Goal: Communication & Community: Answer question/provide support

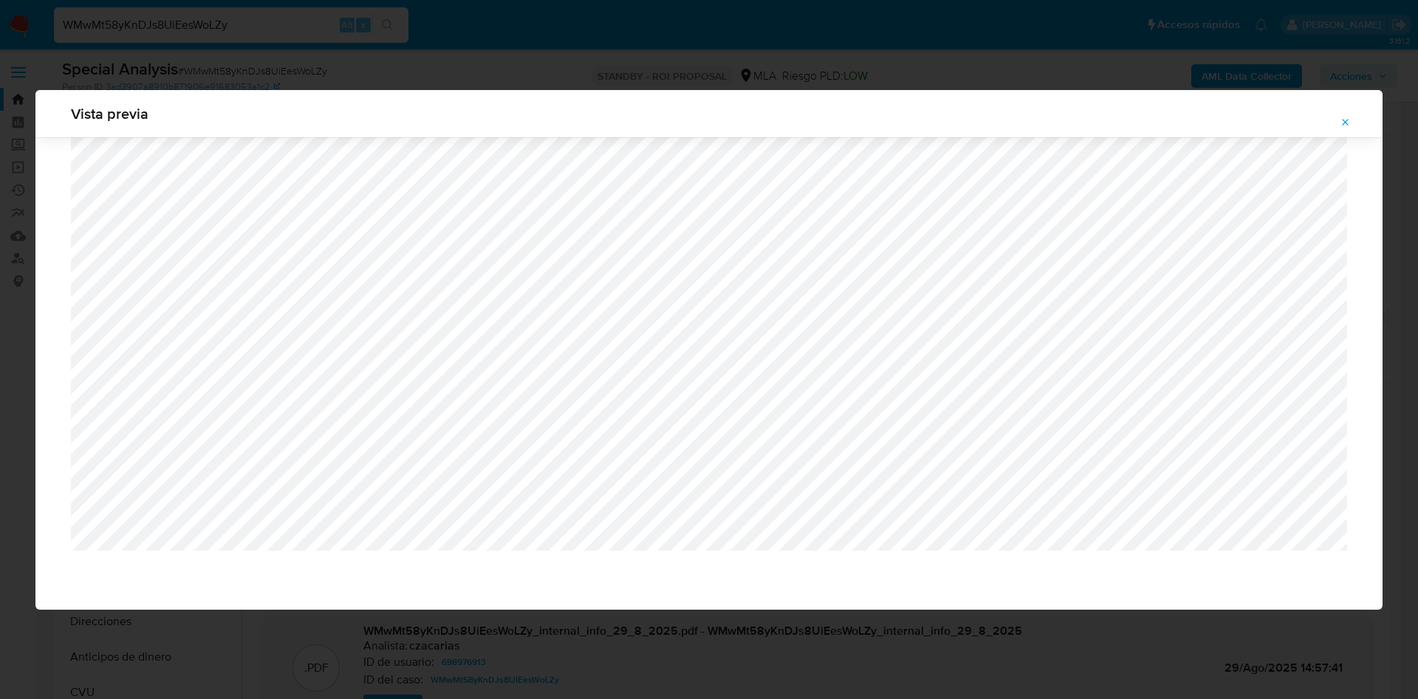
select select "10"
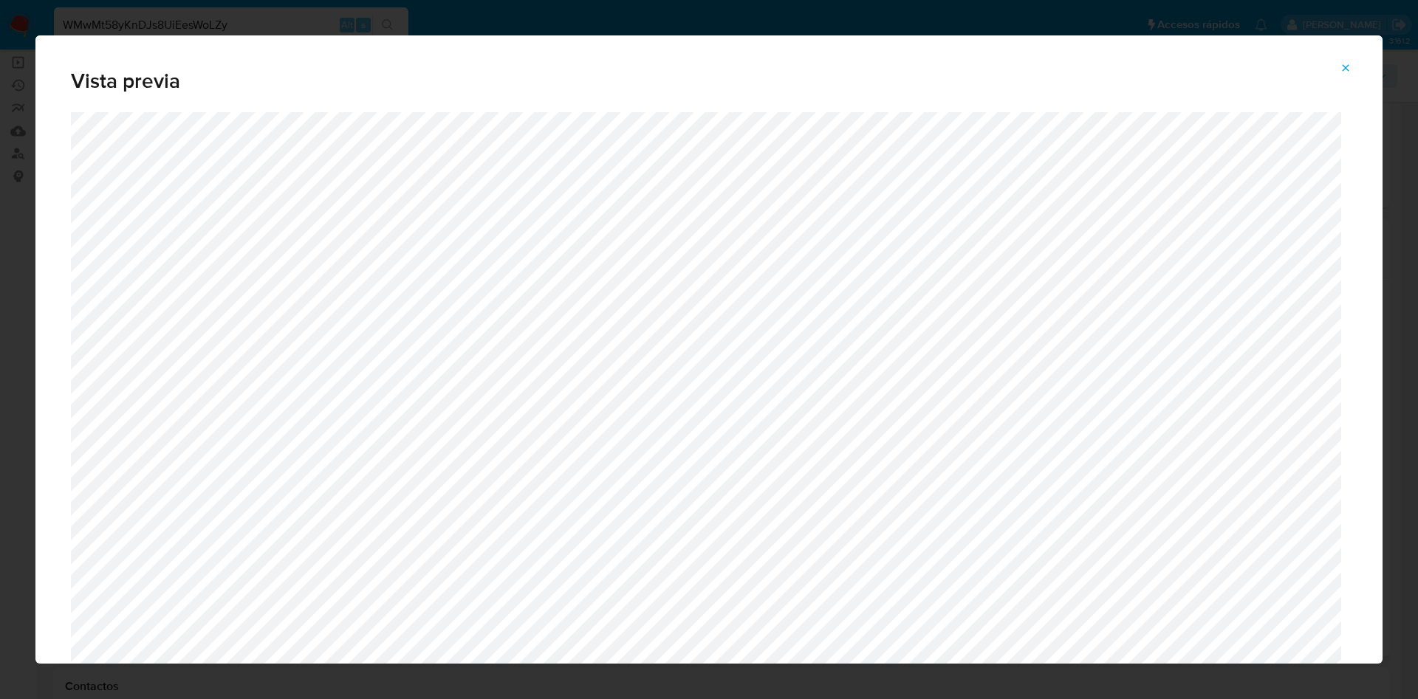
click at [1348, 67] on icon "Attachment preview" at bounding box center [1346, 68] width 12 height 12
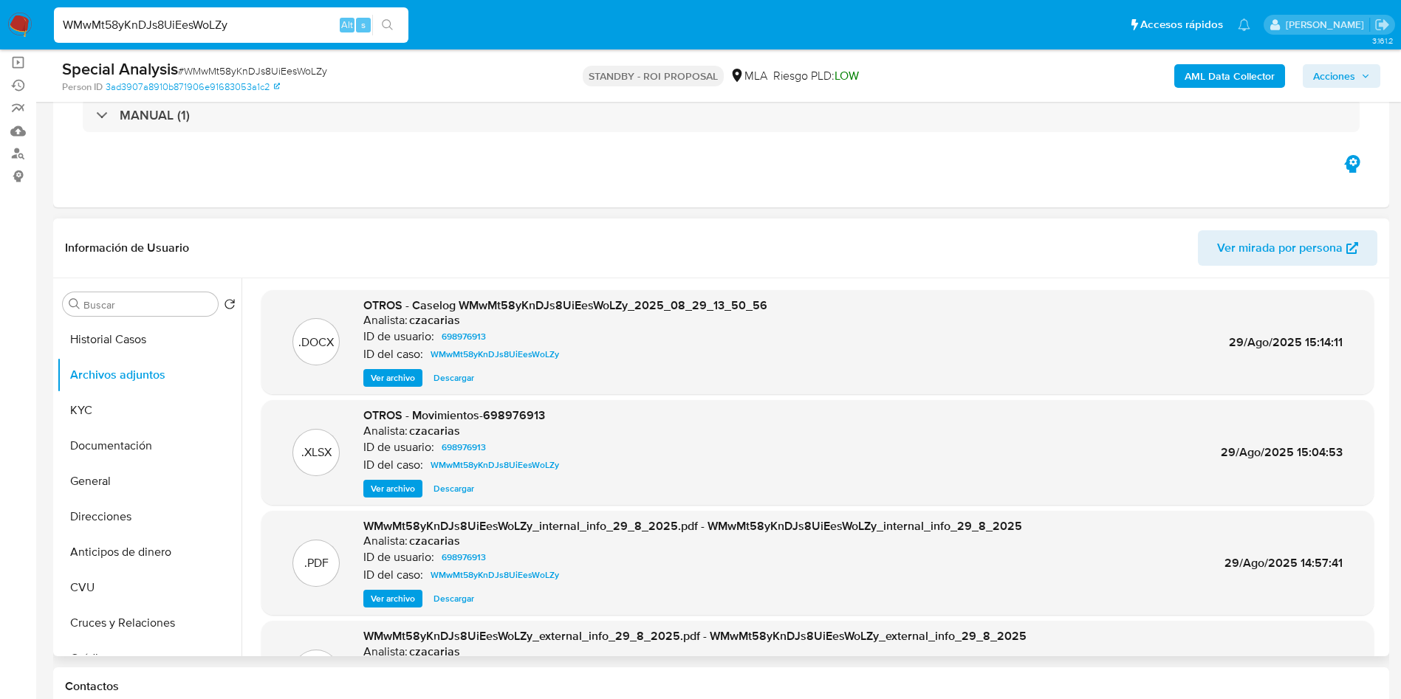
click at [255, 30] on input "WMwMt58yKnDJs8UiEesWoLZy" at bounding box center [231, 25] width 354 height 19
paste input "iLgusfqG3Are2ia8Nl5SpTXi"
type input "iLgusfqG3Are2ia8Nl5SpTXi"
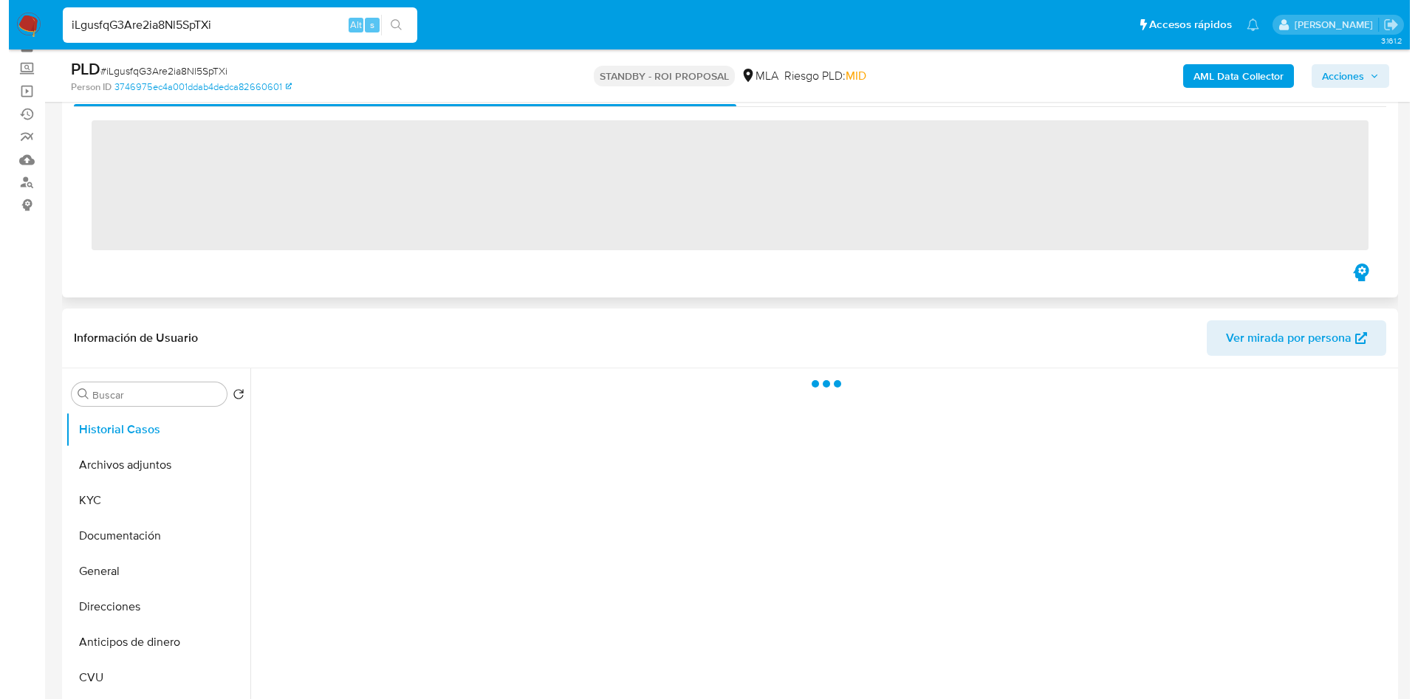
scroll to position [111, 0]
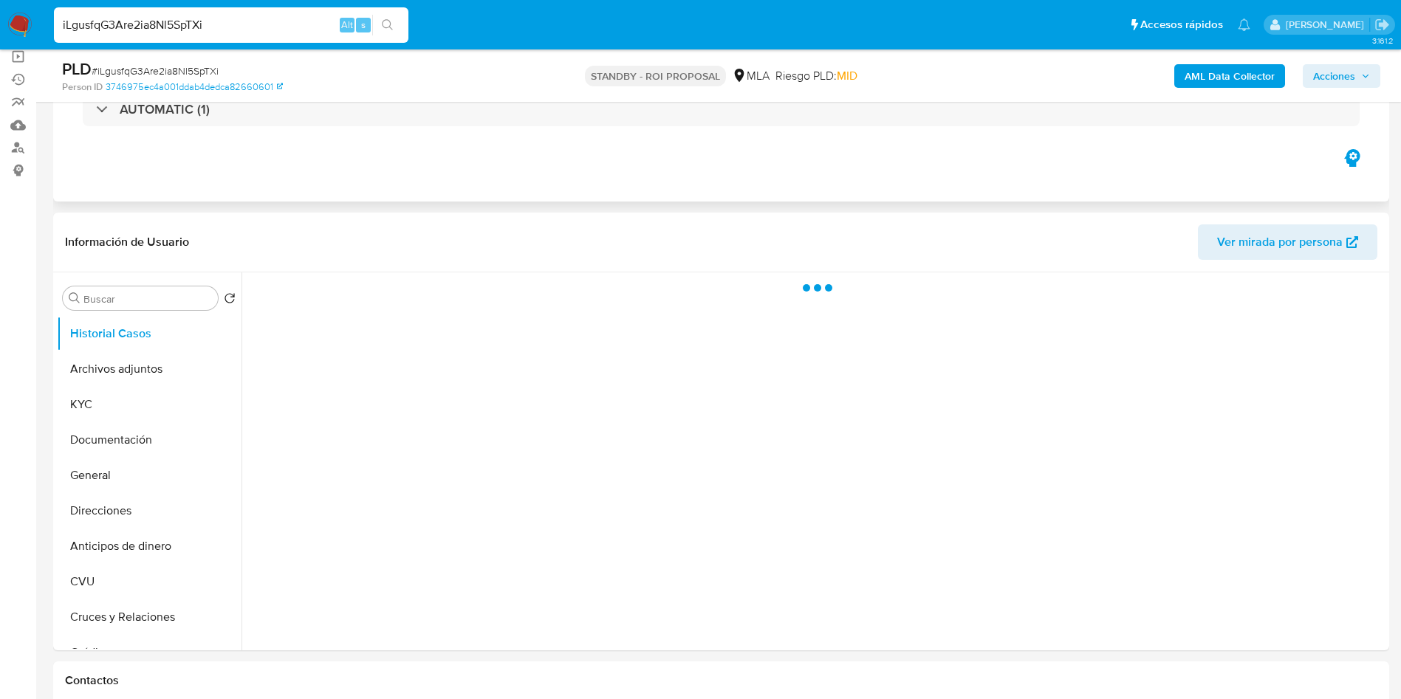
select select "10"
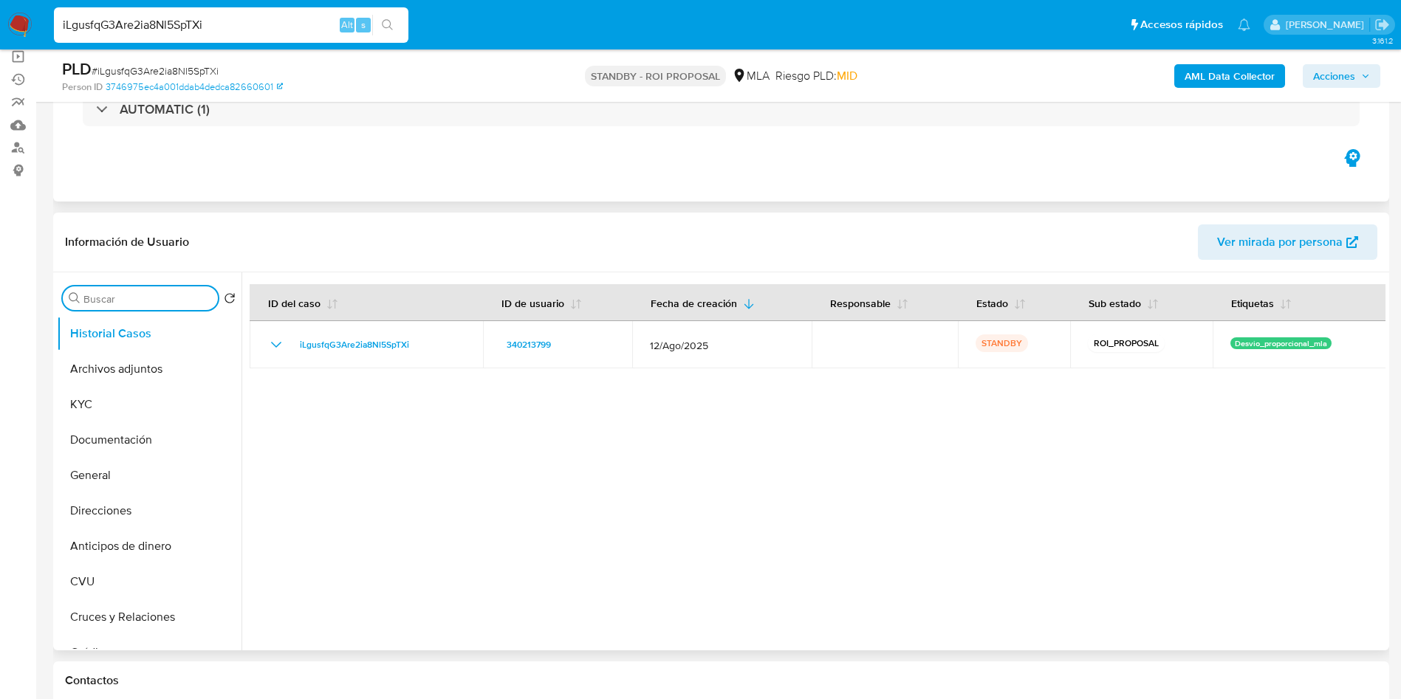
click at [120, 302] on input "Buscar" at bounding box center [147, 298] width 128 height 13
type input "conv"
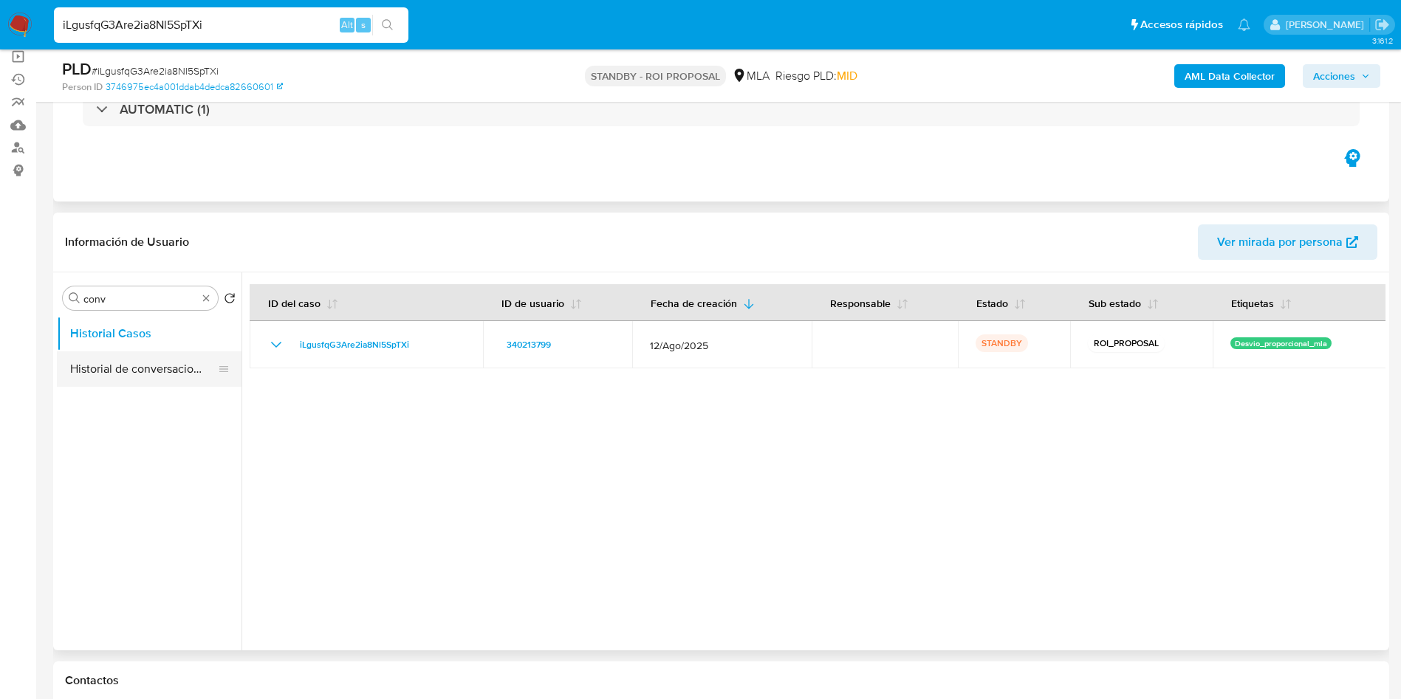
click at [140, 374] on button "Historial de conversaciones" at bounding box center [143, 368] width 173 height 35
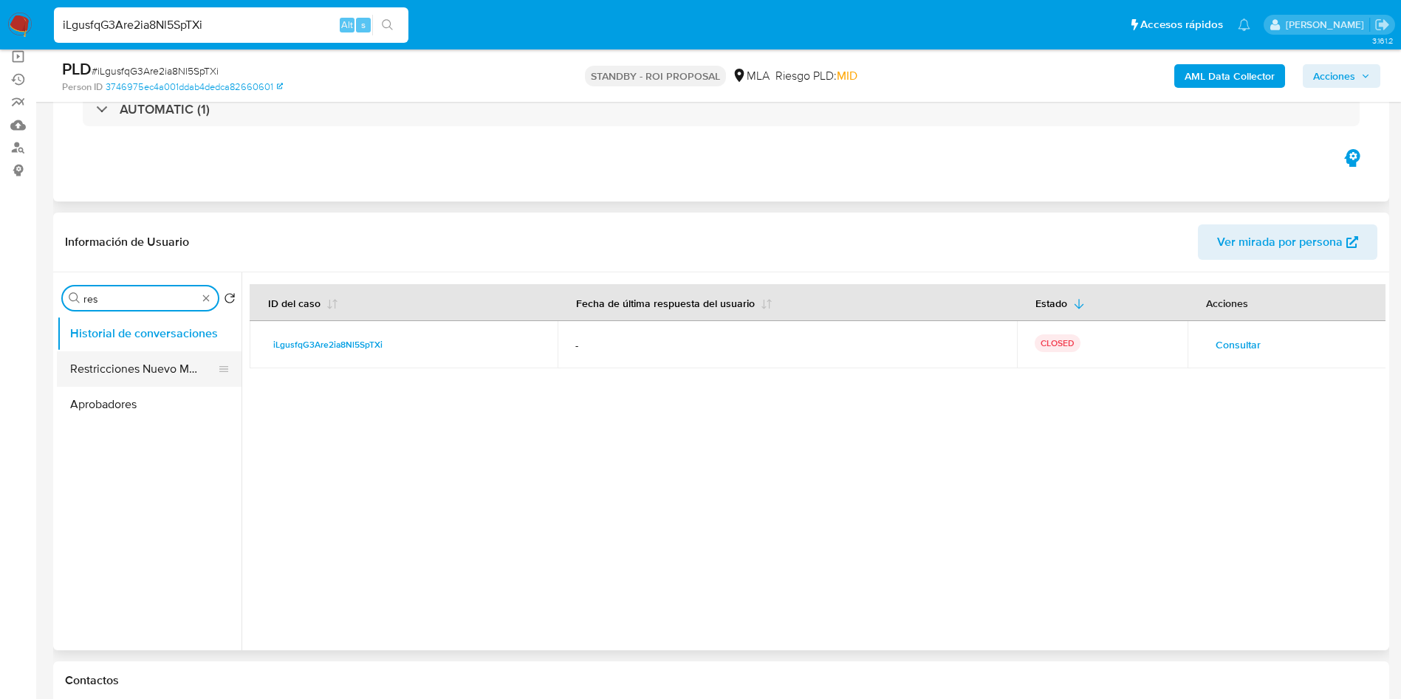
type input "res"
click at [134, 369] on button "Restricciones Nuevo Mundo" at bounding box center [143, 368] width 173 height 35
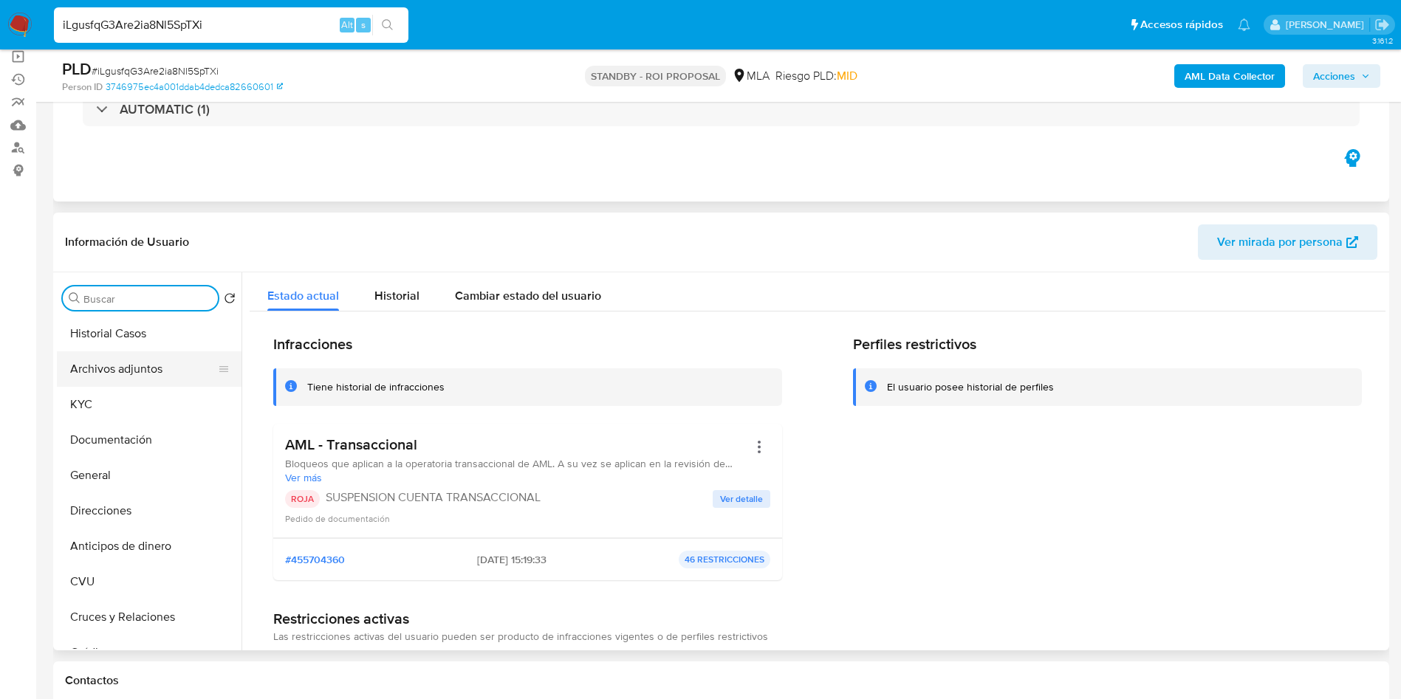
click at [148, 380] on button "Archivos adjuntos" at bounding box center [143, 368] width 173 height 35
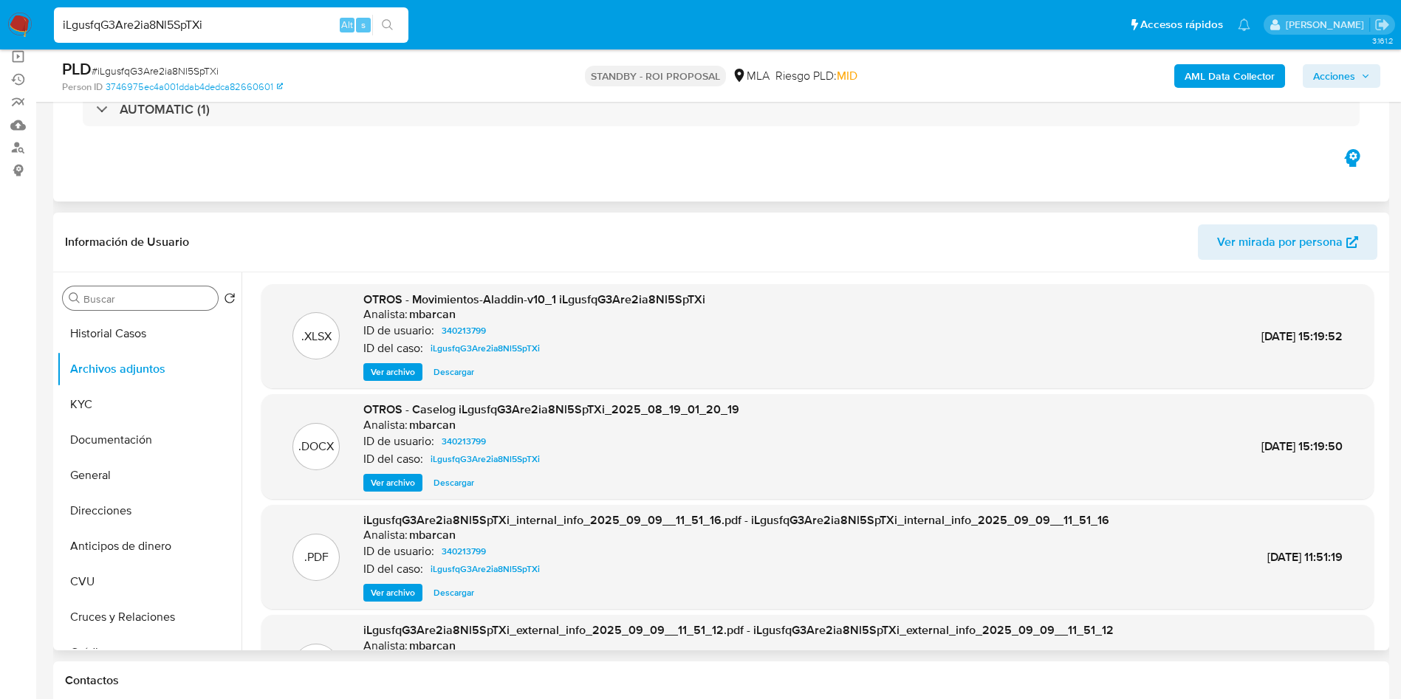
click at [405, 477] on span "Ver archivo" at bounding box center [393, 483] width 44 height 15
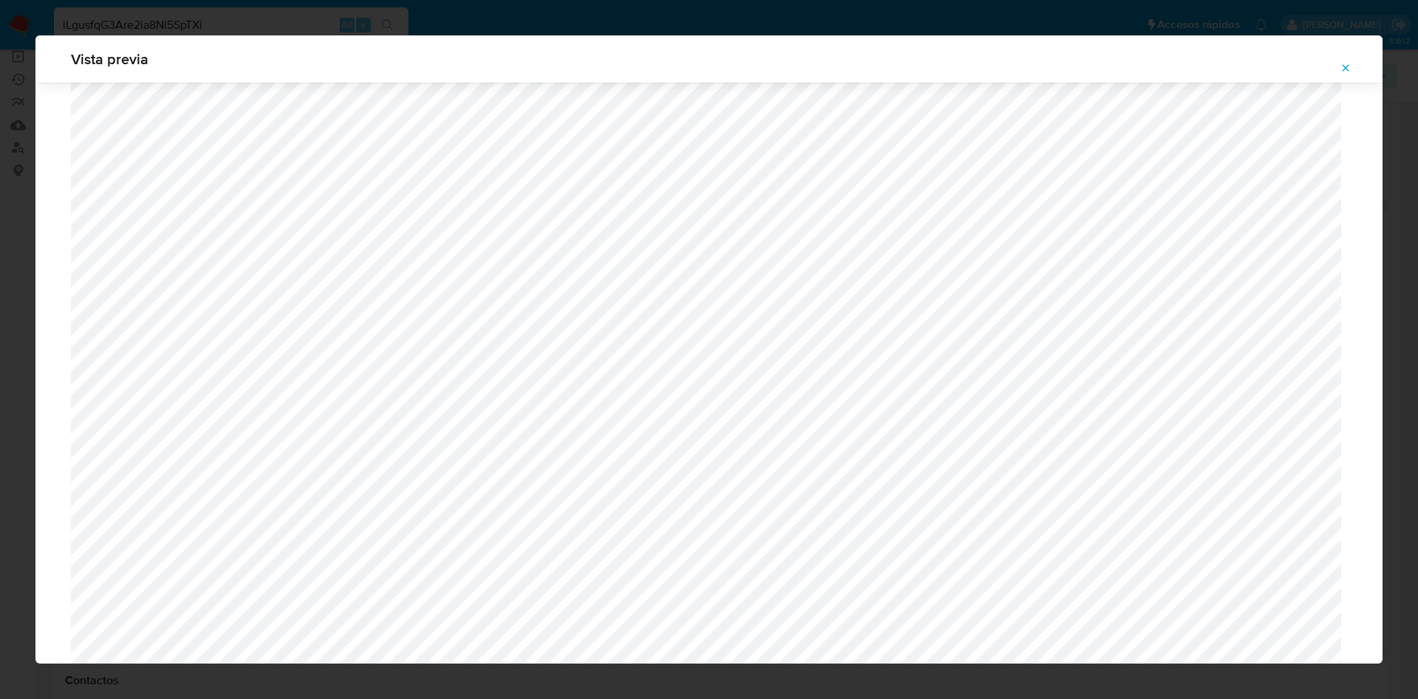
scroll to position [746, 0]
click at [1345, 67] on icon "Attachment preview" at bounding box center [1345, 67] width 7 height 7
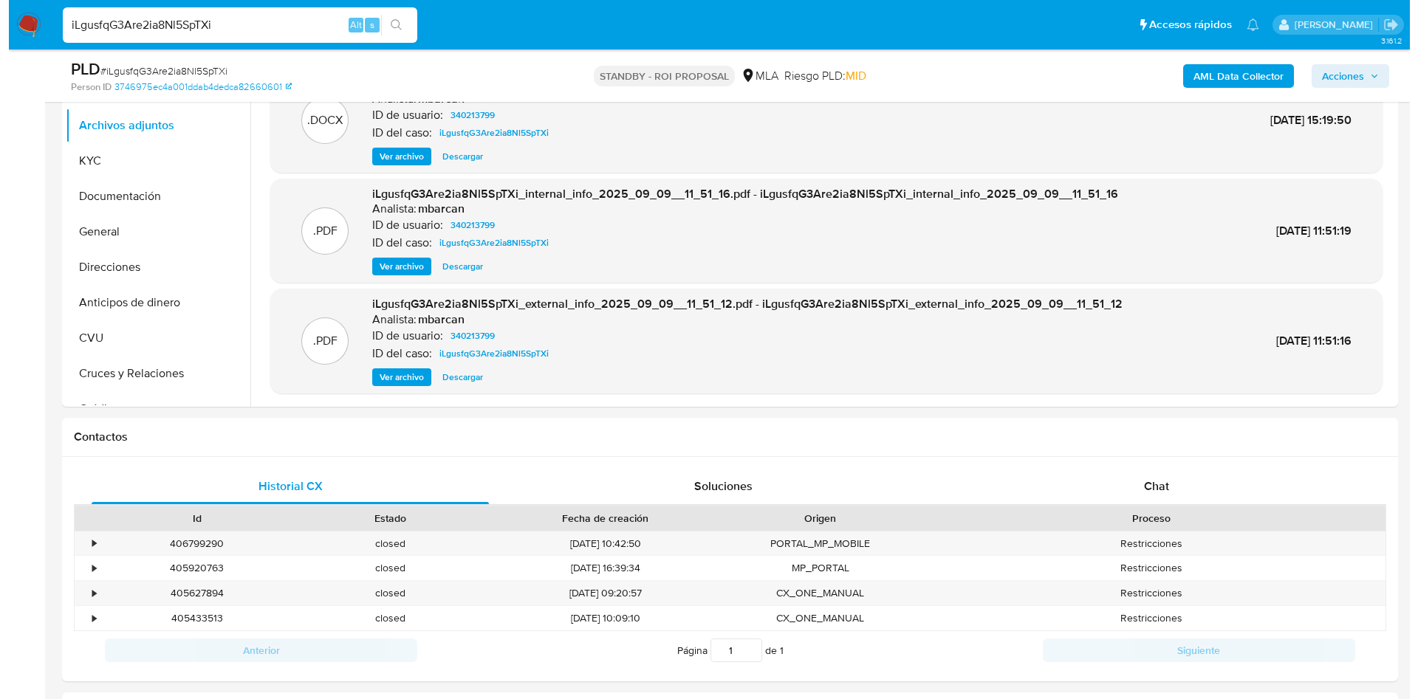
scroll to position [22, 0]
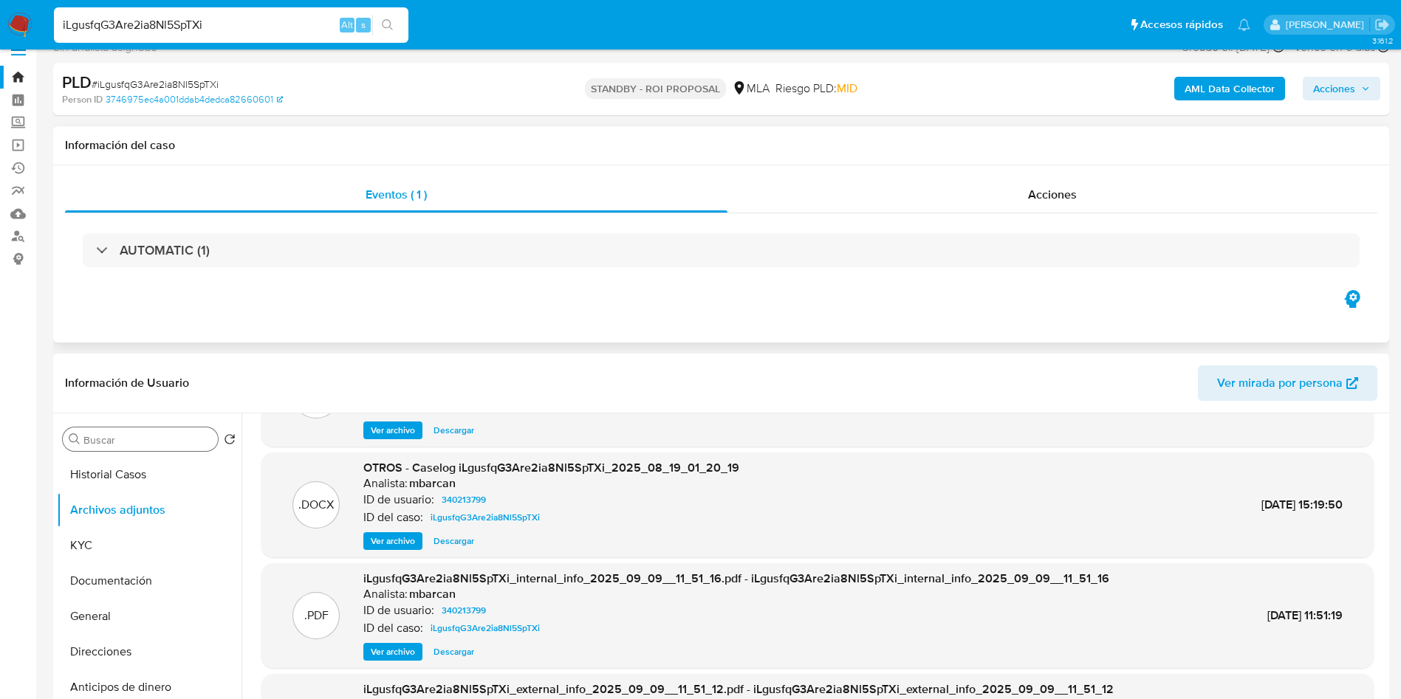
click at [387, 535] on span "Ver archivo" at bounding box center [393, 541] width 44 height 15
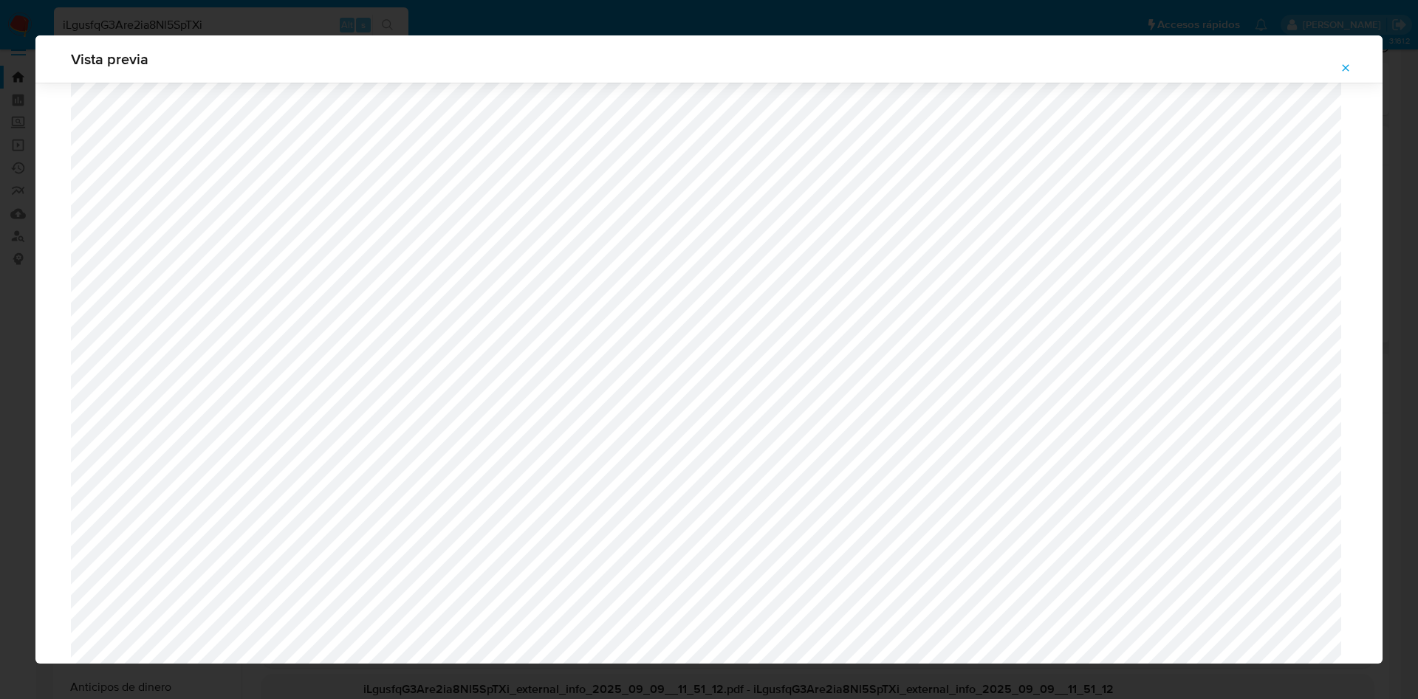
scroll to position [967, 0]
click at [1344, 72] on icon "Attachment preview" at bounding box center [1346, 68] width 12 height 12
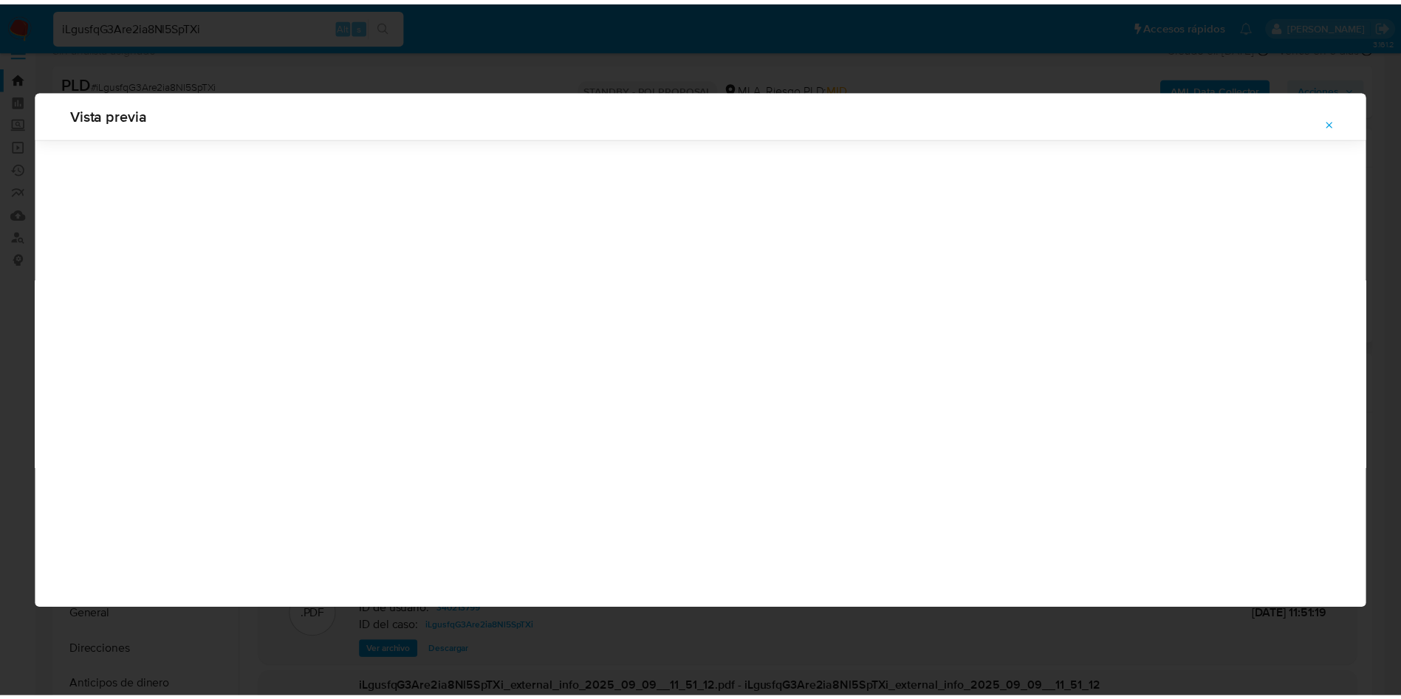
scroll to position [0, 0]
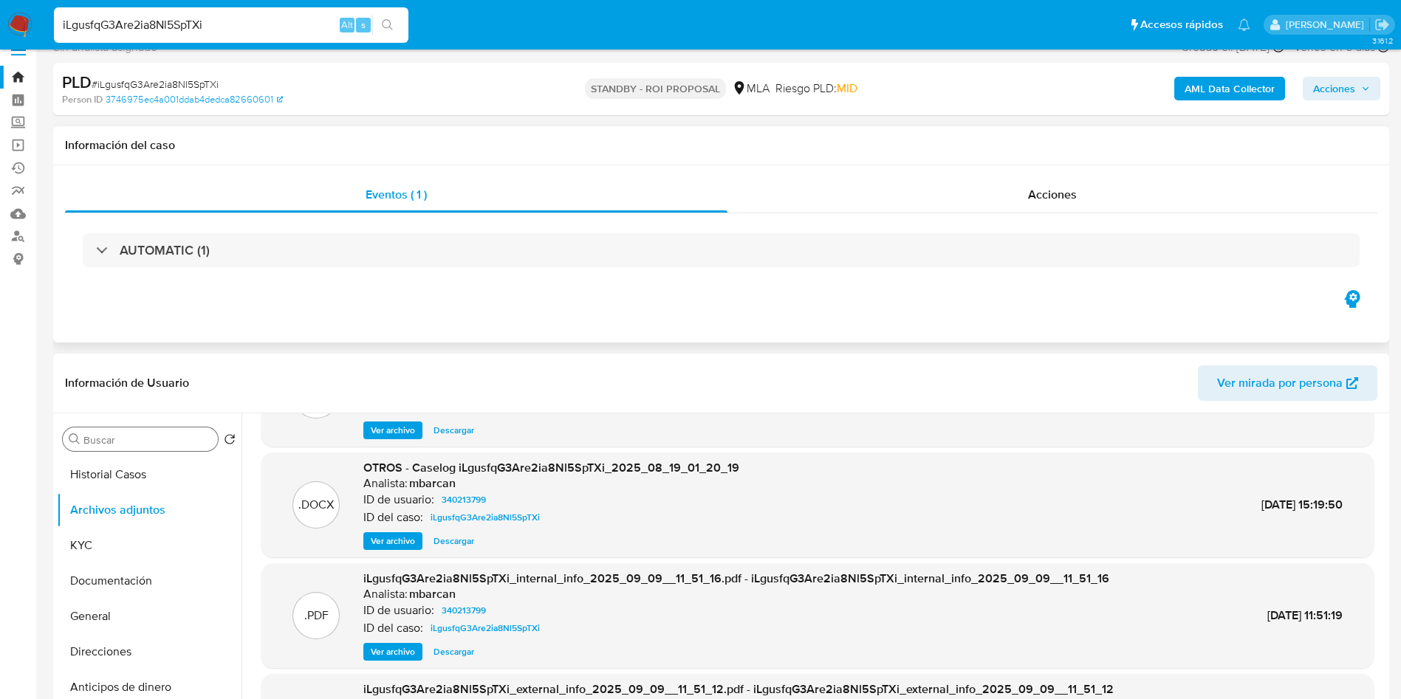
click at [241, 30] on input "iLgusfqG3Are2ia8Nl5SpTXi" at bounding box center [231, 25] width 354 height 19
paste input "tSXzGWOney4JfeclpILnzlN0"
type input "tSXzGWOney4JfeclpILnzlN0"
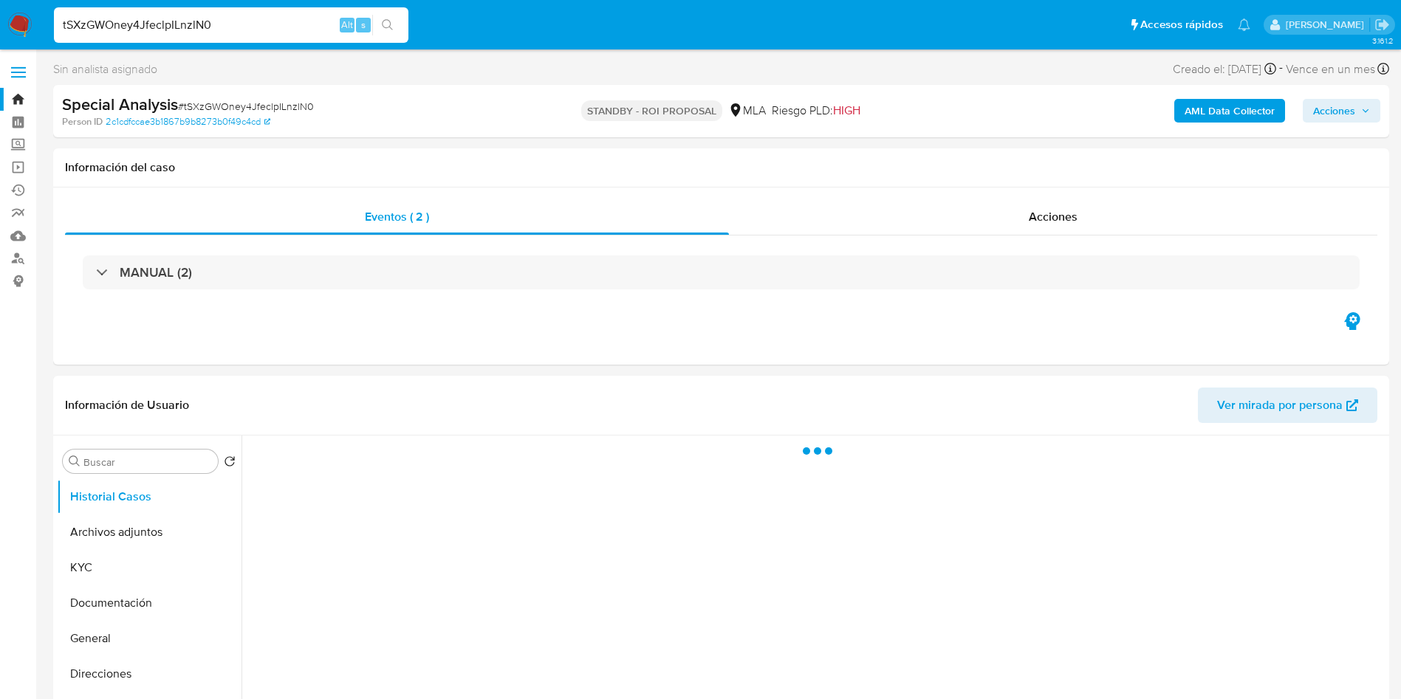
select select "10"
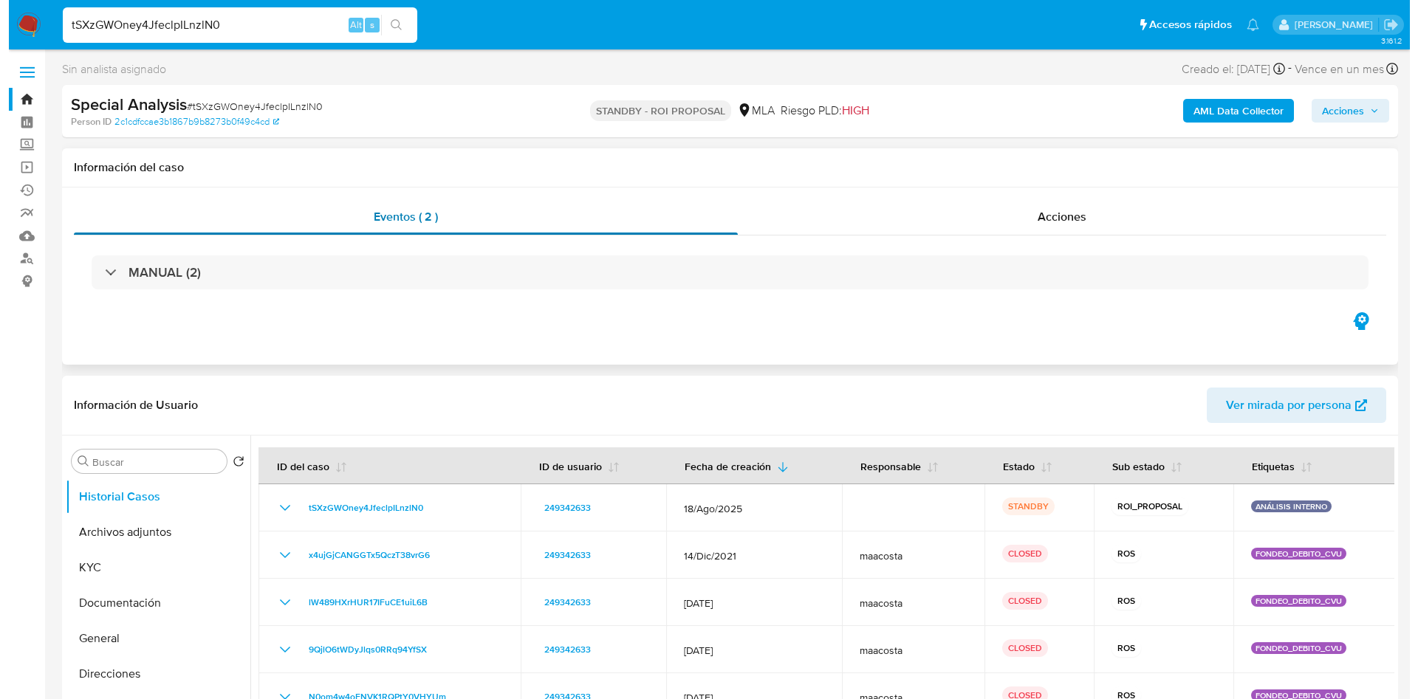
scroll to position [111, 0]
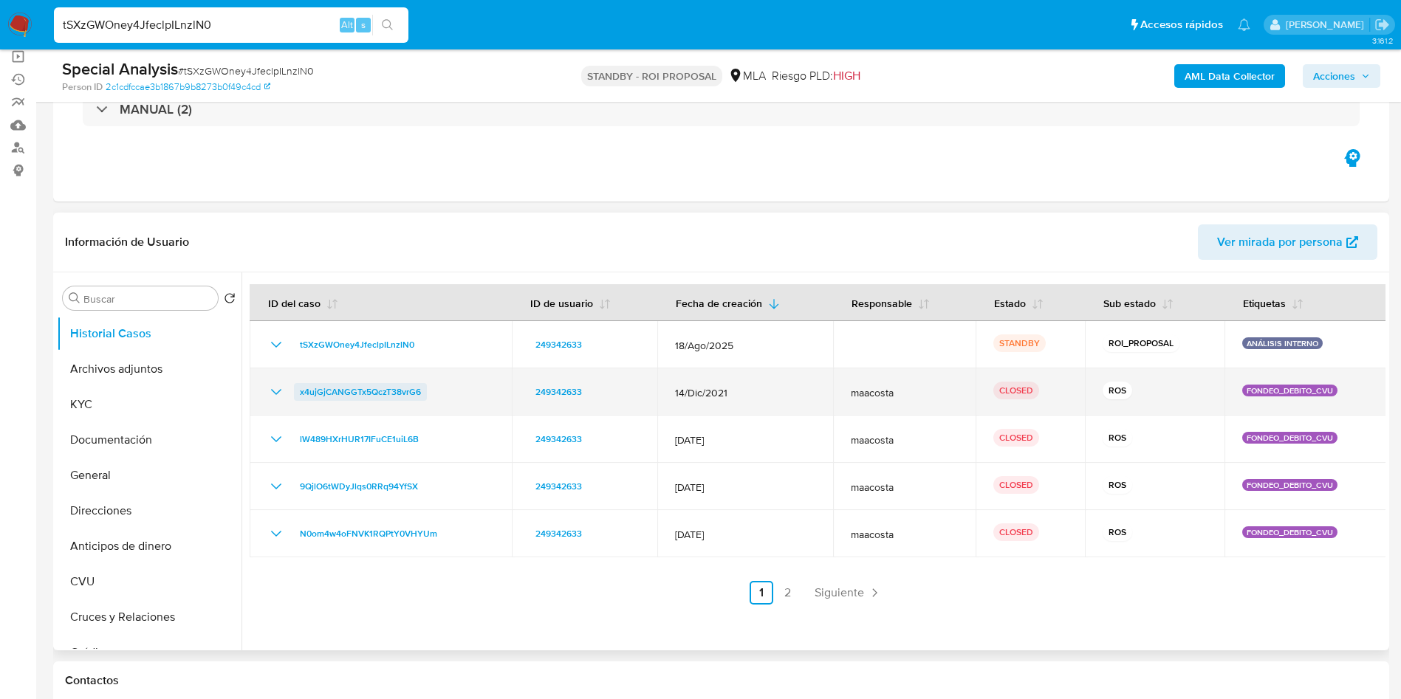
click at [342, 388] on span "x4ujGjCANGGTx5QczT38vrG6" at bounding box center [360, 392] width 121 height 18
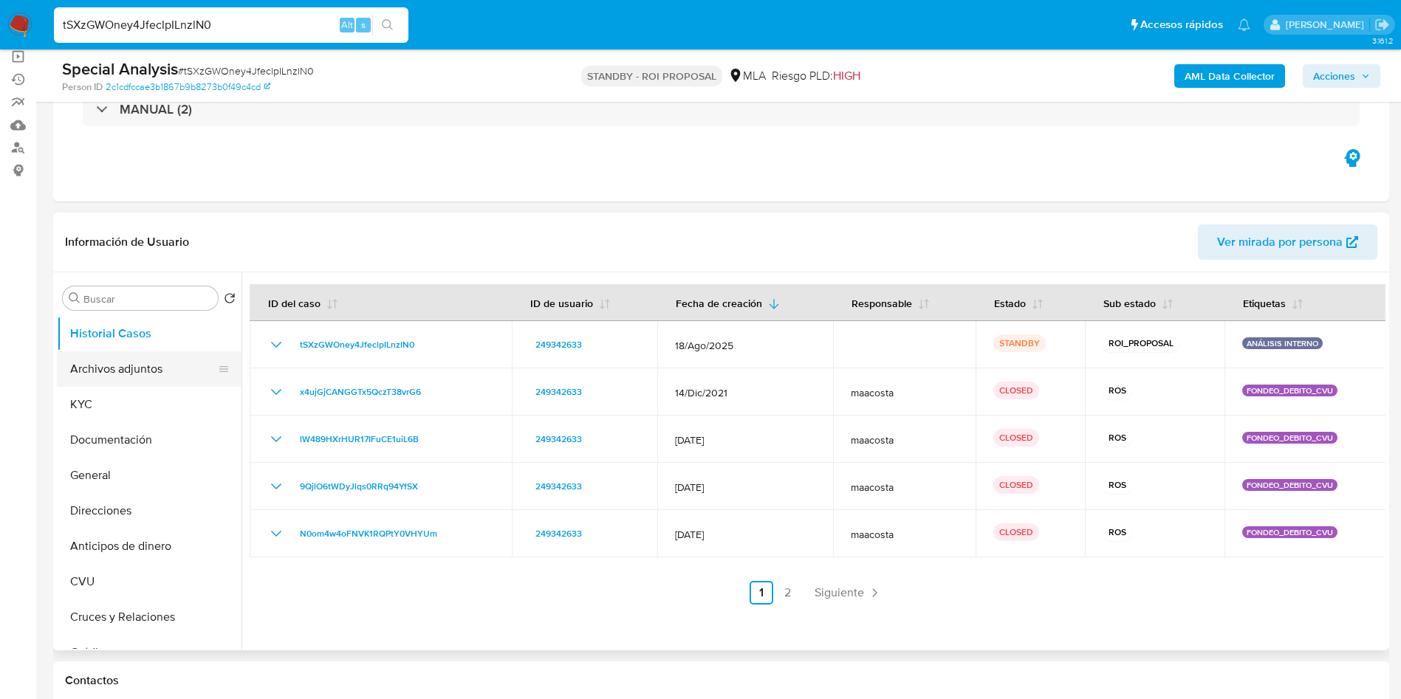
click at [93, 385] on button "Archivos adjuntos" at bounding box center [143, 368] width 173 height 35
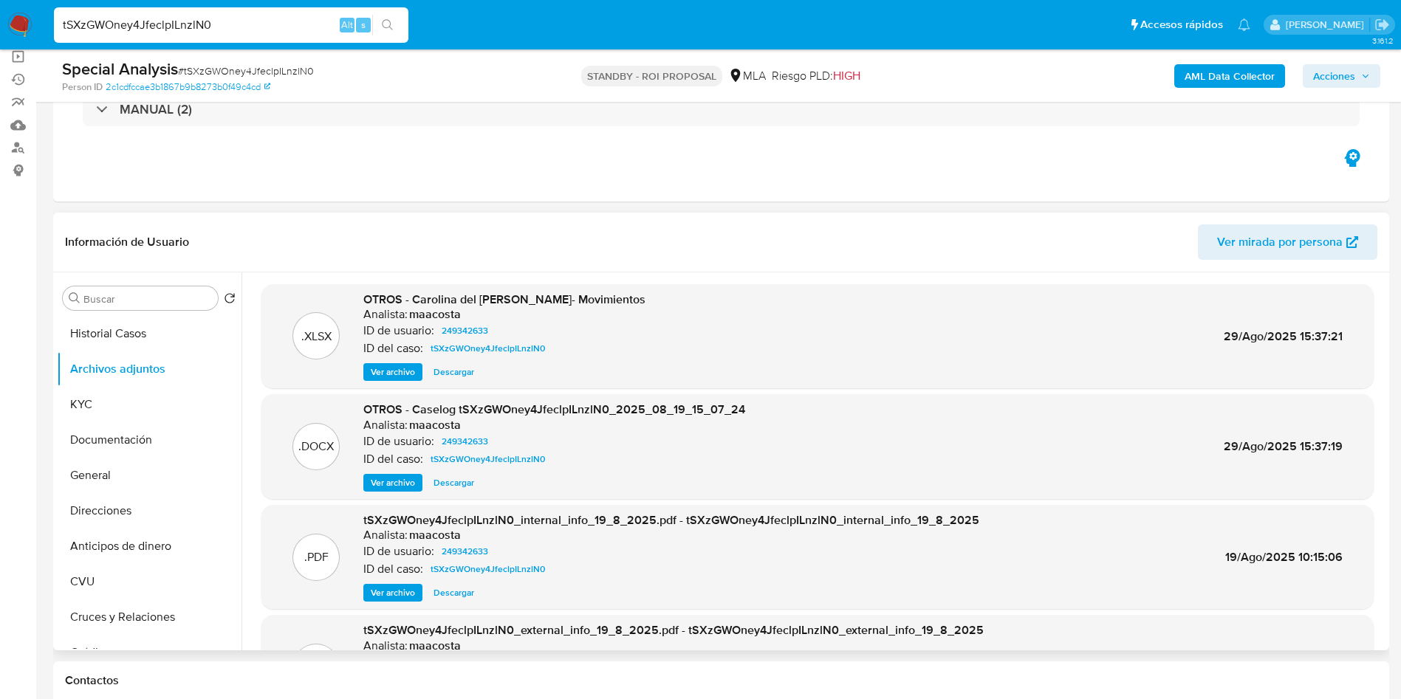
click at [397, 488] on span "Ver archivo" at bounding box center [393, 483] width 44 height 15
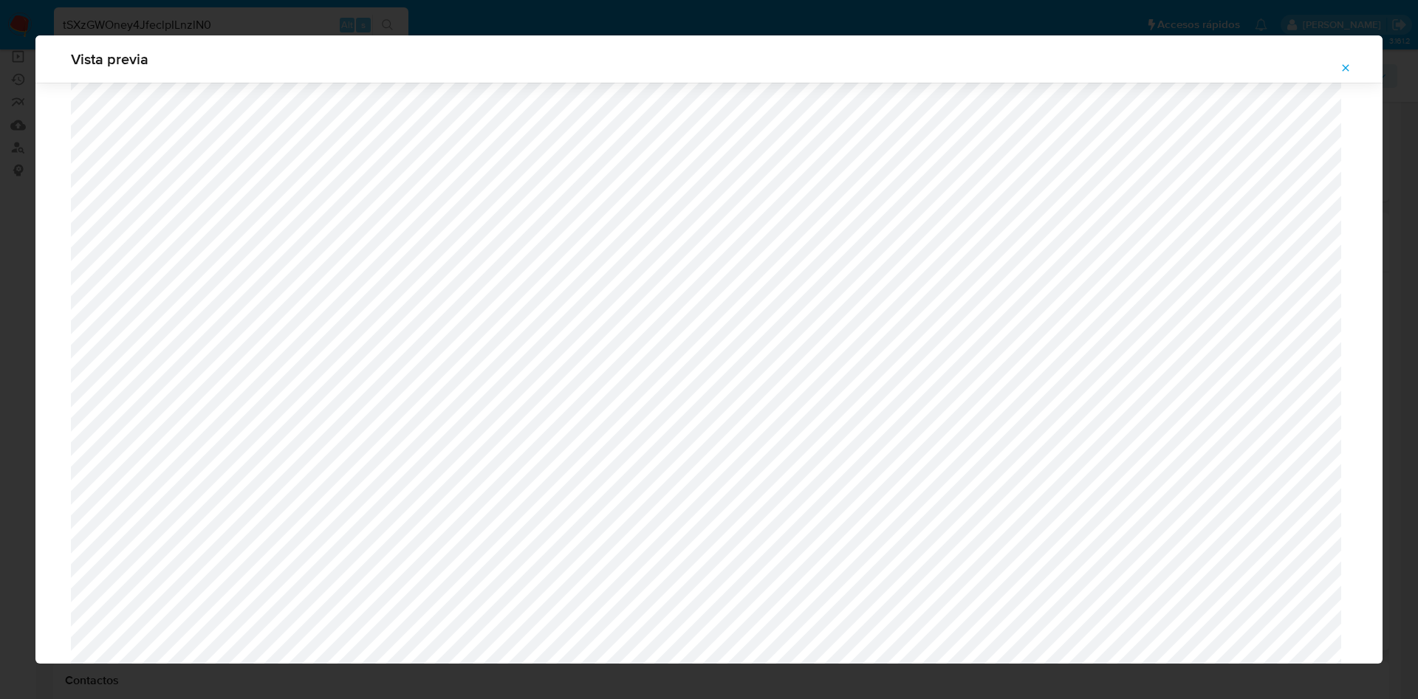
scroll to position [1189, 0]
click at [1347, 61] on span "Attachment preview" at bounding box center [1346, 68] width 12 height 21
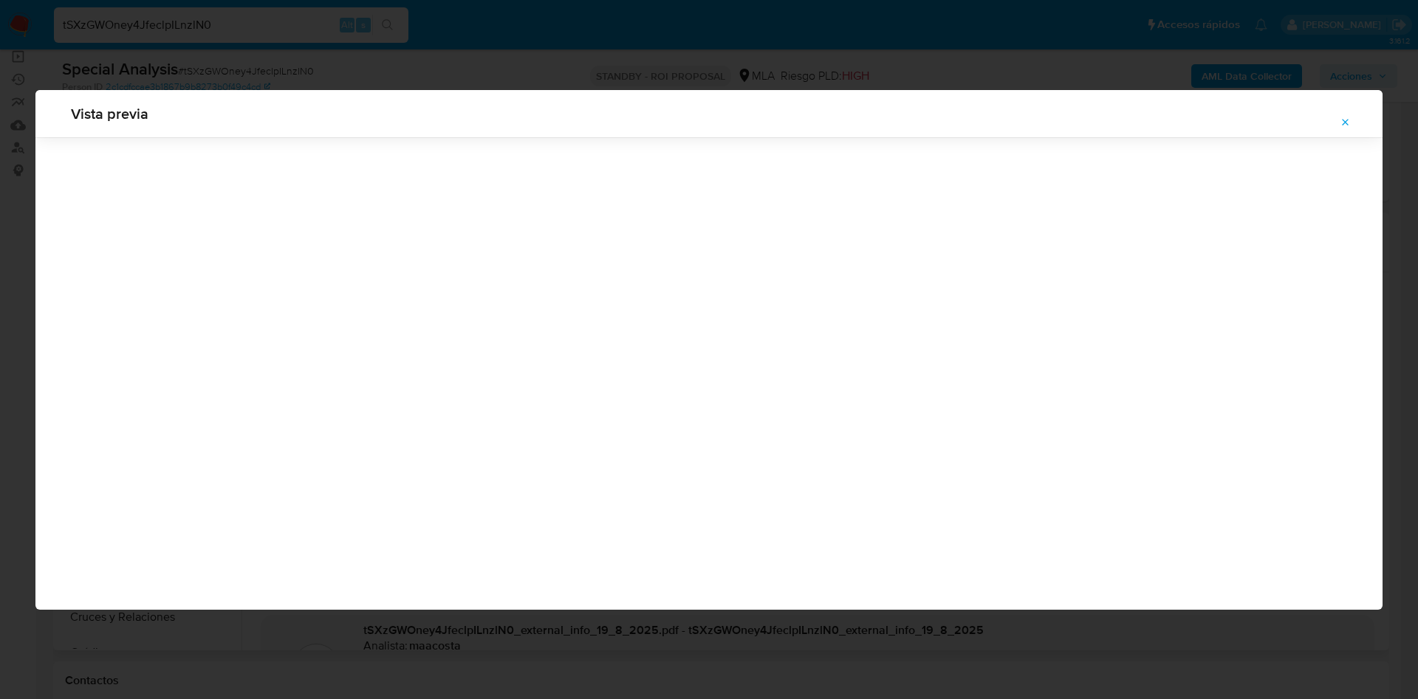
scroll to position [0, 0]
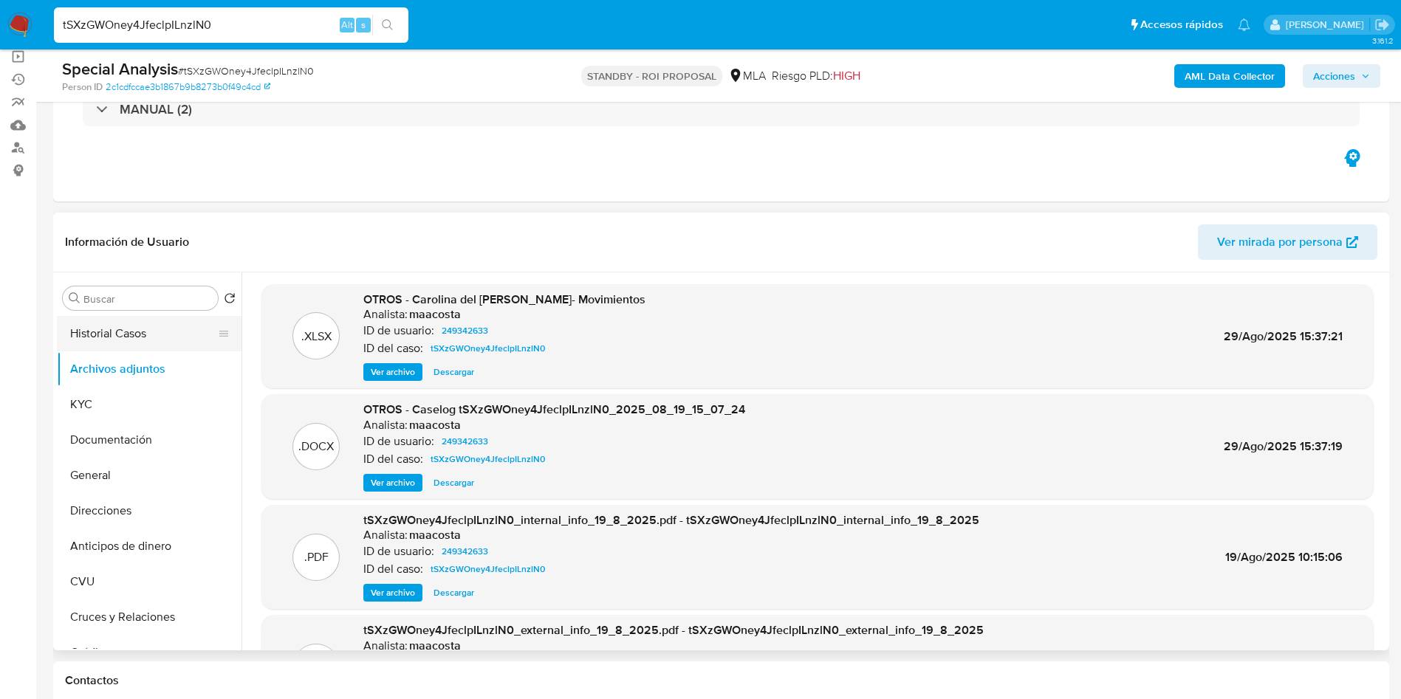
click at [145, 343] on button "Historial Casos" at bounding box center [143, 333] width 173 height 35
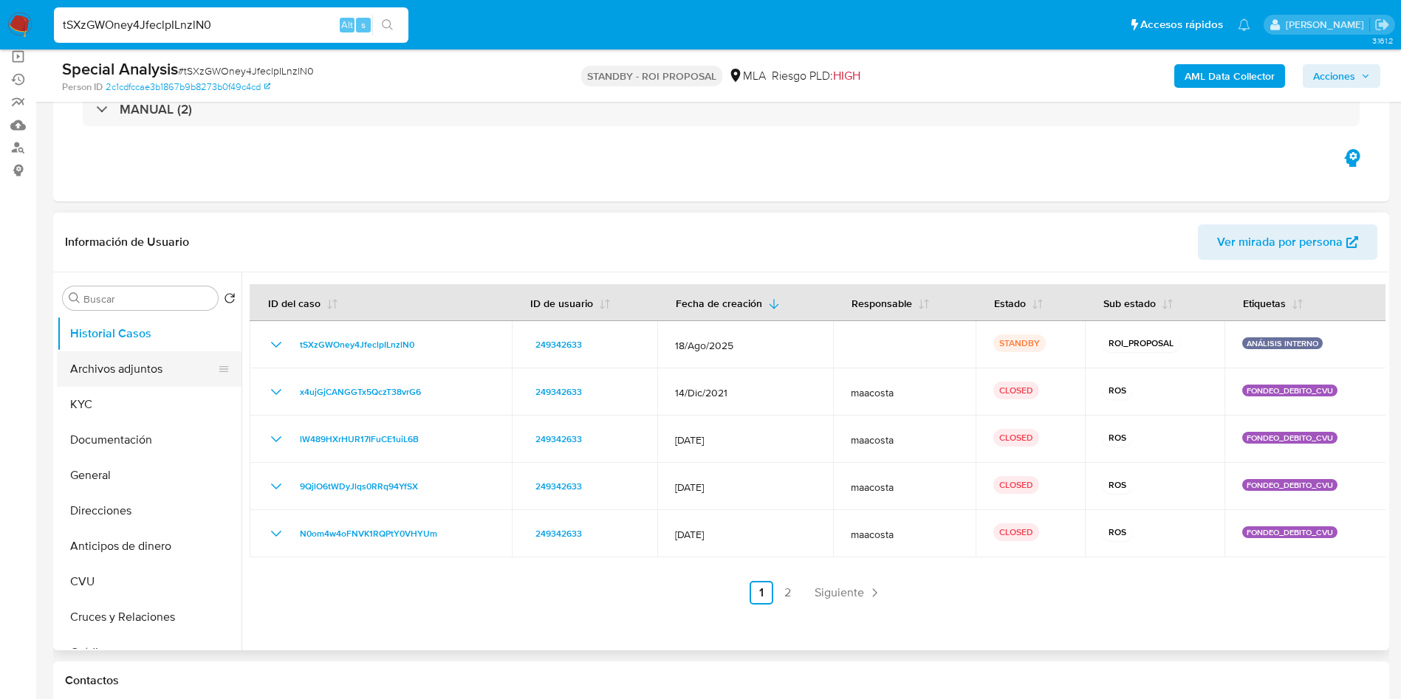
click at [154, 375] on button "Archivos adjuntos" at bounding box center [143, 368] width 173 height 35
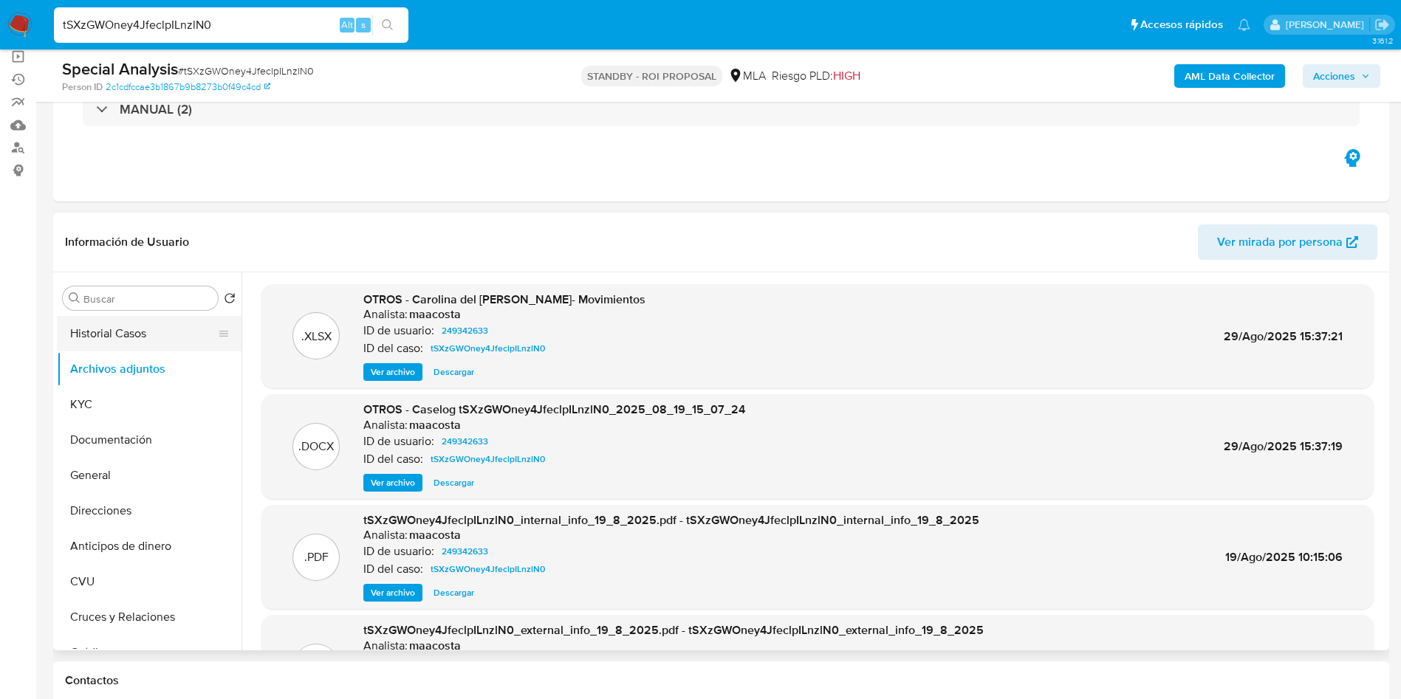
click at [135, 345] on button "Historial Casos" at bounding box center [143, 333] width 173 height 35
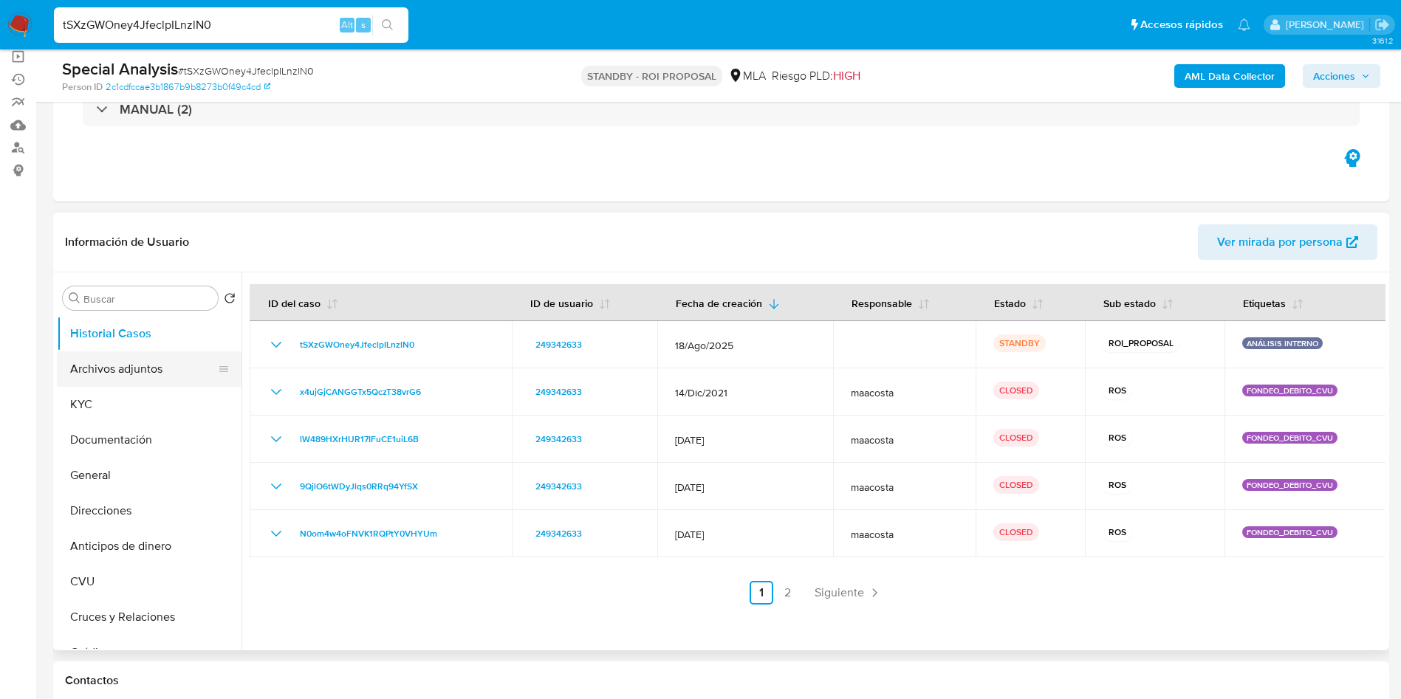
click at [132, 352] on button "Archivos adjuntos" at bounding box center [143, 368] width 173 height 35
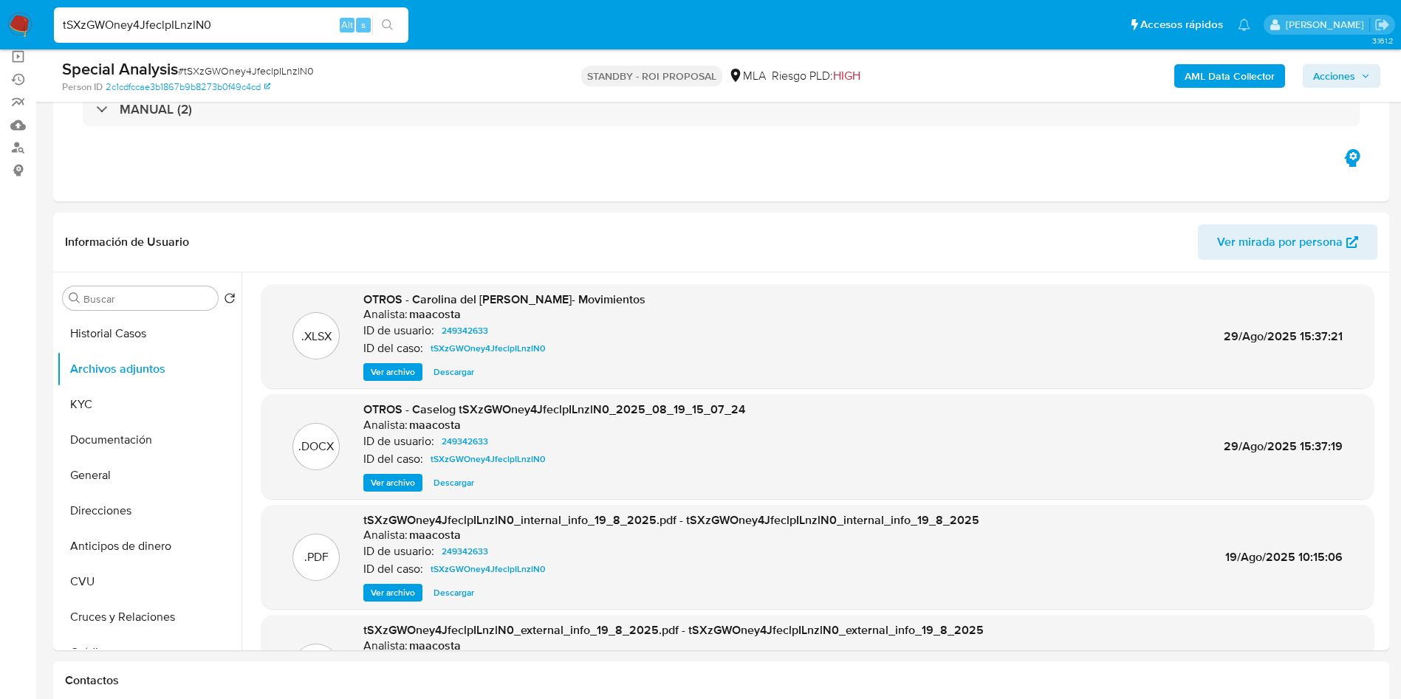
click at [402, 487] on span "Ver archivo" at bounding box center [393, 483] width 44 height 15
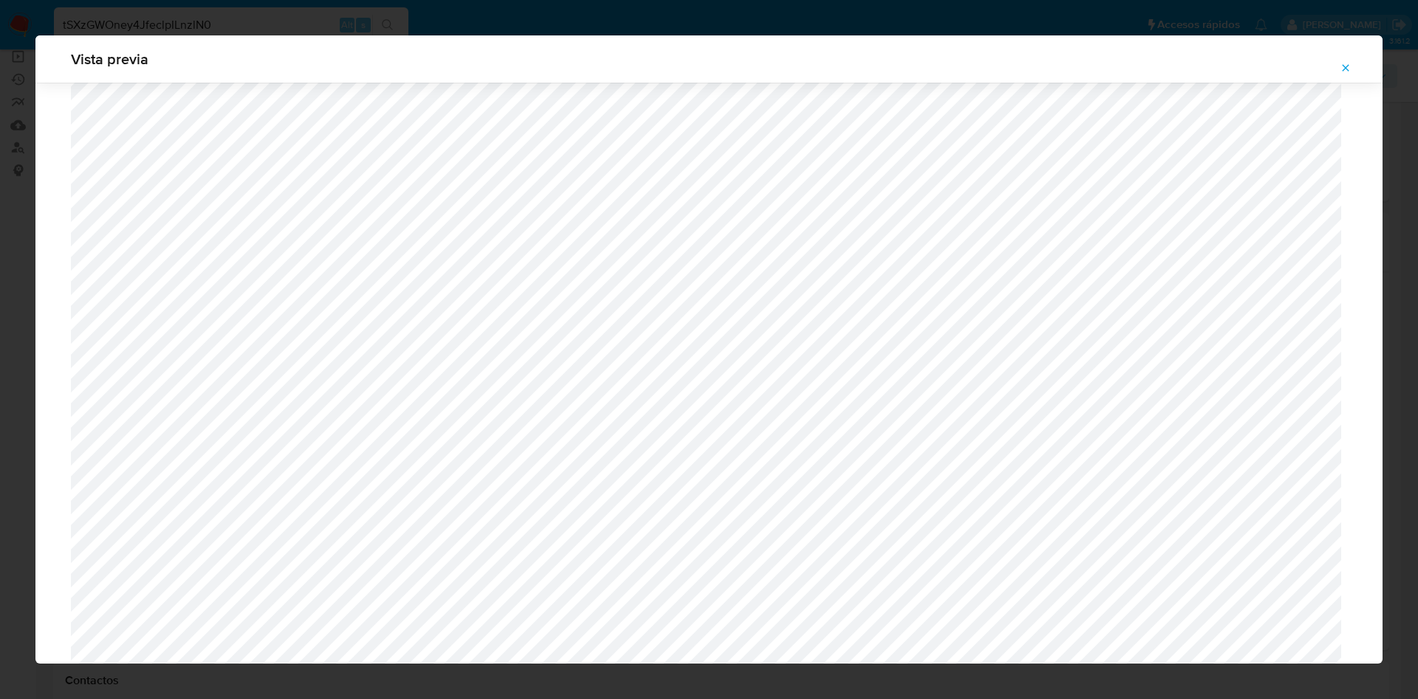
scroll to position [746, 0]
click at [1347, 73] on icon "Attachment preview" at bounding box center [1346, 68] width 12 height 12
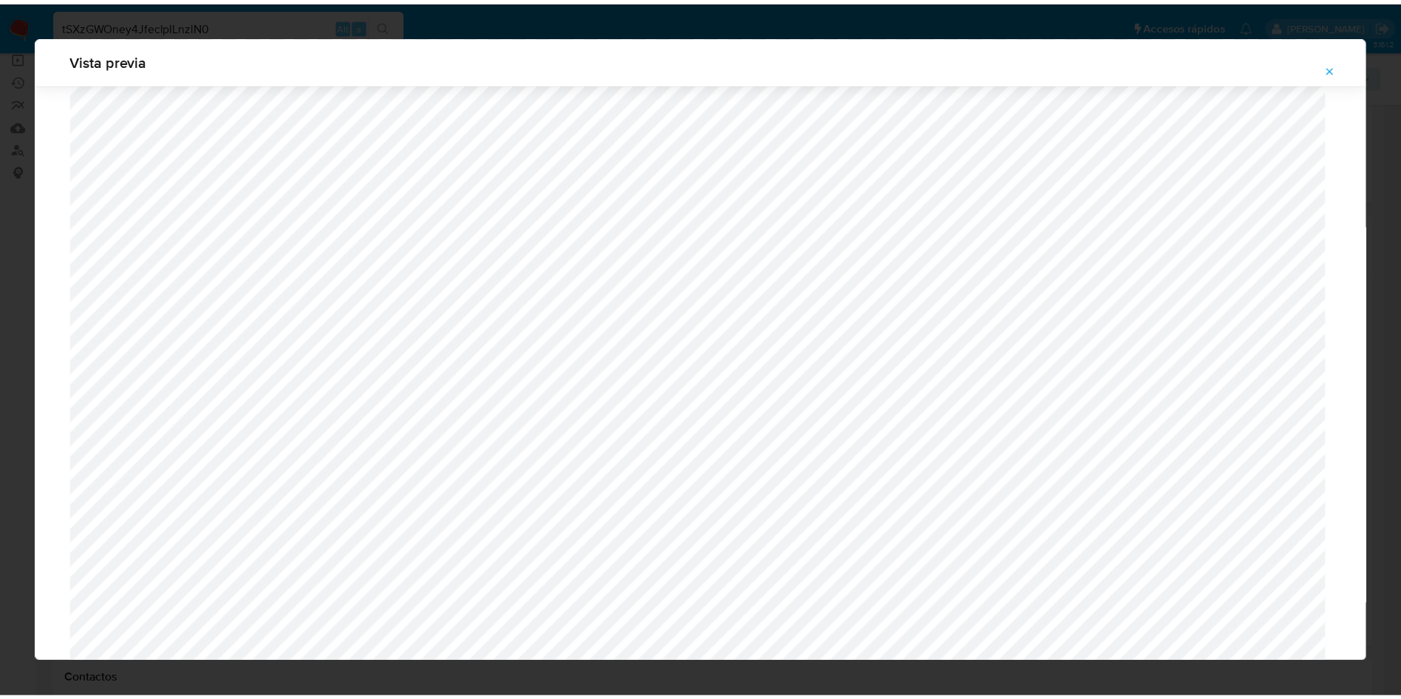
scroll to position [0, 0]
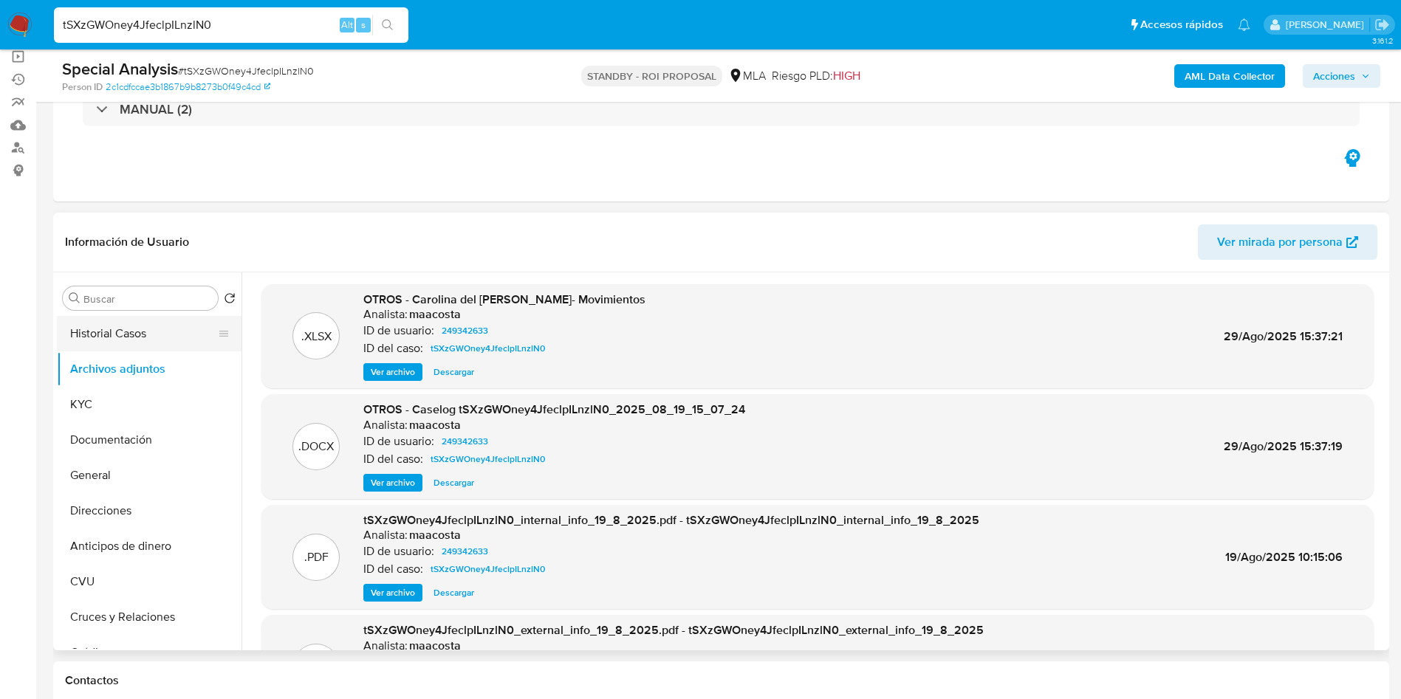
click at [122, 340] on button "Historial Casos" at bounding box center [143, 333] width 173 height 35
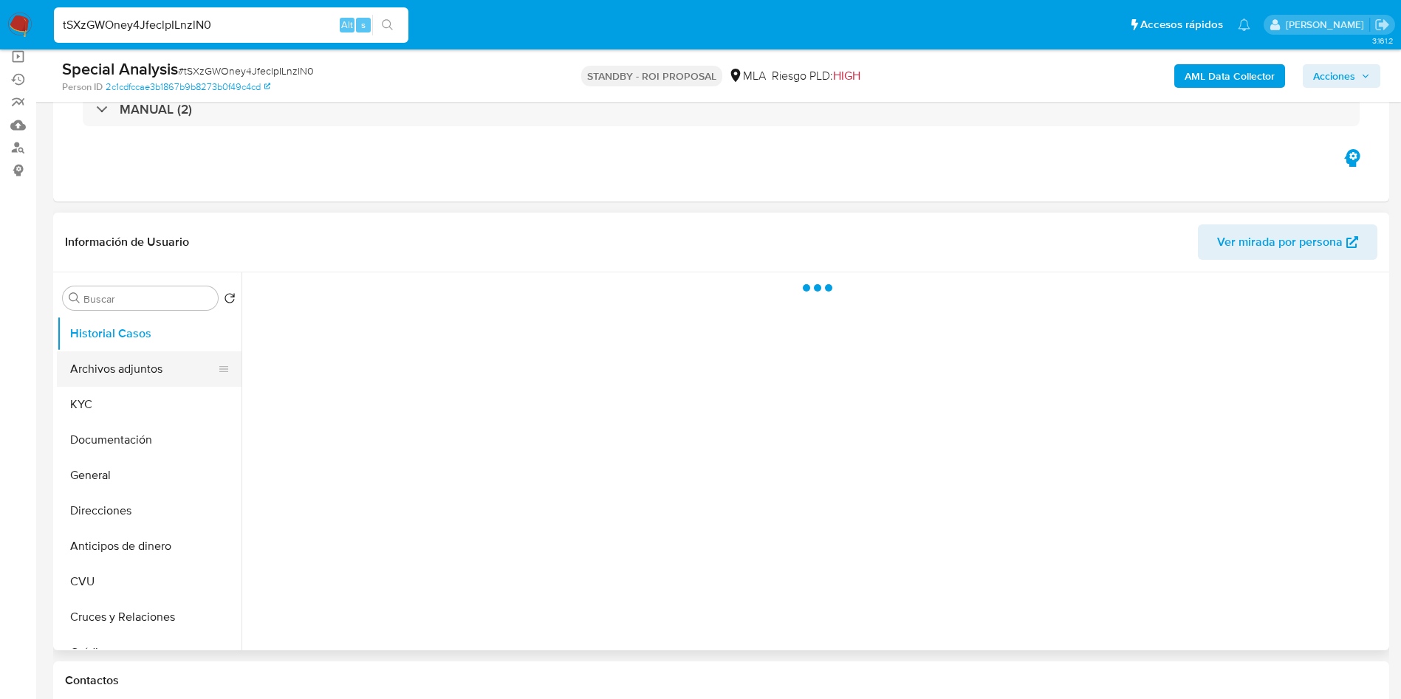
click at [125, 372] on button "Archivos adjuntos" at bounding box center [143, 368] width 173 height 35
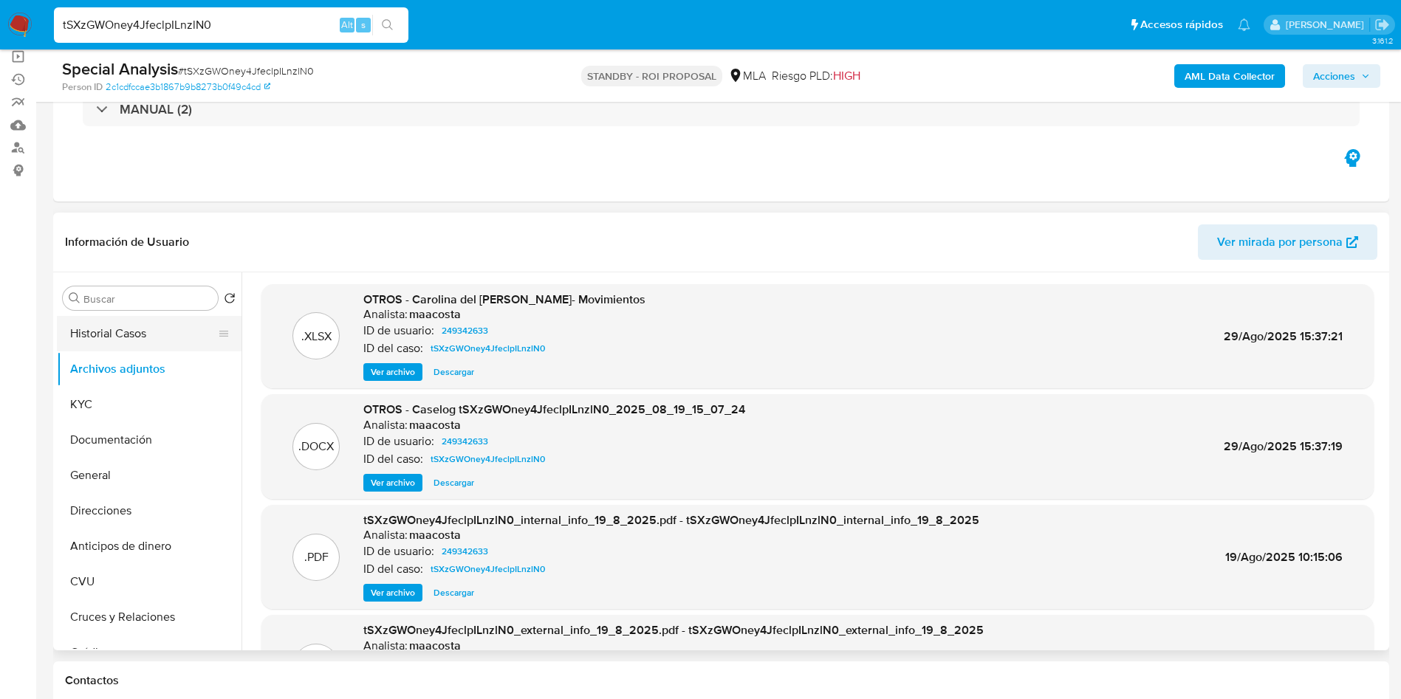
click at [132, 333] on button "Historial Casos" at bounding box center [143, 333] width 173 height 35
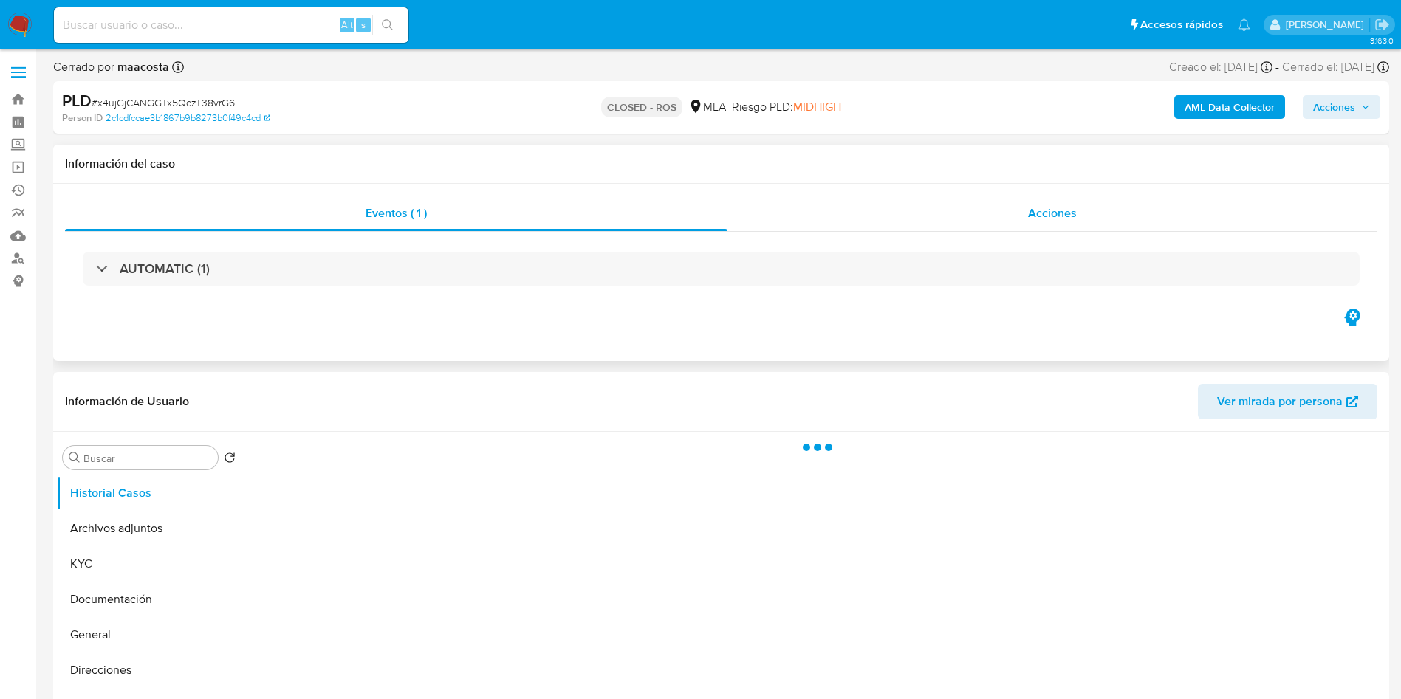
click at [1071, 212] on span "Acciones" at bounding box center [1052, 213] width 49 height 17
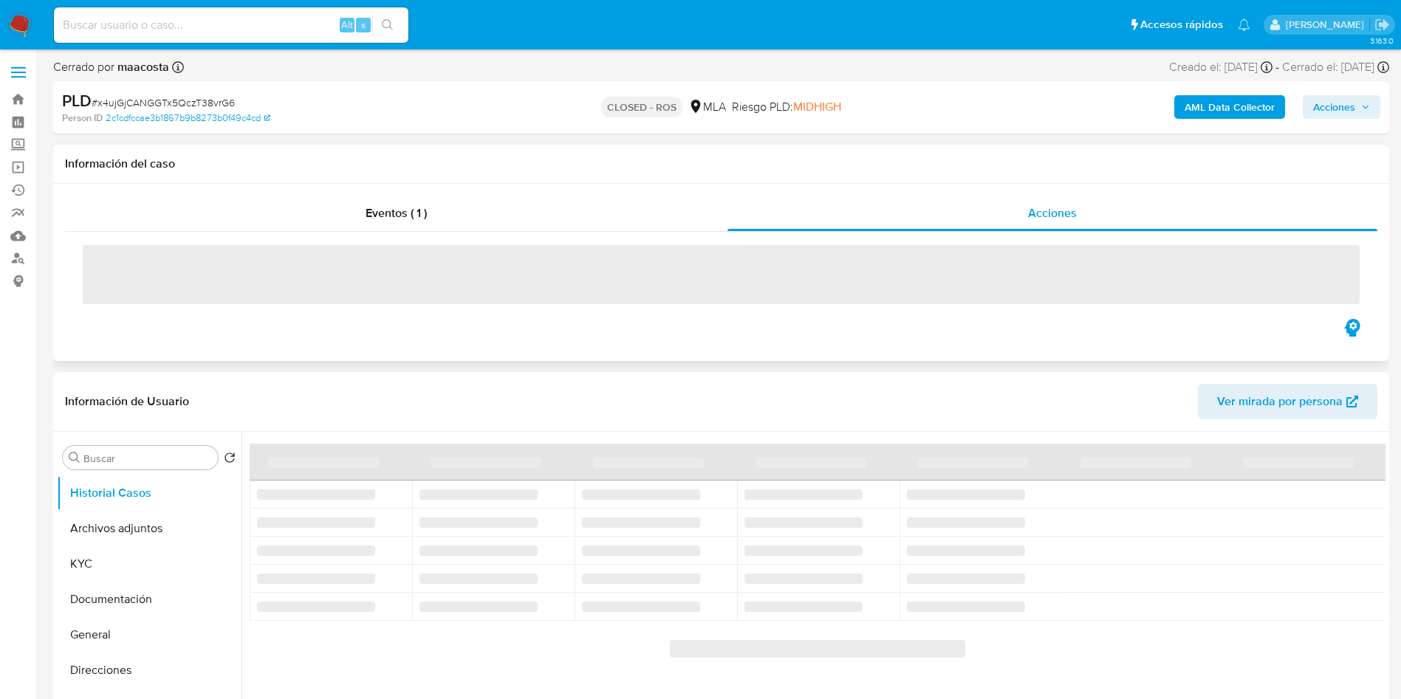
select select "10"
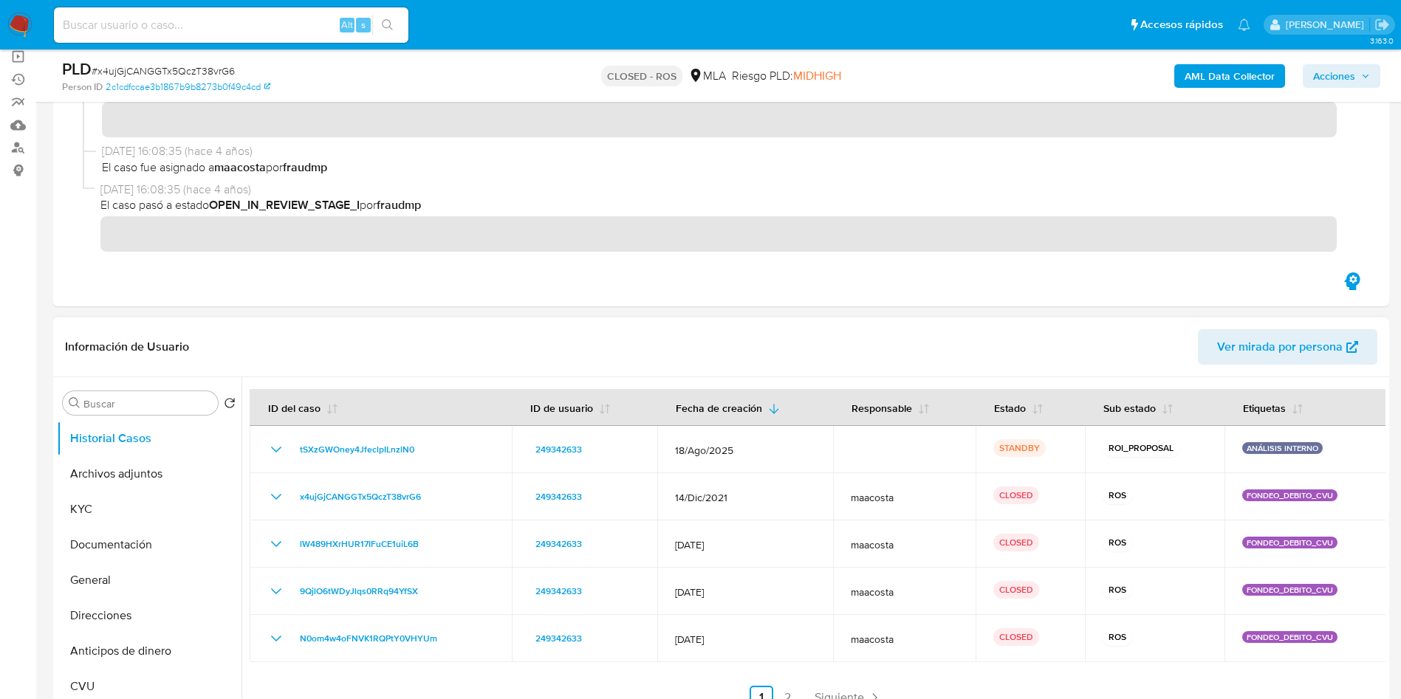
scroll to position [332, 0]
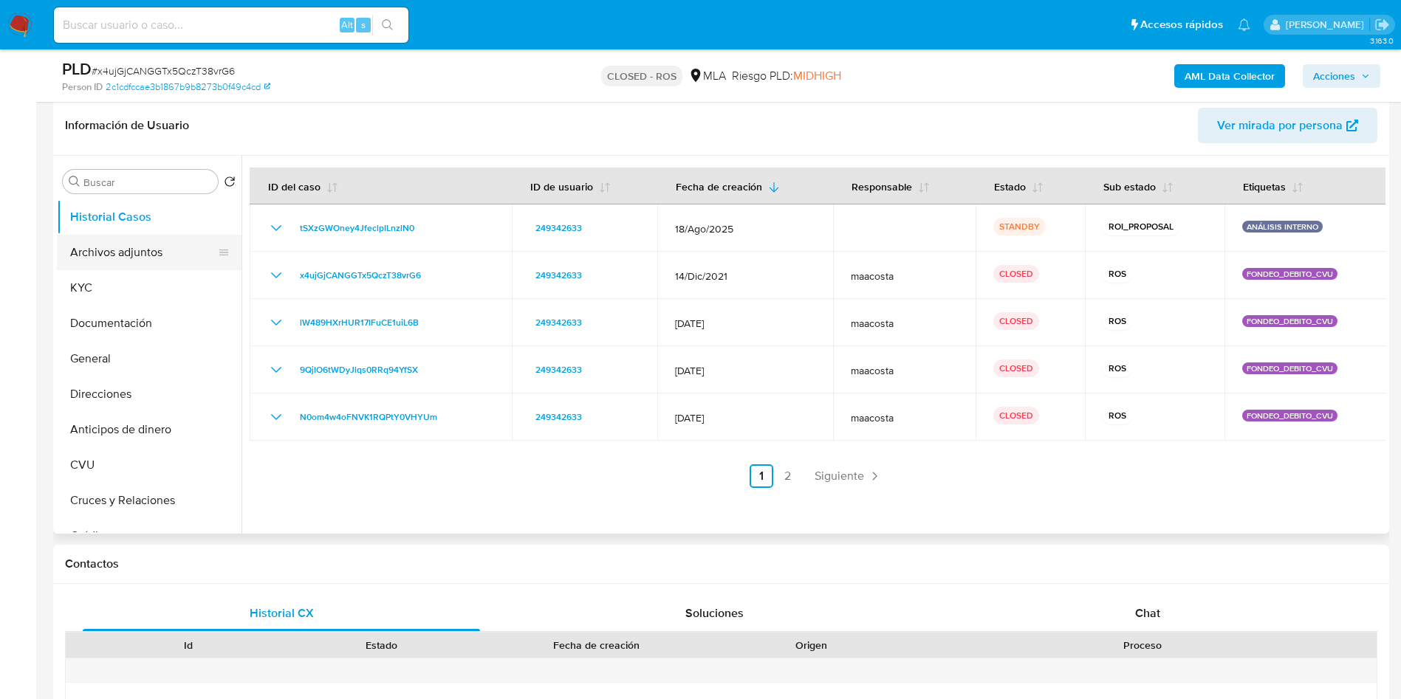
click at [147, 256] on button "Archivos adjuntos" at bounding box center [143, 252] width 173 height 35
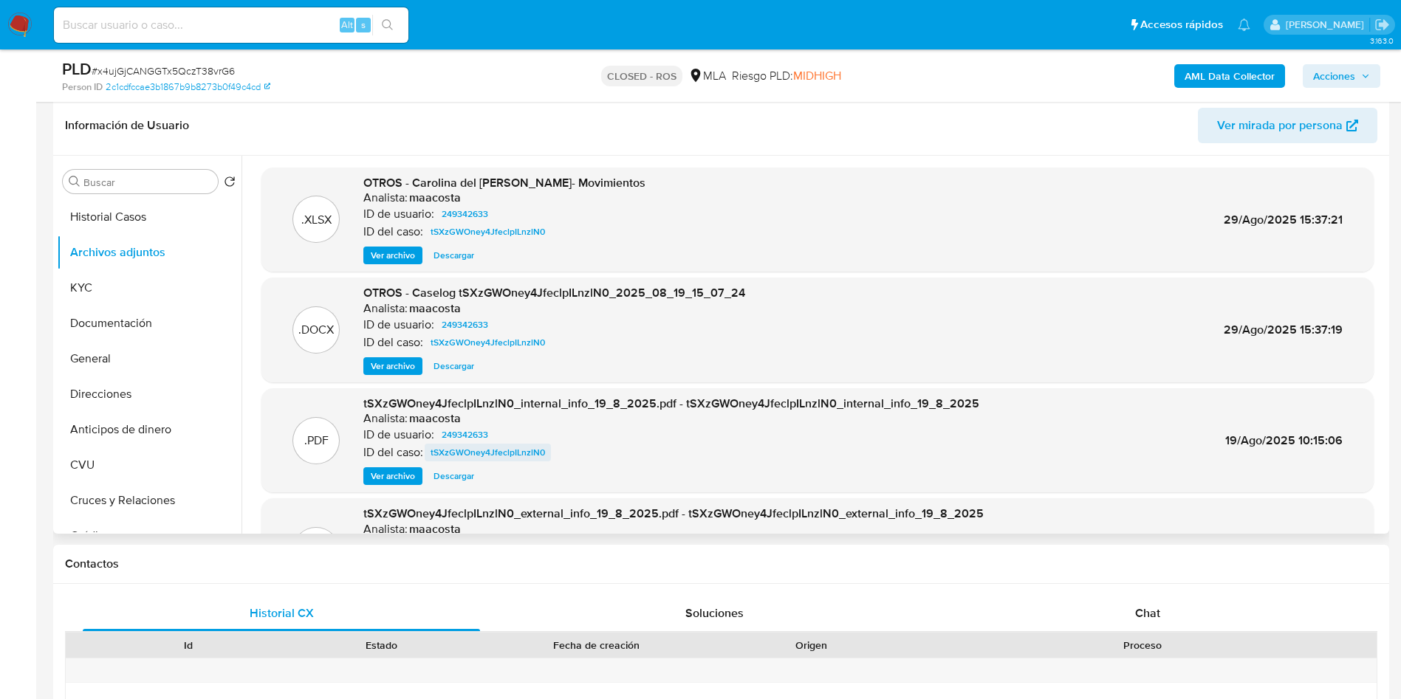
scroll to position [111, 0]
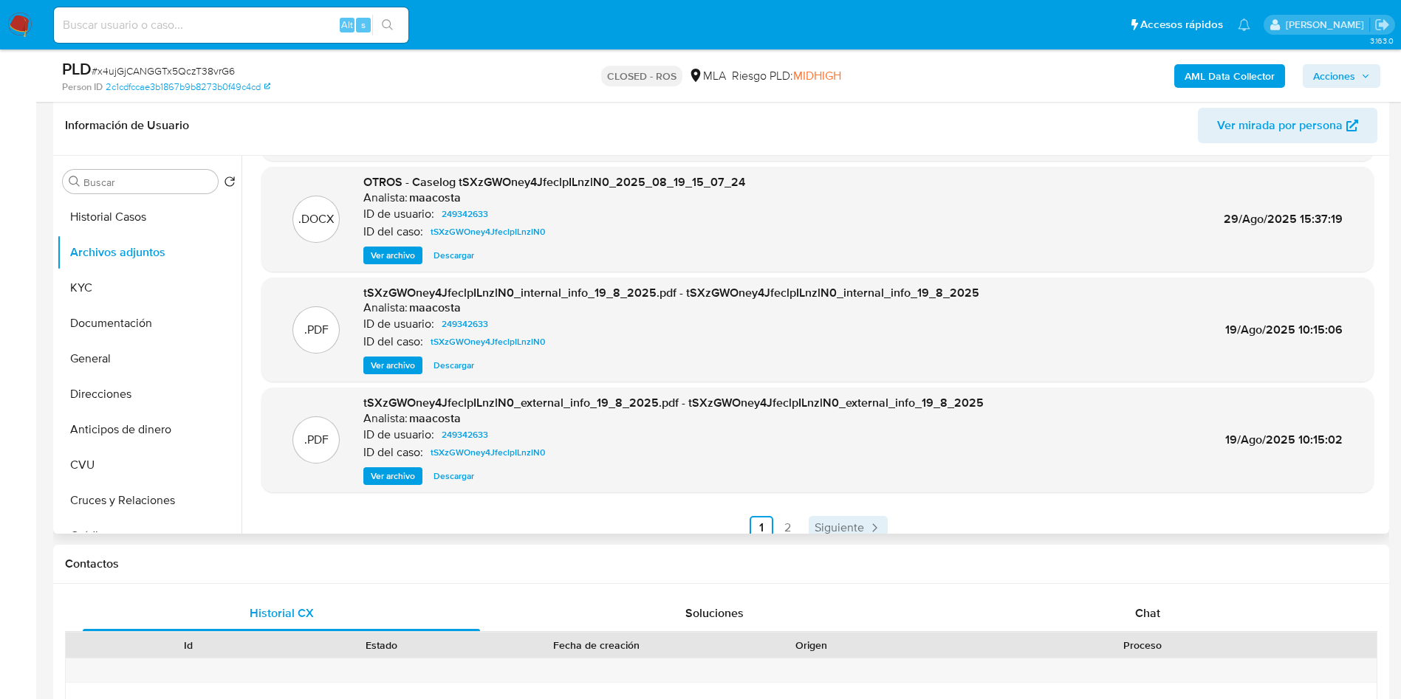
click at [846, 530] on span "Siguiente" at bounding box center [838, 528] width 49 height 12
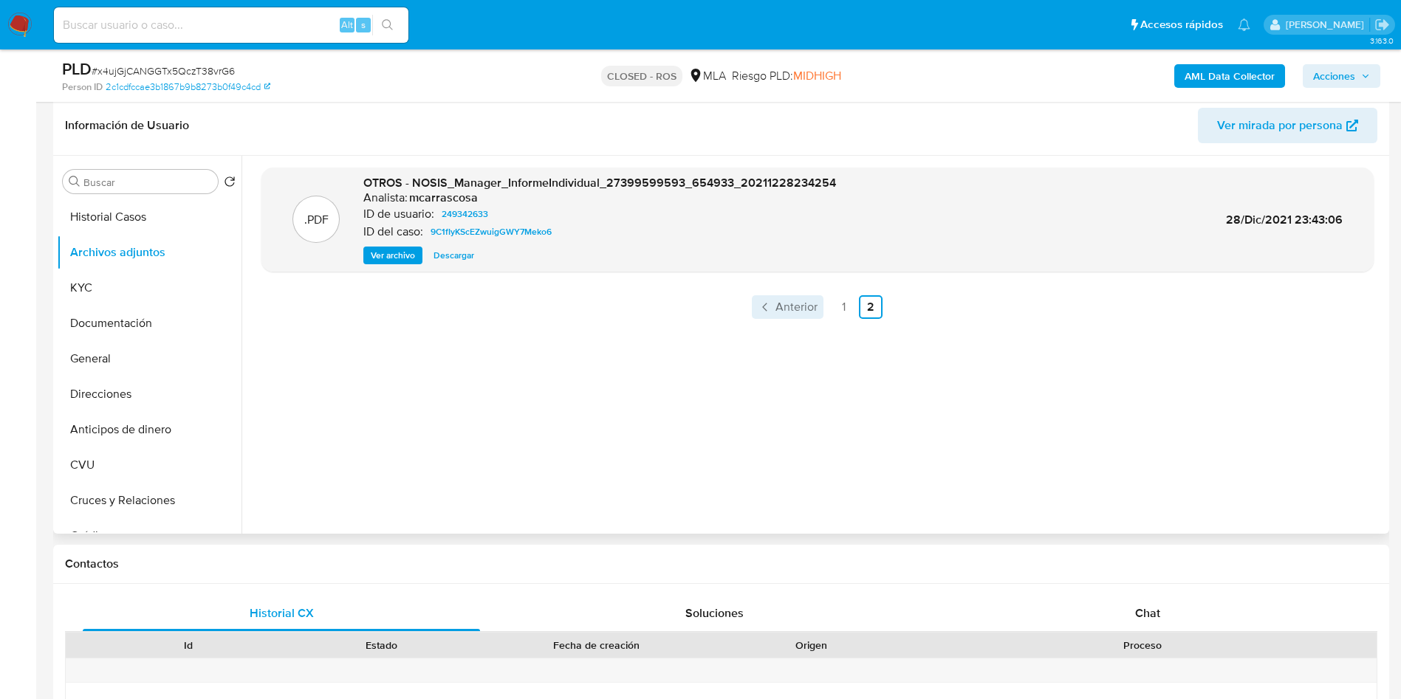
click at [763, 314] on icon "Paginación" at bounding box center [765, 307] width 15 height 15
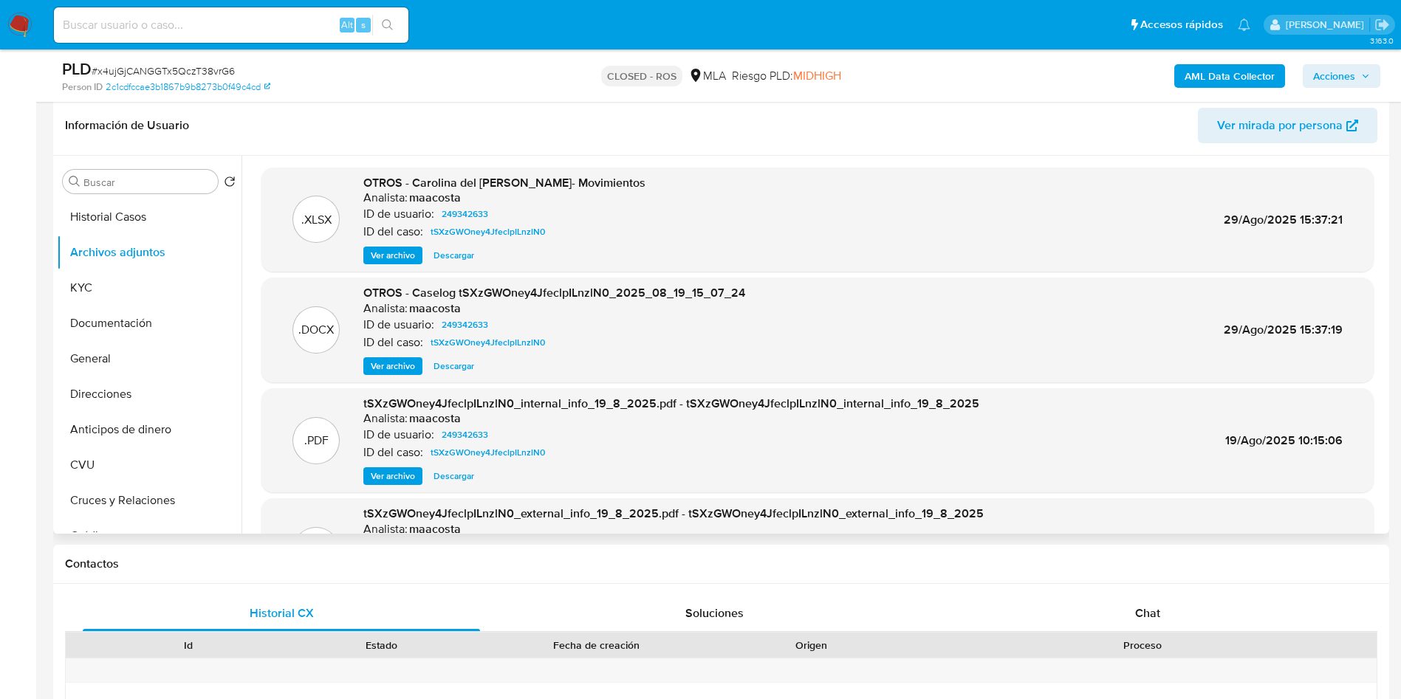
scroll to position [111, 0]
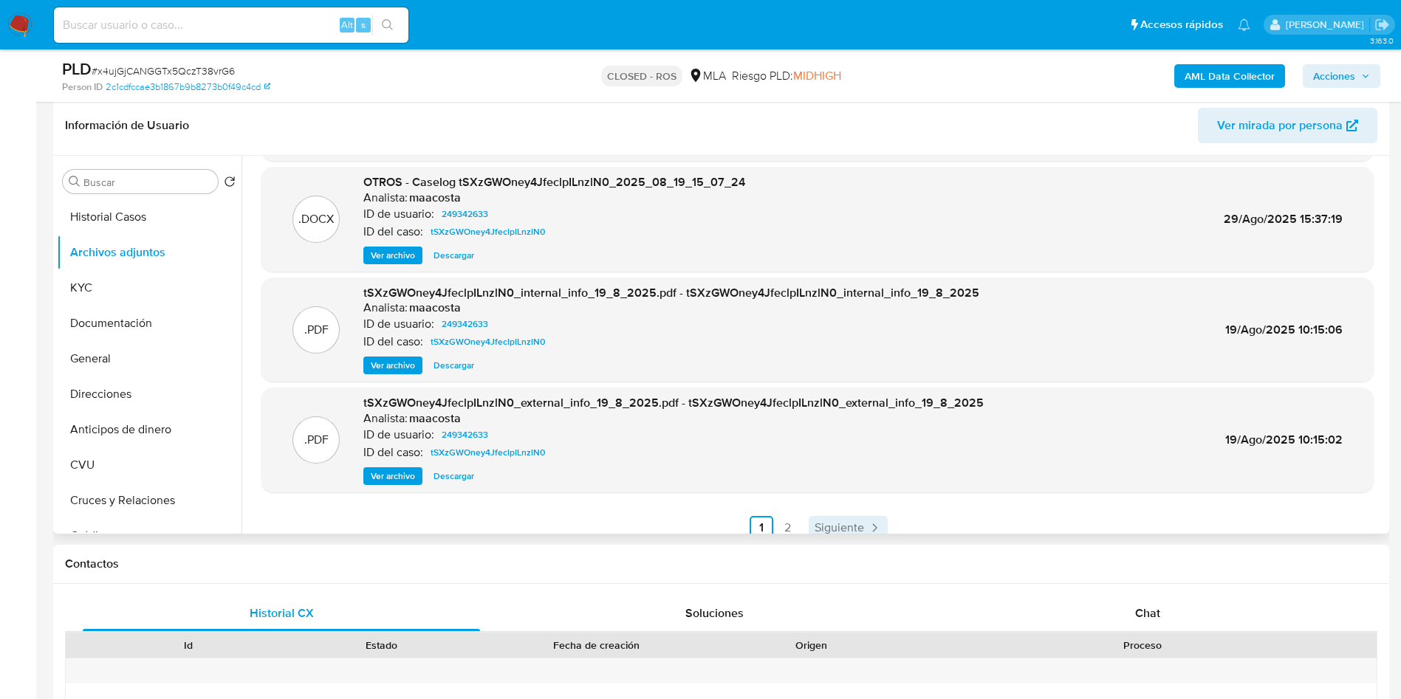
click at [859, 523] on span "Siguiente" at bounding box center [838, 528] width 49 height 12
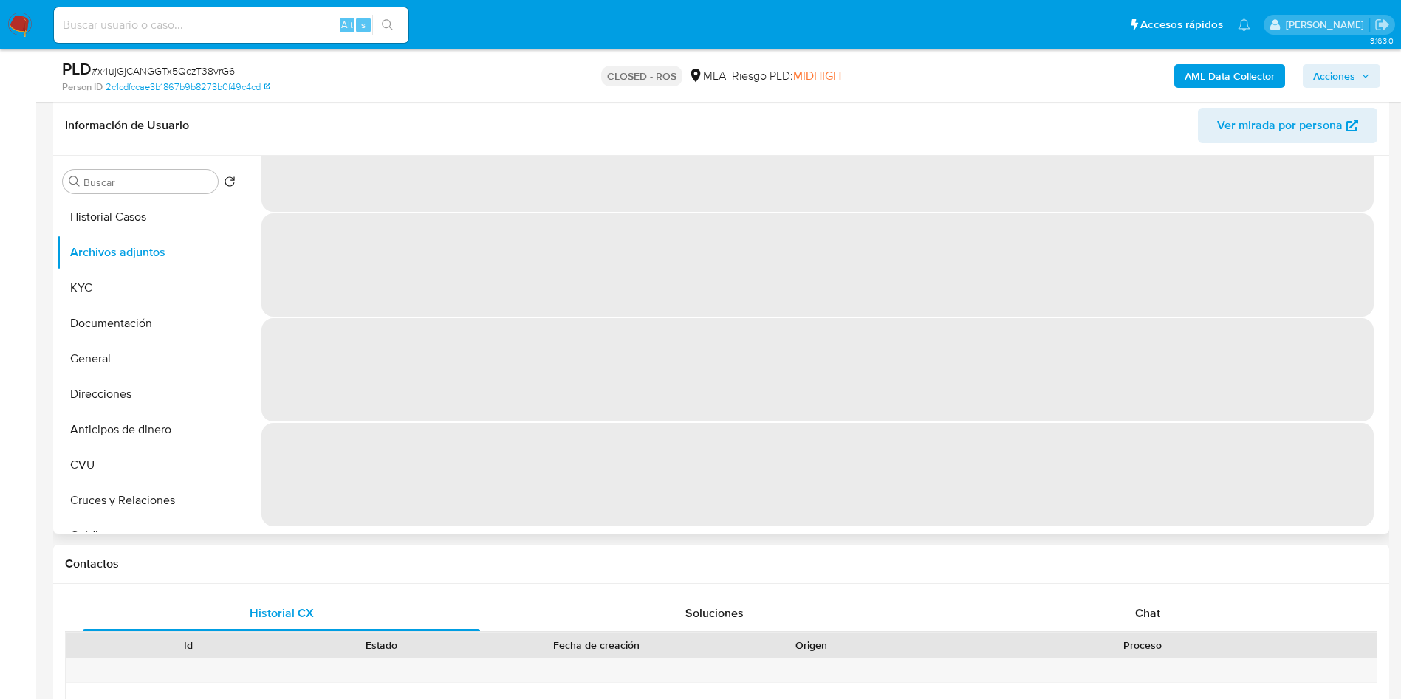
scroll to position [0, 0]
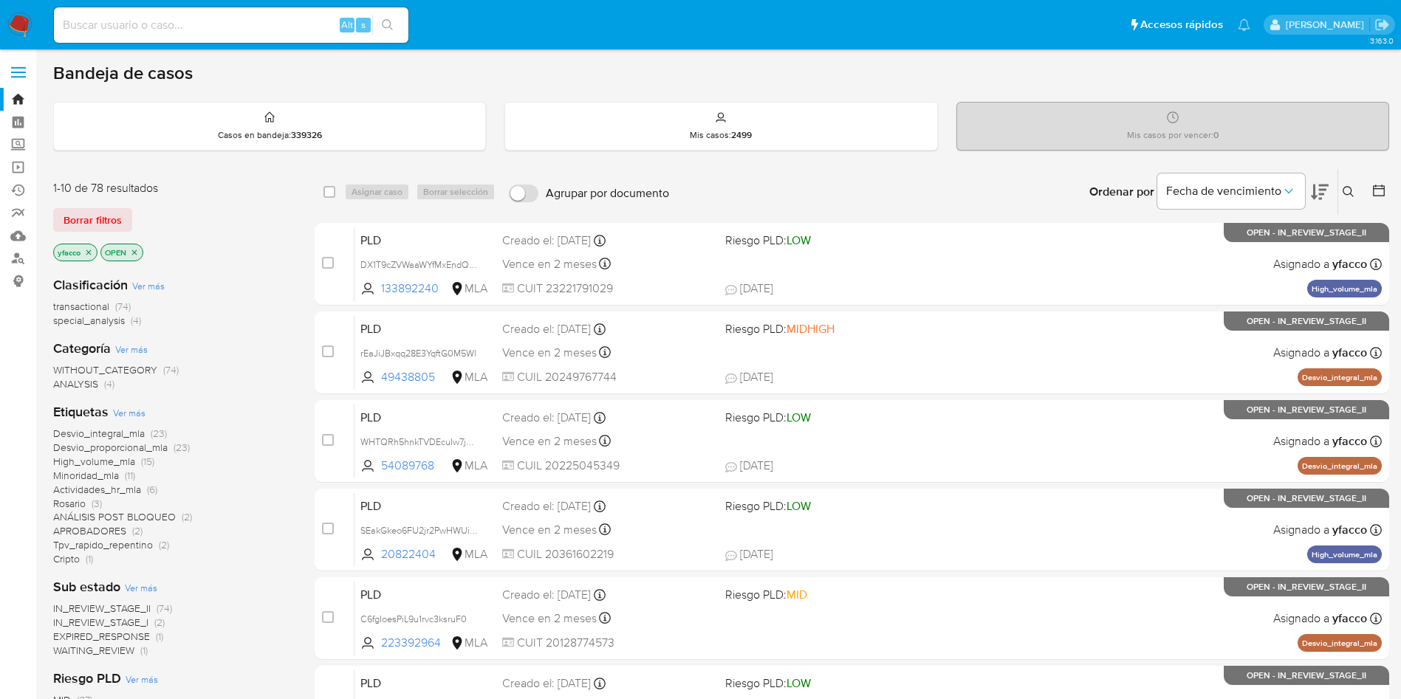
click at [272, 32] on input at bounding box center [231, 25] width 354 height 19
paste input "5ZJCn4KBb18m2HlXgGLChvSS"
type input "5ZJCn4KBb18m2HlXgGLChvSS"
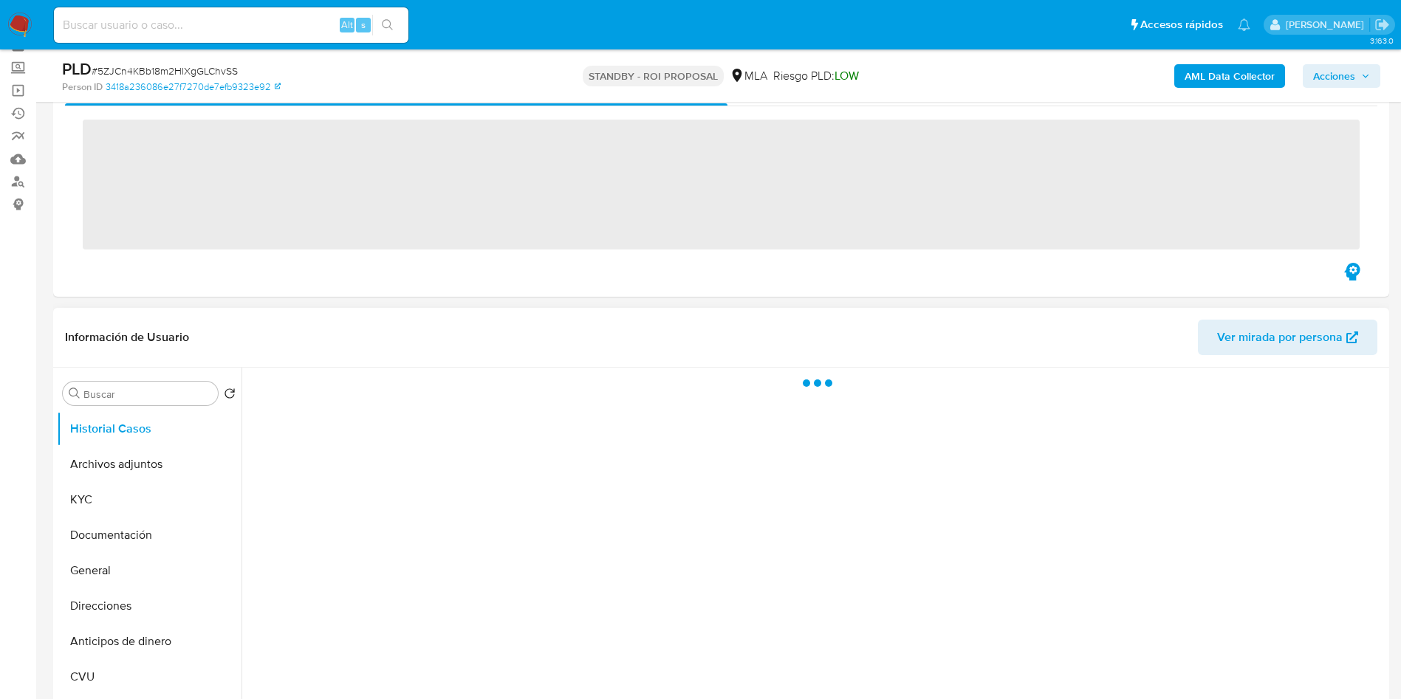
scroll to position [111, 0]
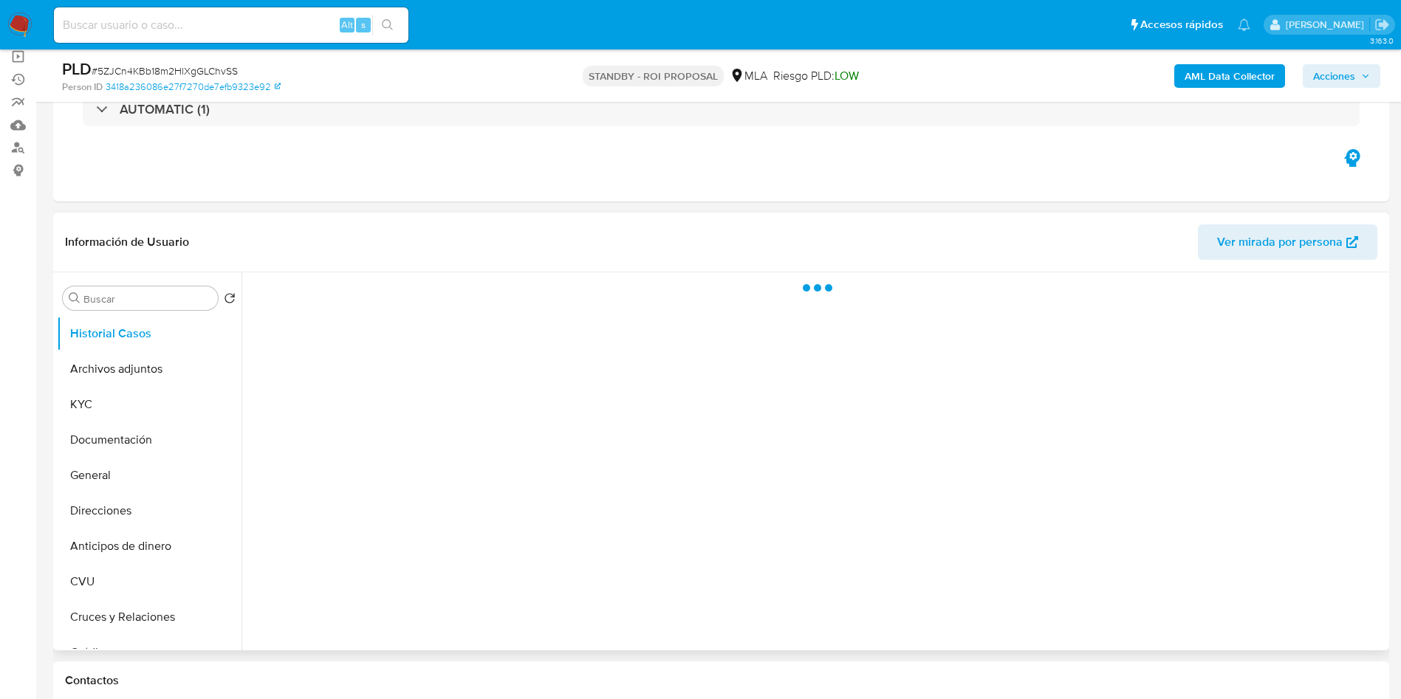
select select "10"
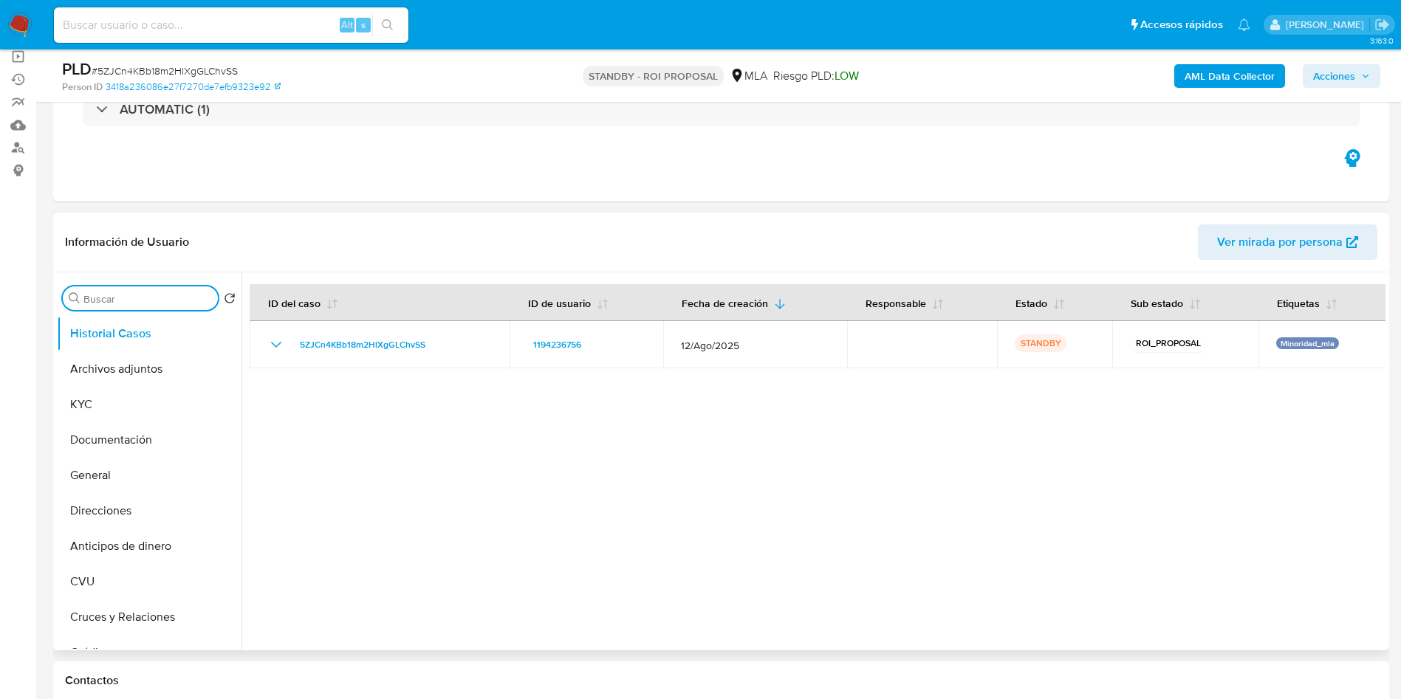
click at [126, 301] on input "Buscar" at bounding box center [147, 298] width 128 height 13
type input "res"
click at [116, 387] on button "Aprobadores" at bounding box center [143, 404] width 173 height 35
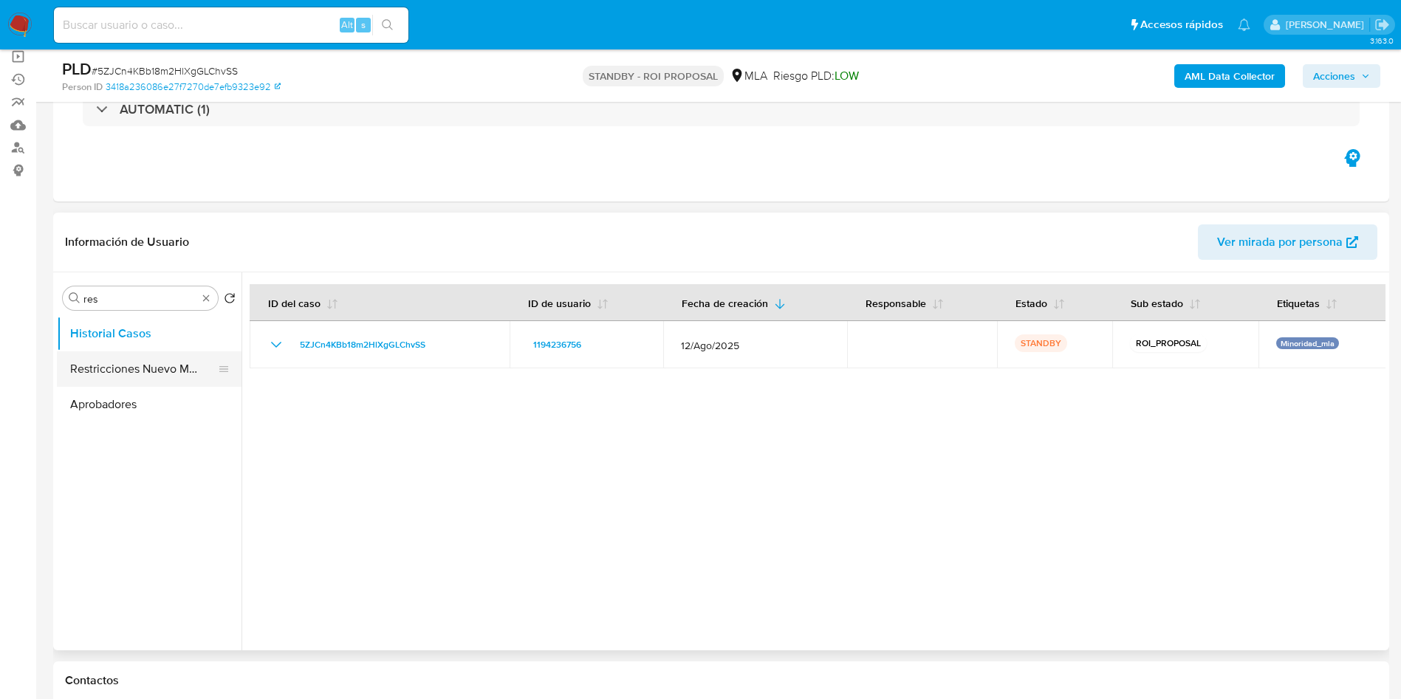
click at [112, 371] on button "Restricciones Nuevo Mundo" at bounding box center [143, 368] width 173 height 35
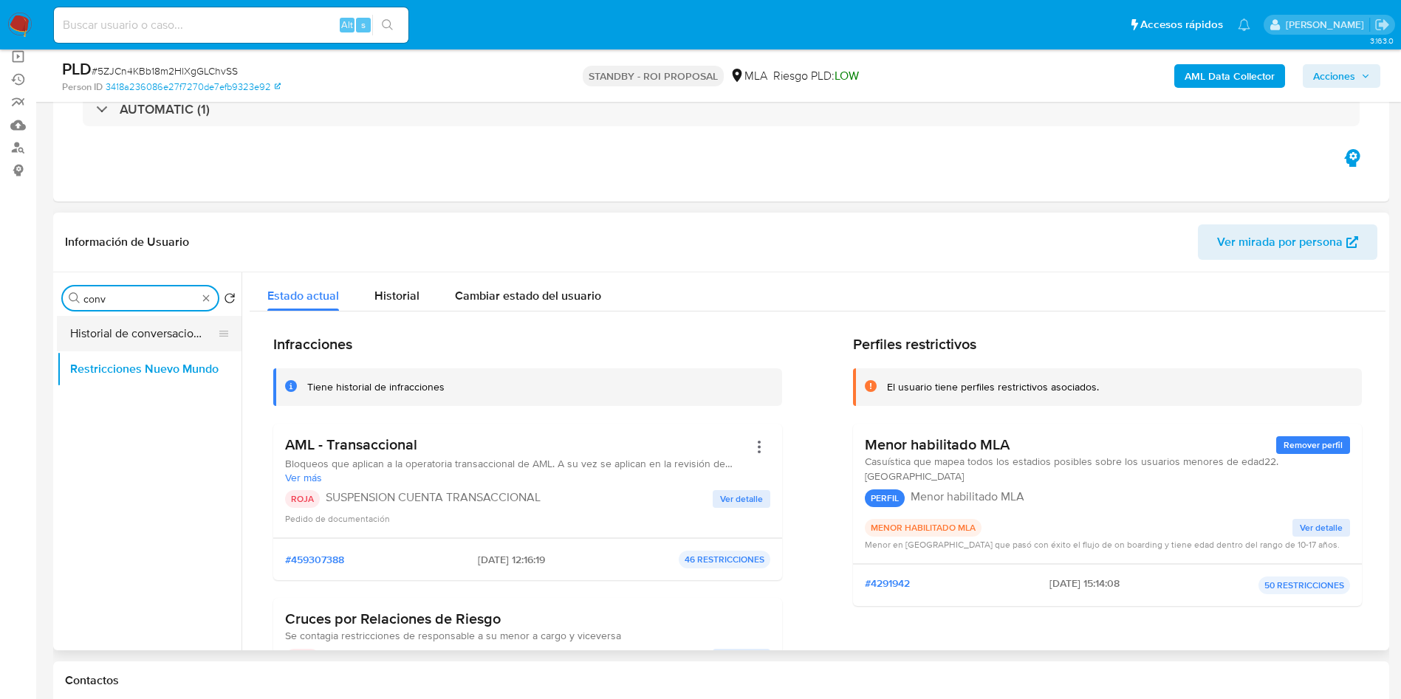
type input "conv"
click at [148, 322] on button "Historial de conversaciones" at bounding box center [143, 333] width 173 height 35
click at [145, 343] on button "Historial de conversaciones" at bounding box center [143, 333] width 173 height 35
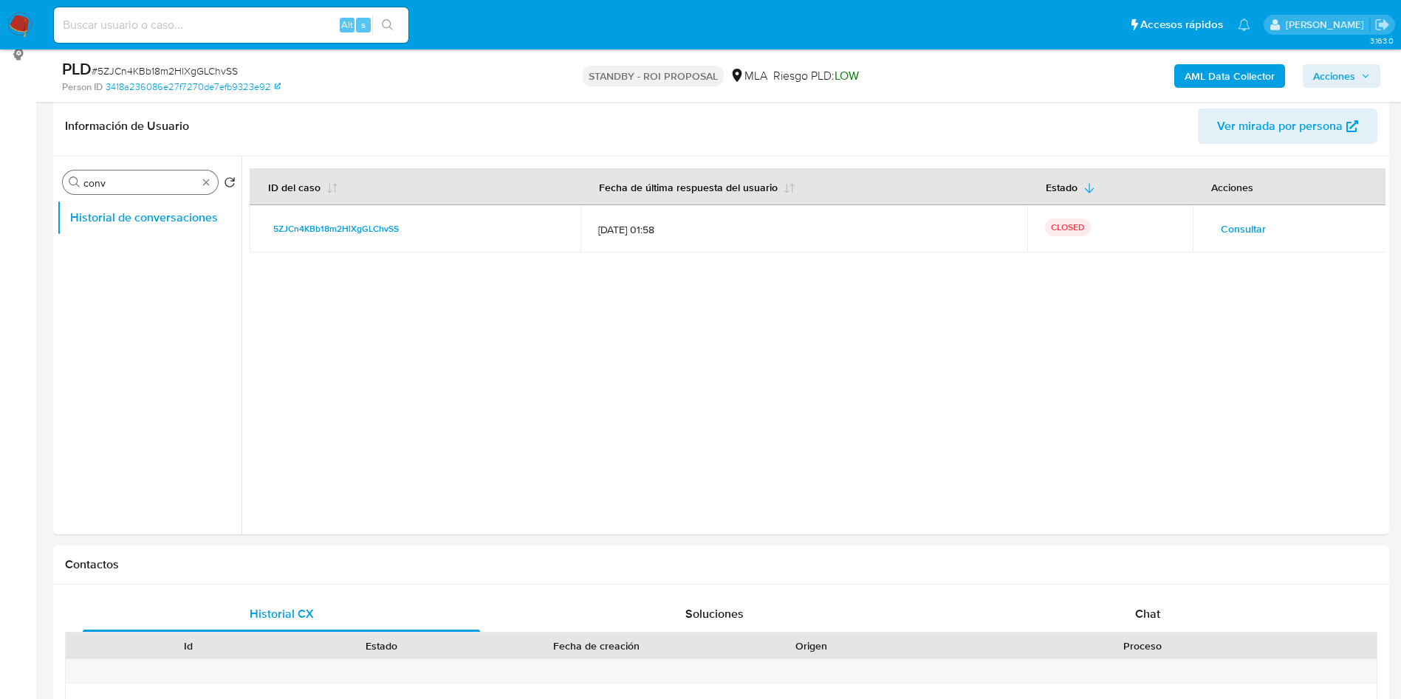
scroll to position [95, 0]
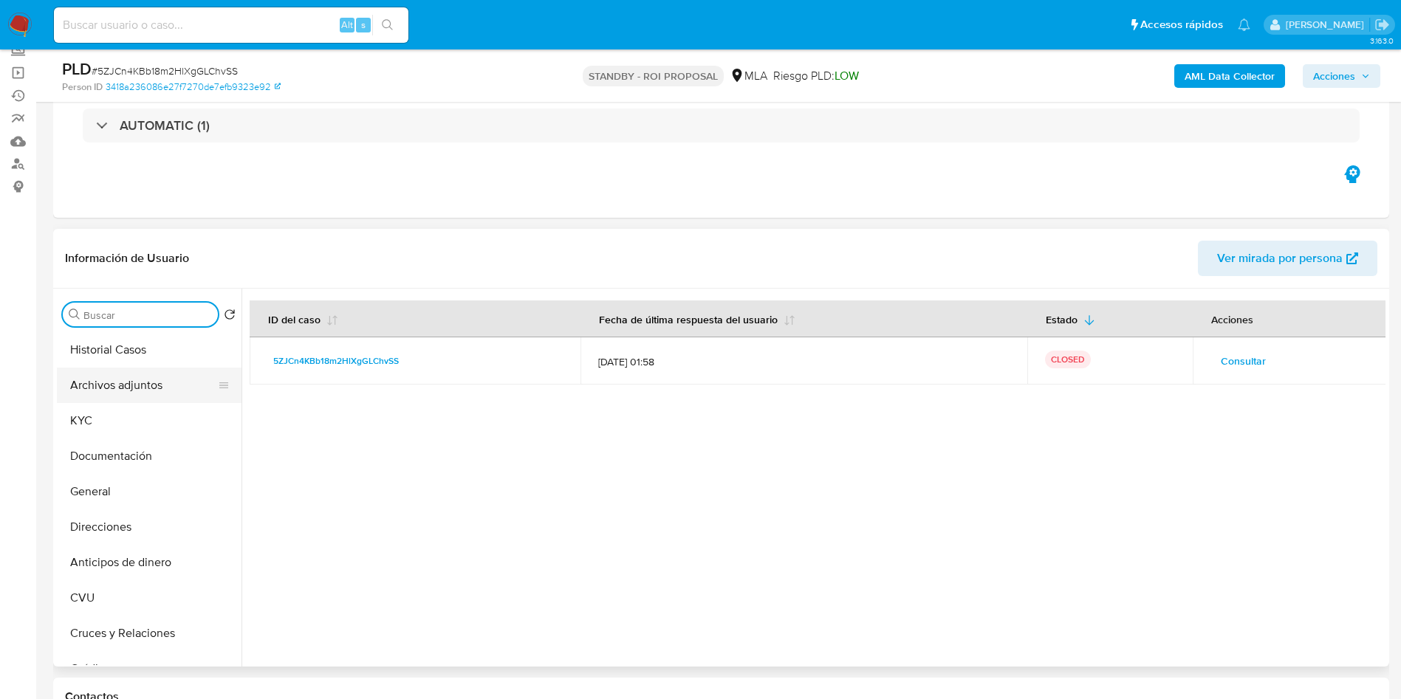
click at [131, 375] on button "Archivos adjuntos" at bounding box center [143, 385] width 173 height 35
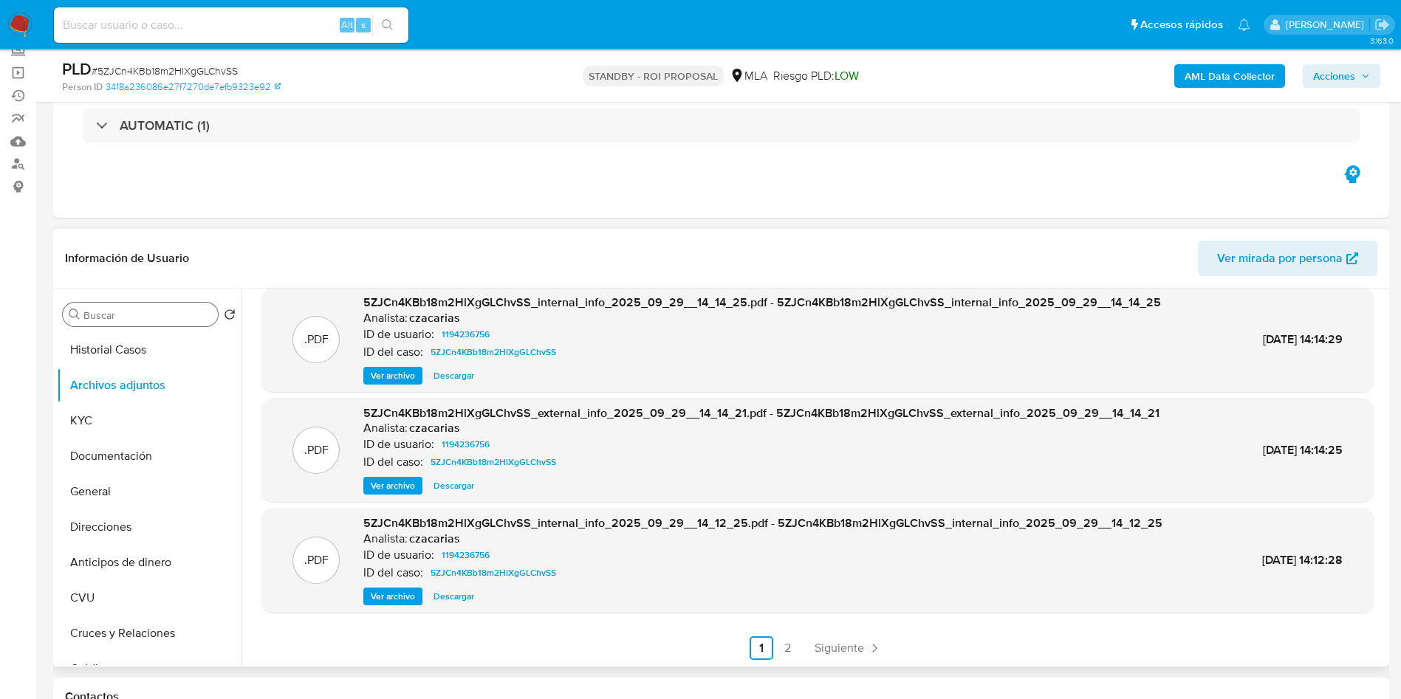
scroll to position [124, 0]
click at [790, 649] on link "2" at bounding box center [788, 648] width 24 height 24
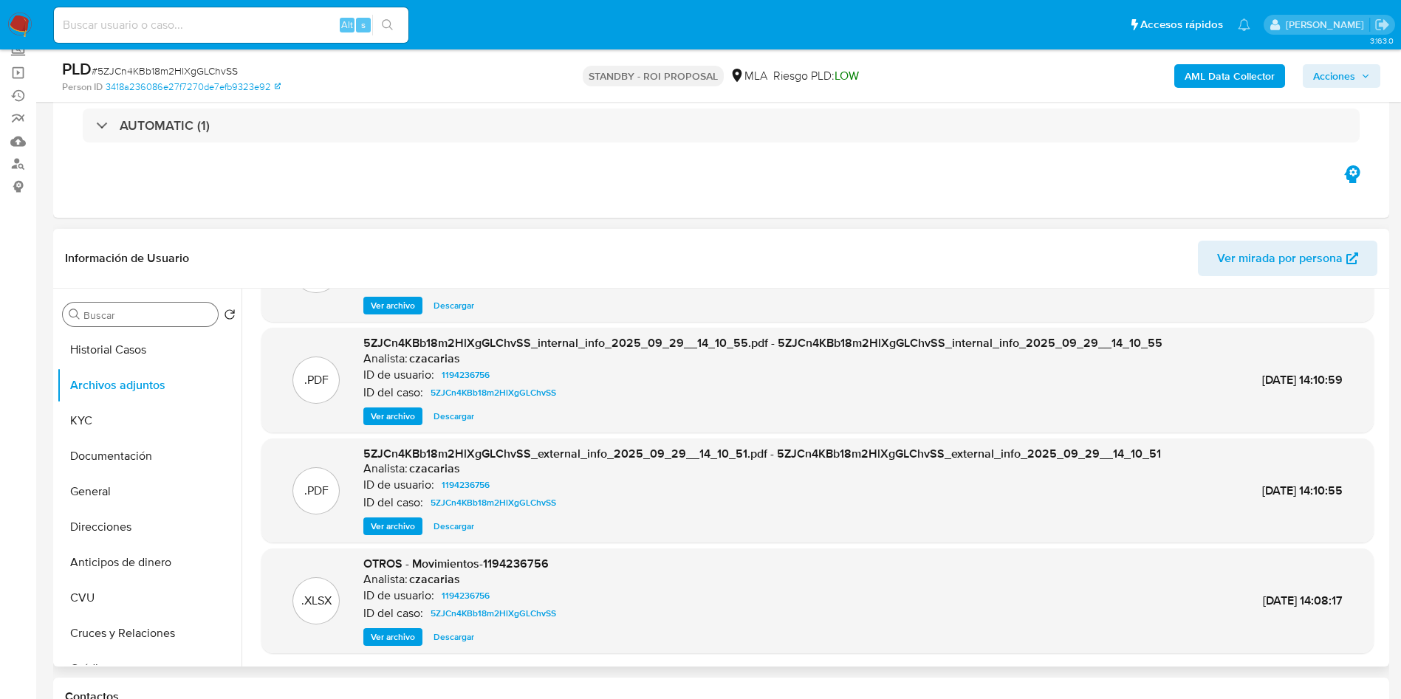
scroll to position [111, 0]
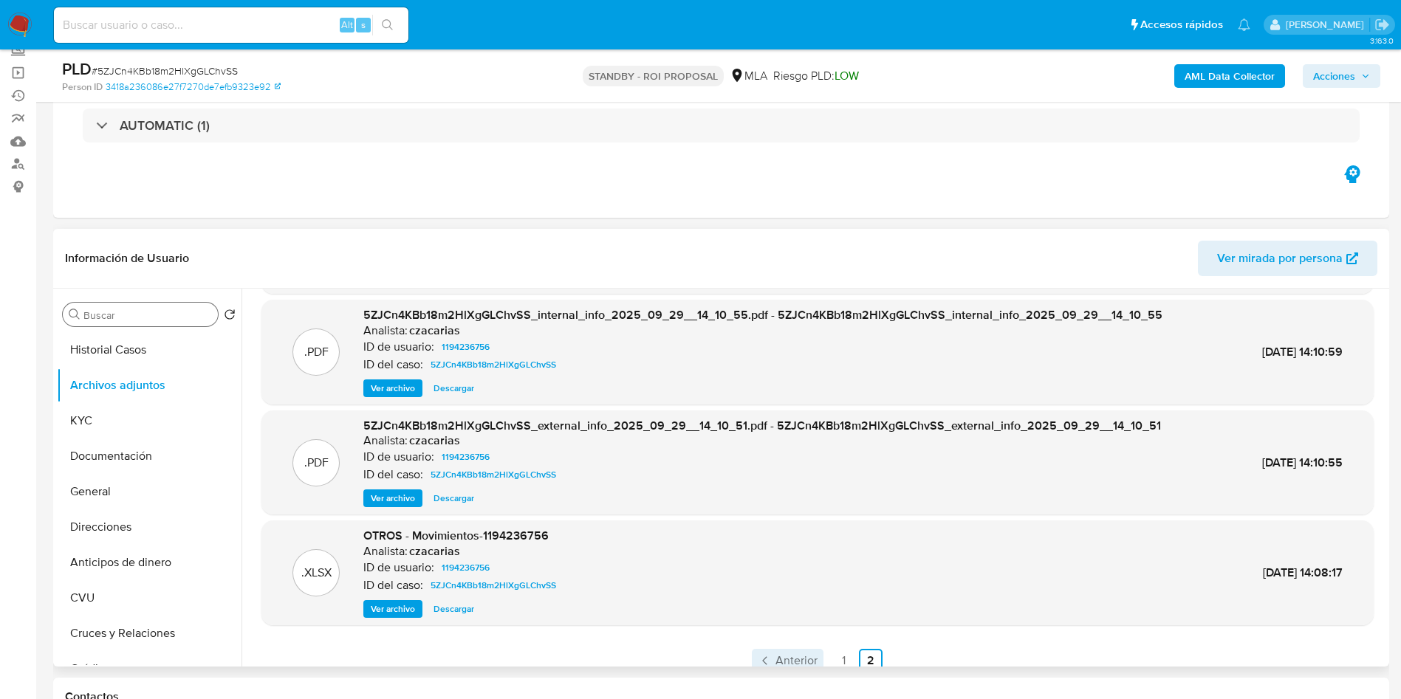
click at [789, 659] on span "Anterior" at bounding box center [796, 661] width 42 height 12
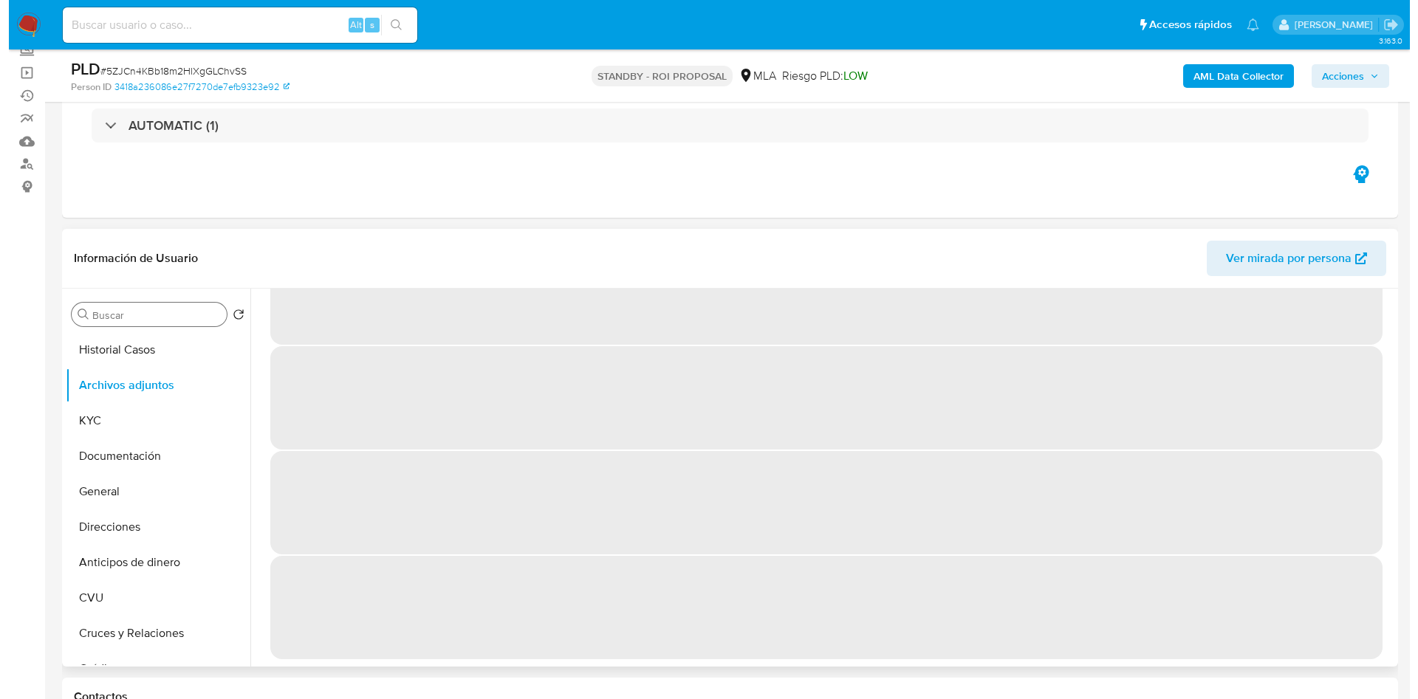
scroll to position [0, 0]
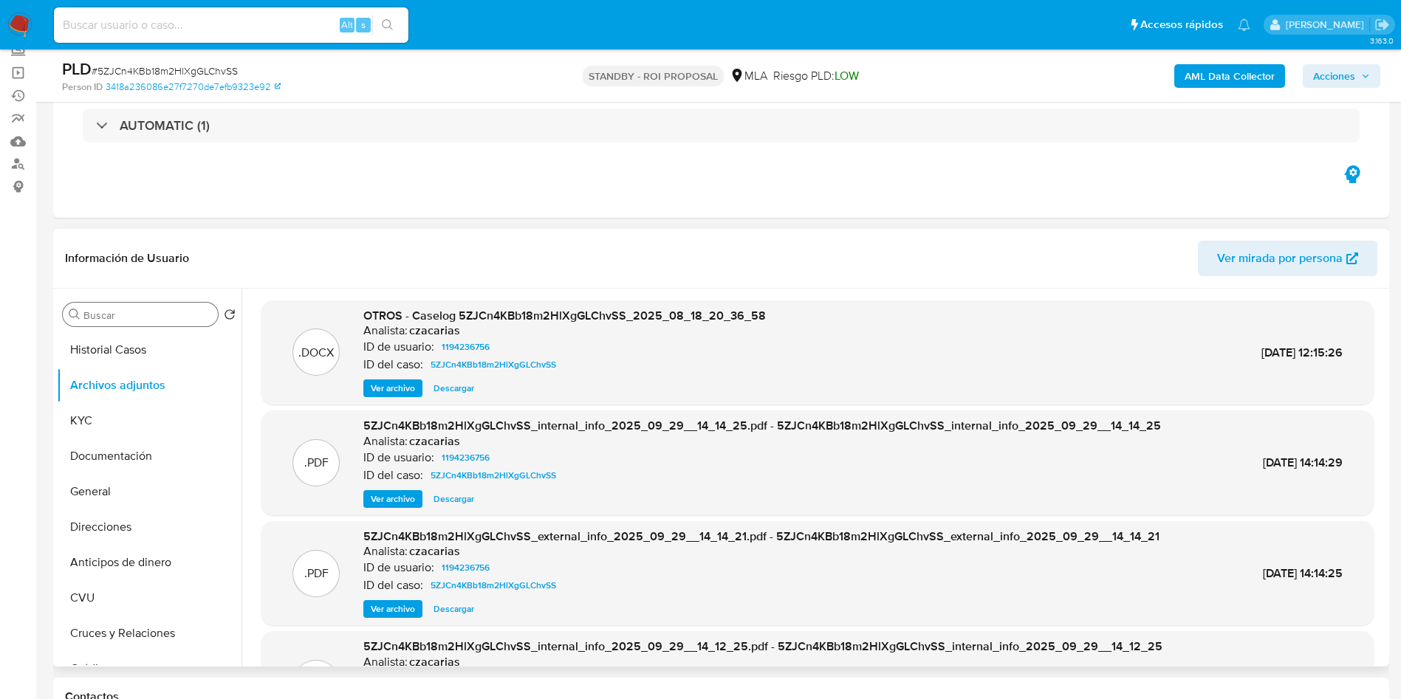
click at [393, 385] on span "Ver archivo" at bounding box center [393, 388] width 44 height 15
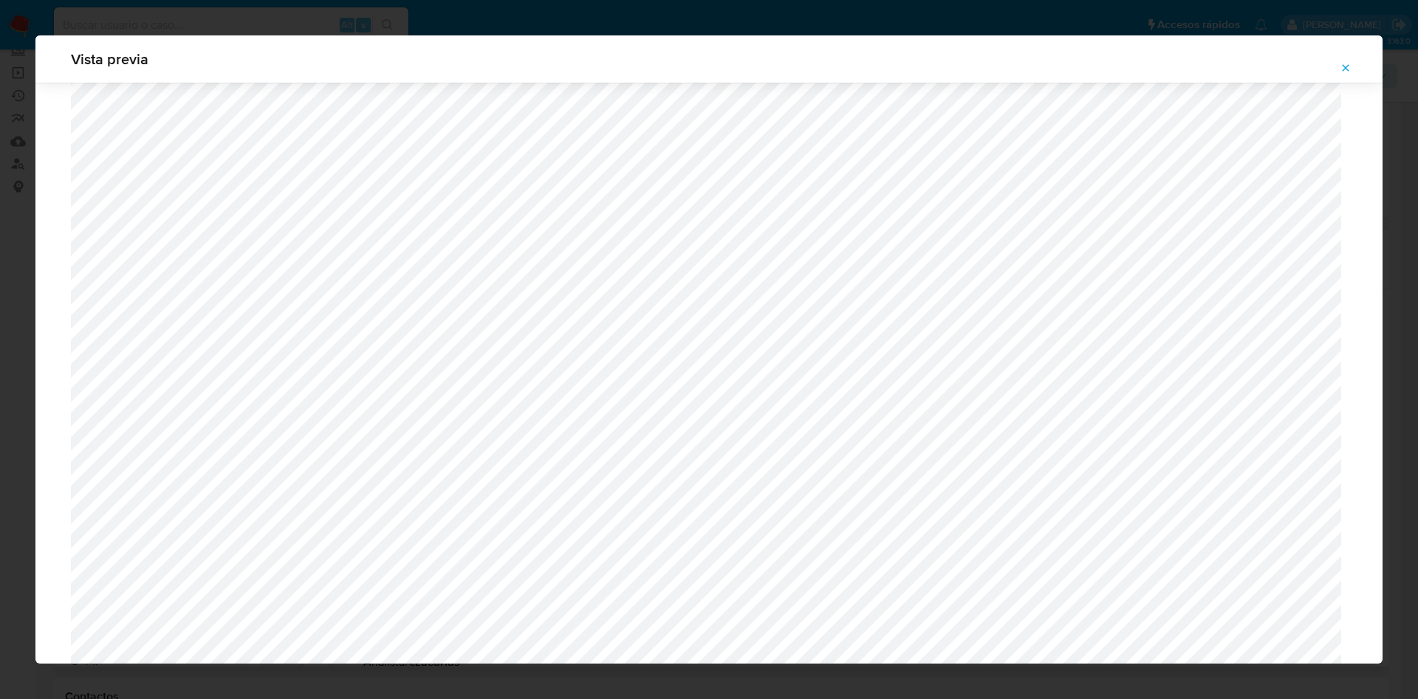
scroll to position [414, 0]
click at [1348, 64] on icon "Attachment preview" at bounding box center [1346, 68] width 12 height 12
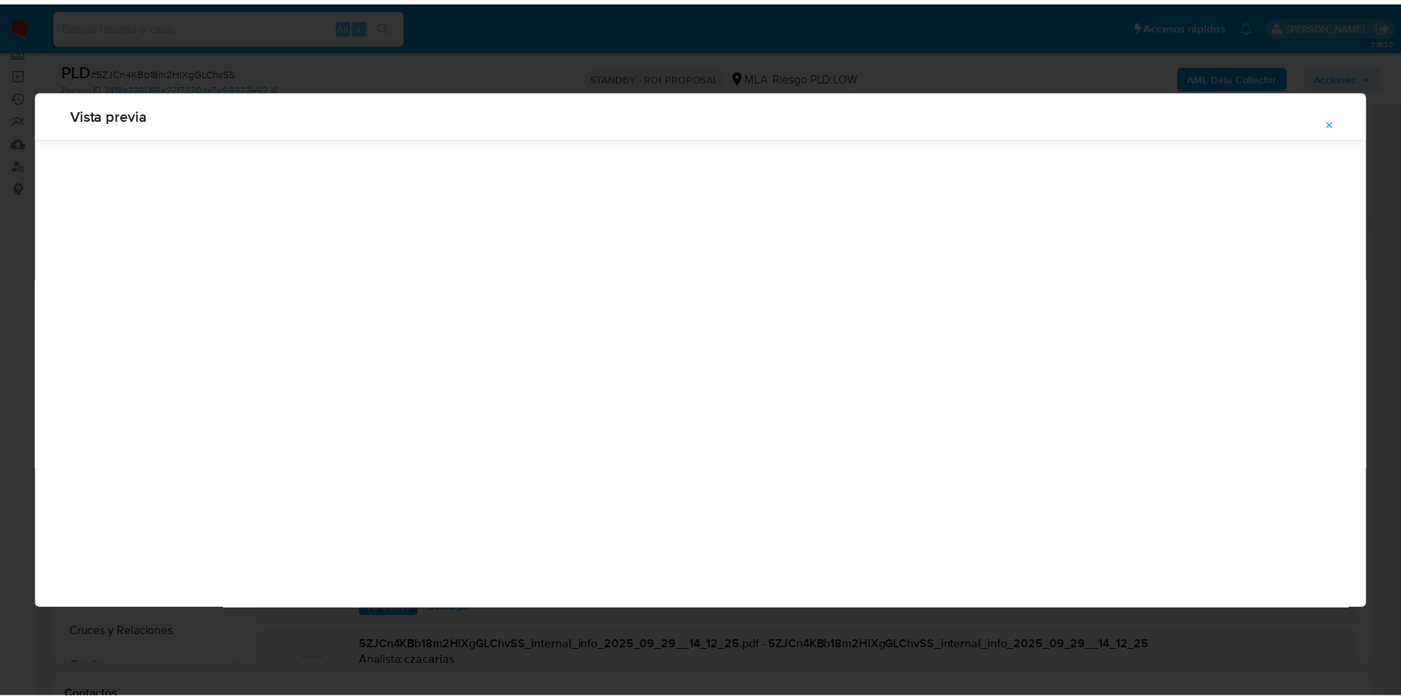
scroll to position [0, 0]
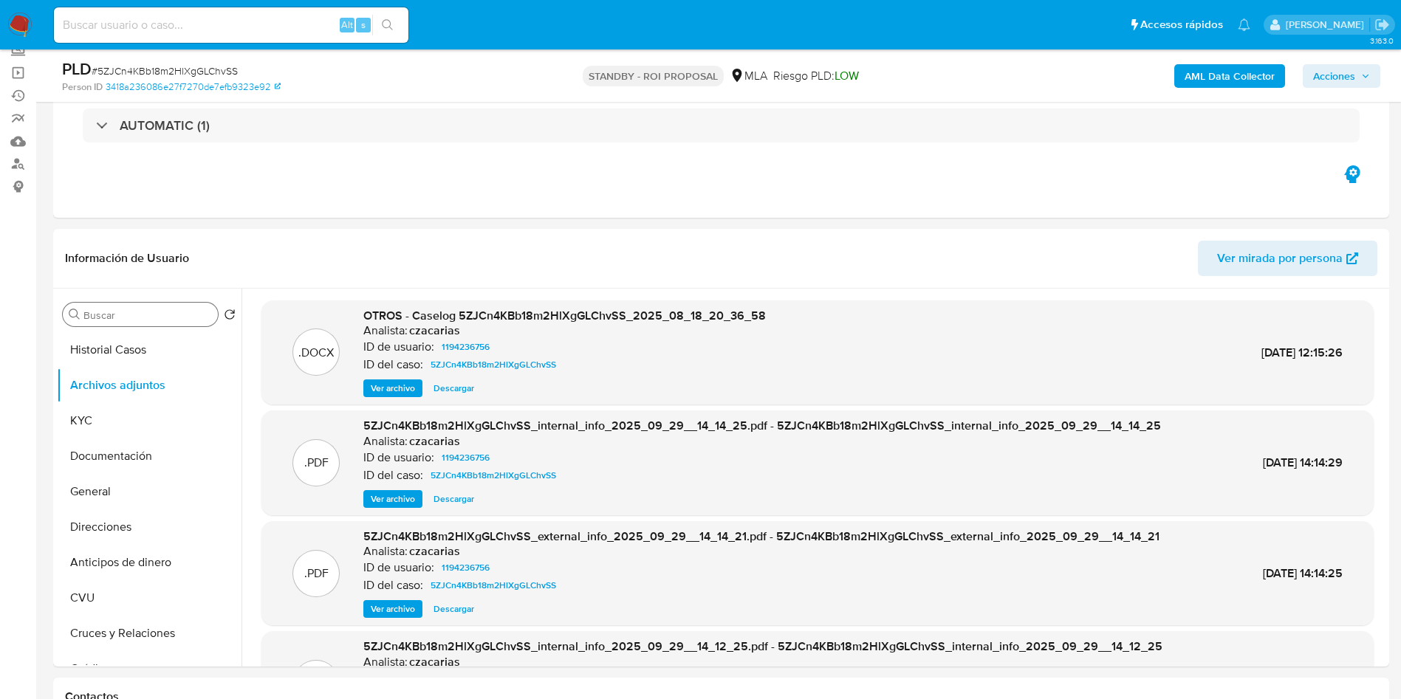
click at [295, 32] on input at bounding box center [231, 25] width 354 height 19
paste input "LEAhITSm9vCUxDpaMJZ6ib7v"
type input "LEAhITSm9vCUxDpaMJZ6ib7v"
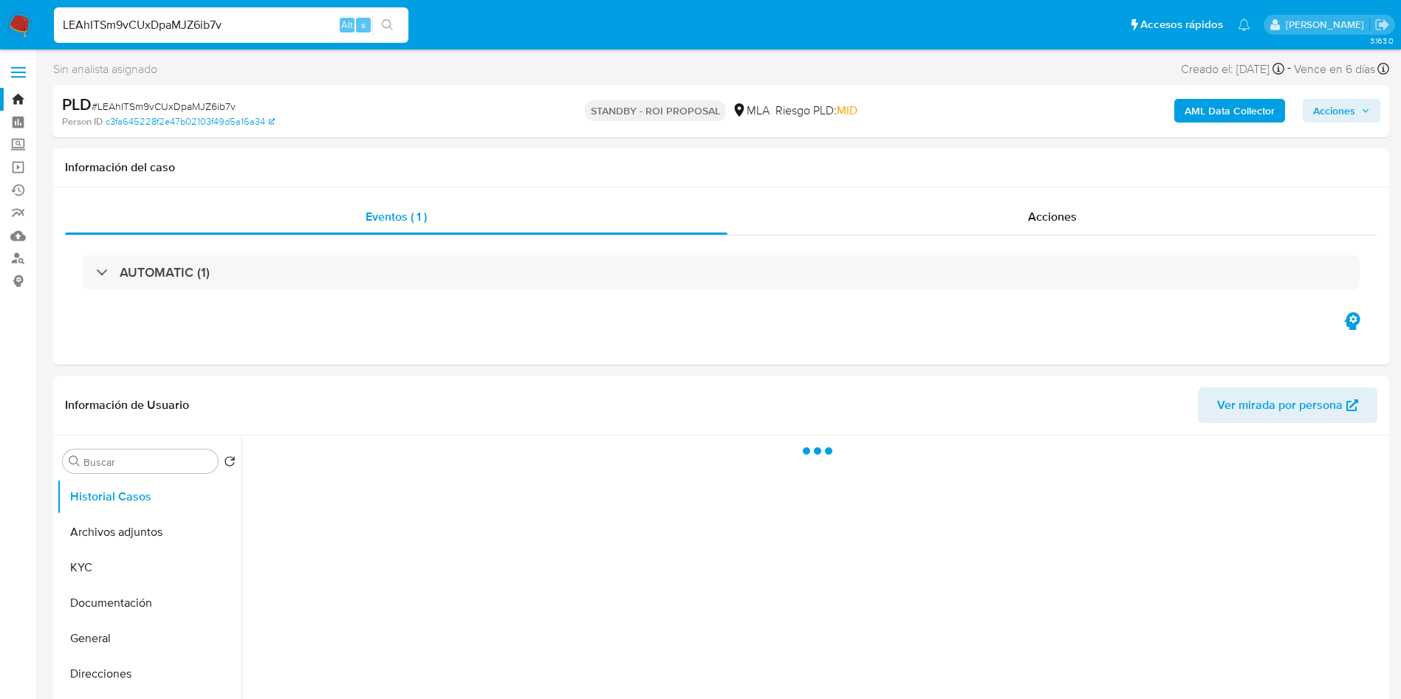
select select "10"
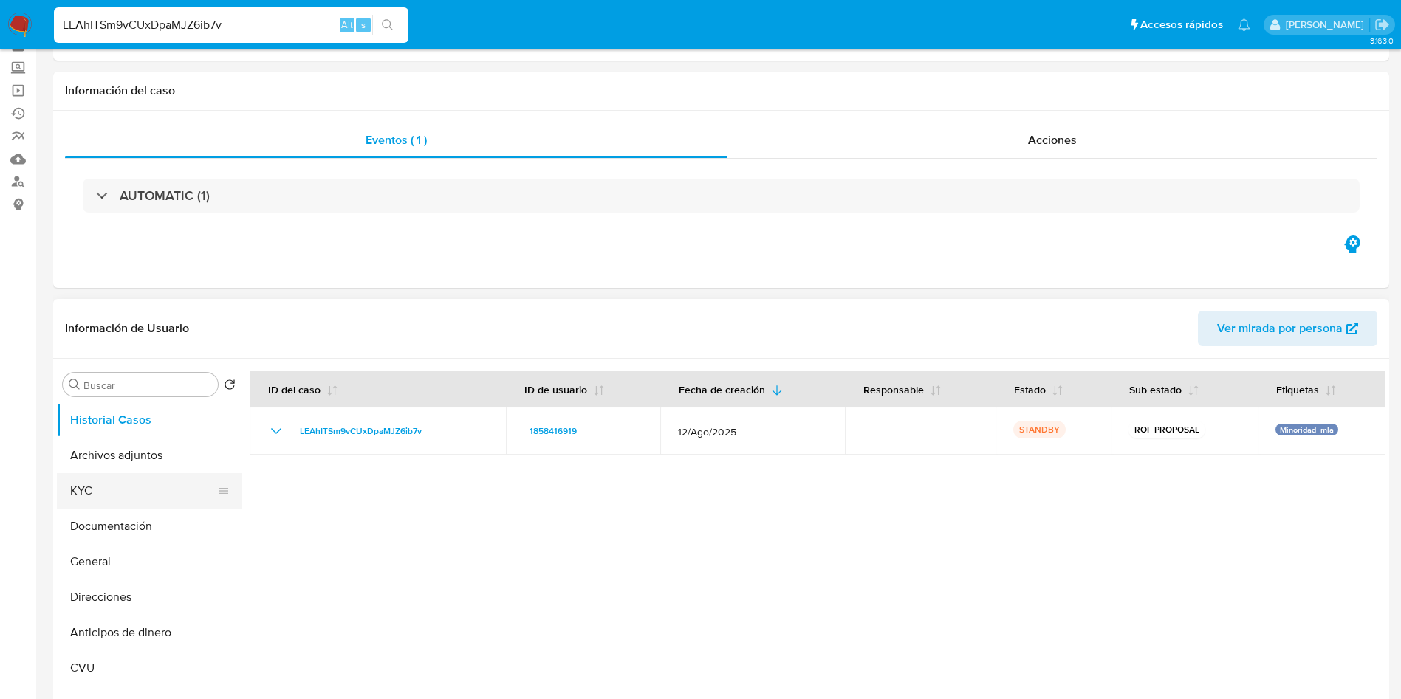
scroll to position [111, 0]
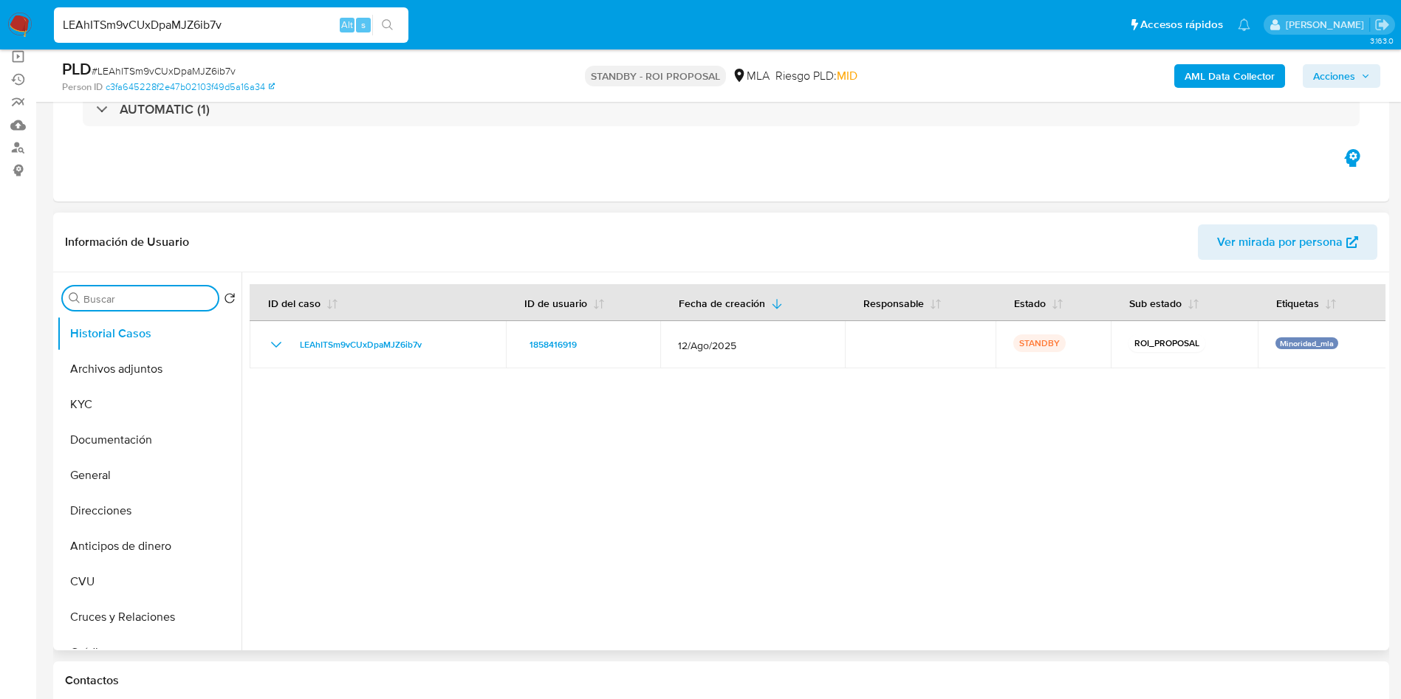
click at [140, 298] on input "Buscar" at bounding box center [147, 298] width 128 height 13
type input "res"
click at [140, 380] on button "Restricciones Nuevo Mundo" at bounding box center [143, 368] width 173 height 35
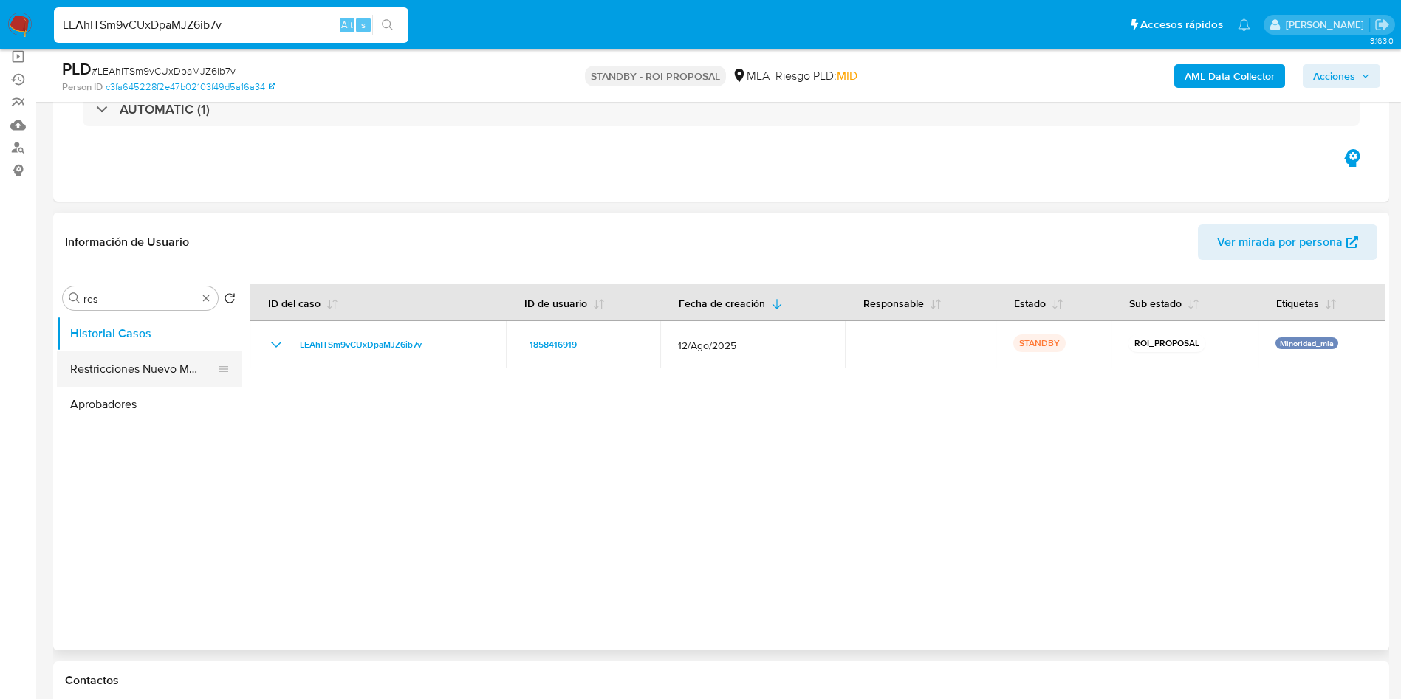
click at [134, 368] on button "Restricciones Nuevo Mundo" at bounding box center [143, 368] width 173 height 35
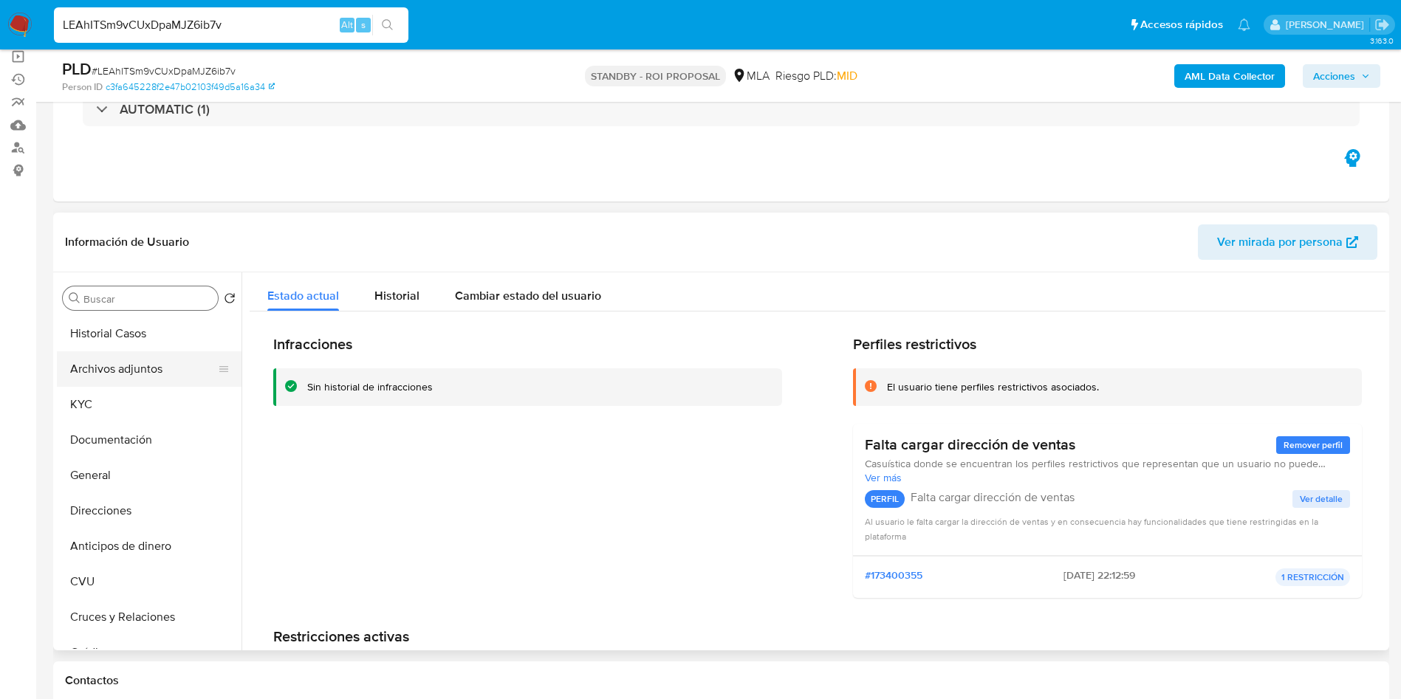
click at [151, 377] on button "Archivos adjuntos" at bounding box center [143, 368] width 173 height 35
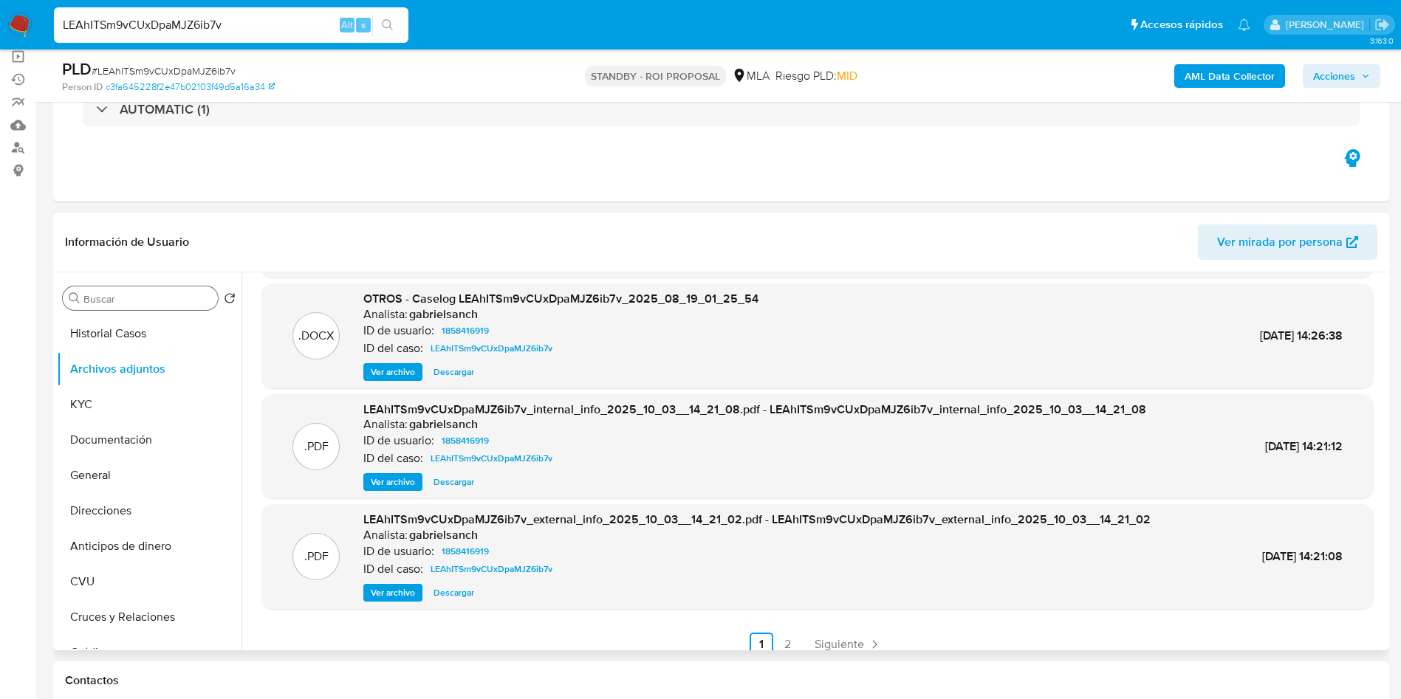
scroll to position [0, 0]
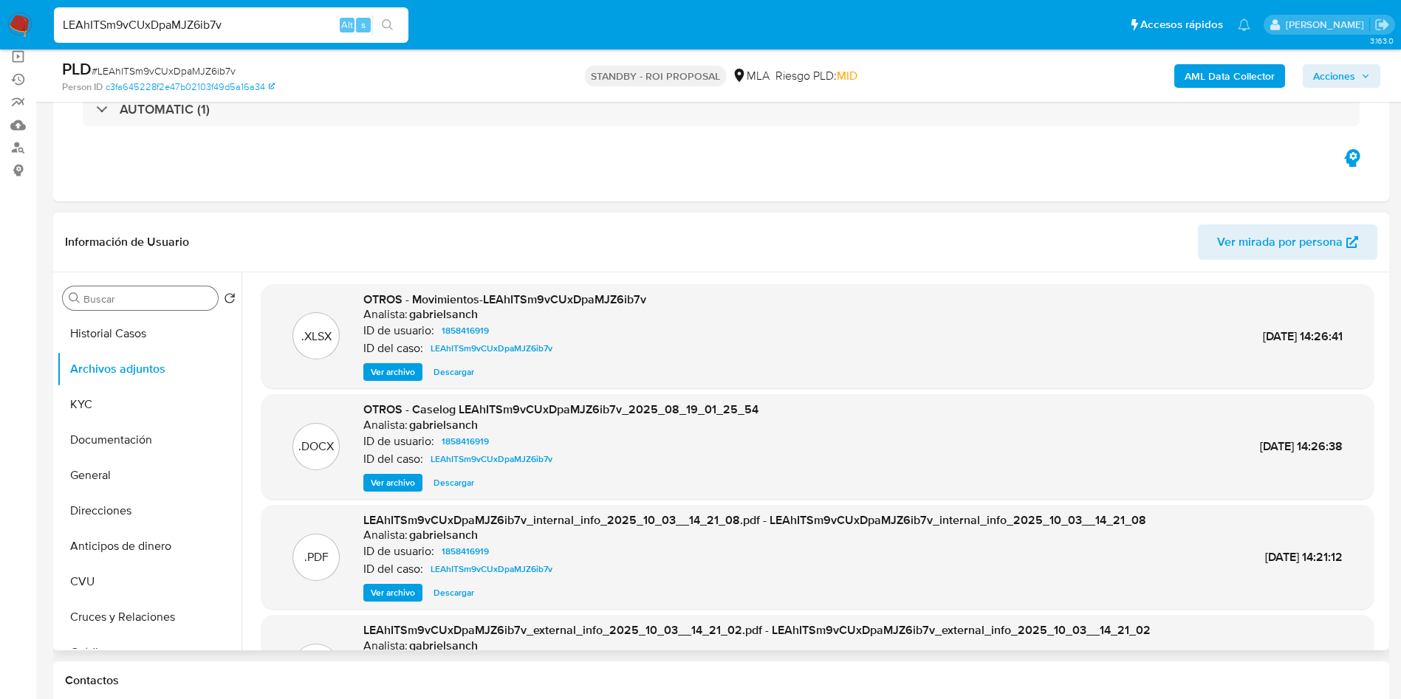
click at [403, 479] on span "Ver archivo" at bounding box center [393, 483] width 44 height 15
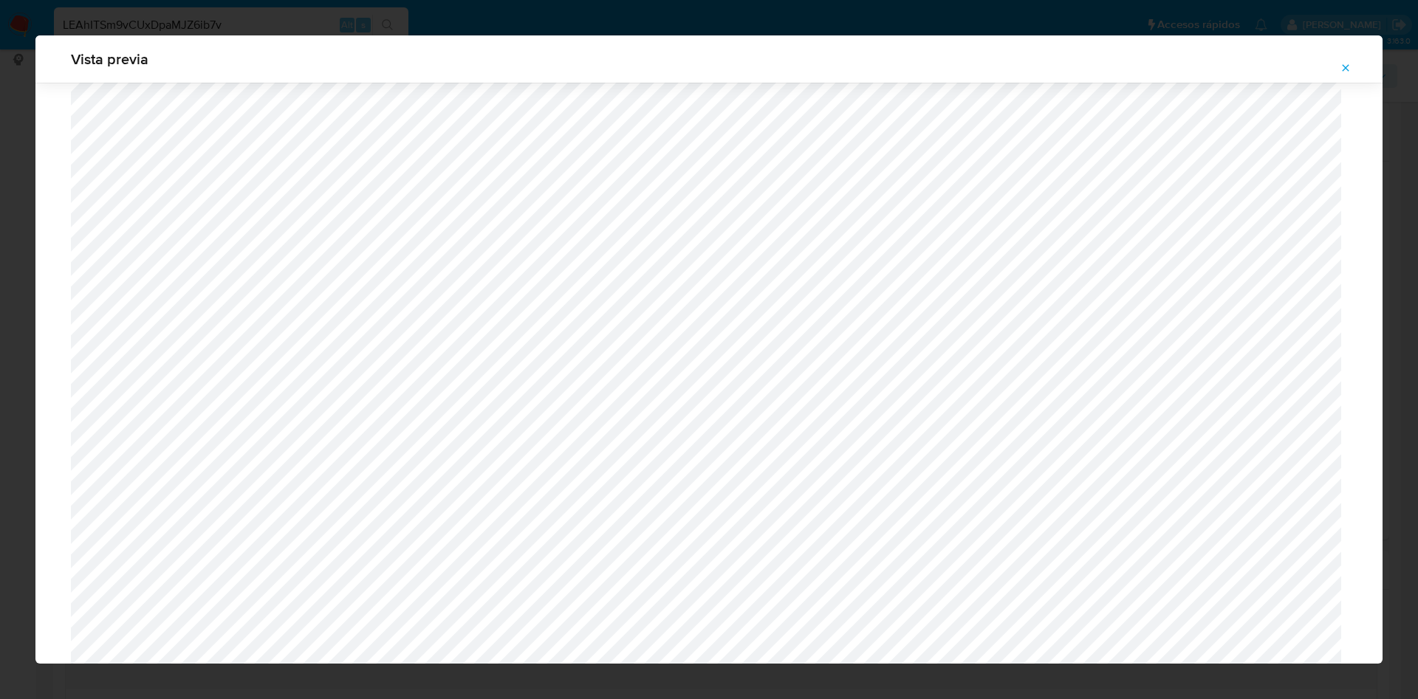
scroll to position [620, 0]
click at [1338, 65] on button "Attachment preview" at bounding box center [1345, 68] width 32 height 24
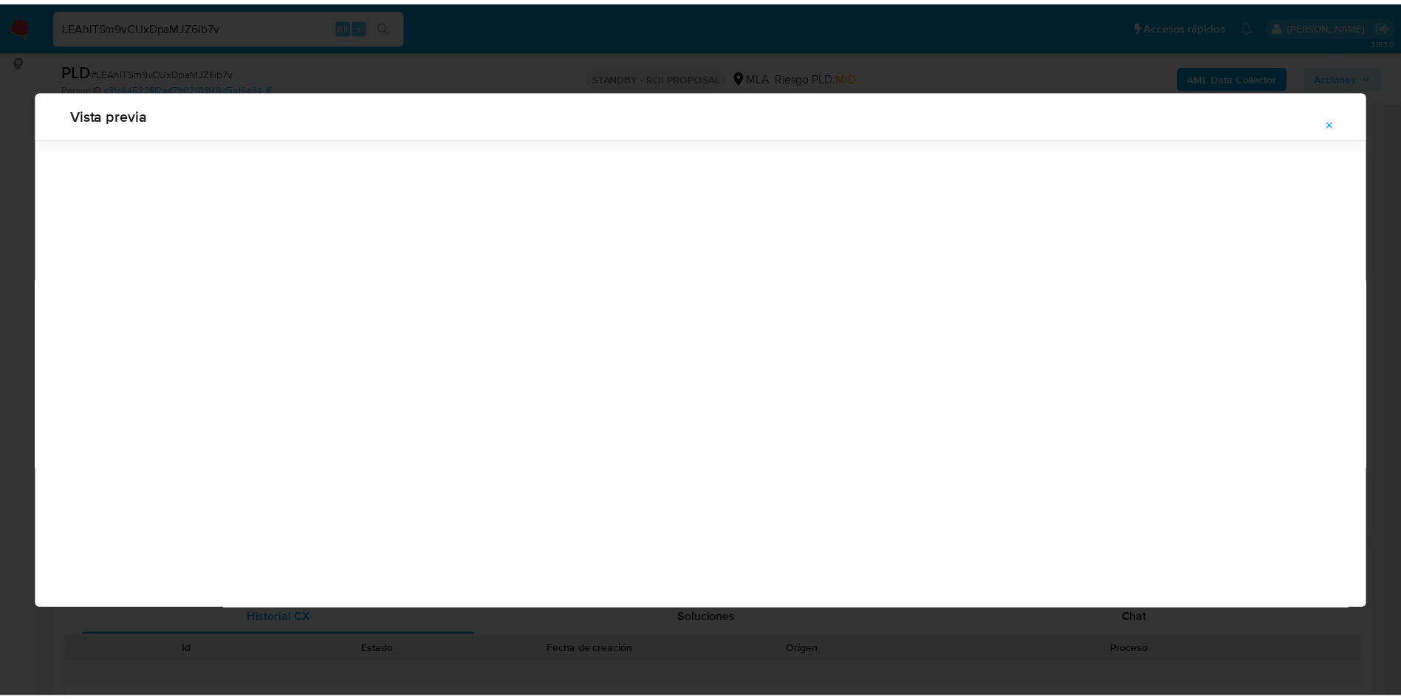
scroll to position [0, 0]
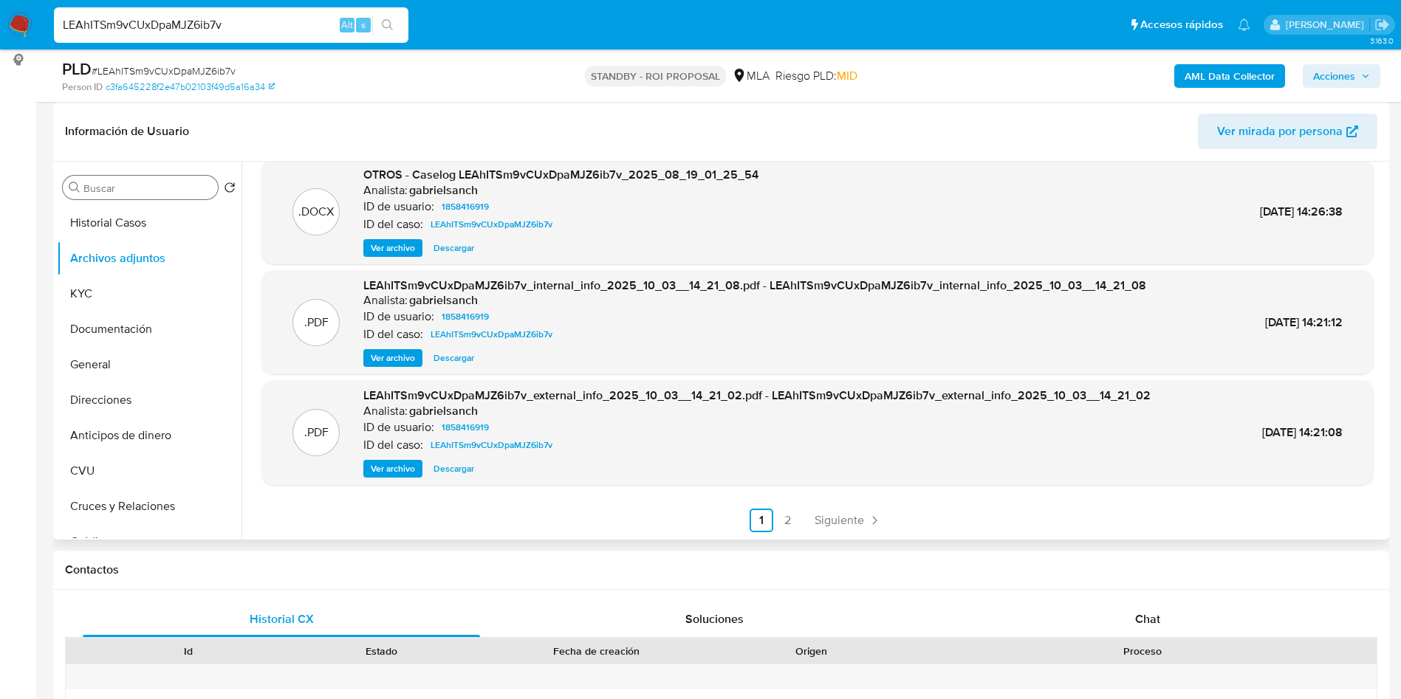
click at [177, 191] on input "Buscar" at bounding box center [147, 188] width 128 height 13
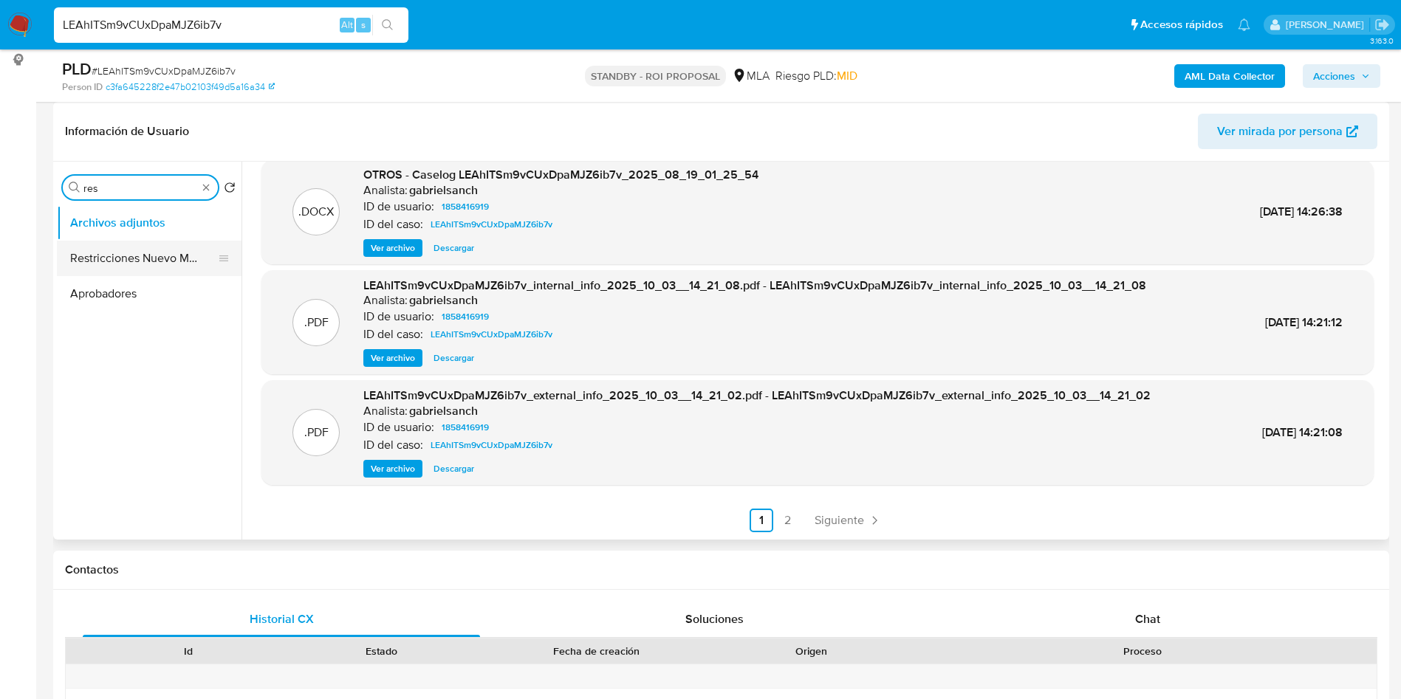
type input "res"
click at [143, 258] on button "Restricciones Nuevo Mundo" at bounding box center [143, 258] width 173 height 35
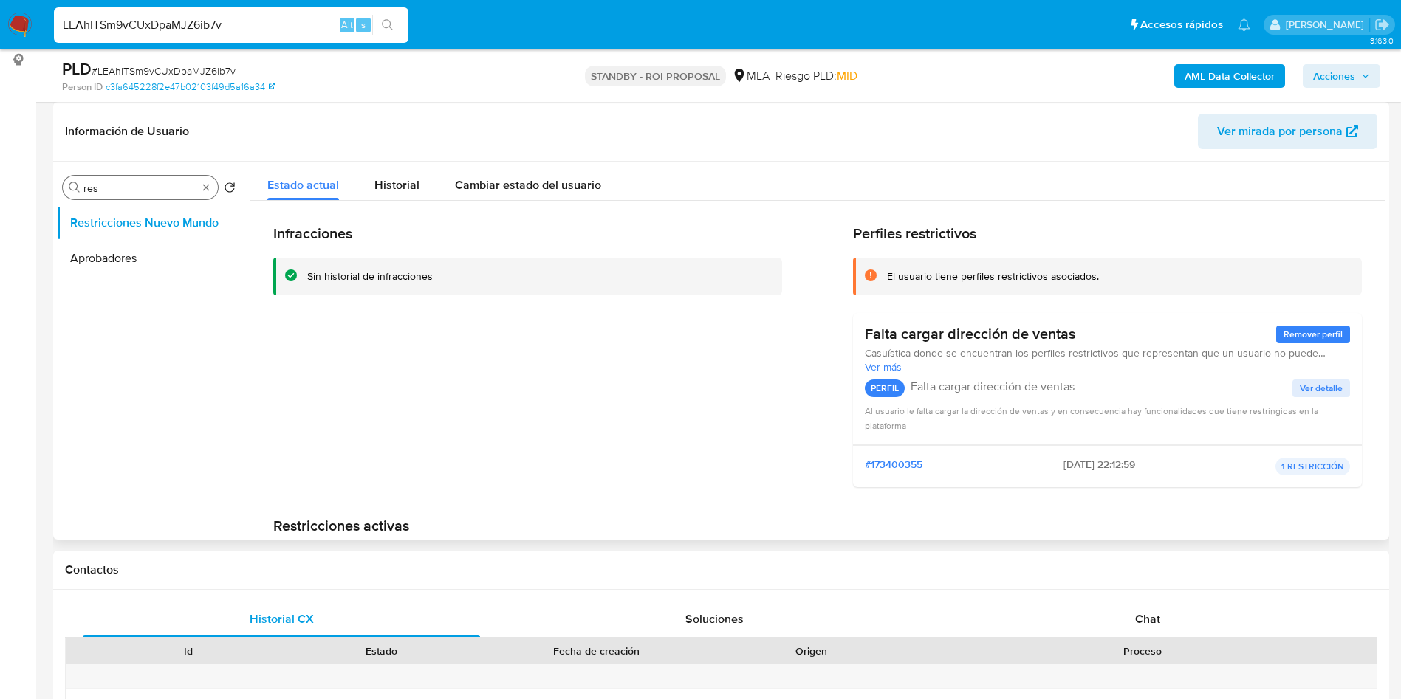
click at [213, 191] on div "Buscar res" at bounding box center [140, 188] width 155 height 24
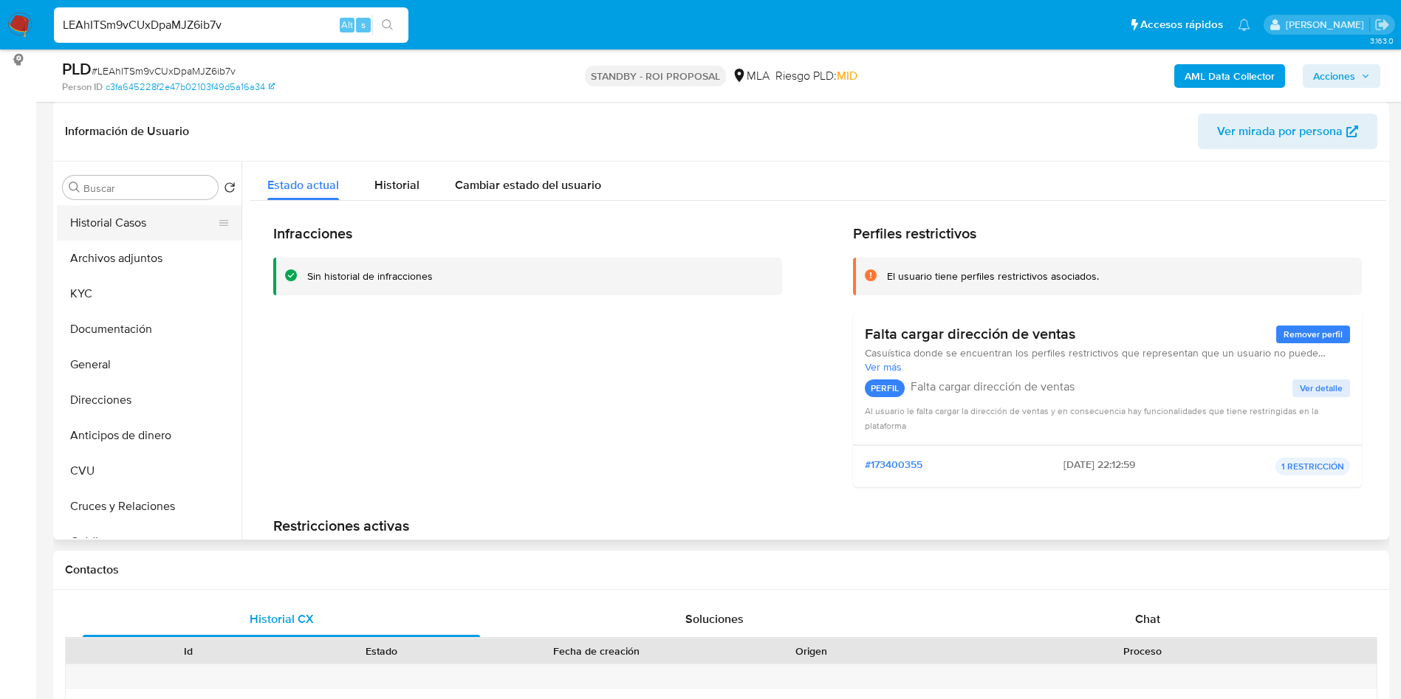
click at [157, 226] on button "Historial Casos" at bounding box center [143, 222] width 173 height 35
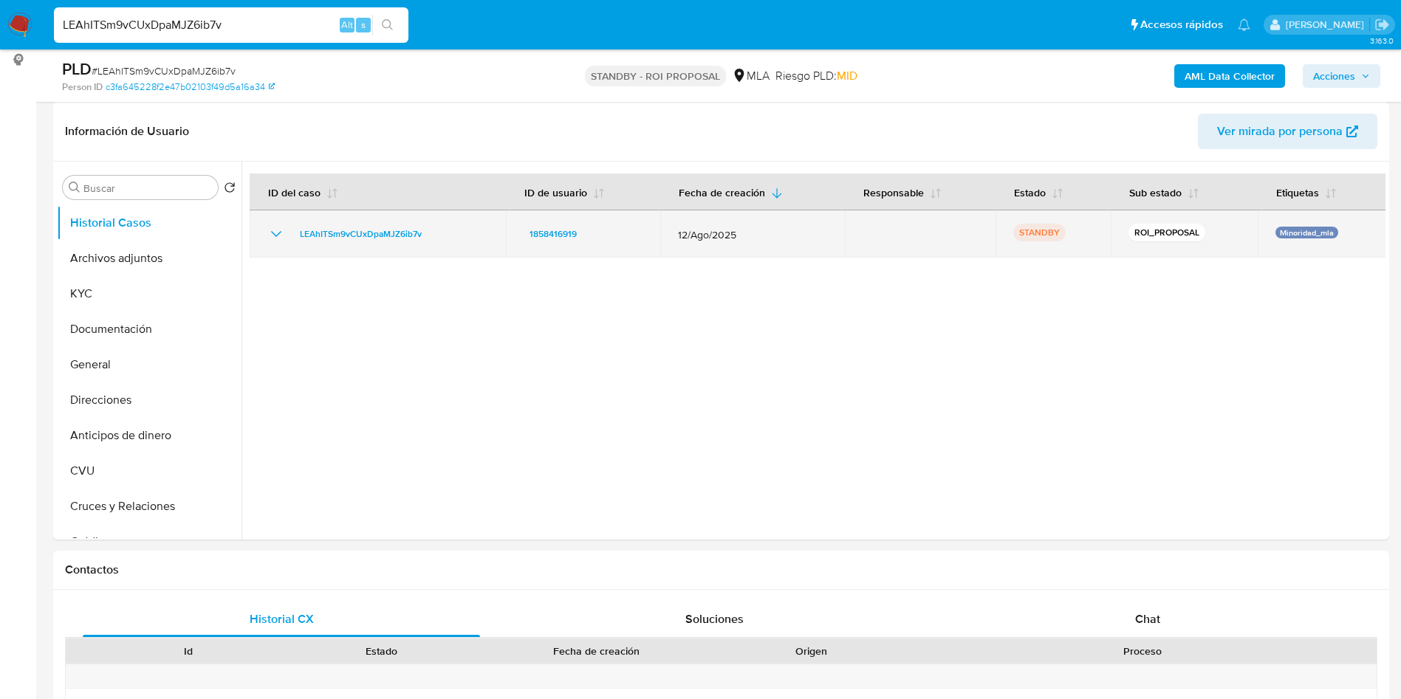
drag, startPoint x: 291, startPoint y: 236, endPoint x: 434, endPoint y: 240, distance: 143.3
click at [434, 240] on div "LEAhITSm9vCUxDpaMJZ6ib7v" at bounding box center [377, 234] width 221 height 18
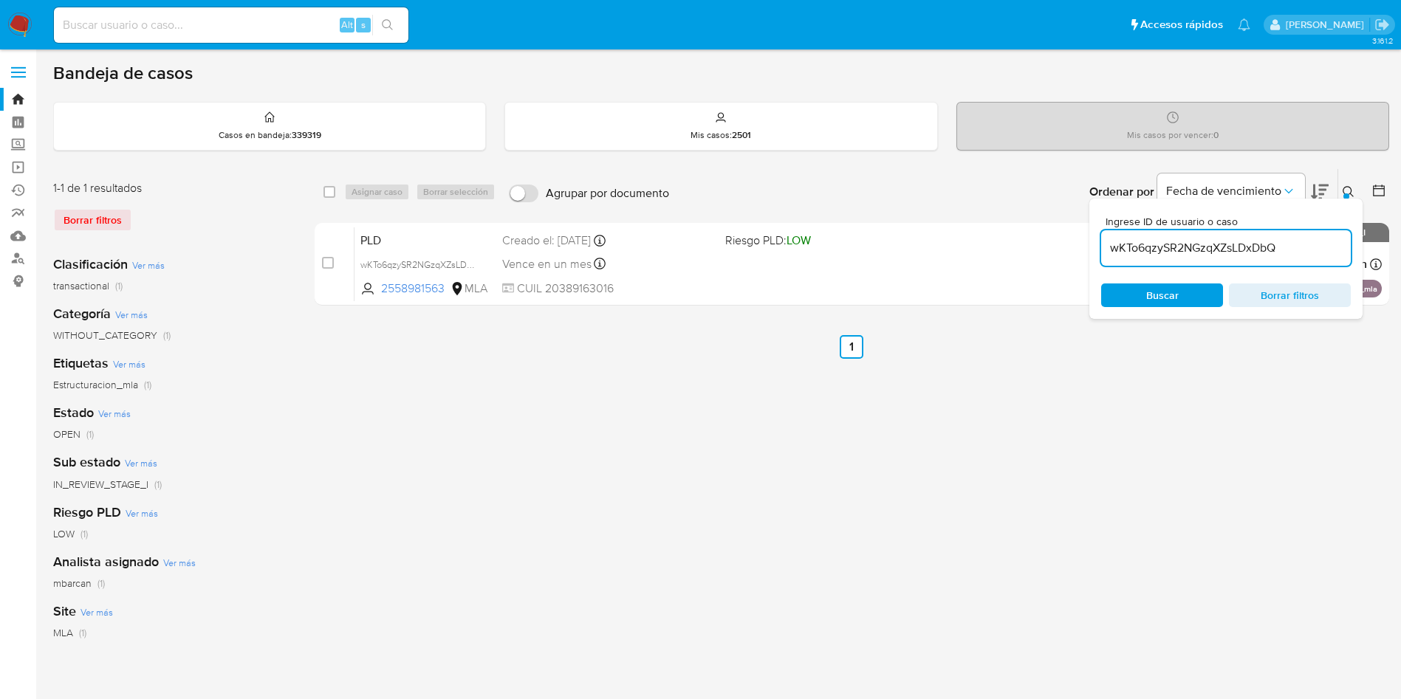
click at [1283, 251] on input "wKTo6qzySR2NGzqXZsLDxDbQ" at bounding box center [1226, 248] width 250 height 19
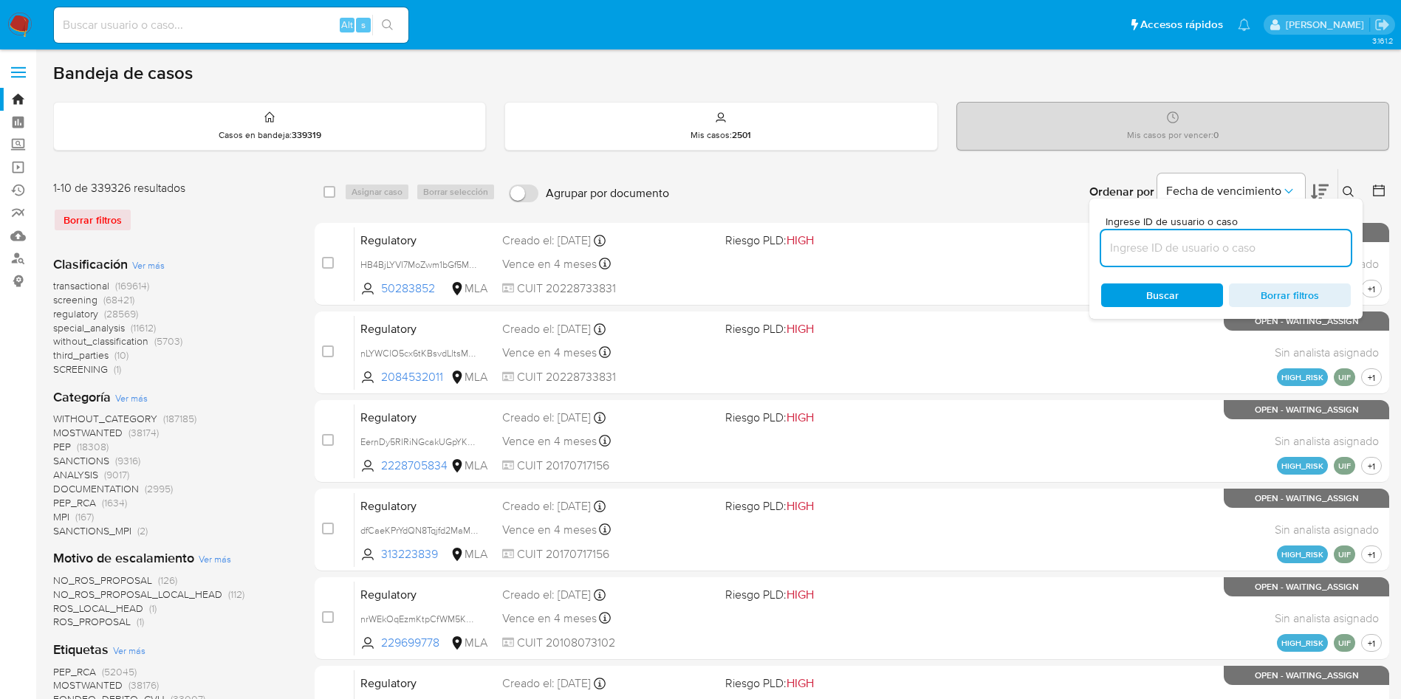
click at [1284, 251] on input at bounding box center [1226, 248] width 250 height 19
paste input "LEAhITSm9vCUxDpaMJZ6ib7v"
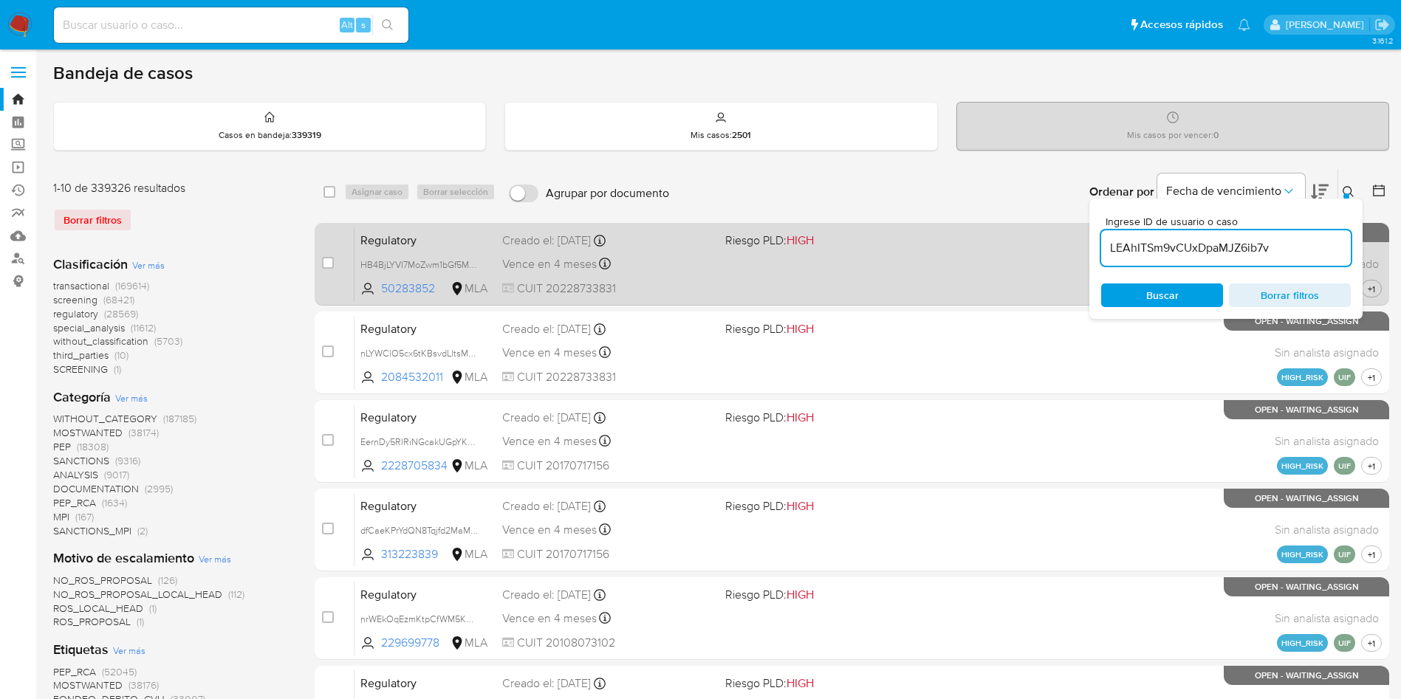
type input "LEAhITSm9vCUxDpaMJZ6ib7v"
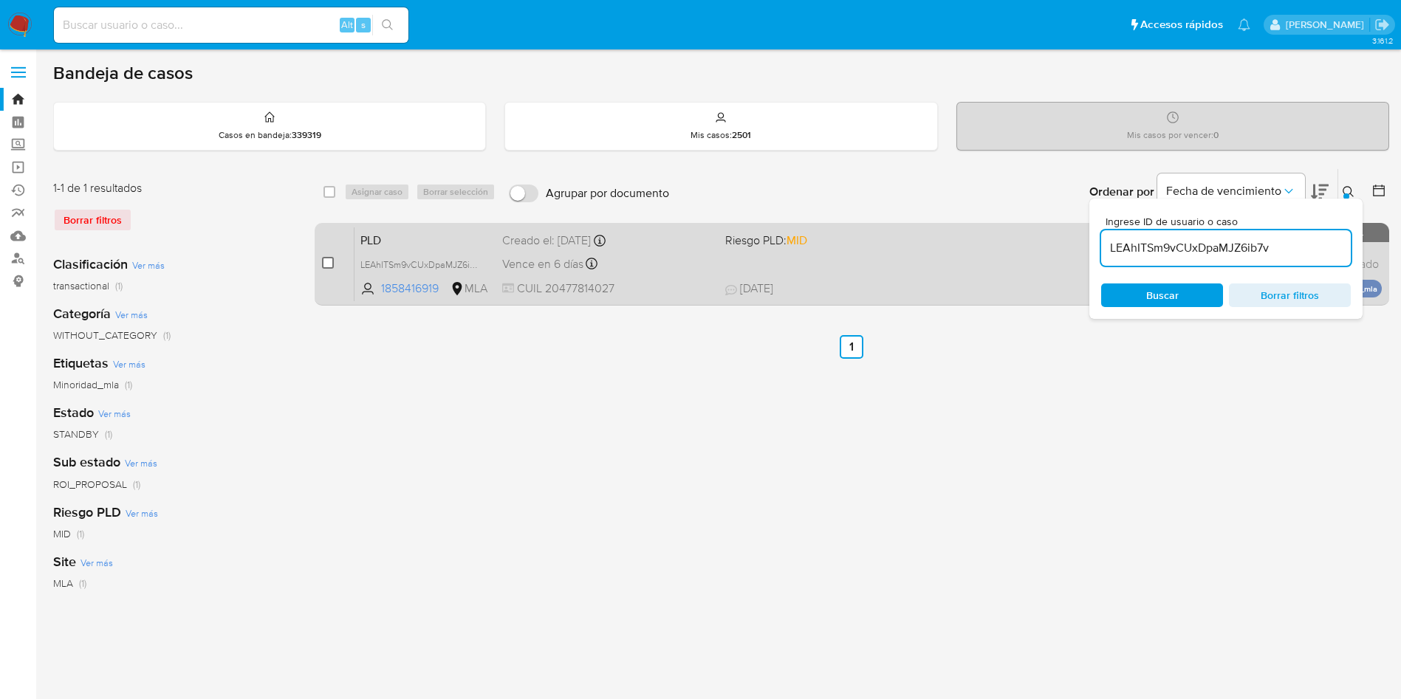
click at [330, 260] on input "checkbox" at bounding box center [328, 263] width 12 height 12
checkbox input "true"
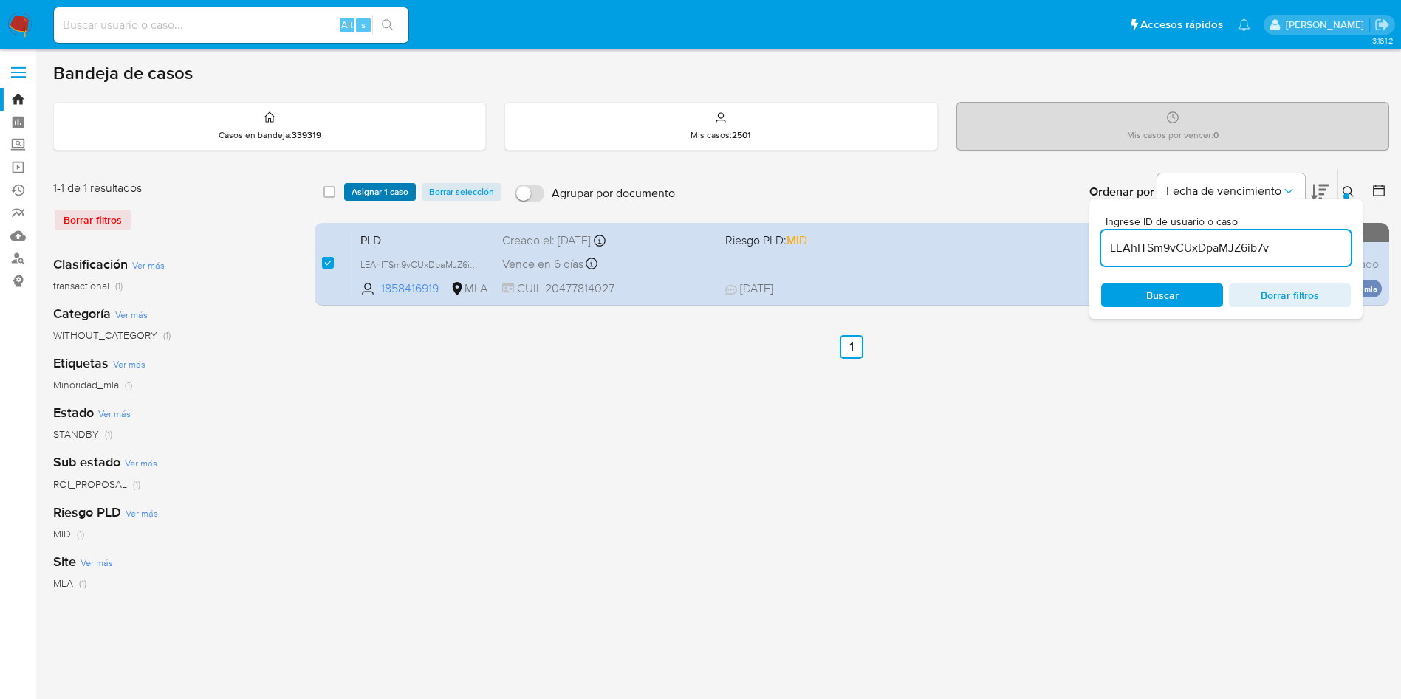
click at [363, 185] on span "Asignar 1 caso" at bounding box center [379, 192] width 57 height 15
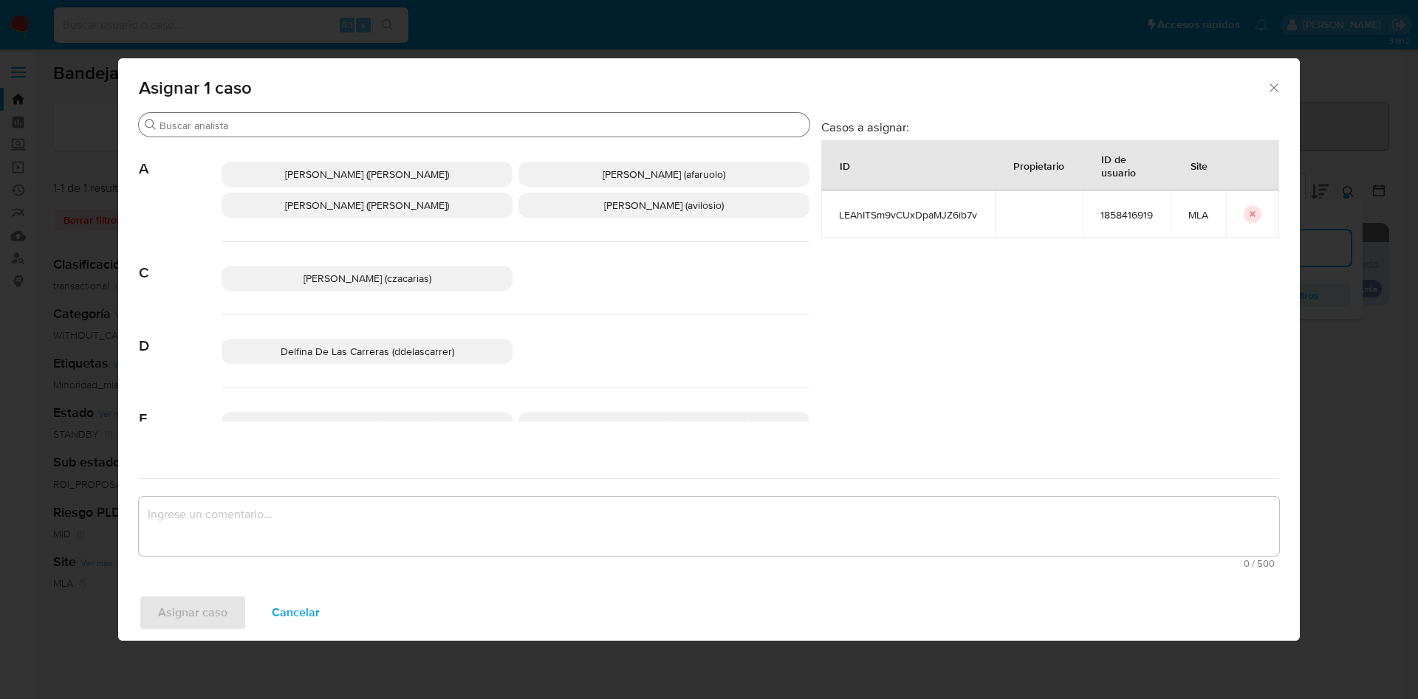
click at [272, 131] on input "Buscar" at bounding box center [482, 125] width 644 height 13
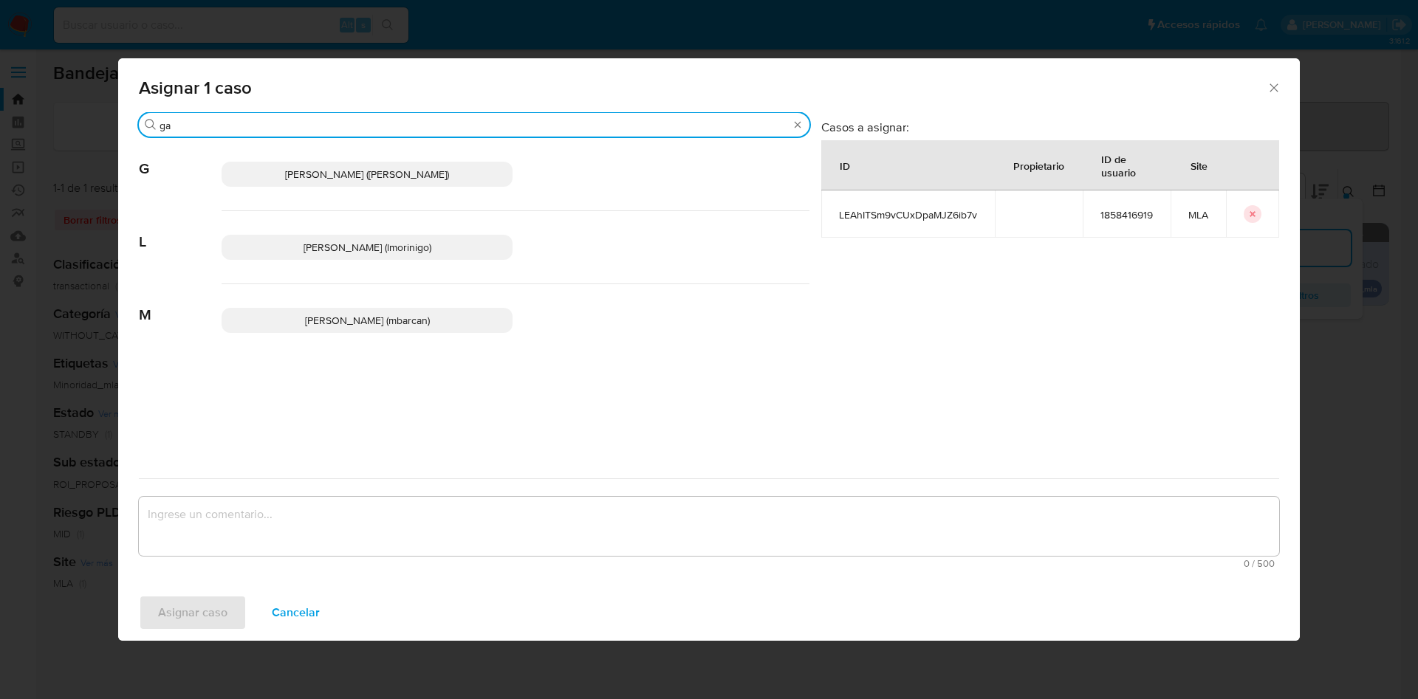
type input "g"
type input "yf"
click at [281, 168] on p "Yesica Paola Facco (yfacco)" at bounding box center [367, 174] width 291 height 25
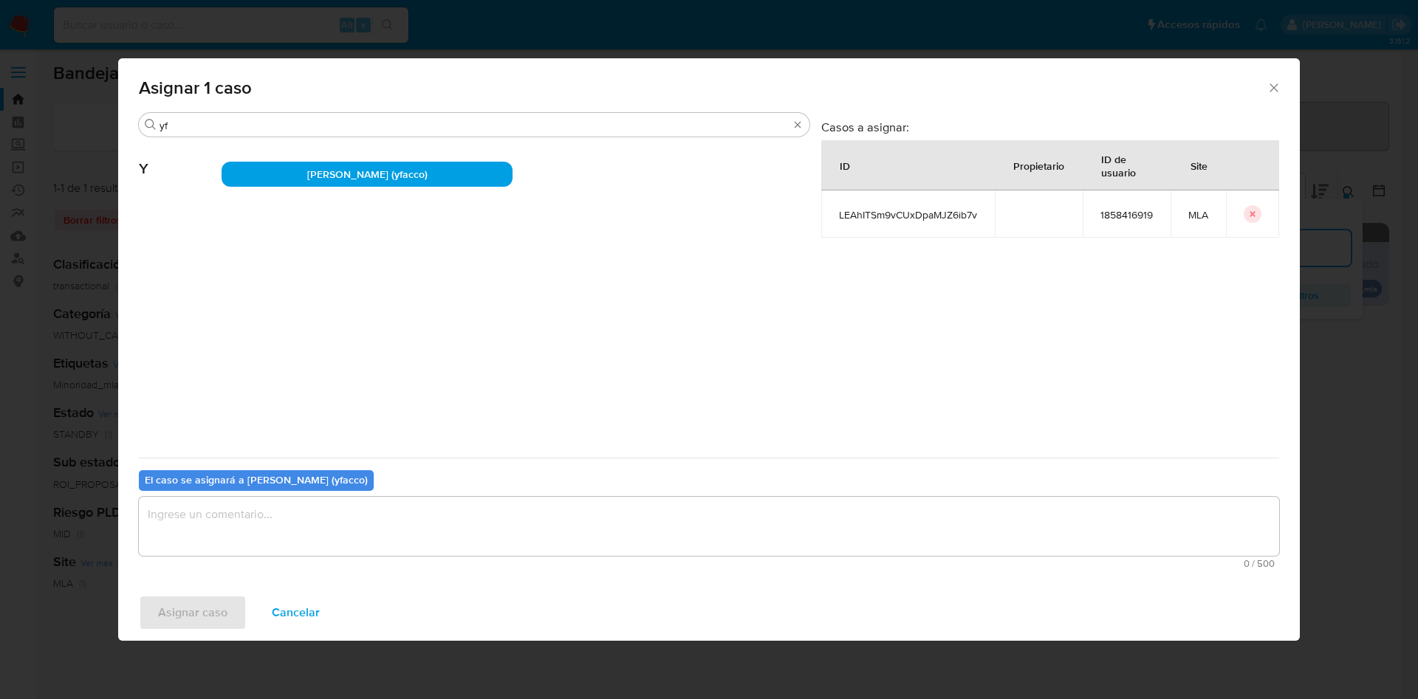
click at [197, 525] on textarea "assign-modal" at bounding box center [709, 526] width 1140 height 59
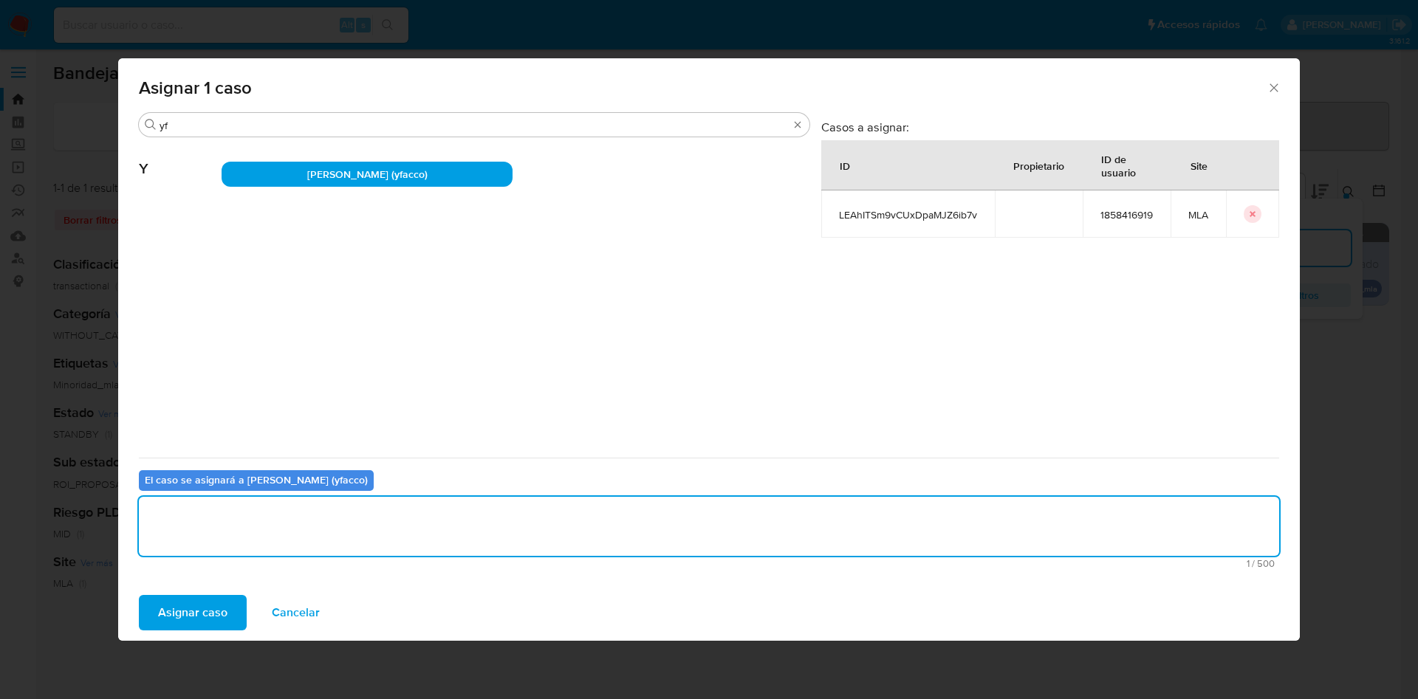
click at [172, 614] on span "Asignar caso" at bounding box center [192, 613] width 69 height 32
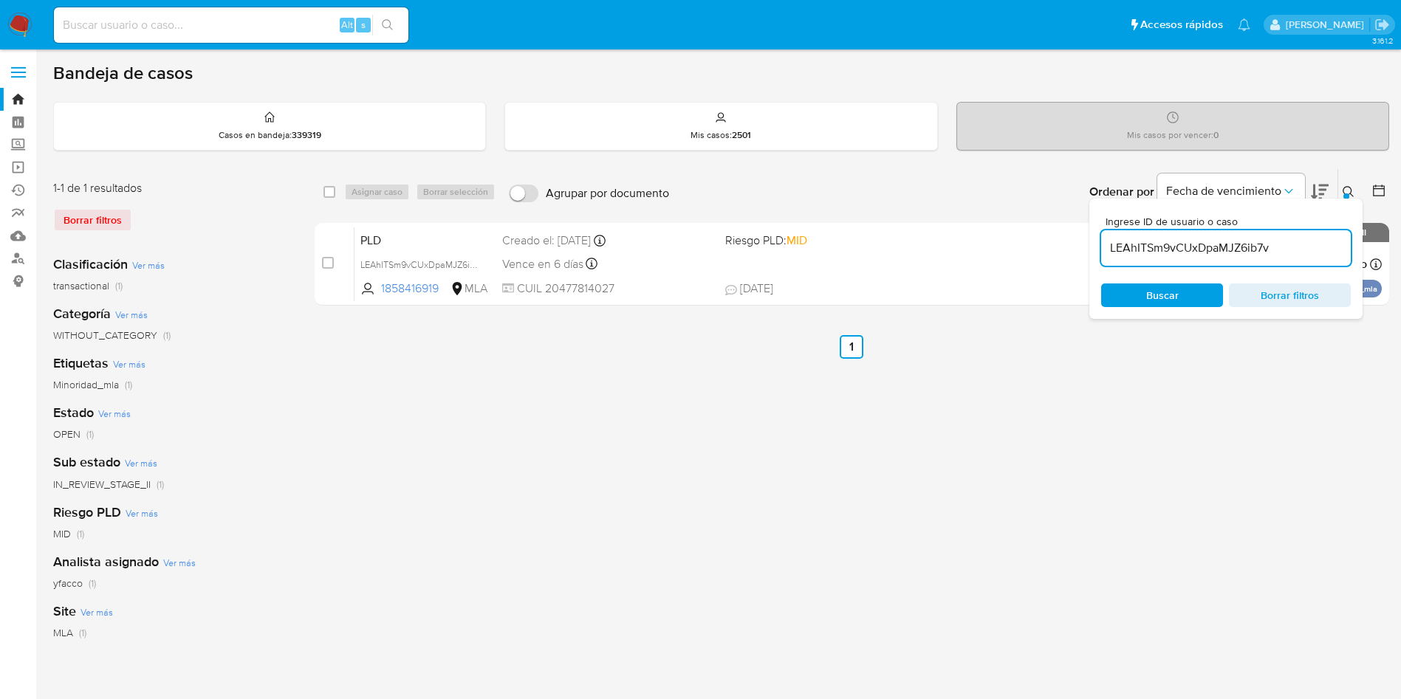
click at [1323, 251] on input "LEAhITSm9vCUxDpaMJZ6ib7v" at bounding box center [1226, 248] width 250 height 19
click at [1322, 251] on input "LEAhITSm9vCUxDpaMJZ6ib7v" at bounding box center [1226, 248] width 250 height 19
paste input "tSXzGWOney4JfeclpILnzlN0"
type input "tSXzGWOney4JfeclpILnzlN0"
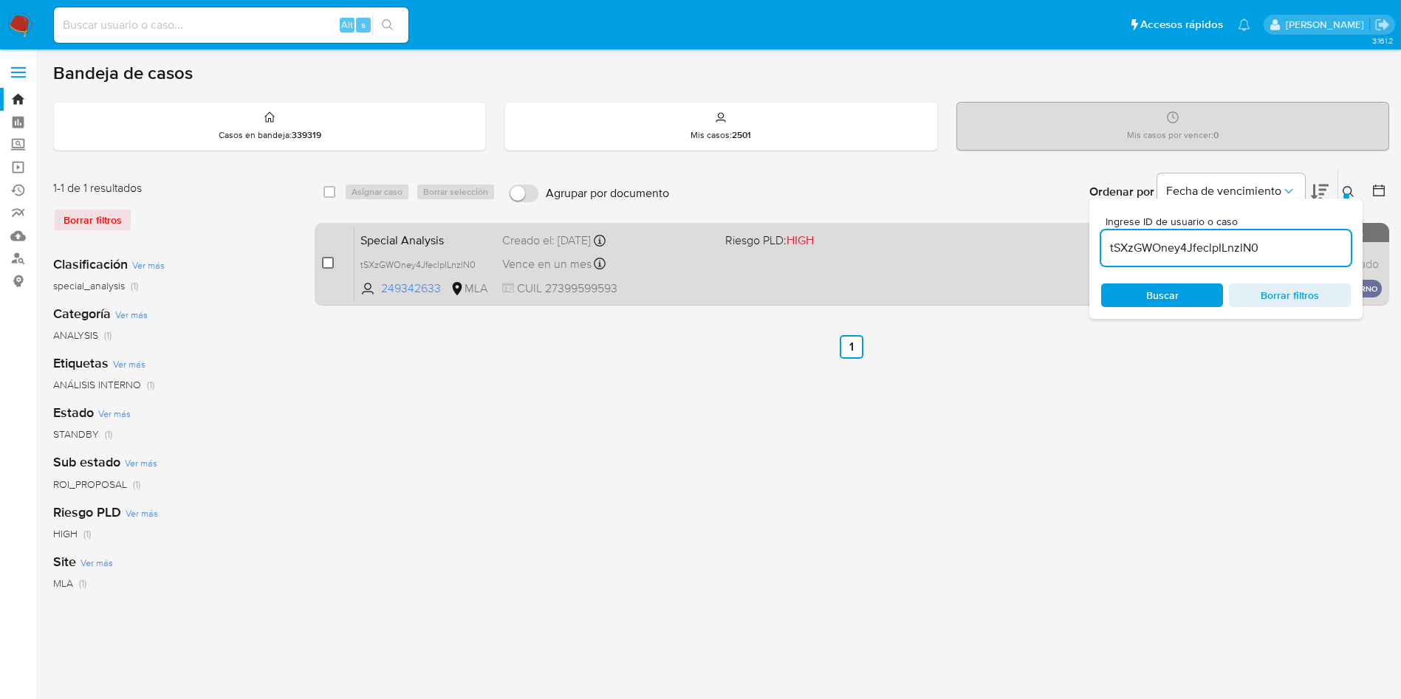
click at [332, 267] on input "checkbox" at bounding box center [328, 263] width 12 height 12
checkbox input "true"
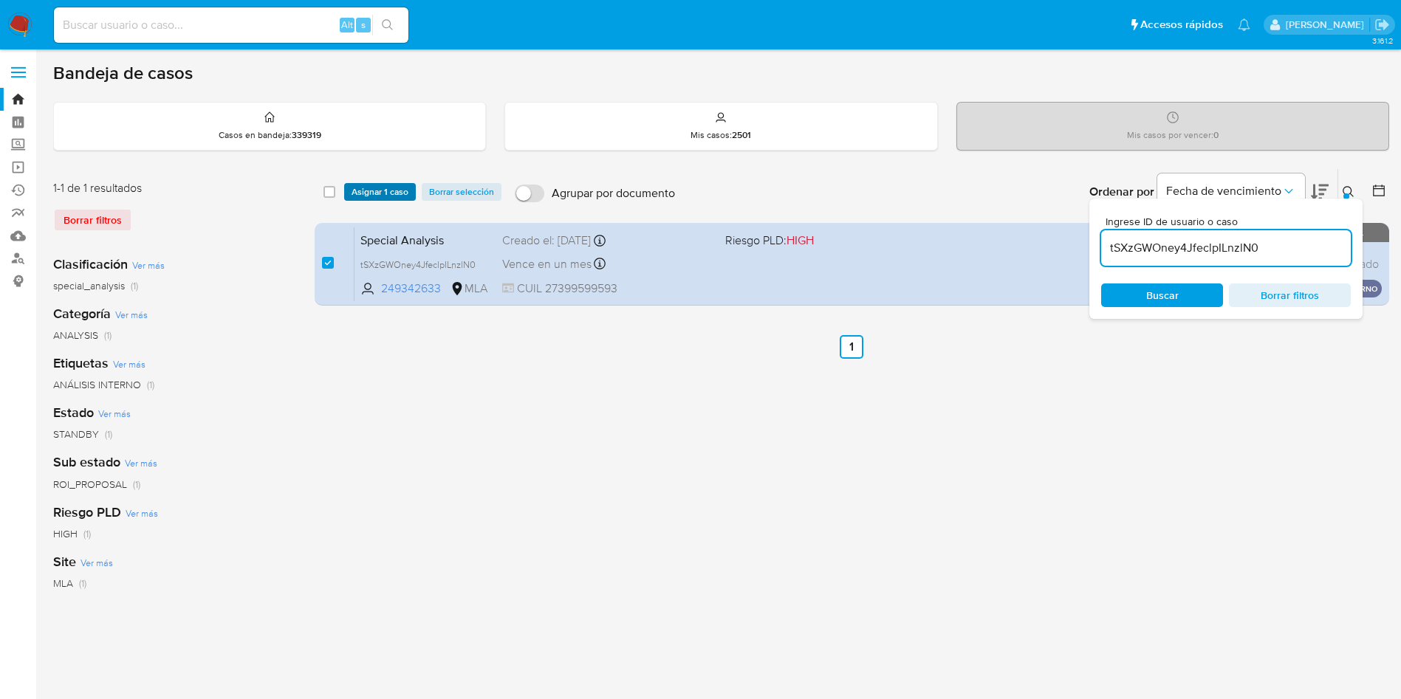
click at [363, 196] on span "Asignar 1 caso" at bounding box center [379, 192] width 57 height 15
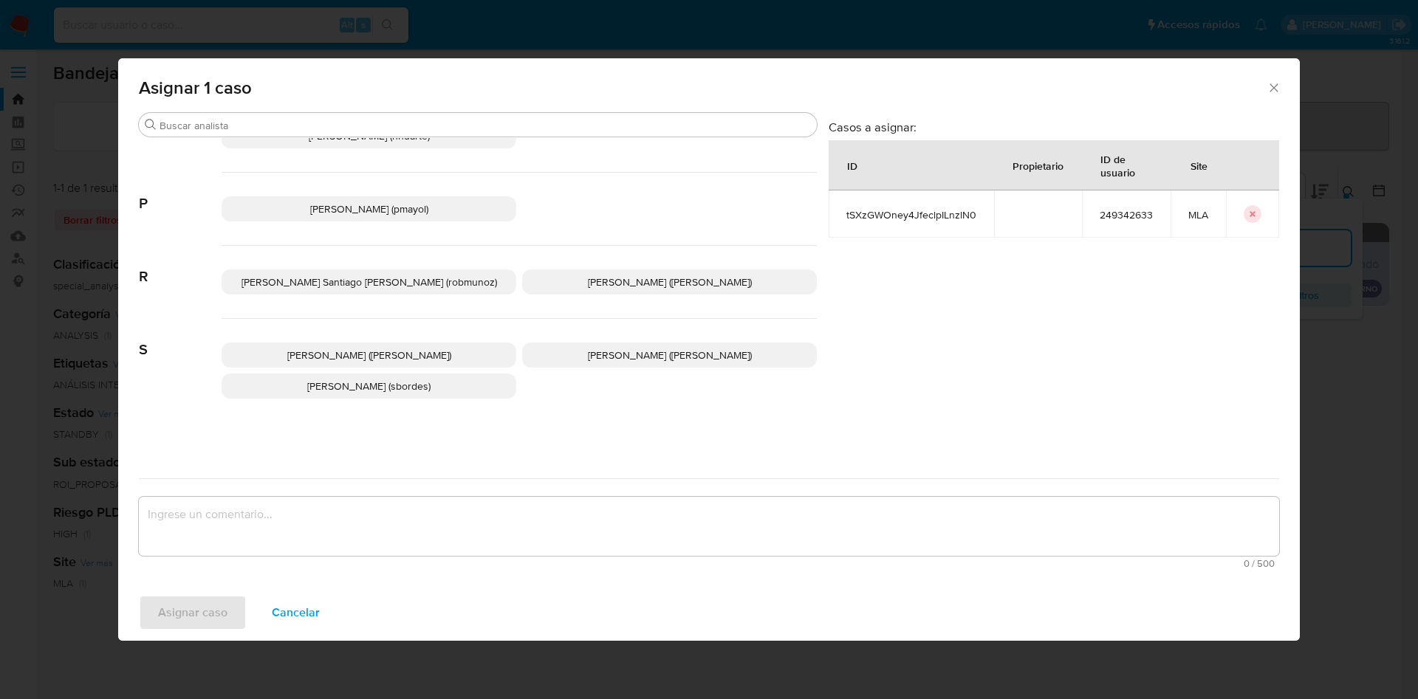
scroll to position [1289, 0]
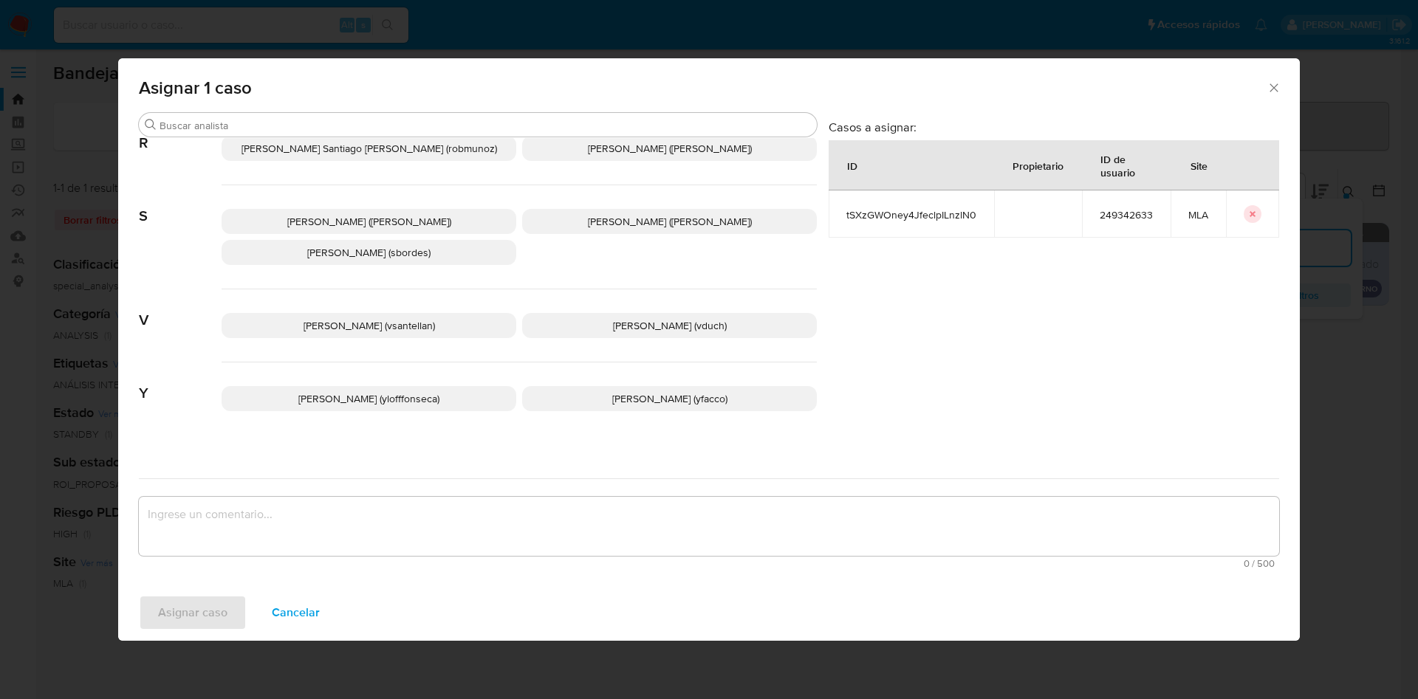
click at [572, 393] on p "Yesica Paola Facco (yfacco)" at bounding box center [669, 398] width 295 height 25
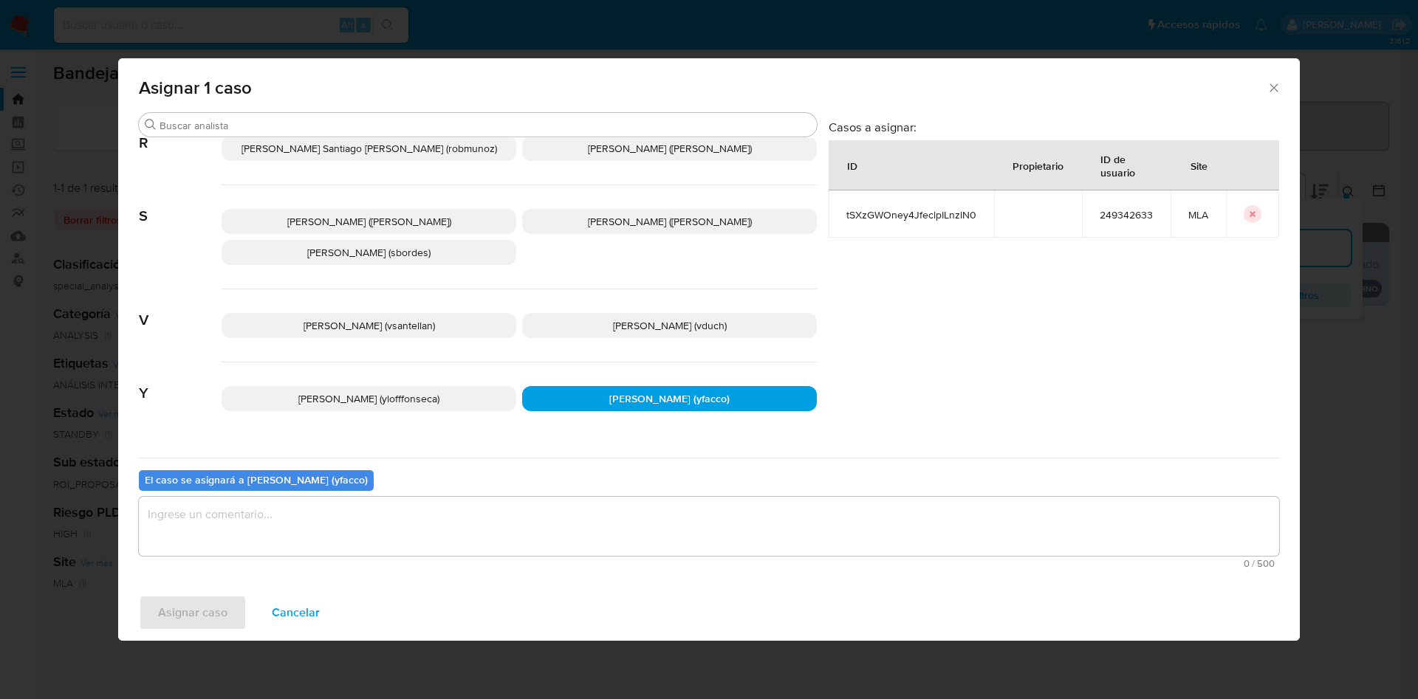
click at [435, 538] on textarea "assign-modal" at bounding box center [709, 526] width 1140 height 59
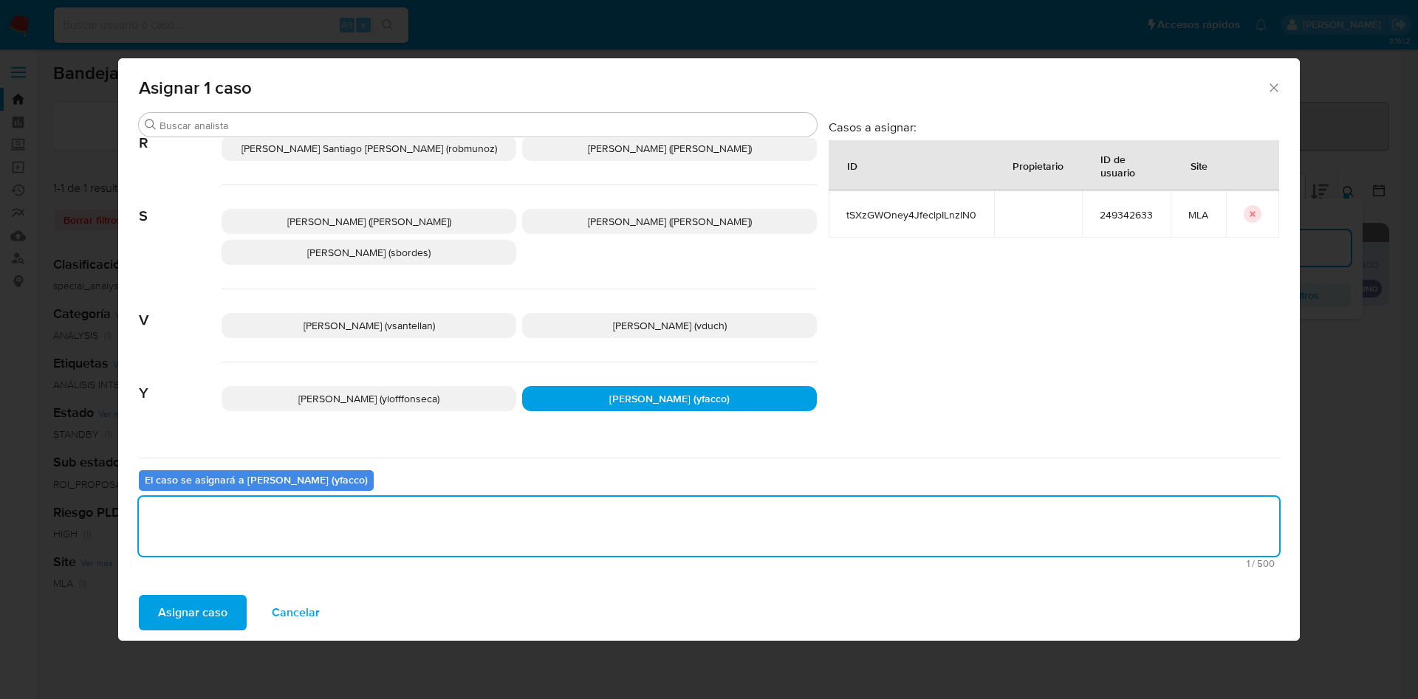
click at [107, 583] on div "Asignar 1 caso Buscar A Abril Karina Medzovich (amedzovich) Agostina Dinora Far…" at bounding box center [709, 349] width 1418 height 699
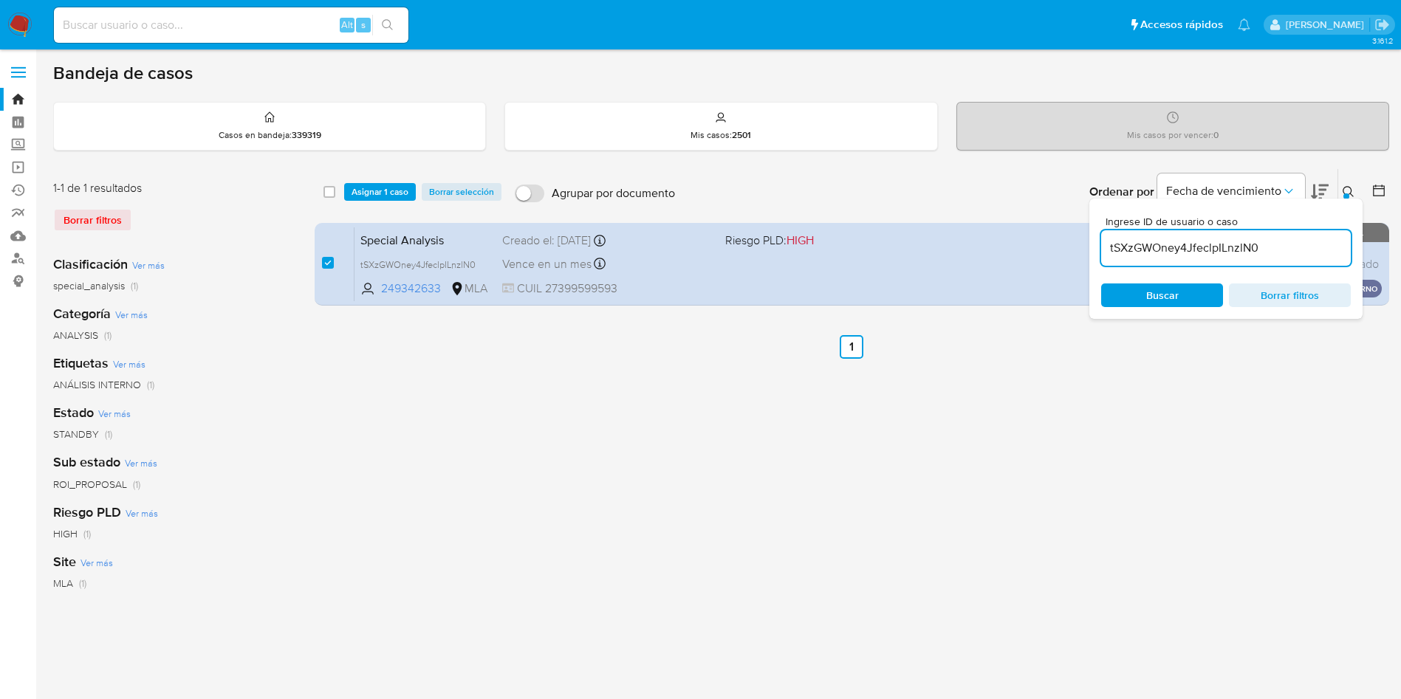
click at [370, 193] on span "Asignar 1 caso" at bounding box center [379, 192] width 57 height 15
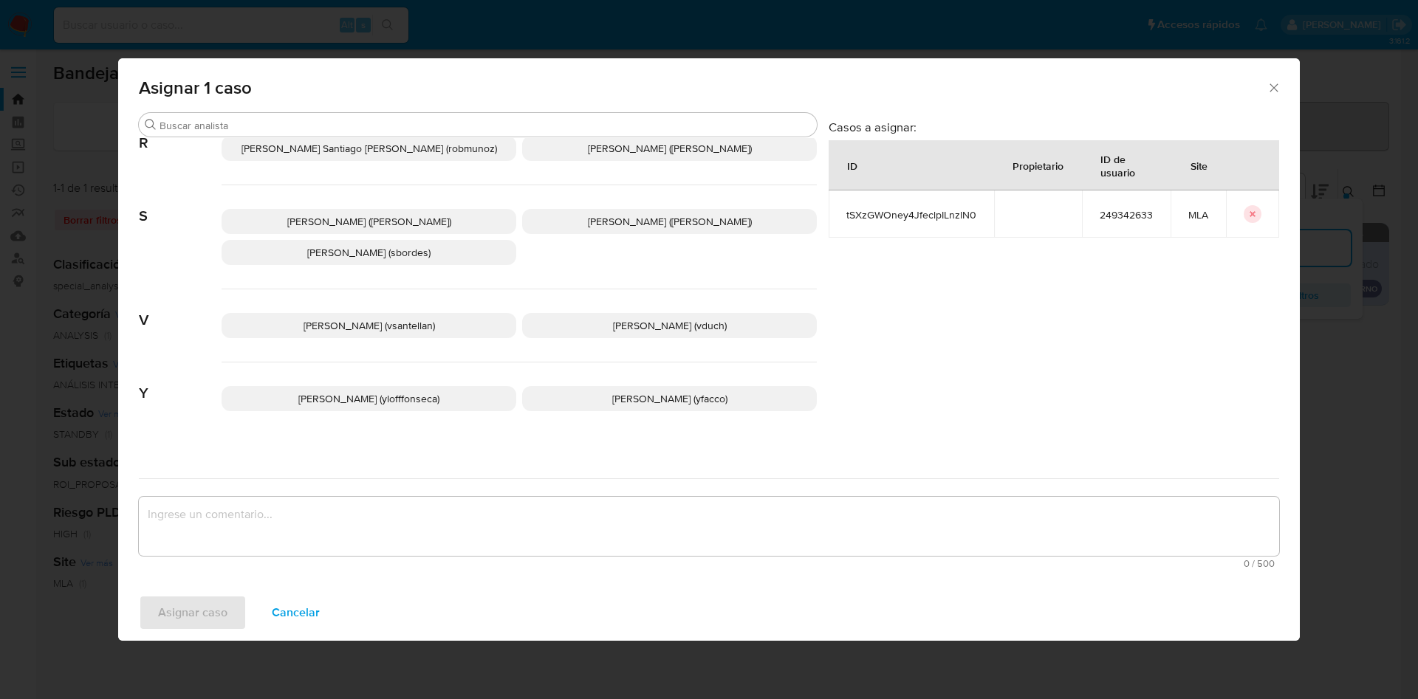
click at [572, 386] on p "Yesica Paola Facco (yfacco)" at bounding box center [669, 398] width 295 height 25
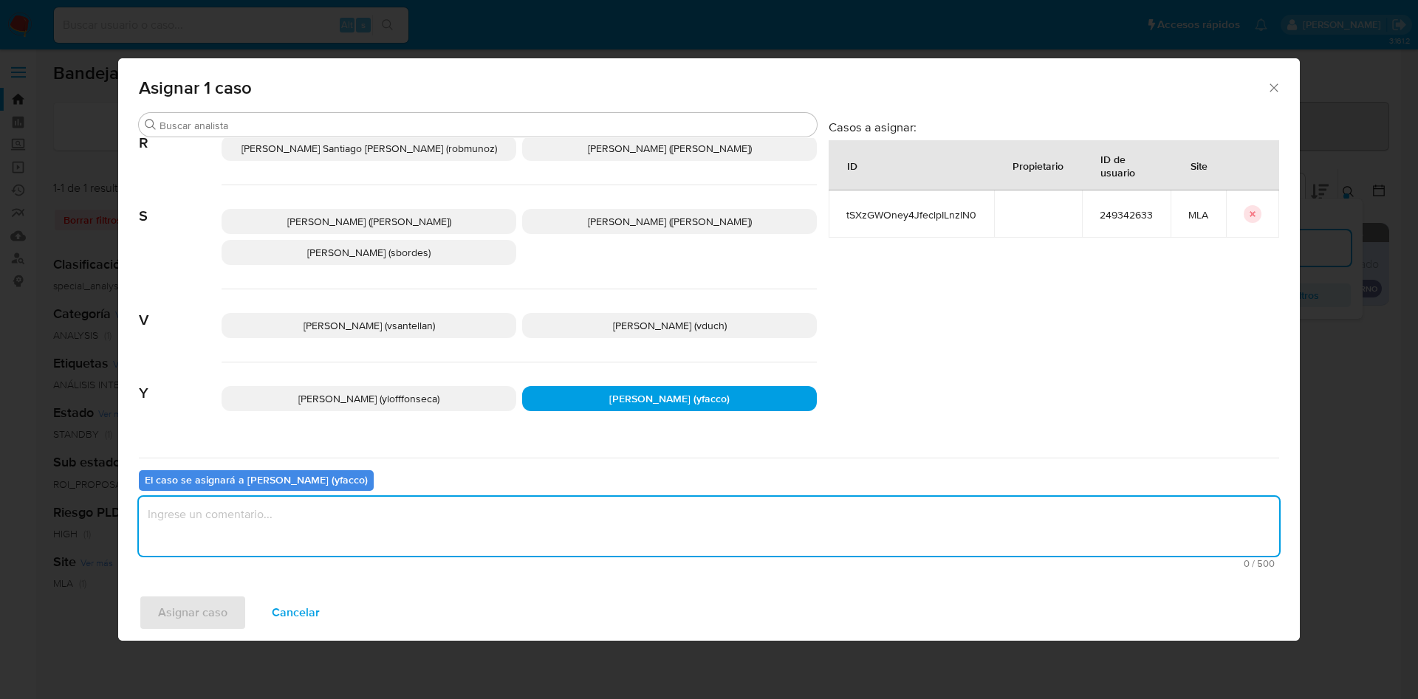
click at [399, 547] on textarea "assign-modal" at bounding box center [709, 526] width 1140 height 59
click at [208, 606] on span "Asignar caso" at bounding box center [192, 613] width 69 height 32
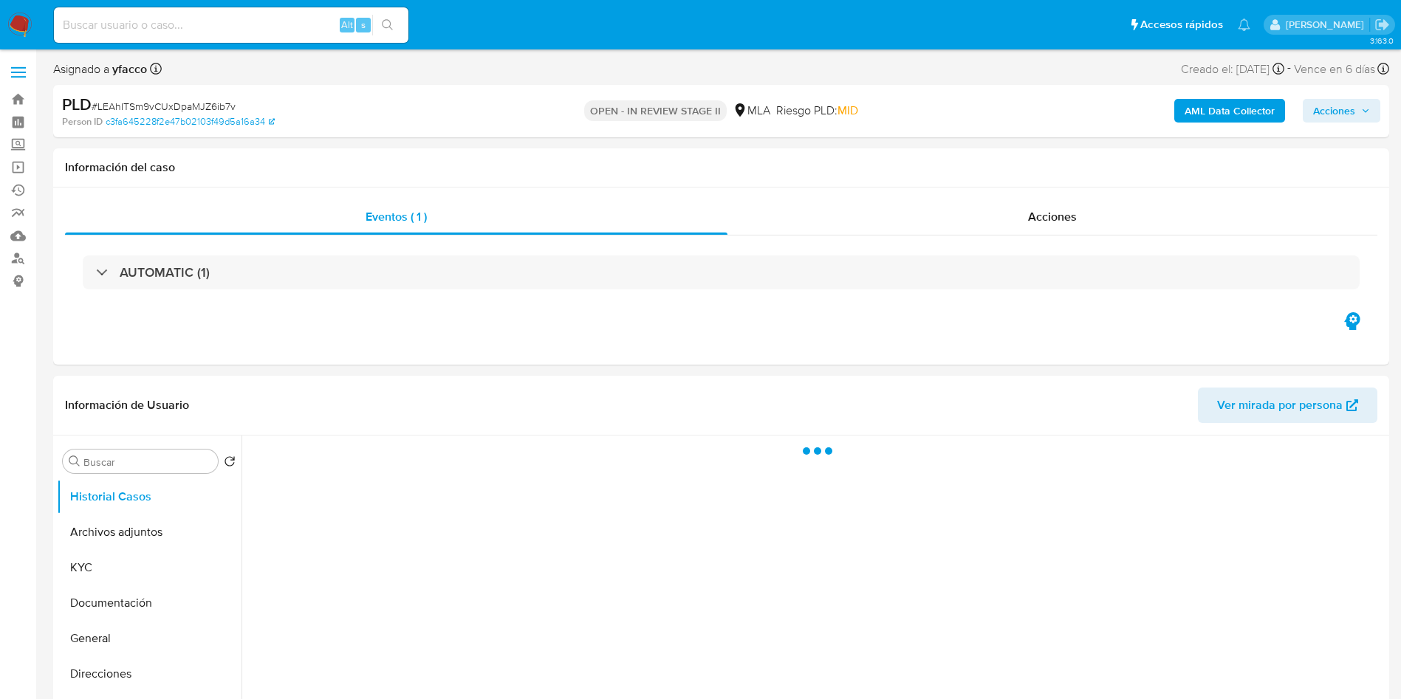
select select "10"
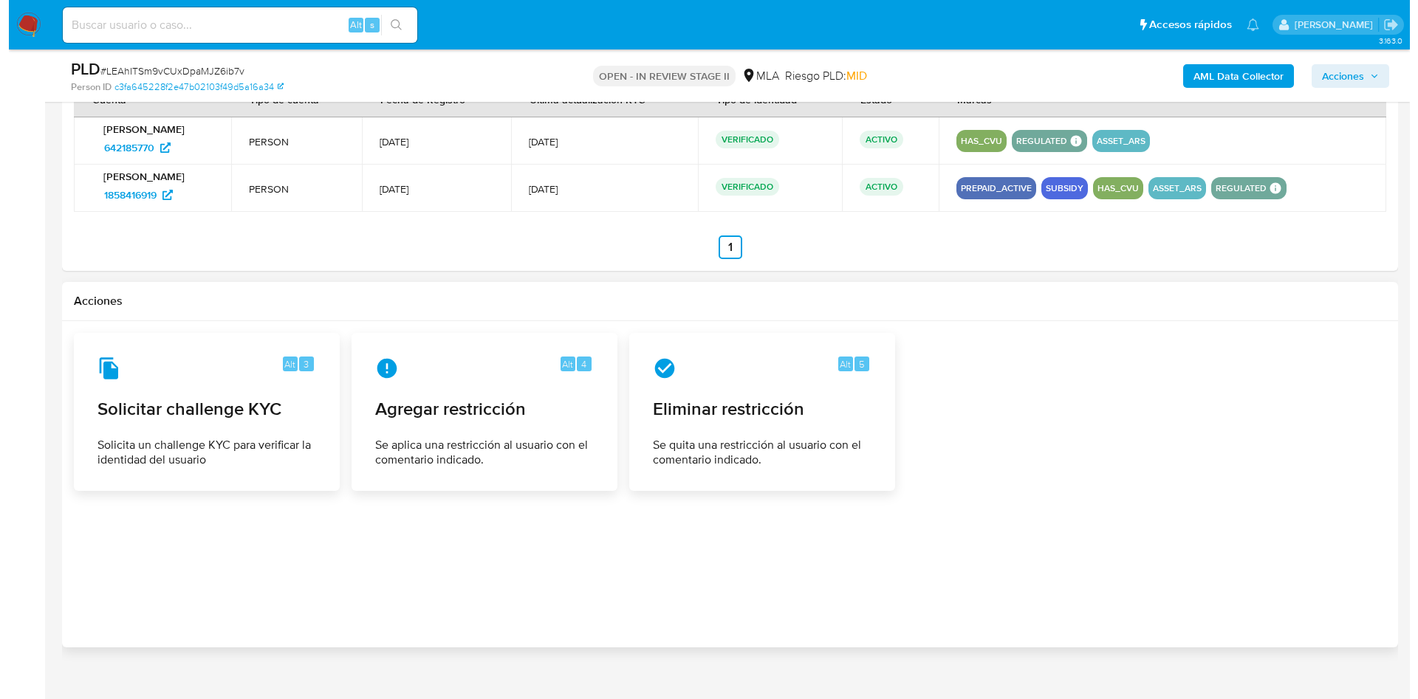
scroll to position [1947, 0]
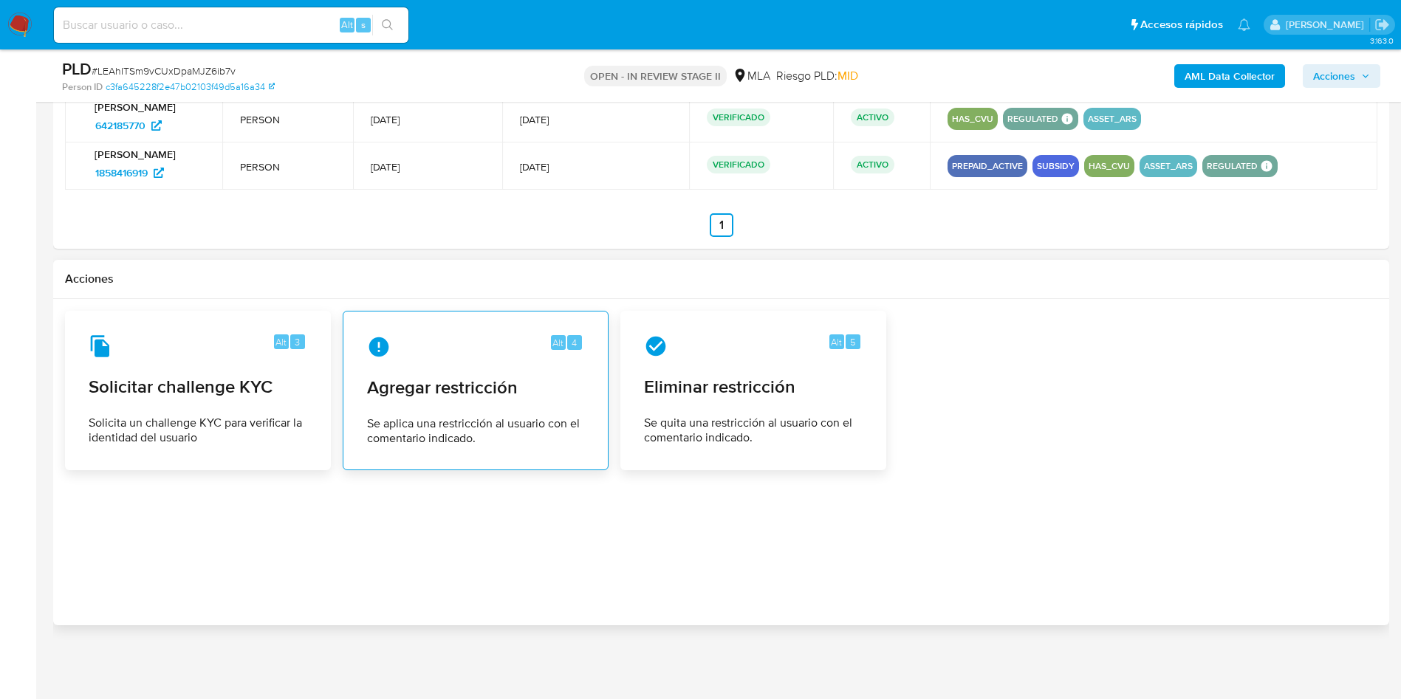
click at [482, 399] on span "Agregar restricción" at bounding box center [475, 388] width 217 height 22
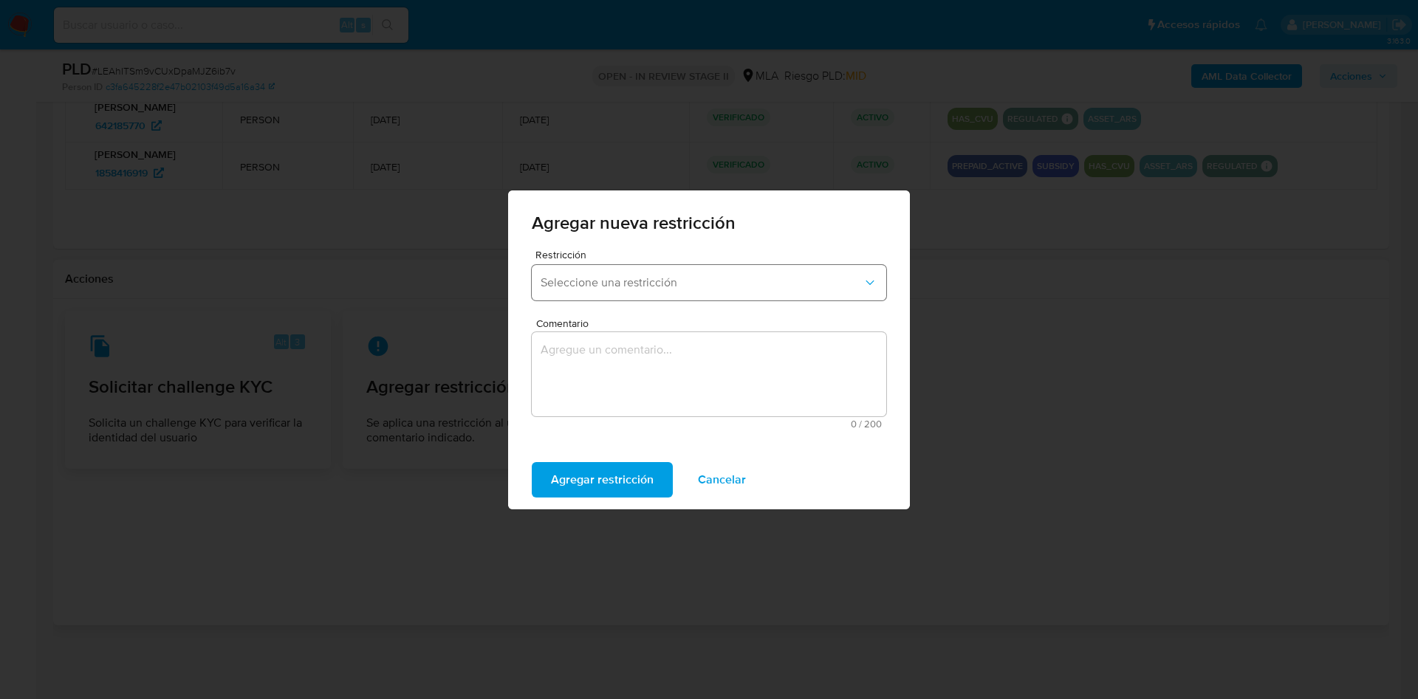
click at [649, 286] on span "Seleccione una restricción" at bounding box center [702, 282] width 322 height 15
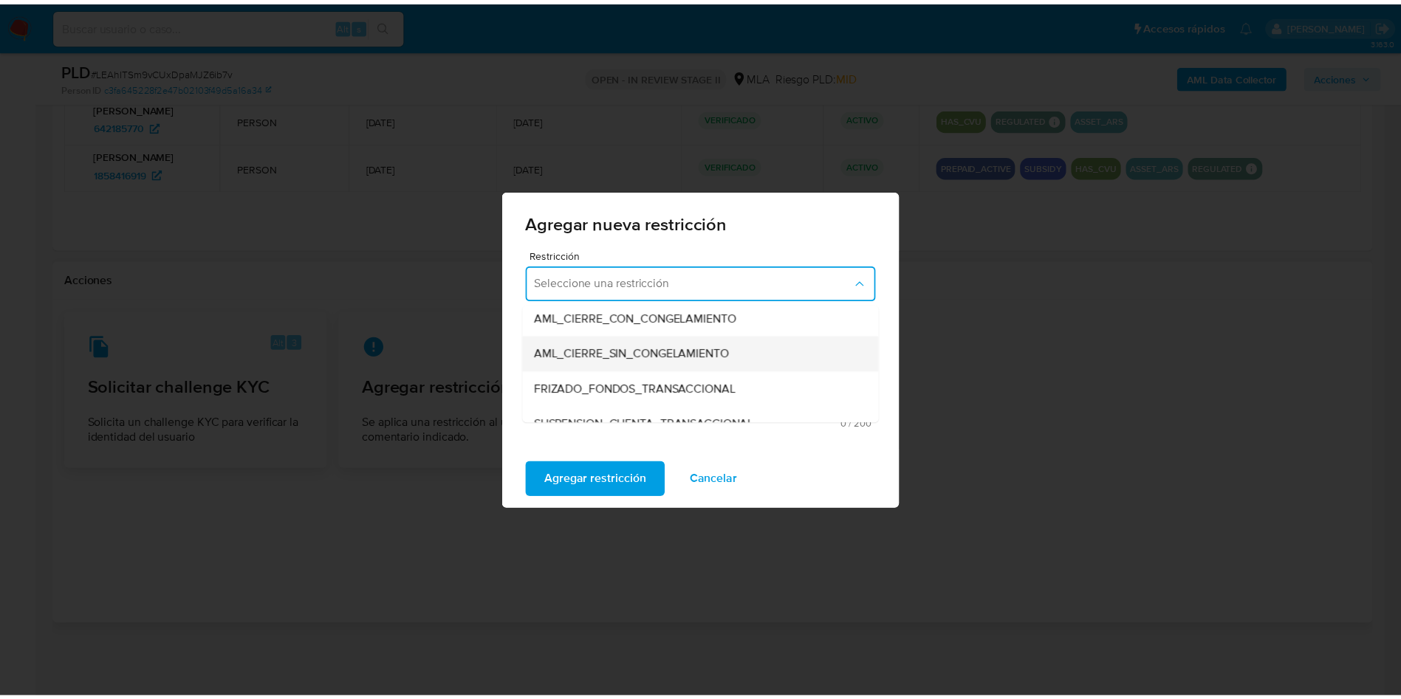
scroll to position [222, 0]
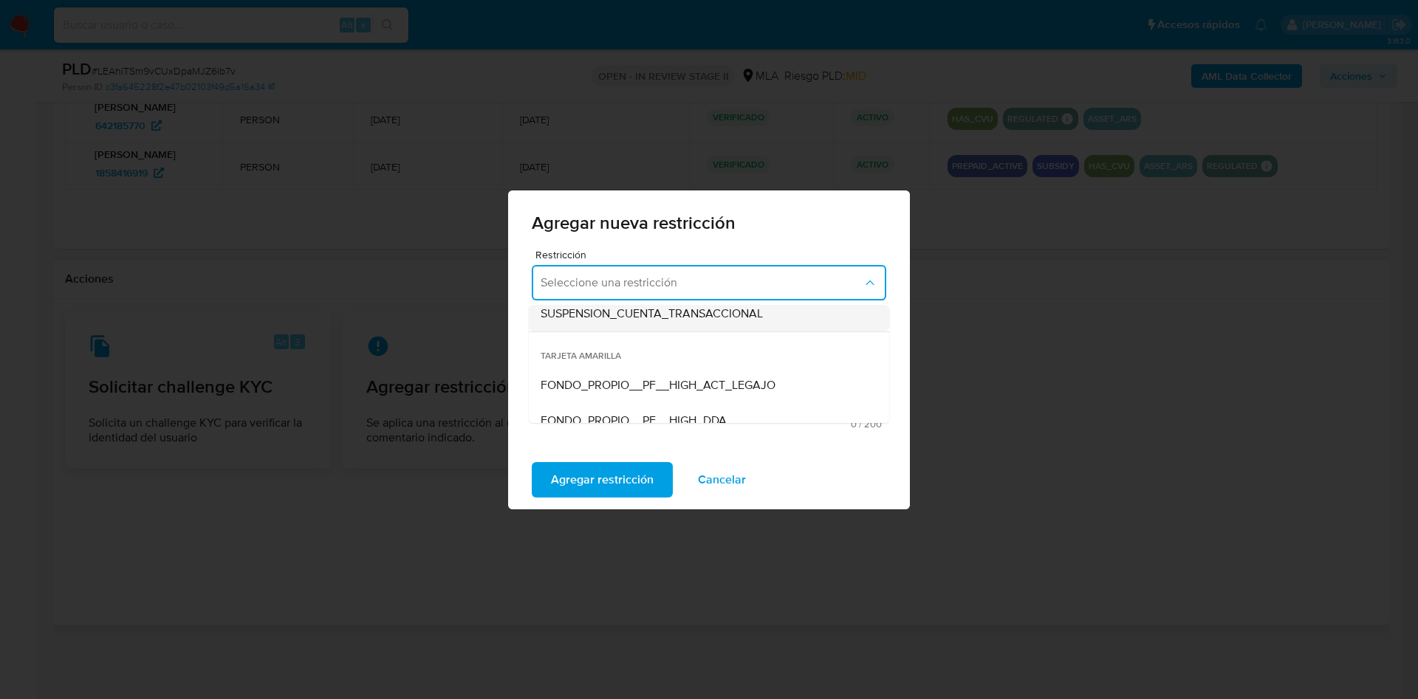
click at [687, 314] on span "SUSPENSION_CUENTA_TRANSACCIONAL" at bounding box center [652, 313] width 222 height 15
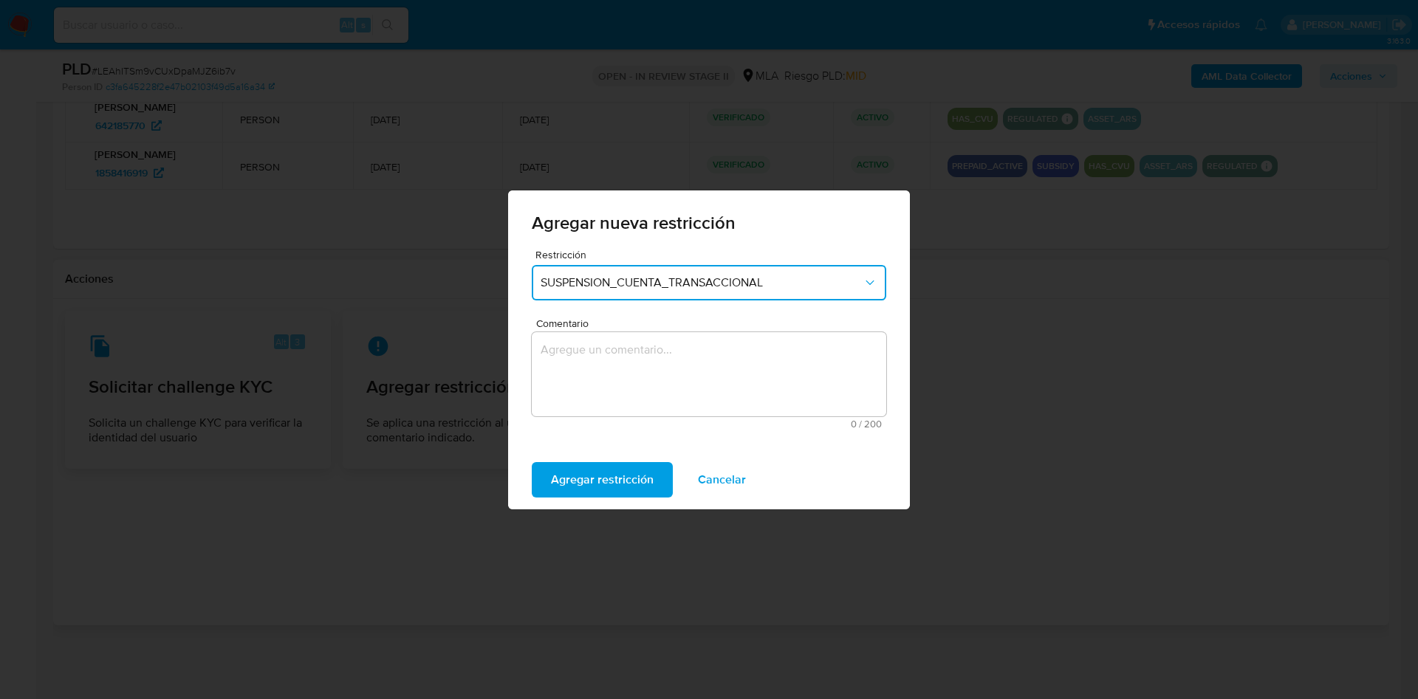
click at [679, 352] on textarea "Comentario" at bounding box center [709, 374] width 354 height 84
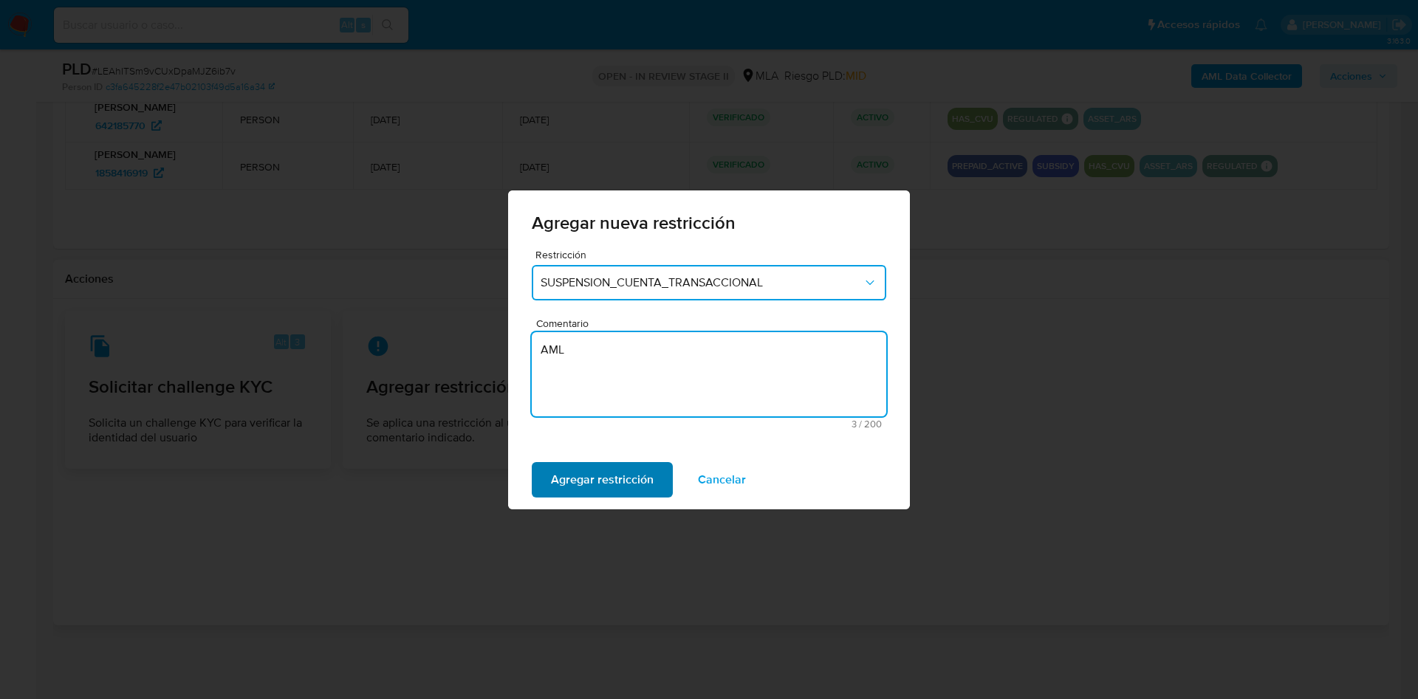
type textarea "AML"
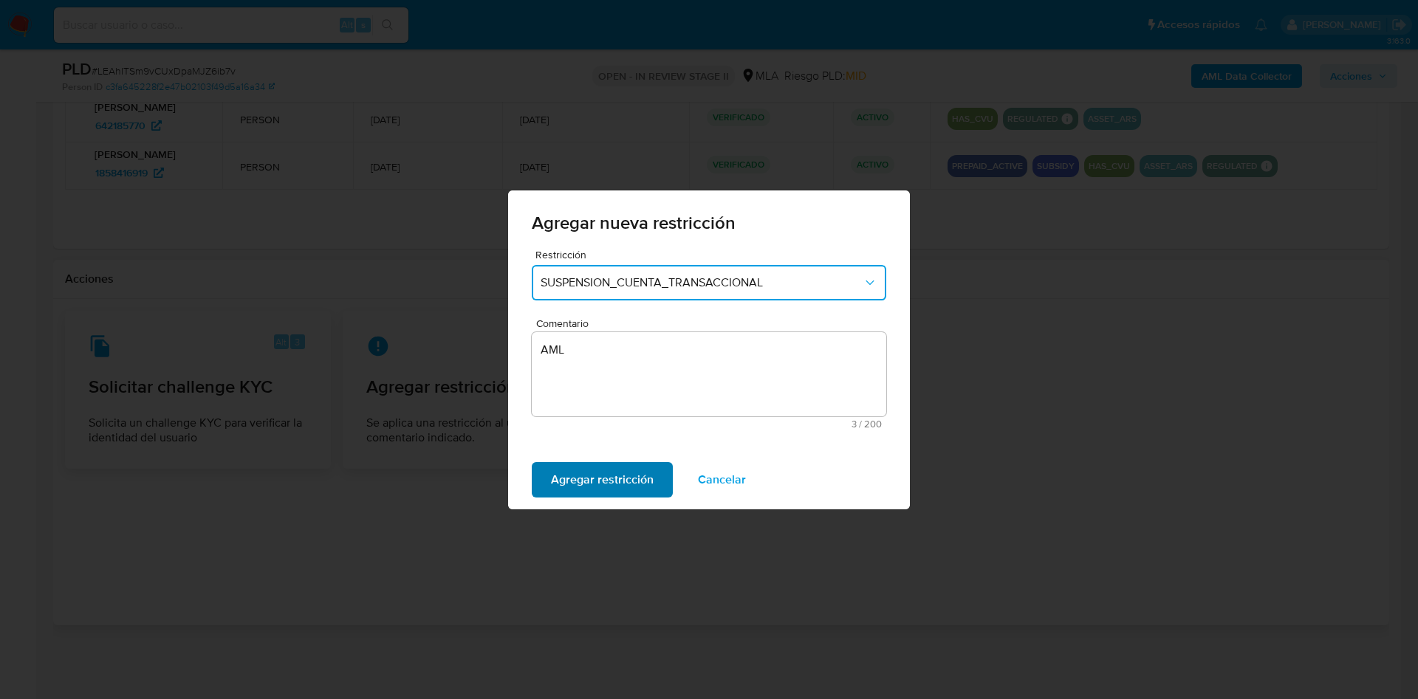
click at [586, 470] on span "Agregar restricción" at bounding box center [602, 480] width 103 height 32
click at [584, 490] on span "Confirmar" at bounding box center [577, 480] width 53 height 32
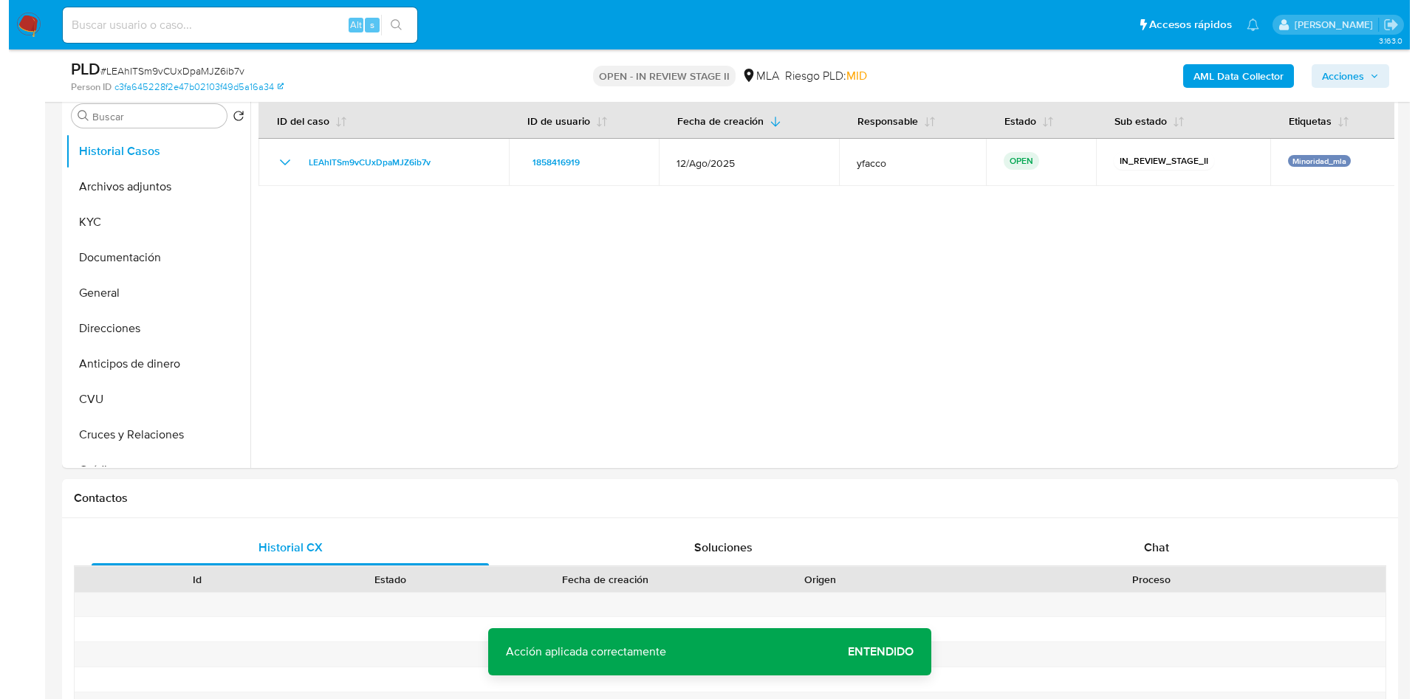
scroll to position [64, 0]
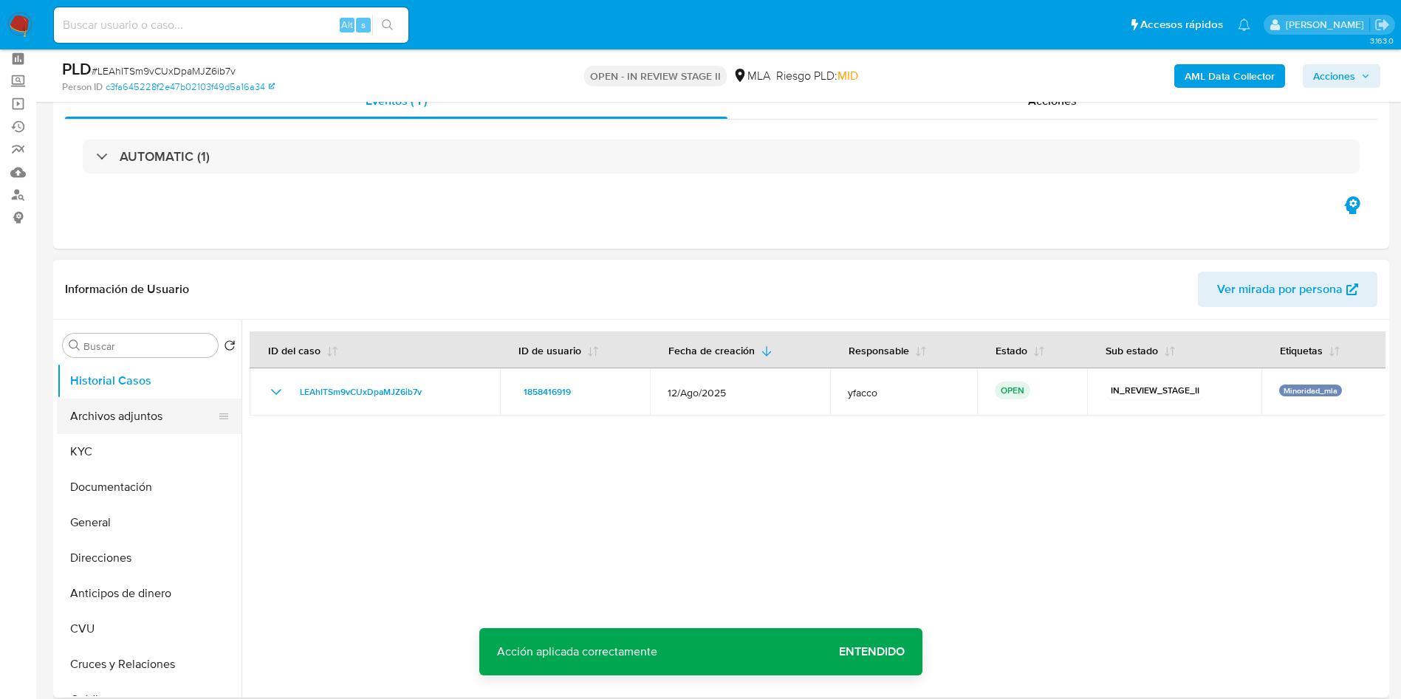
click at [129, 419] on button "Archivos adjuntos" at bounding box center [143, 416] width 173 height 35
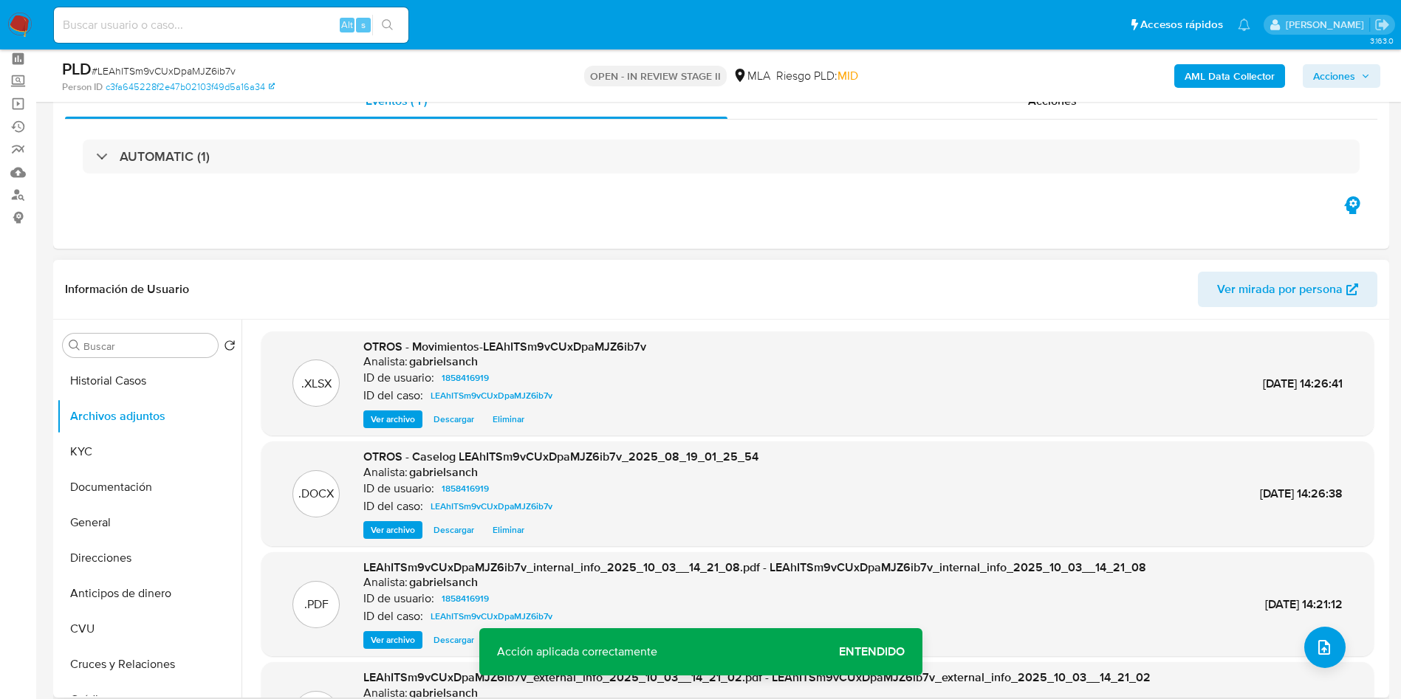
click at [459, 533] on span "Descargar" at bounding box center [453, 530] width 41 height 15
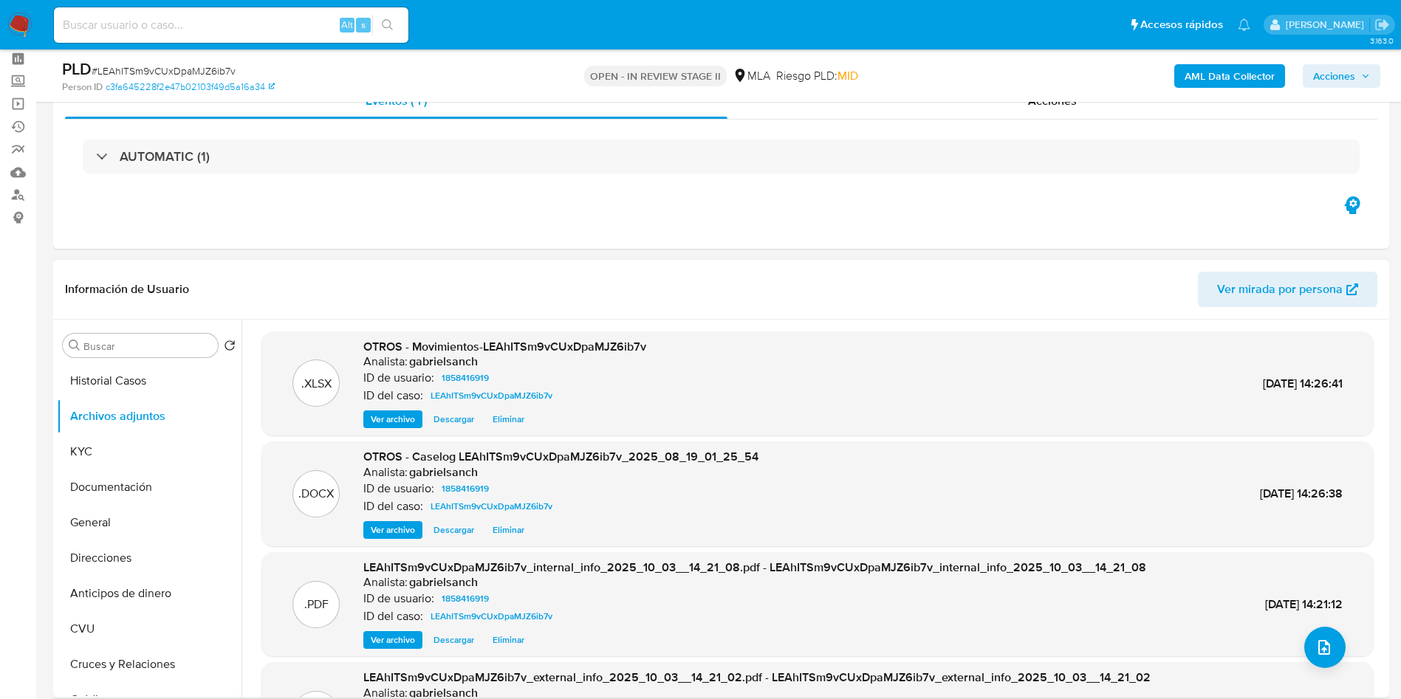
click at [394, 527] on span "Ver archivo" at bounding box center [393, 530] width 44 height 15
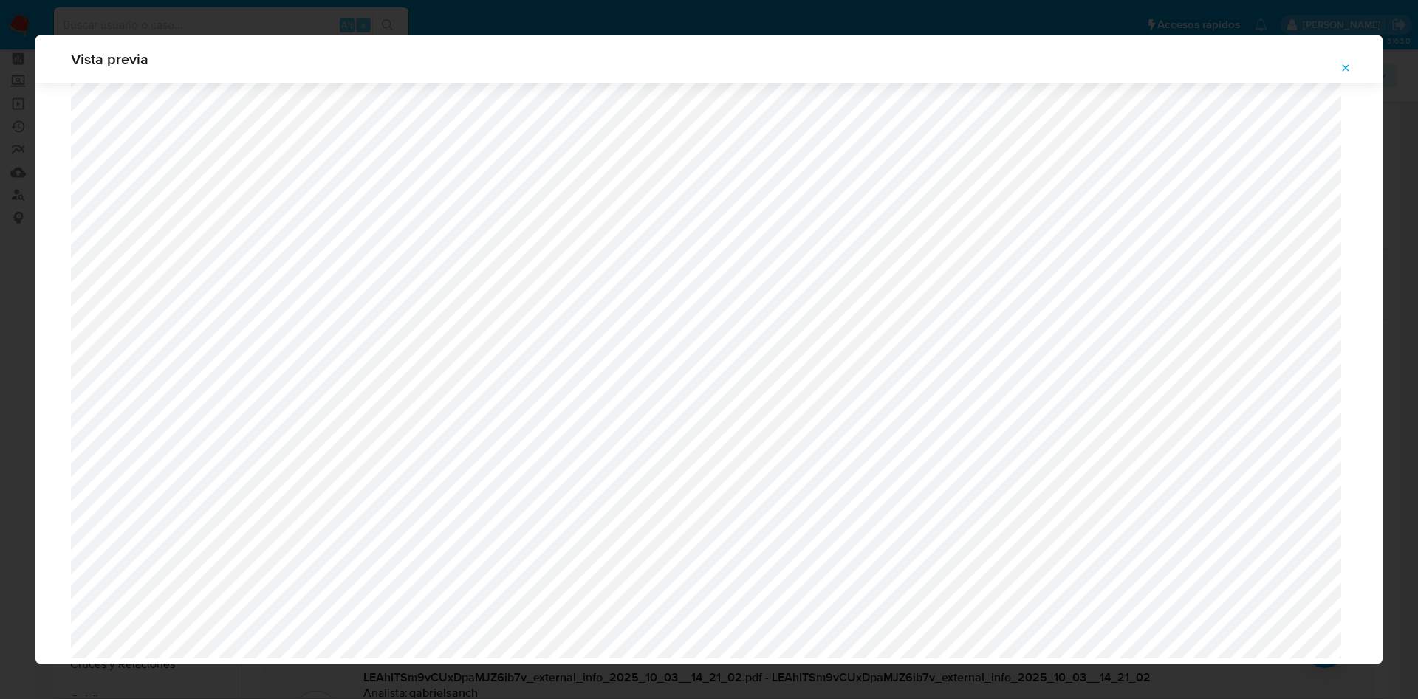
scroll to position [1063, 0]
click at [1345, 72] on icon "Attachment preview" at bounding box center [1346, 68] width 12 height 12
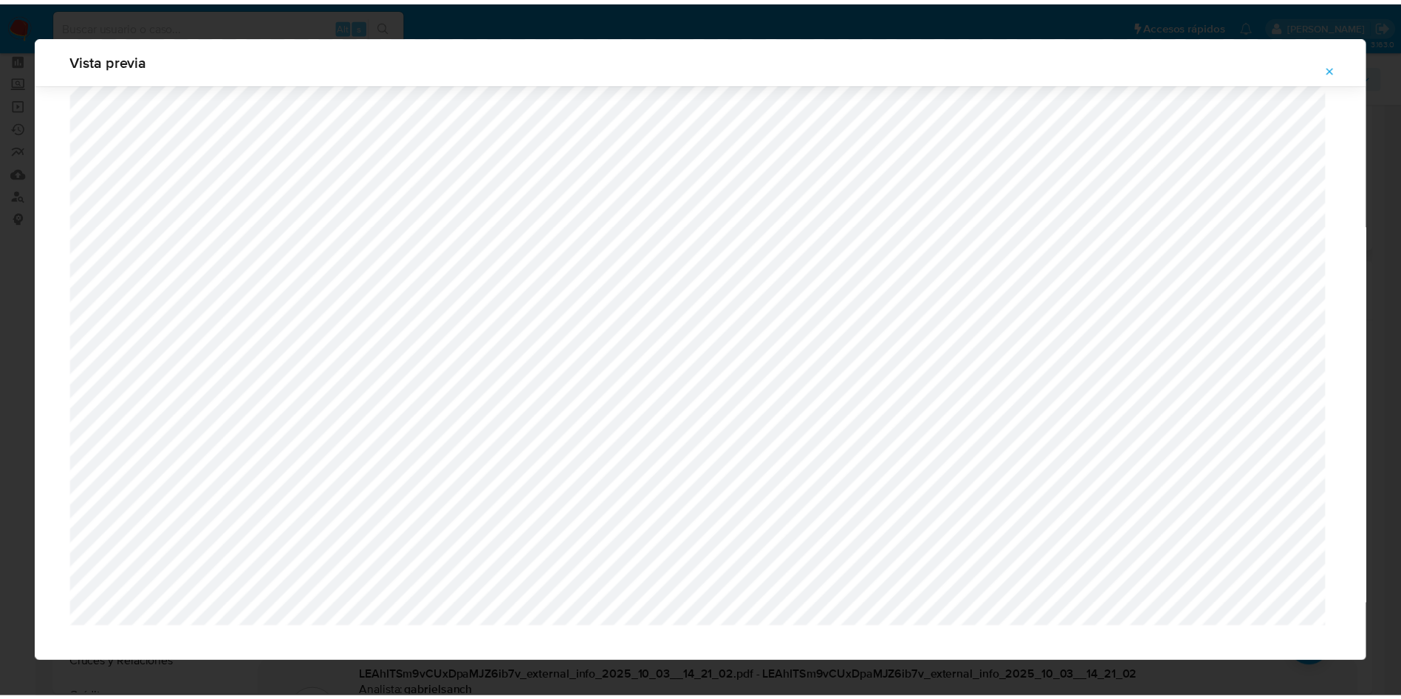
scroll to position [0, 0]
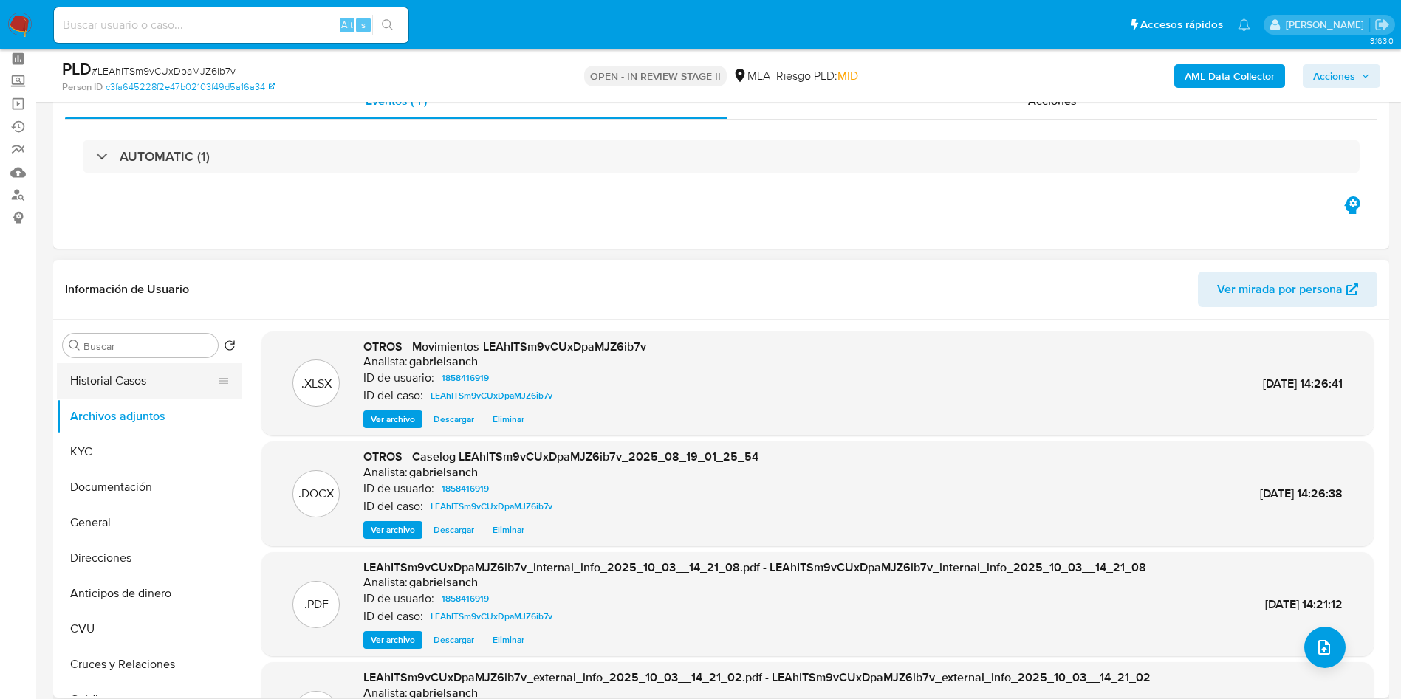
click at [141, 368] on button "Historial Casos" at bounding box center [143, 380] width 173 height 35
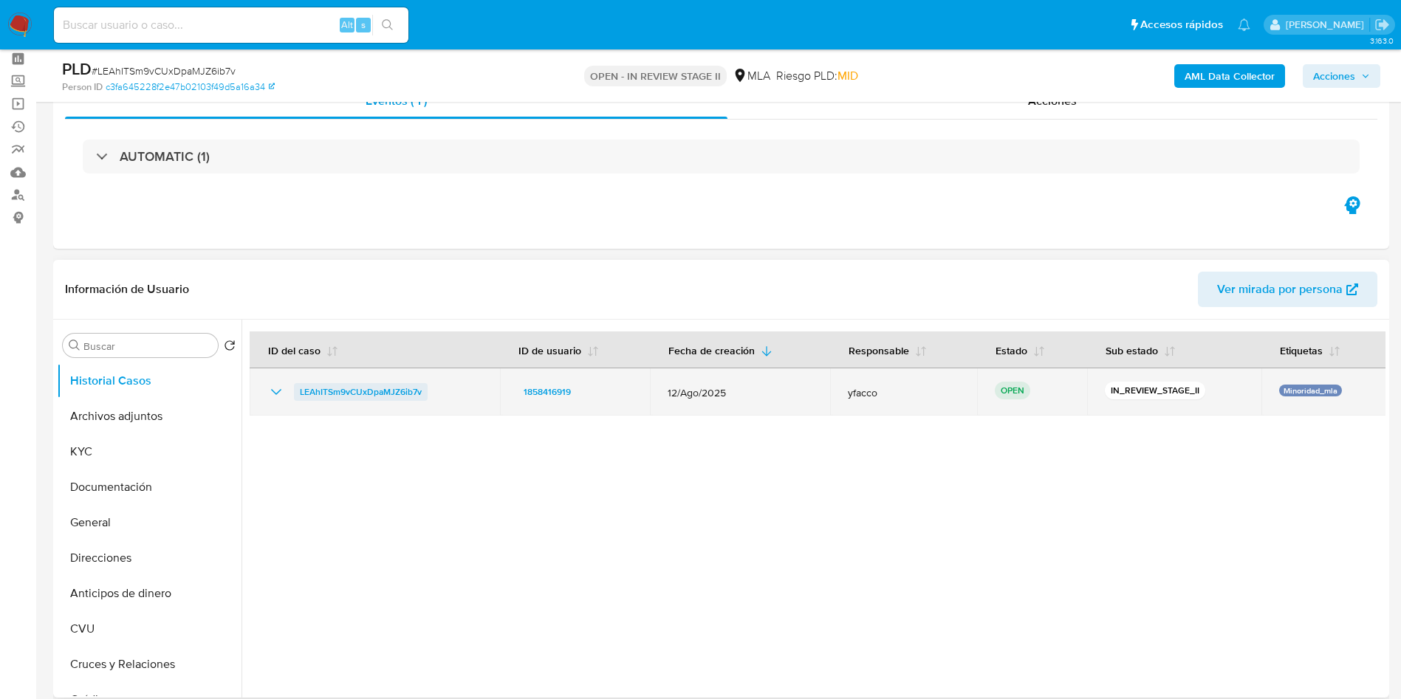
drag, startPoint x: 284, startPoint y: 391, endPoint x: 399, endPoint y: 391, distance: 115.2
click at [399, 391] on div "LEAhITSm9vCUxDpaMJZ6ib7v" at bounding box center [374, 392] width 215 height 18
drag, startPoint x: 289, startPoint y: 394, endPoint x: 428, endPoint y: 393, distance: 138.8
click at [428, 393] on div "LEAhITSm9vCUxDpaMJZ6ib7v" at bounding box center [374, 392] width 215 height 18
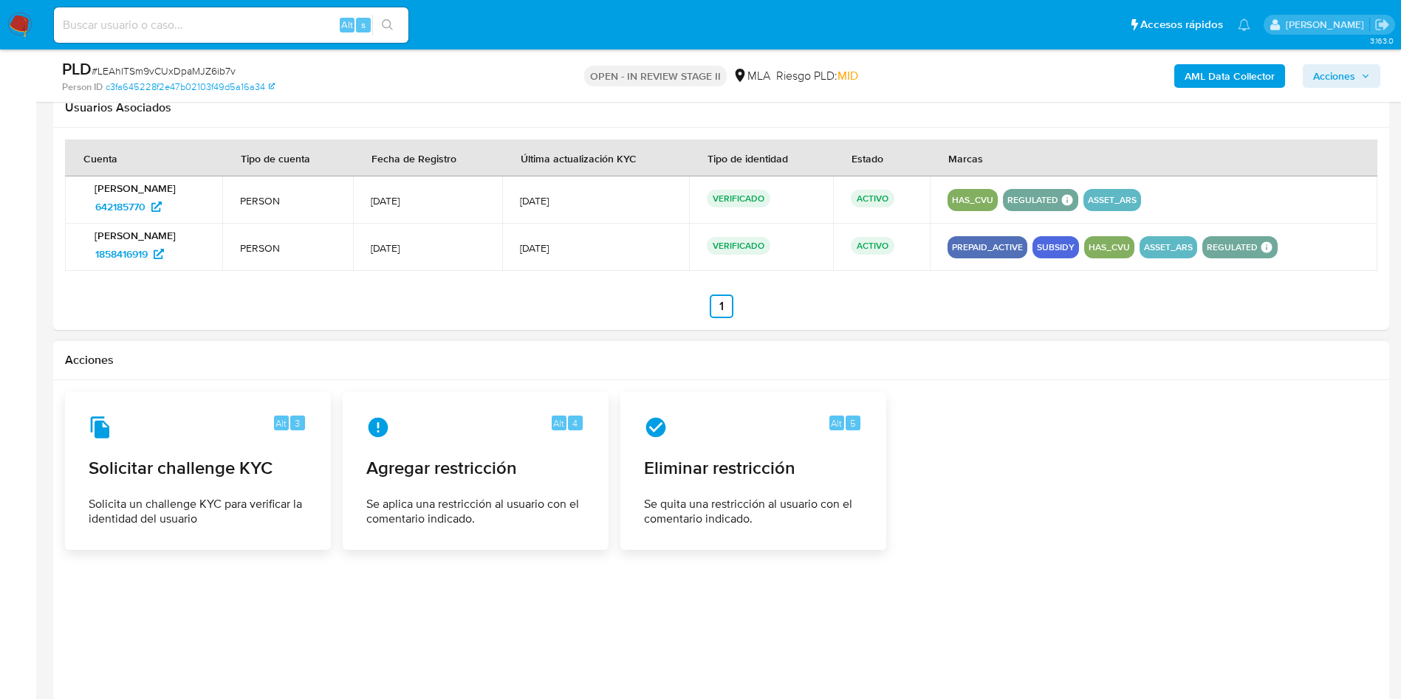
scroll to position [1947, 0]
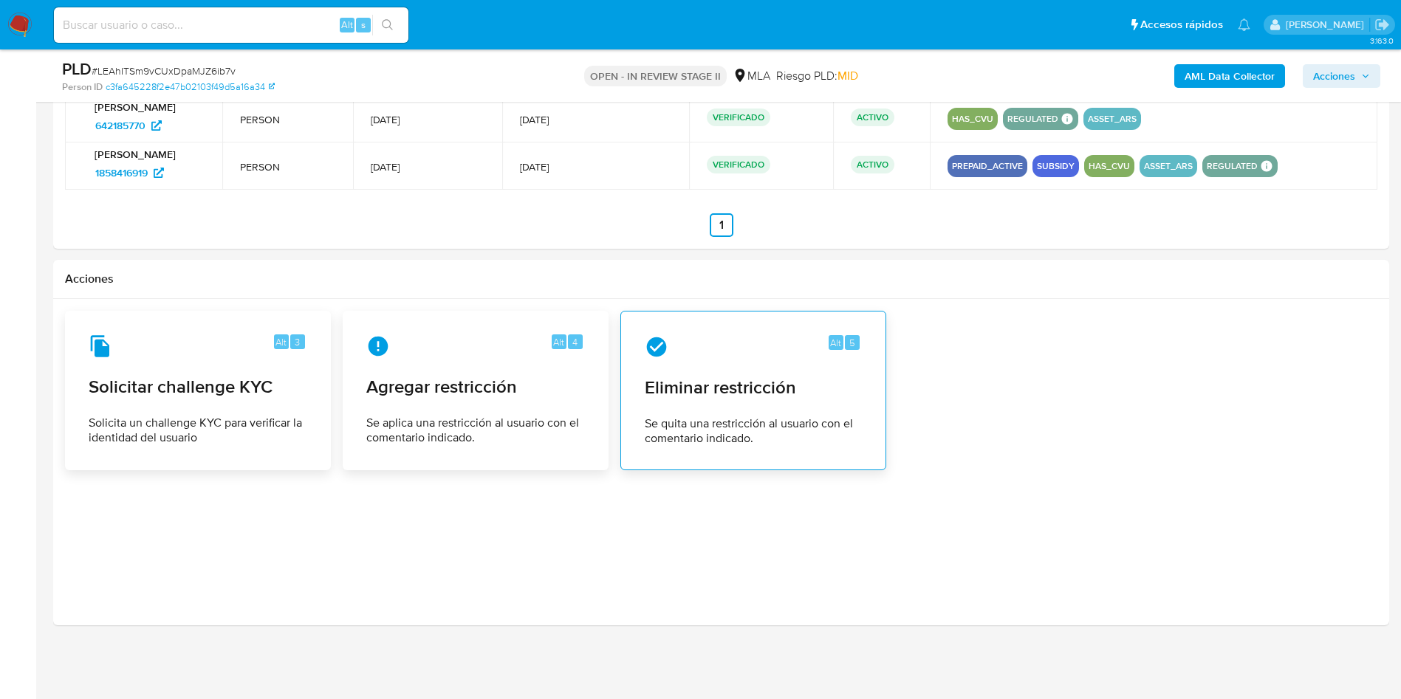
click at [738, 416] on span "Se quita una restricción al usuario con el comentario indicado." at bounding box center [753, 431] width 217 height 30
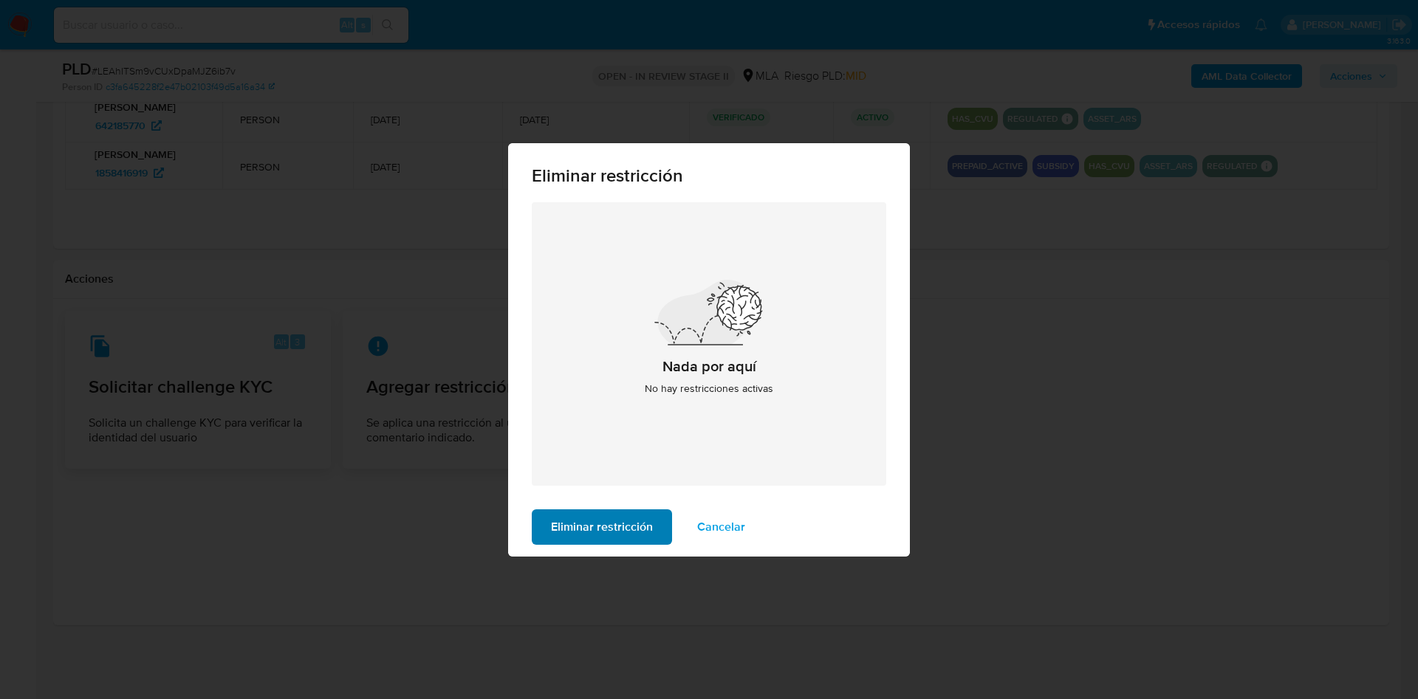
click at [569, 520] on span "Eliminar restricción" at bounding box center [602, 527] width 102 height 32
click at [587, 527] on span "Eliminar restricción" at bounding box center [602, 527] width 102 height 32
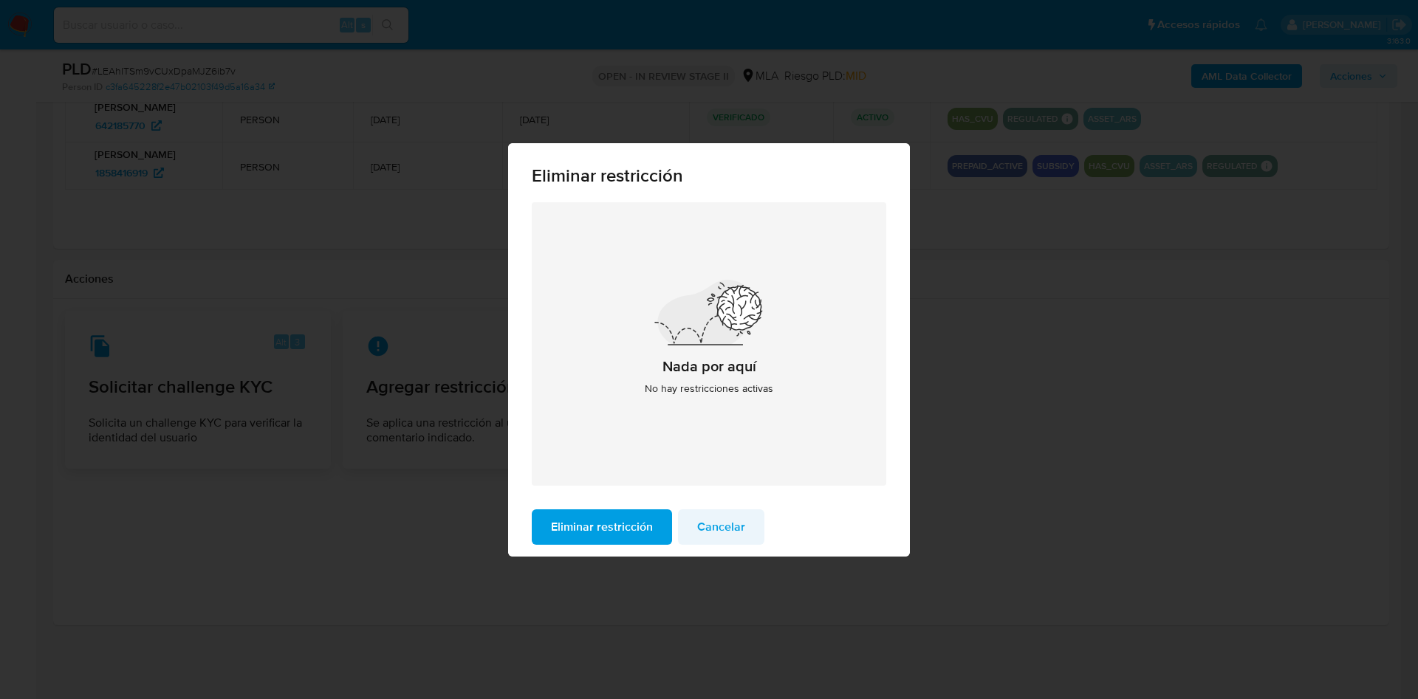
click at [705, 529] on span "Cancelar" at bounding box center [721, 527] width 48 height 32
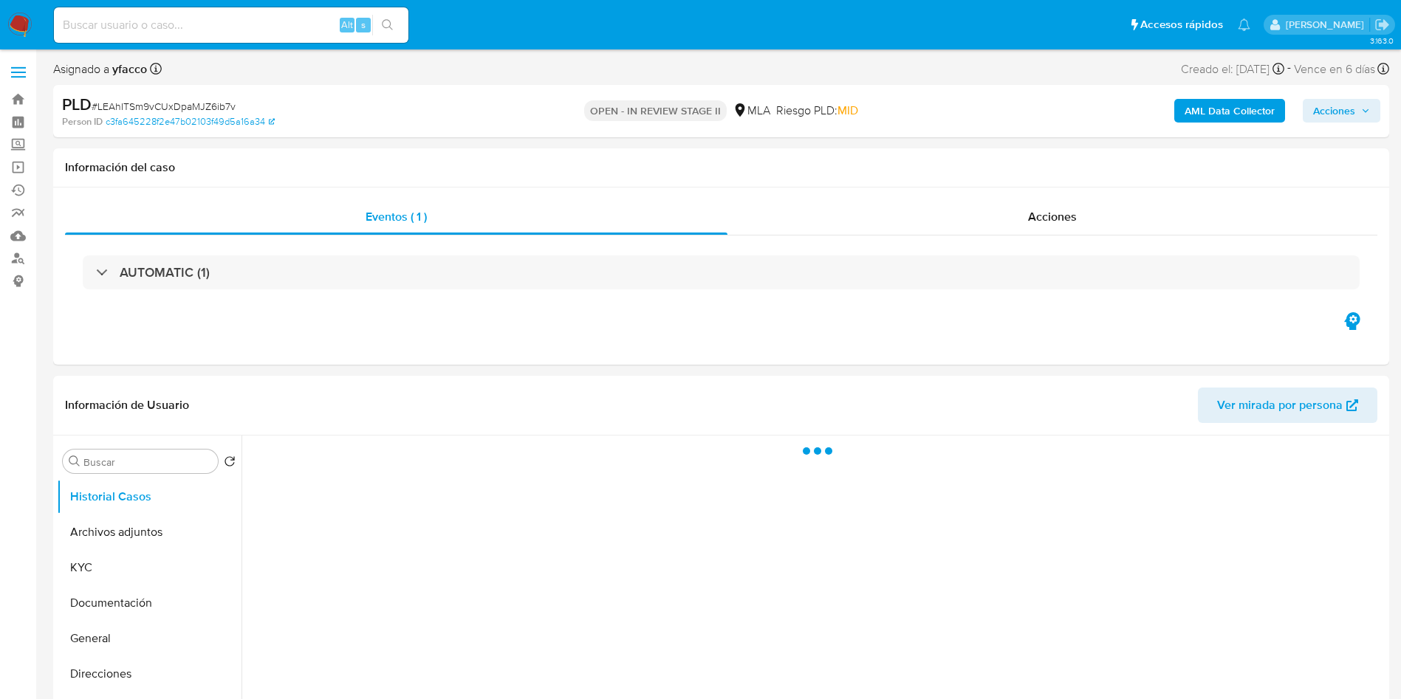
select select "10"
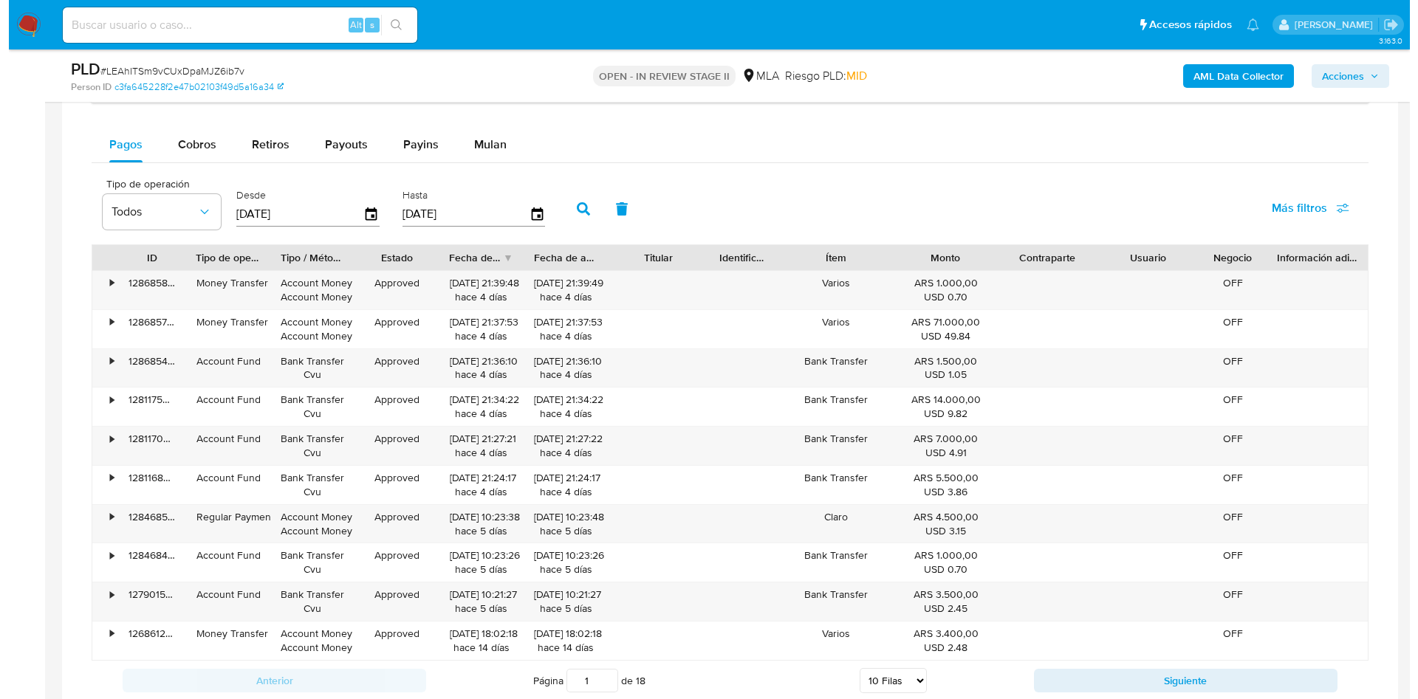
scroll to position [1947, 0]
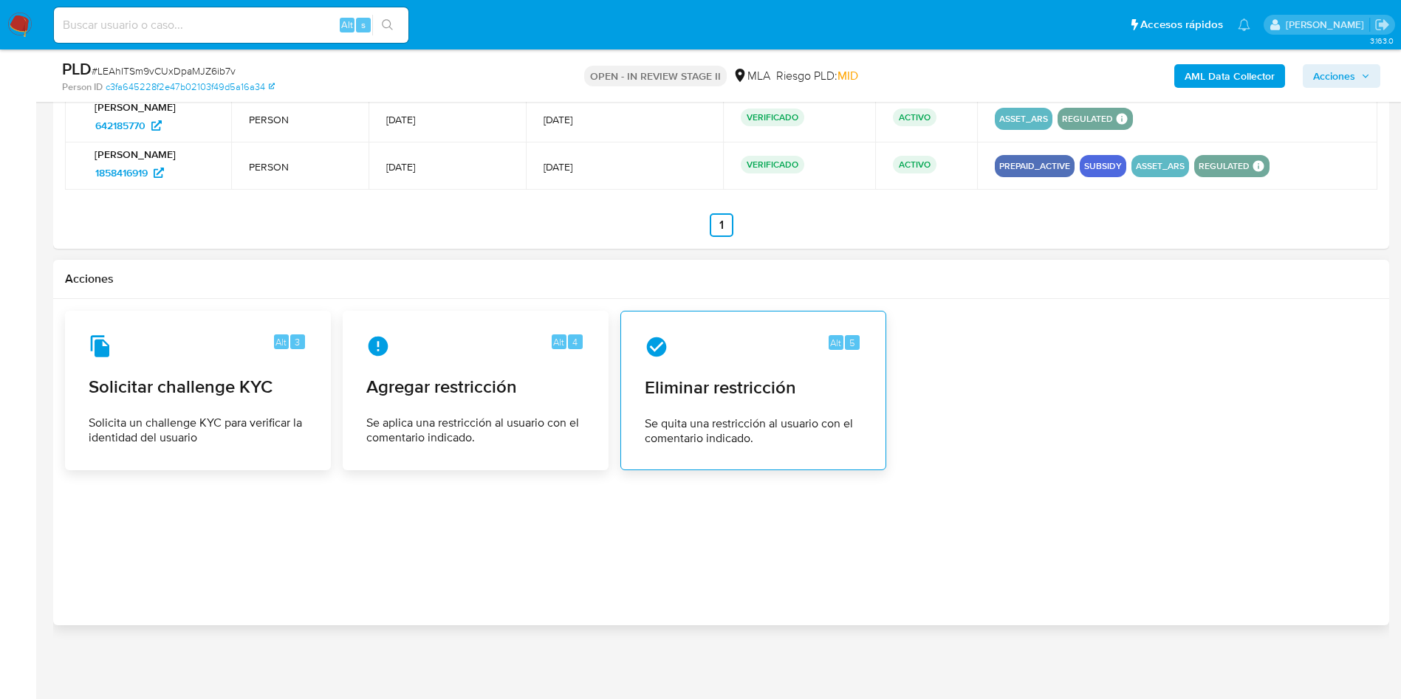
click at [721, 429] on span "Se quita una restricción al usuario con el comentario indicado." at bounding box center [753, 431] width 217 height 30
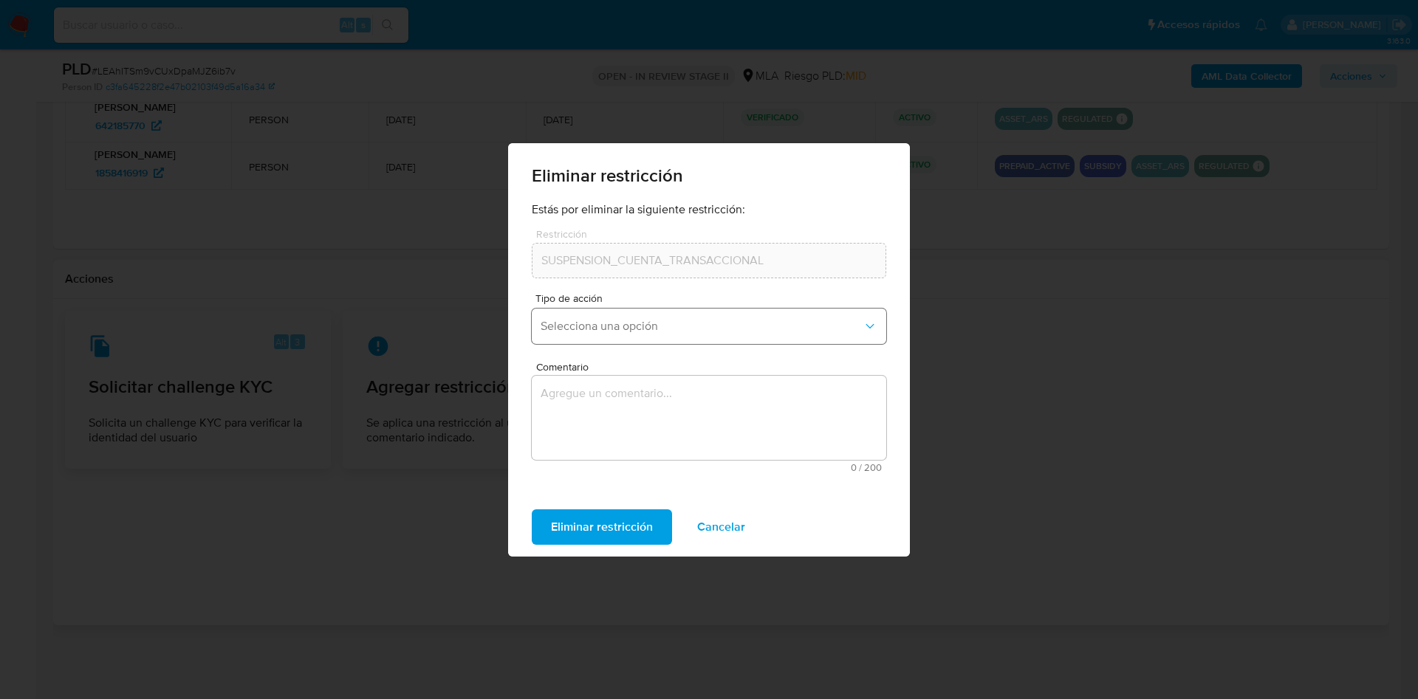
click at [632, 329] on span "Selecciona una opción" at bounding box center [702, 326] width 322 height 15
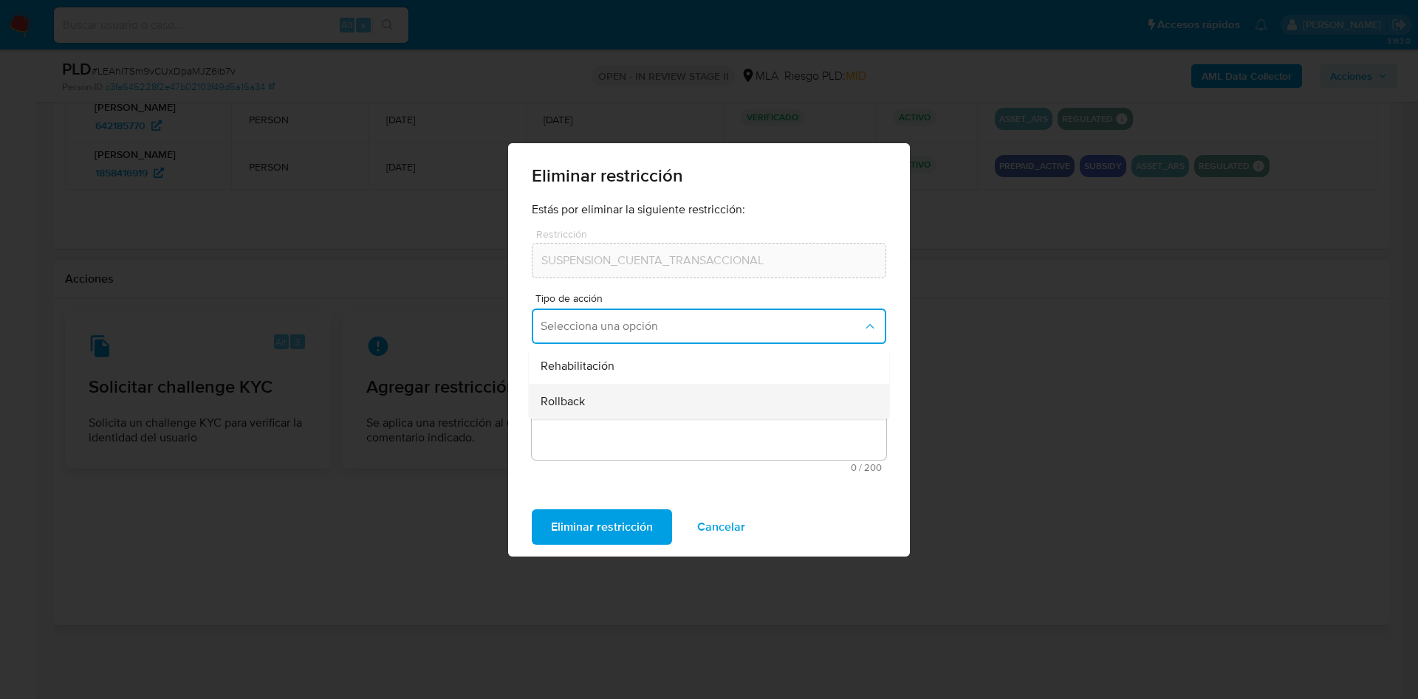
click at [630, 397] on div "Rollback" at bounding box center [705, 401] width 328 height 35
click at [641, 428] on textarea "Comentario" at bounding box center [709, 418] width 354 height 84
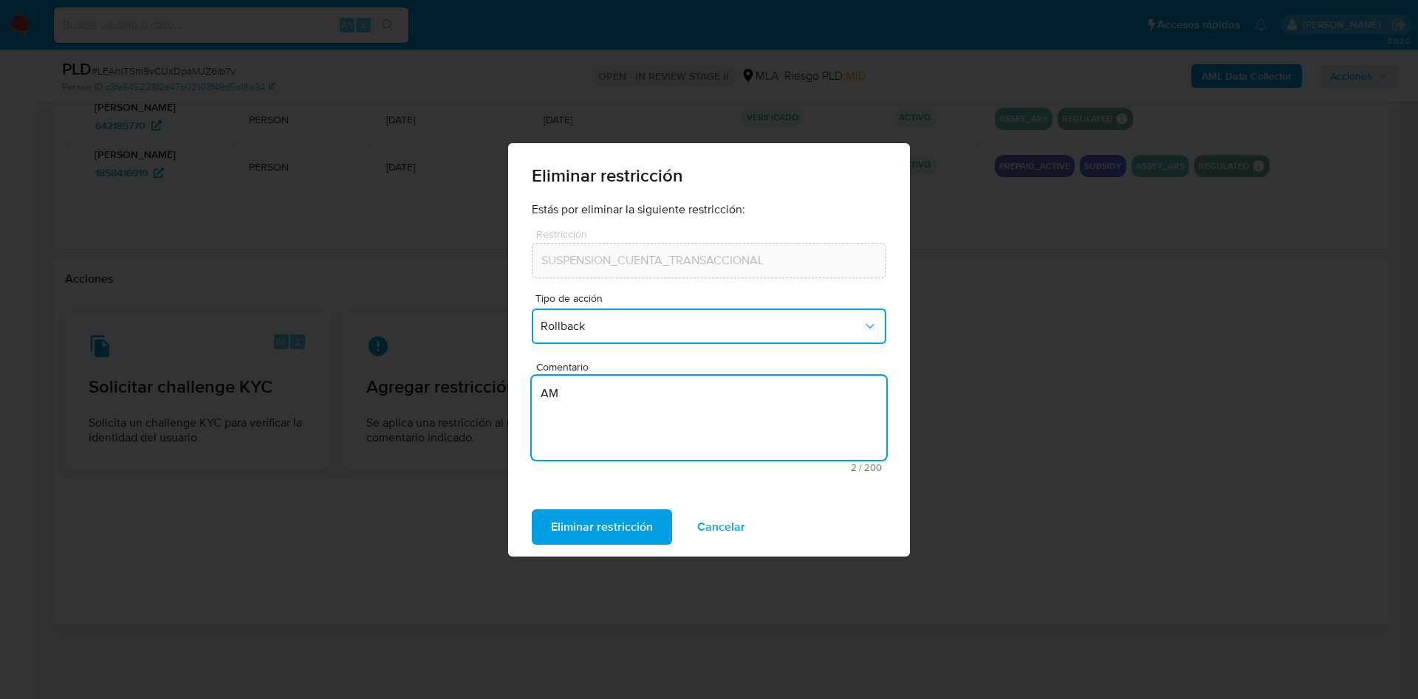
type textarea "AML"
click at [616, 524] on span "Eliminar restricción" at bounding box center [602, 527] width 102 height 32
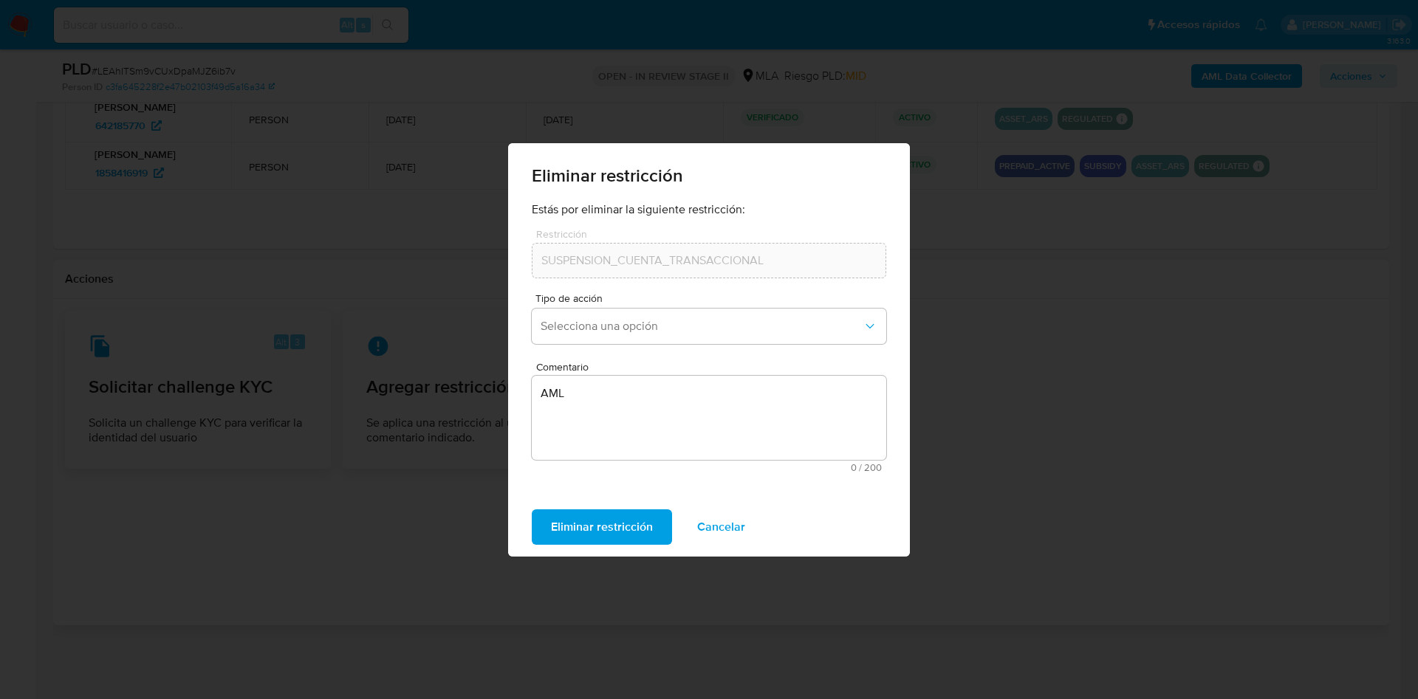
click at [888, 637] on div "Eliminar restricción Estás por eliminar la siguiente restricción: Restricción S…" at bounding box center [709, 349] width 1418 height 699
click at [726, 498] on div "Eliminar restricción Cancelar" at bounding box center [709, 527] width 402 height 59
click at [725, 528] on span "Cancelar" at bounding box center [721, 527] width 48 height 32
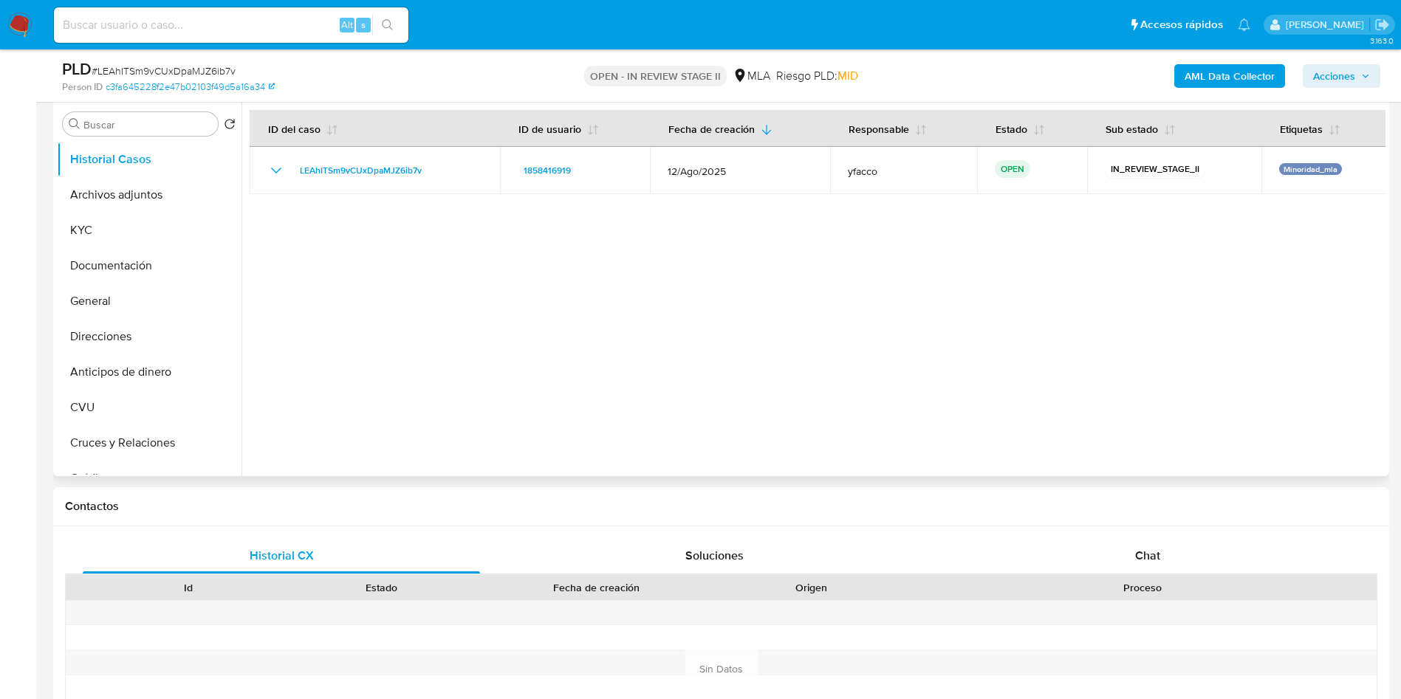
scroll to position [0, 0]
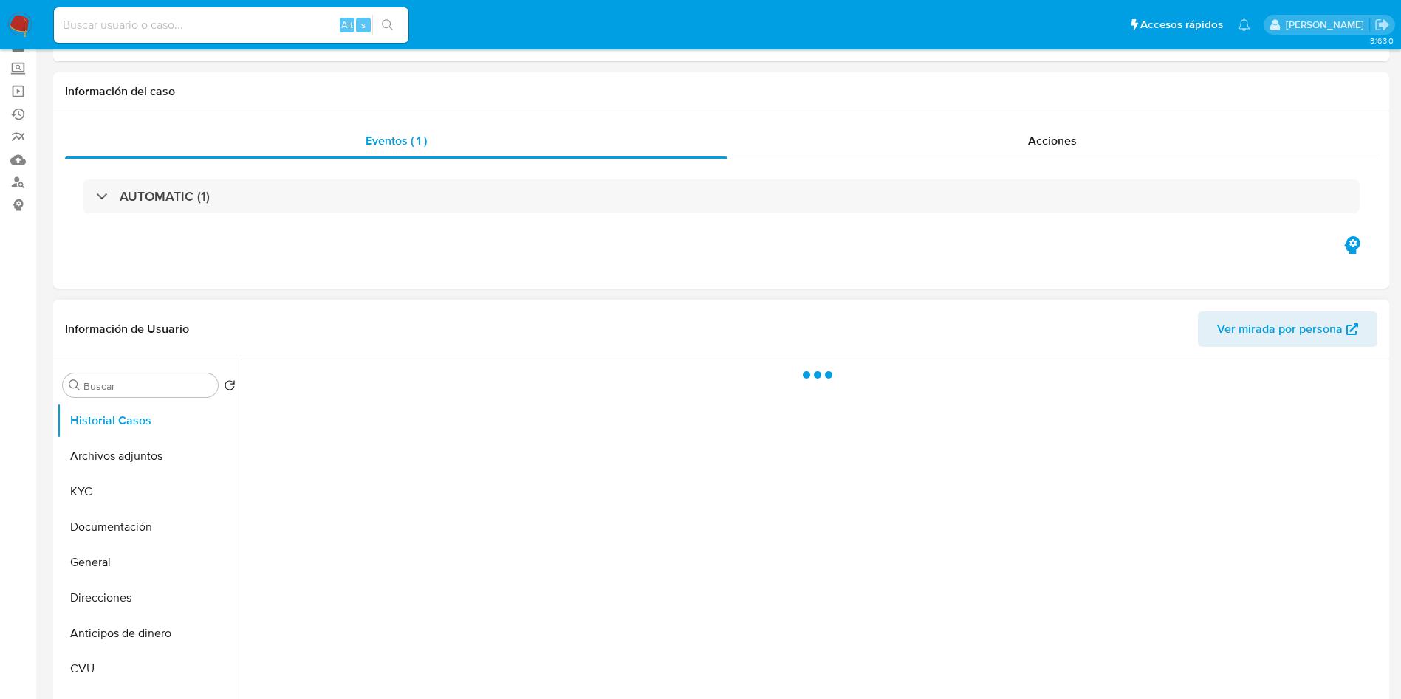
scroll to position [111, 0]
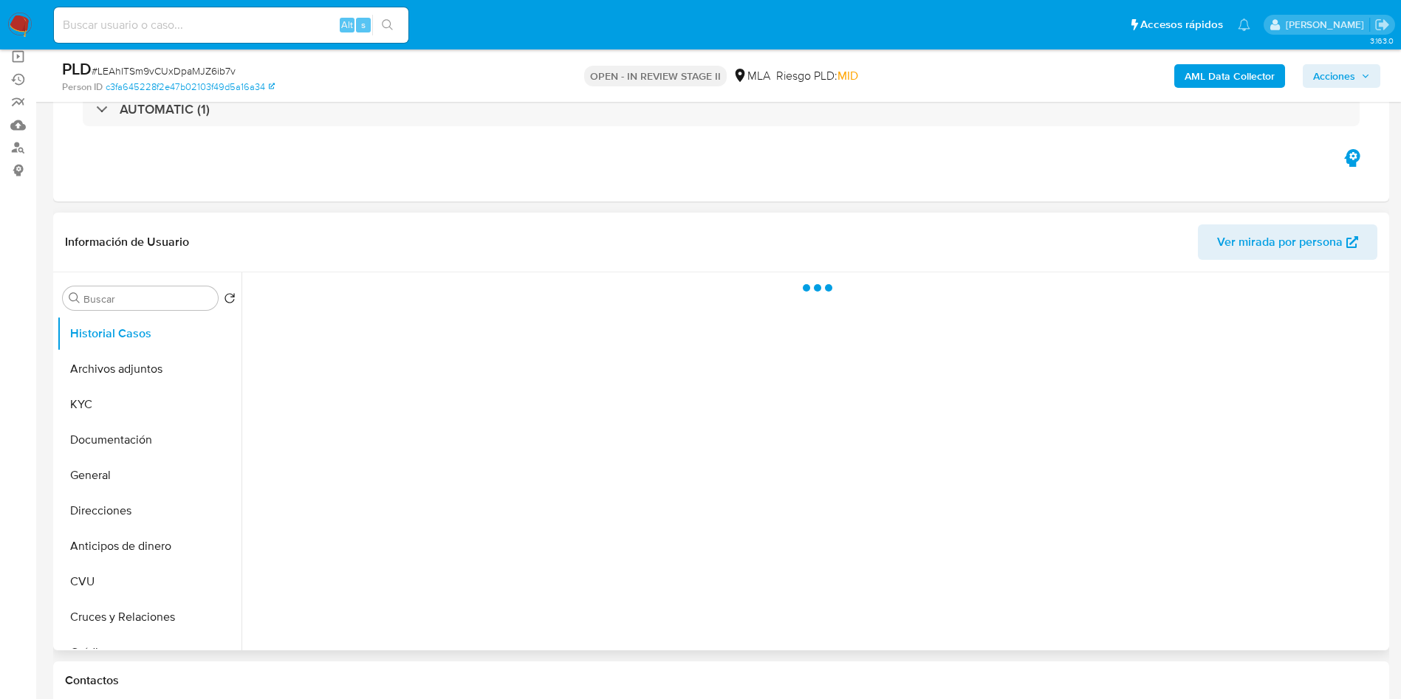
select select "10"
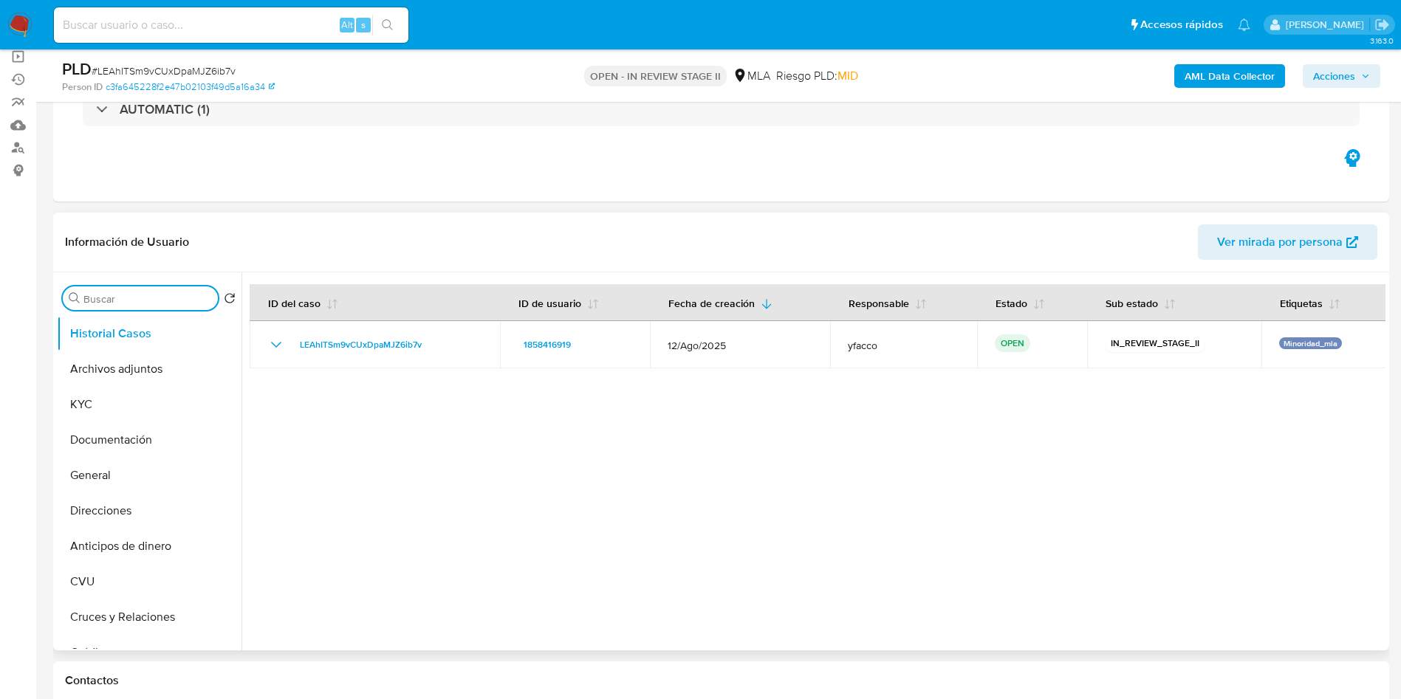
click at [156, 294] on input "Buscar" at bounding box center [147, 298] width 128 height 13
type input "RES"
click at [120, 374] on button "Restricciones Nuevo Mundo" at bounding box center [143, 368] width 173 height 35
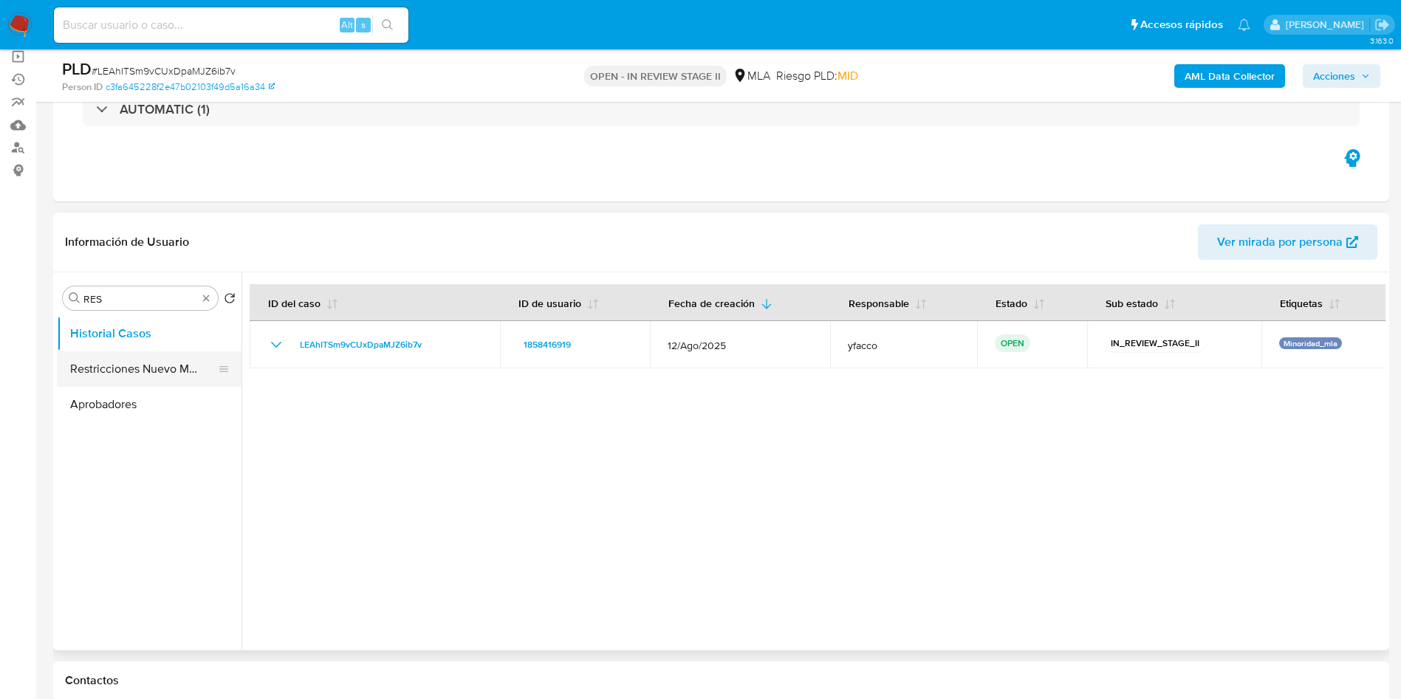
click at [154, 370] on button "Restricciones Nuevo Mundo" at bounding box center [143, 368] width 173 height 35
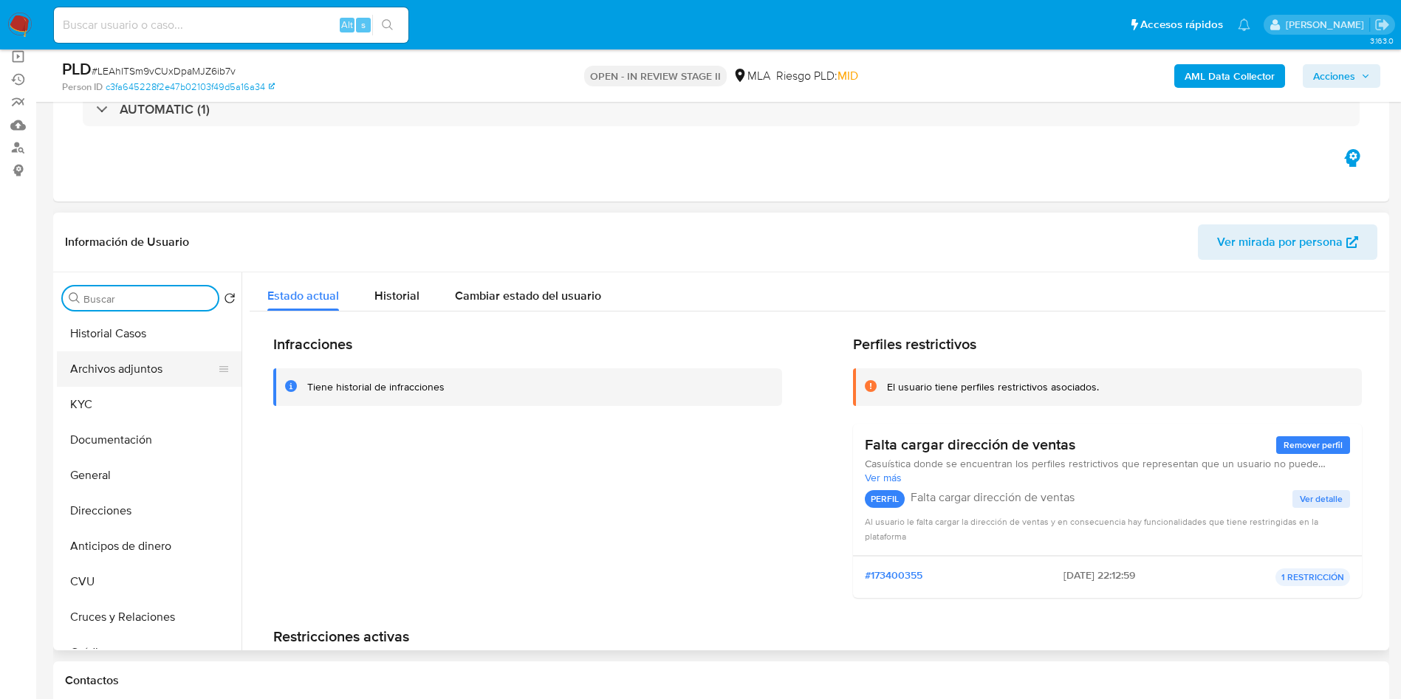
click at [146, 366] on button "Archivos adjuntos" at bounding box center [143, 368] width 173 height 35
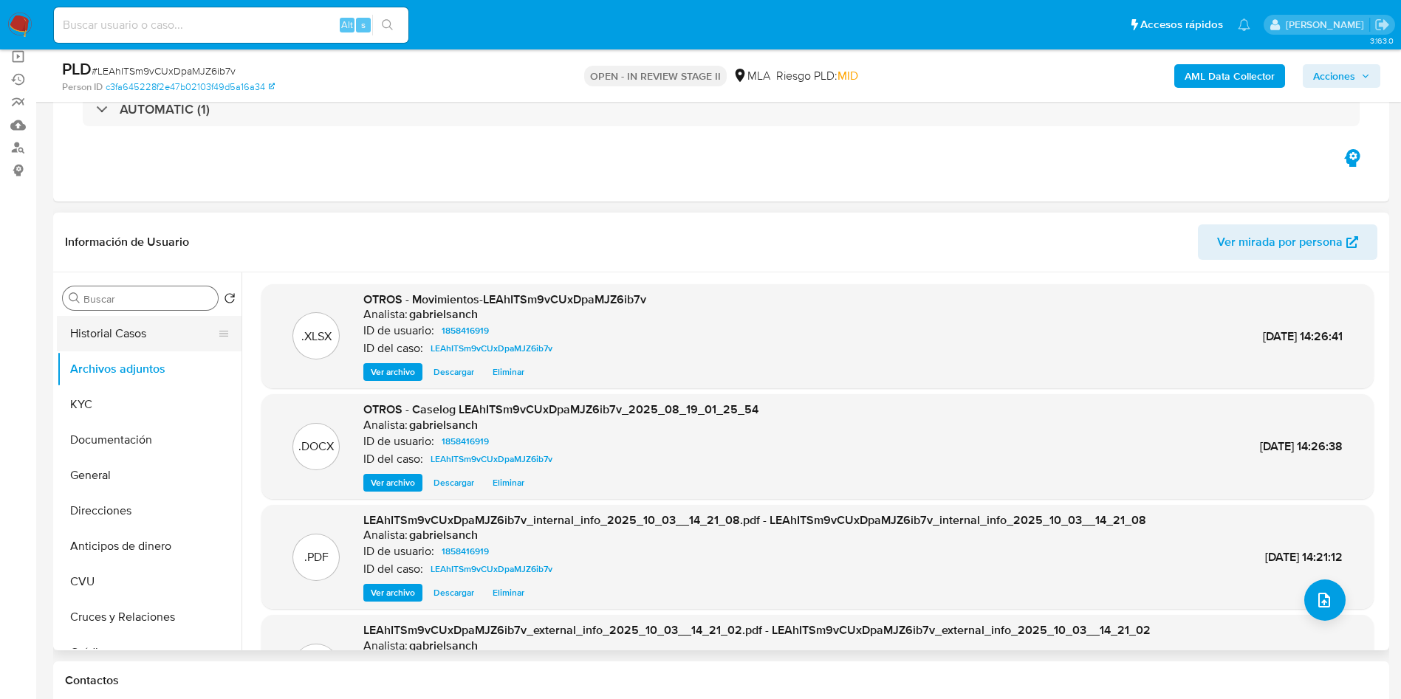
click at [187, 329] on button "Historial Casos" at bounding box center [143, 333] width 173 height 35
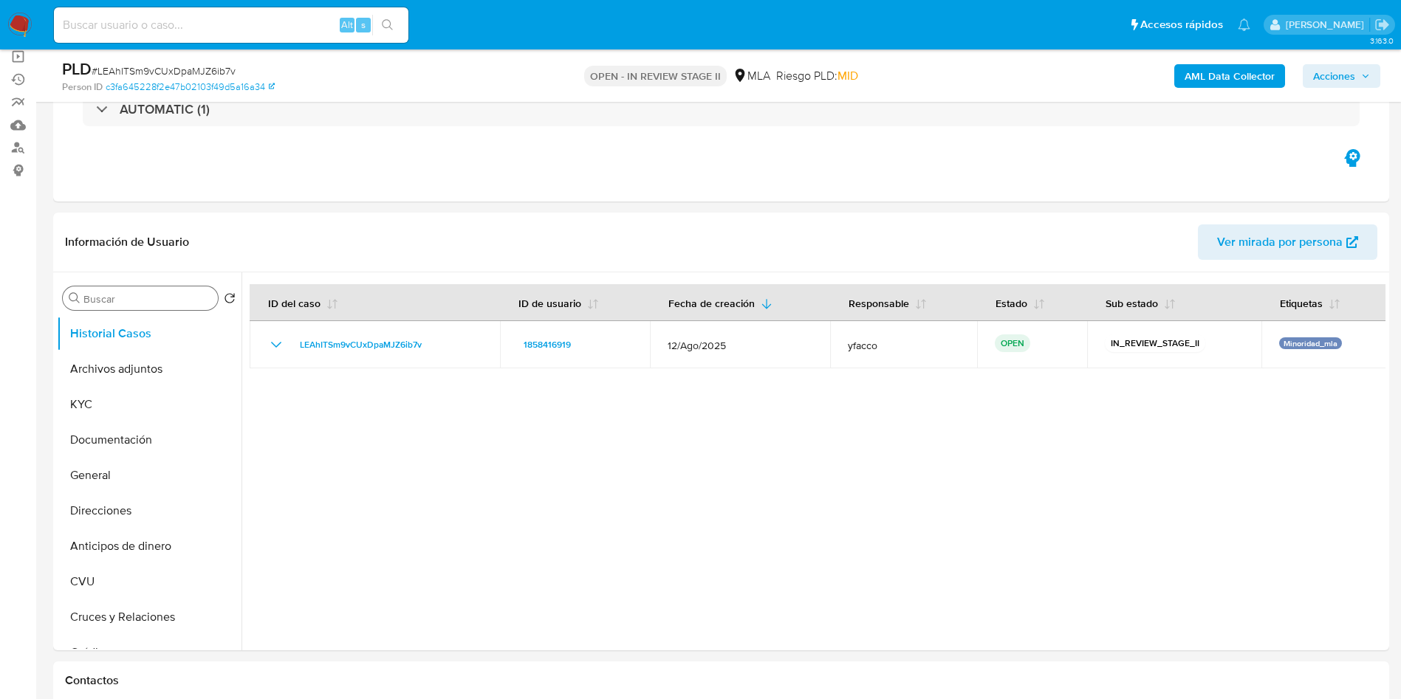
click at [1346, 63] on div "AML Data Collector Acciones" at bounding box center [1162, 75] width 436 height 35
click at [1367, 76] on icon "button" at bounding box center [1365, 76] width 9 height 9
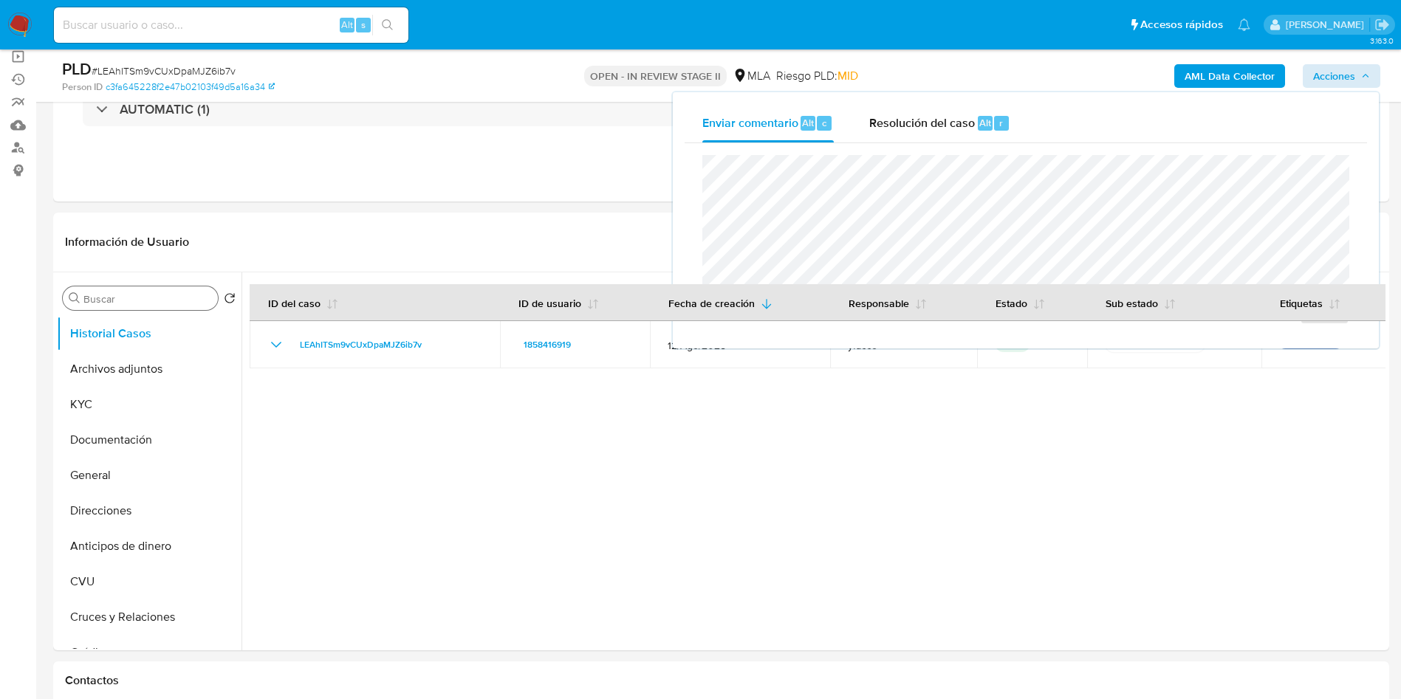
drag, startPoint x: 956, startPoint y: 112, endPoint x: 947, endPoint y: 151, distance: 40.3
click at [956, 112] on div "Resolución del caso Alt r" at bounding box center [939, 123] width 141 height 38
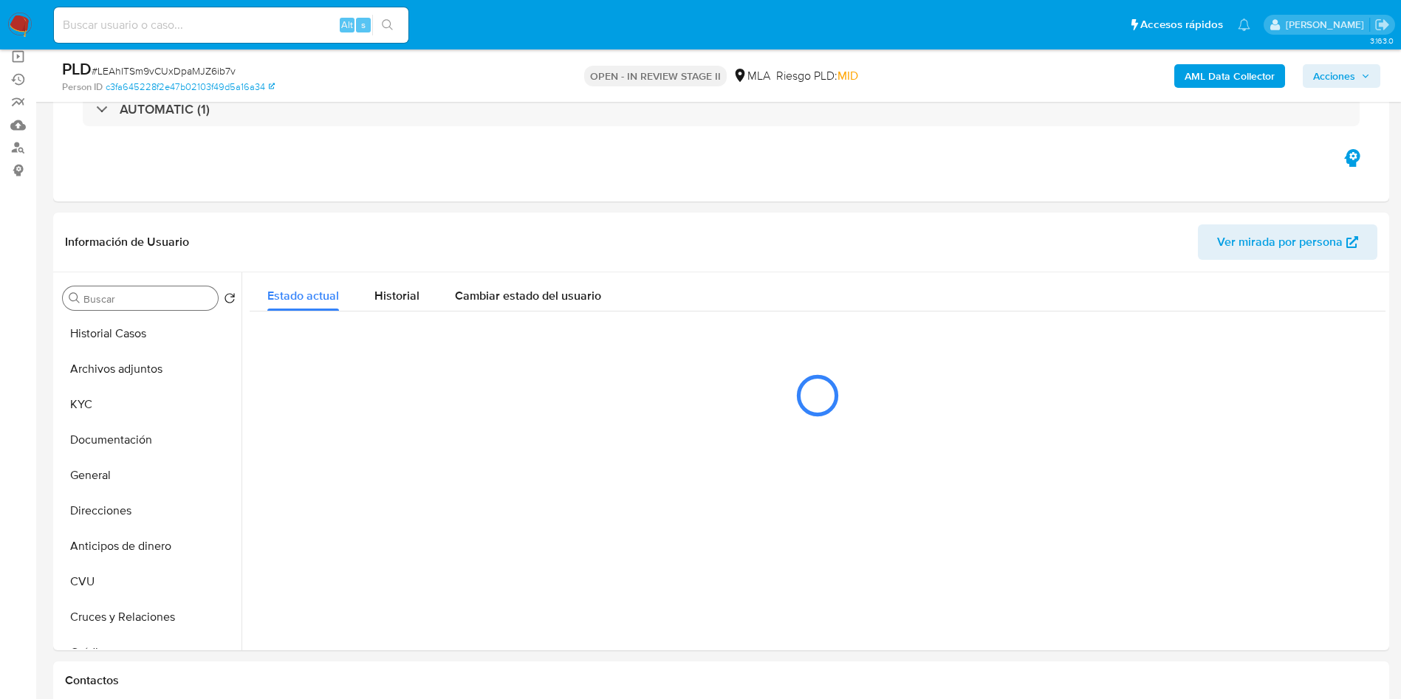
click at [1335, 77] on span "Acciones" at bounding box center [1334, 76] width 42 height 24
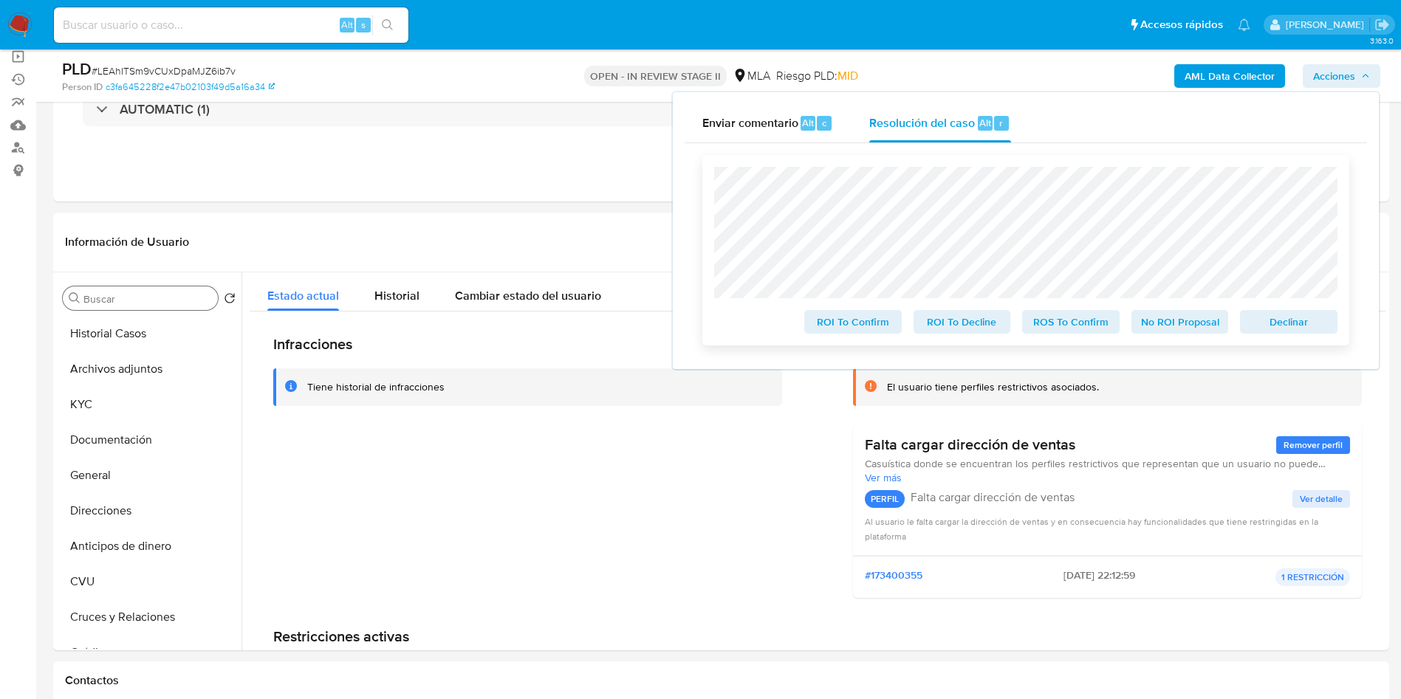
click at [1061, 323] on span "ROS To Confirm" at bounding box center [1070, 322] width 77 height 21
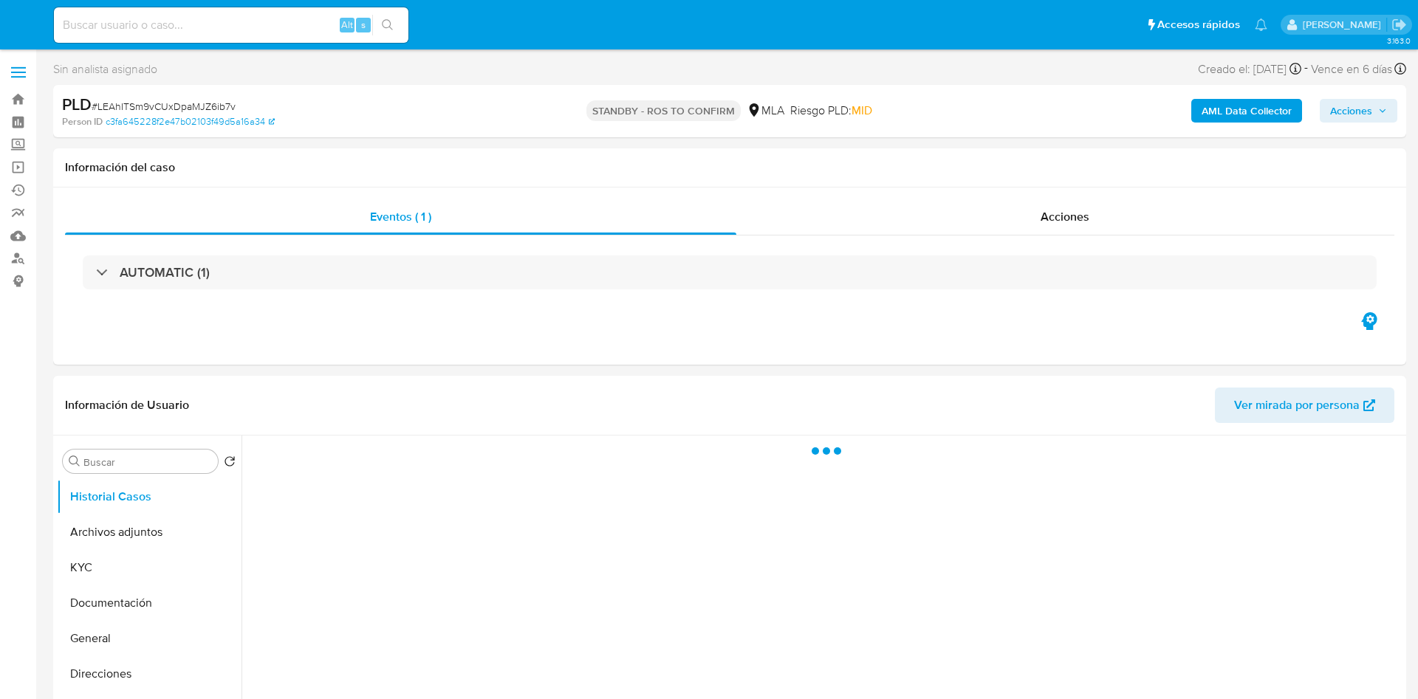
select select "10"
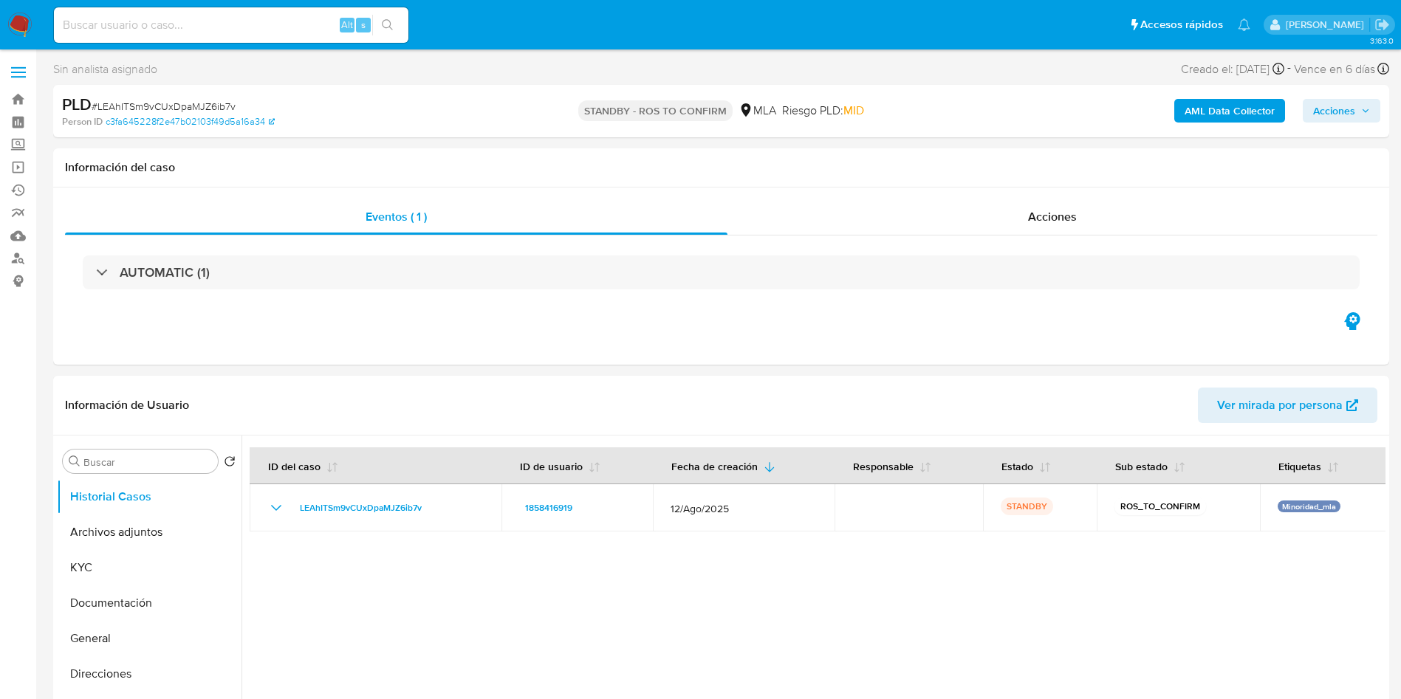
click at [303, 27] on input at bounding box center [231, 25] width 354 height 19
paste input "tSXzGWOney4JfeclpILnzlN0"
type input "tSXzGWOney4JfeclpILnzlN0"
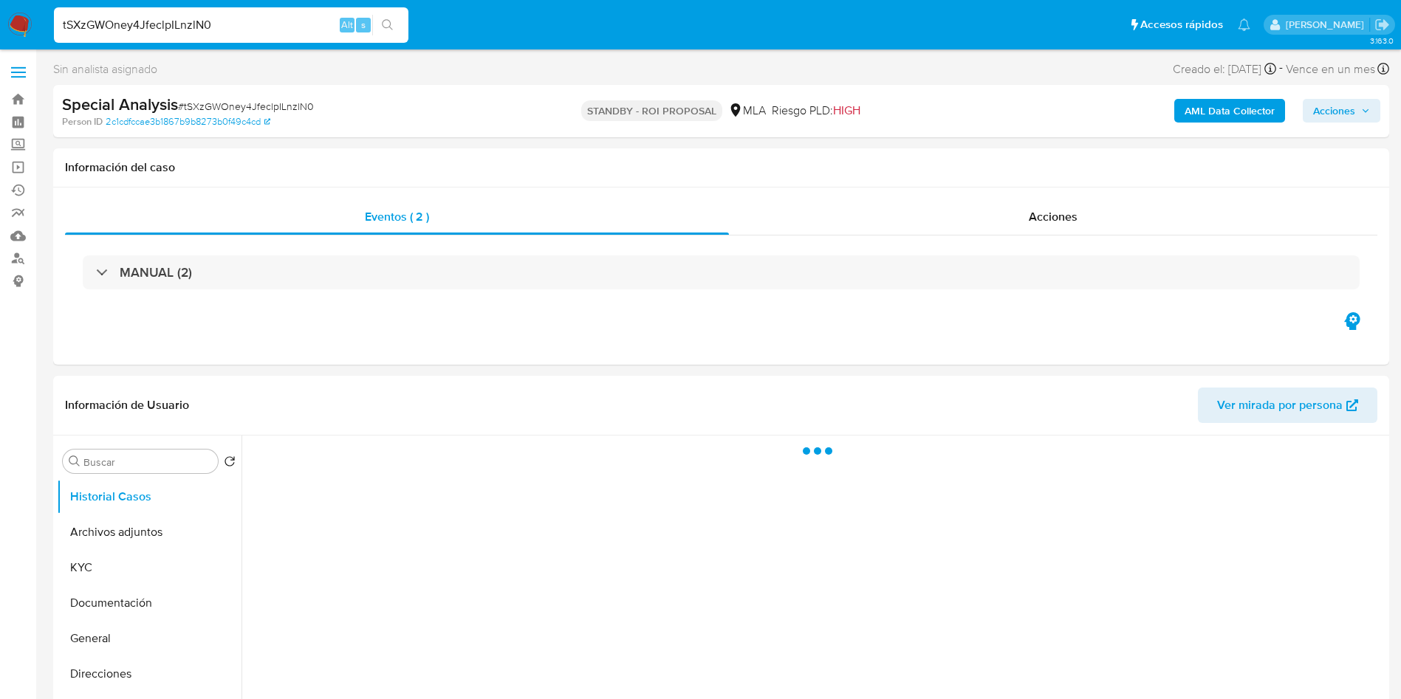
select select "10"
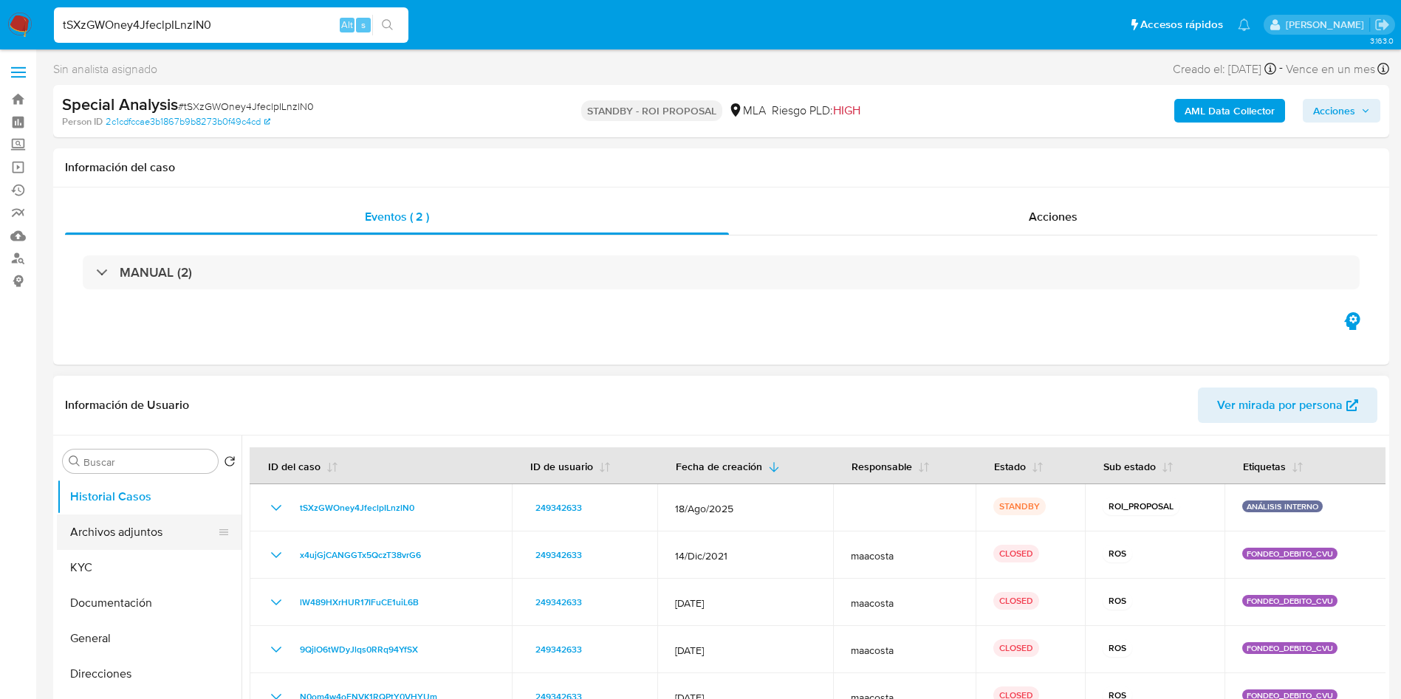
click at [100, 538] on button "Archivos adjuntos" at bounding box center [143, 532] width 173 height 35
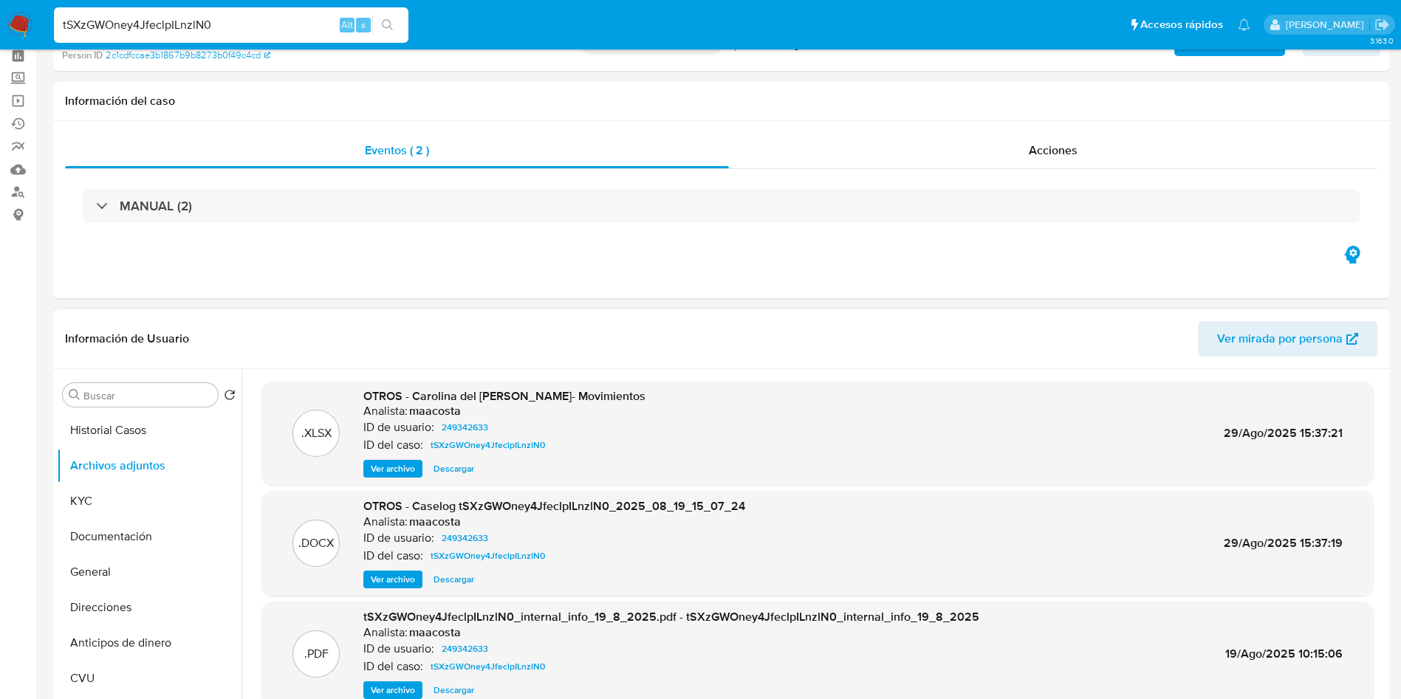
scroll to position [111, 0]
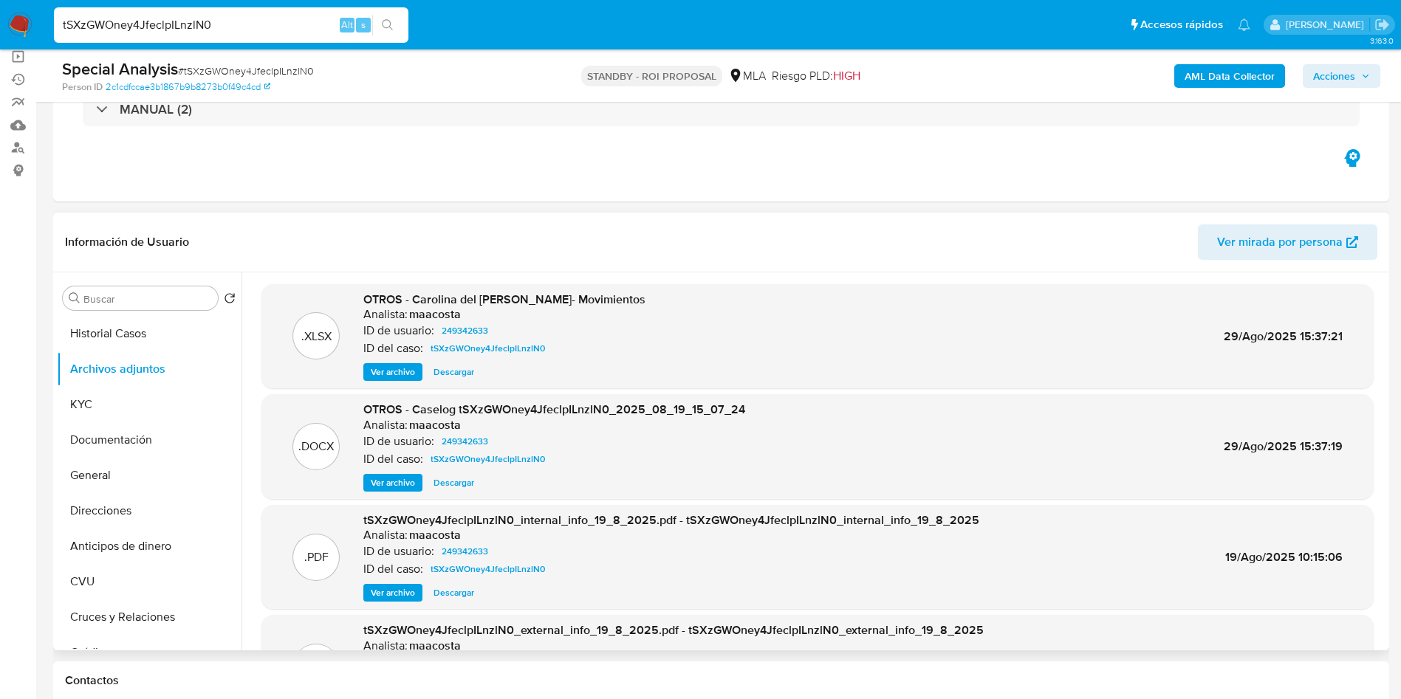
click at [450, 481] on span "Descargar" at bounding box center [453, 483] width 41 height 15
click at [128, 329] on button "Historial Casos" at bounding box center [143, 333] width 173 height 35
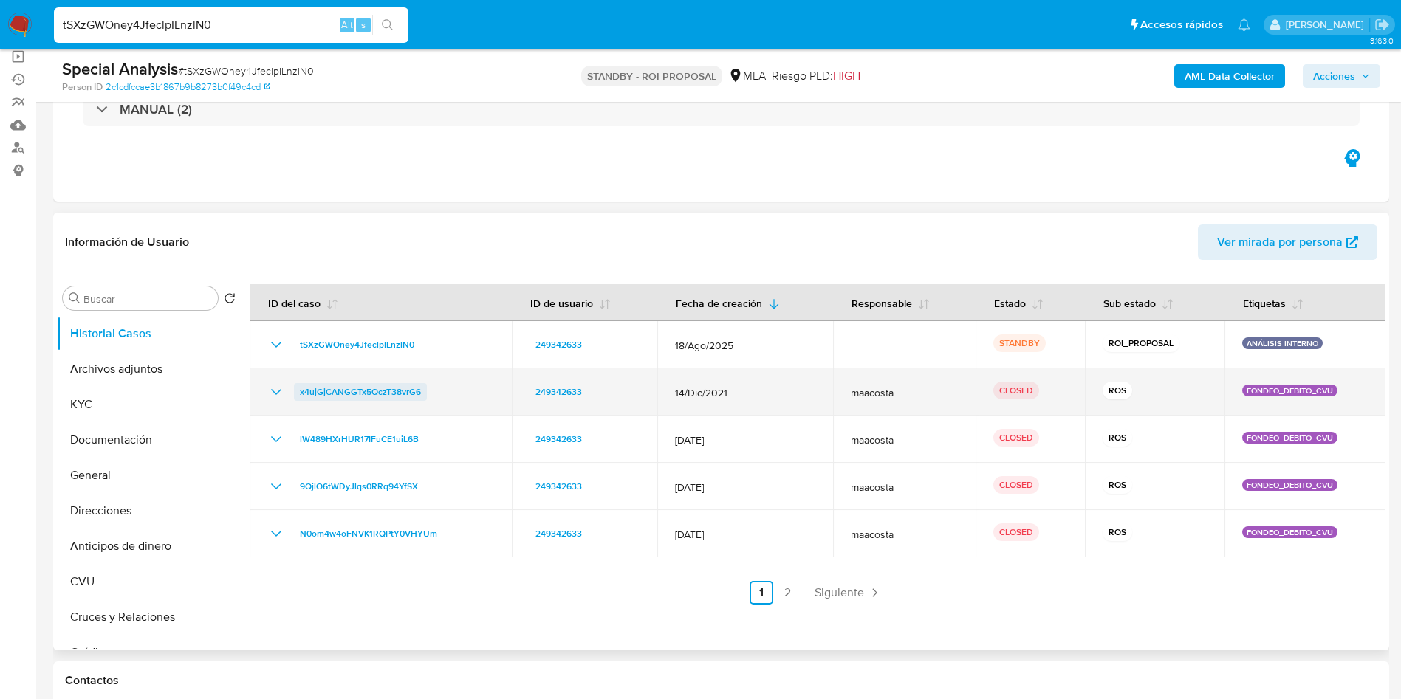
click at [351, 394] on span "x4ujGjCANGGTx5QczT38vrG6" at bounding box center [360, 392] width 121 height 18
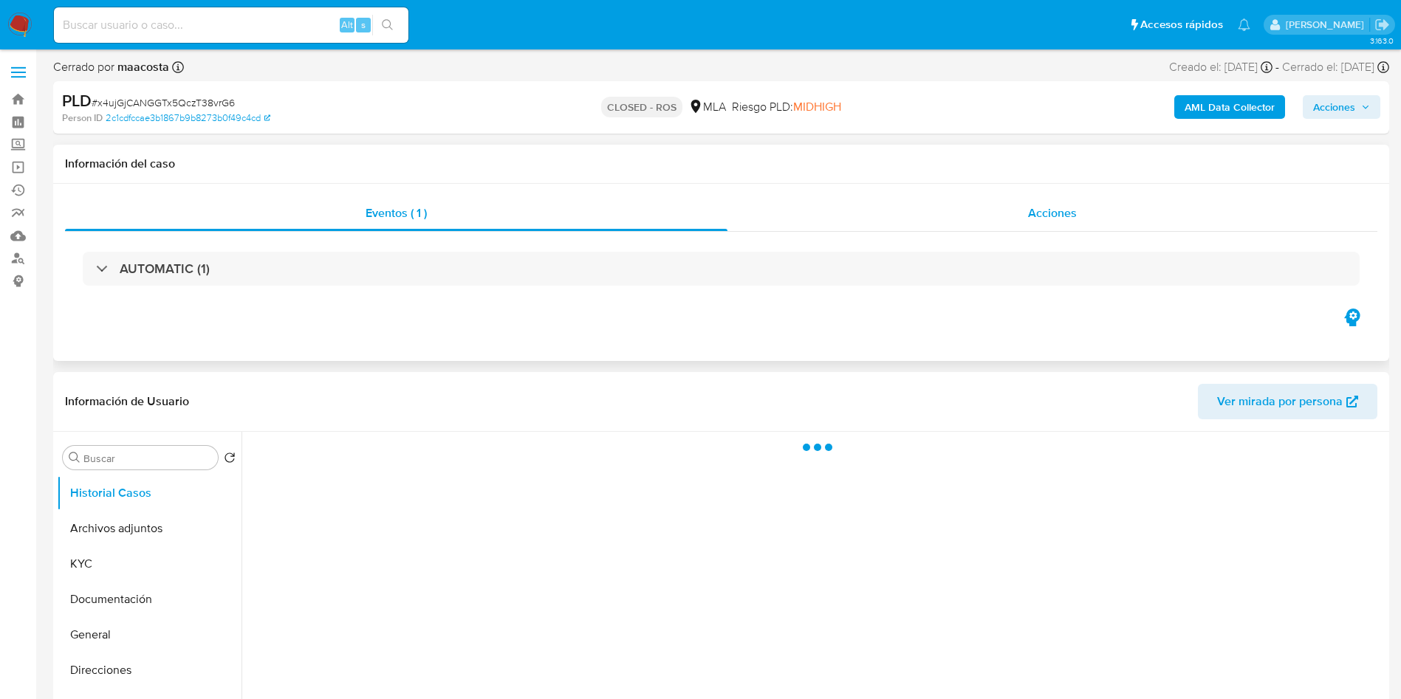
select select "10"
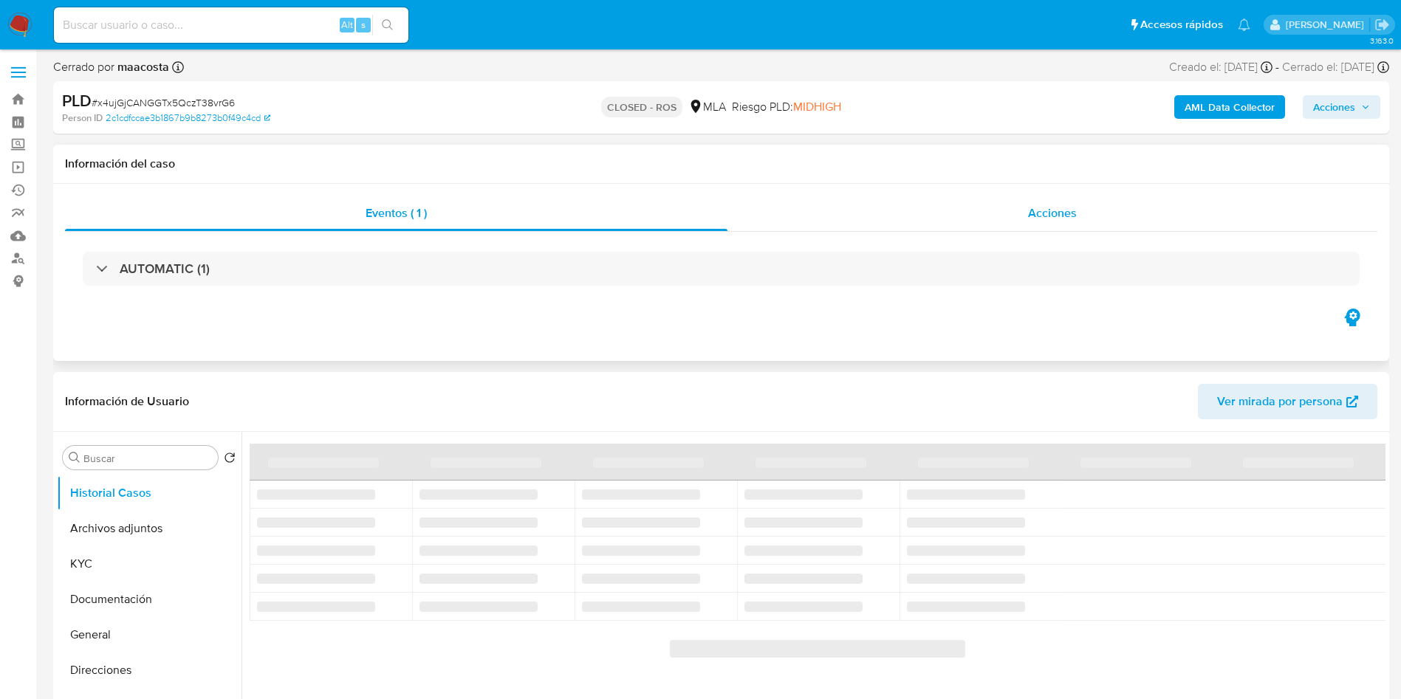
click at [1043, 221] on span "Acciones" at bounding box center [1052, 213] width 49 height 17
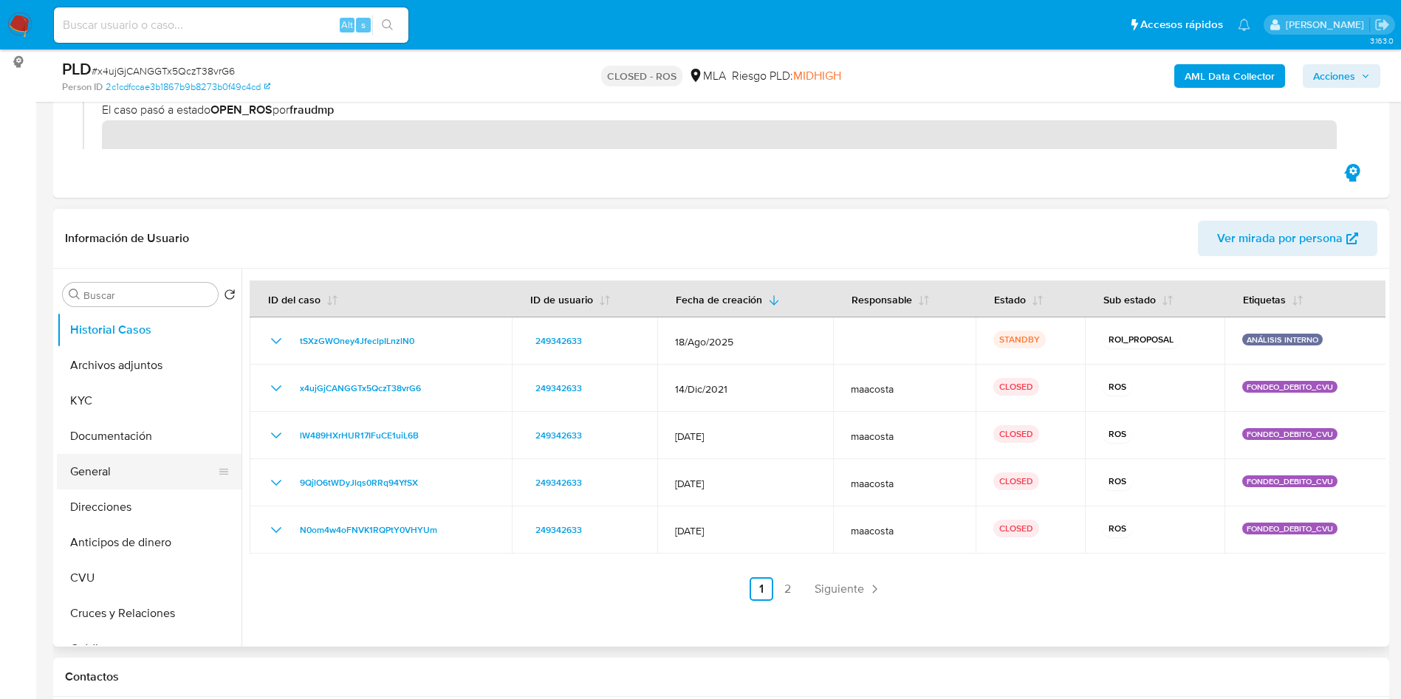
scroll to position [222, 0]
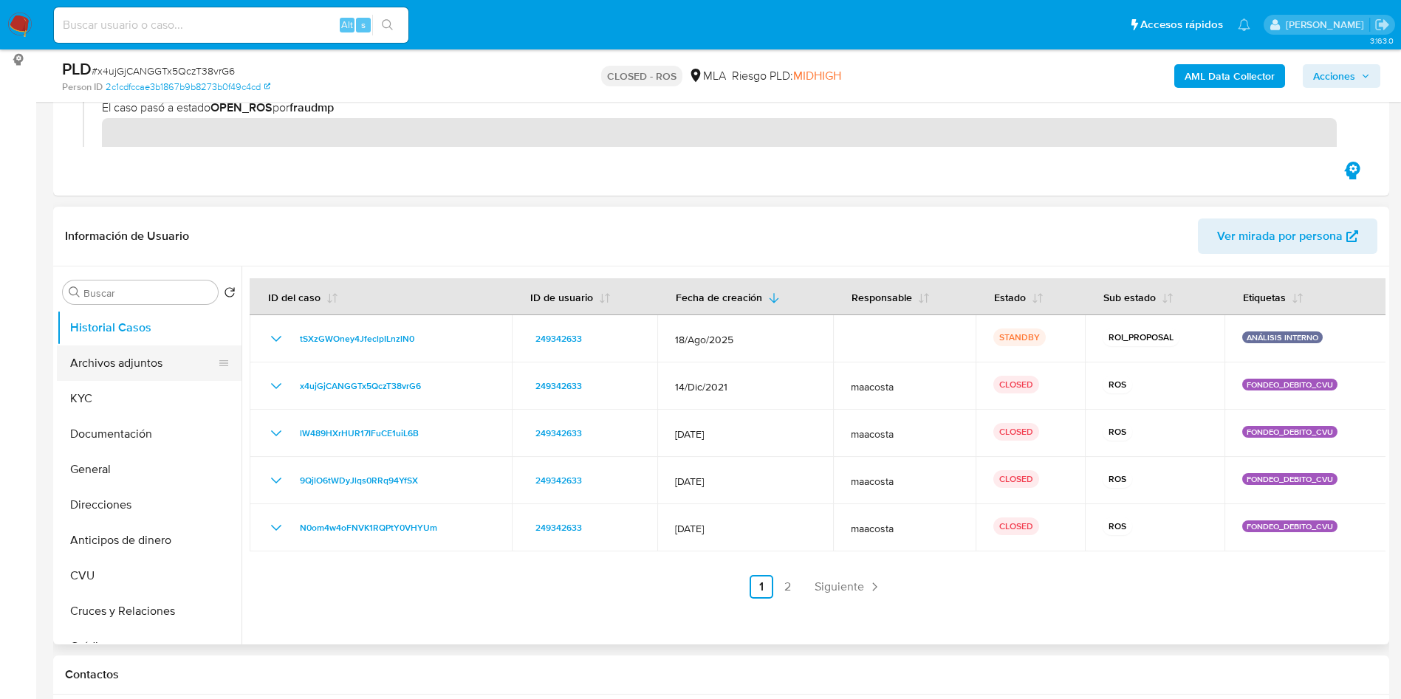
click at [160, 368] on button "Archivos adjuntos" at bounding box center [143, 363] width 173 height 35
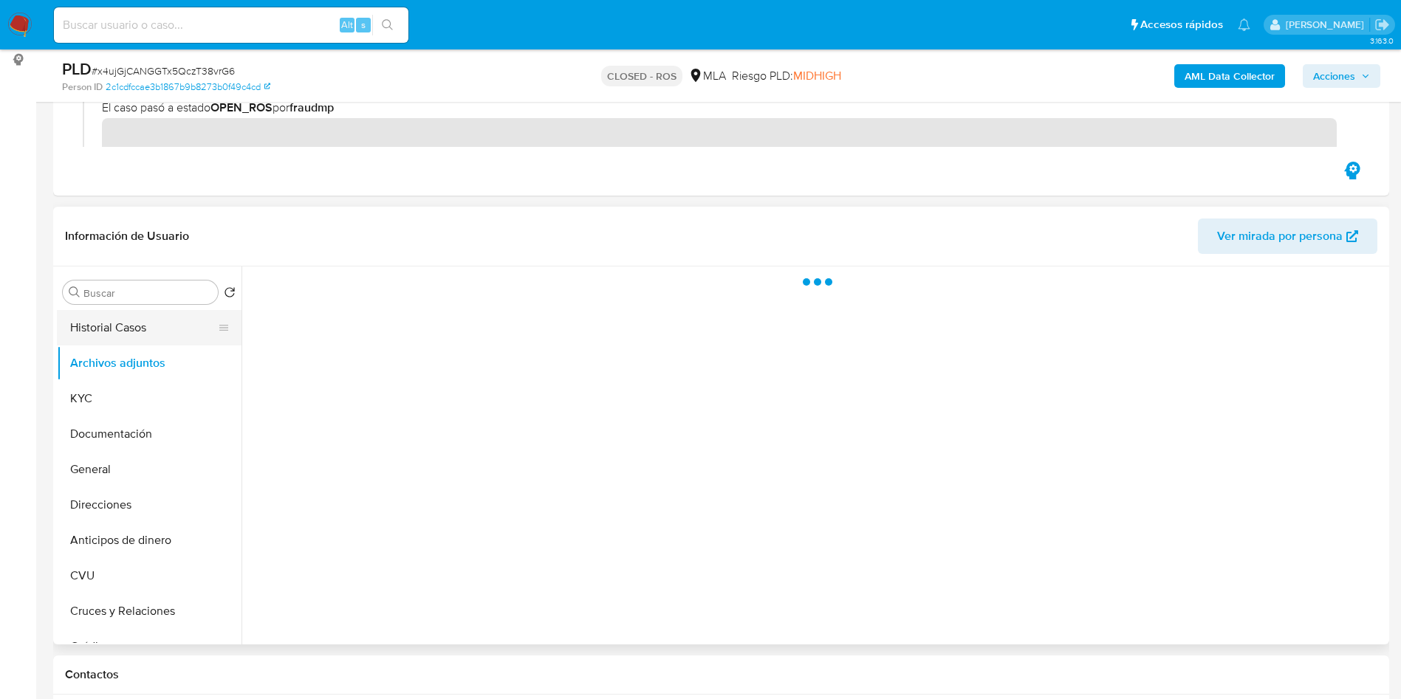
click at [144, 325] on button "Historial Casos" at bounding box center [143, 327] width 173 height 35
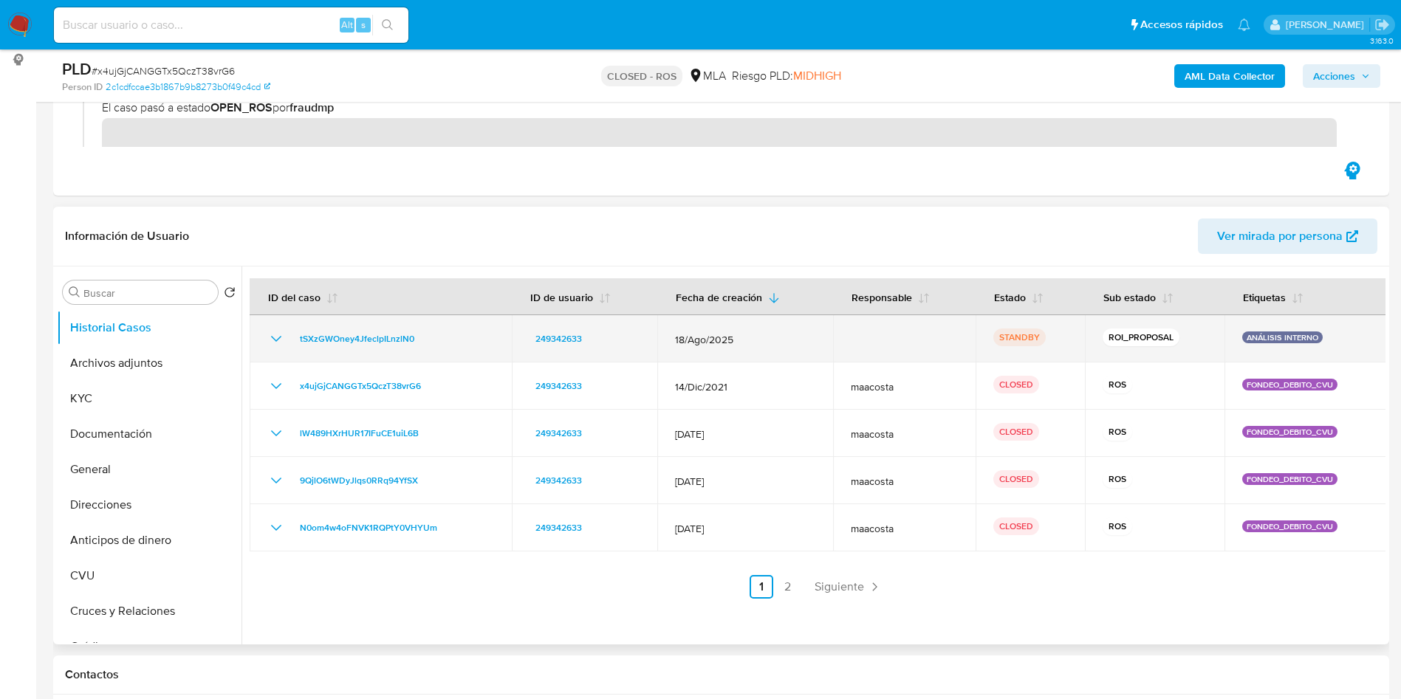
drag, startPoint x: 287, startPoint y: 343, endPoint x: 425, endPoint y: 338, distance: 137.4
click at [425, 338] on div "tSXzGWOney4JfeclpILnzlN0" at bounding box center [380, 339] width 227 height 18
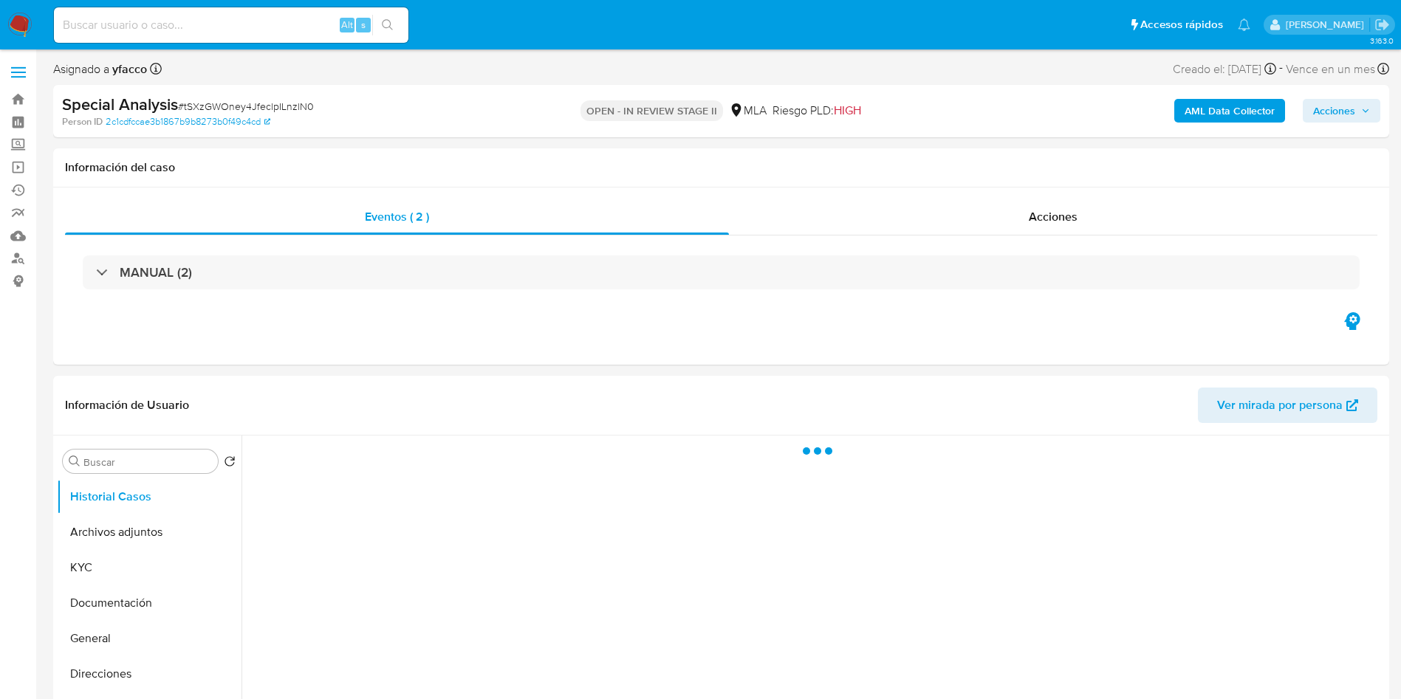
select select "10"
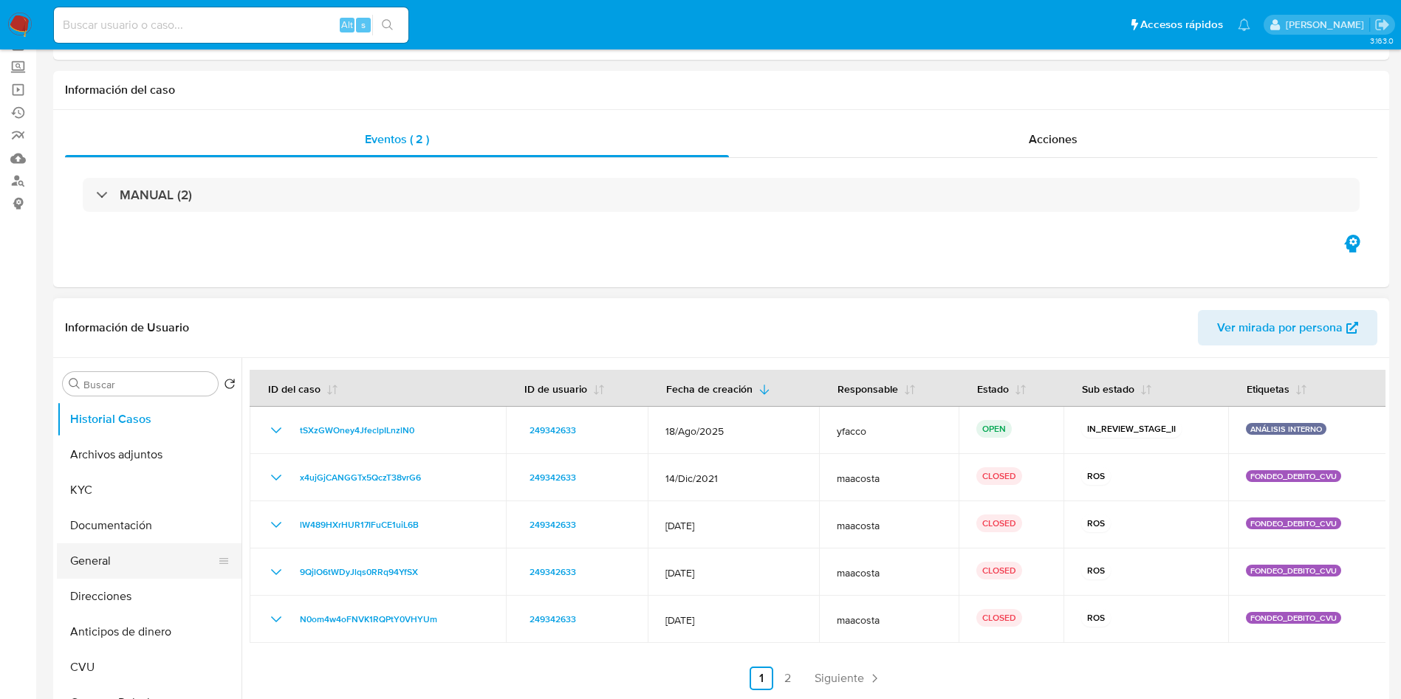
scroll to position [111, 0]
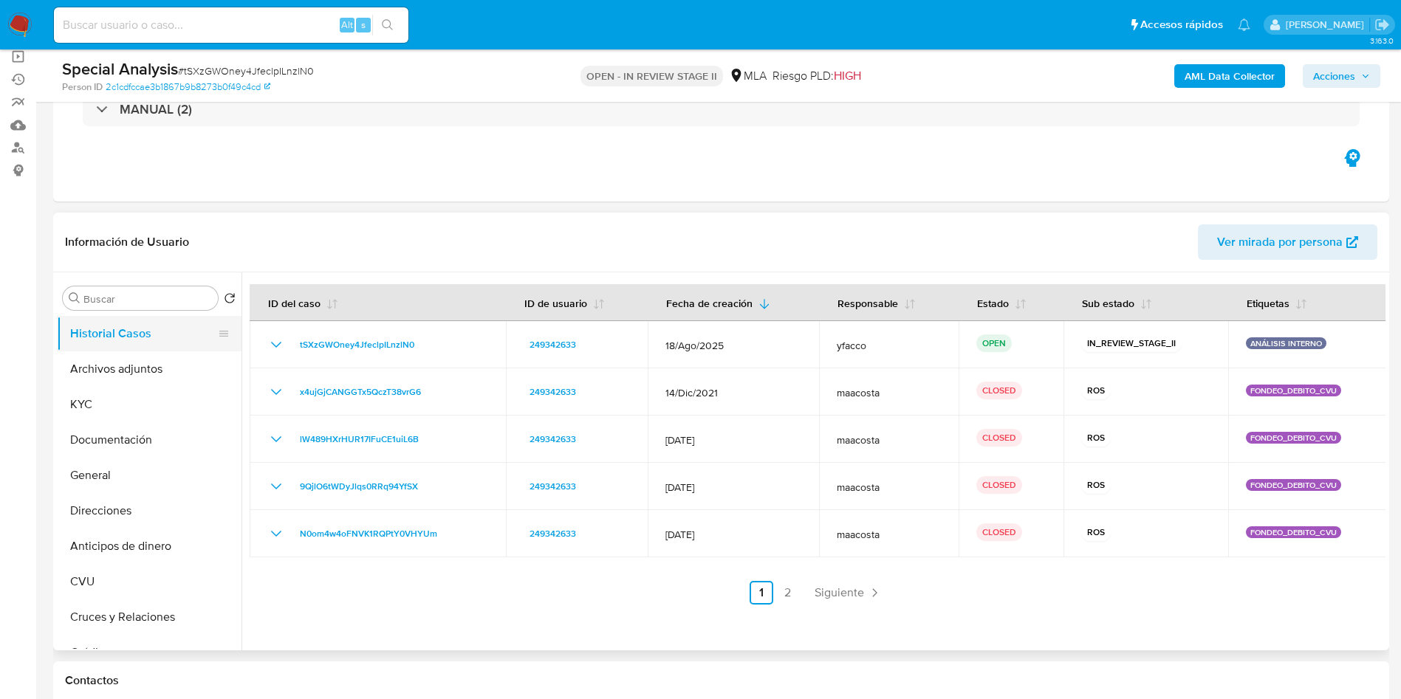
click at [120, 337] on button "Historial Casos" at bounding box center [143, 333] width 173 height 35
click at [125, 355] on button "Archivos adjuntos" at bounding box center [143, 368] width 173 height 35
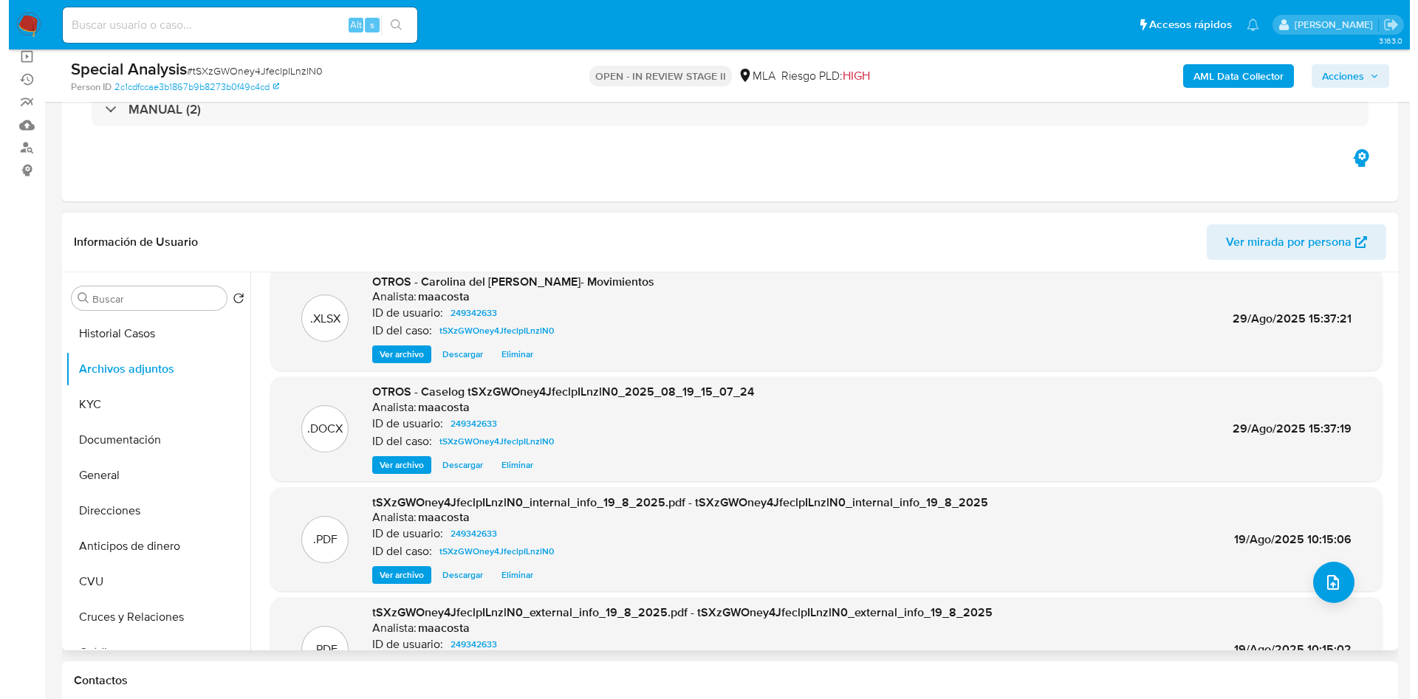
scroll to position [0, 0]
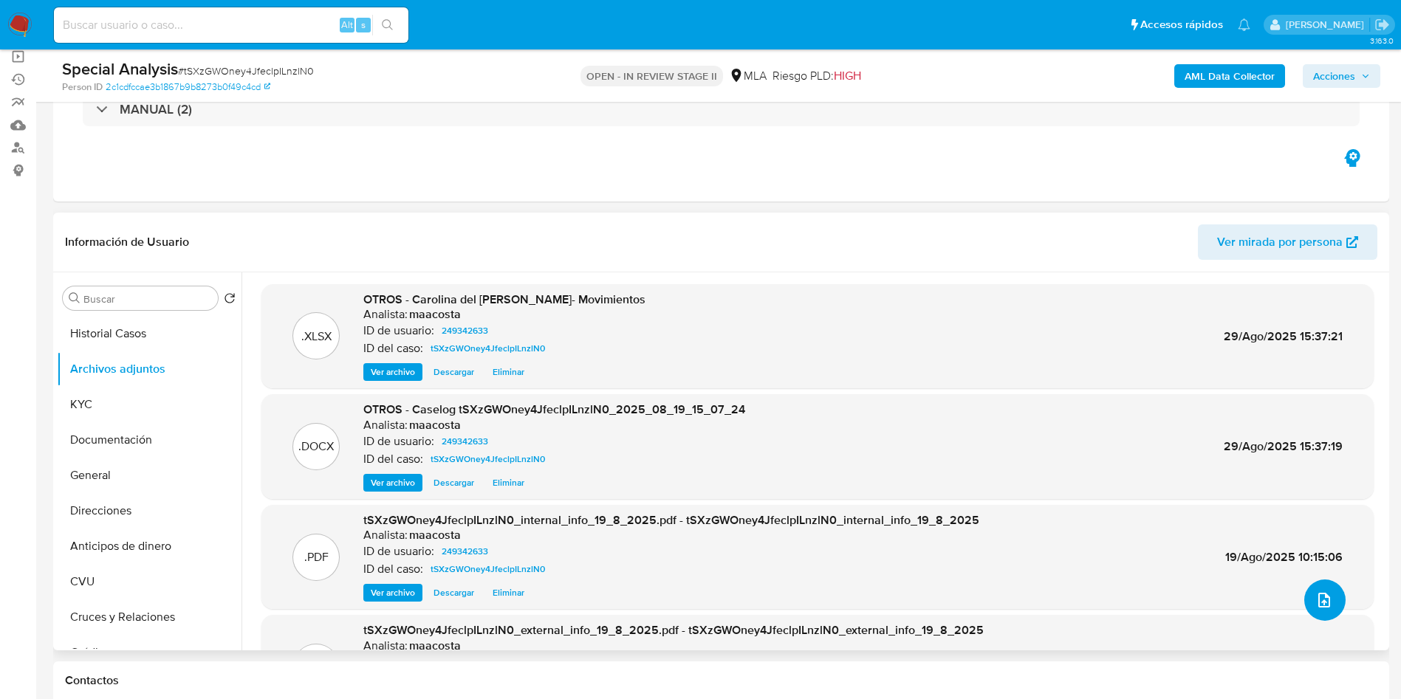
click at [1326, 603] on icon "upload-file" at bounding box center [1324, 600] width 18 height 18
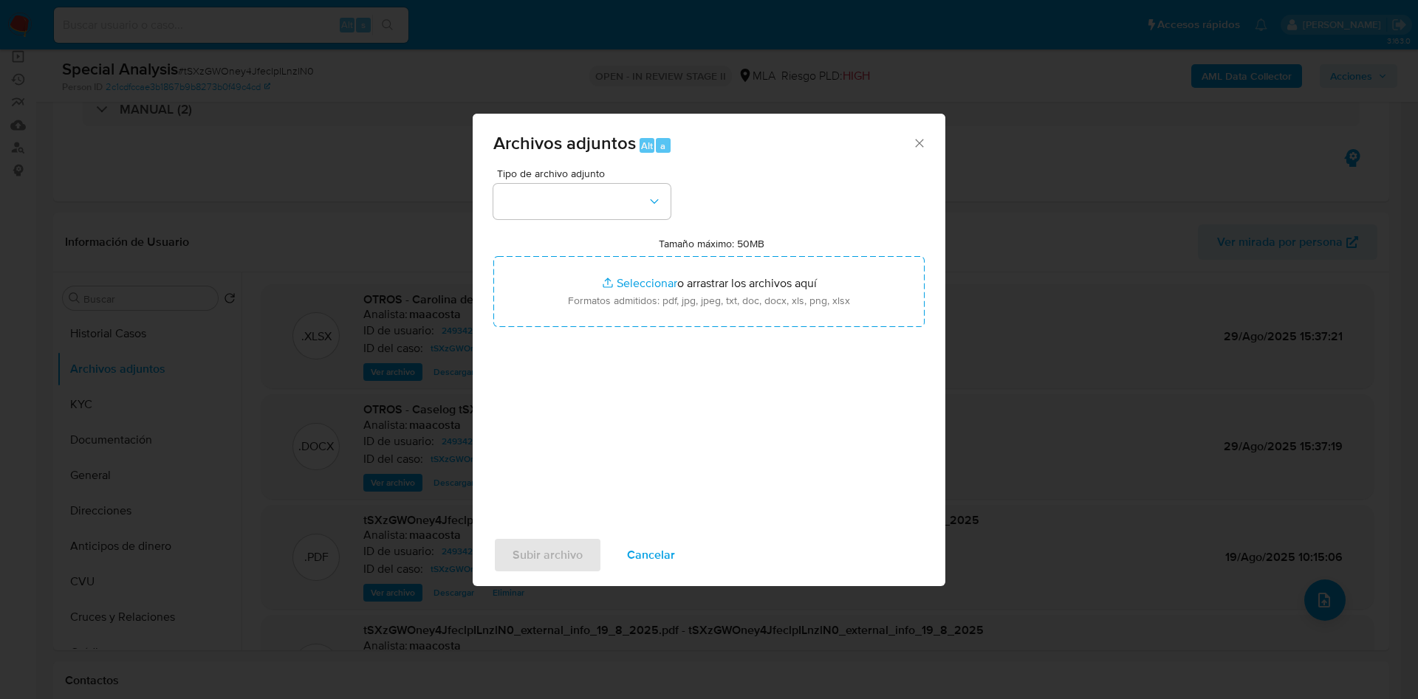
click at [598, 176] on span "Tipo de archivo adjunto" at bounding box center [585, 173] width 177 height 10
click at [611, 197] on button "button" at bounding box center [581, 201] width 177 height 35
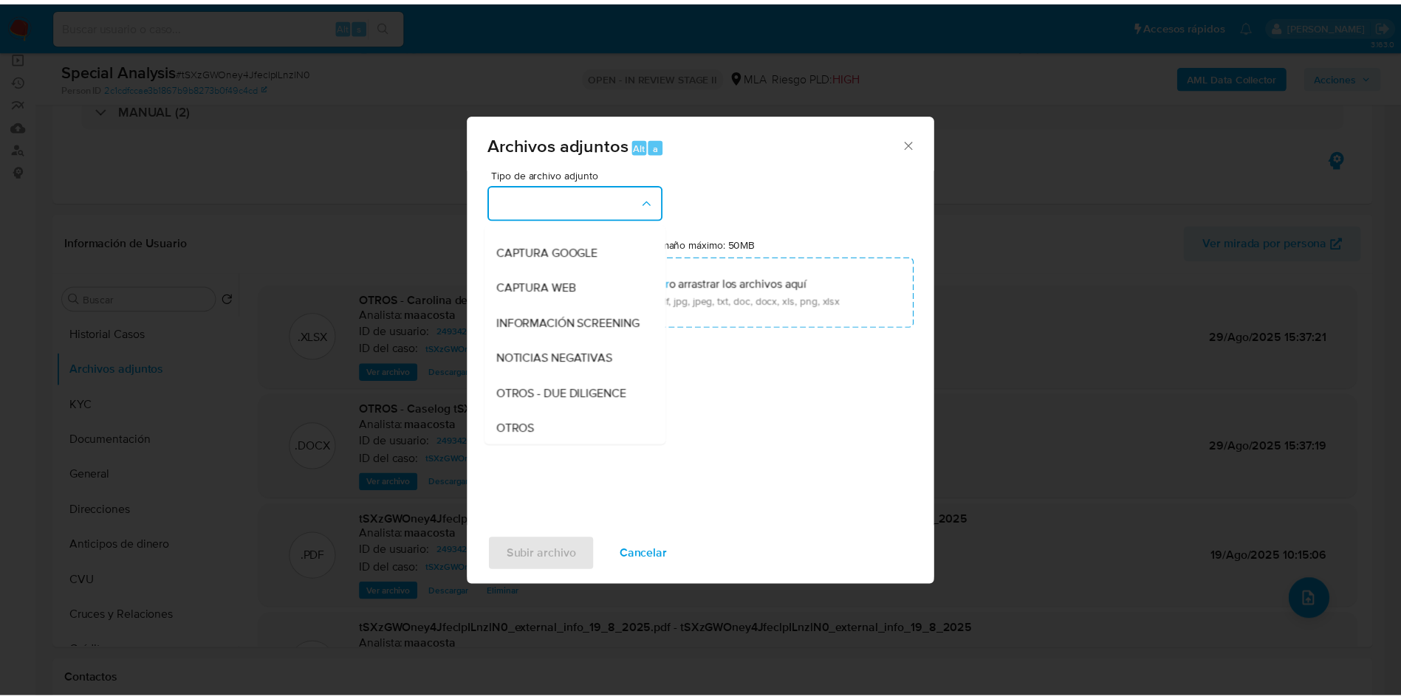
scroll to position [222, 0]
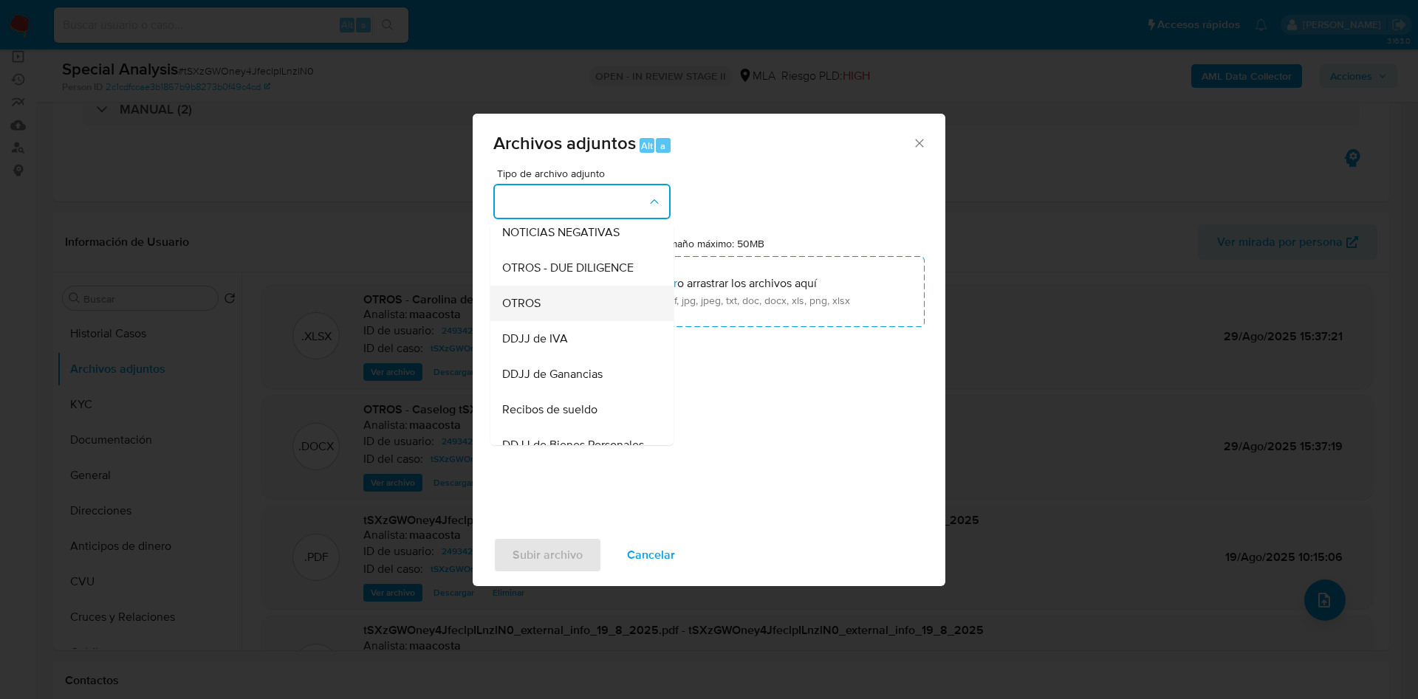
click at [512, 311] on span "OTROS" at bounding box center [521, 303] width 38 height 15
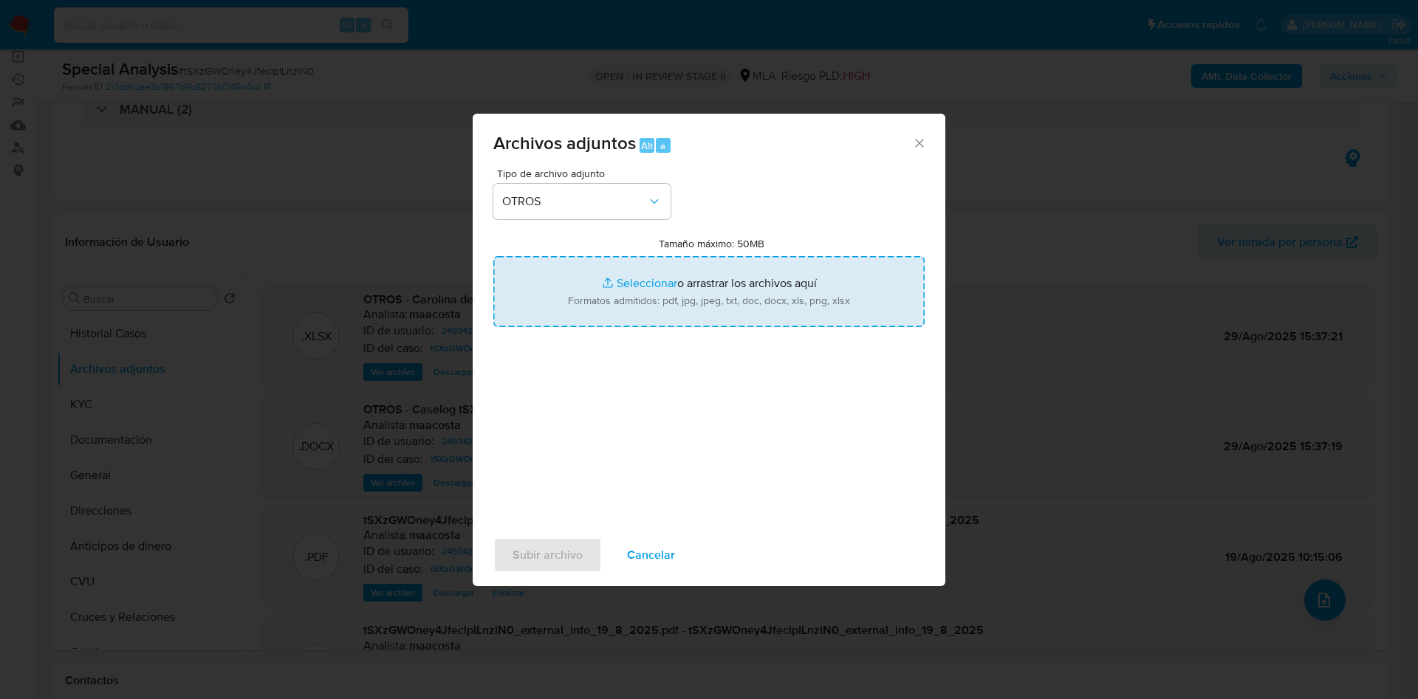
click at [637, 284] on input "Tamaño máximo: 50MB Seleccionar archivos" at bounding box center [708, 291] width 431 height 71
type input "C:\fakepath\Caselog tSXzGWOney4JfeclpILnzlN0_2025_08_19_15_07_24 V2.docx"
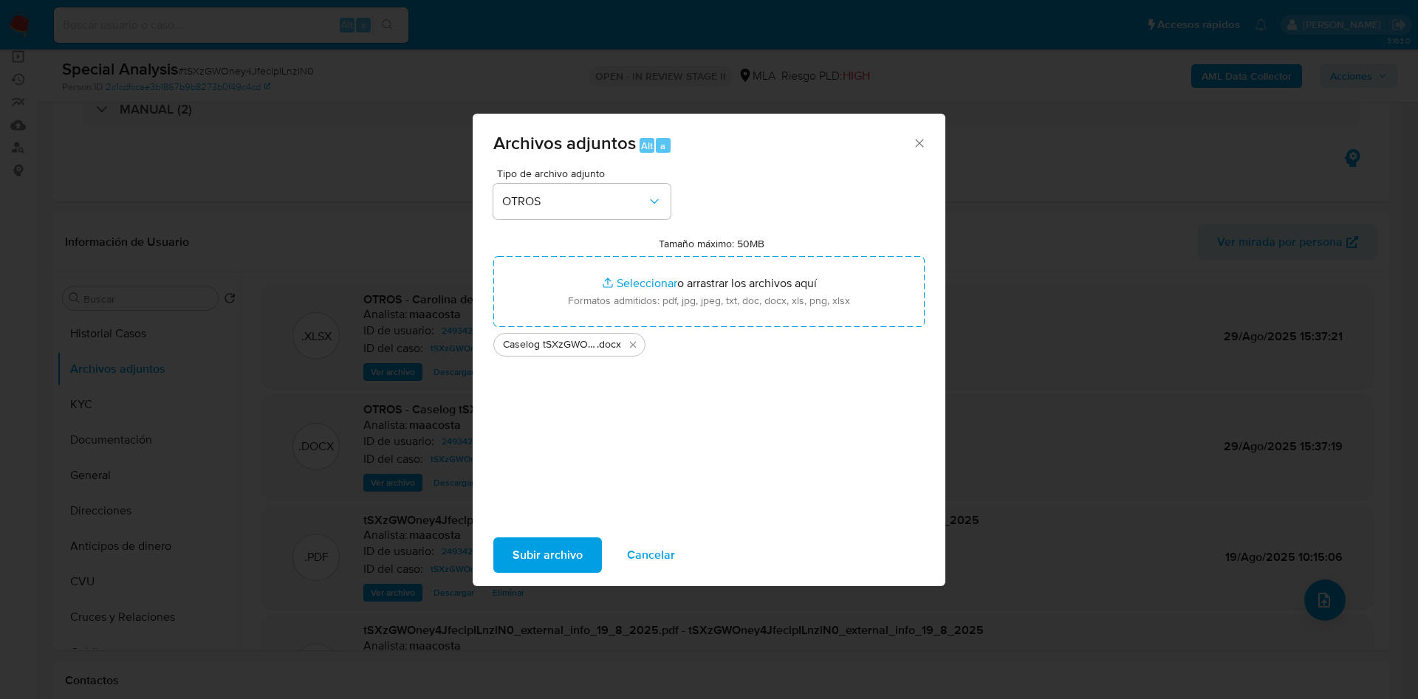
click at [499, 555] on button "Subir archivo" at bounding box center [547, 555] width 109 height 35
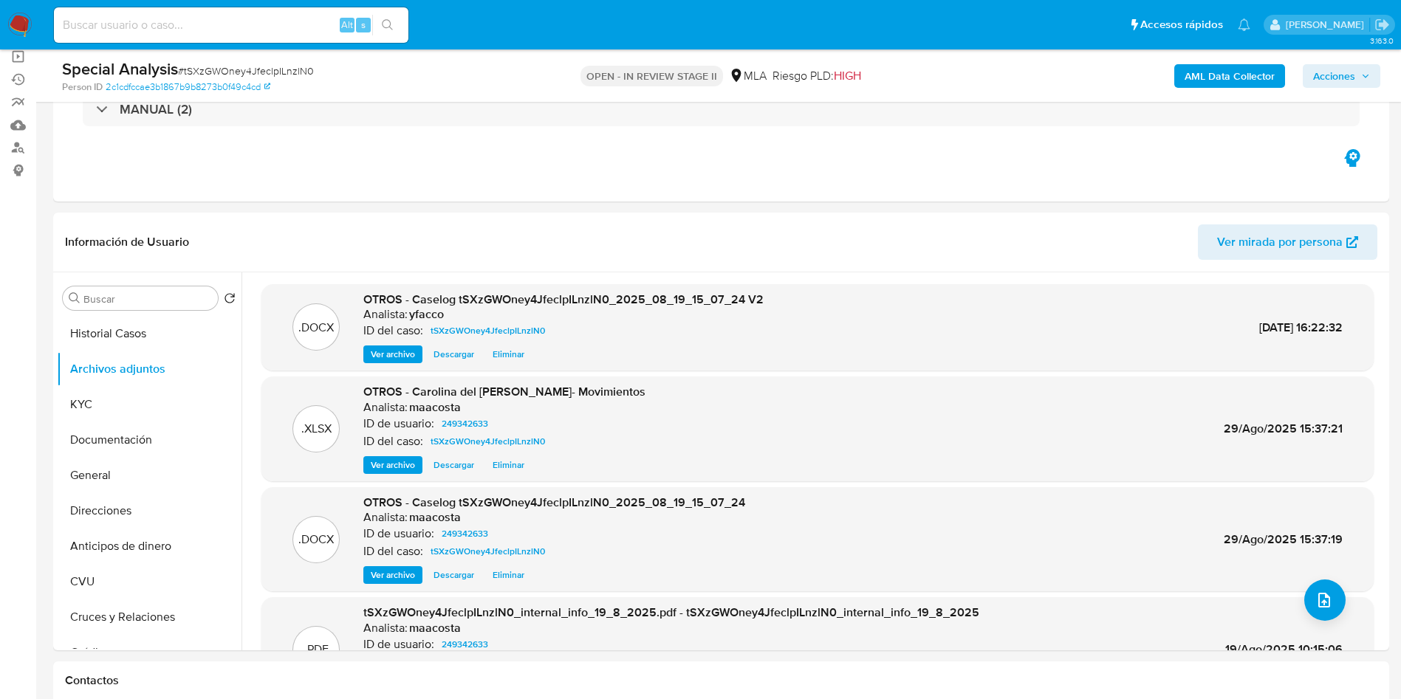
click at [1360, 83] on span "Acciones" at bounding box center [1341, 76] width 57 height 21
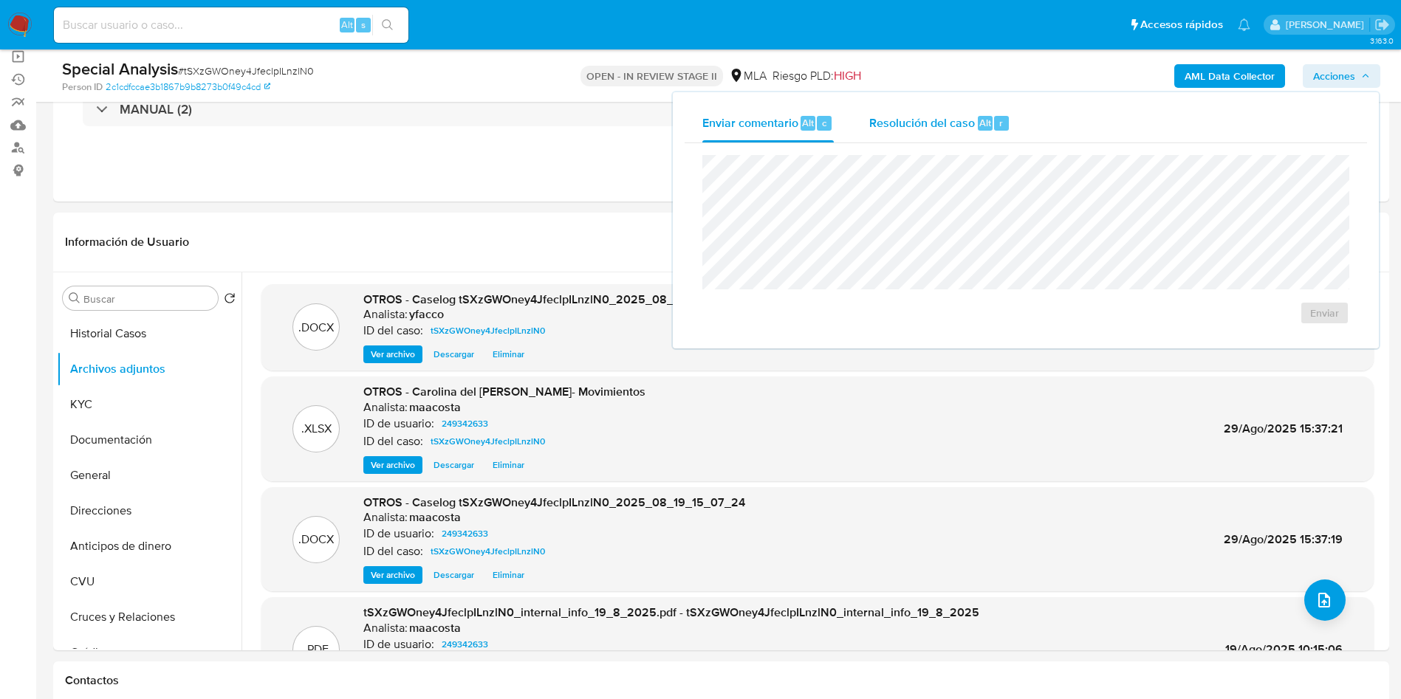
click at [986, 134] on div "Resolución del caso Alt r" at bounding box center [939, 123] width 141 height 38
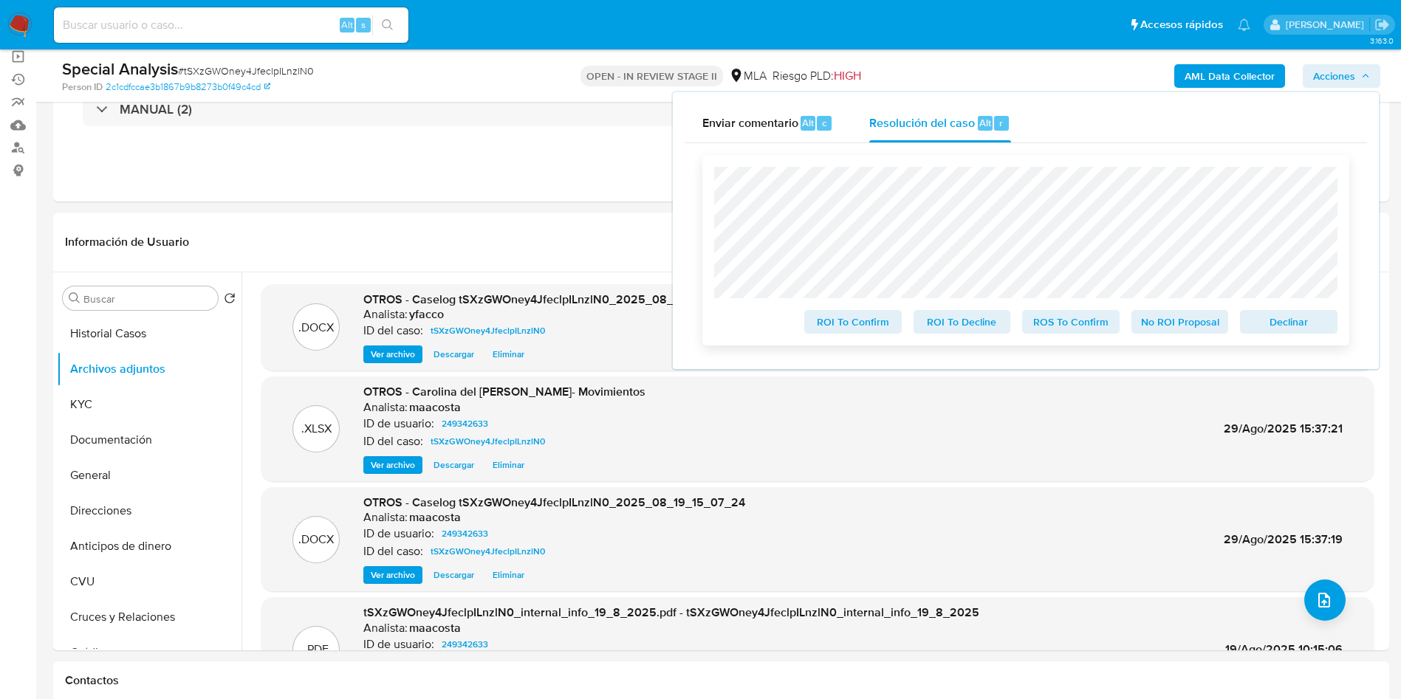
click at [1077, 320] on span "ROS To Confirm" at bounding box center [1070, 322] width 77 height 21
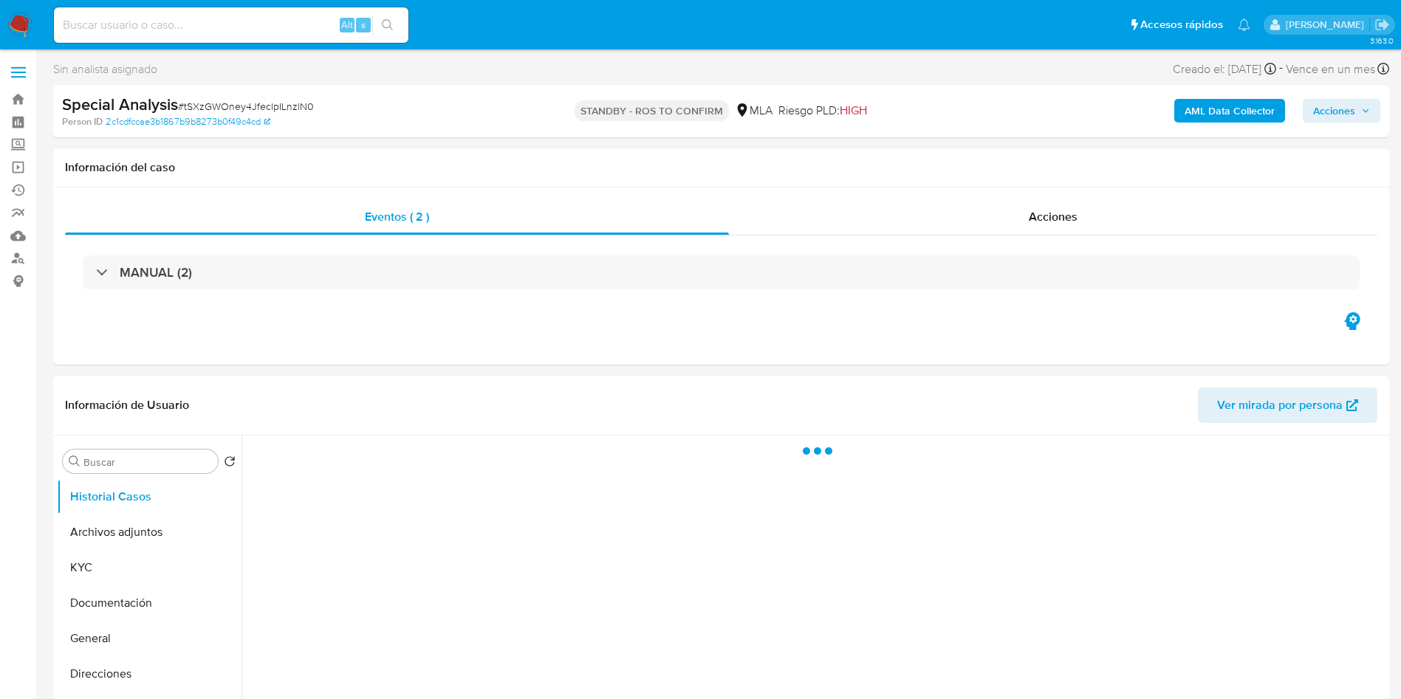
select select "10"
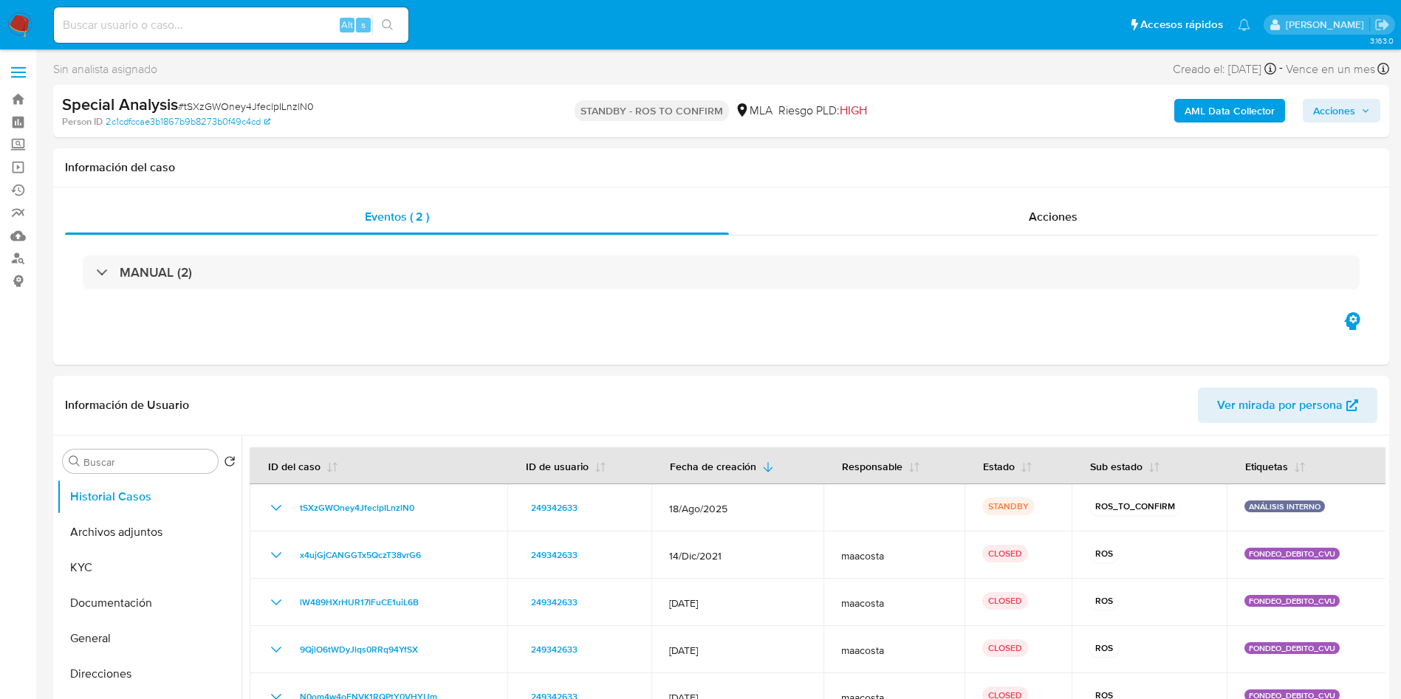
click at [330, 32] on input at bounding box center [231, 25] width 354 height 19
paste input "DmLGdcy36oiPENgw6yDTxOuO"
type input "DmLGdcy36oiPENgw6yDTxOuO"
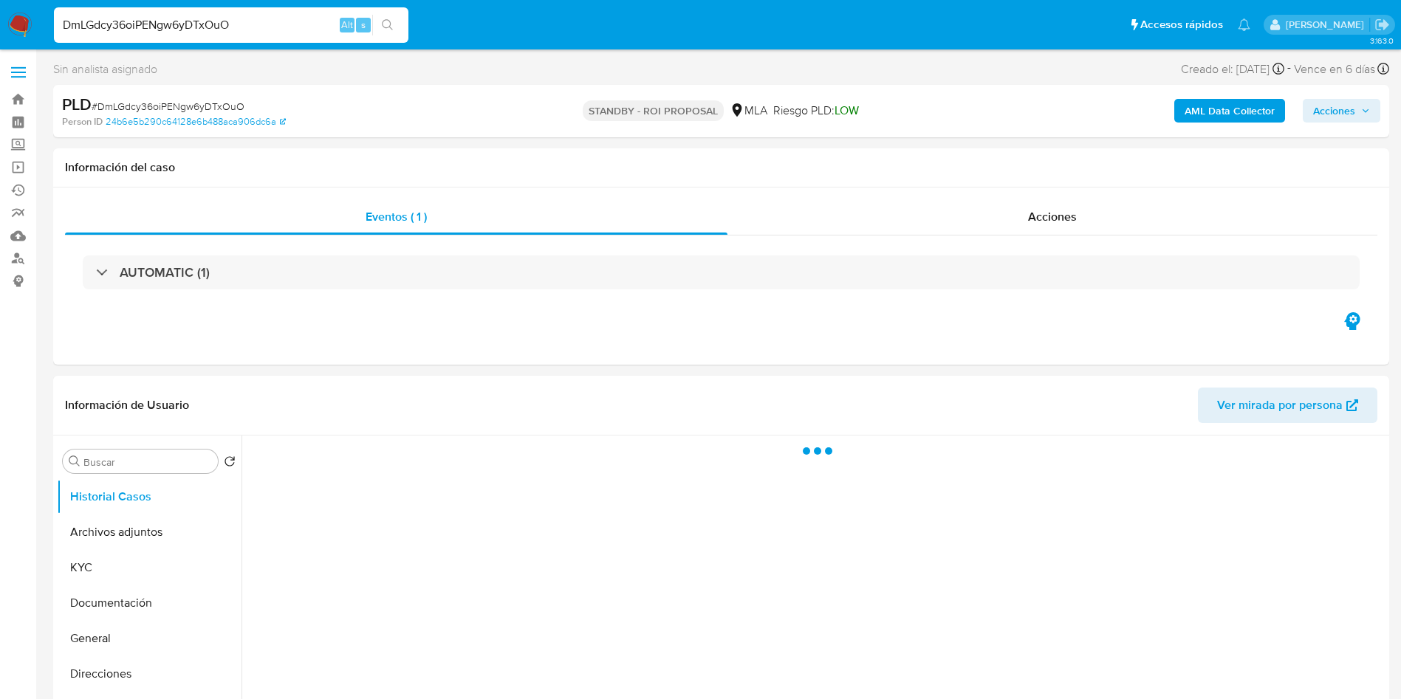
select select "10"
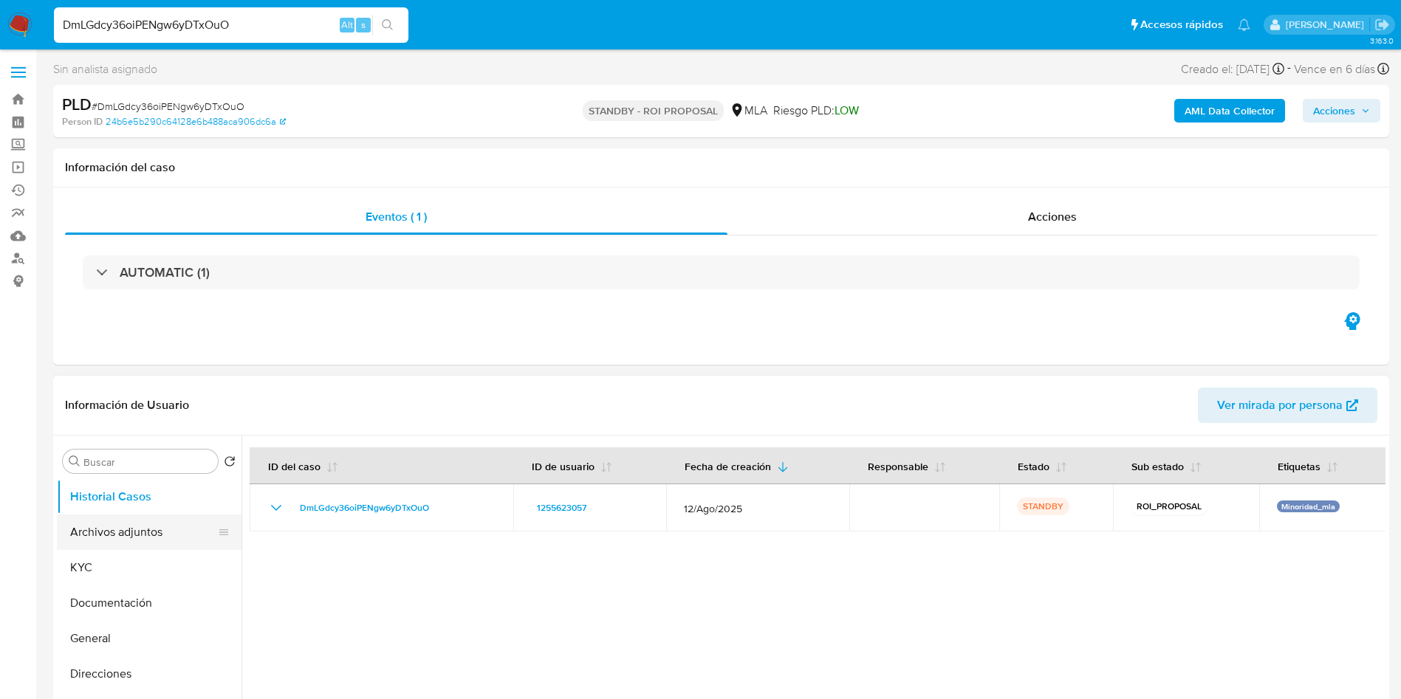
click at [114, 523] on button "Archivos adjuntos" at bounding box center [143, 532] width 173 height 35
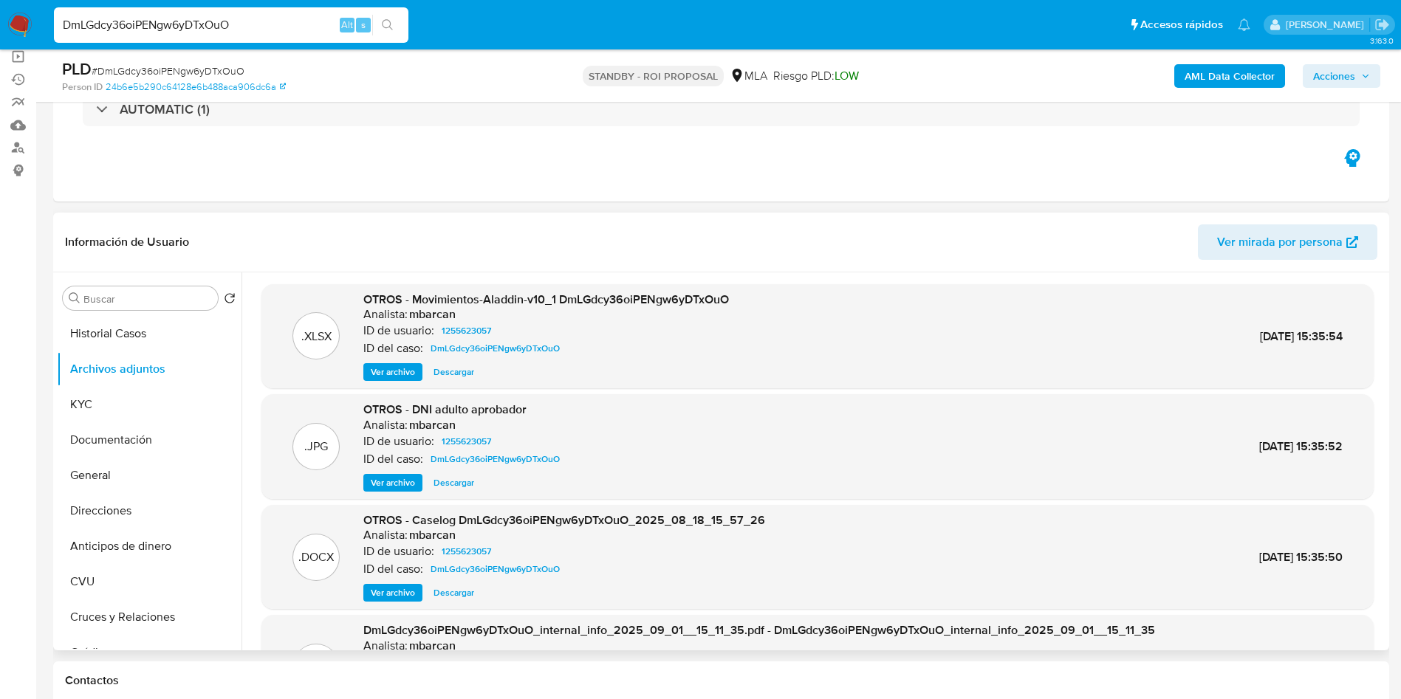
scroll to position [111, 0]
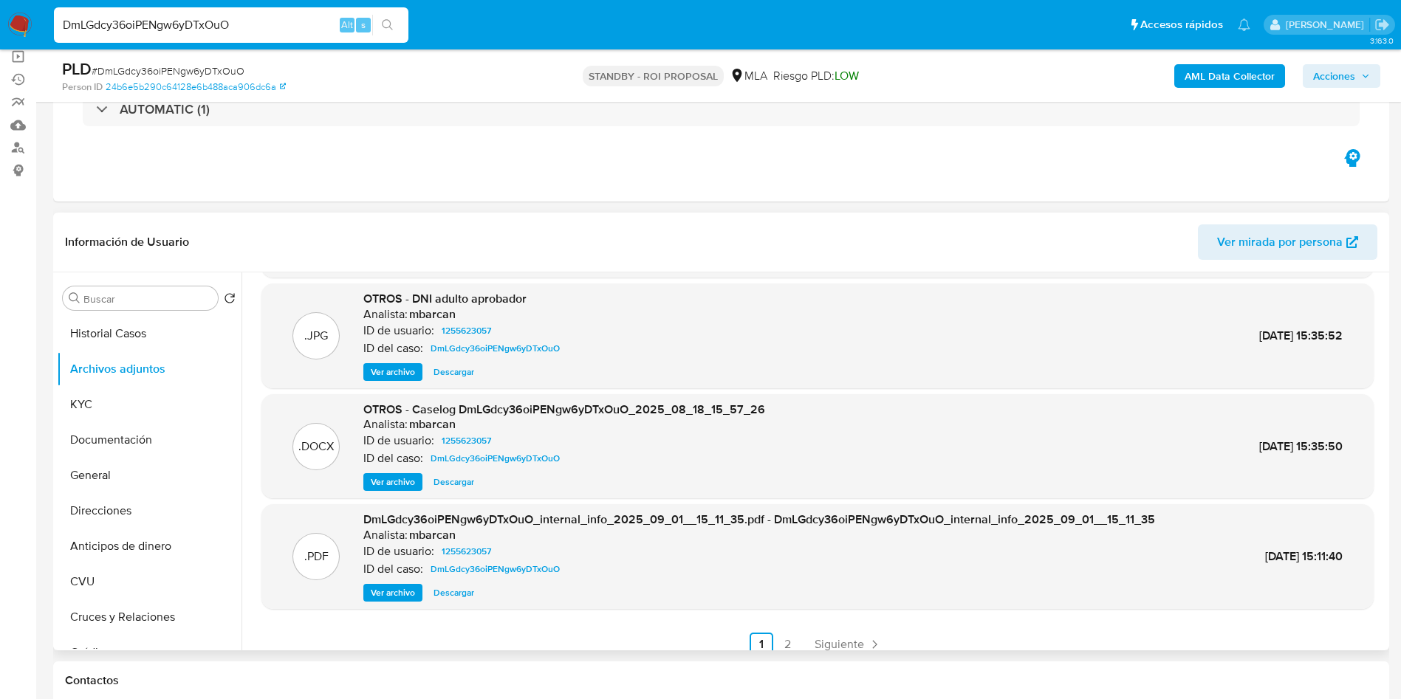
click at [467, 484] on span "Descargar" at bounding box center [453, 482] width 41 height 15
click at [304, 30] on input "DmLGdcy36oiPENgw6yDTxOuO" at bounding box center [231, 25] width 354 height 19
paste input "VqUGPWSraNyP5ghMNtRev4SS"
type input "VqUGPWSraNyP5ghMNtRev4SS"
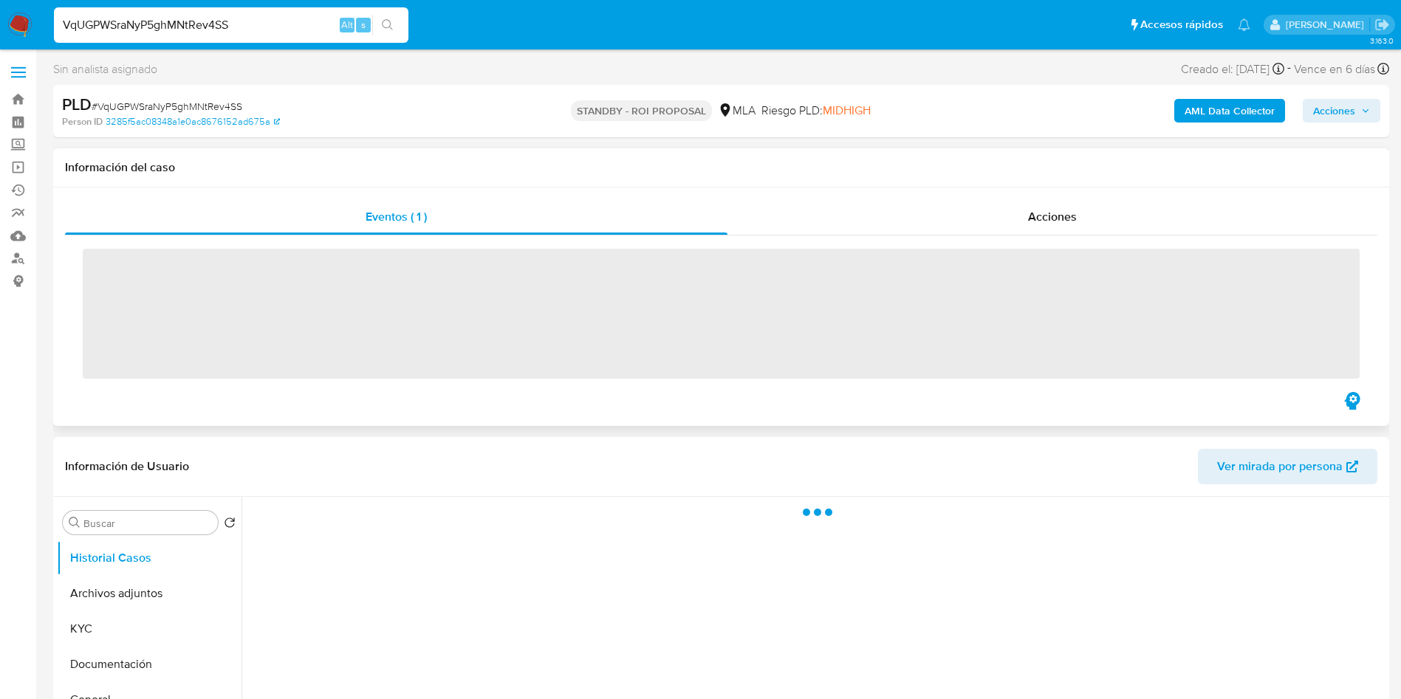
scroll to position [111, 0]
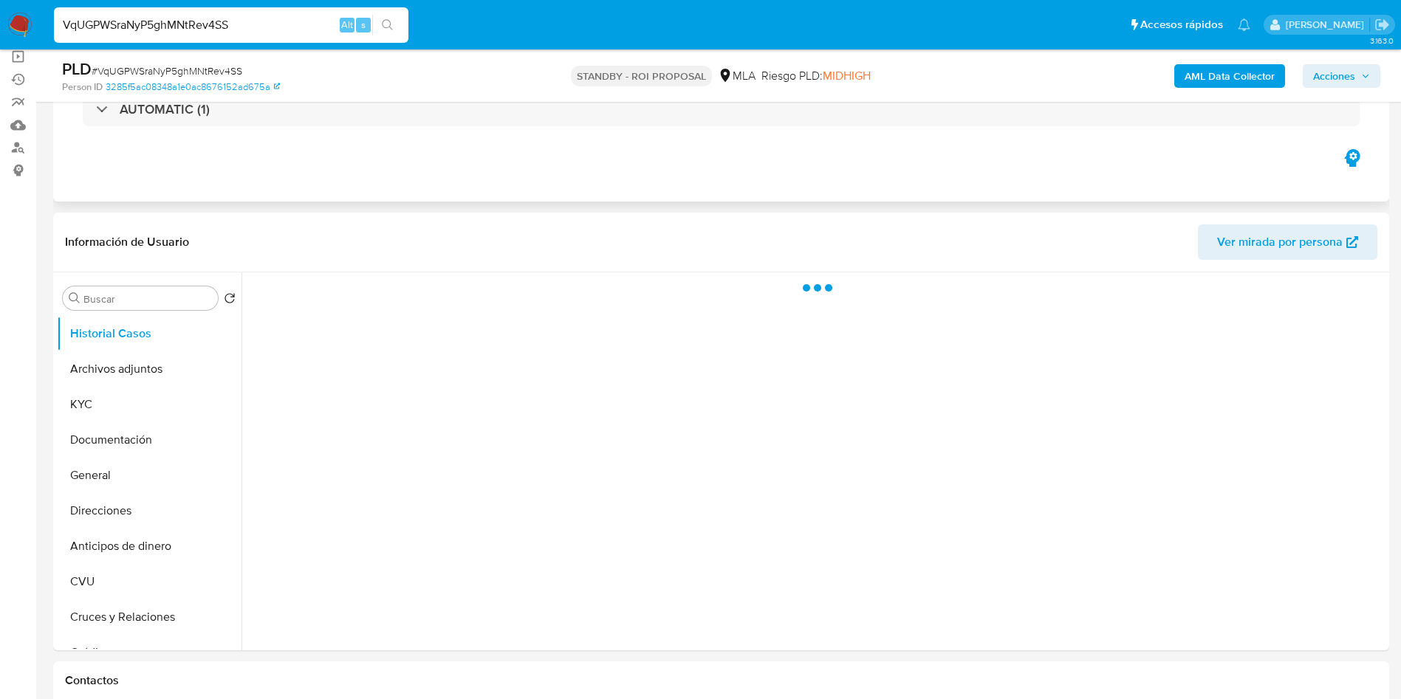
select select "10"
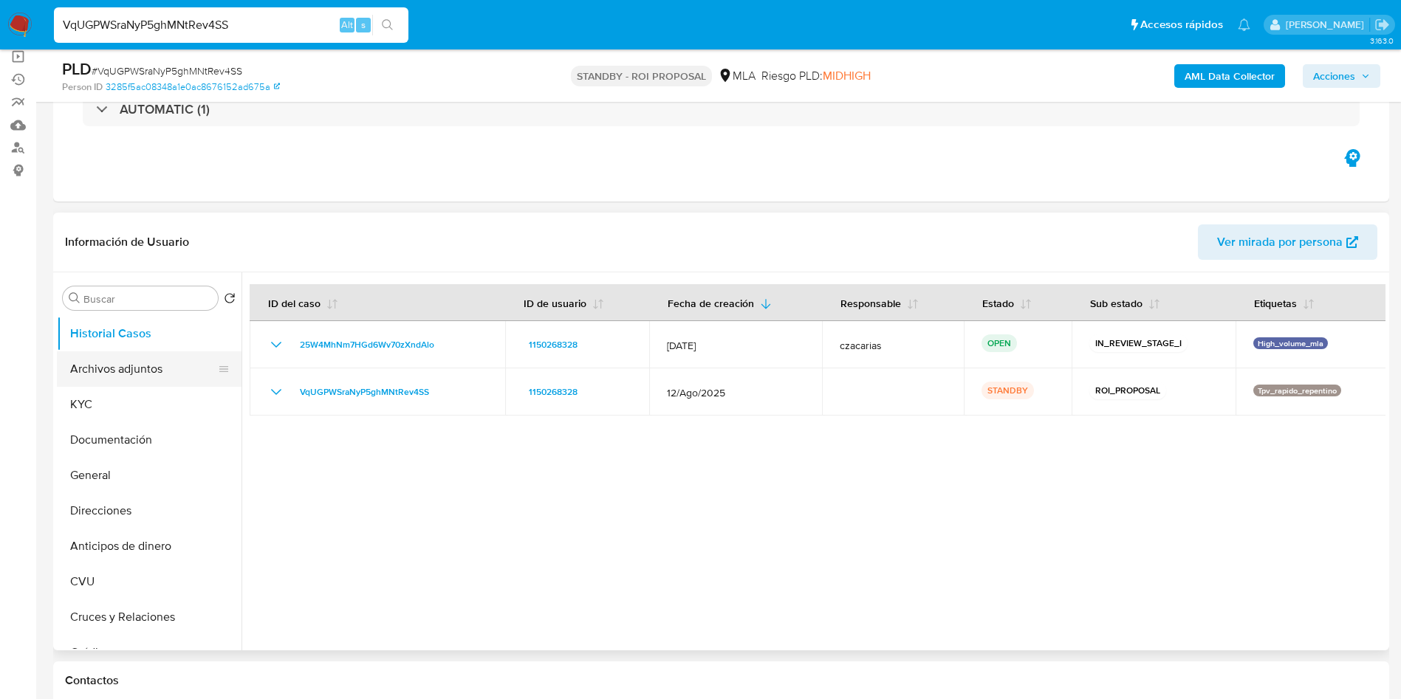
click at [129, 371] on button "Archivos adjuntos" at bounding box center [143, 368] width 173 height 35
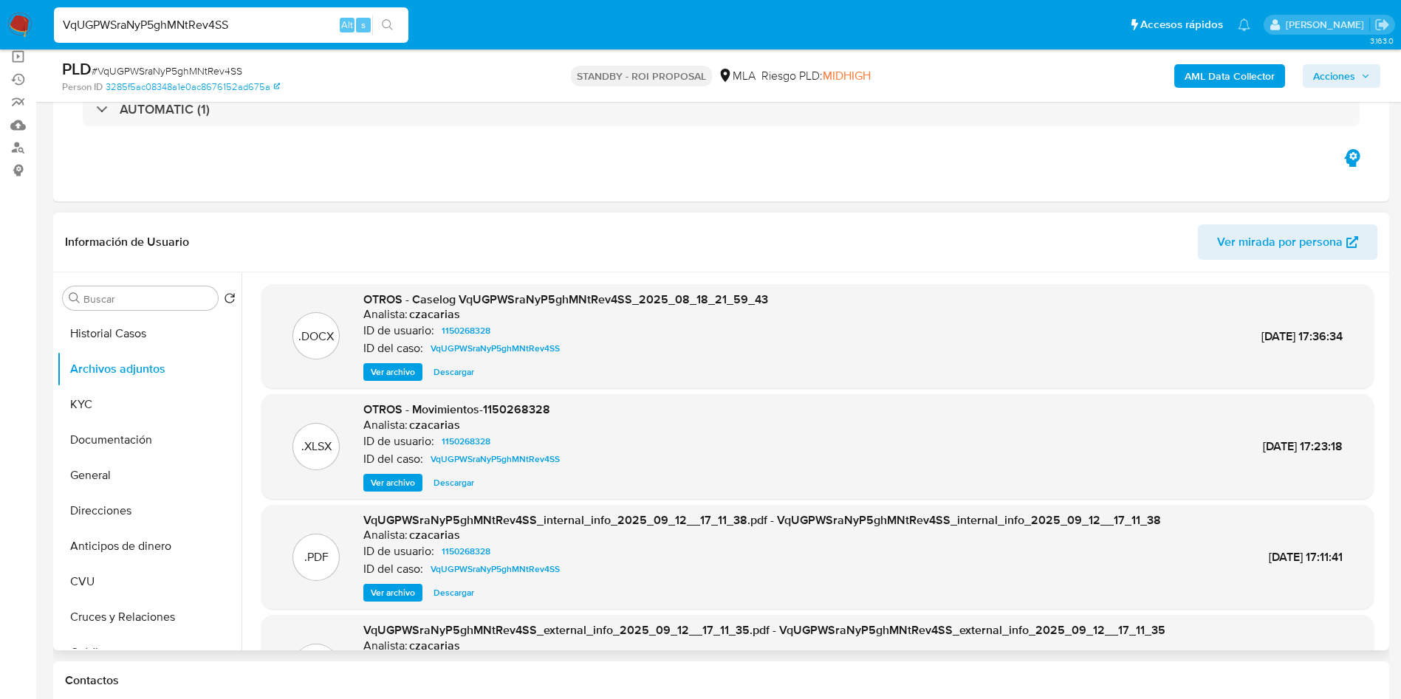
click at [459, 371] on span "Descargar" at bounding box center [453, 372] width 41 height 15
click at [293, 33] on input "VqUGPWSraNyP5ghMNtRev4SS" at bounding box center [231, 25] width 354 height 19
click at [293, 34] on input "VqUGPWSraNyP5ghMNtRev4SS" at bounding box center [231, 25] width 354 height 19
paste input "jFpGMMs0wP1dNsbEX5OZwpWs"
type input "jFpGMMs0wP1dNsbEX5OZwpWs"
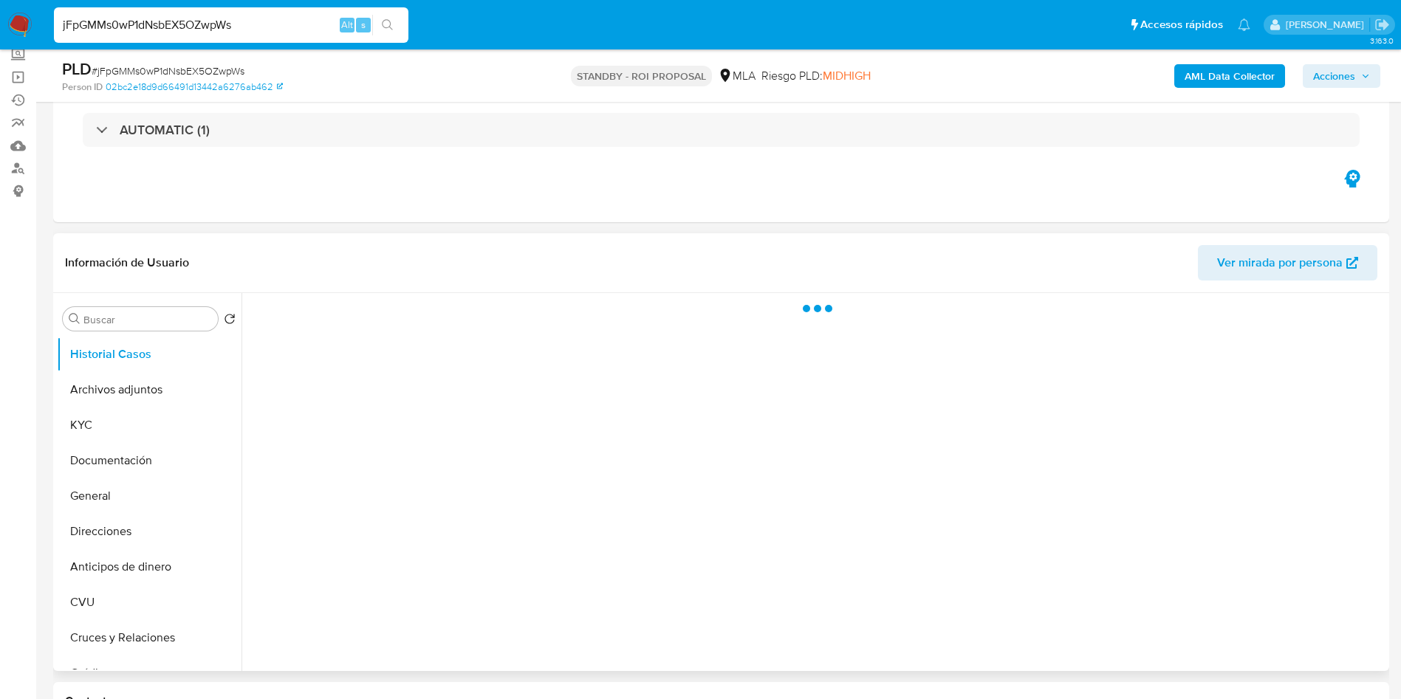
scroll to position [111, 0]
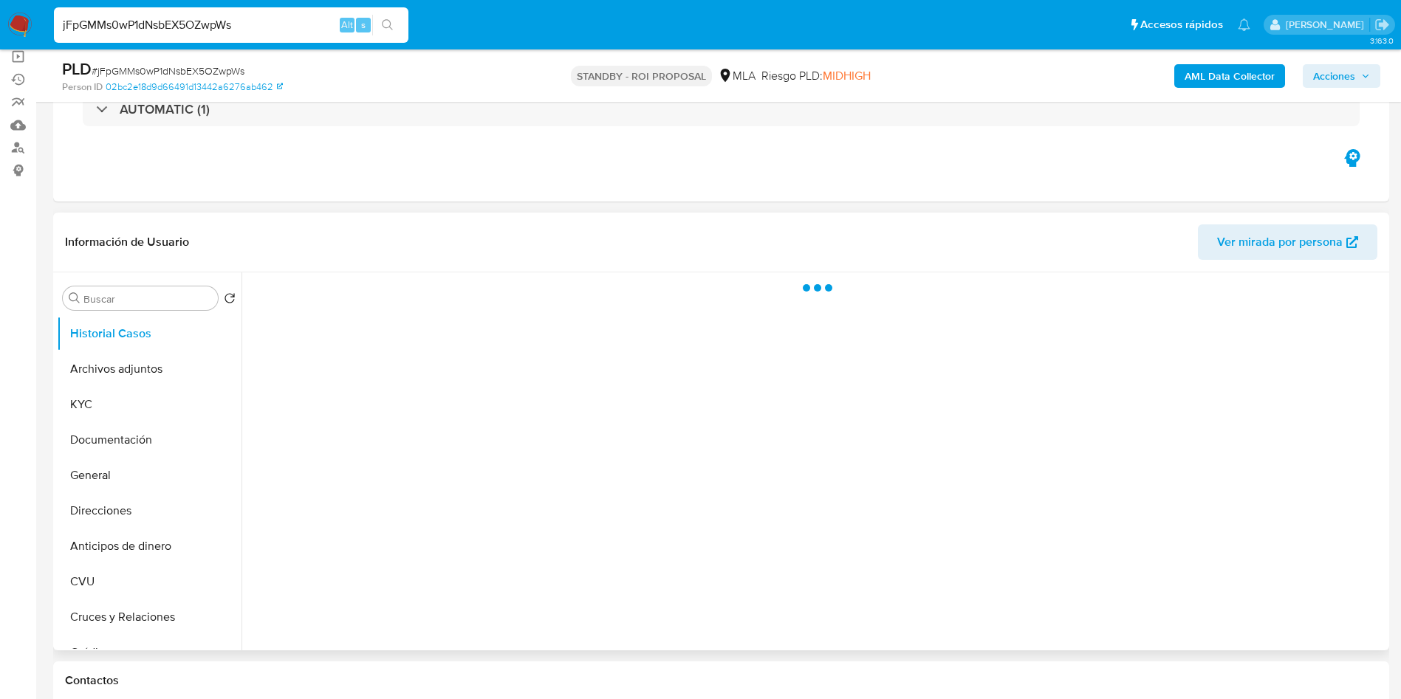
select select "10"
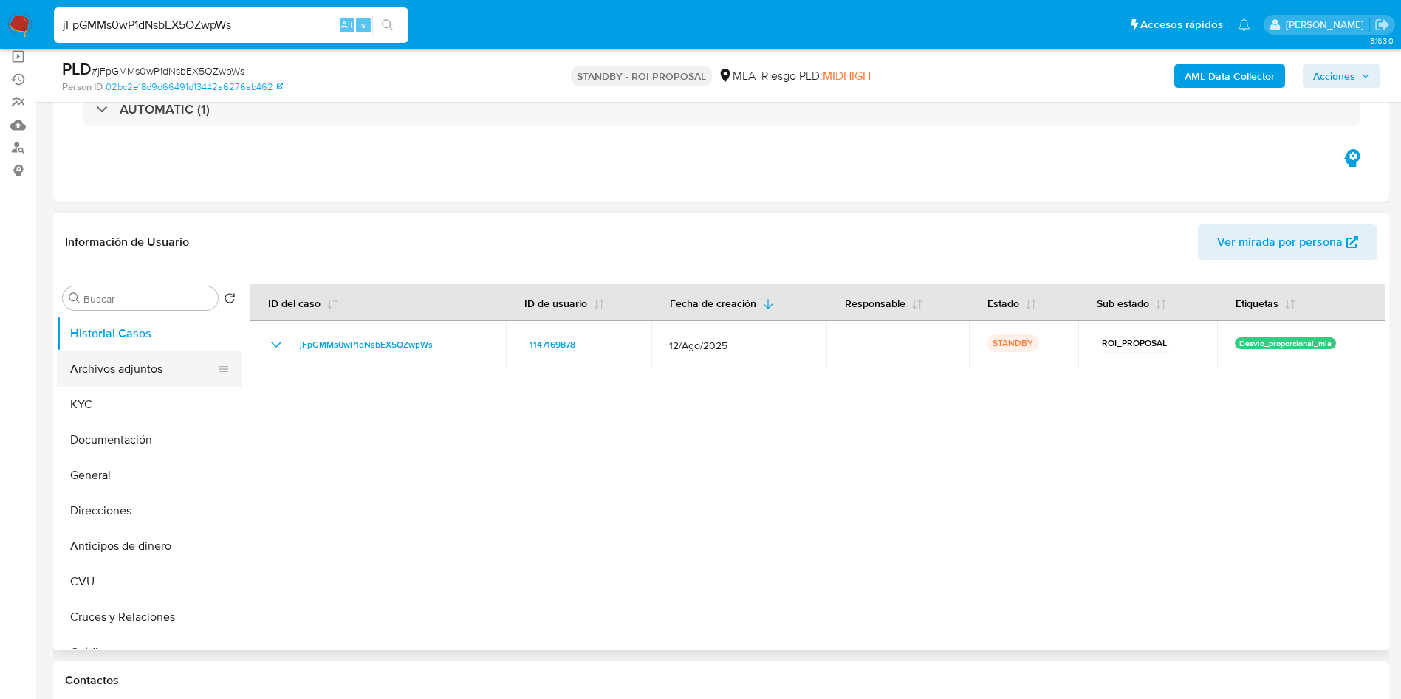
click at [168, 381] on button "Archivos adjuntos" at bounding box center [143, 368] width 173 height 35
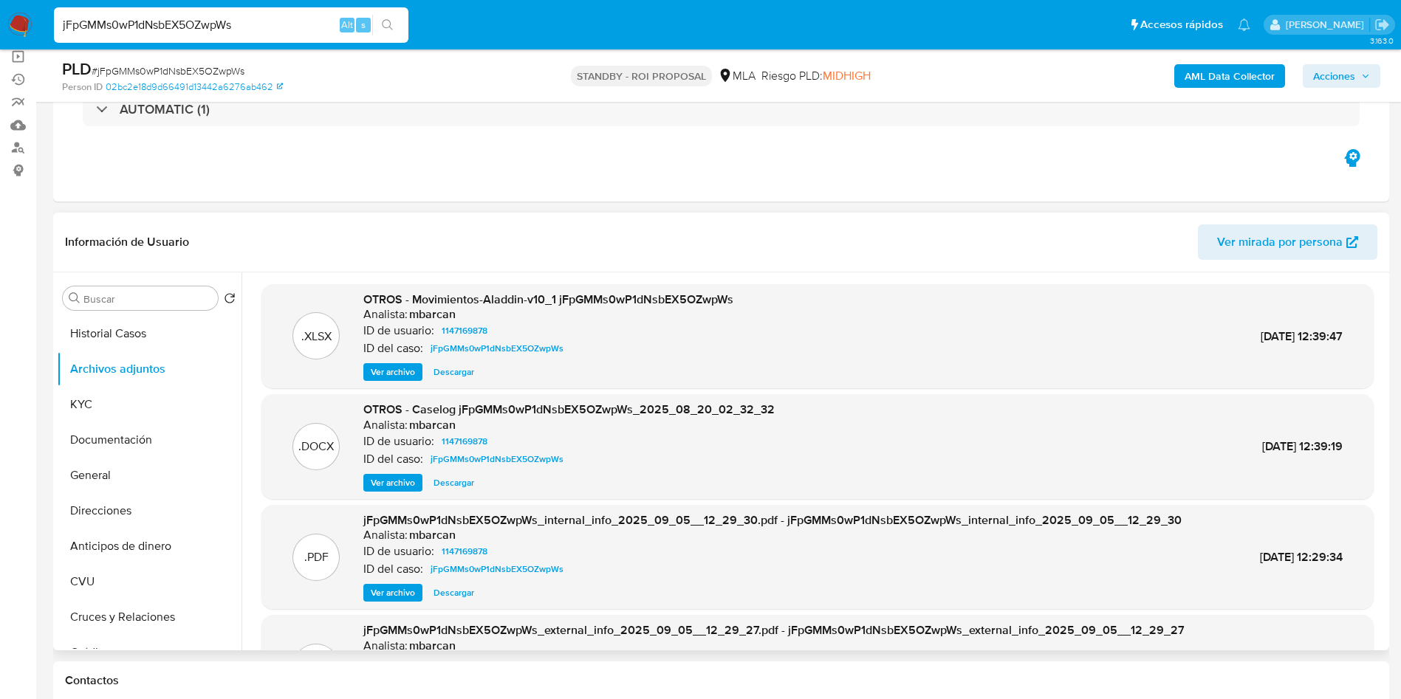
click at [452, 487] on span "Descargar" at bounding box center [453, 483] width 41 height 15
click at [287, 30] on input "jFpGMMs0wP1dNsbEX5OZwpWs" at bounding box center [231, 25] width 354 height 19
paste input "WMwMt58yKnDJs8UiEesWoLZy"
type input "WMwMt58yKnDJs8UiEesWoLZy"
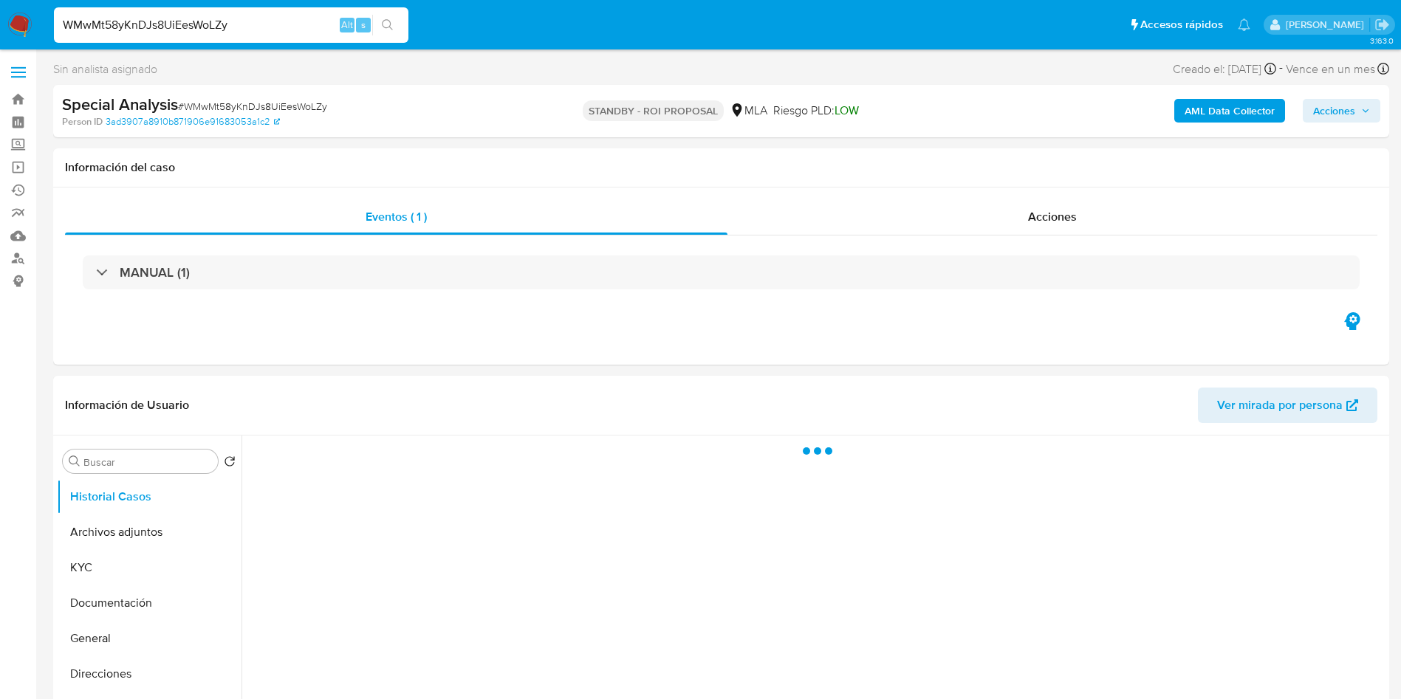
select select "10"
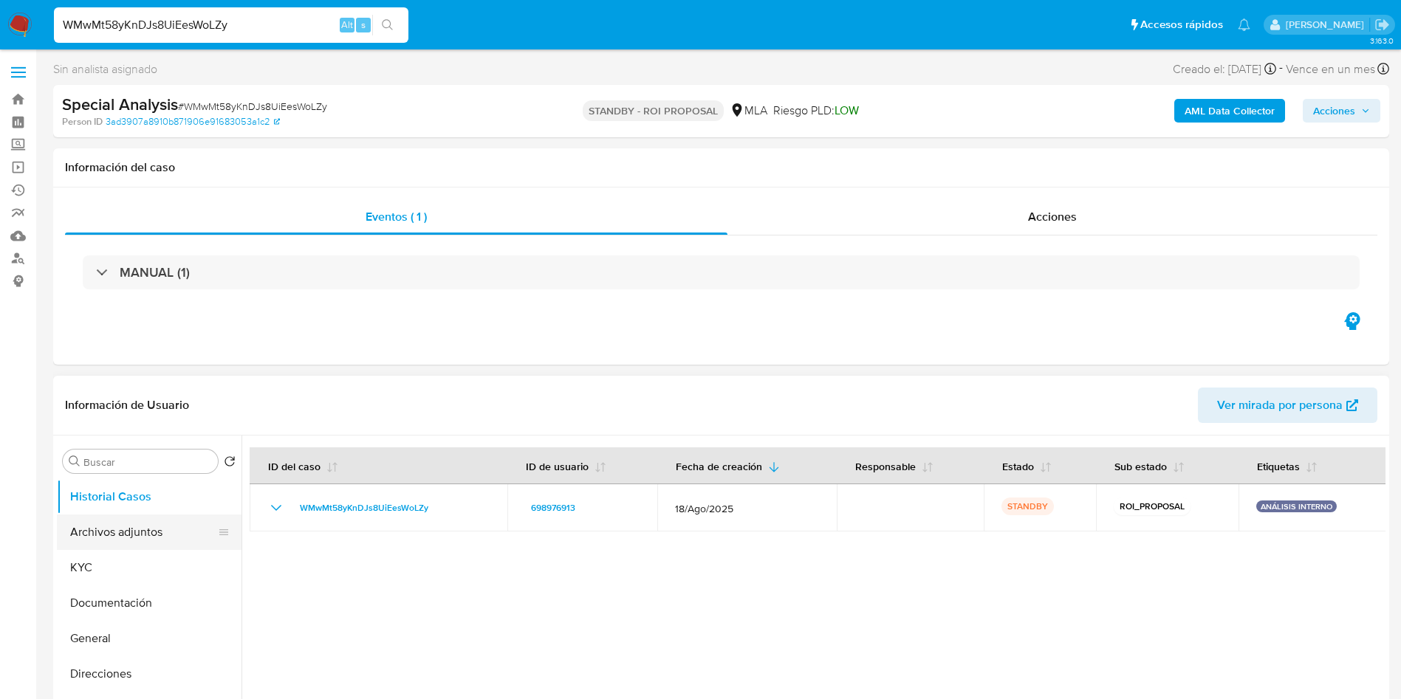
click at [103, 524] on button "Archivos adjuntos" at bounding box center [143, 532] width 173 height 35
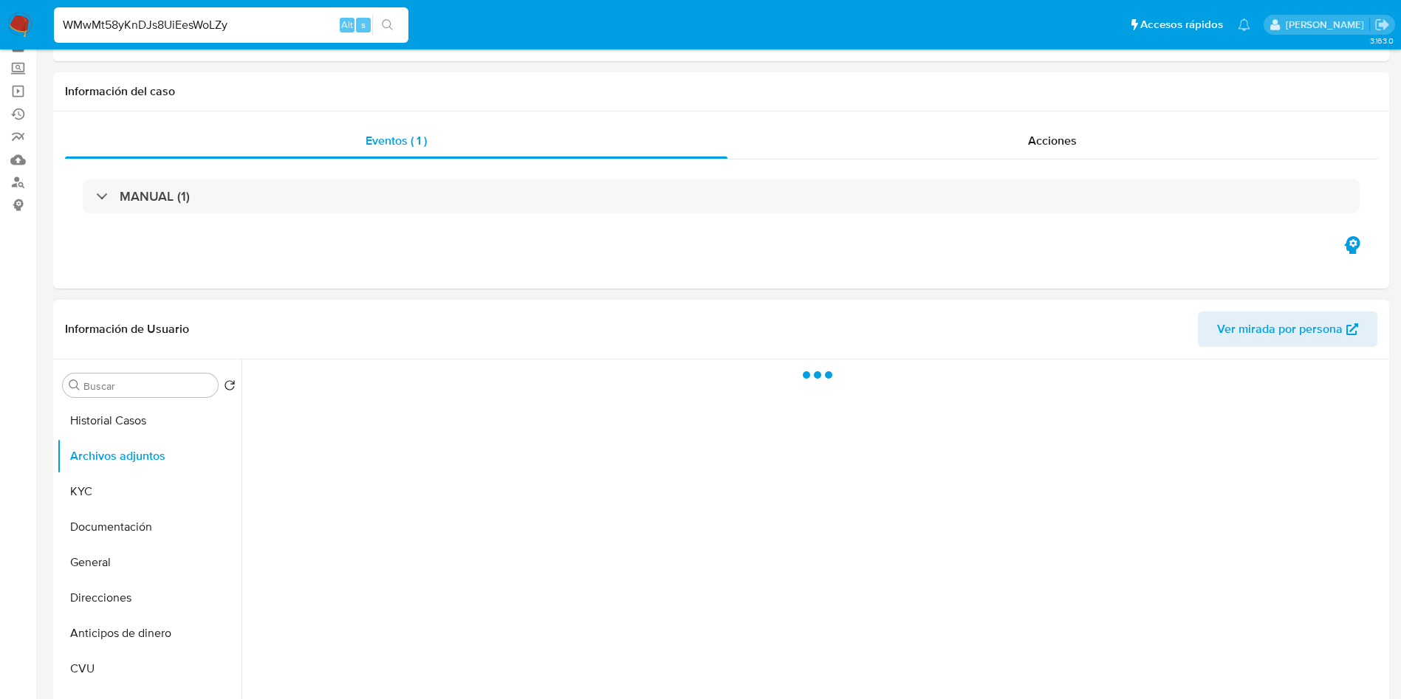
scroll to position [111, 0]
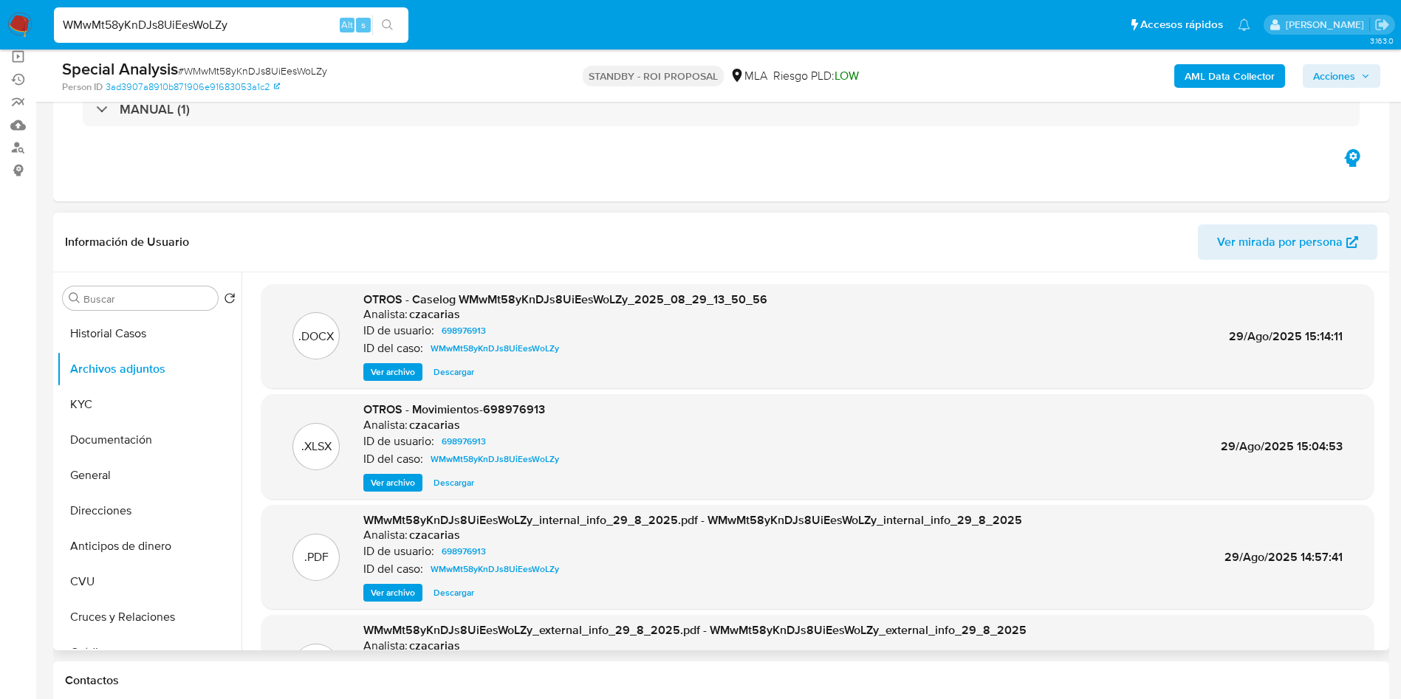
click at [453, 368] on span "Descargar" at bounding box center [453, 372] width 41 height 15
click at [295, 16] on input "WMwMt58yKnDJs8UiEesWoLZy" at bounding box center [231, 25] width 354 height 19
paste input "iLgusfqG3Are2ia8Nl5SpTXi"
type input "iLgusfqG3Are2ia8Nl5SpTXi"
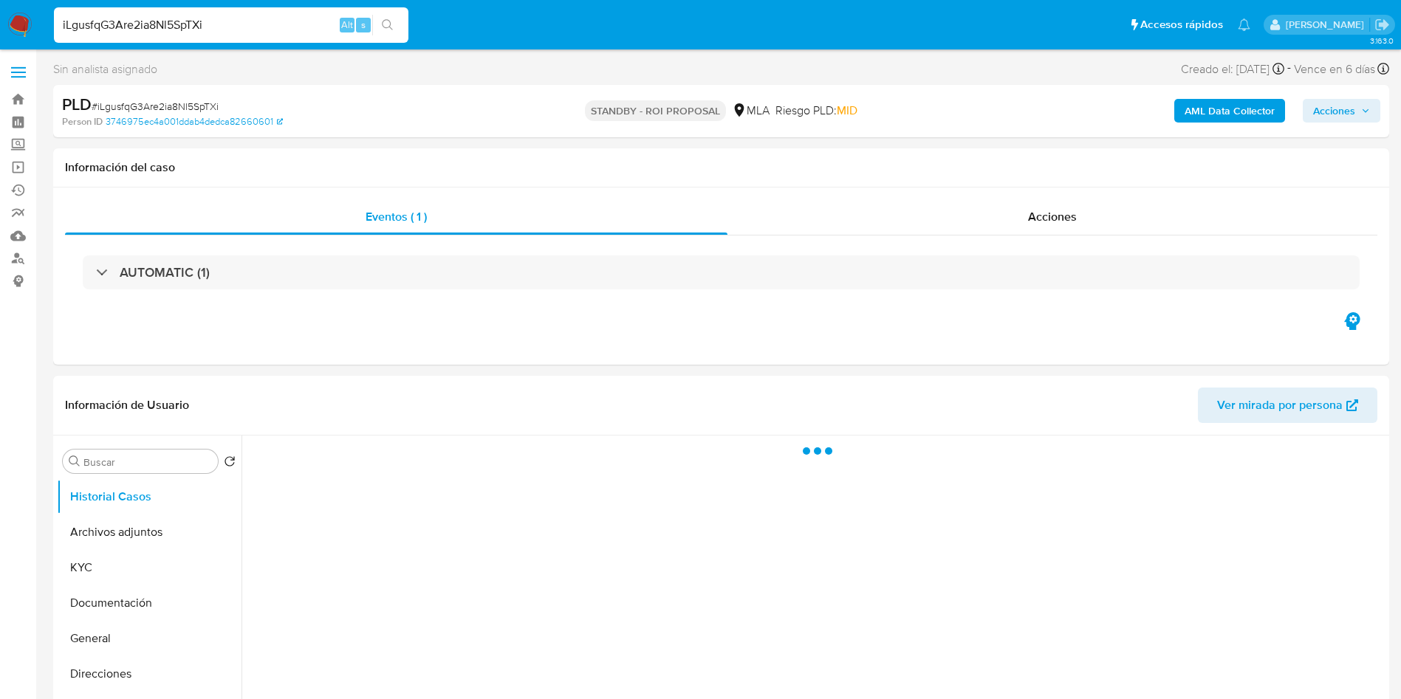
select select "10"
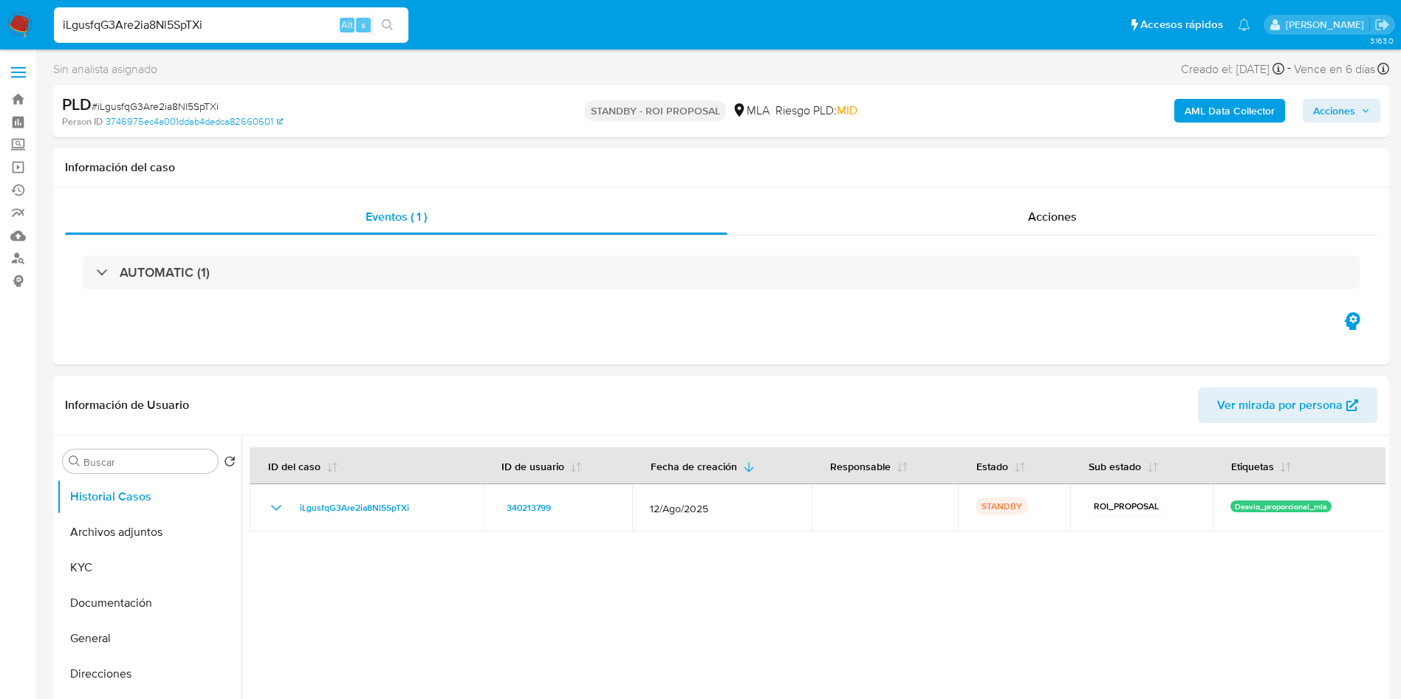
click at [292, 29] on input "iLgusfqG3Are2ia8Nl5SpTXi" at bounding box center [231, 25] width 354 height 19
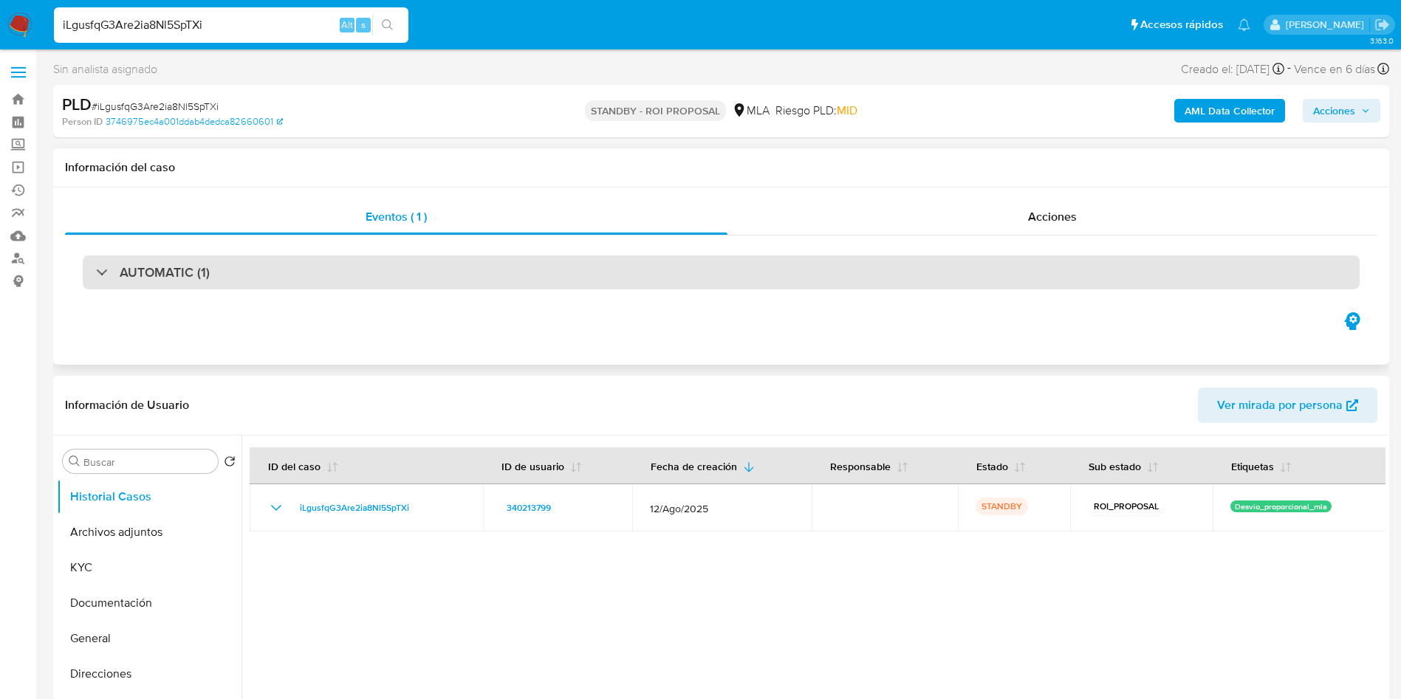
scroll to position [111, 0]
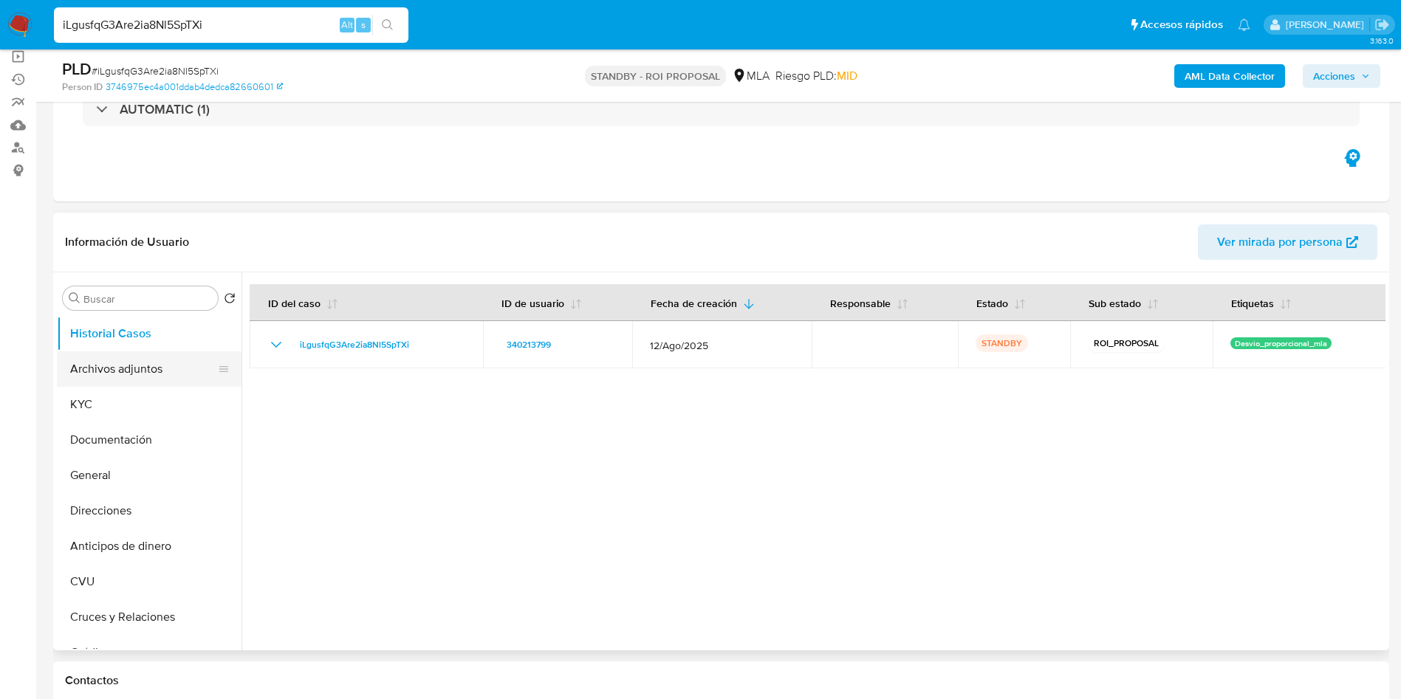
click at [136, 373] on button "Archivos adjuntos" at bounding box center [143, 368] width 173 height 35
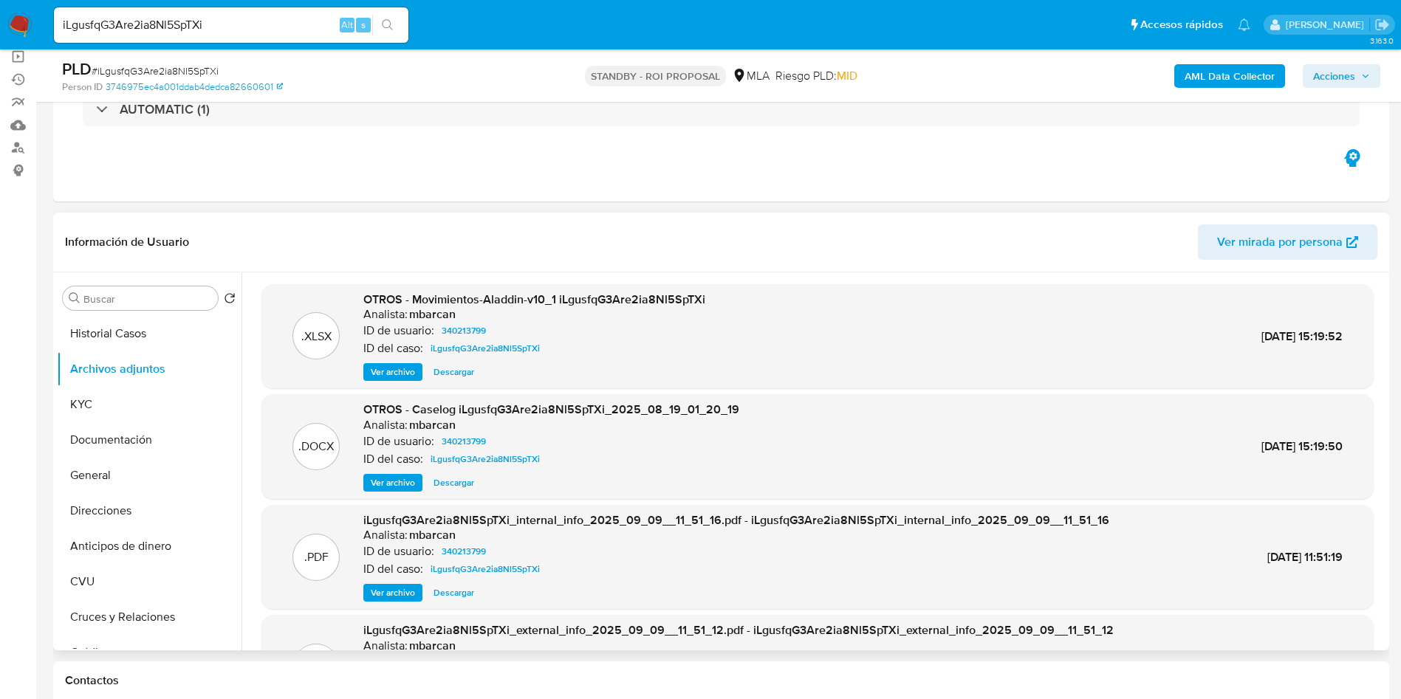
click at [441, 472] on div "OTROS - Caselog iLgusfqG3Are2ia8Nl5SpTXi_2025_08_19_01_20_19 Analista: mbarcan …" at bounding box center [551, 447] width 376 height 90
click at [441, 479] on span "Descargar" at bounding box center [453, 483] width 41 height 15
click at [246, 32] on input "iLgusfqG3Are2ia8Nl5SpTXi" at bounding box center [231, 25] width 354 height 19
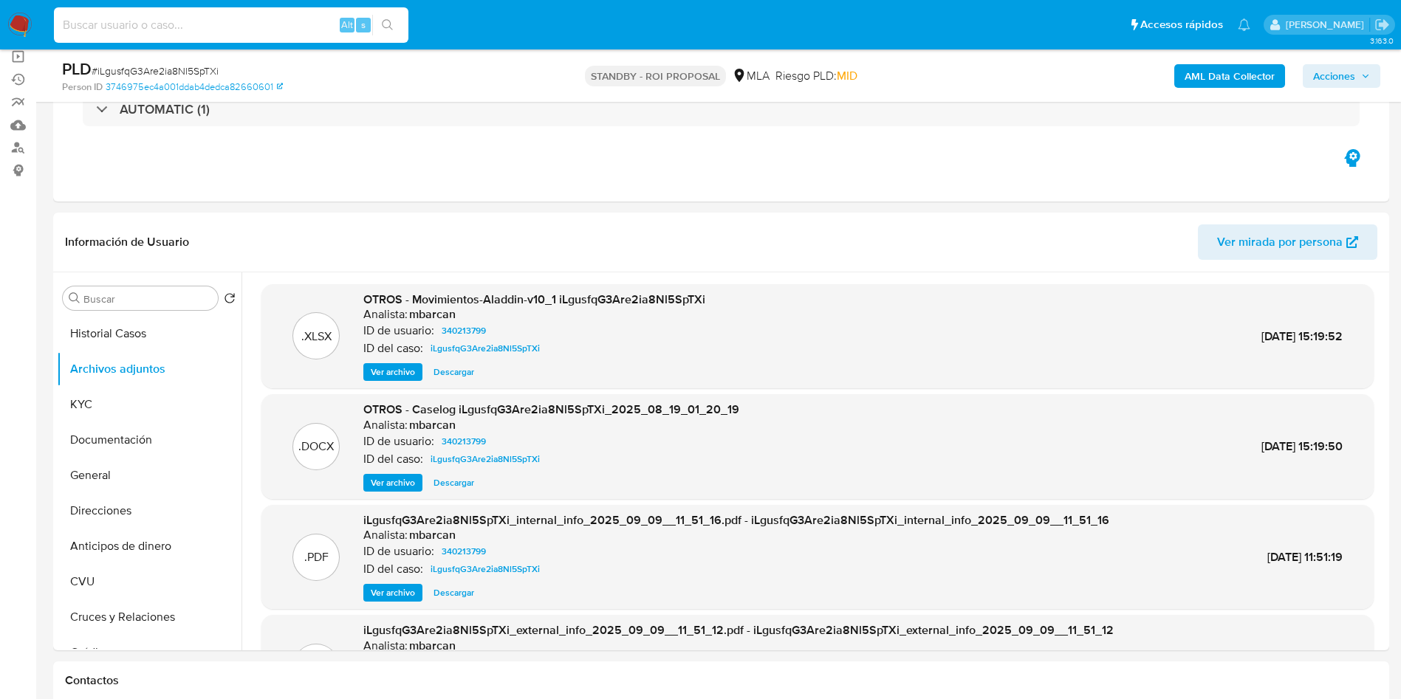
paste input "tSXzGWOney4JfeclpILnzlN0"
type input "tSXzGWOney4JfeclpILnzlN0"
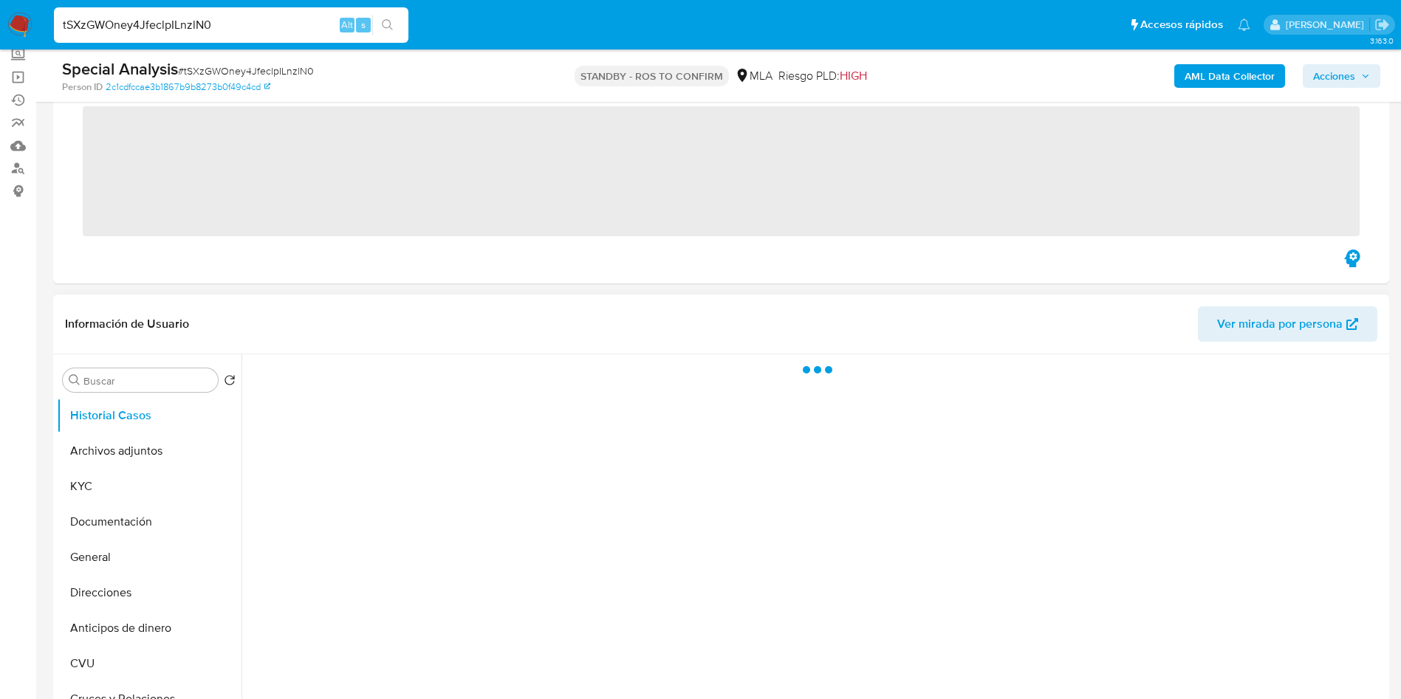
scroll to position [111, 0]
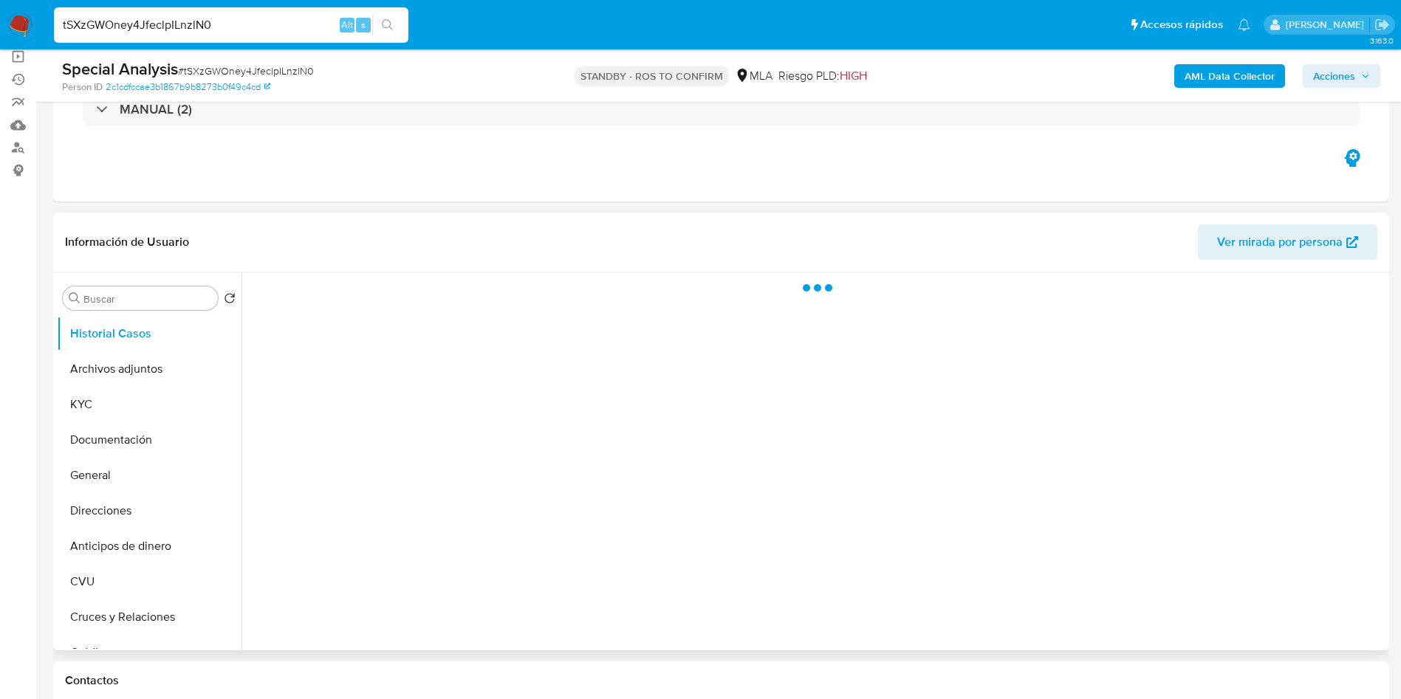
select select "10"
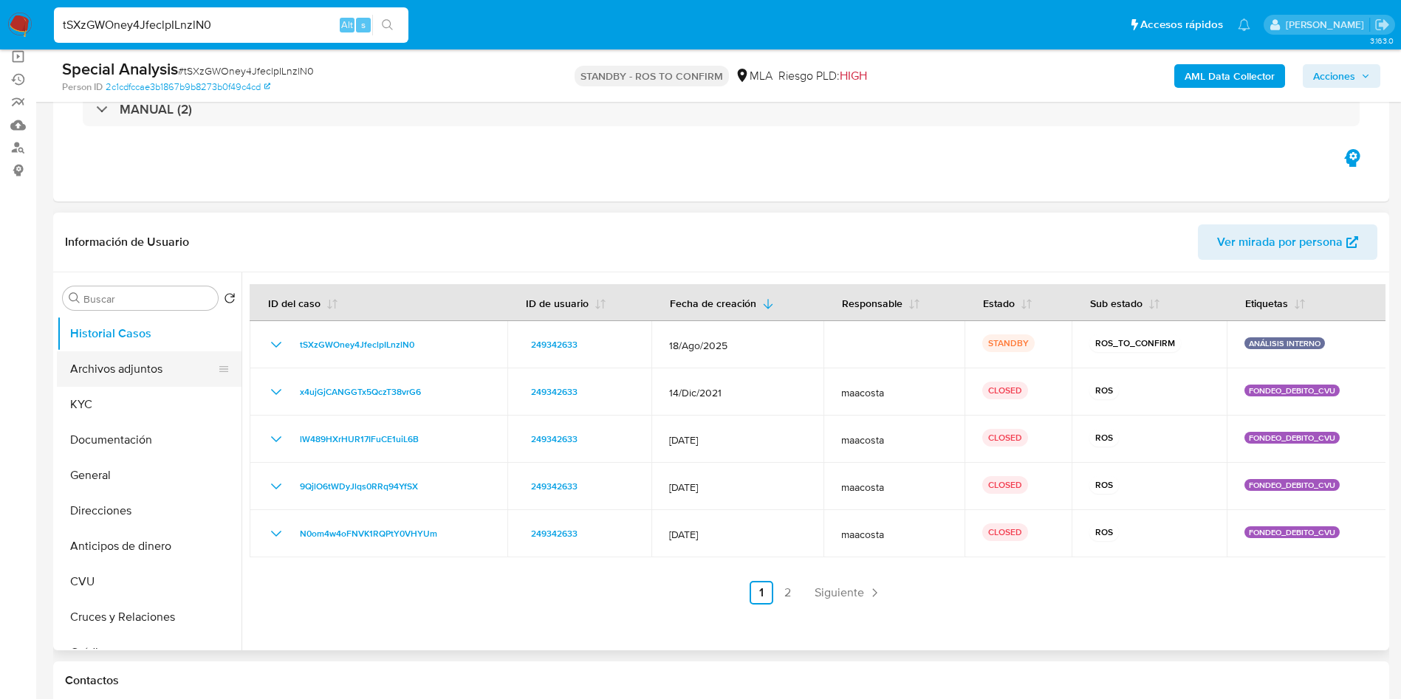
click at [93, 372] on button "Archivos adjuntos" at bounding box center [143, 368] width 173 height 35
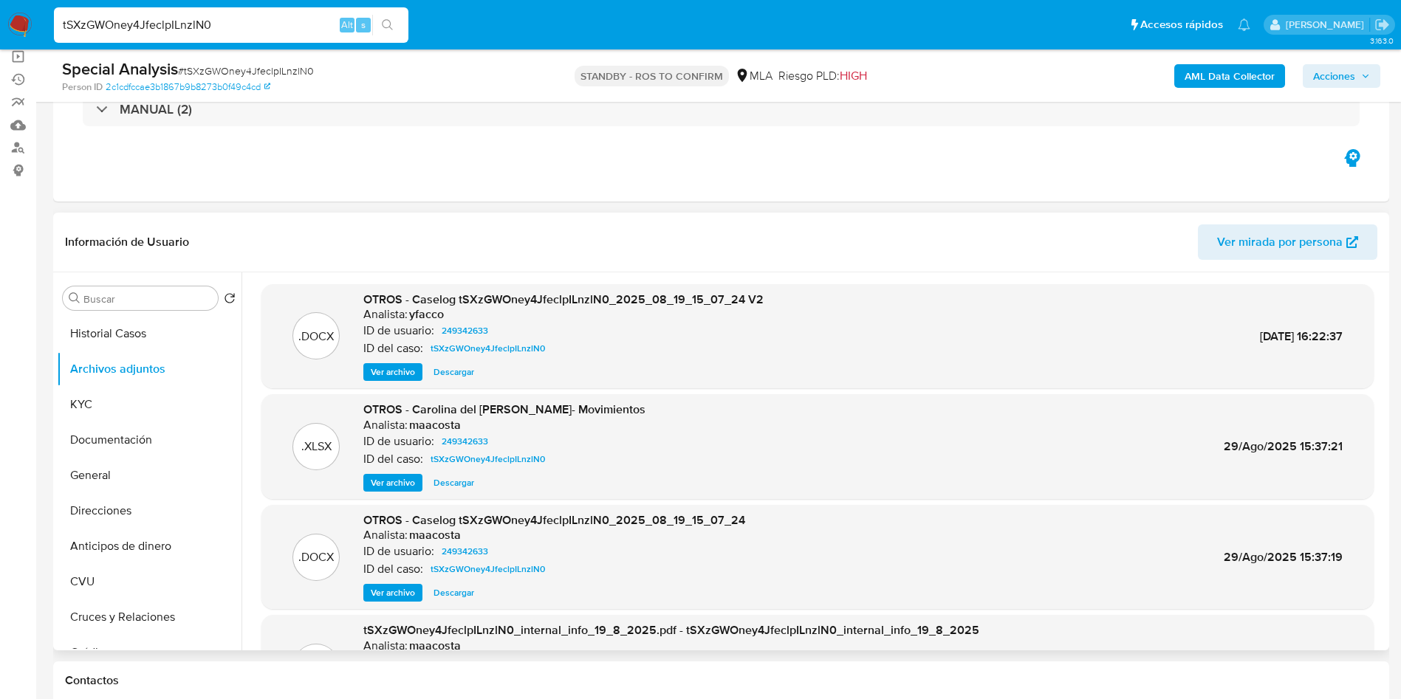
click at [464, 369] on span "Descargar" at bounding box center [453, 372] width 41 height 15
click at [258, 25] on input "tSXzGWOney4JfeclpILnzlN0" at bounding box center [231, 25] width 354 height 19
paste input "5ZJCn4KBb18m2HlXgGLChvSS"
type input "5ZJCn4KBb18m2HlXgGLChvSS"
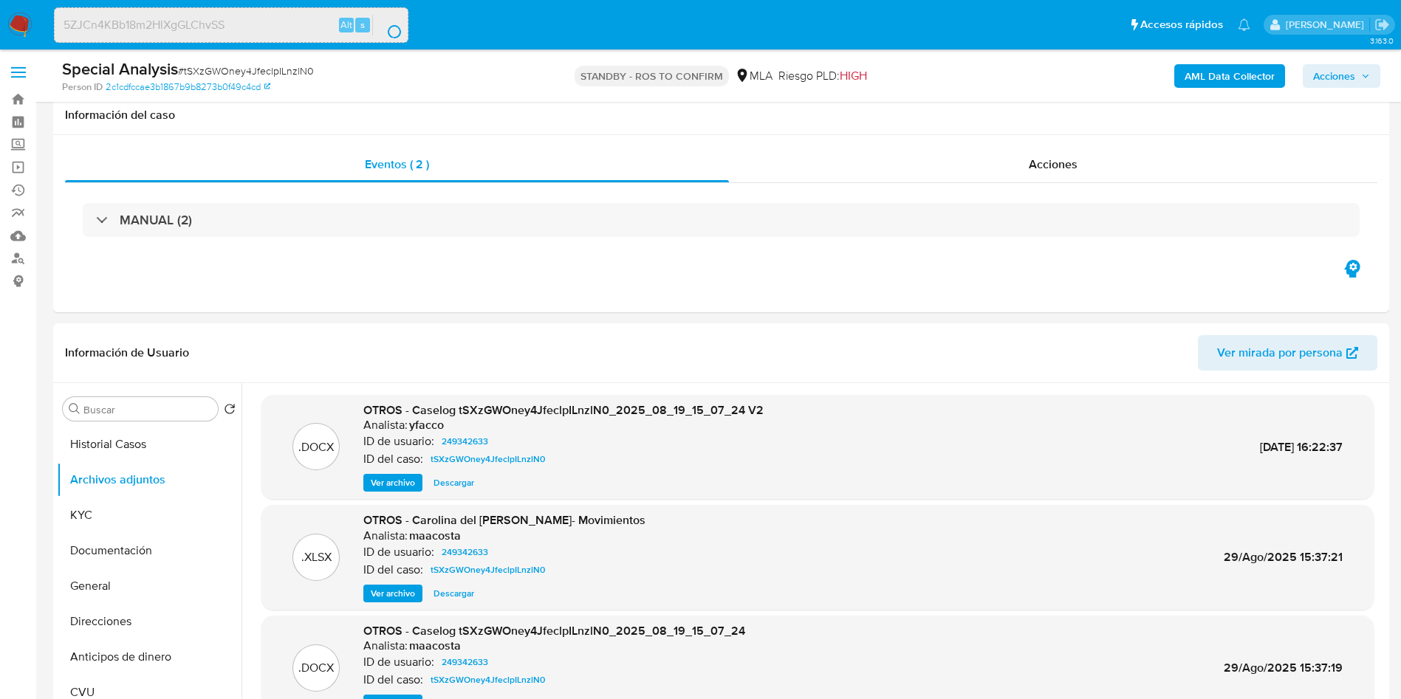
select select "10"
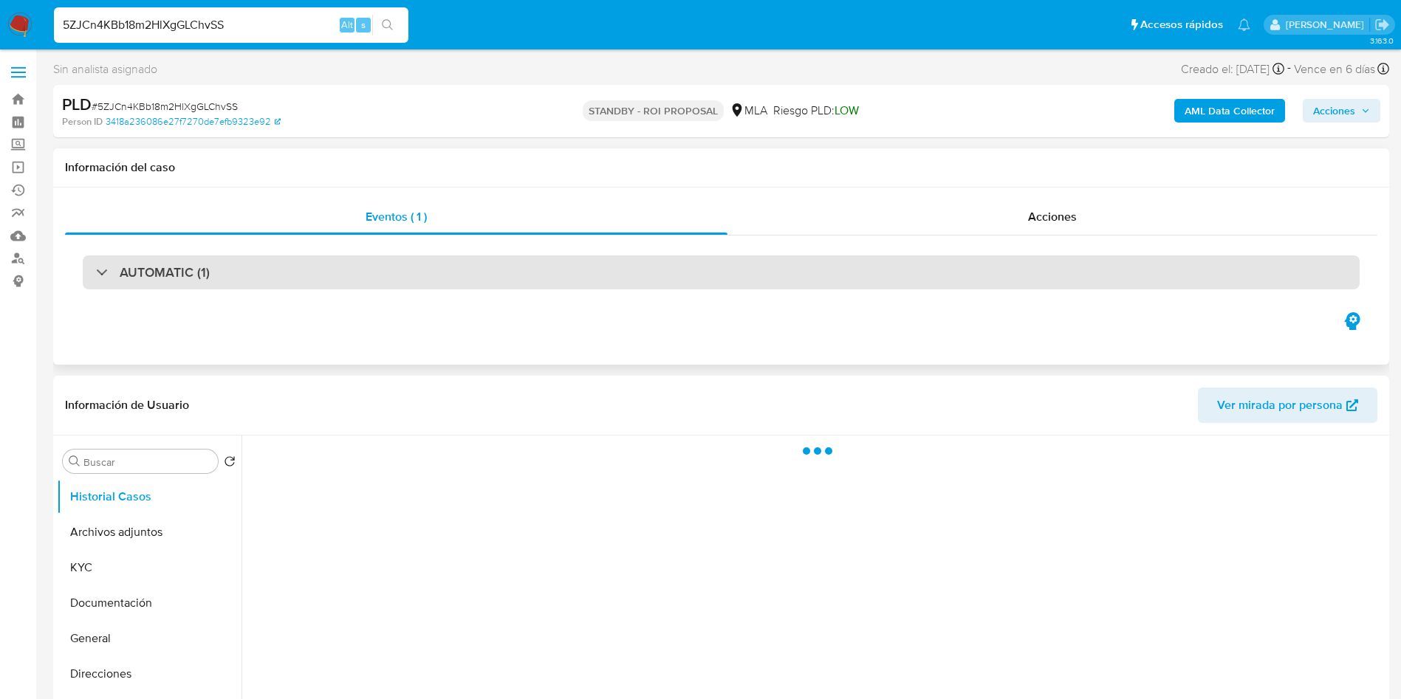
select select "10"
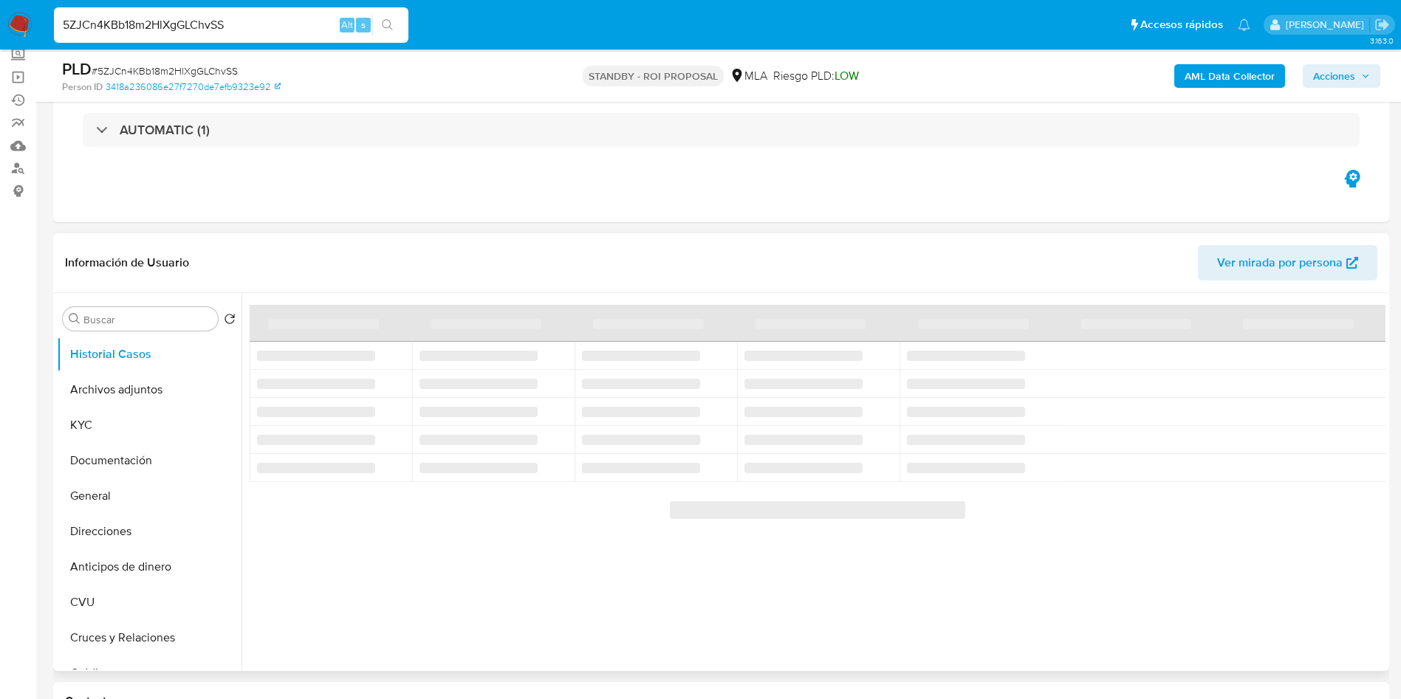
scroll to position [111, 0]
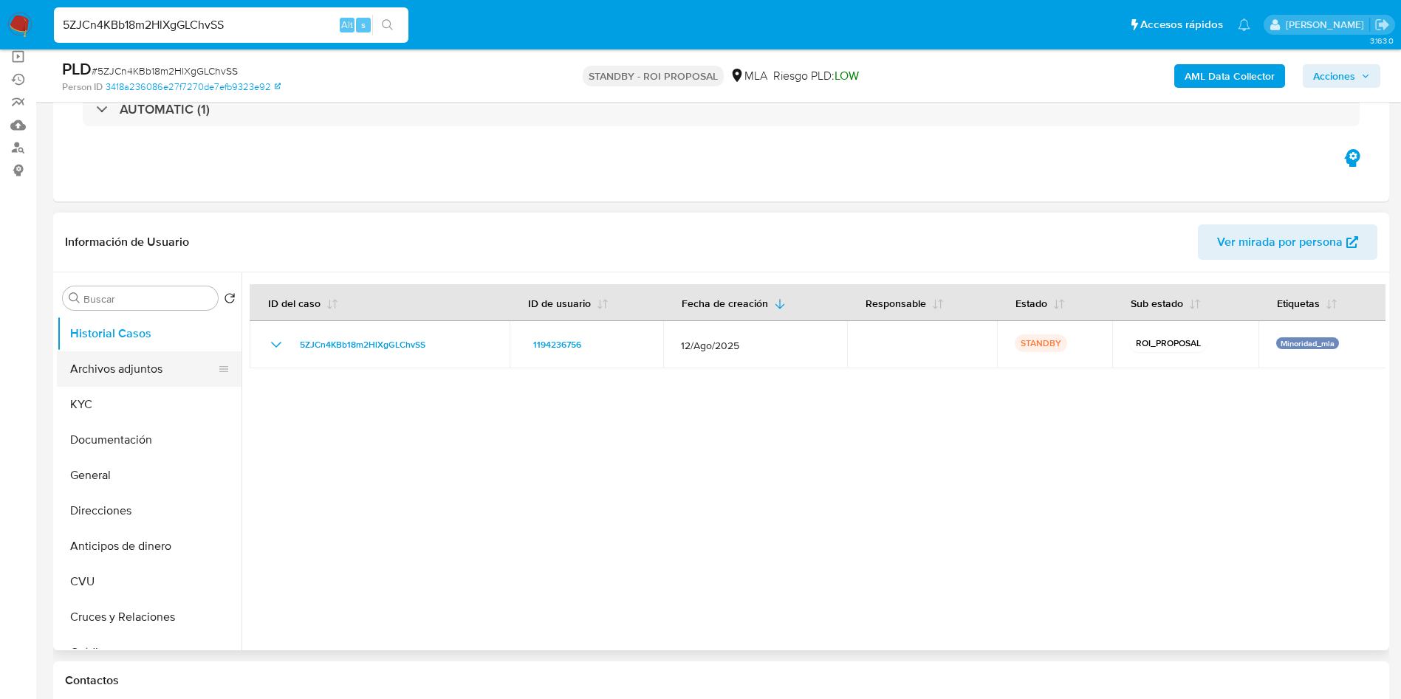
click at [125, 381] on button "Archivos adjuntos" at bounding box center [143, 368] width 173 height 35
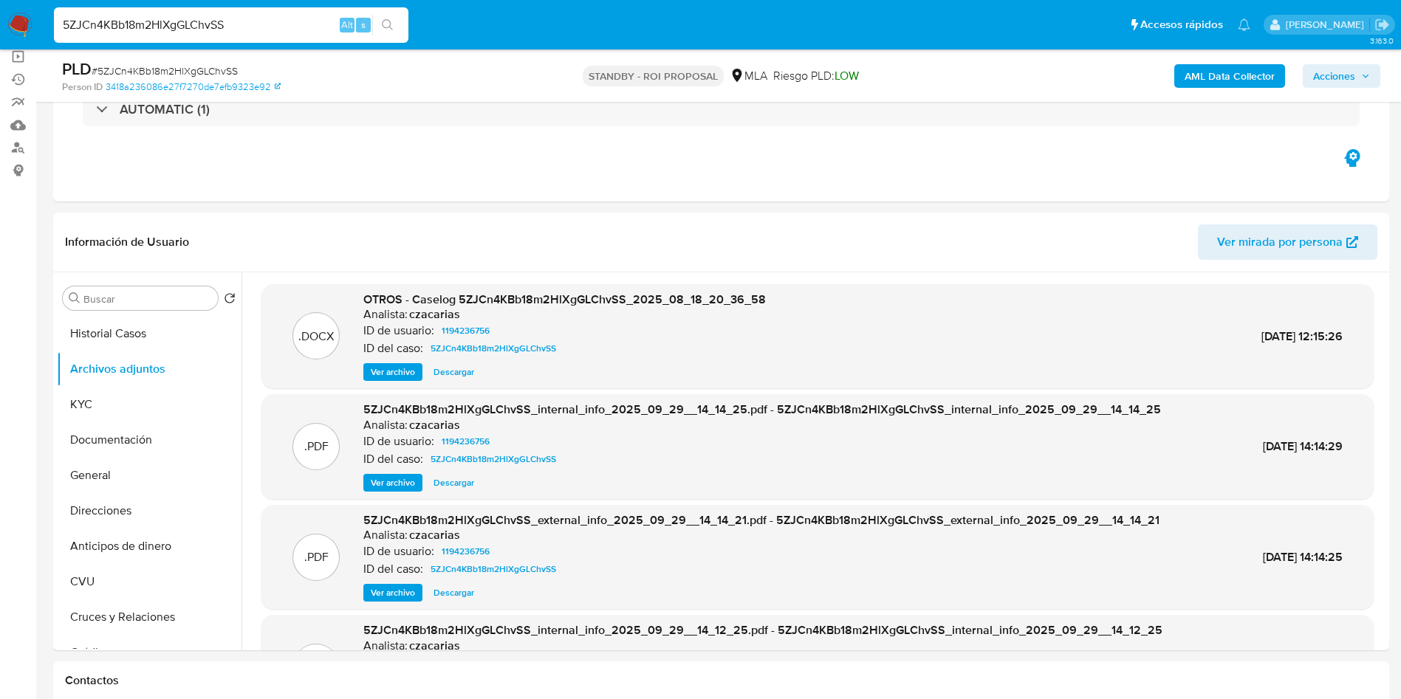
click at [452, 373] on span "Descargar" at bounding box center [453, 372] width 41 height 15
click at [253, 22] on input "5ZJCn4KBb18m2HlXgGLChvSS" at bounding box center [231, 25] width 354 height 19
paste input "LEAhITSm9vCUxDpaMJZ6ib7v"
type input "LEAhITSm9vCUxDpaMJZ6ib7v"
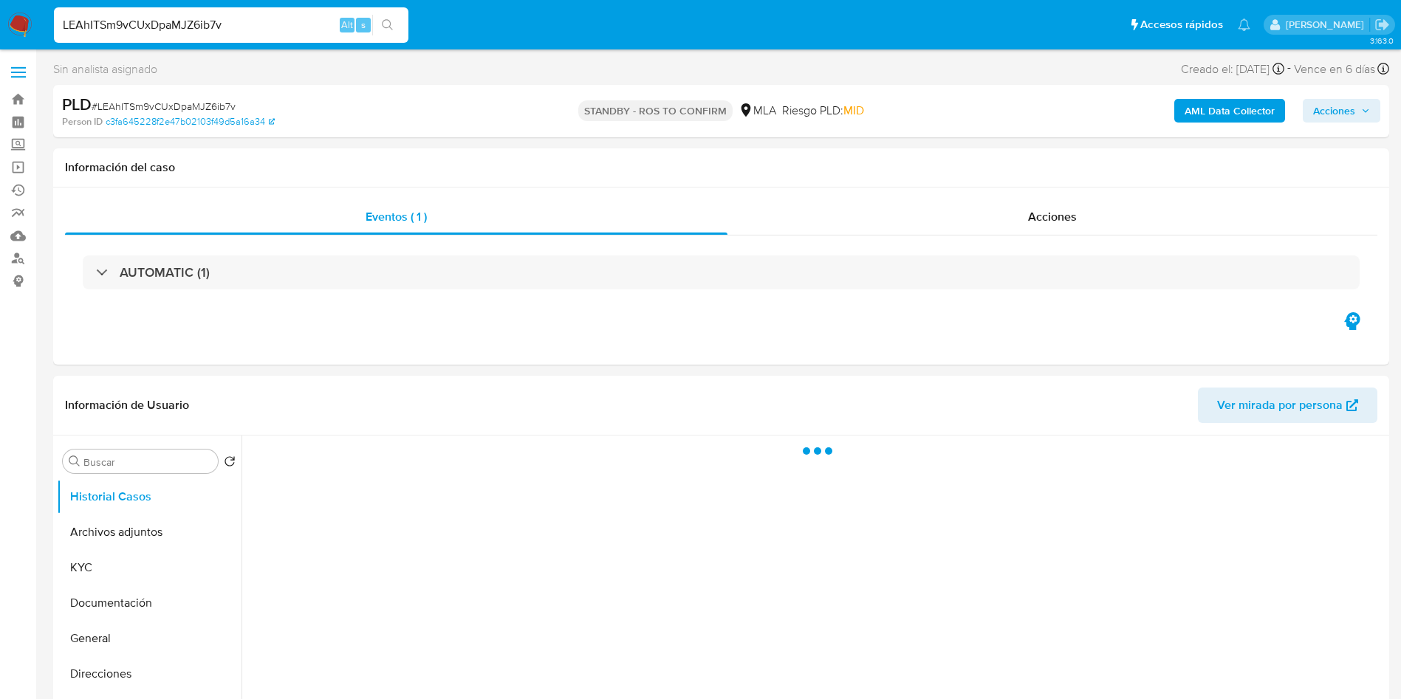
select select "10"
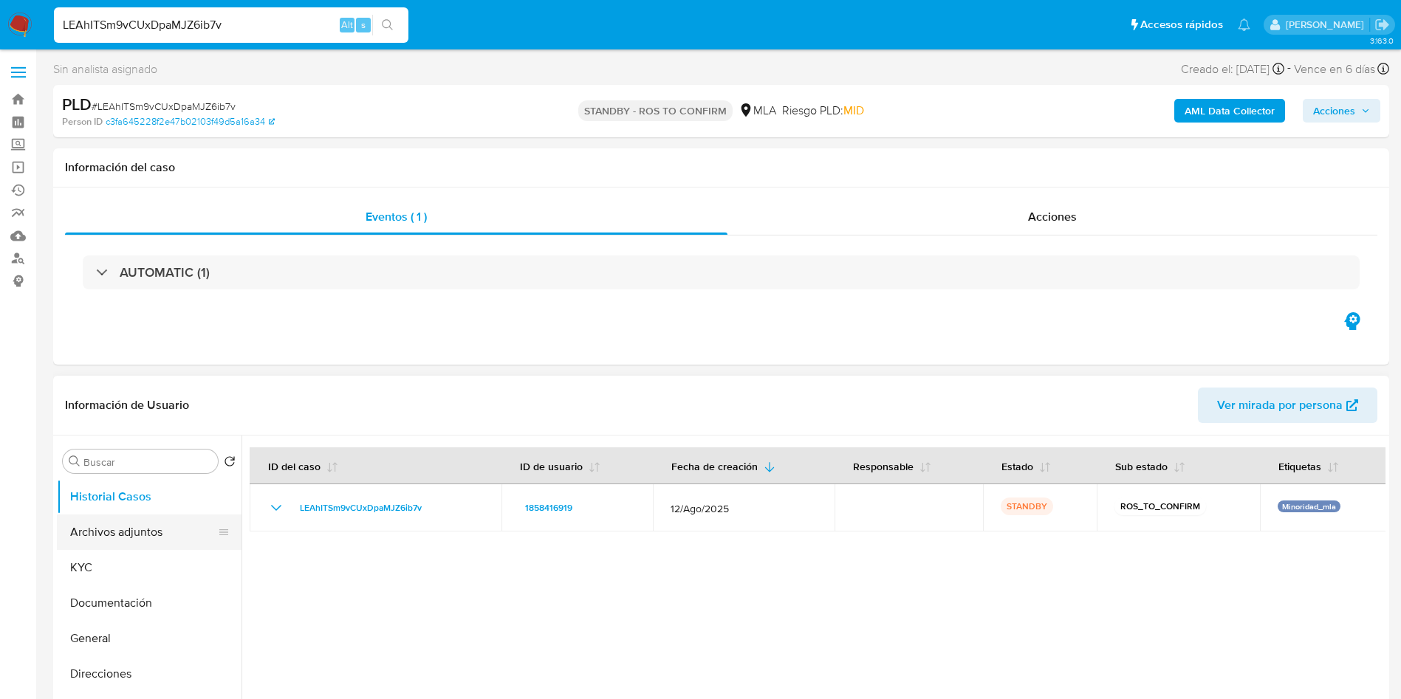
click at [111, 541] on button "Archivos adjuntos" at bounding box center [143, 532] width 173 height 35
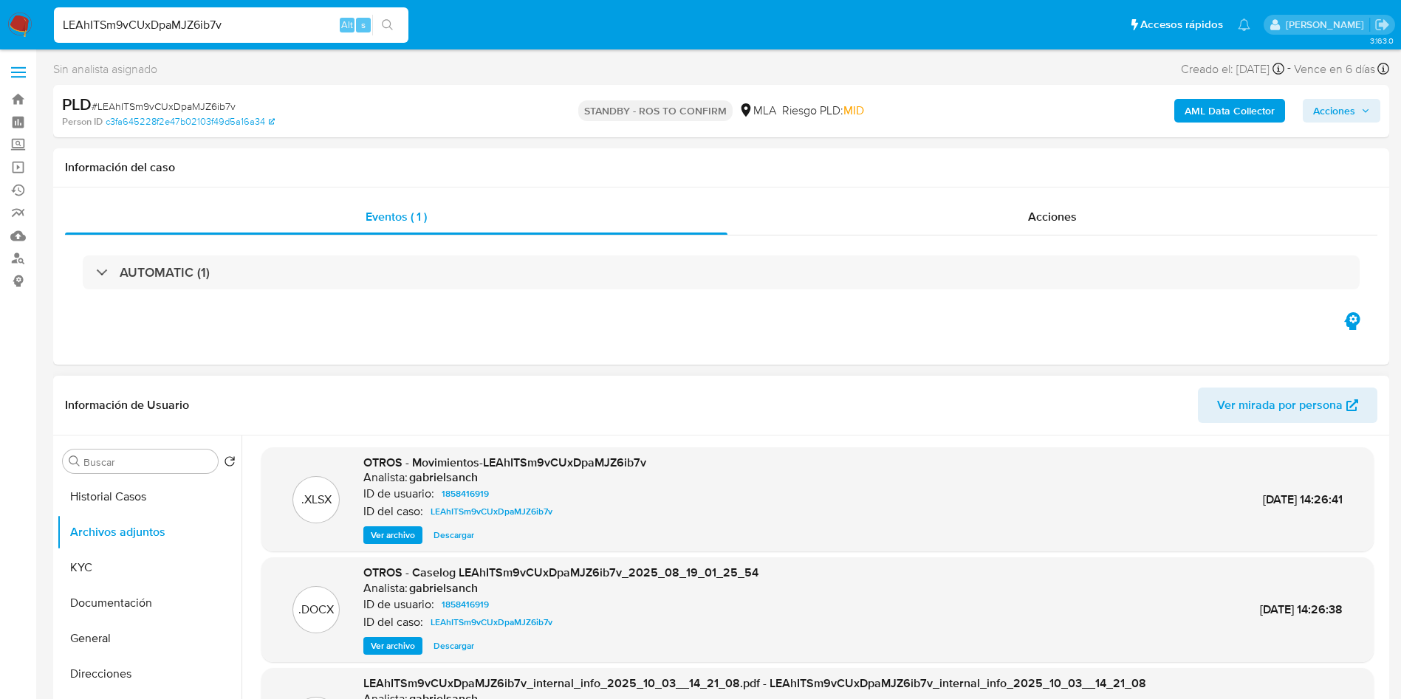
click at [447, 651] on span "Descargar" at bounding box center [453, 646] width 41 height 15
click at [296, 30] on input "LEAhITSm9vCUxDpaMJZ6ib7v" at bounding box center [231, 25] width 354 height 19
paste input "AK2cNsnBrXmrUZ6W8lxJclcB"
type input "AK2cNsnBrXmrUZ6W8lxJclcB"
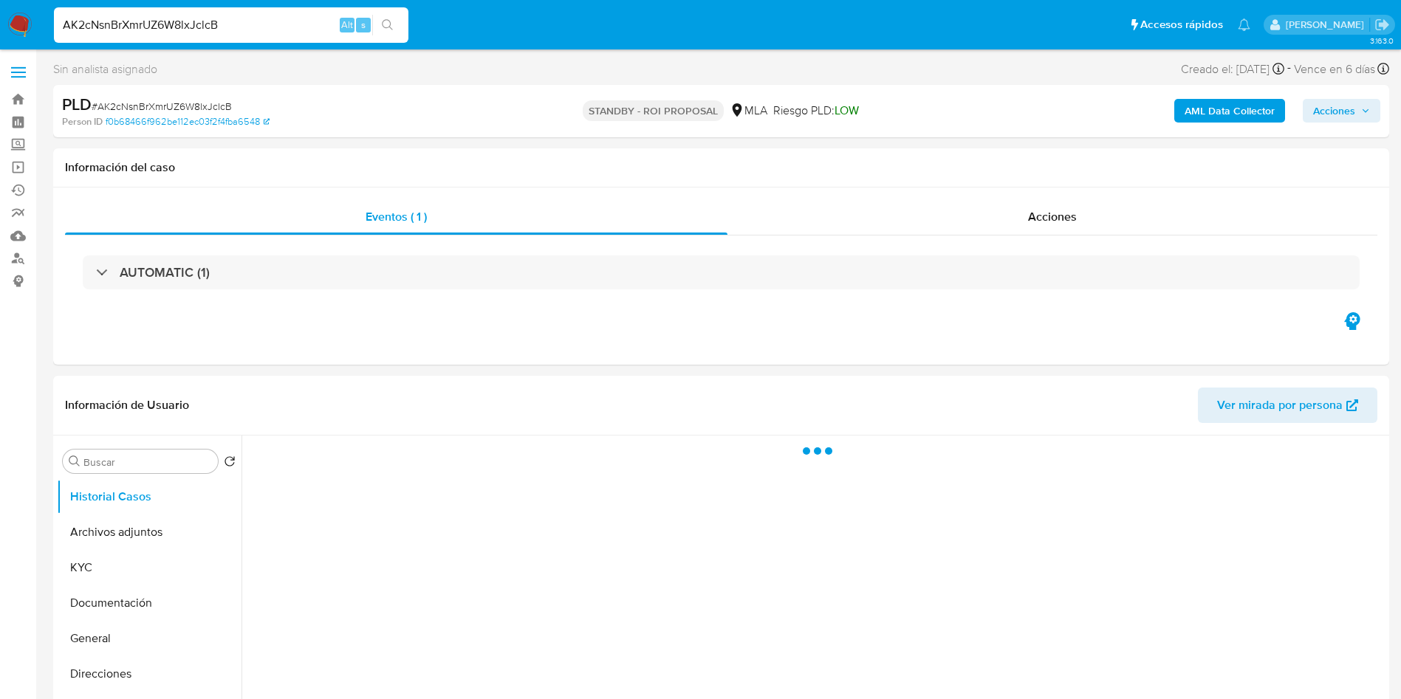
select select "10"
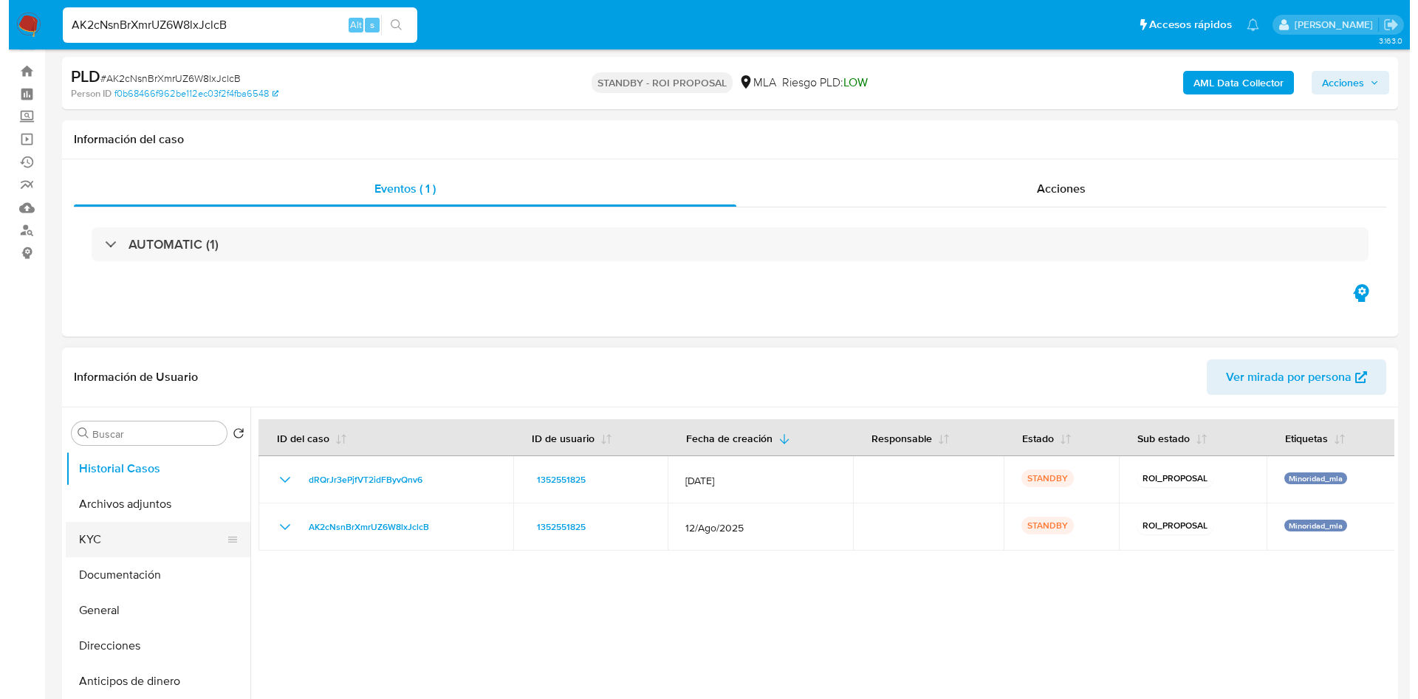
scroll to position [111, 0]
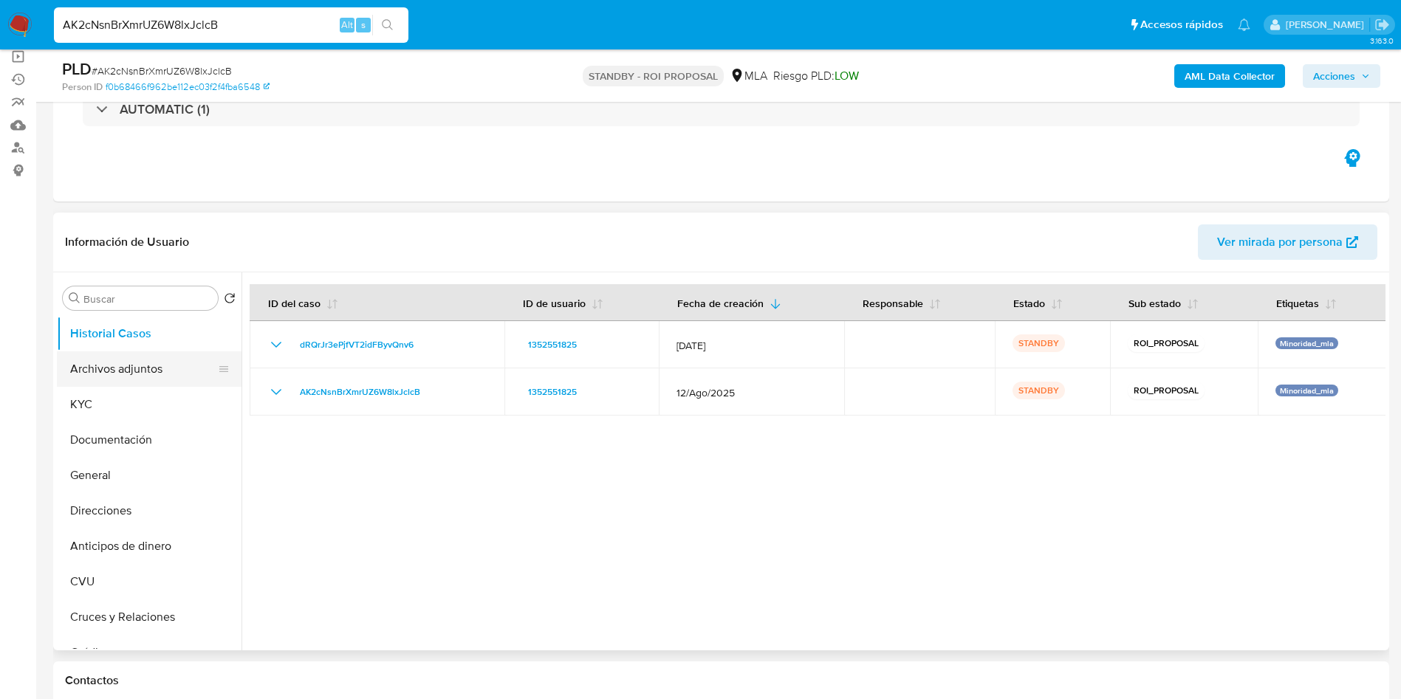
click at [94, 364] on button "Archivos adjuntos" at bounding box center [143, 368] width 173 height 35
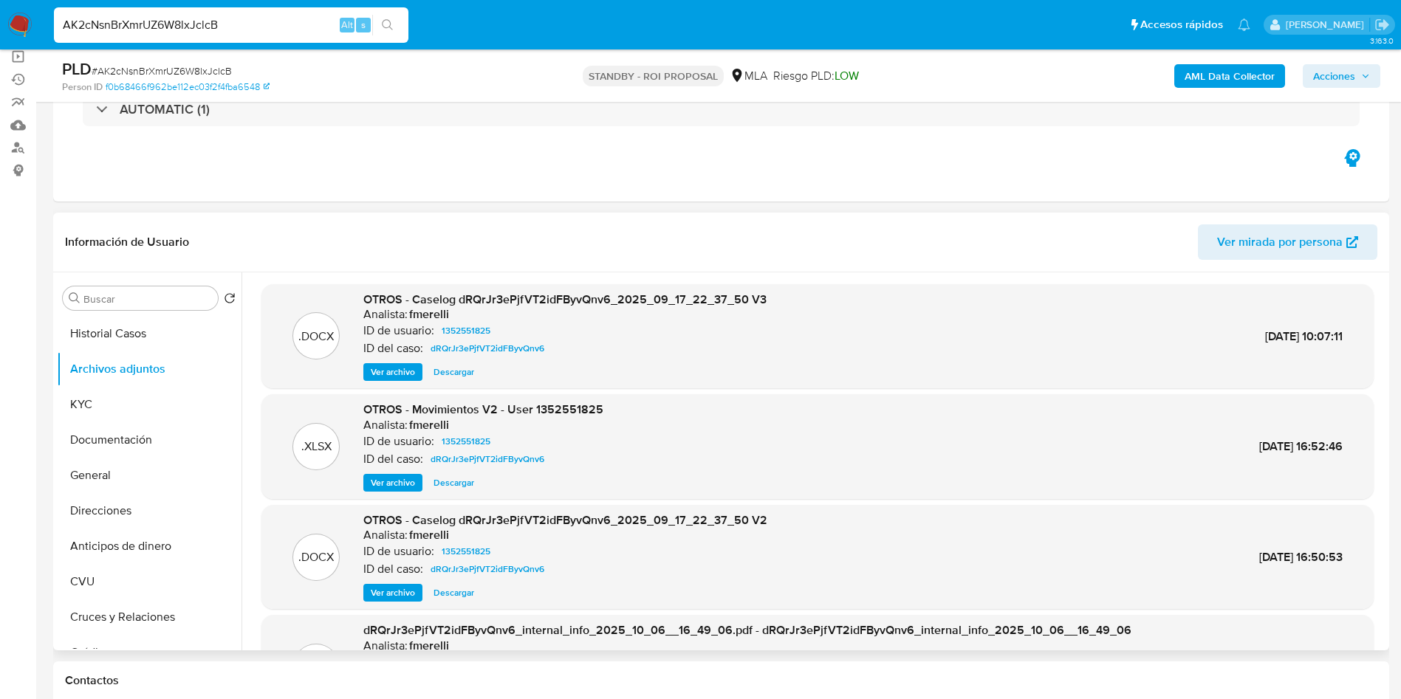
click at [397, 377] on span "Ver archivo" at bounding box center [393, 372] width 44 height 15
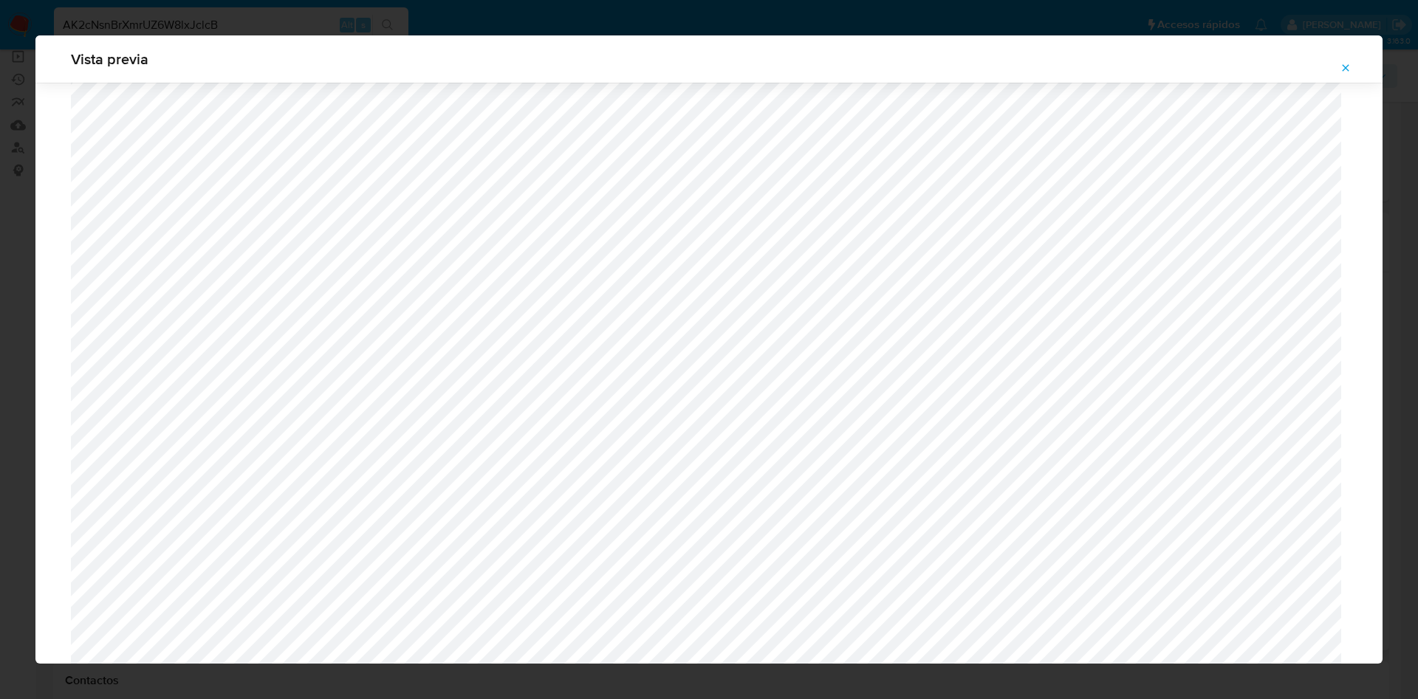
scroll to position [746, 0]
click at [1346, 70] on icon "Attachment preview" at bounding box center [1346, 68] width 12 height 12
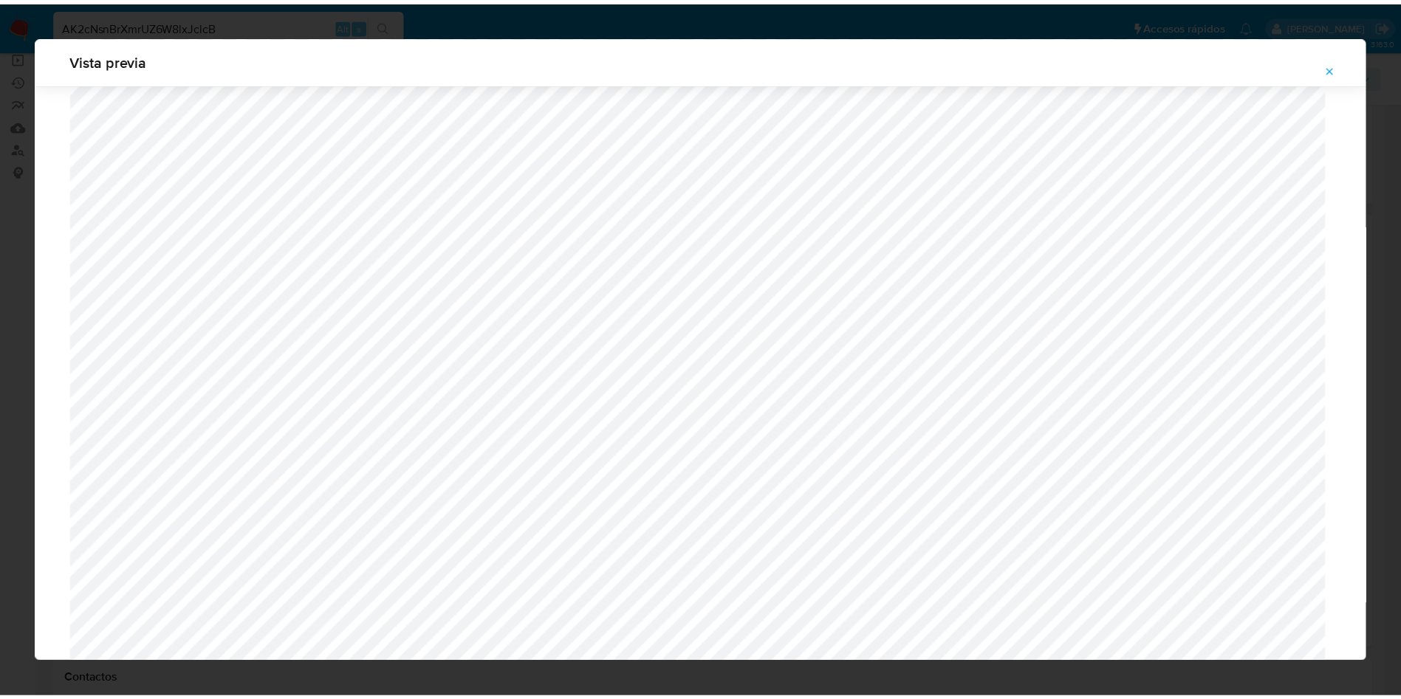
scroll to position [0, 0]
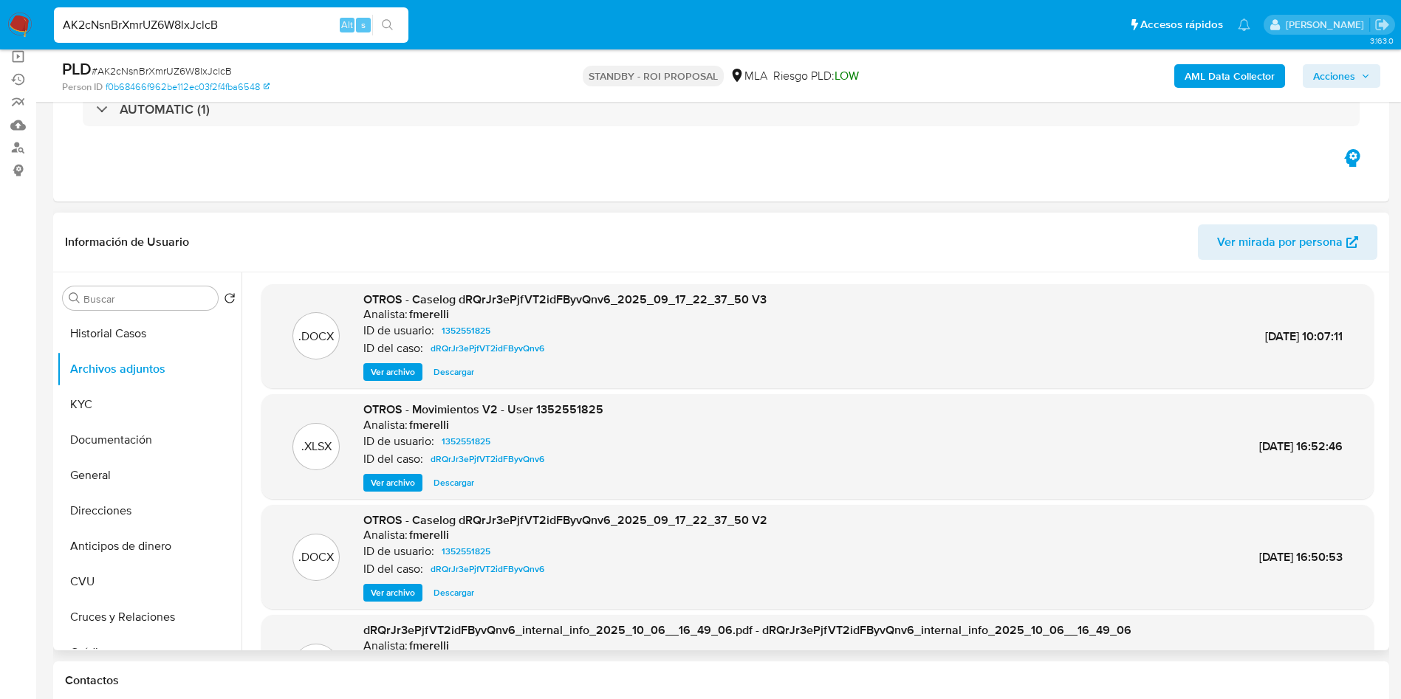
click at [461, 373] on span "Descargar" at bounding box center [453, 372] width 41 height 15
click at [291, 33] on input "AK2cNsnBrXmrUZ6W8lxJclcB" at bounding box center [231, 25] width 354 height 19
paste input "513529288"
type input "513529288"
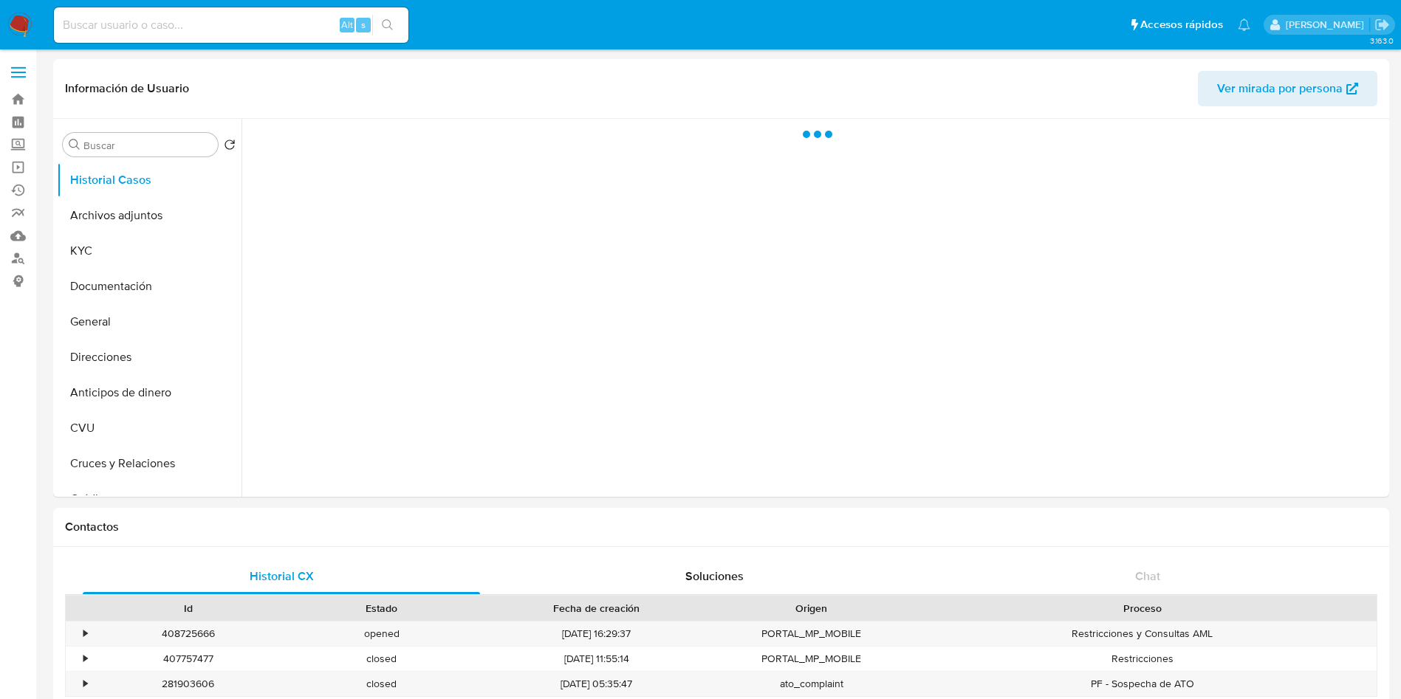
select select "10"
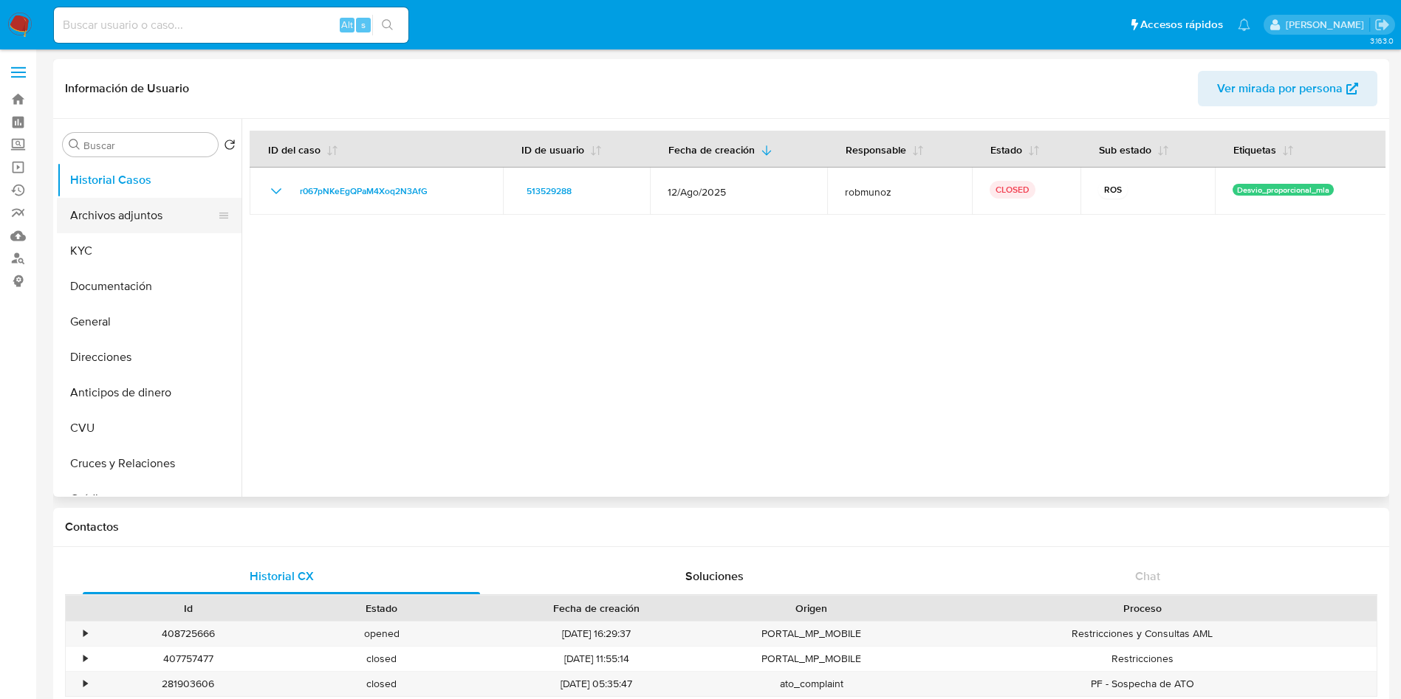
click at [69, 207] on button "Archivos adjuntos" at bounding box center [143, 215] width 173 height 35
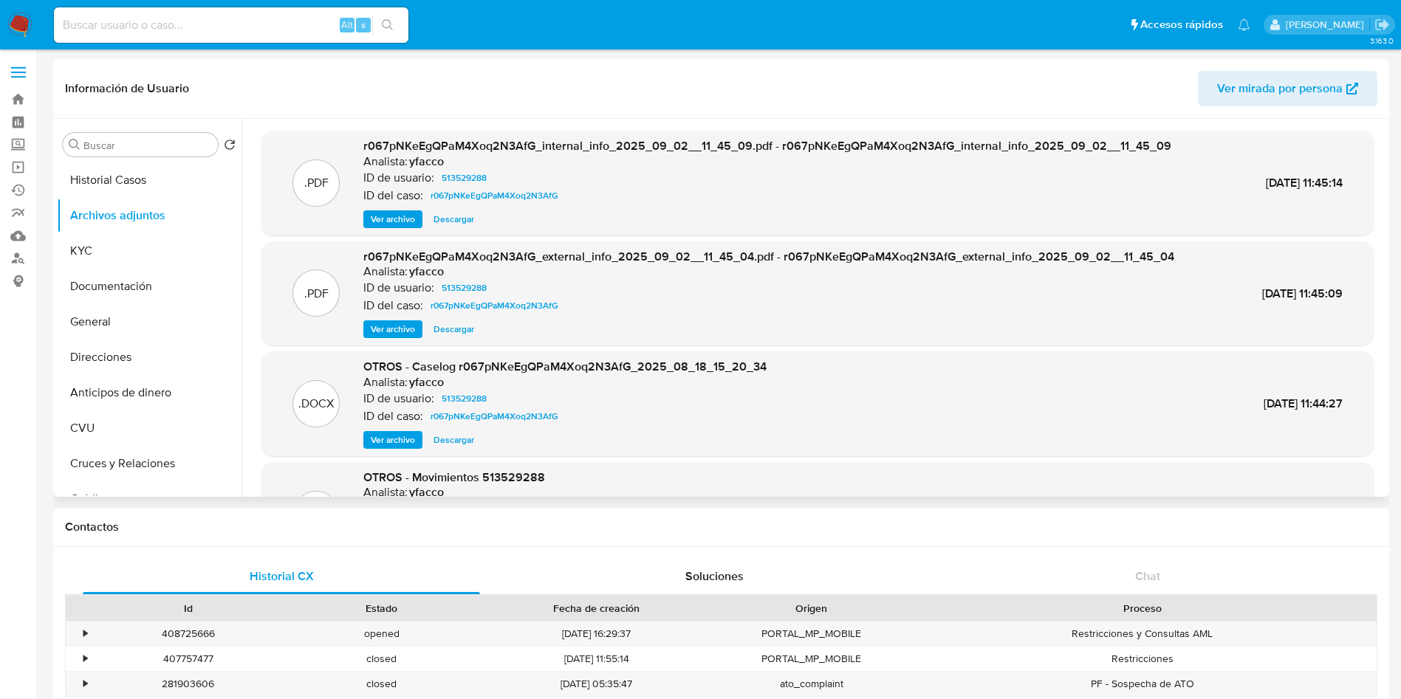
click at [391, 439] on span "Ver archivo" at bounding box center [393, 440] width 44 height 15
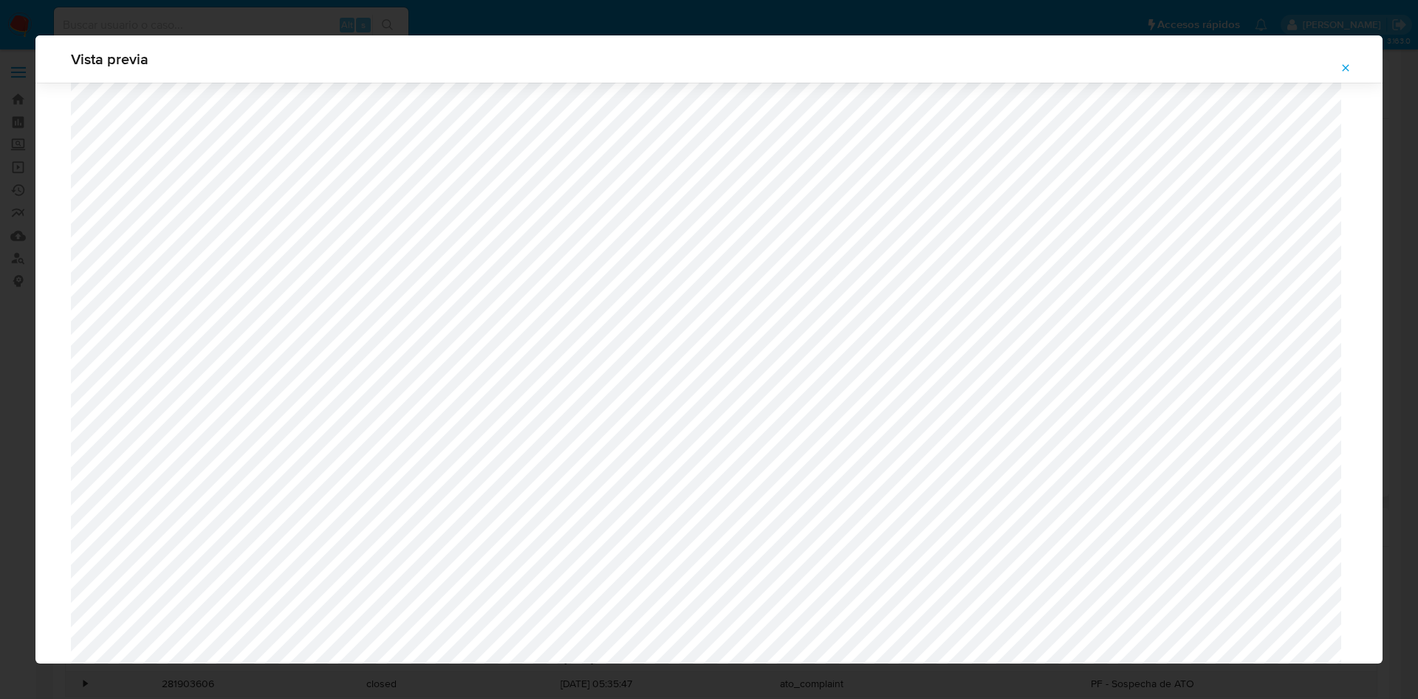
scroll to position [857, 0]
click at [1345, 73] on icon "Attachment preview" at bounding box center [1346, 68] width 12 height 12
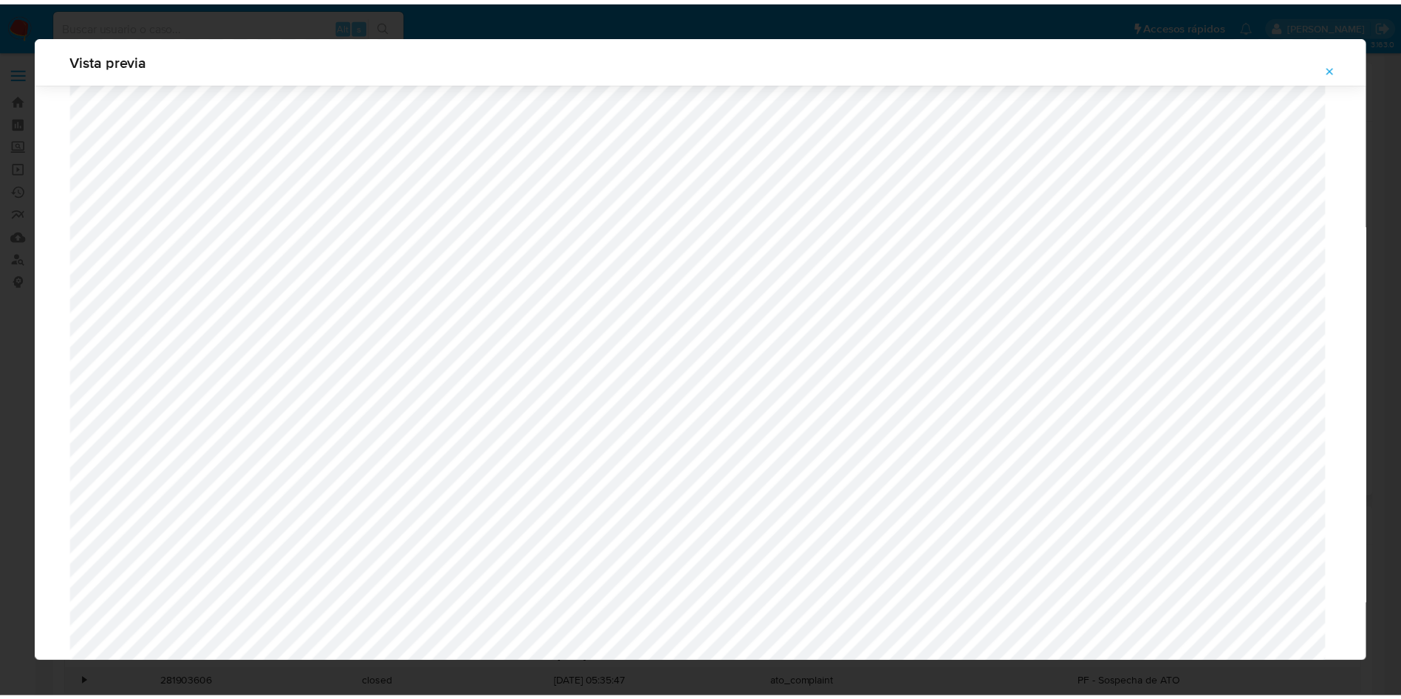
scroll to position [0, 0]
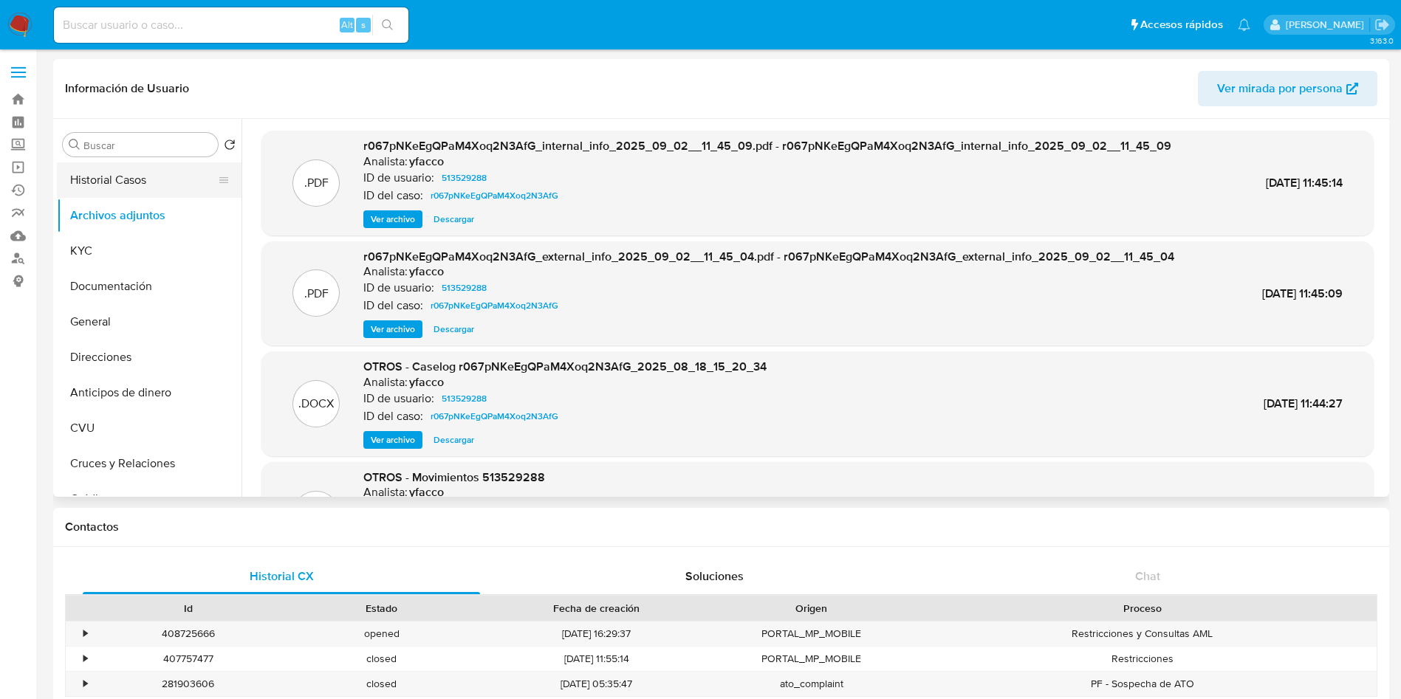
click at [158, 175] on button "Historial Casos" at bounding box center [143, 179] width 173 height 35
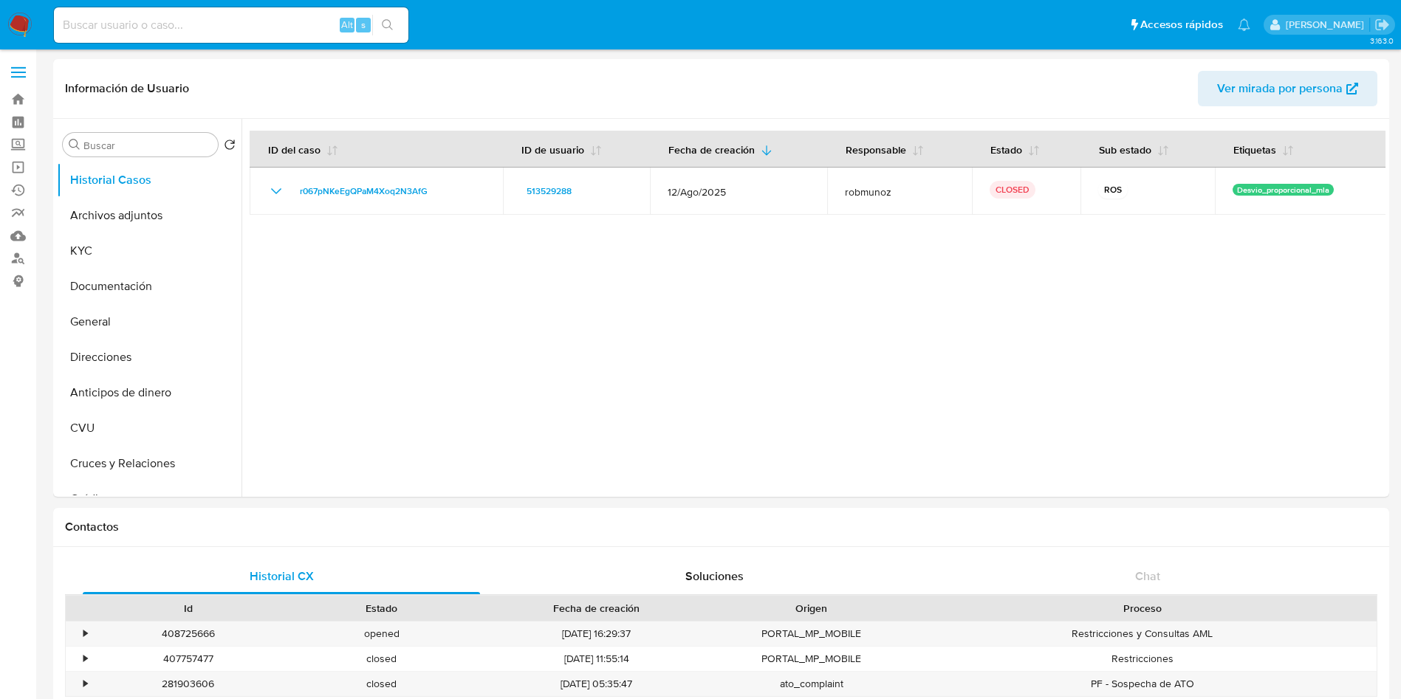
click at [111, 19] on input at bounding box center [231, 25] width 354 height 19
paste input "2470979907"
type input "2470979907"
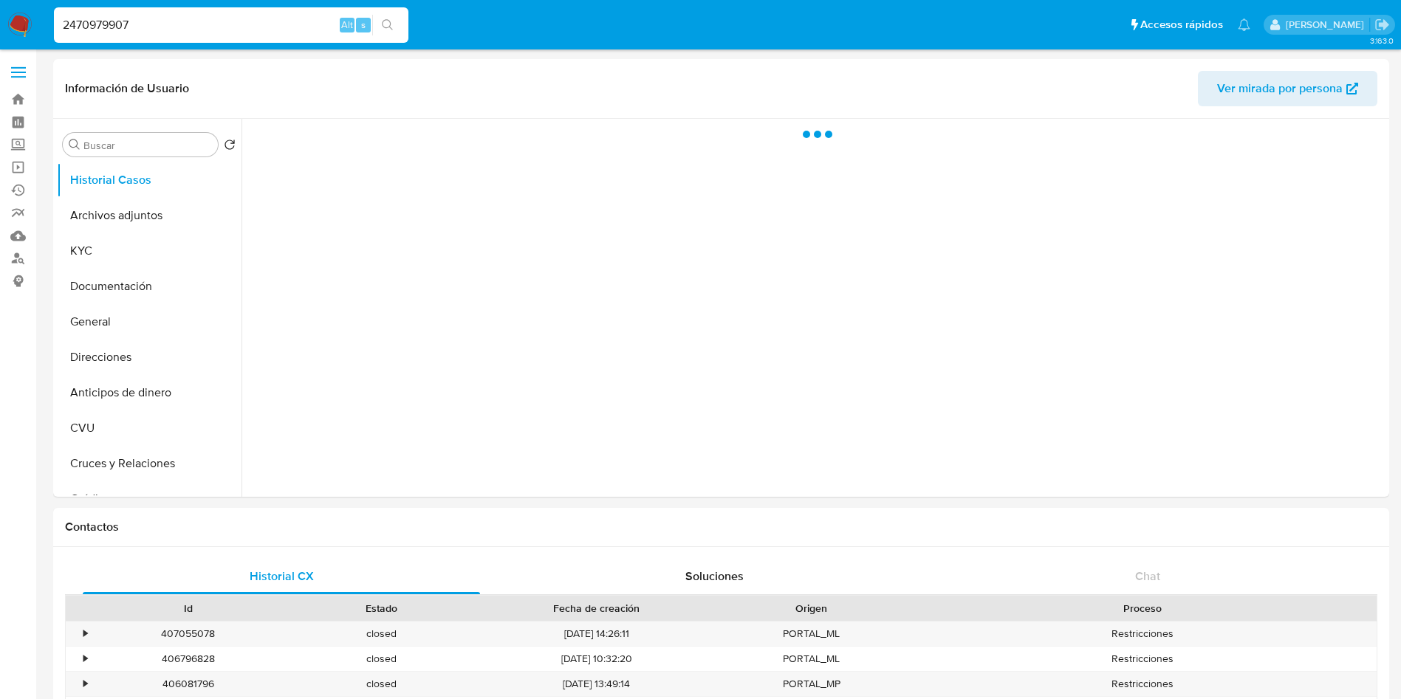
select select "10"
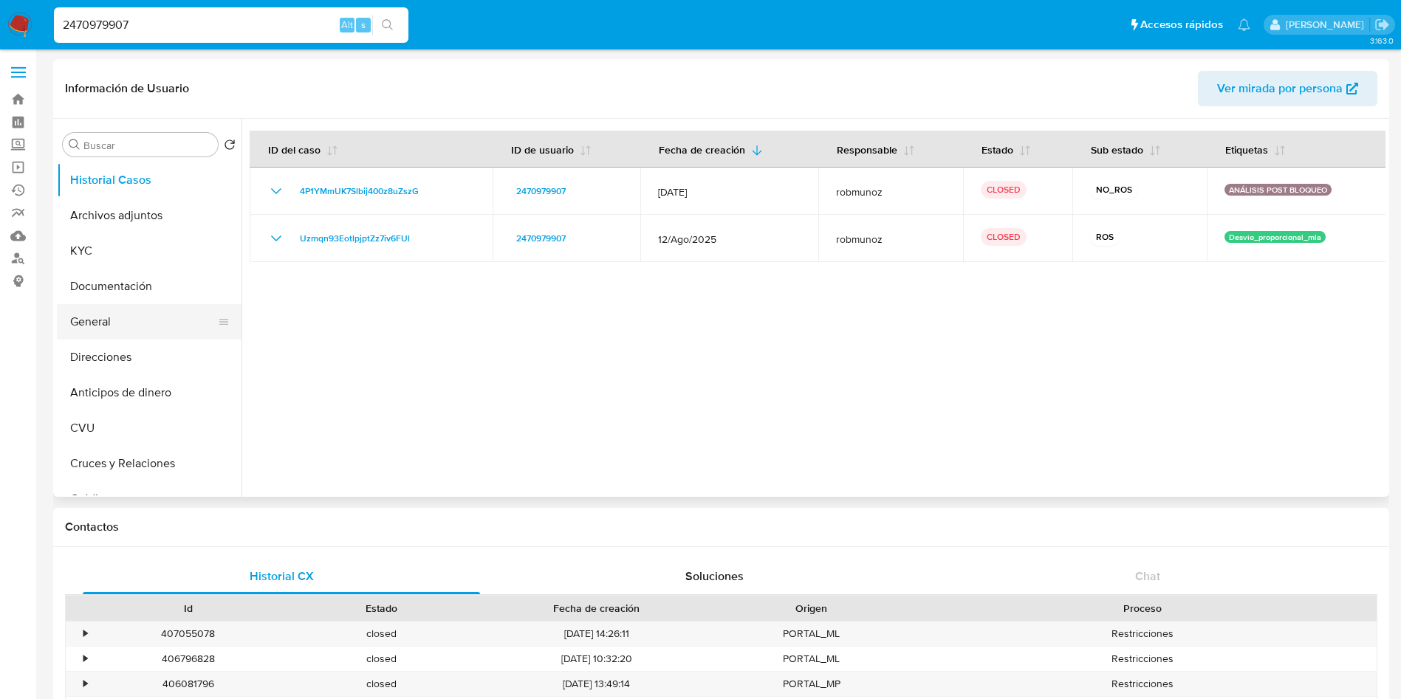
click at [100, 318] on button "General" at bounding box center [143, 321] width 173 height 35
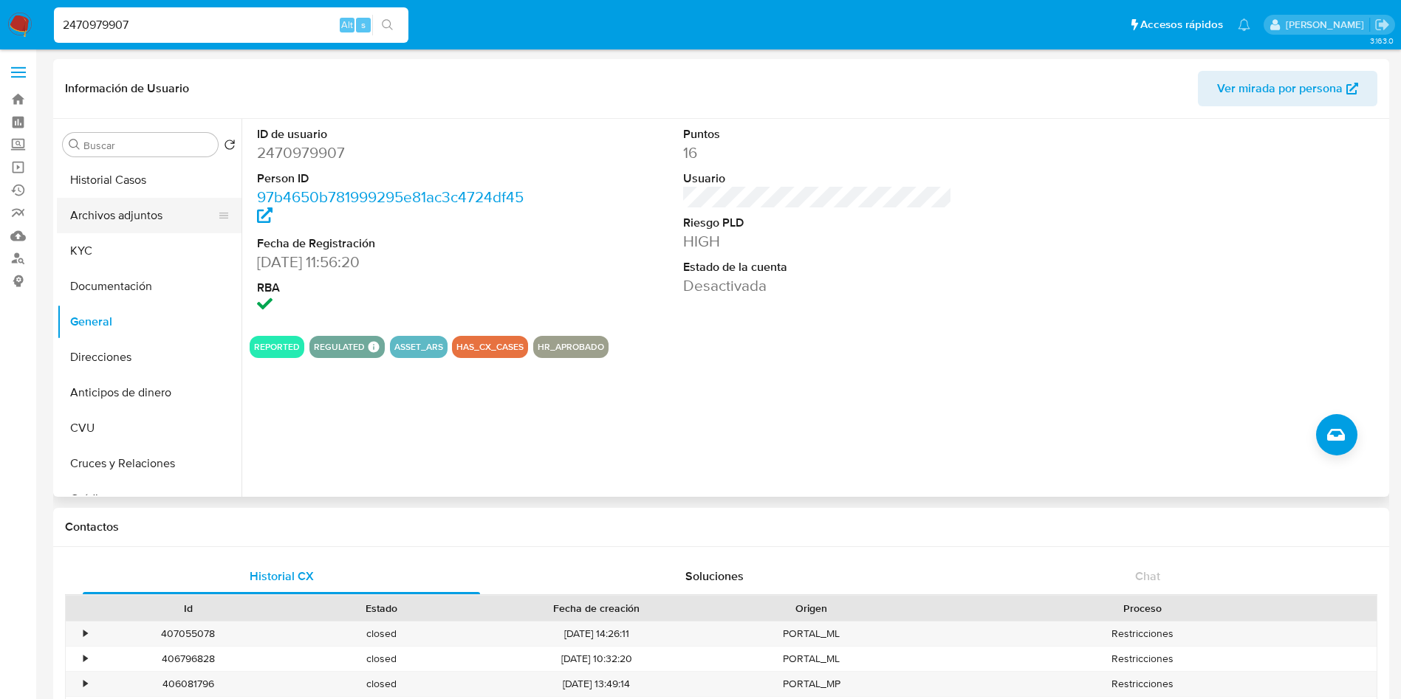
click at [114, 212] on button "Archivos adjuntos" at bounding box center [143, 215] width 173 height 35
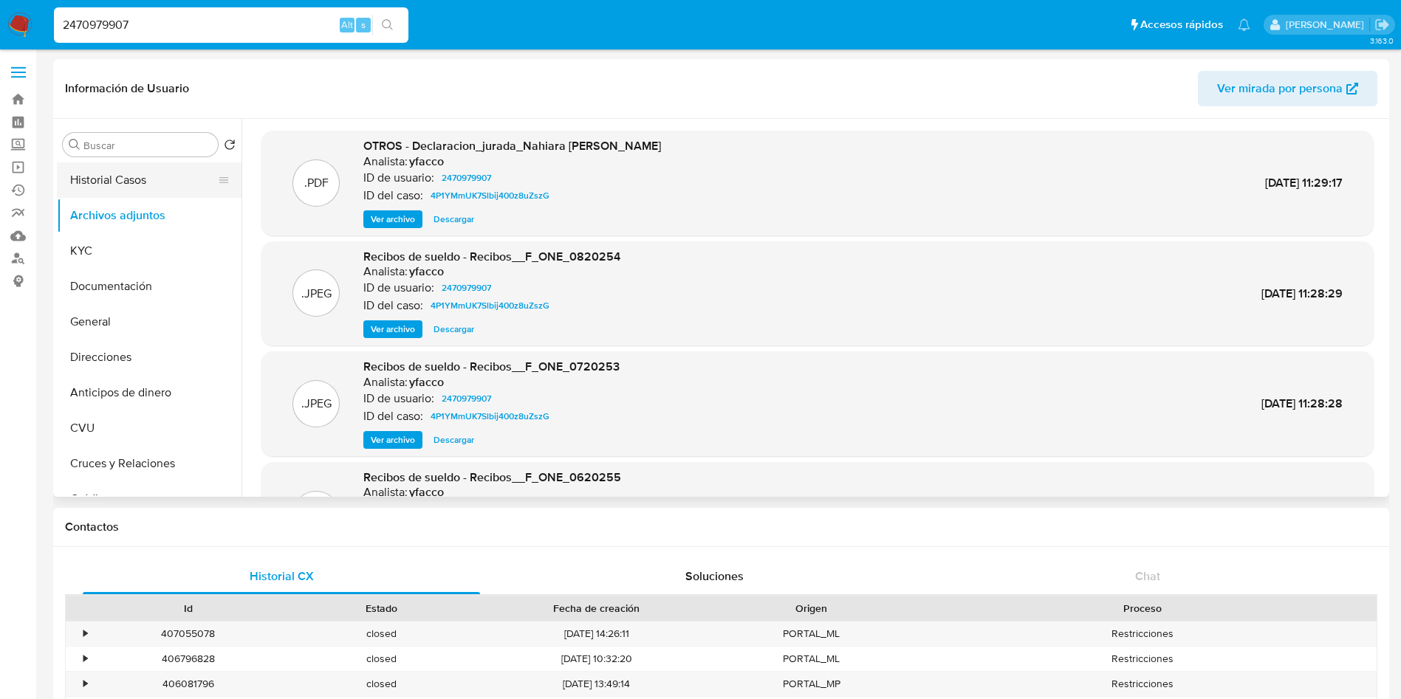
click at [133, 190] on button "Historial Casos" at bounding box center [143, 179] width 173 height 35
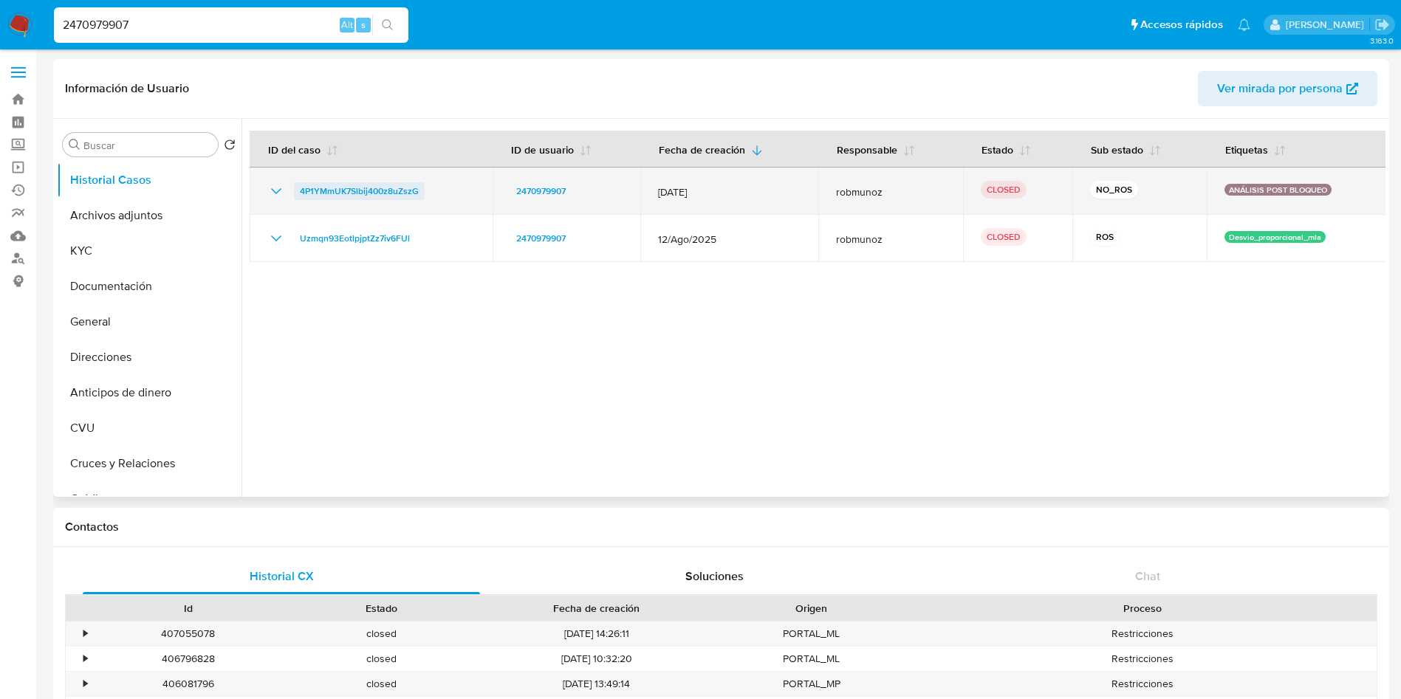
click at [394, 189] on span "4P1YMmUK7Slbij400z8uZszG" at bounding box center [359, 191] width 119 height 18
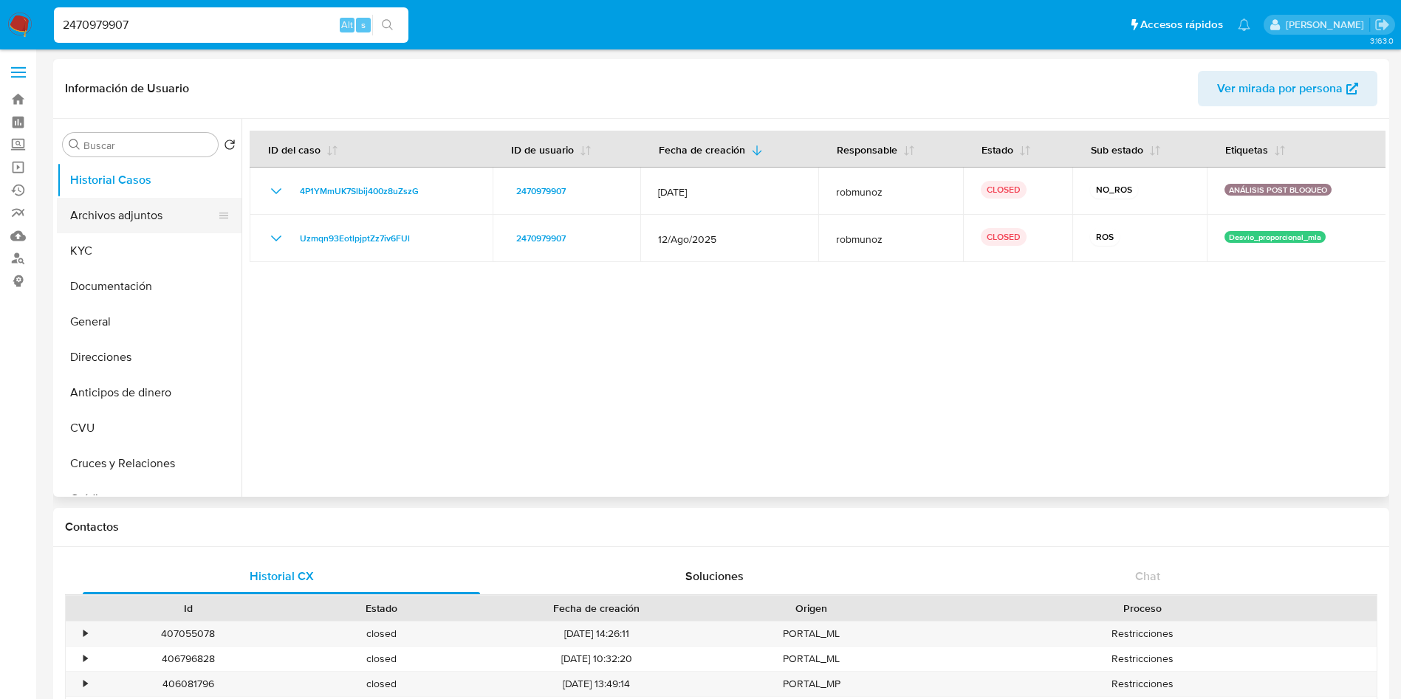
click at [120, 210] on button "Archivos adjuntos" at bounding box center [143, 215] width 173 height 35
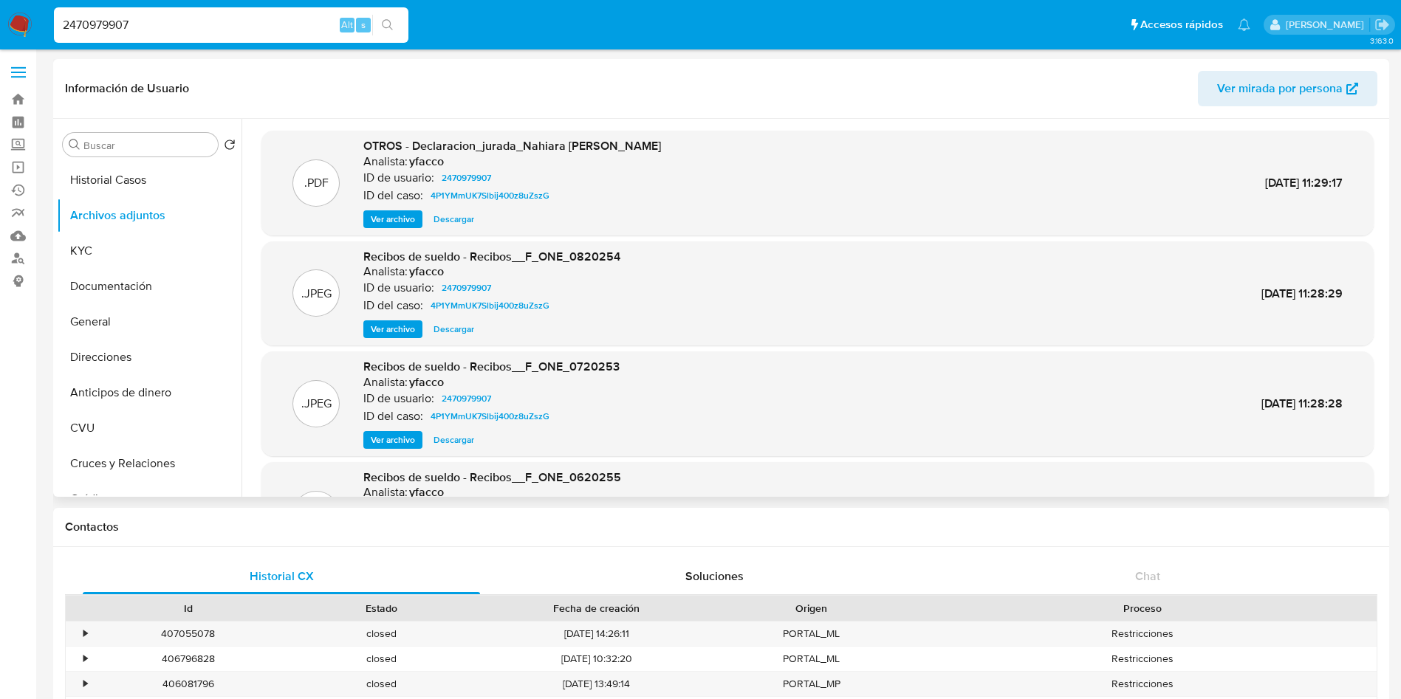
click at [384, 213] on span "Ver archivo" at bounding box center [393, 219] width 44 height 15
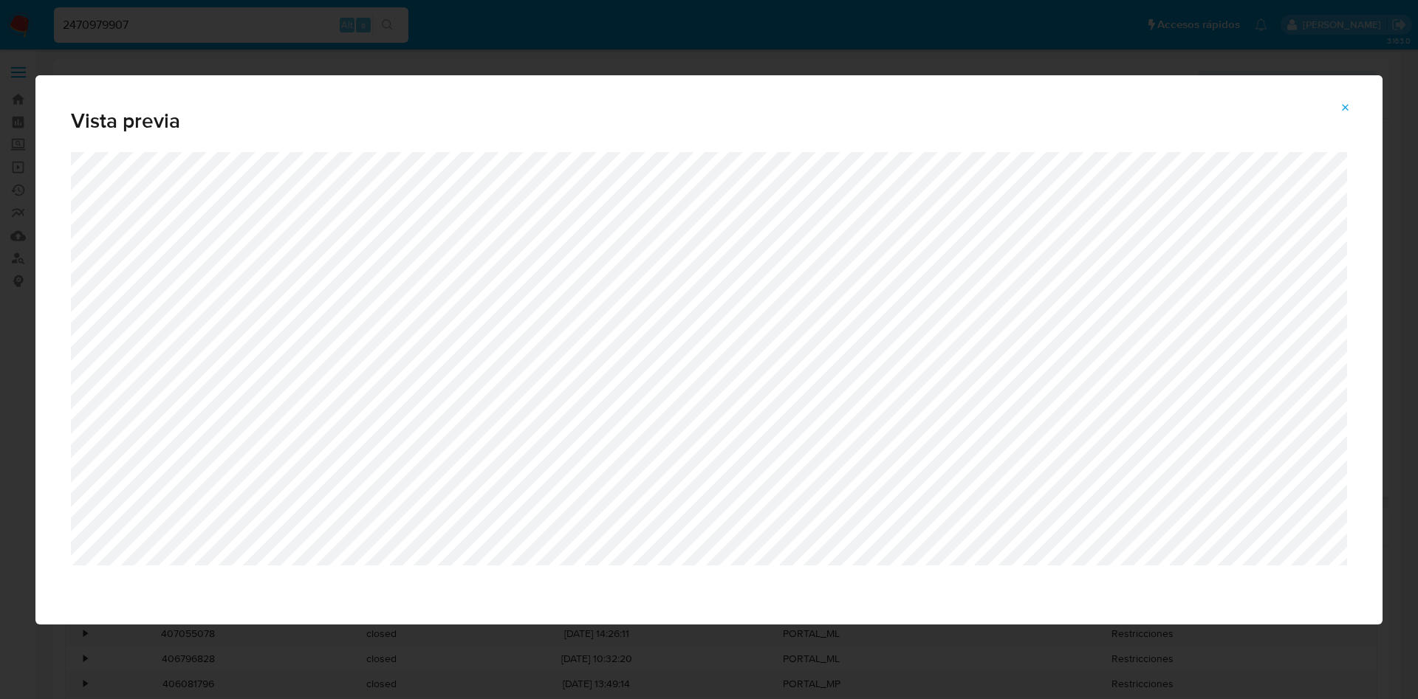
click at [1357, 118] on button "Attachment preview" at bounding box center [1345, 108] width 32 height 24
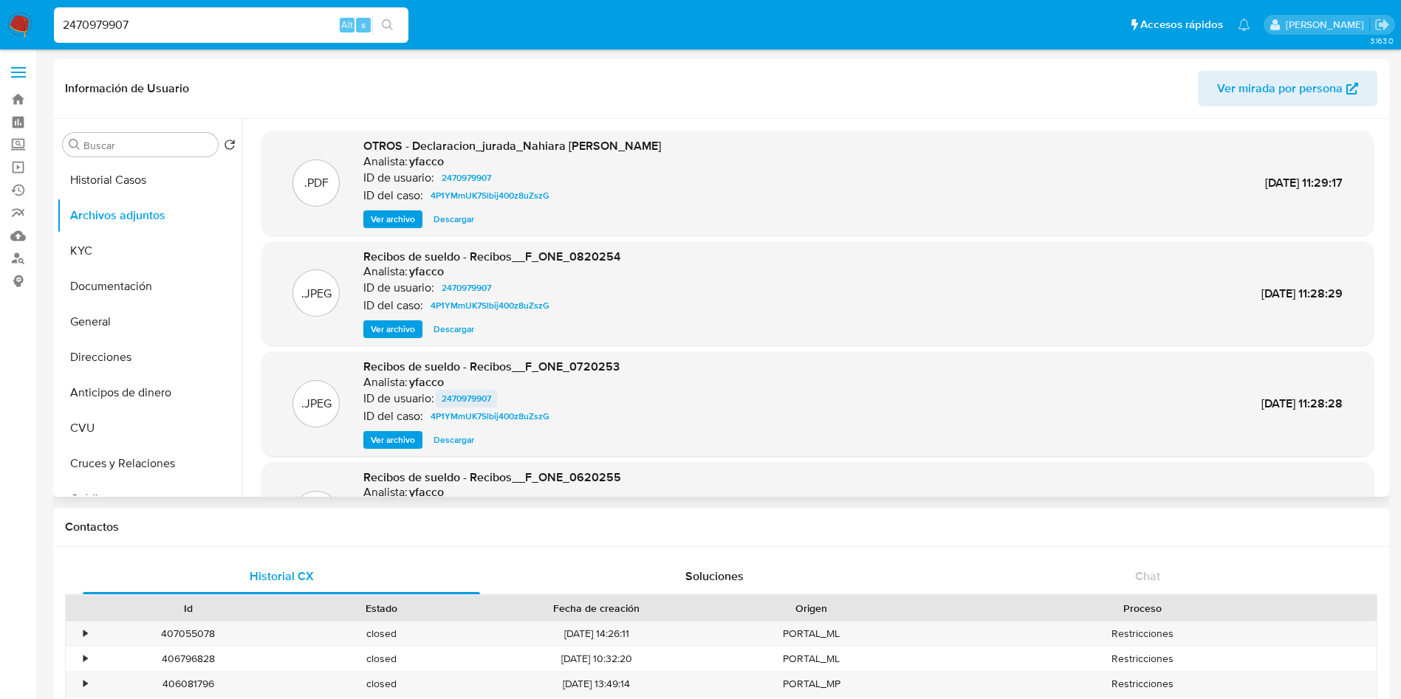
scroll to position [124, 0]
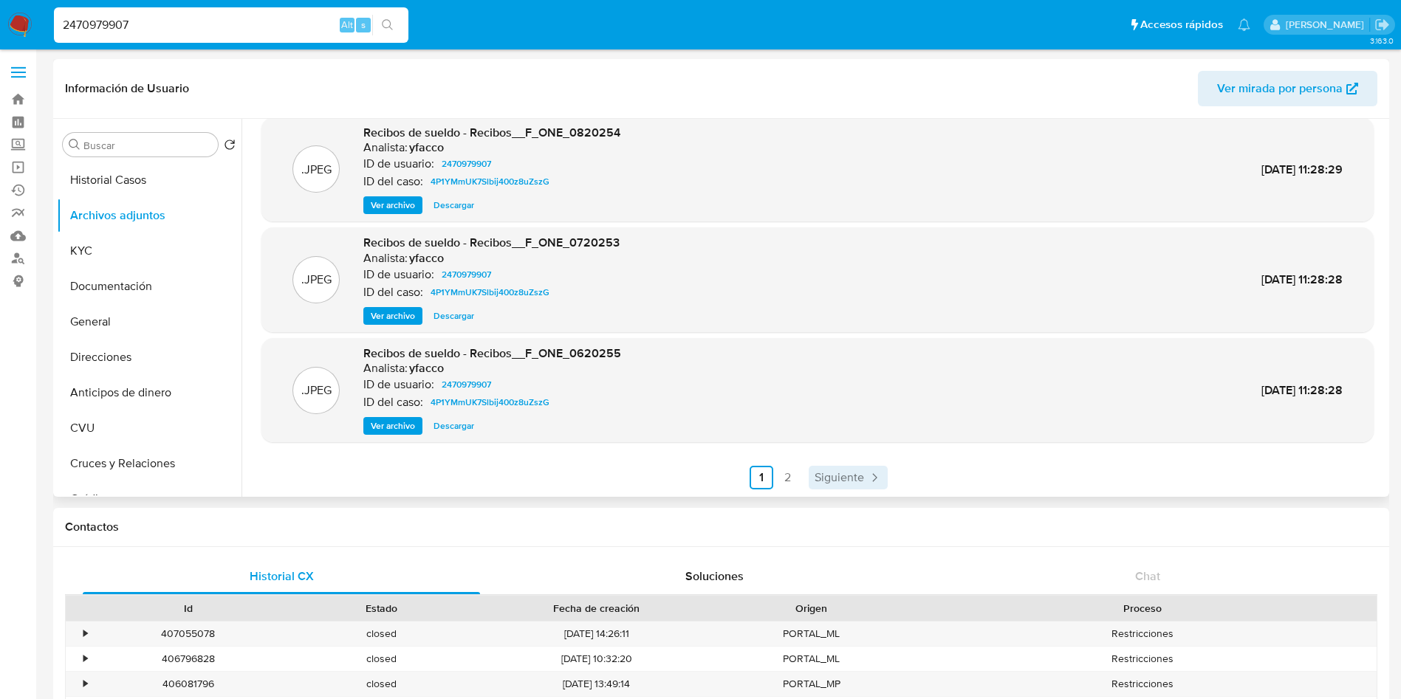
click at [851, 472] on span "Siguiente" at bounding box center [838, 478] width 49 height 12
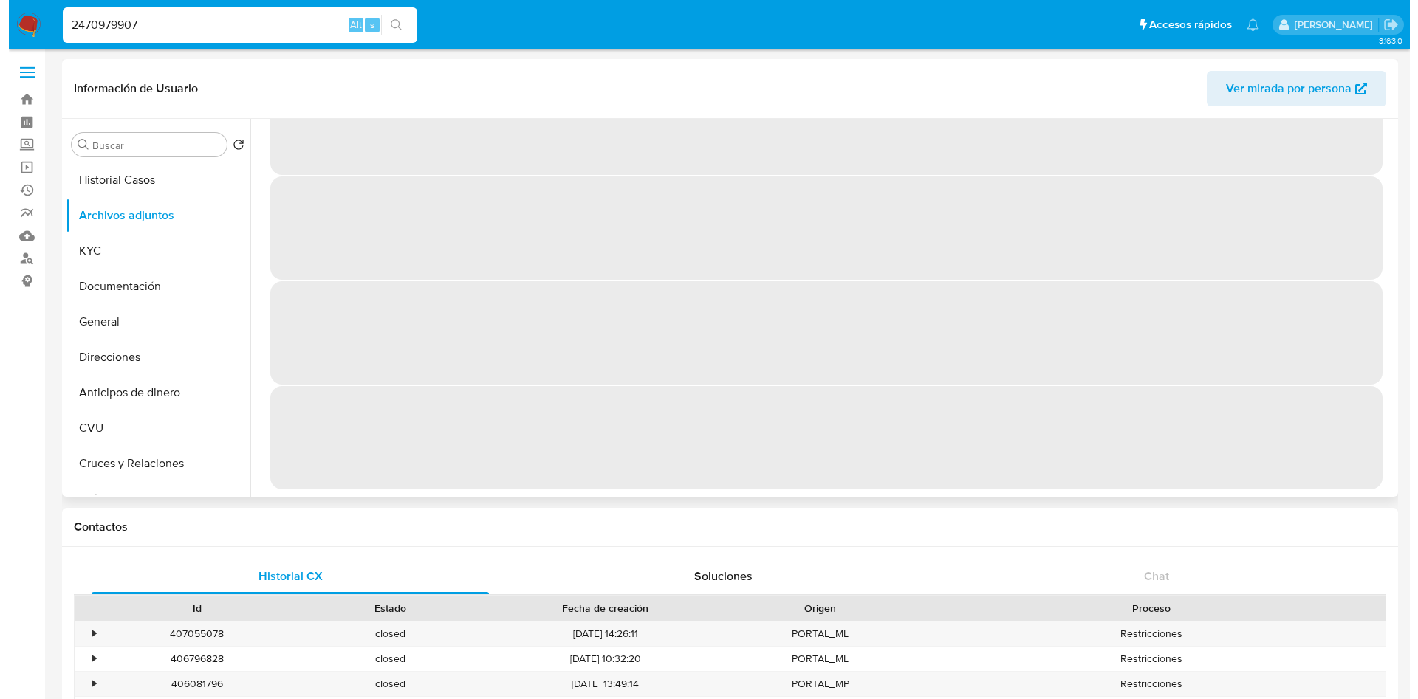
scroll to position [0, 0]
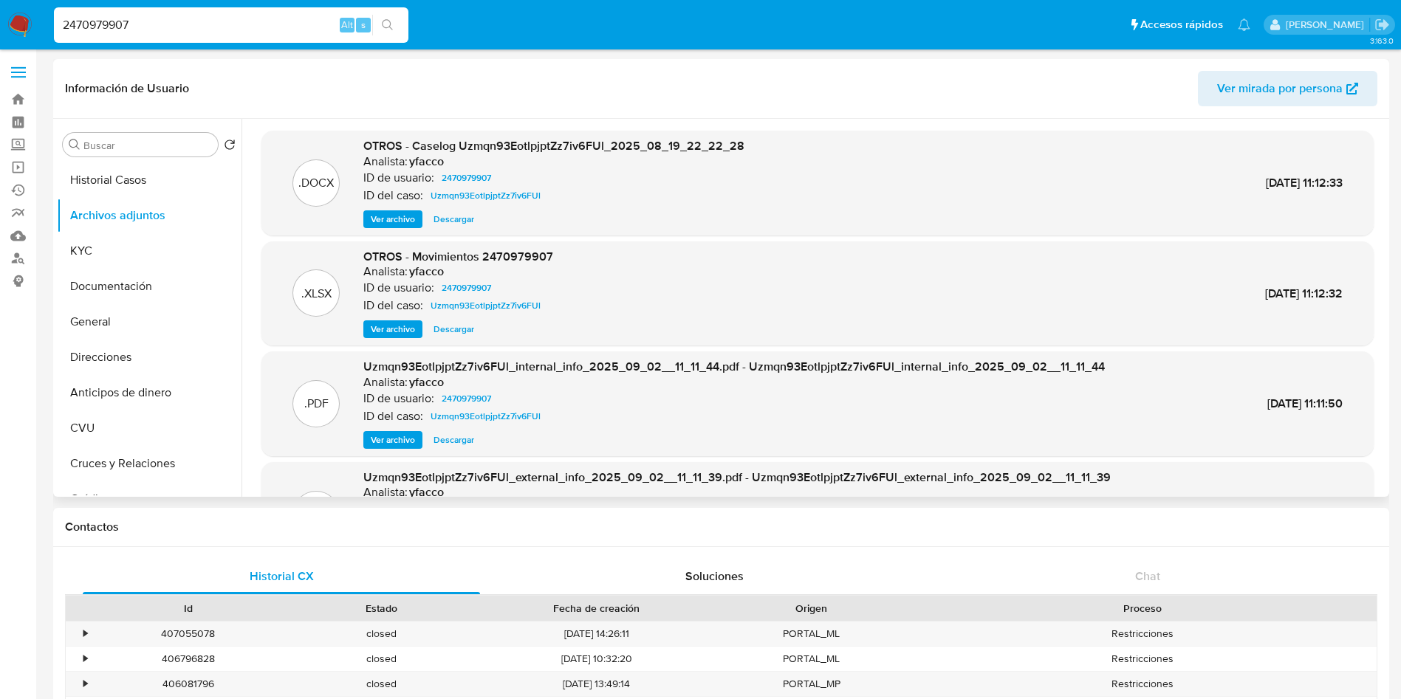
click at [399, 222] on span "Ver archivo" at bounding box center [393, 219] width 44 height 15
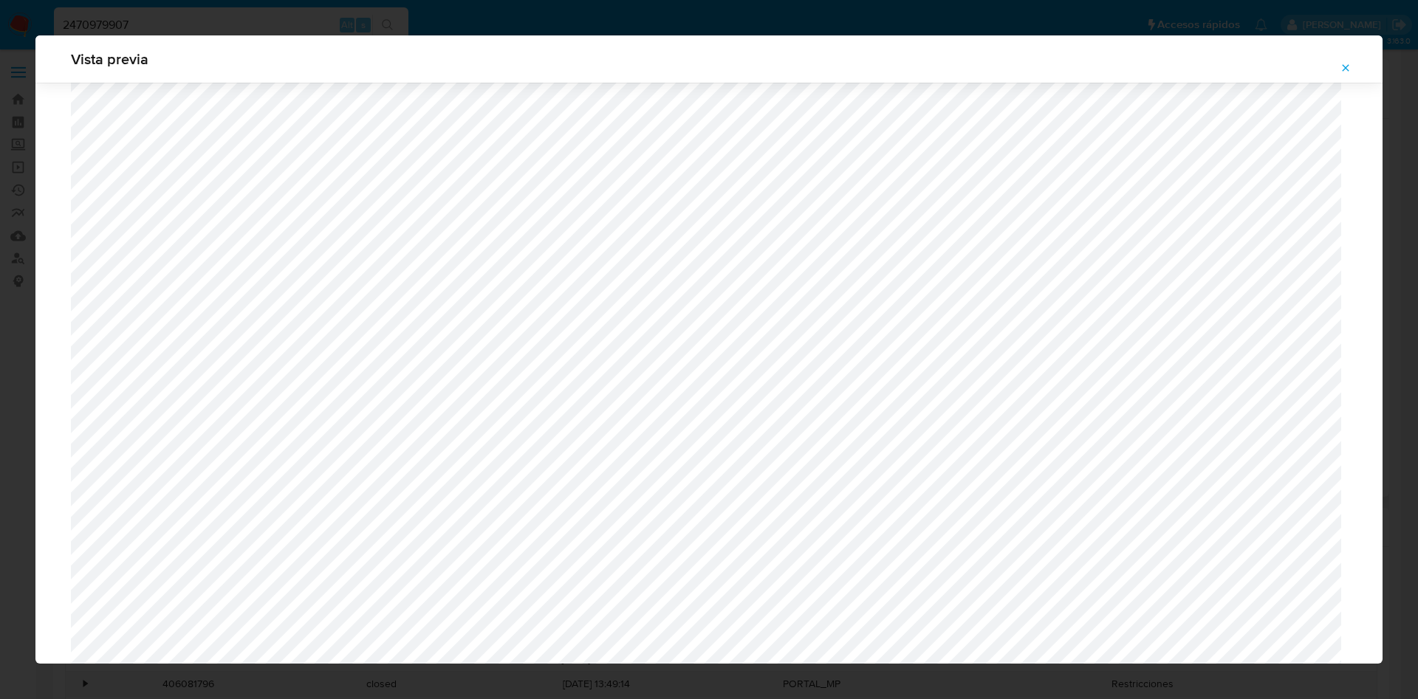
scroll to position [303, 0]
click at [1343, 66] on icon "Attachment preview" at bounding box center [1345, 67] width 7 height 7
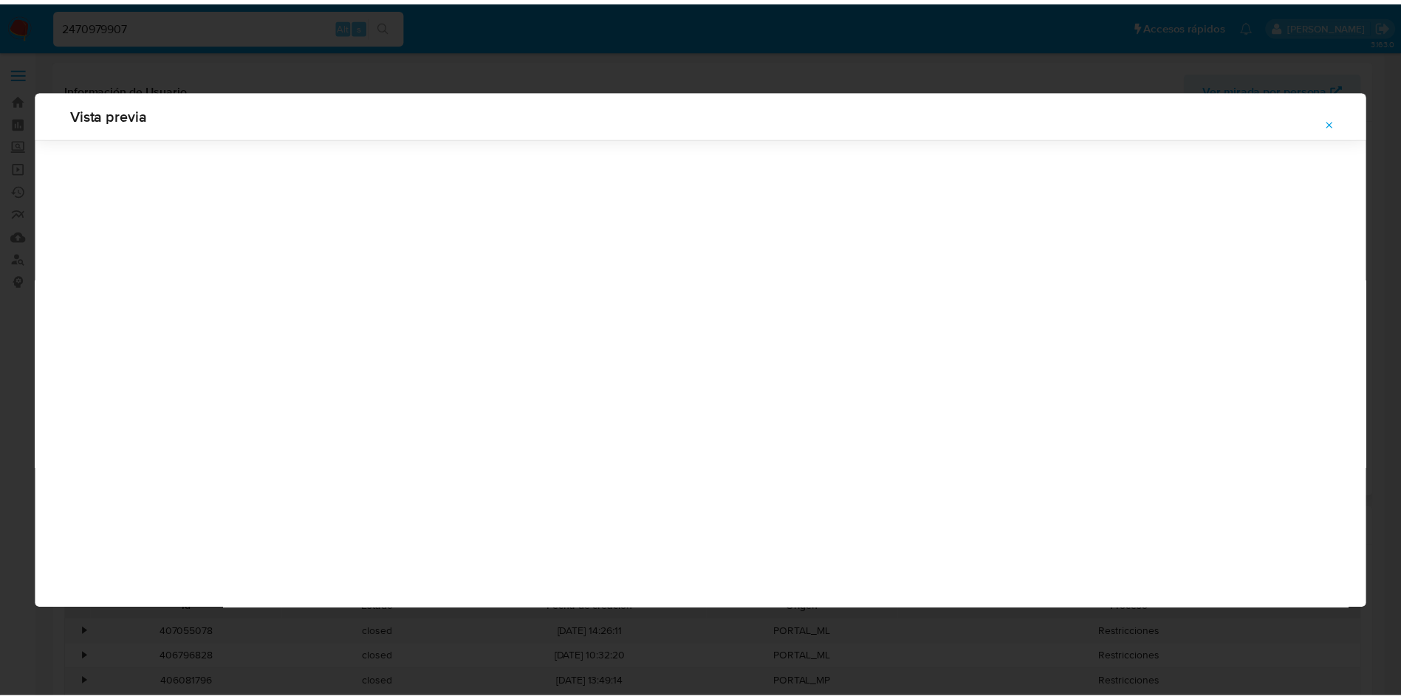
scroll to position [0, 0]
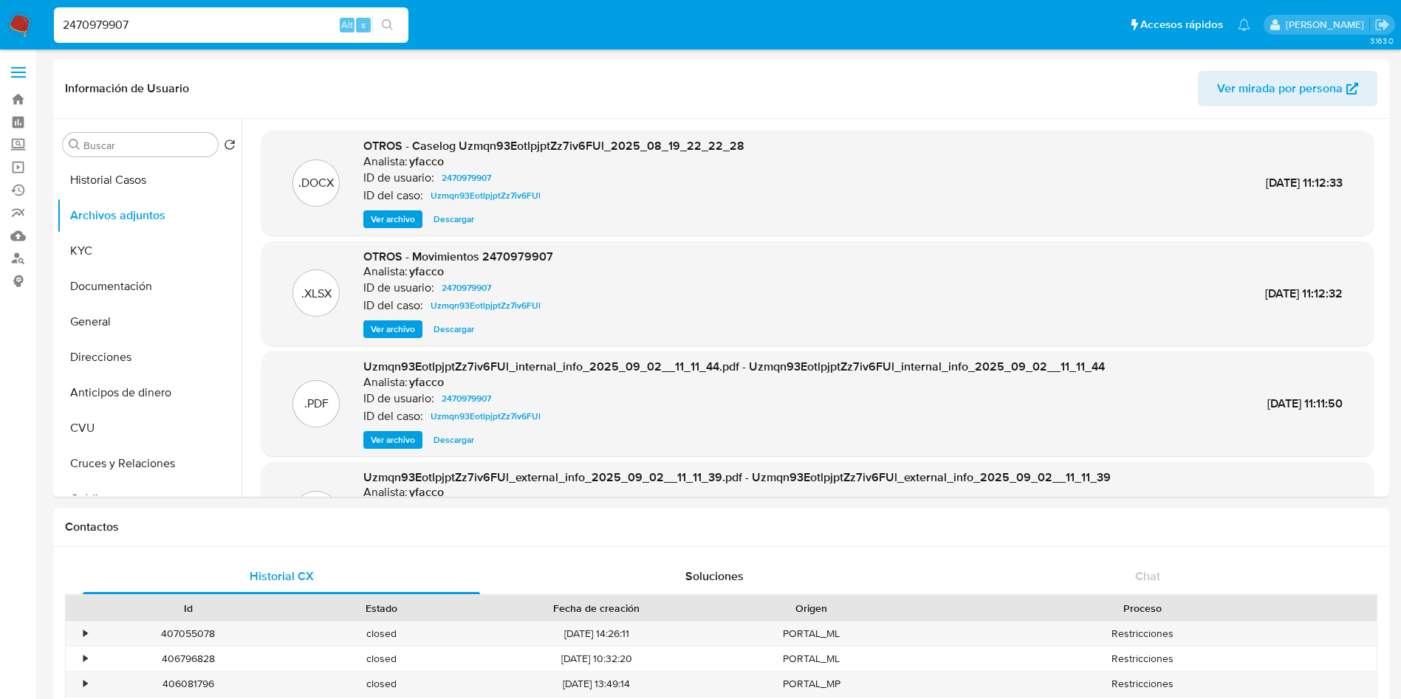
click at [190, 24] on input "2470979907" at bounding box center [231, 25] width 354 height 19
paste input "1947373648"
type input "1947373648"
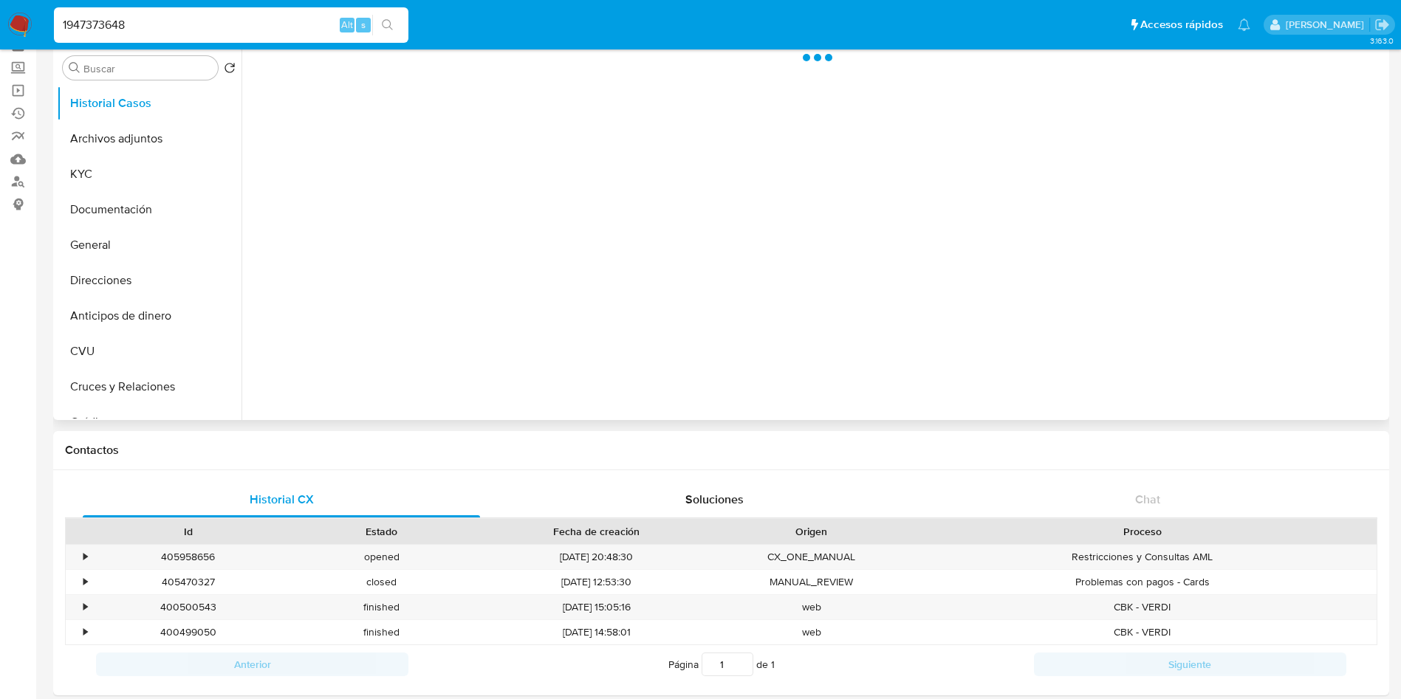
select select "10"
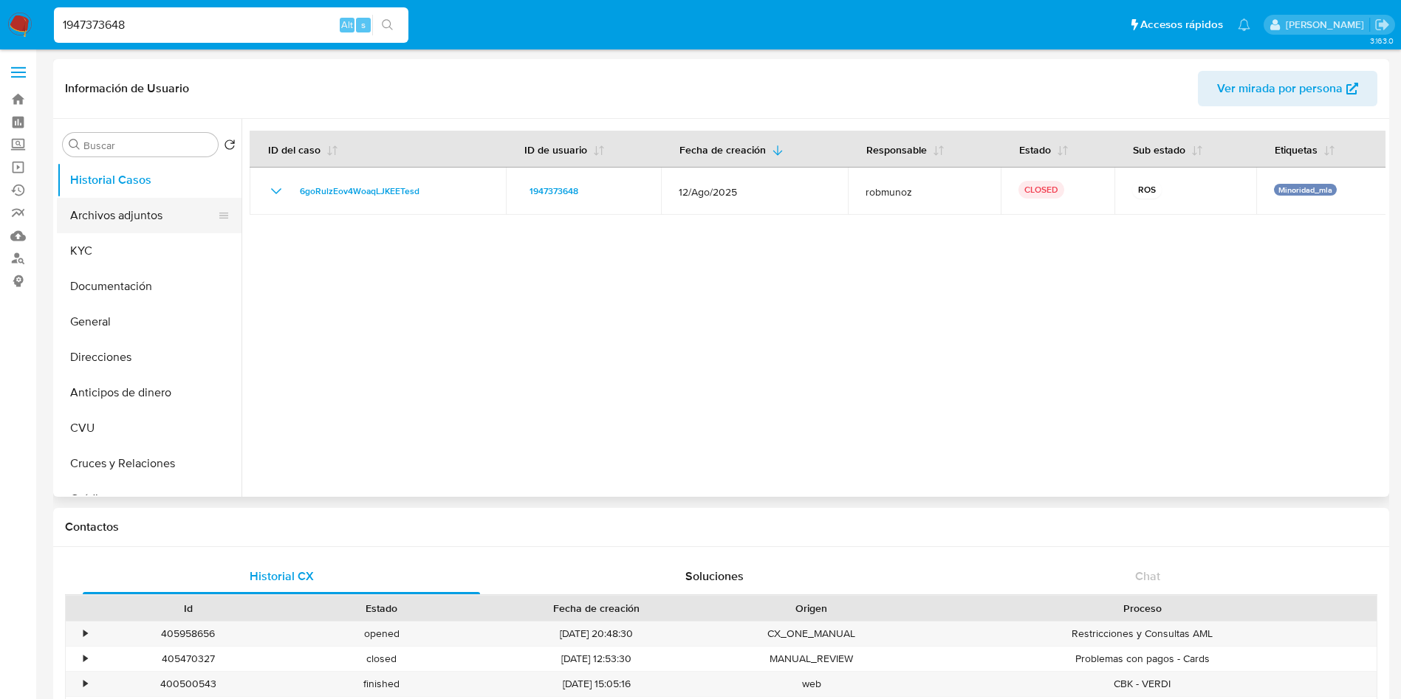
click at [168, 221] on button "Archivos adjuntos" at bounding box center [143, 215] width 173 height 35
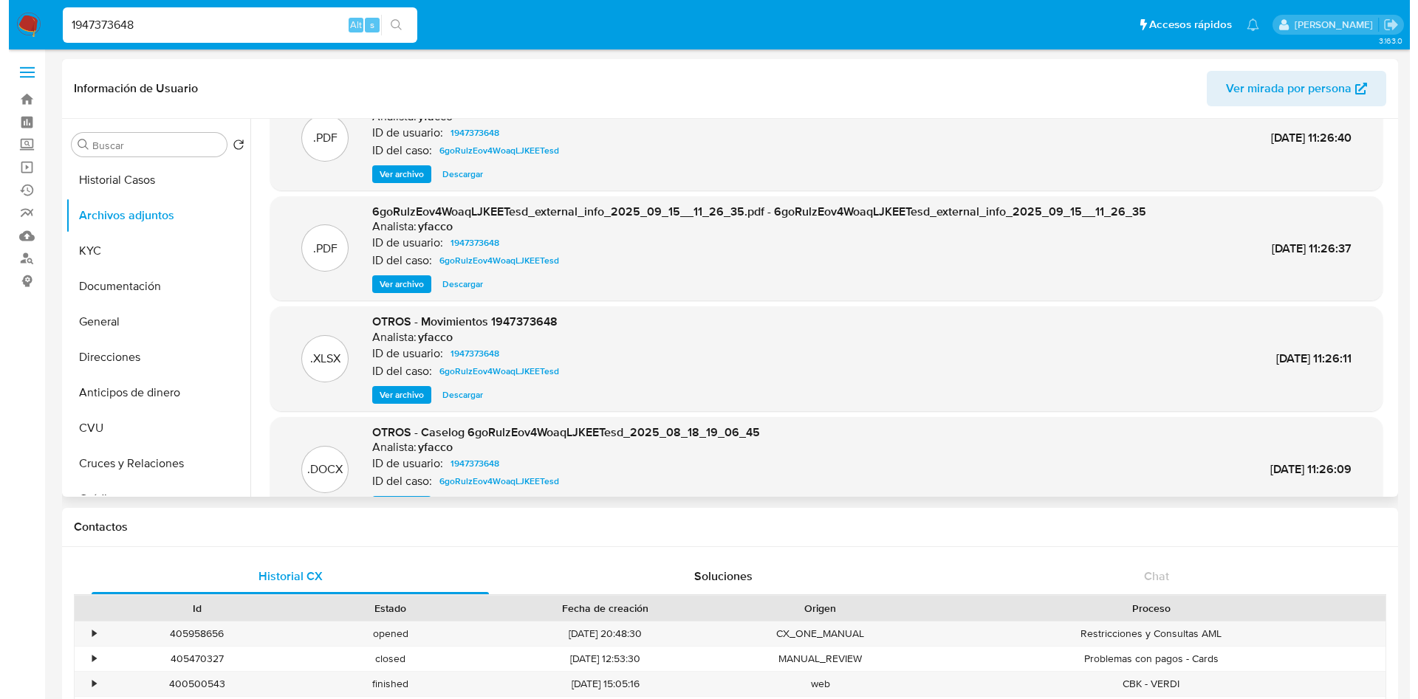
scroll to position [83, 0]
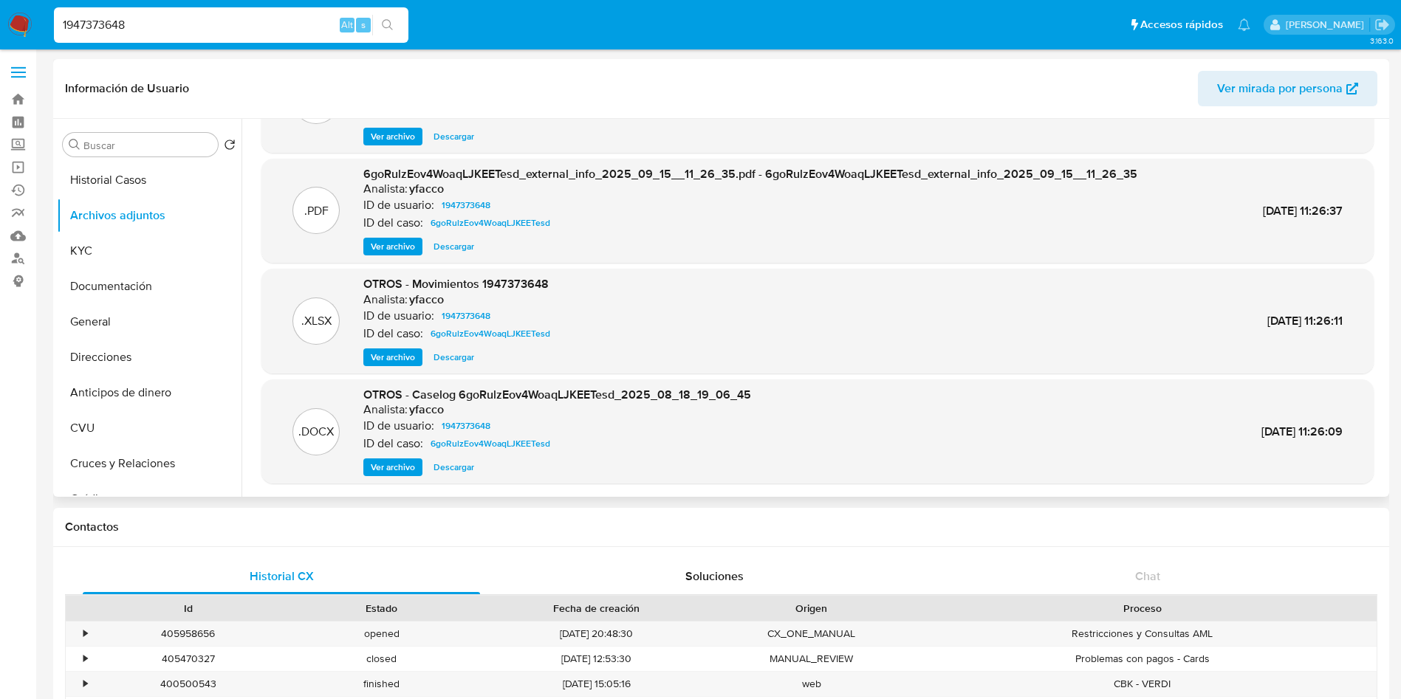
click at [388, 463] on span "Ver archivo" at bounding box center [393, 467] width 44 height 15
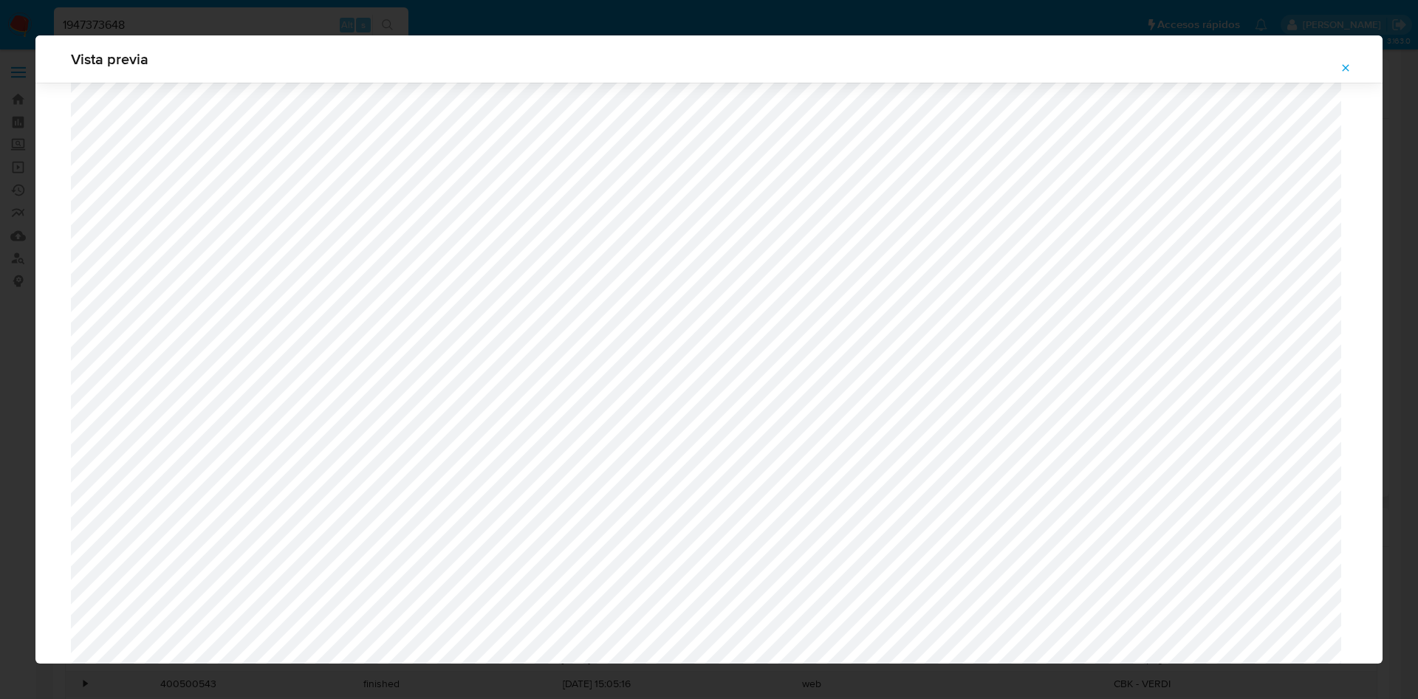
scroll to position [967, 0]
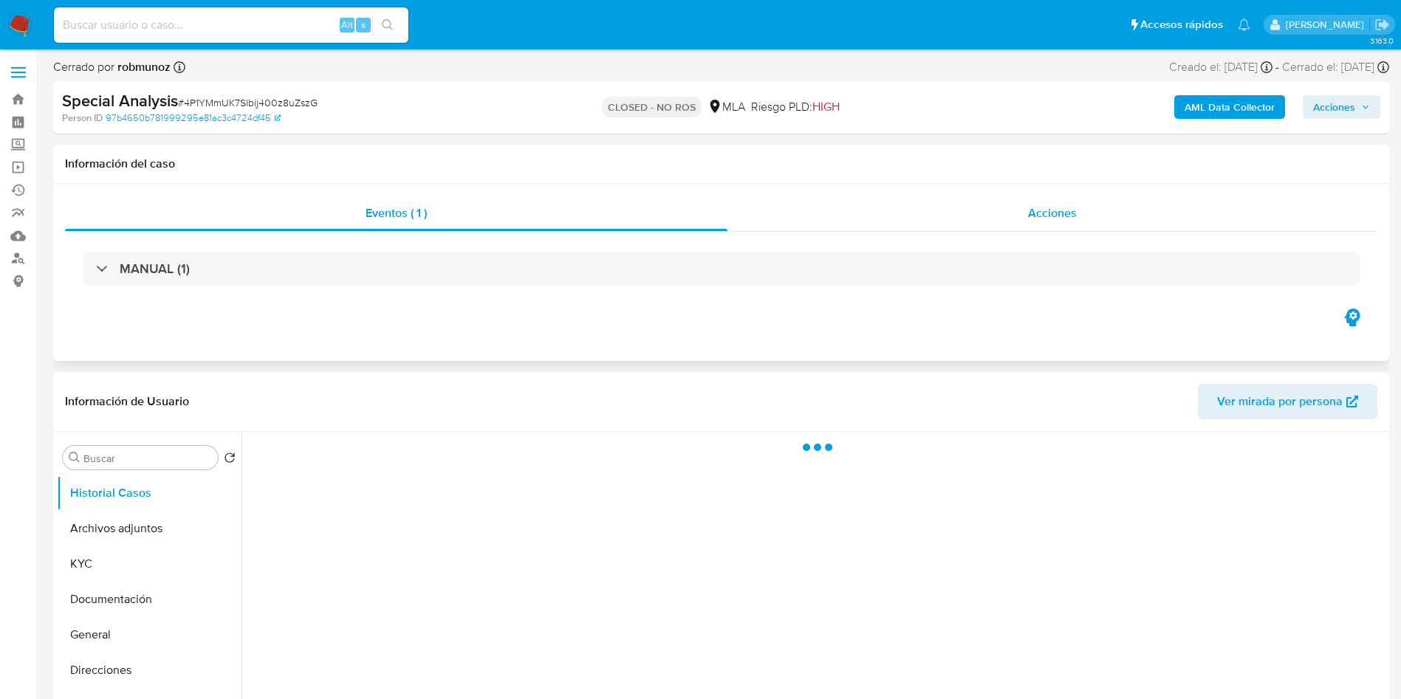
click at [1043, 205] on span "Acciones" at bounding box center [1052, 213] width 49 height 17
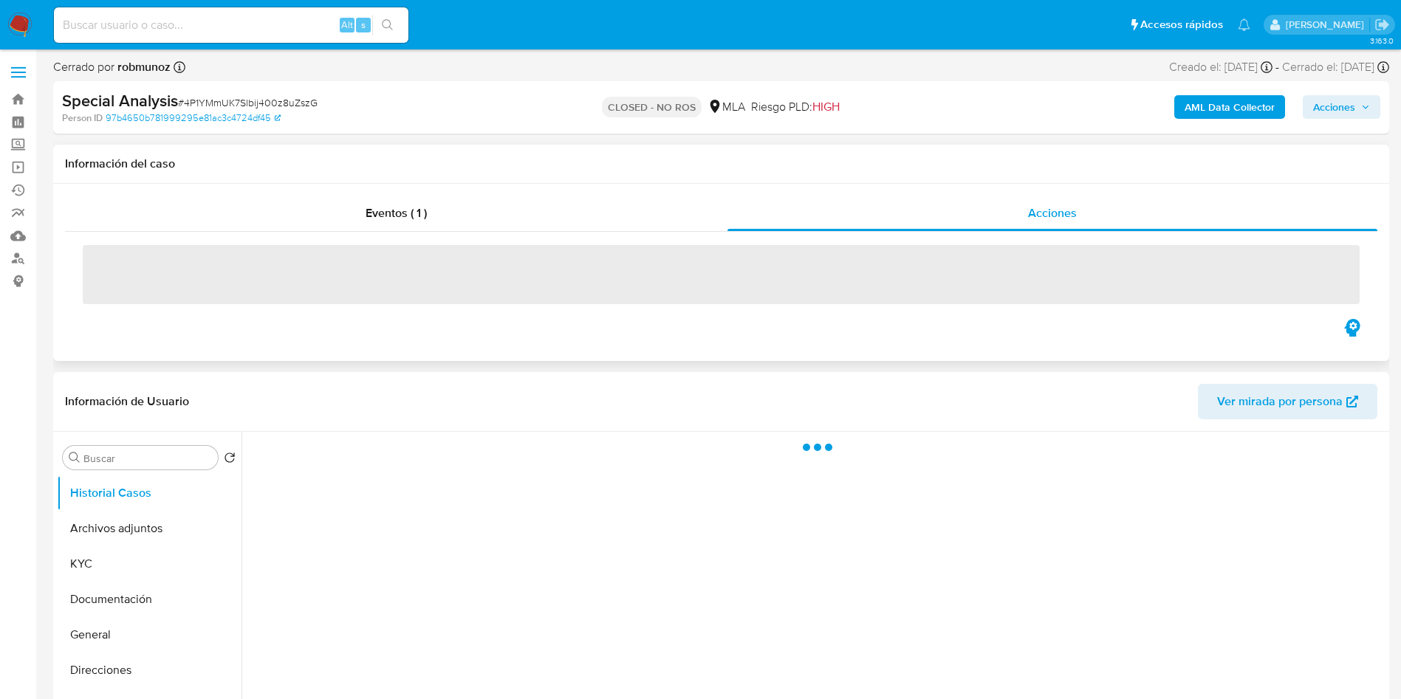
select select "10"
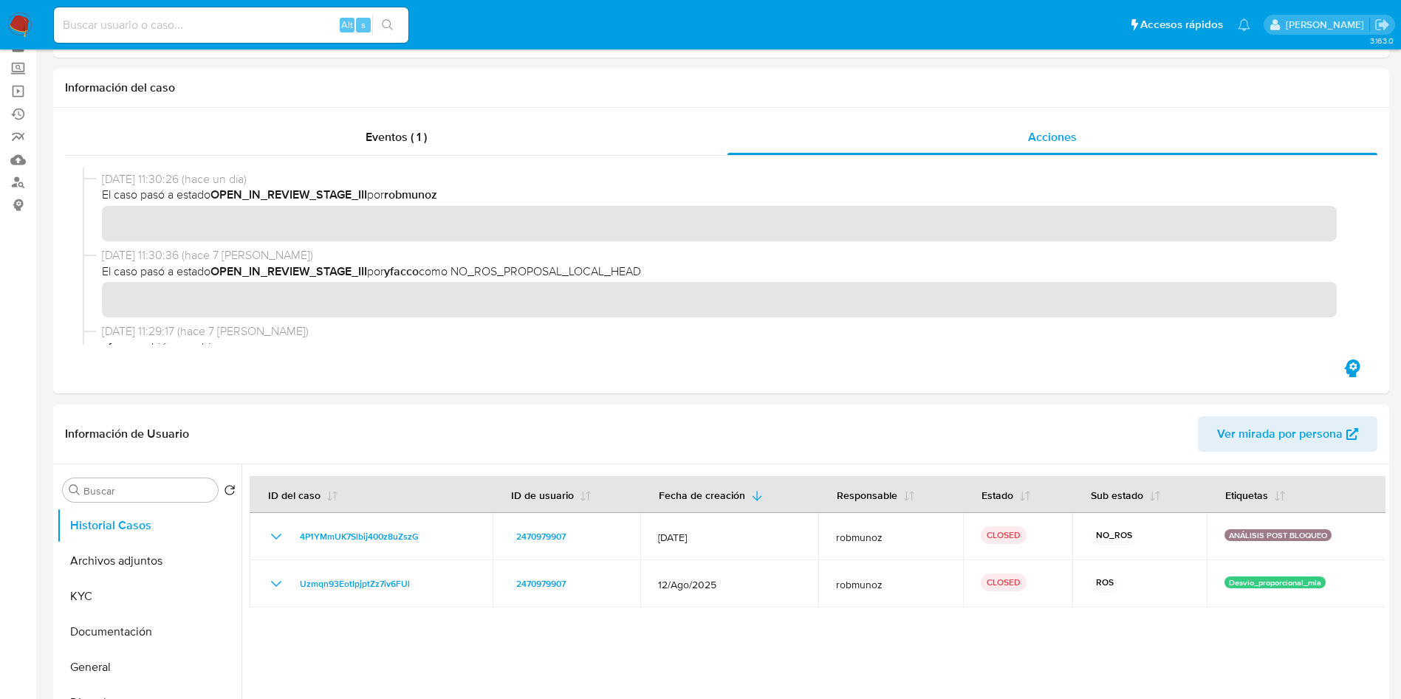
scroll to position [111, 0]
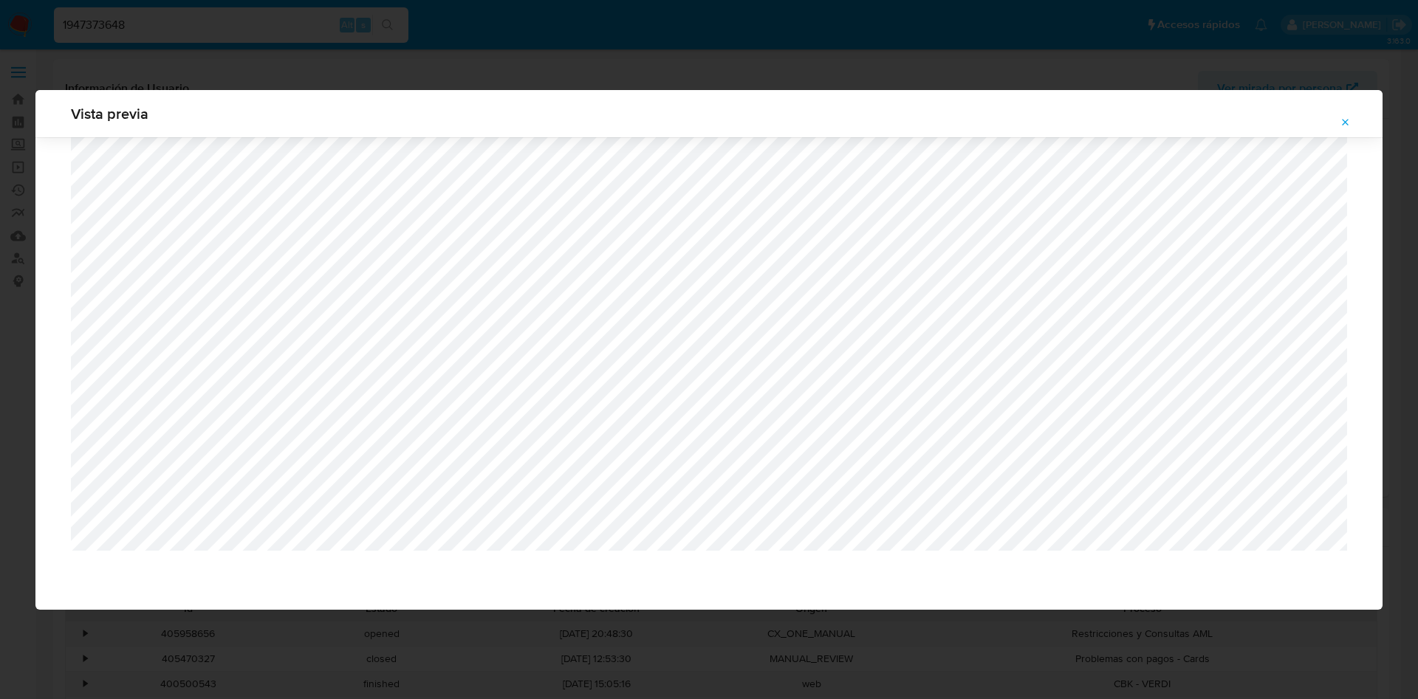
select select "10"
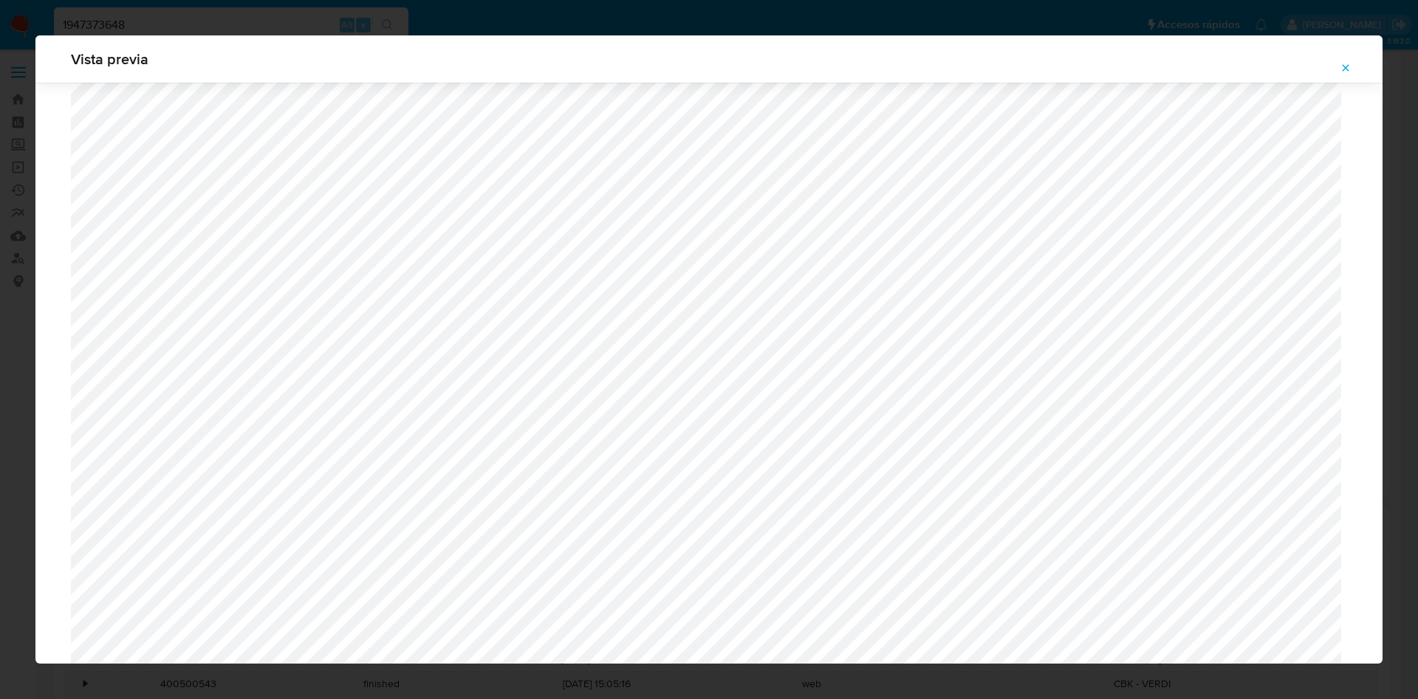
scroll to position [967, 0]
click at [1337, 68] on button "Attachment preview" at bounding box center [1345, 68] width 32 height 24
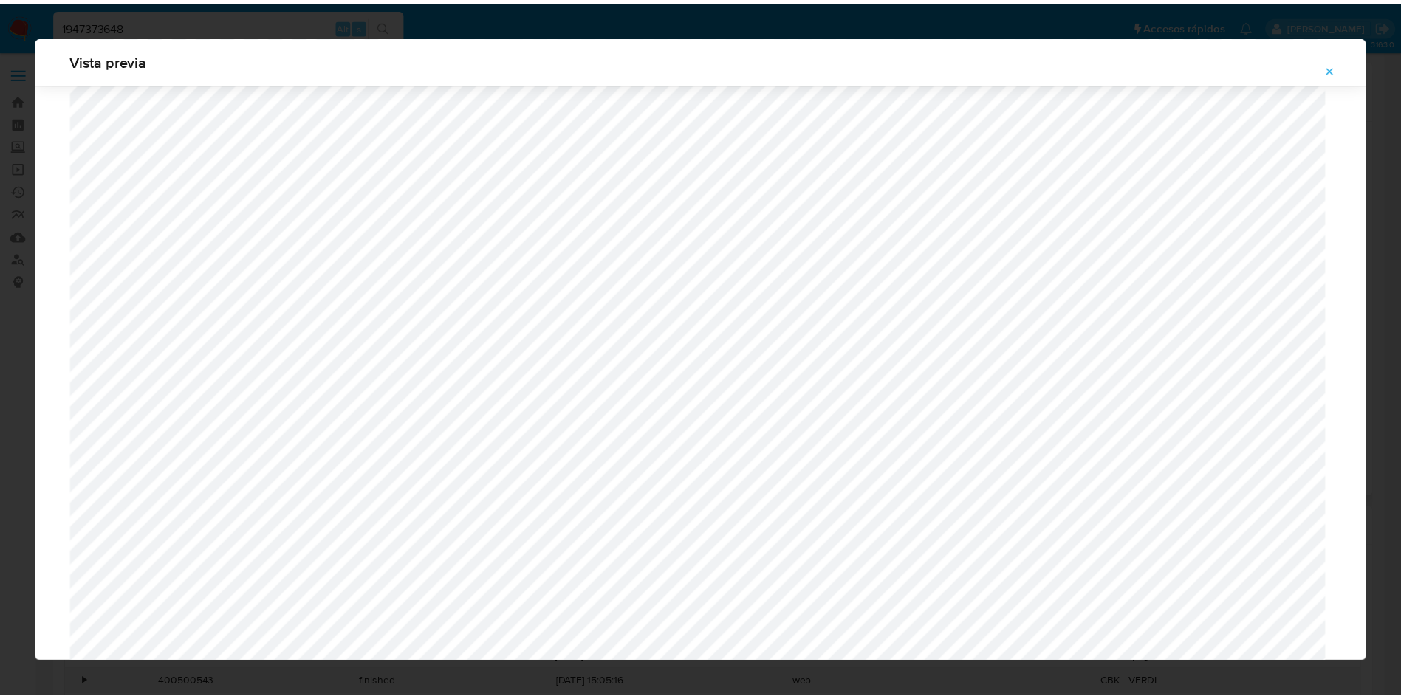
scroll to position [0, 0]
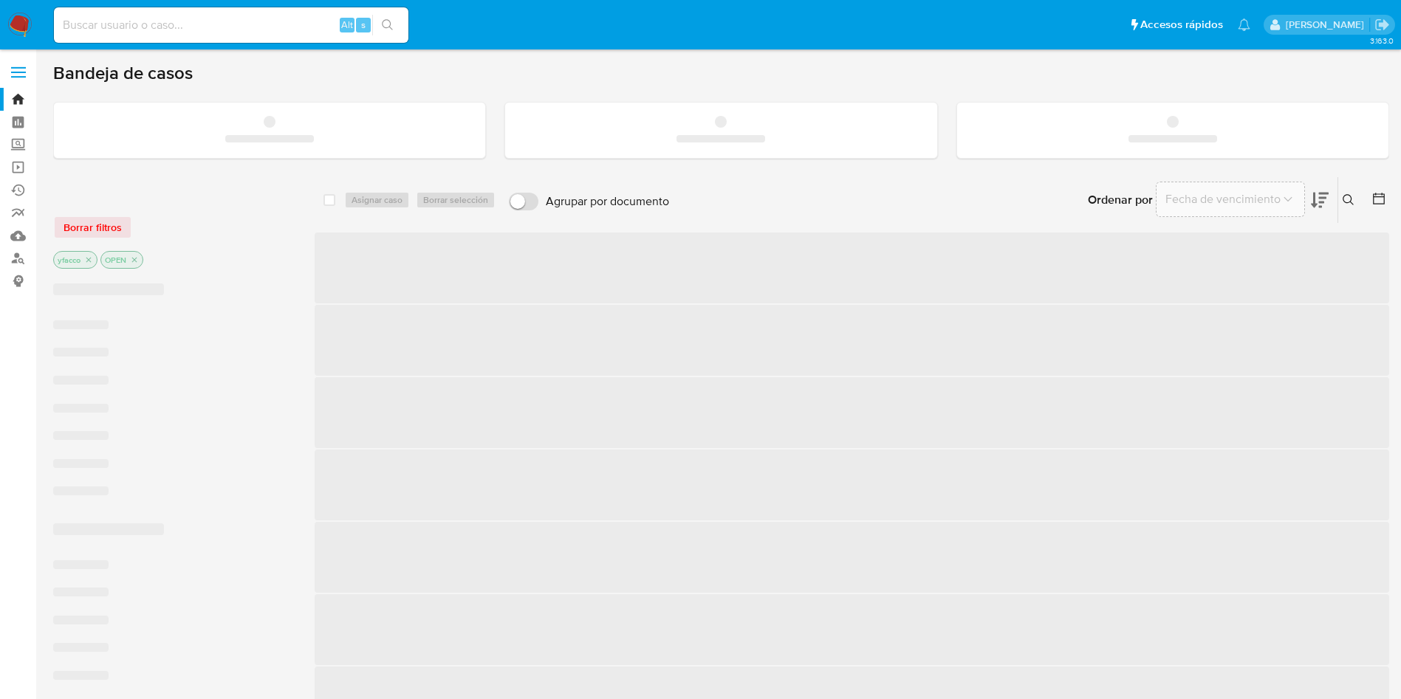
click at [188, 31] on input at bounding box center [231, 25] width 354 height 19
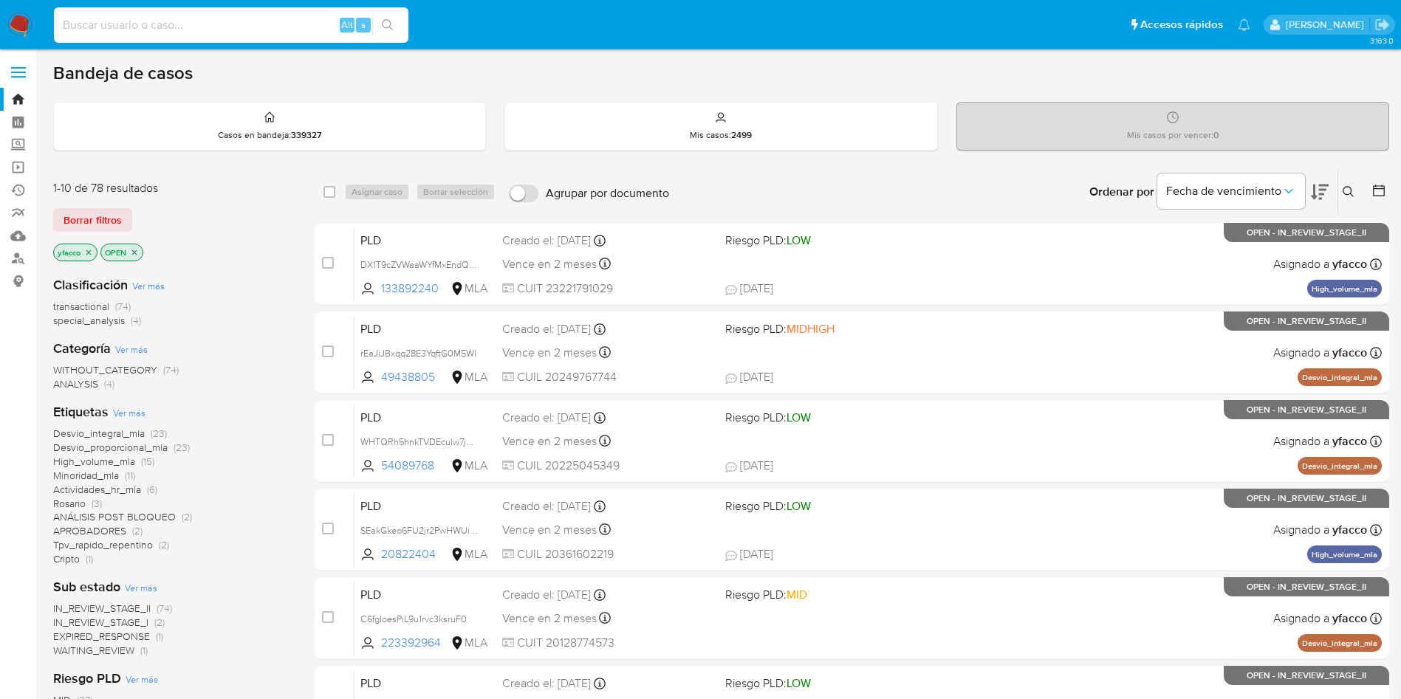
paste input "whEwqEzPyPvpkHq45NUYs9KQ"
type input "whEwqEzPyPvpkHq45NUYs9KQ"
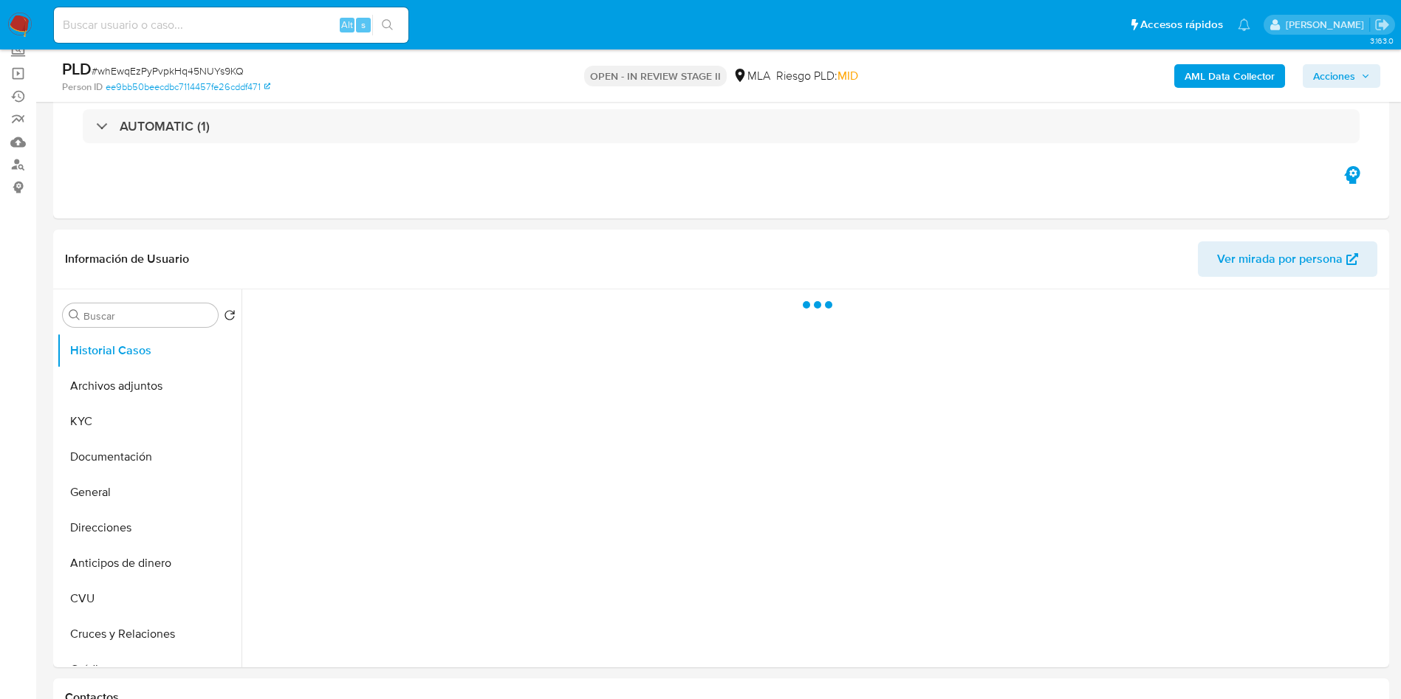
scroll to position [222, 0]
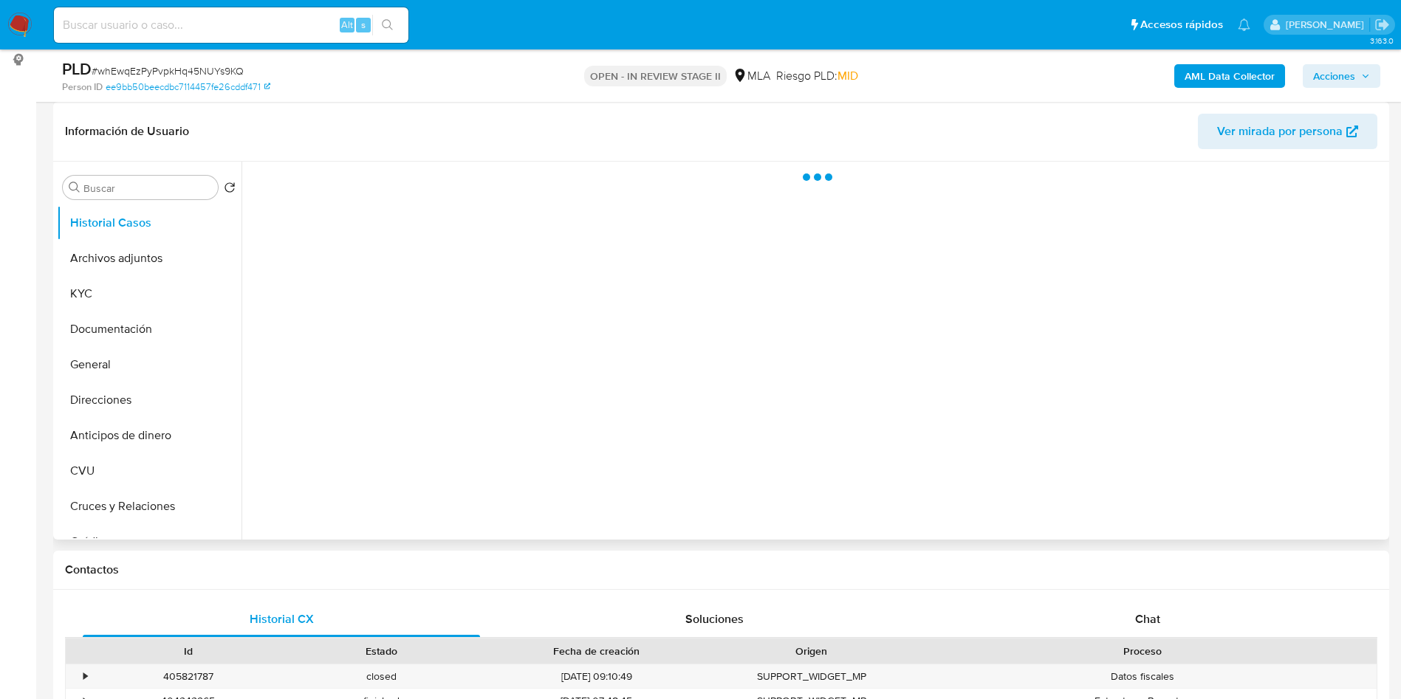
select select "10"
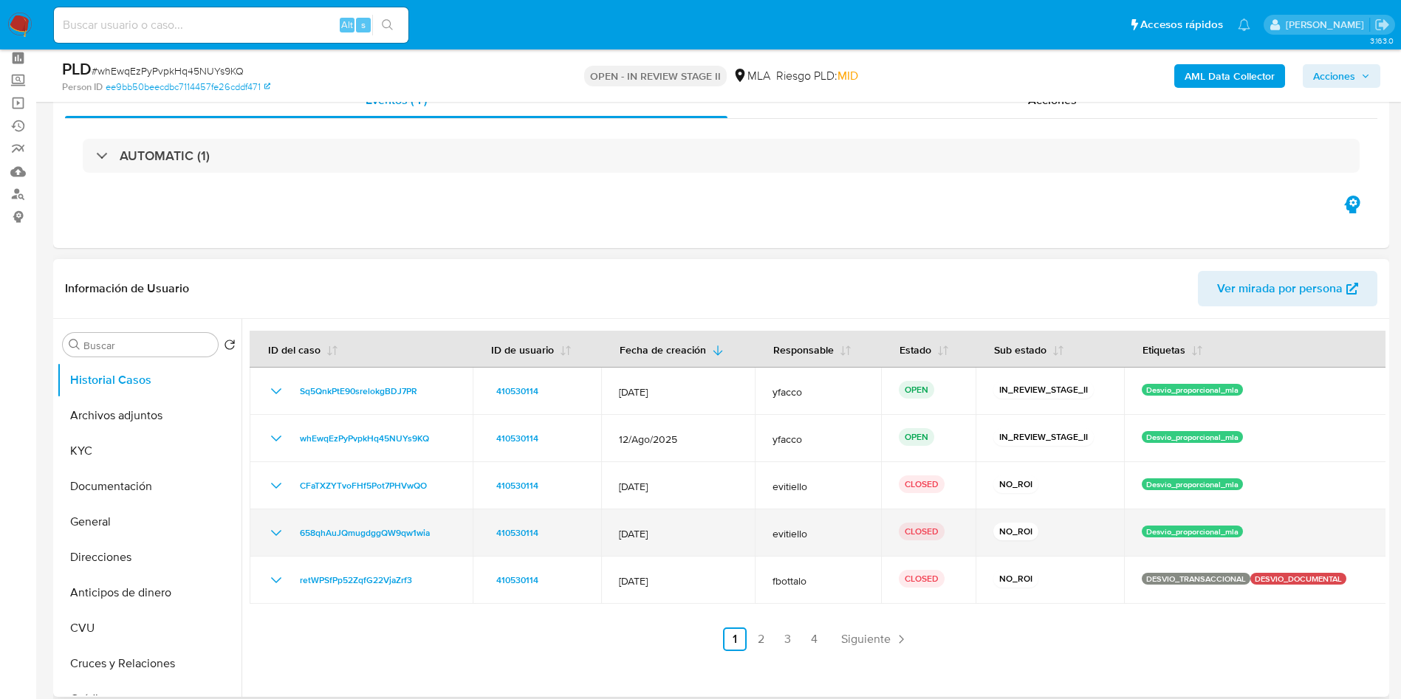
scroll to position [111, 0]
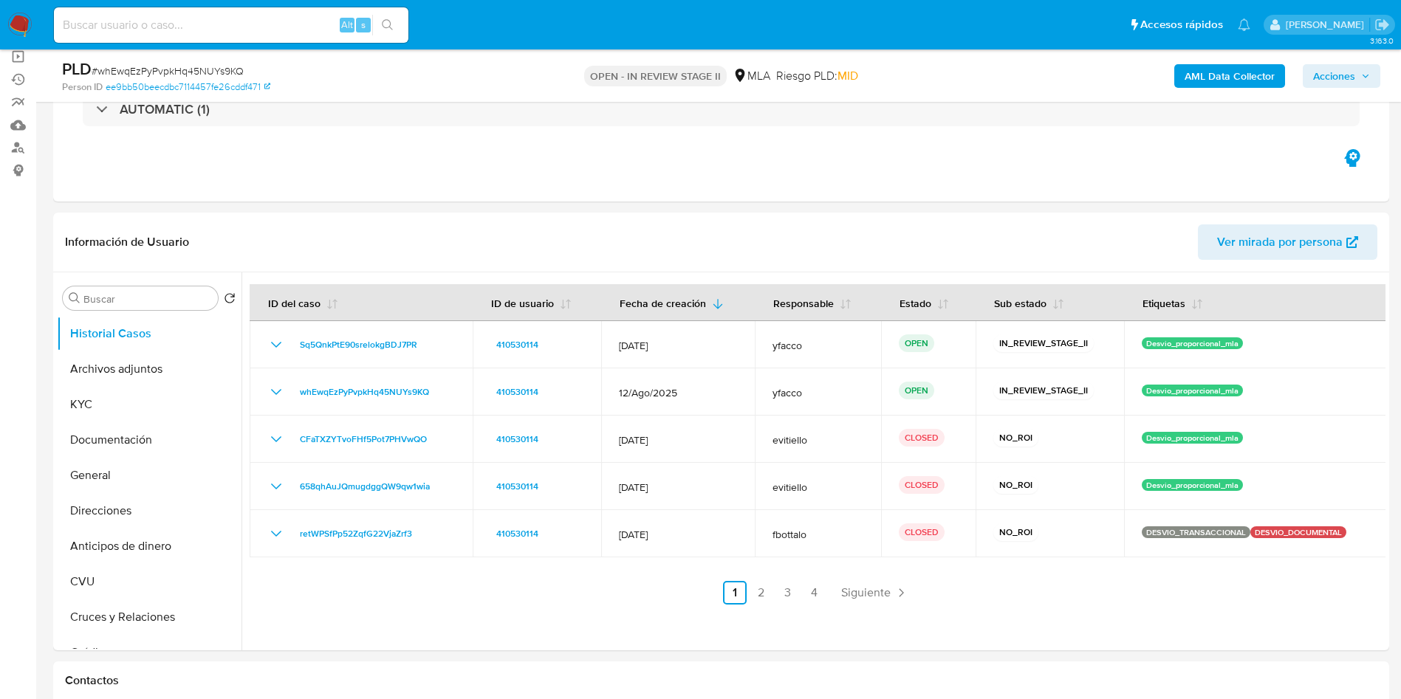
click at [262, 36] on div "Alt s" at bounding box center [231, 24] width 354 height 35
click at [264, 32] on input at bounding box center [231, 25] width 354 height 19
paste input "7GCdBeQoQAxh3SrIQBScE3zC"
type input "7GCdBeQoQAxh3SrIQBScE3zC"
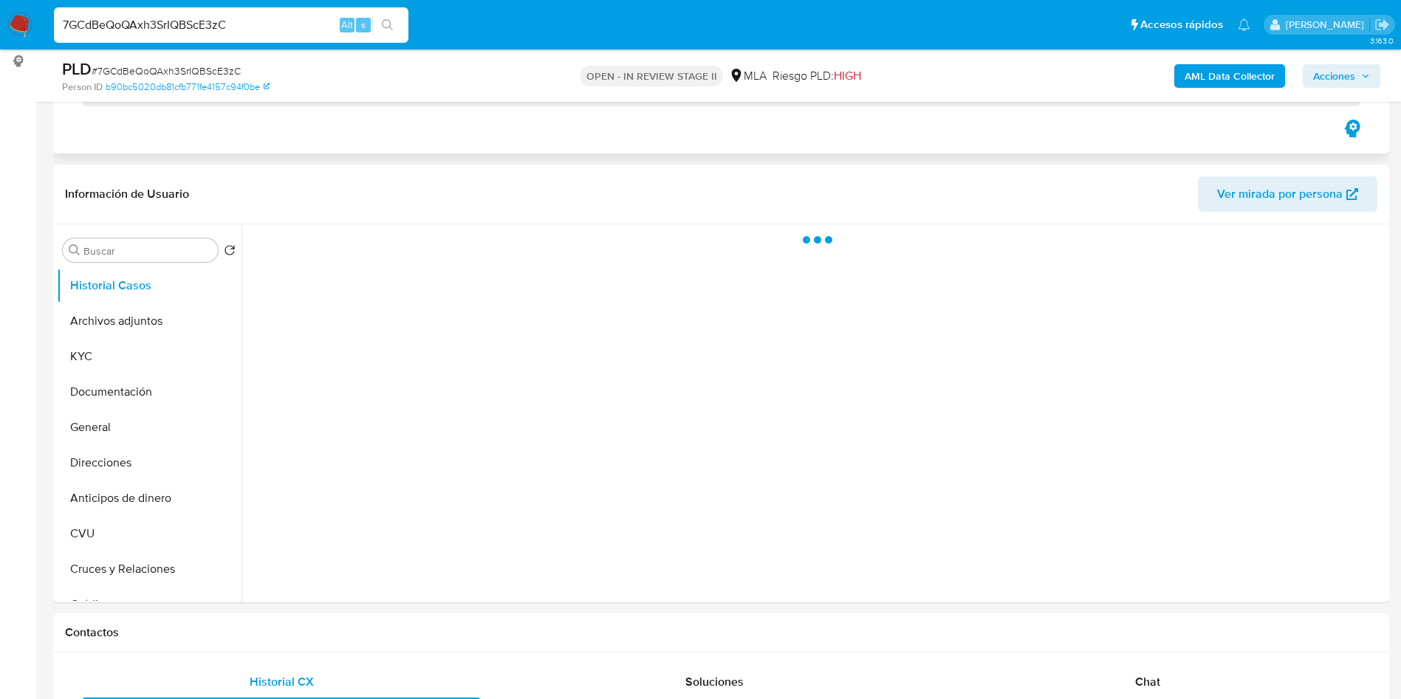
scroll to position [222, 0]
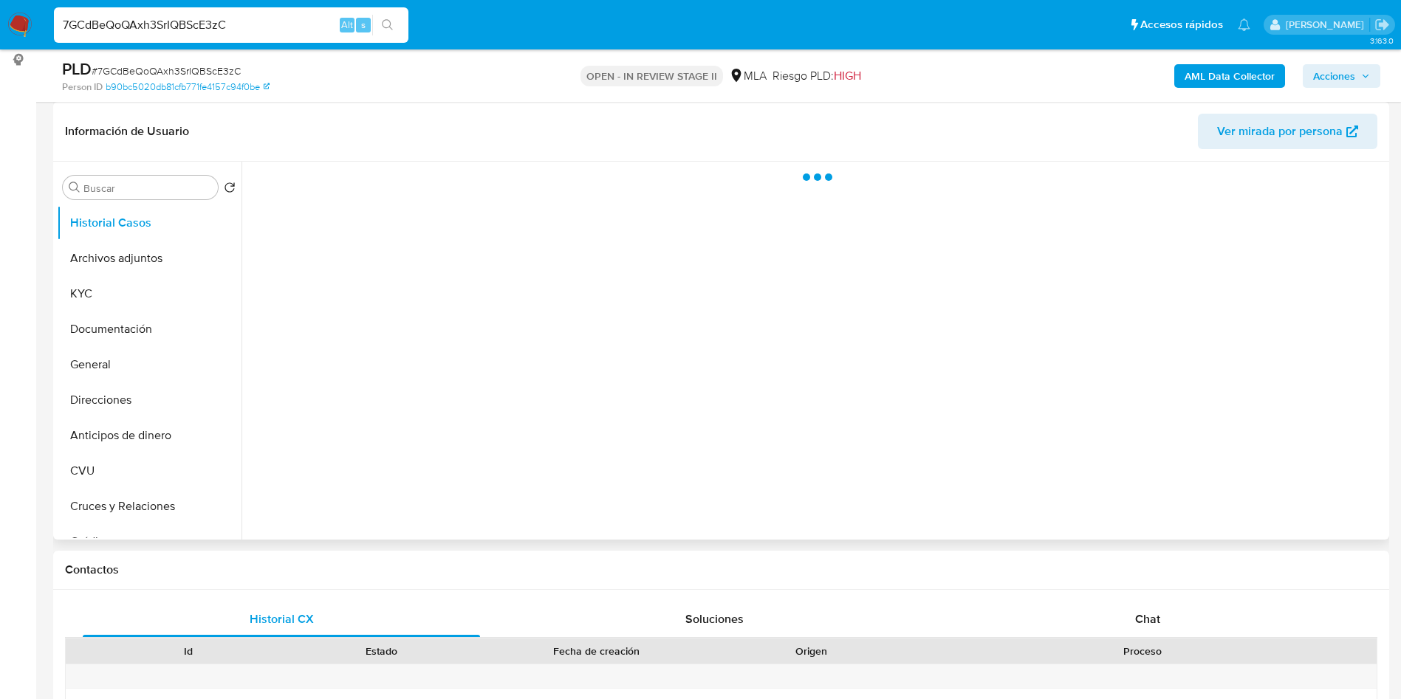
select select "10"
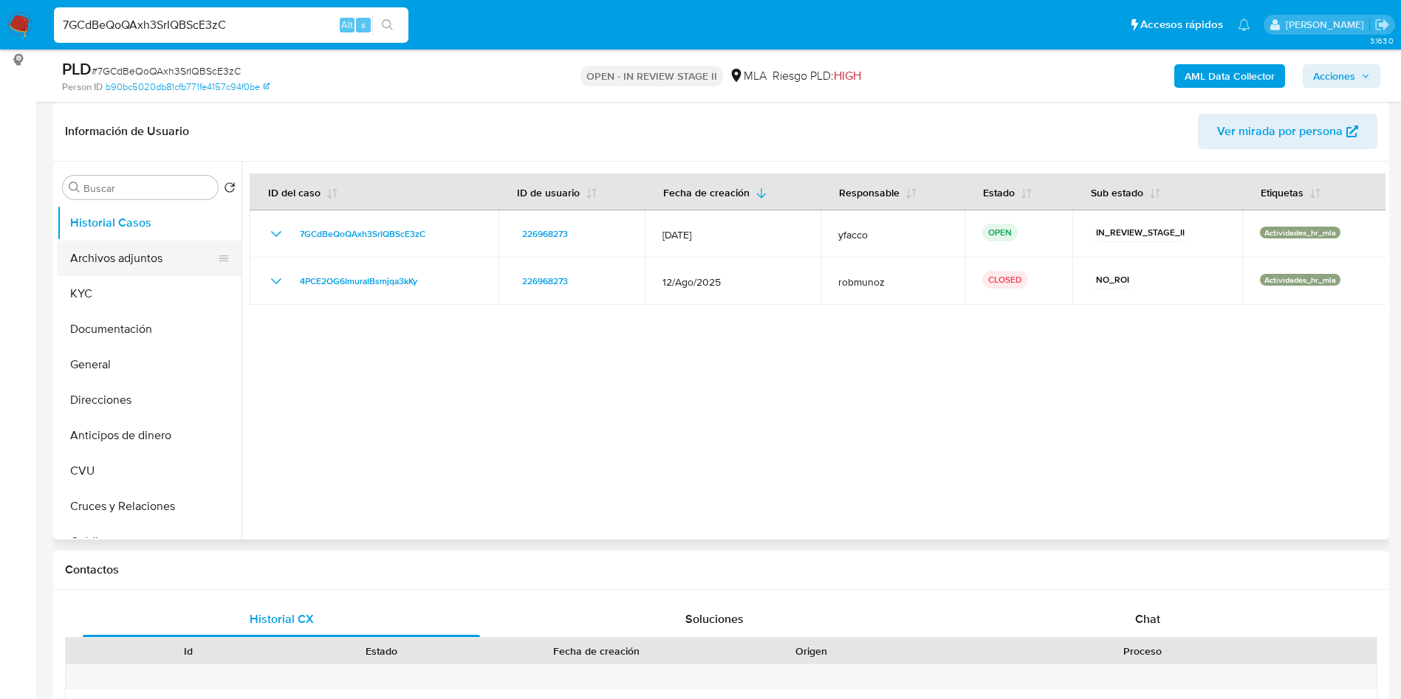
click at [87, 261] on button "Archivos adjuntos" at bounding box center [143, 258] width 173 height 35
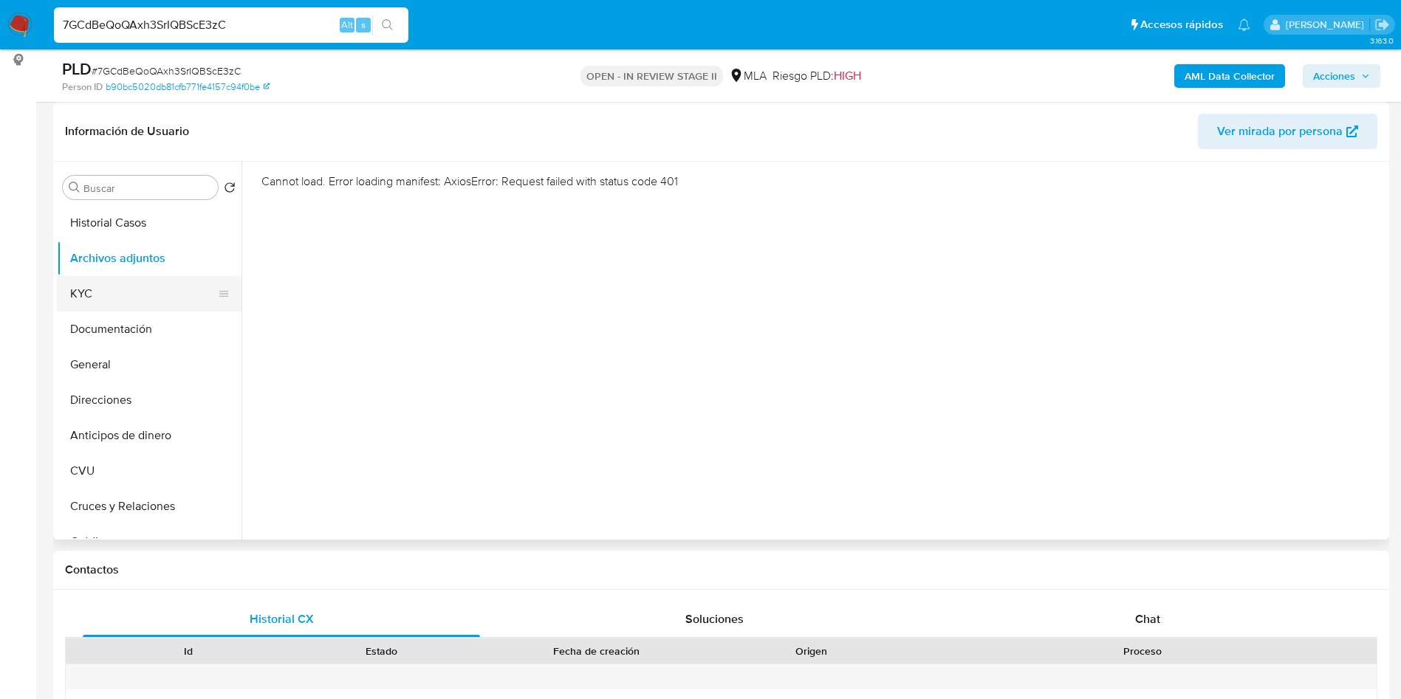
click at [128, 292] on button "KYC" at bounding box center [143, 293] width 173 height 35
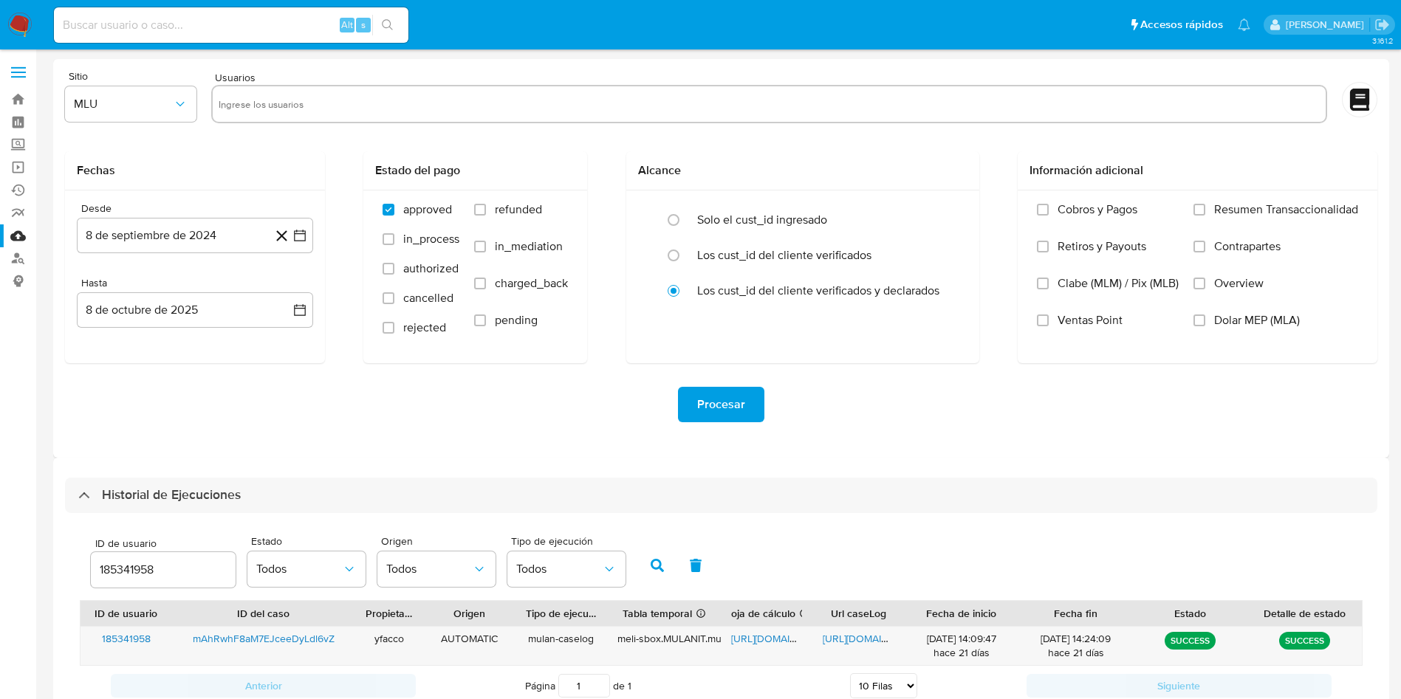
select select "10"
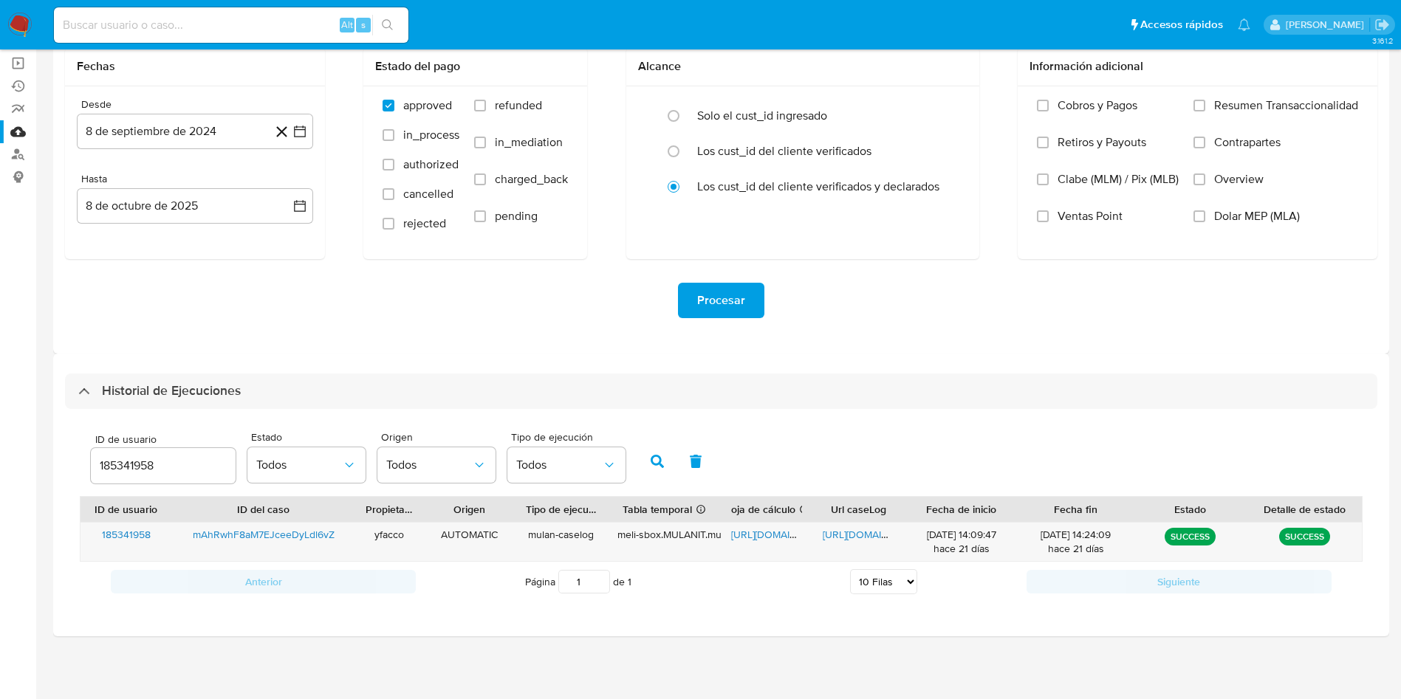
drag, startPoint x: 156, startPoint y: 462, endPoint x: 72, endPoint y: 435, distance: 88.5
click at [81, 441] on div "ID de usuario 185341958 Estado Todos Origen Todos Tipo de ejecución Todos" at bounding box center [721, 460] width 1283 height 72
type input "410530114"
click at [647, 456] on button "button" at bounding box center [657, 461] width 38 height 35
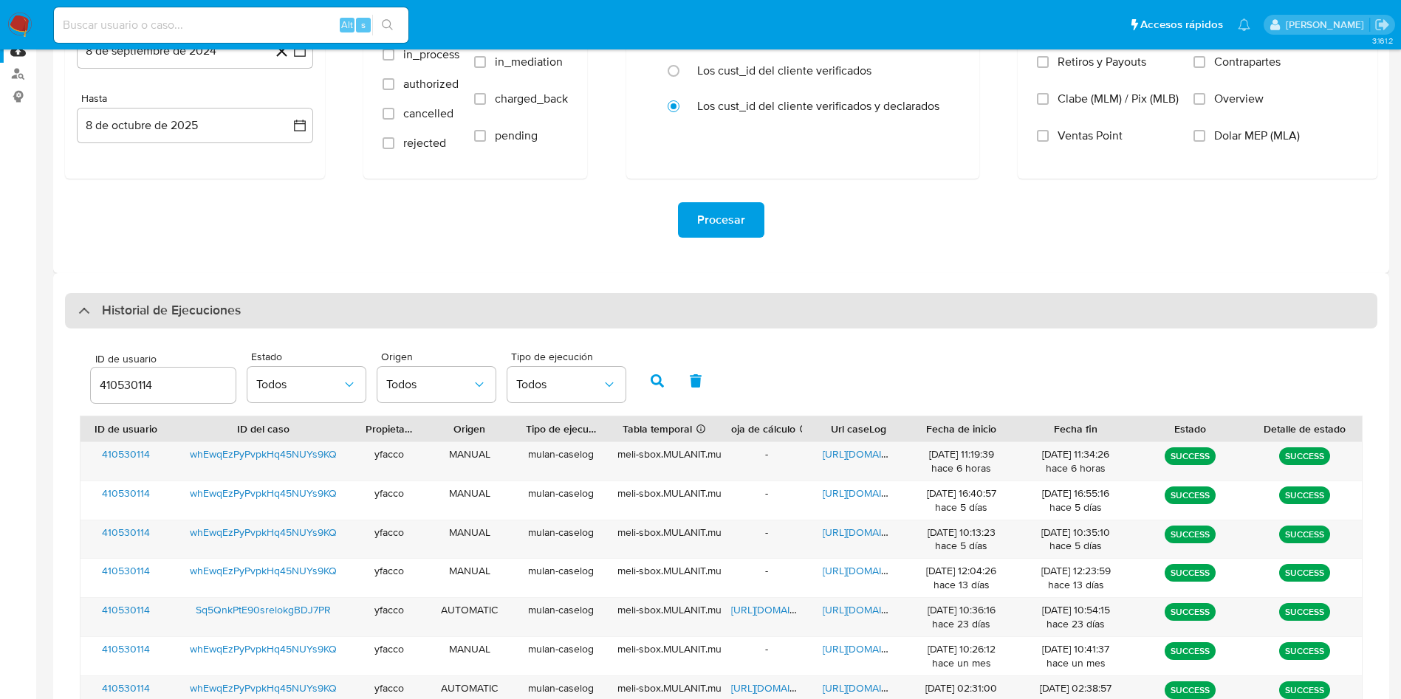
scroll to position [215, 0]
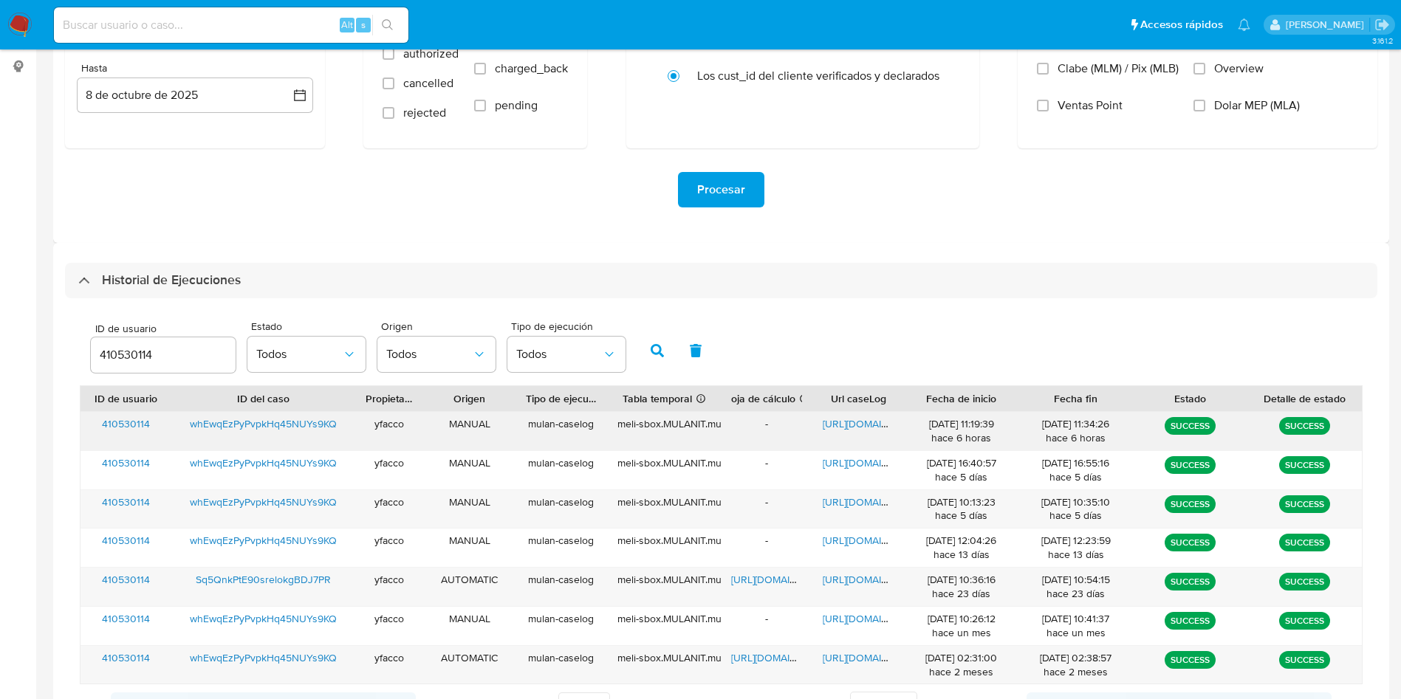
click at [845, 419] on span "[URL][DOMAIN_NAME]" at bounding box center [874, 423] width 102 height 15
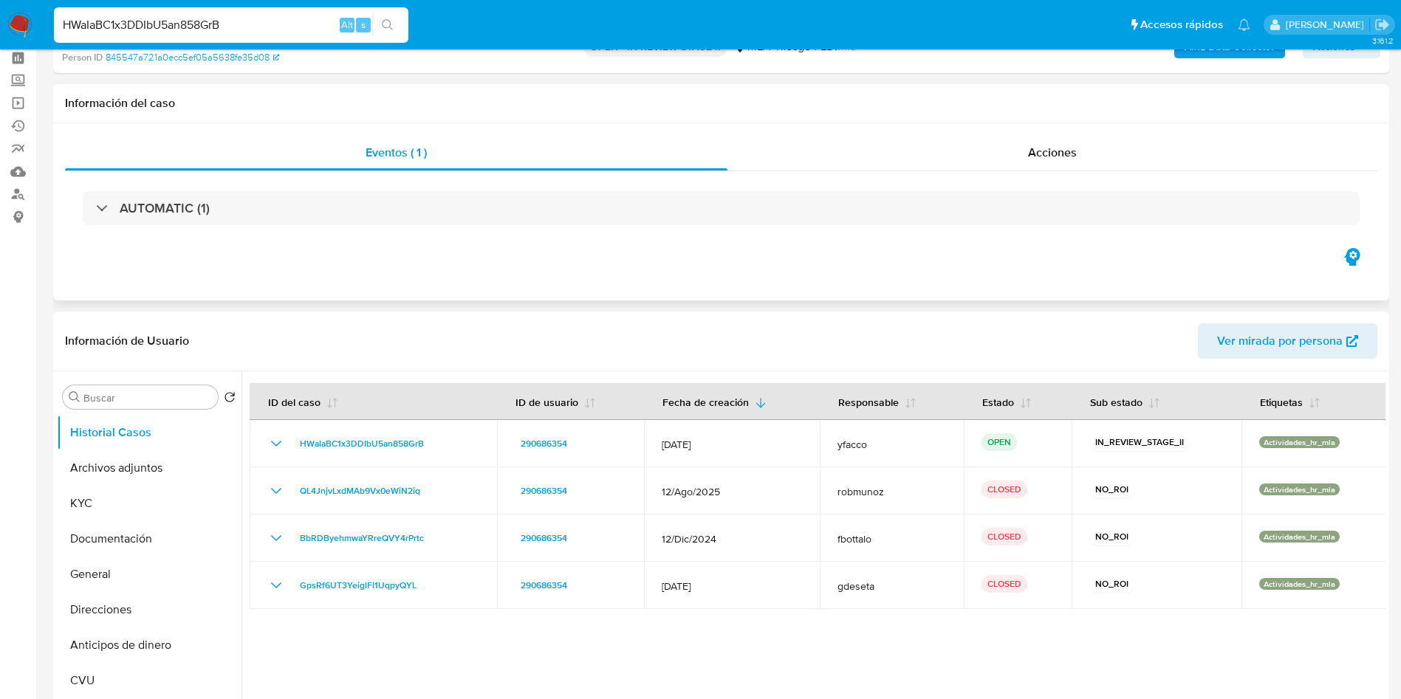
scroll to position [111, 0]
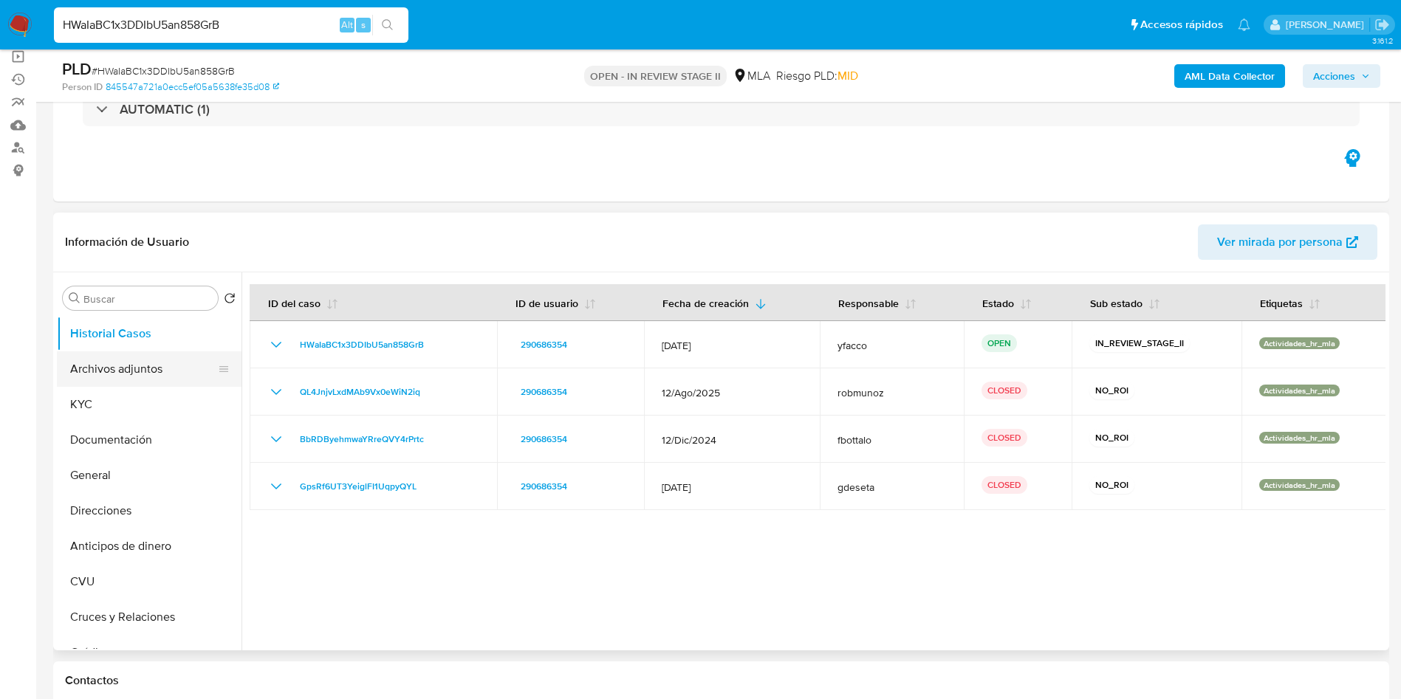
click at [136, 364] on button "Archivos adjuntos" at bounding box center [143, 368] width 173 height 35
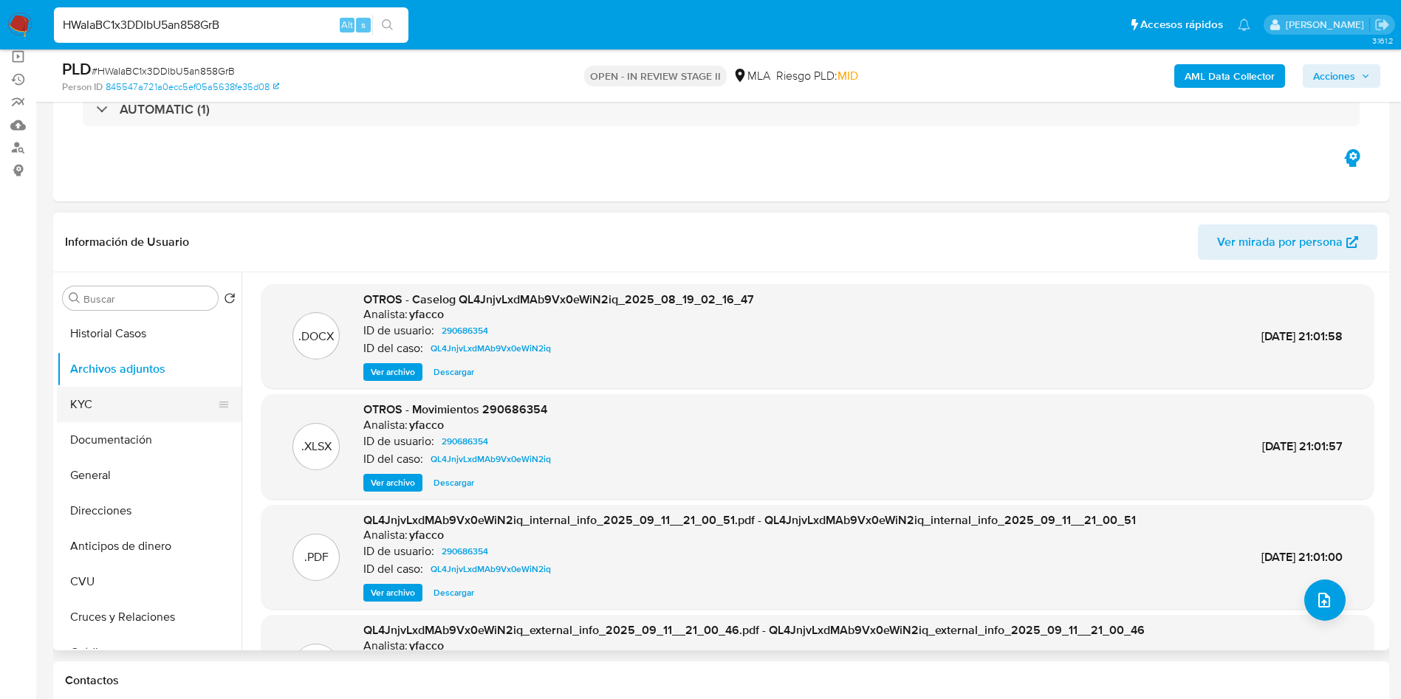
click at [126, 417] on button "KYC" at bounding box center [143, 404] width 173 height 35
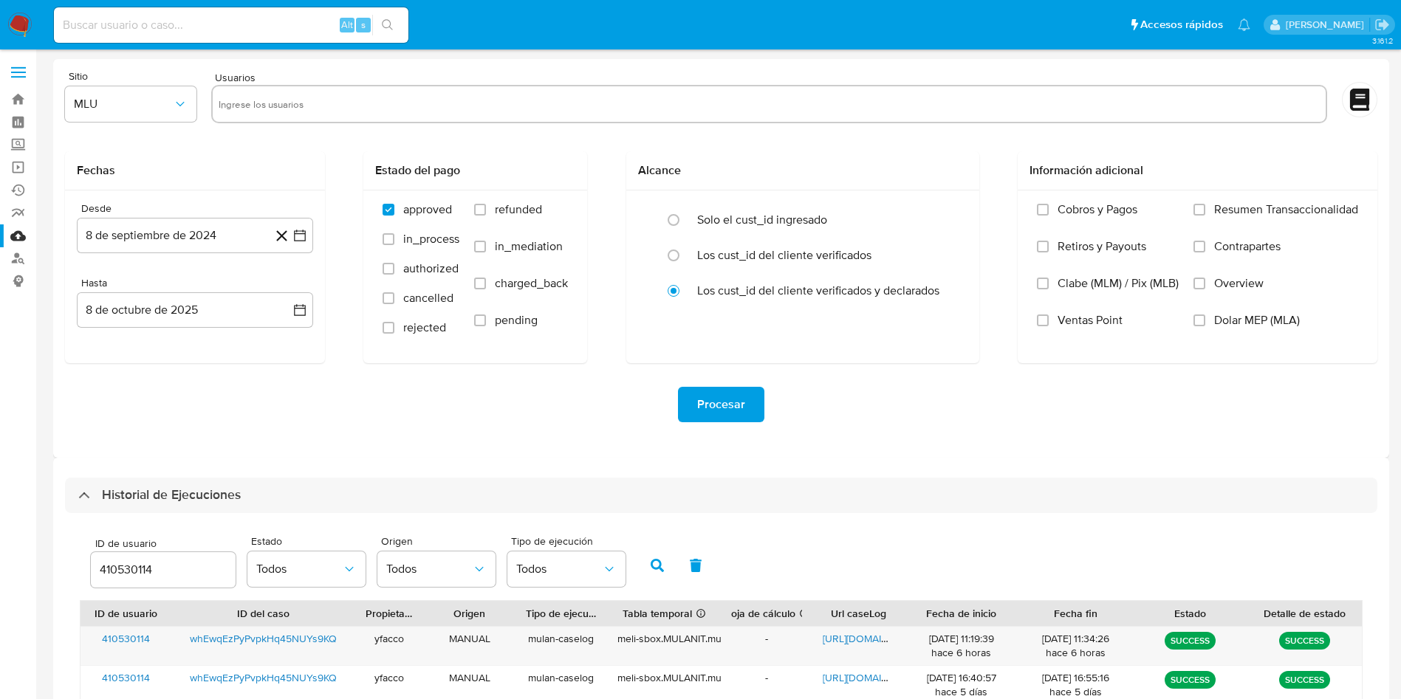
select select "10"
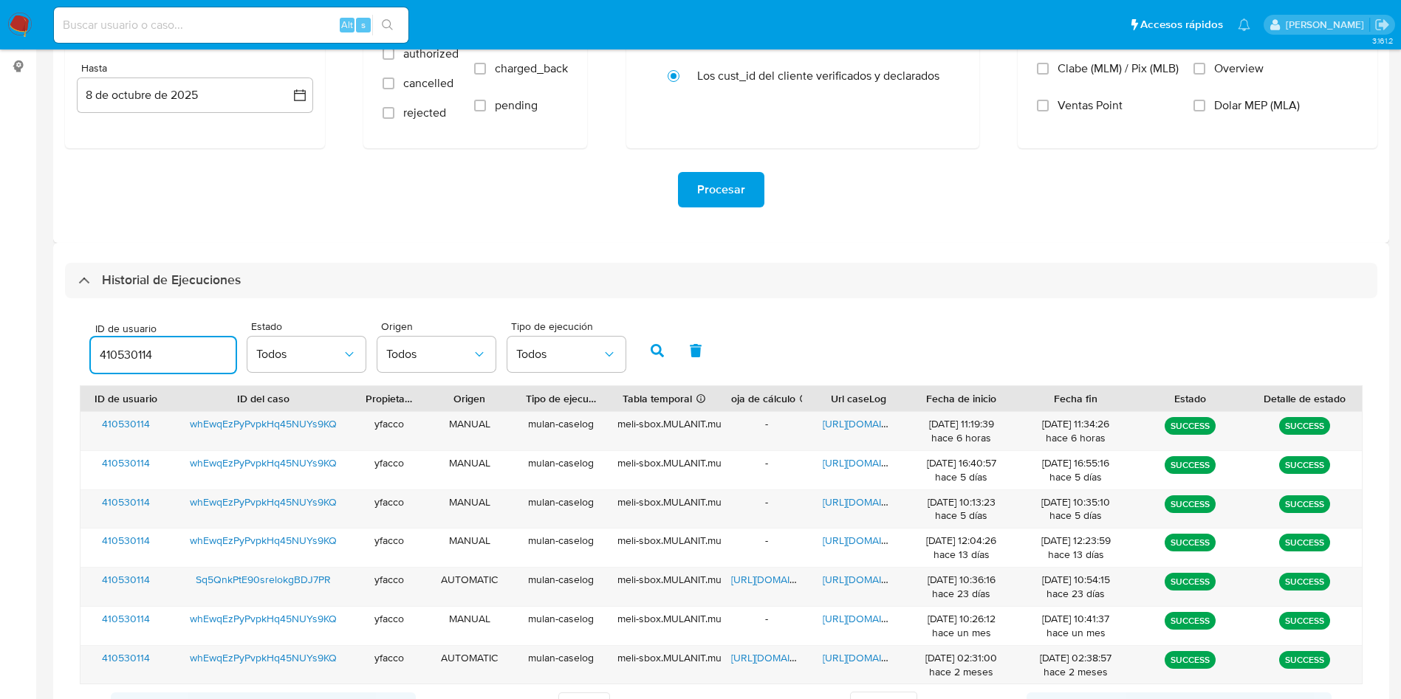
drag, startPoint x: 187, startPoint y: 352, endPoint x: 0, endPoint y: 278, distance: 201.2
click at [84, 343] on div "ID de usuario 410530114 Estado Todos Origen Todos Tipo de ejecución Todos" at bounding box center [357, 349] width 549 height 57
type input "226968273"
click at [645, 355] on button "button" at bounding box center [657, 350] width 38 height 35
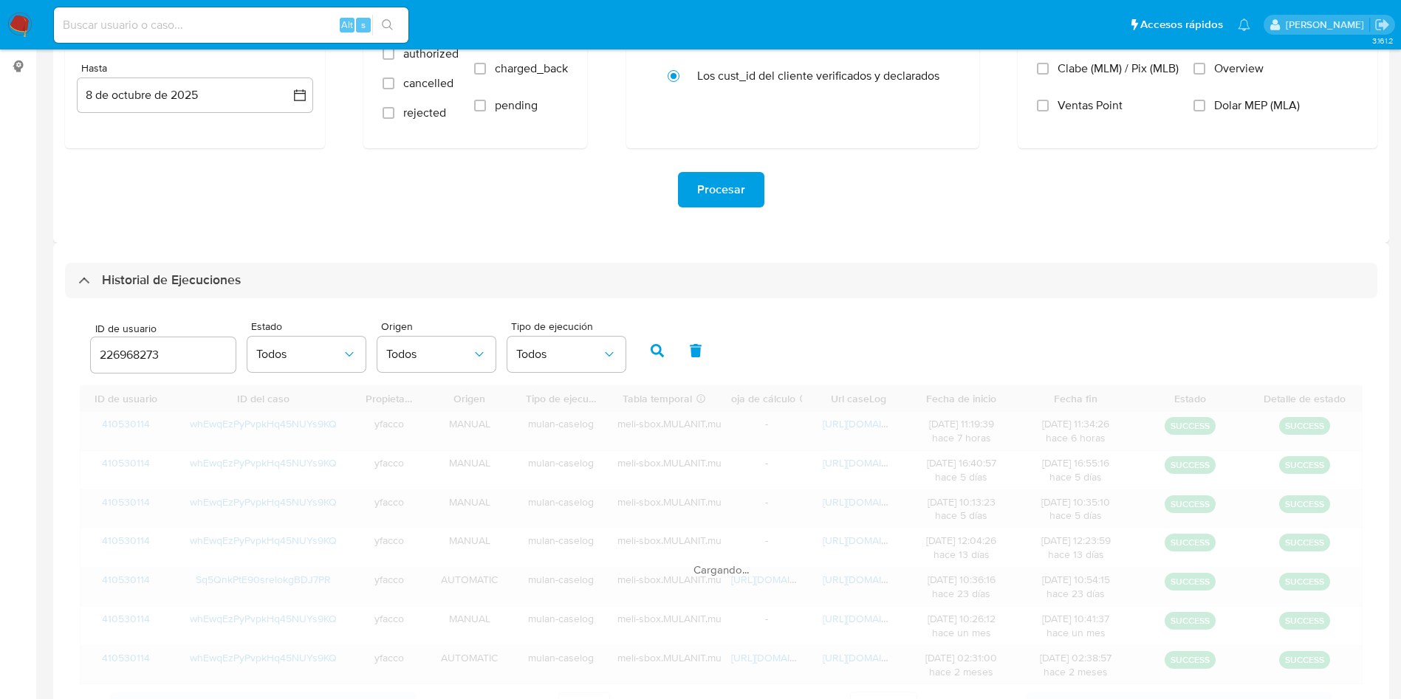
scroll to position [182, 0]
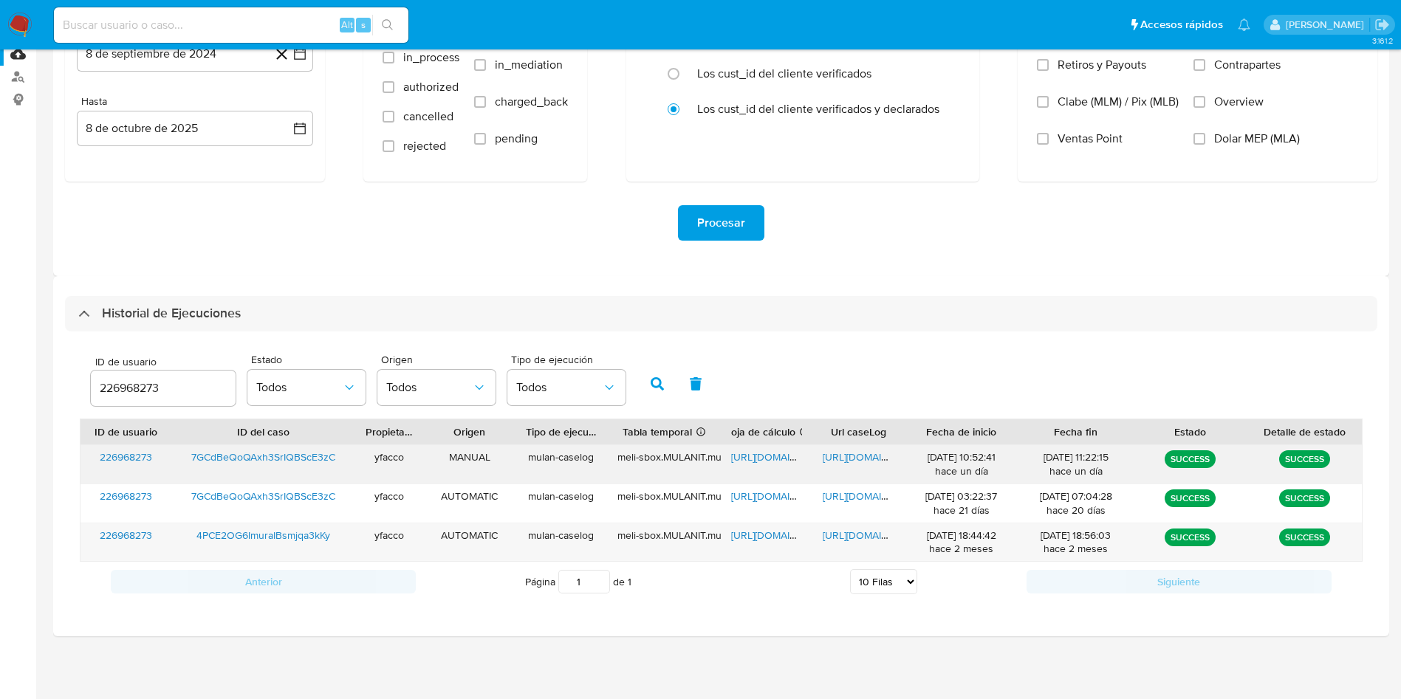
click at [846, 451] on span "[URL][DOMAIN_NAME]" at bounding box center [874, 457] width 102 height 15
click at [768, 455] on span "[URL][DOMAIN_NAME]" at bounding box center [782, 457] width 102 height 15
drag, startPoint x: 179, startPoint y: 394, endPoint x: 2, endPoint y: 332, distance: 187.3
click at [2, 332] on section "Bandeja Tablero Screening Búsqueda en Listas Watchlist Herramientas Operaciones…" at bounding box center [700, 258] width 1401 height 881
type input "1113691346"
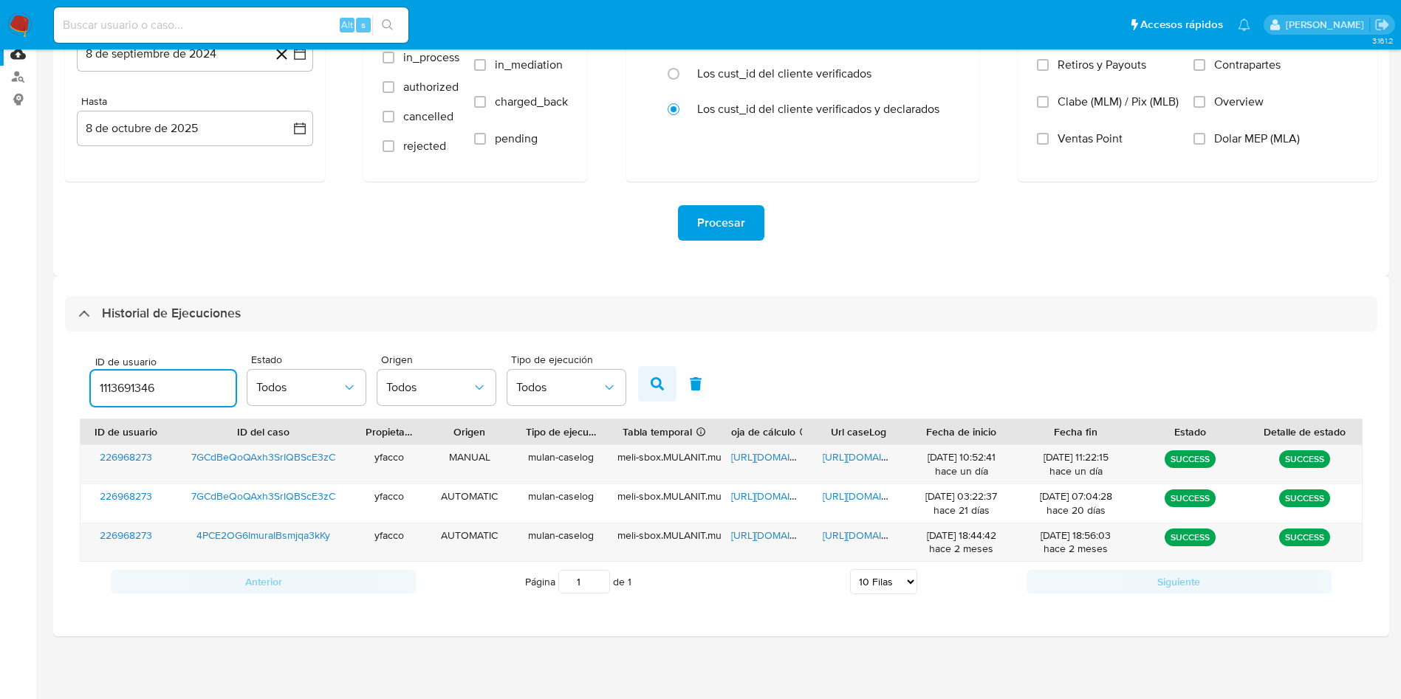
click at [664, 377] on icon "button" at bounding box center [657, 383] width 13 height 13
click at [847, 464] on div "https://docs.google.com/document/d/1KDlJtpHAcj0-igeo0xe_GUgYwFNoWdUhCpwvjknVcZ4…" at bounding box center [858, 464] width 92 height 38
click at [848, 459] on span "https://docs.google.com/document/d/1KDlJtpHAcj0-igeo0xe_GUgYwFNoWdUhCpwvjknVcZ4…" at bounding box center [874, 457] width 102 height 15
click at [772, 458] on span "https://docs.google.com/spreadsheets/d/1E1sr39twAnC0ZYLcZYJ_QYCHqYmainUkQTZ5QAR…" at bounding box center [782, 457] width 102 height 15
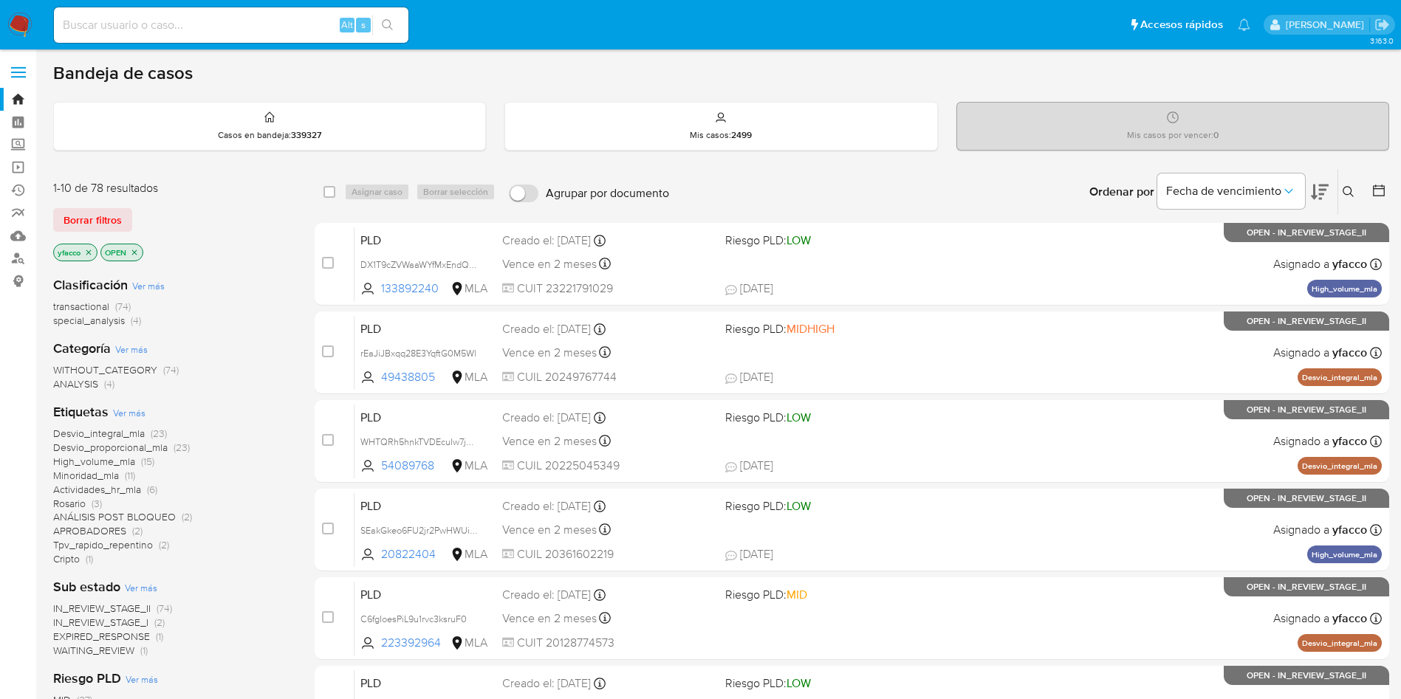
click at [185, 49] on nav "Pausado Ver notificaciones Alt s Accesos rápidos Presiona las siguientes teclas…" at bounding box center [700, 24] width 1401 height 49
click at [191, 42] on div "Alt s" at bounding box center [231, 24] width 354 height 35
click at [202, 24] on input at bounding box center [231, 25] width 354 height 19
paste input "7GCdBeQoQAxh3SrIQBScE3zC"
type input "7GCdBeQoQAxh3SrIQBScE3zC"
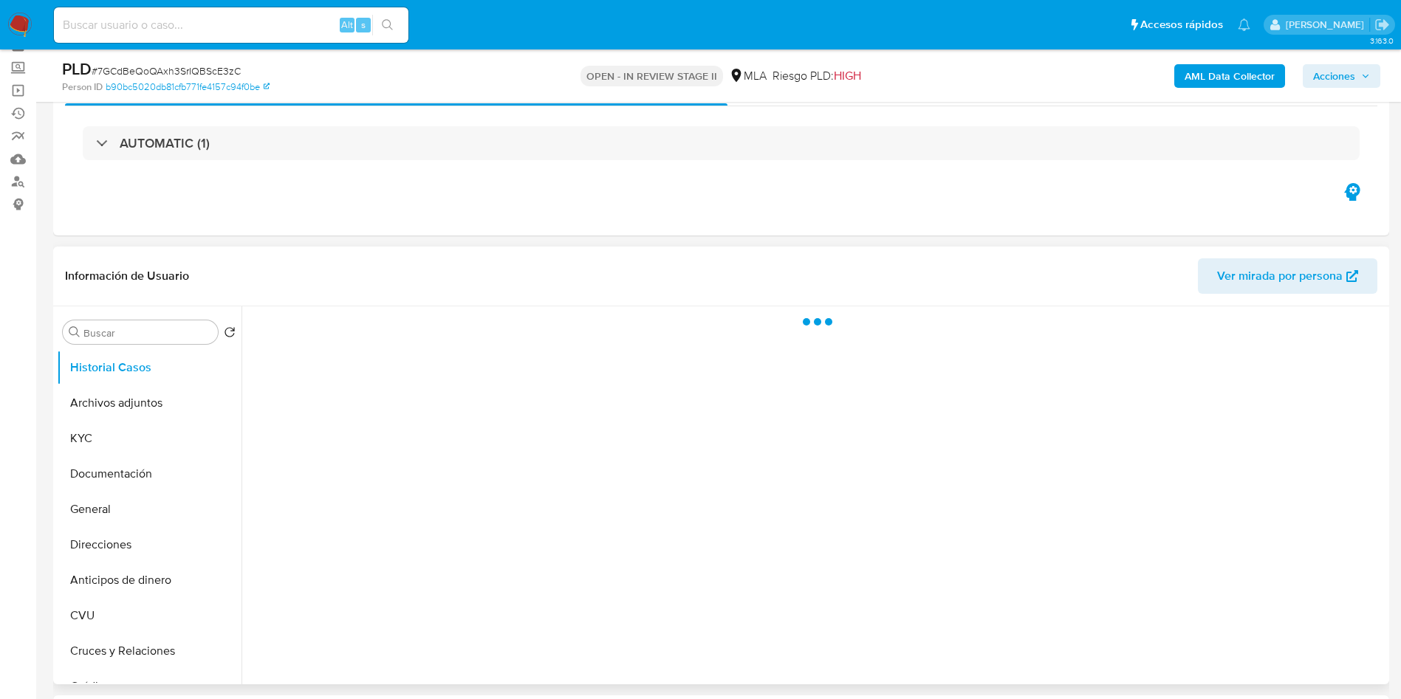
scroll to position [111, 0]
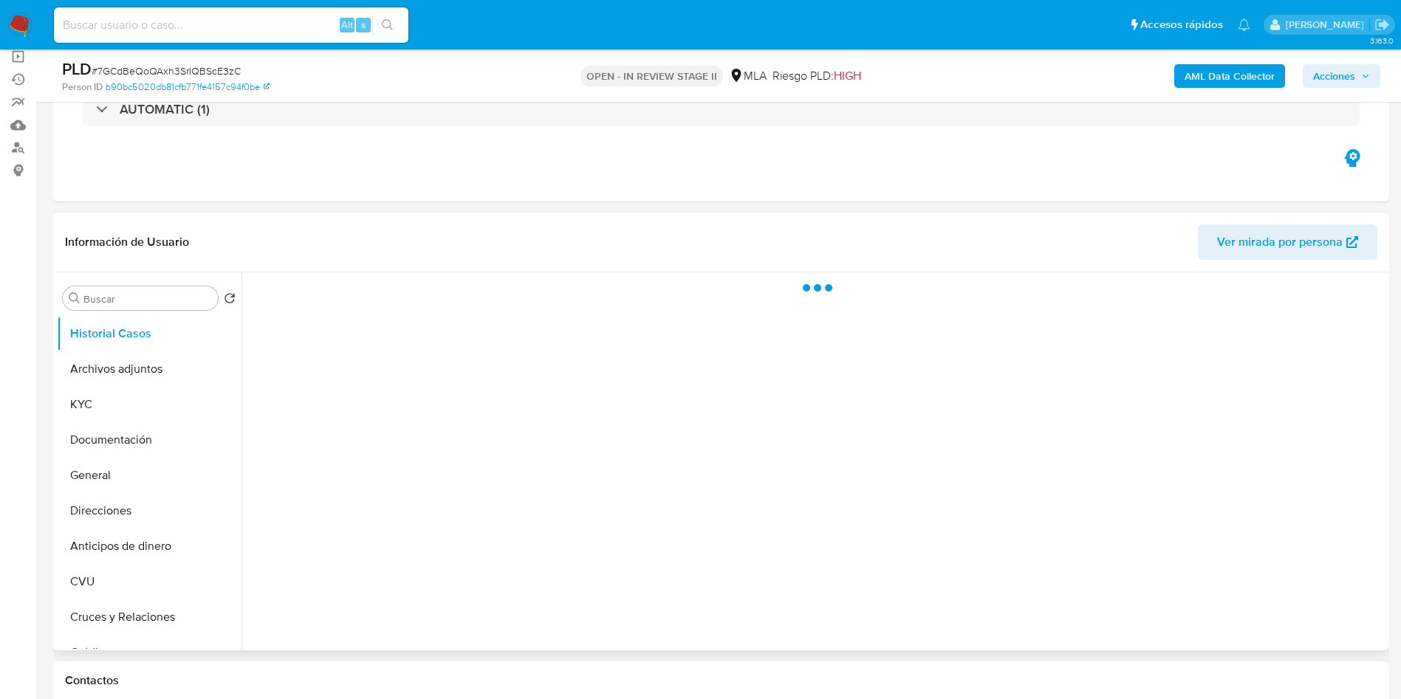
select select "10"
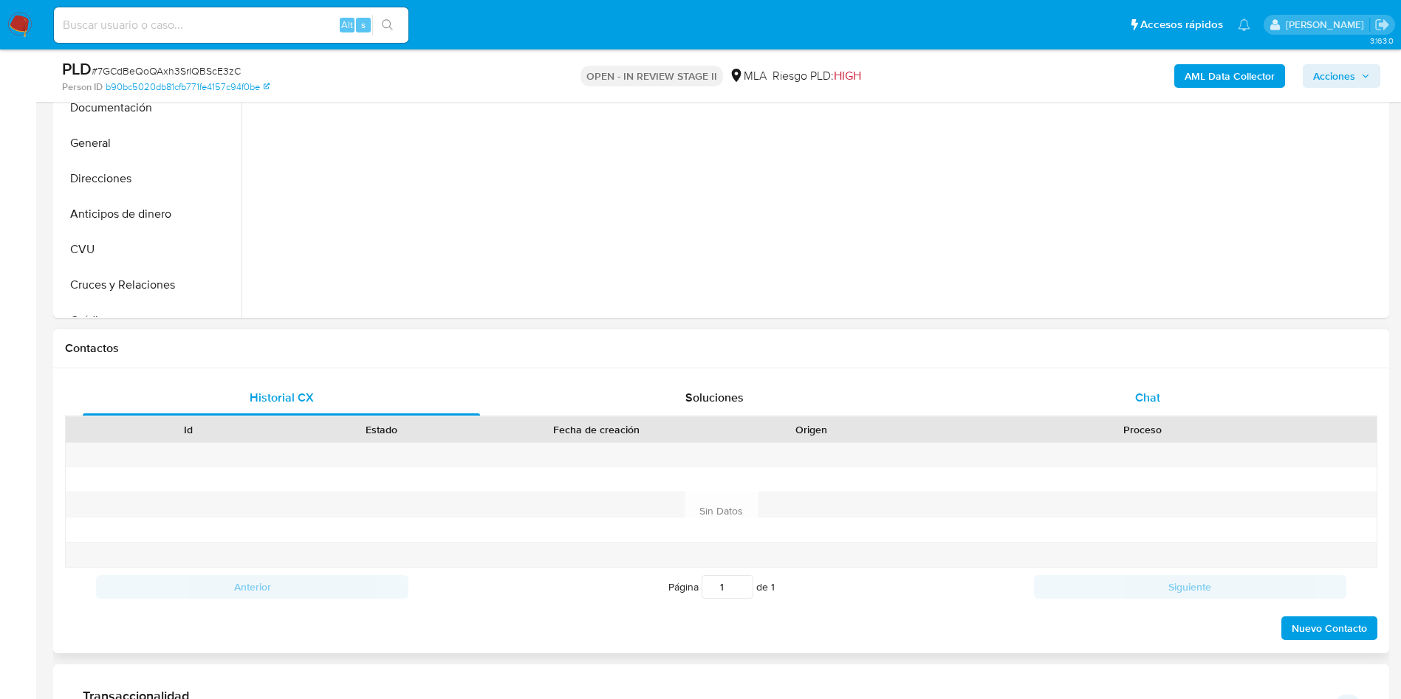
click at [1205, 394] on div "Chat" at bounding box center [1147, 397] width 397 height 35
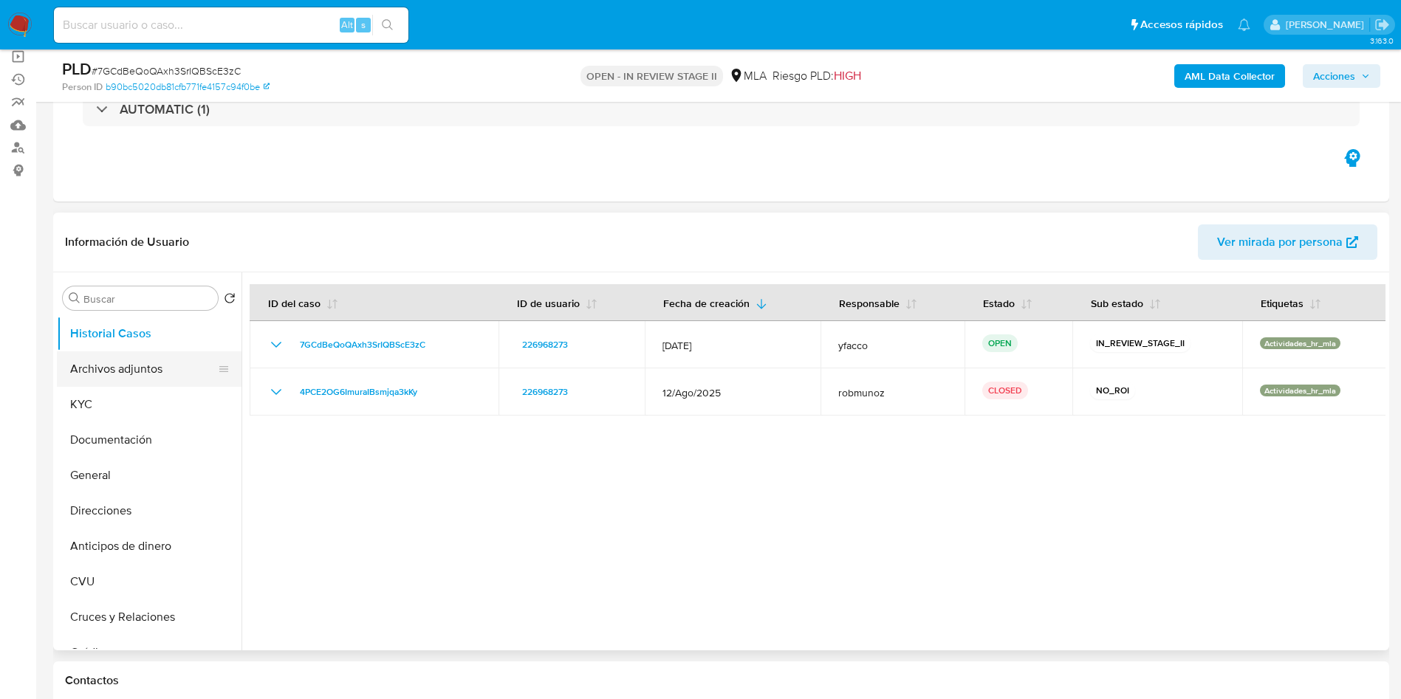
click at [107, 374] on button "Archivos adjuntos" at bounding box center [143, 368] width 173 height 35
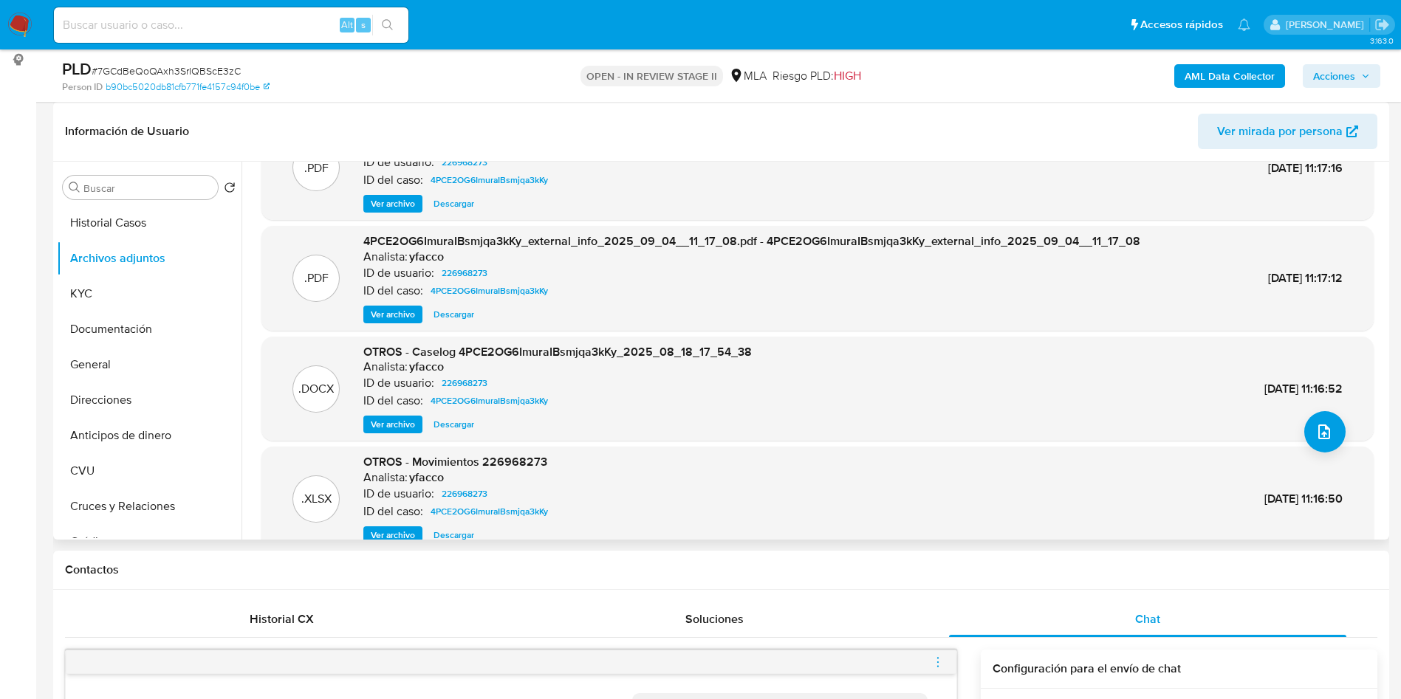
scroll to position [83, 0]
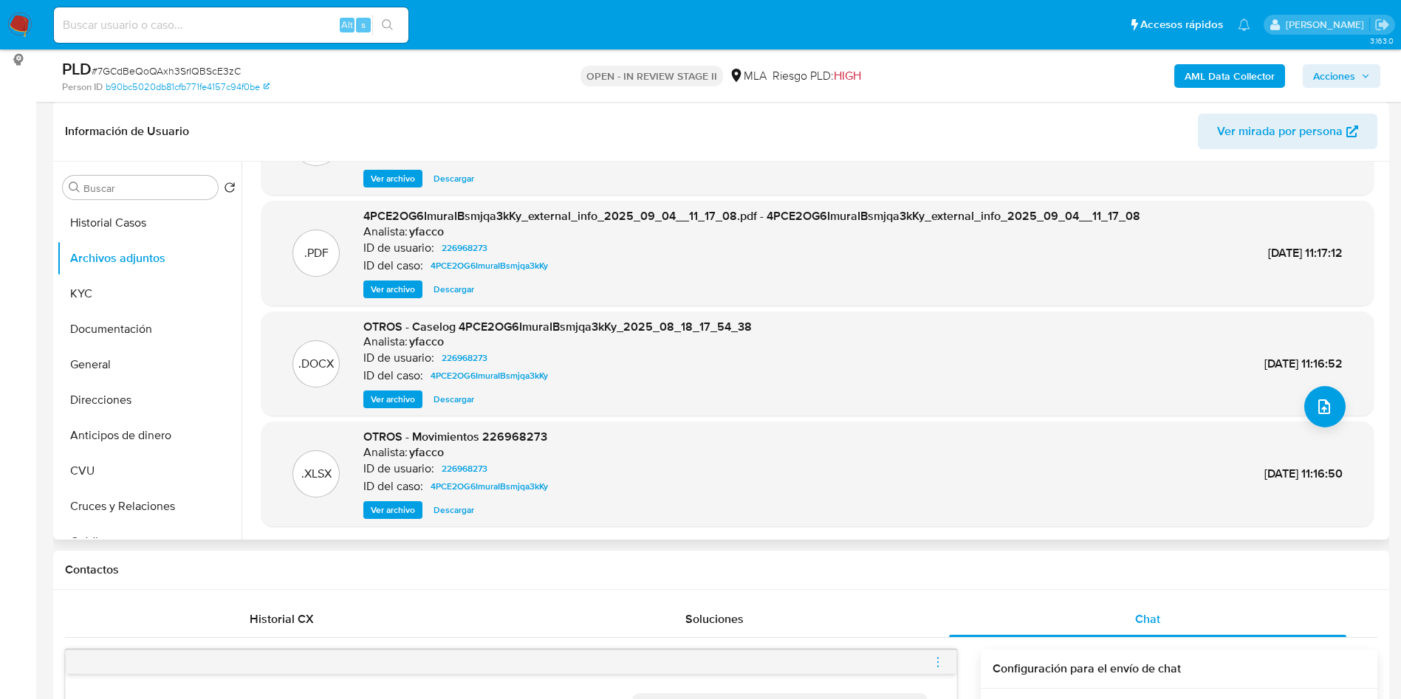
click at [408, 393] on span "Ver archivo" at bounding box center [393, 399] width 44 height 15
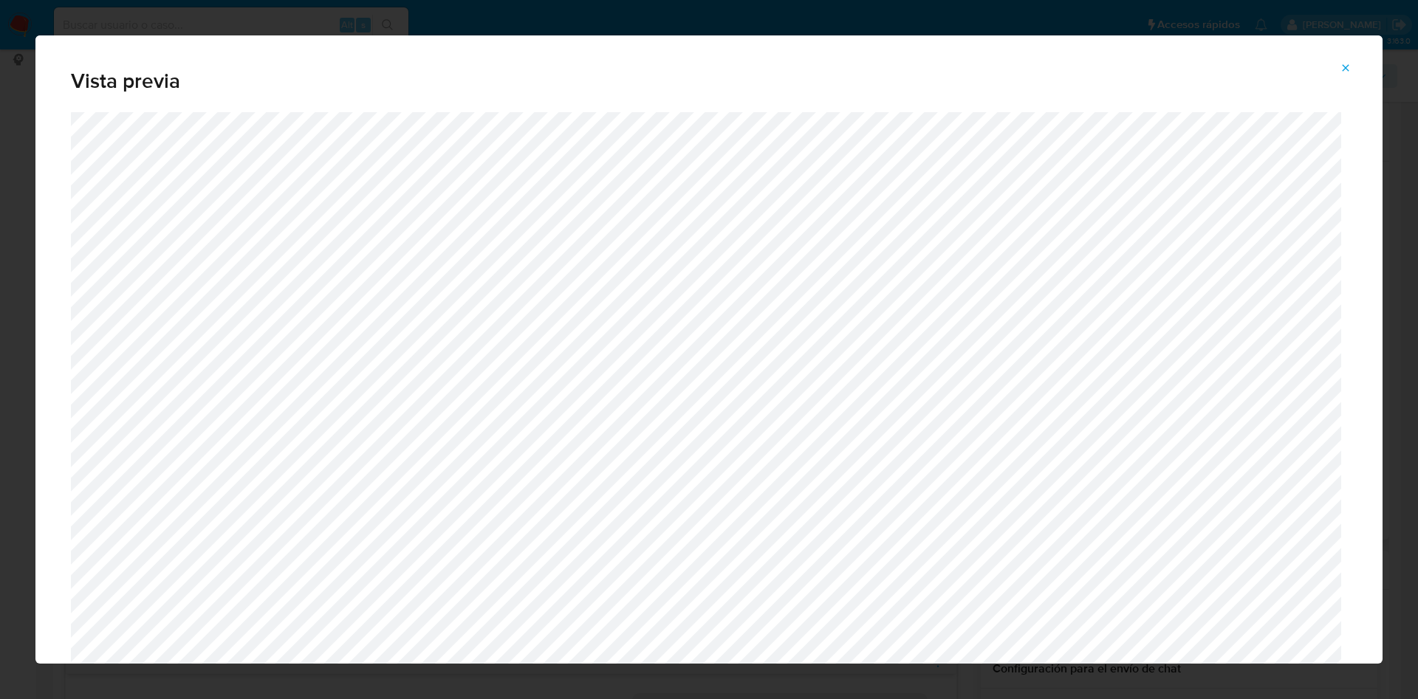
click at [1343, 62] on icon "Attachment preview" at bounding box center [1346, 68] width 12 height 12
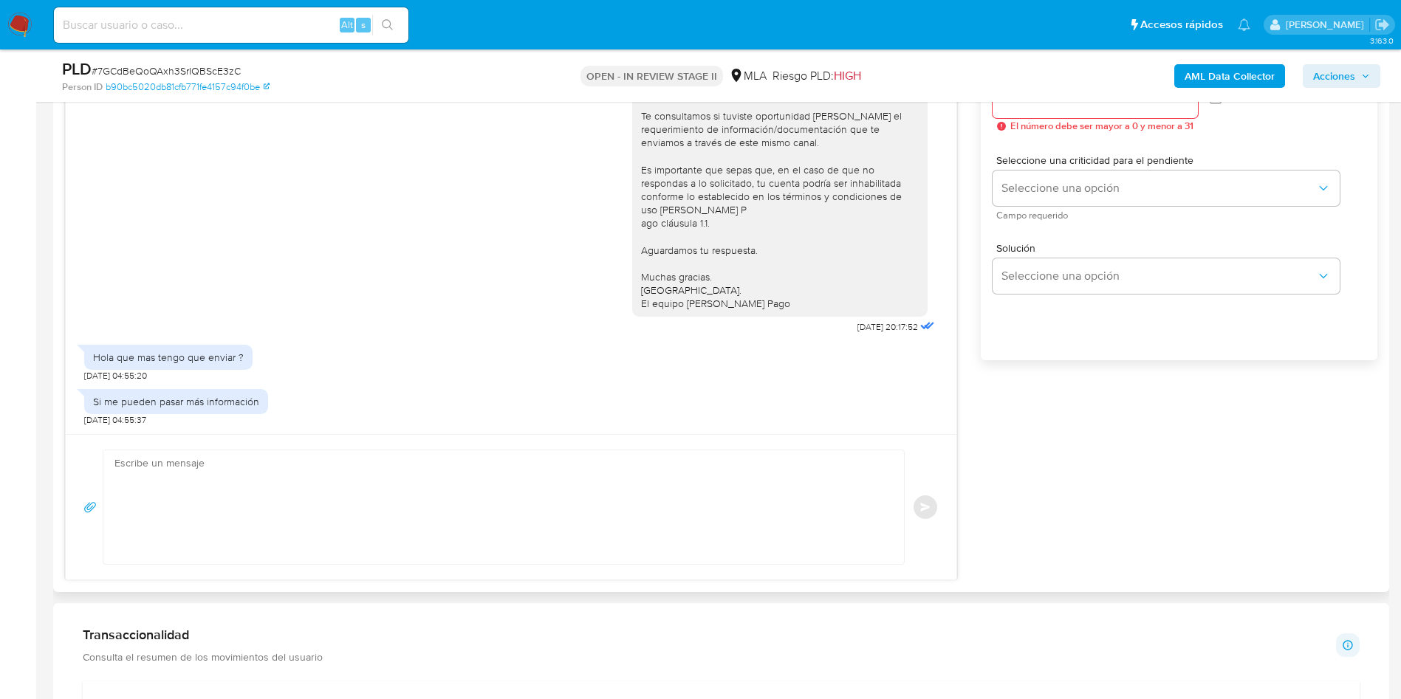
scroll to position [886, 0]
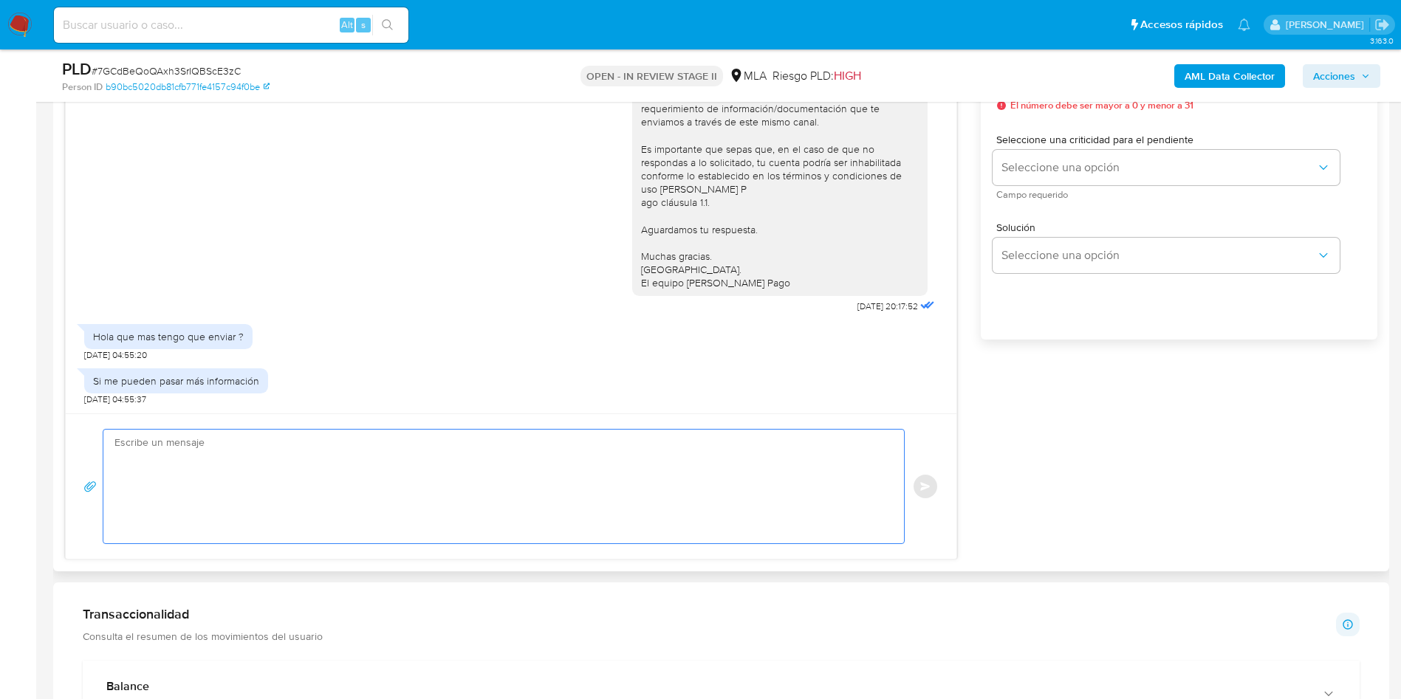
paste textarea "Hola, En función de las operaciones registradas en tu cuenta de Mercado Pago, n…"
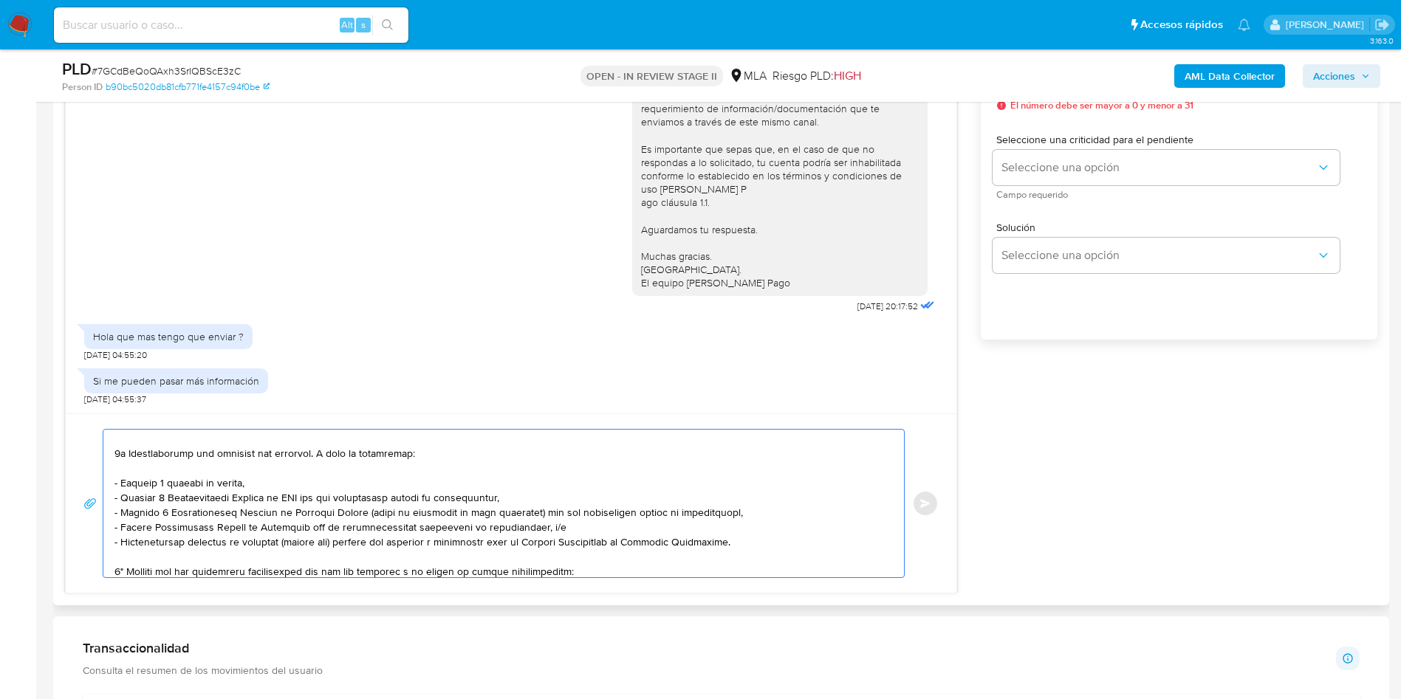
scroll to position [111, 0]
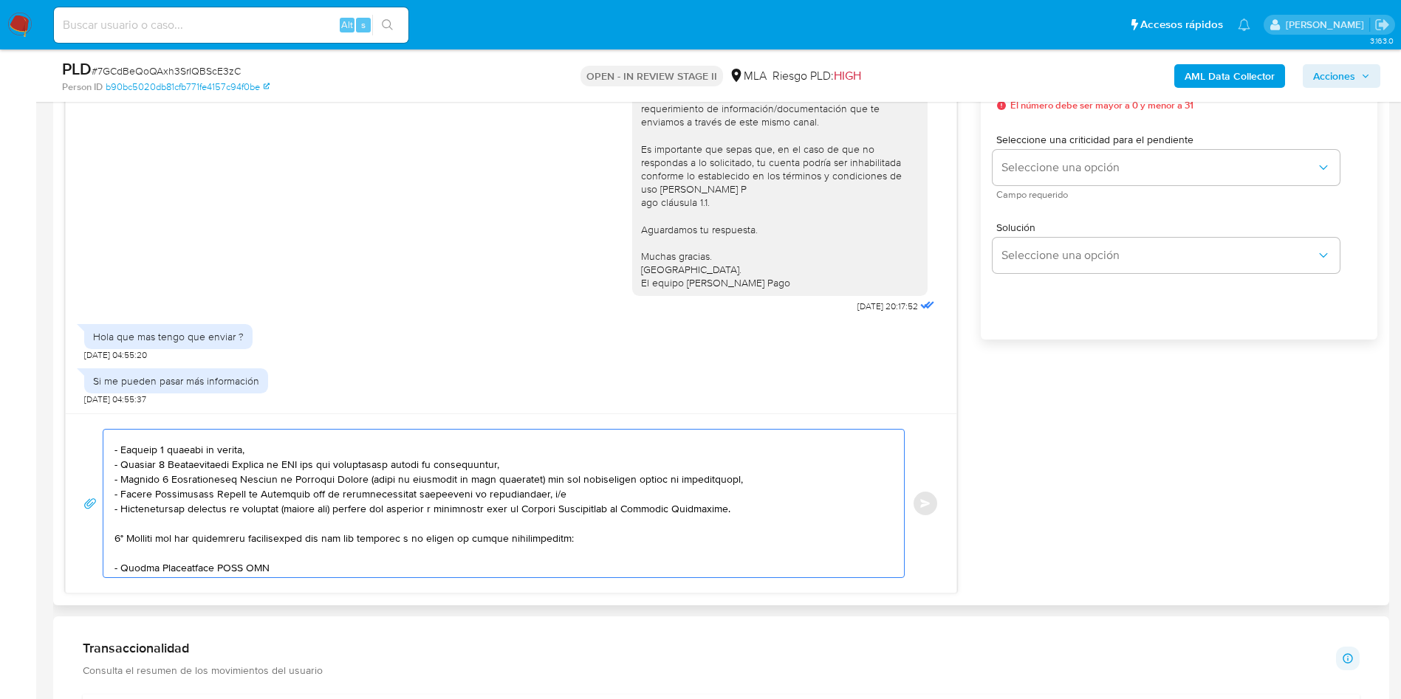
drag, startPoint x: 257, startPoint y: 453, endPoint x: 111, endPoint y: 445, distance: 146.4
click at [111, 445] on div at bounding box center [499, 504] width 793 height 148
type textarea "Hola, En función de las operaciones registradas en tu cuenta de Mercado Pago, n…"
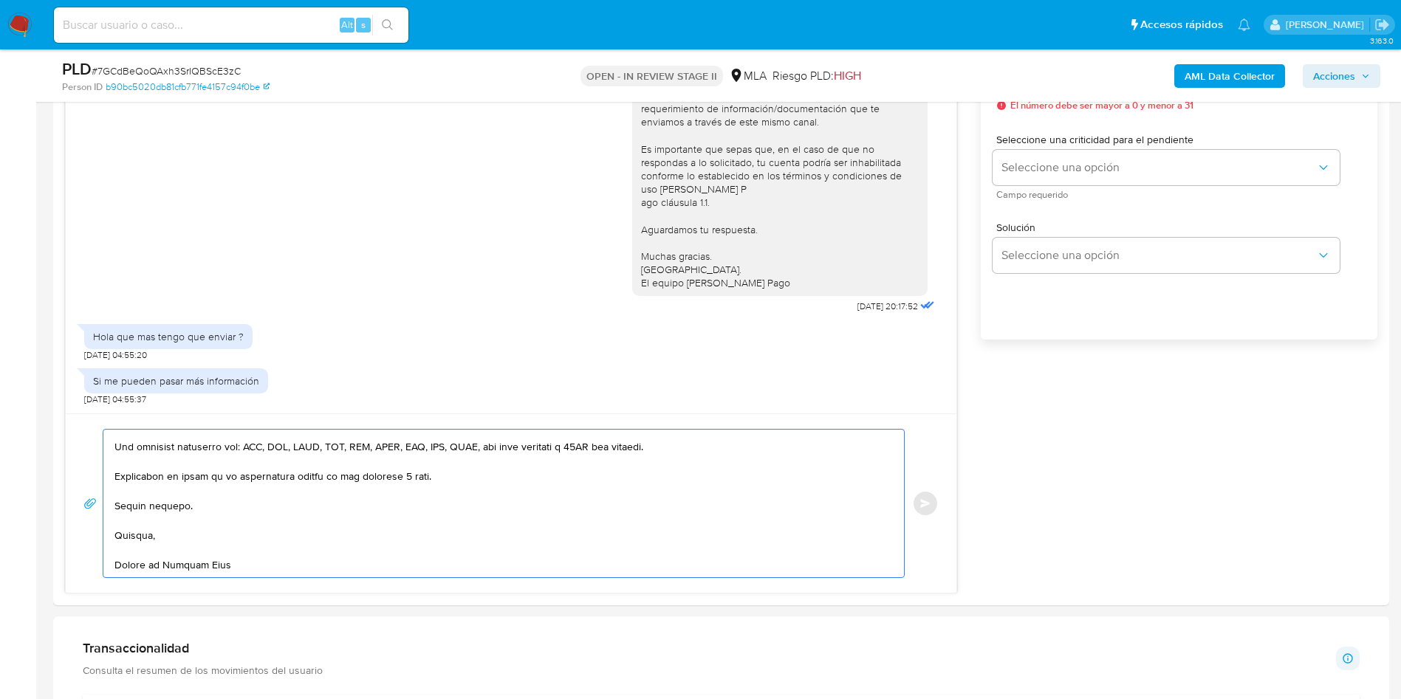
scroll to position [0, 0]
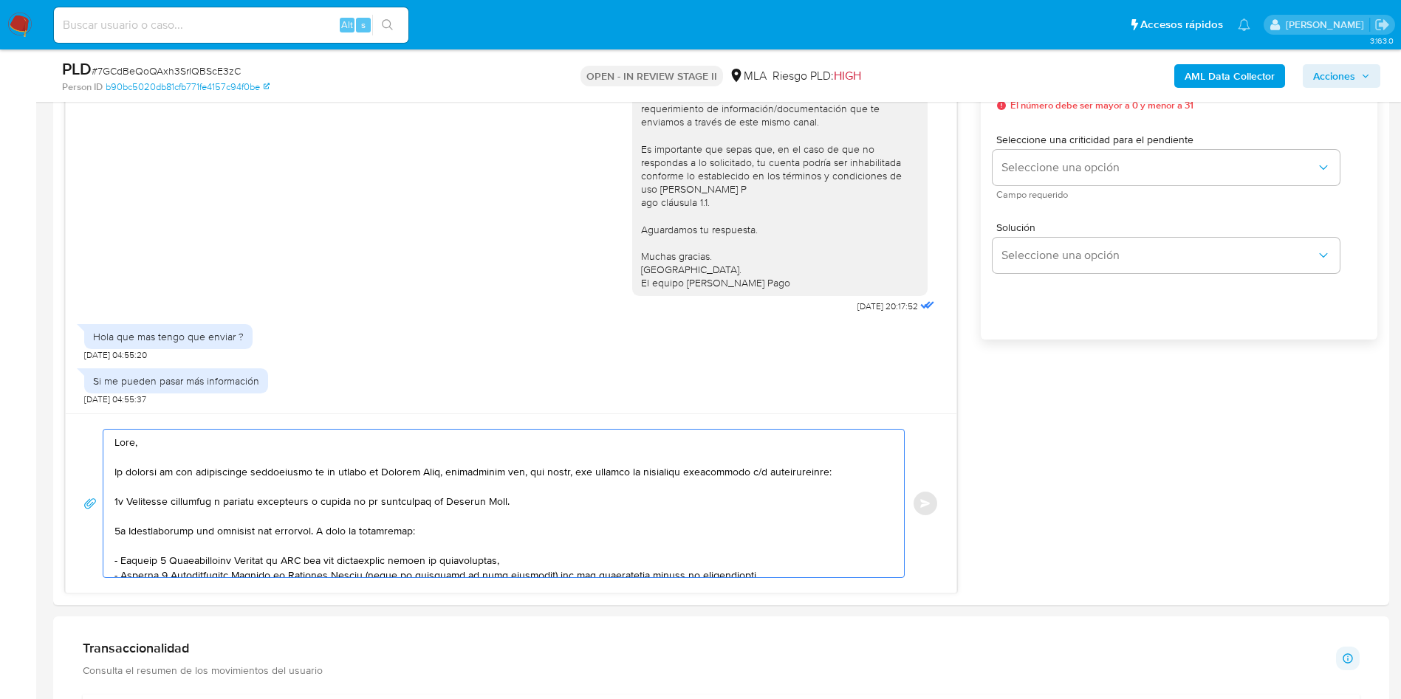
drag, startPoint x: 318, startPoint y: 554, endPoint x: 17, endPoint y: 314, distance: 384.6
click at [17, 314] on section "Bandeja Tablero Screening Búsqueda en Listas Watchlist Herramientas Operaciones…" at bounding box center [700, 649] width 1401 height 3070
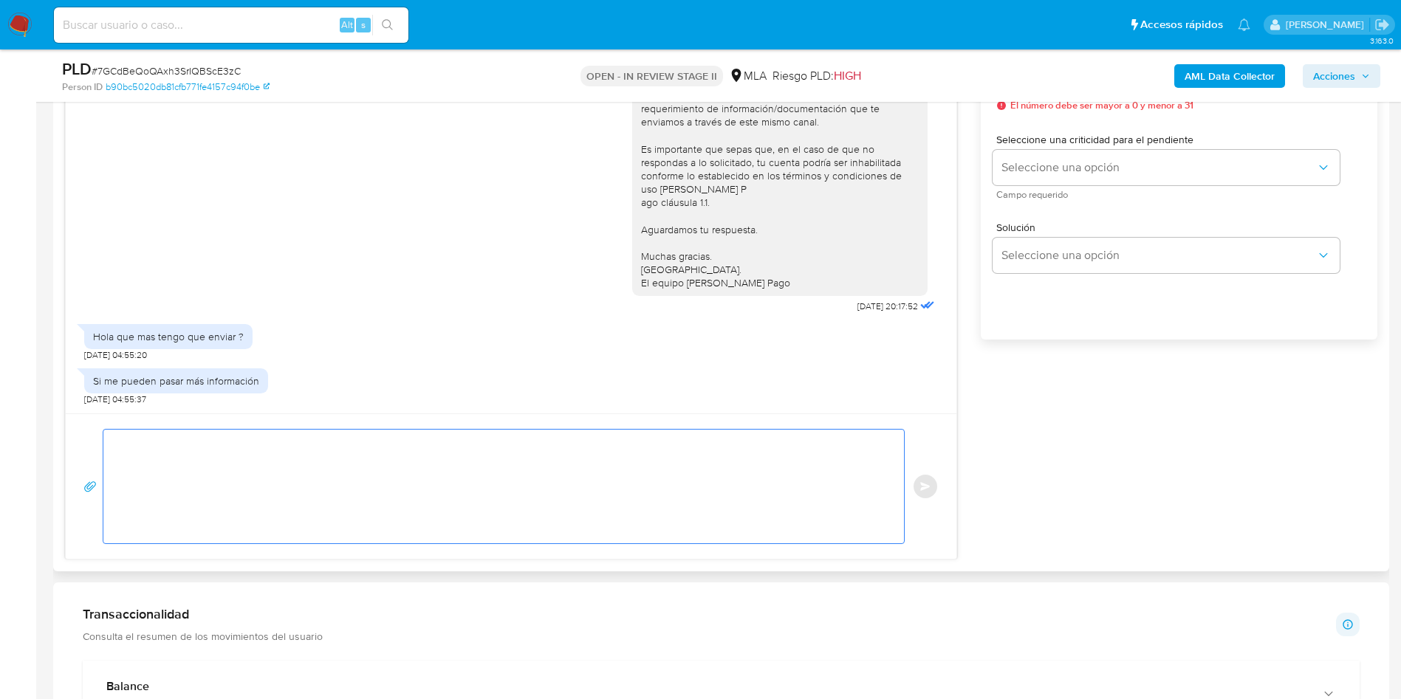
paste textarea "Hola , En función de las operaciones registradas en tu cuenta de Mercado Pago, …"
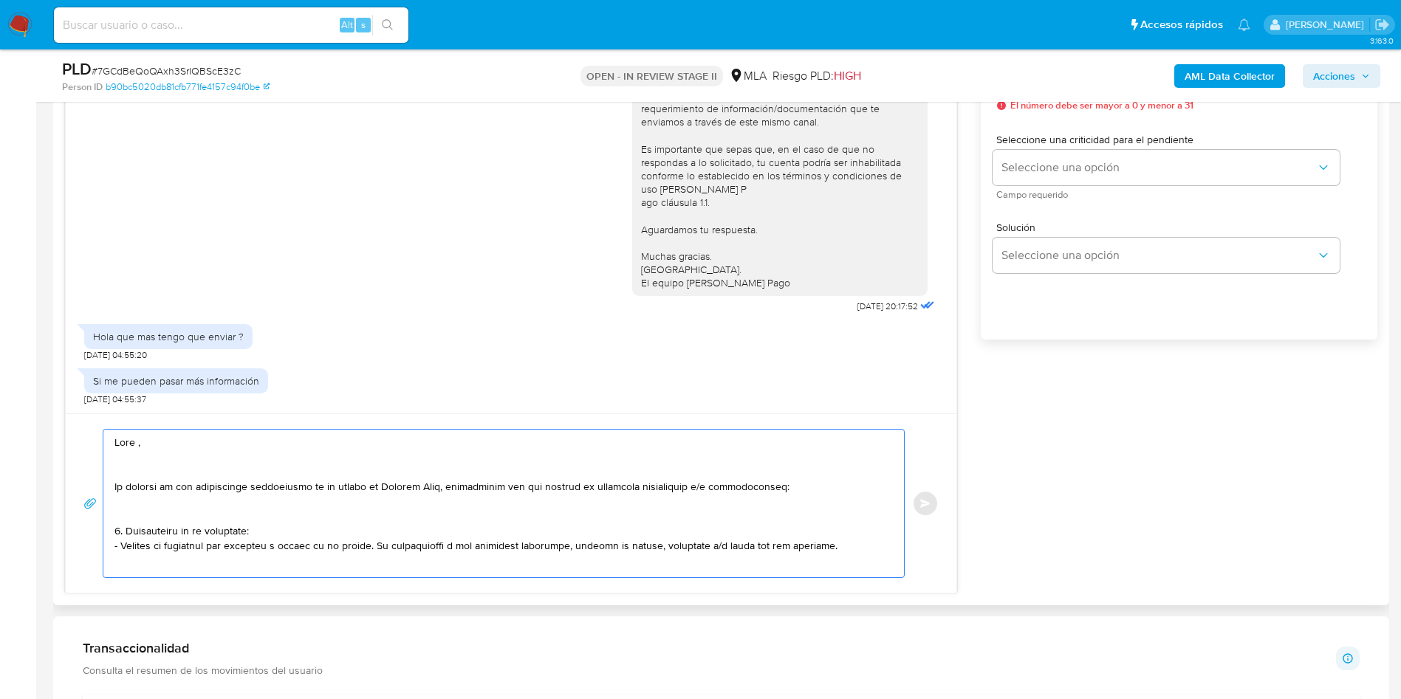
click at [161, 459] on textarea at bounding box center [499, 504] width 771 height 148
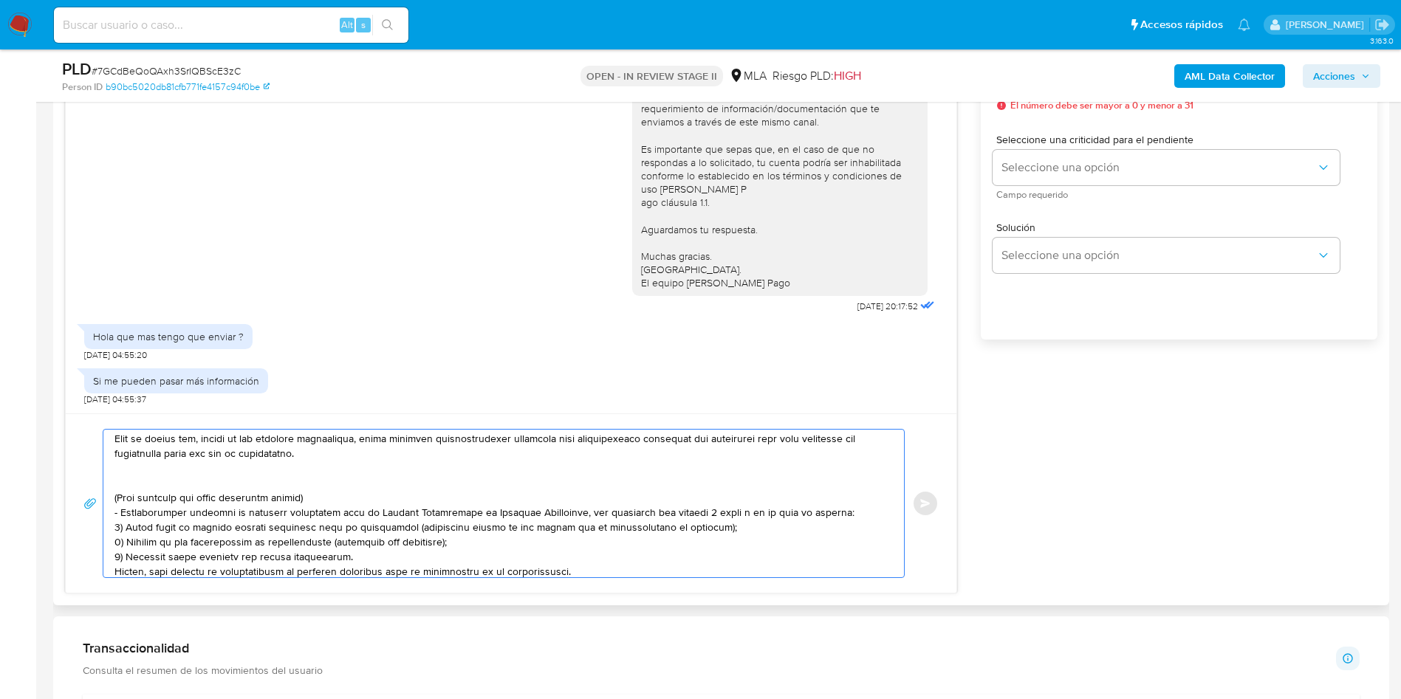
scroll to position [332, 0]
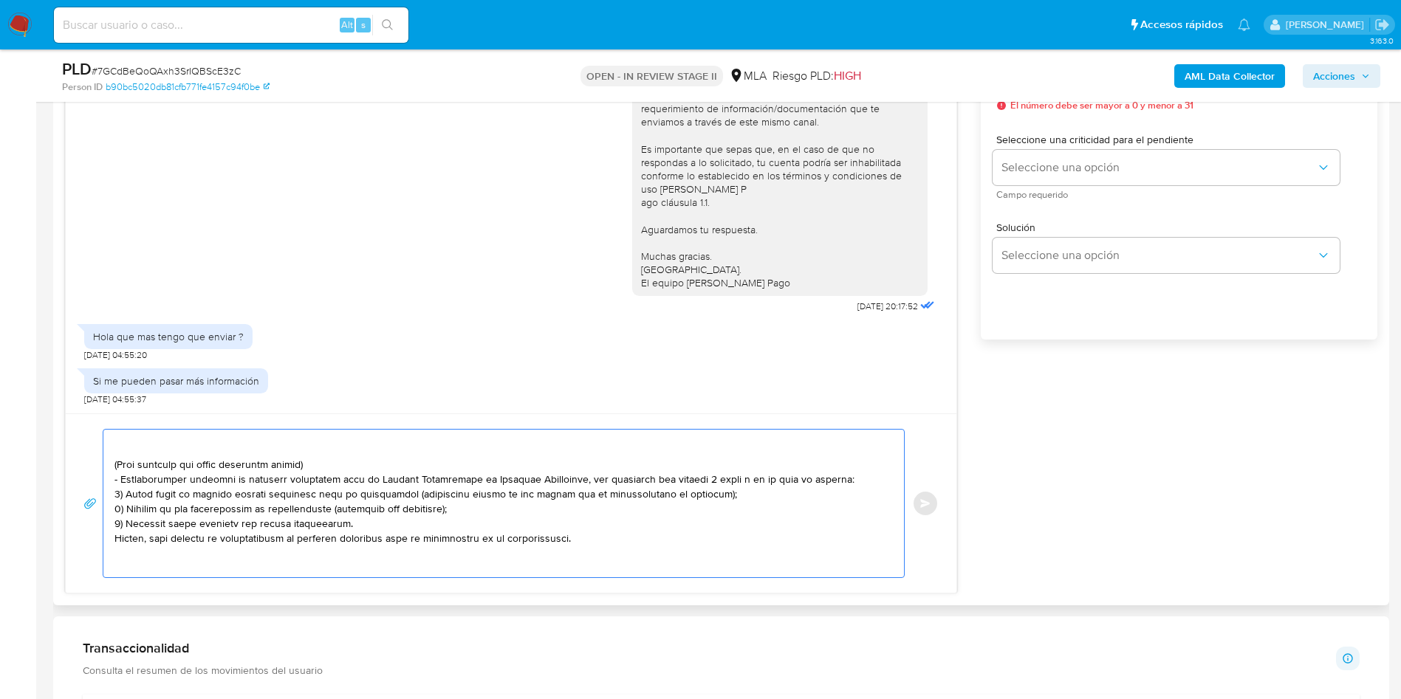
drag, startPoint x: 116, startPoint y: 482, endPoint x: 597, endPoint y: 556, distance: 487.1
click at [596, 563] on textarea at bounding box center [499, 504] width 771 height 148
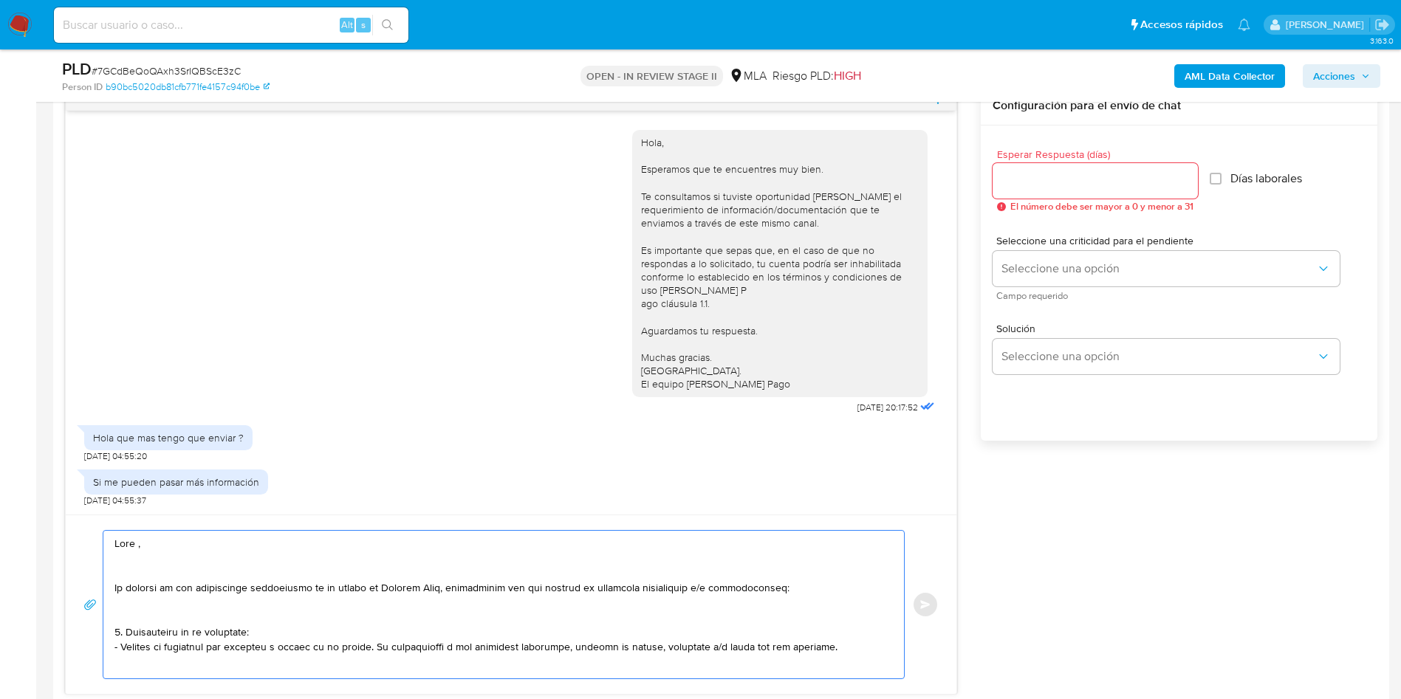
scroll to position [665, 0]
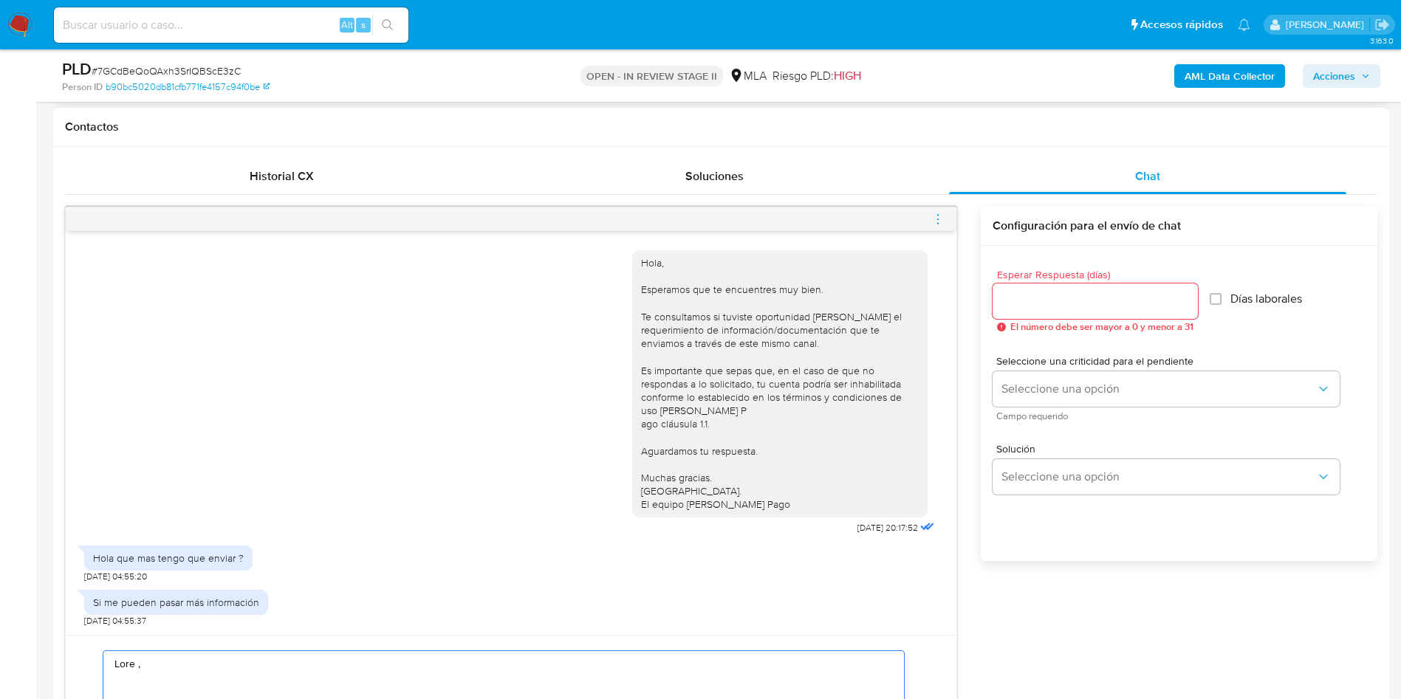
type textarea "Hola , En función de las operaciones registradas en tu cuenta de Mercado Pago, …"
click at [996, 300] on input "Esperar Respuesta (días)" at bounding box center [1094, 301] width 205 height 19
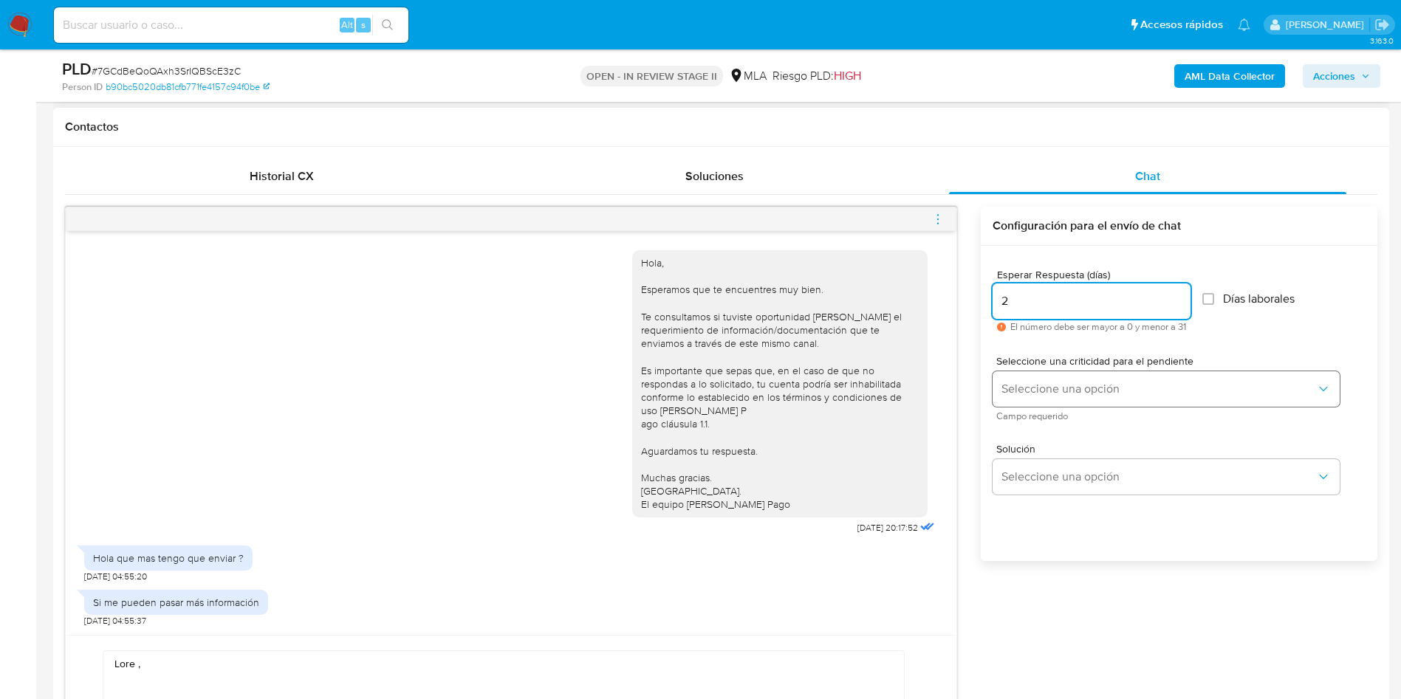
type input "2"
click at [1030, 379] on button "Seleccione una opción" at bounding box center [1165, 388] width 347 height 35
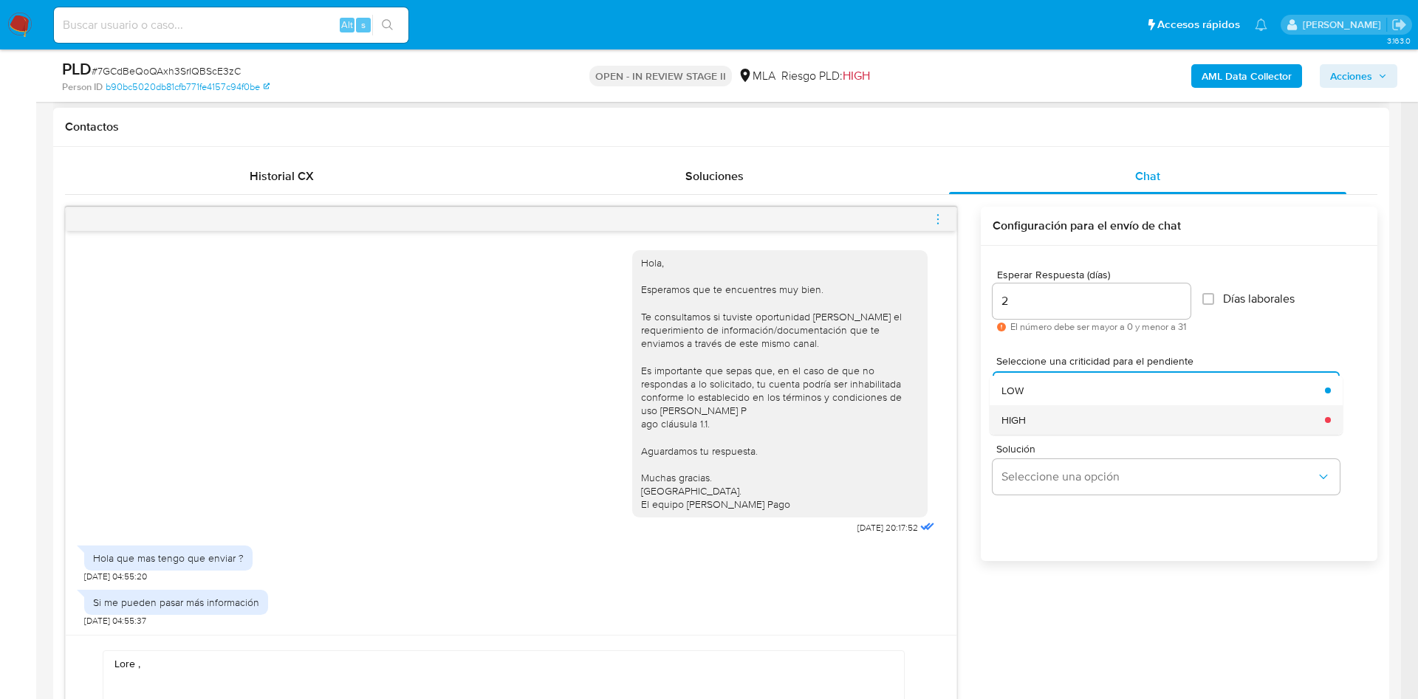
click at [1044, 414] on div "HIGH" at bounding box center [1158, 420] width 315 height 30
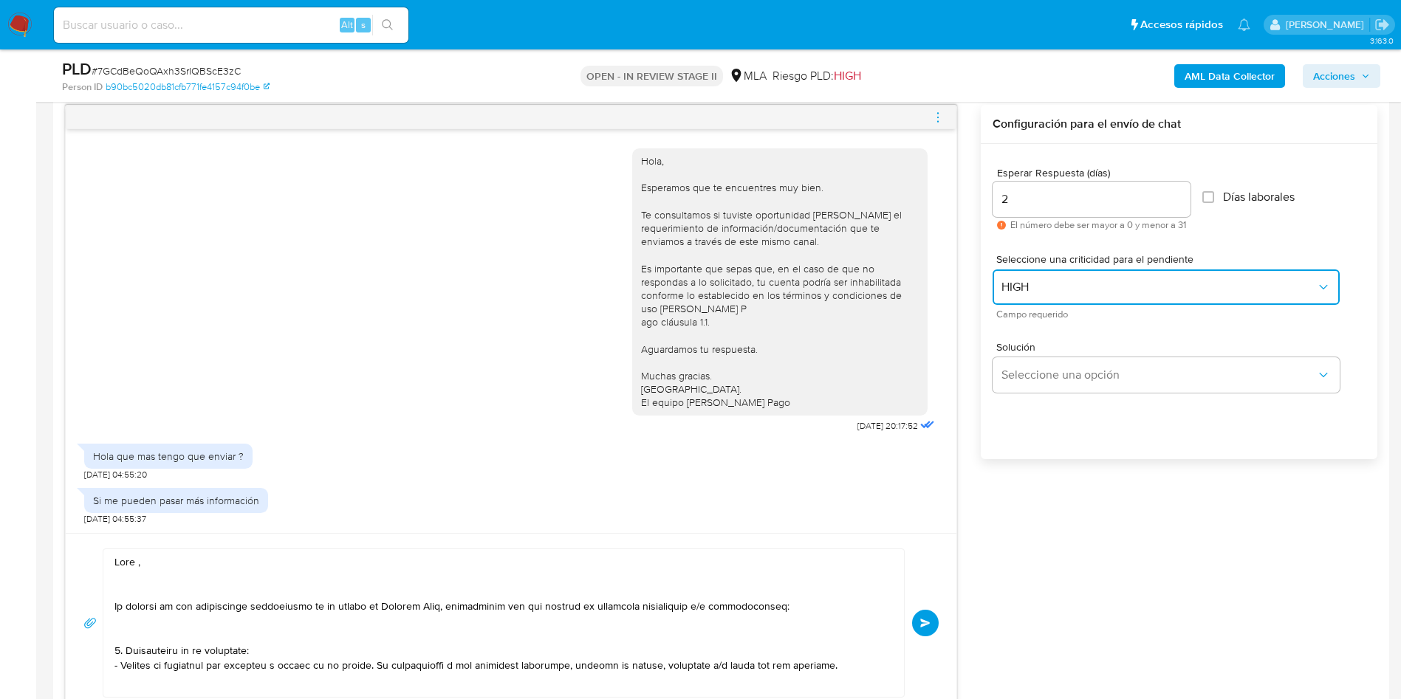
scroll to position [886, 0]
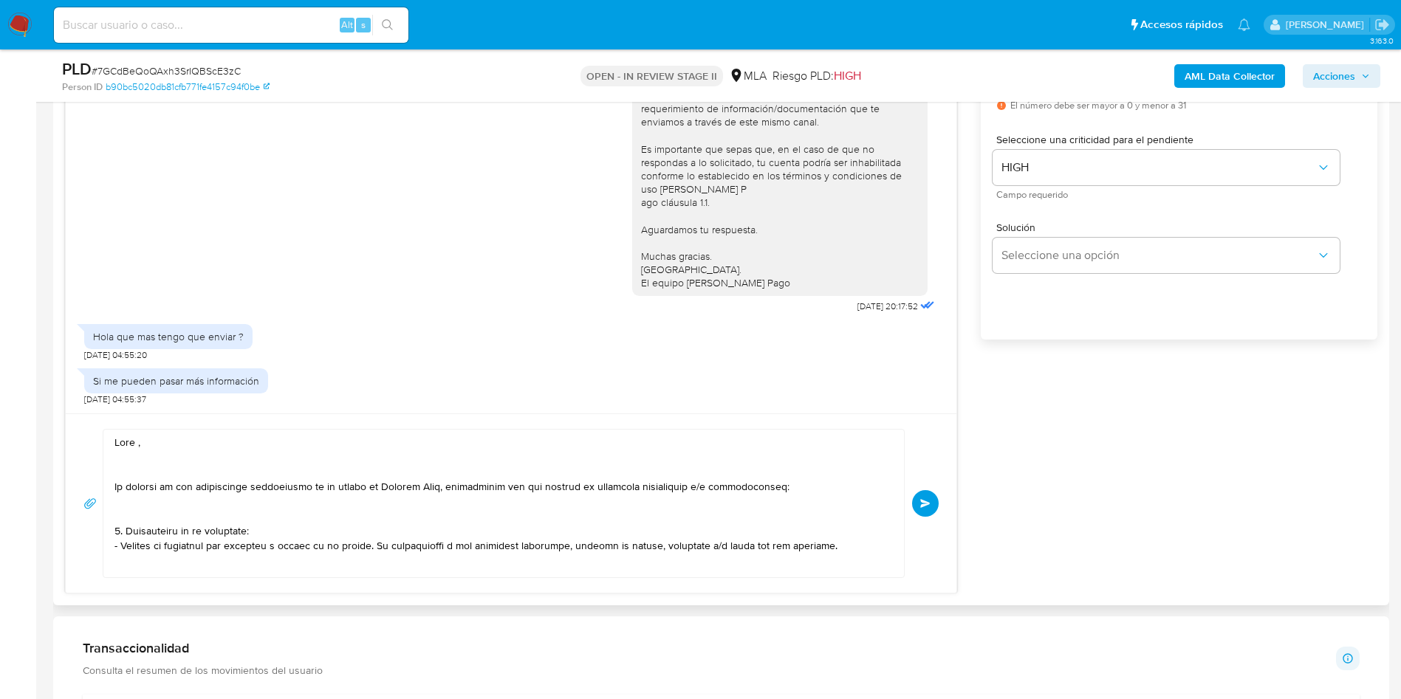
click at [929, 503] on span "Enviar" at bounding box center [925, 503] width 10 height 9
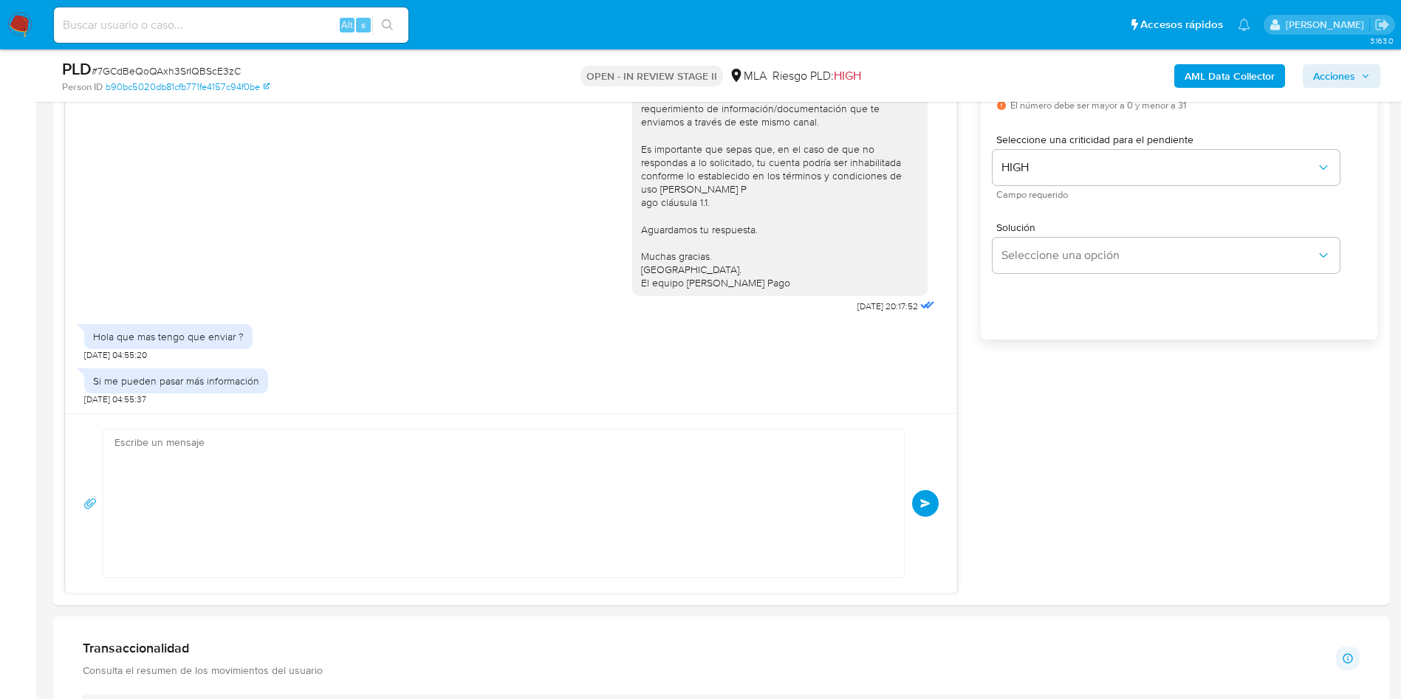
scroll to position [834, 0]
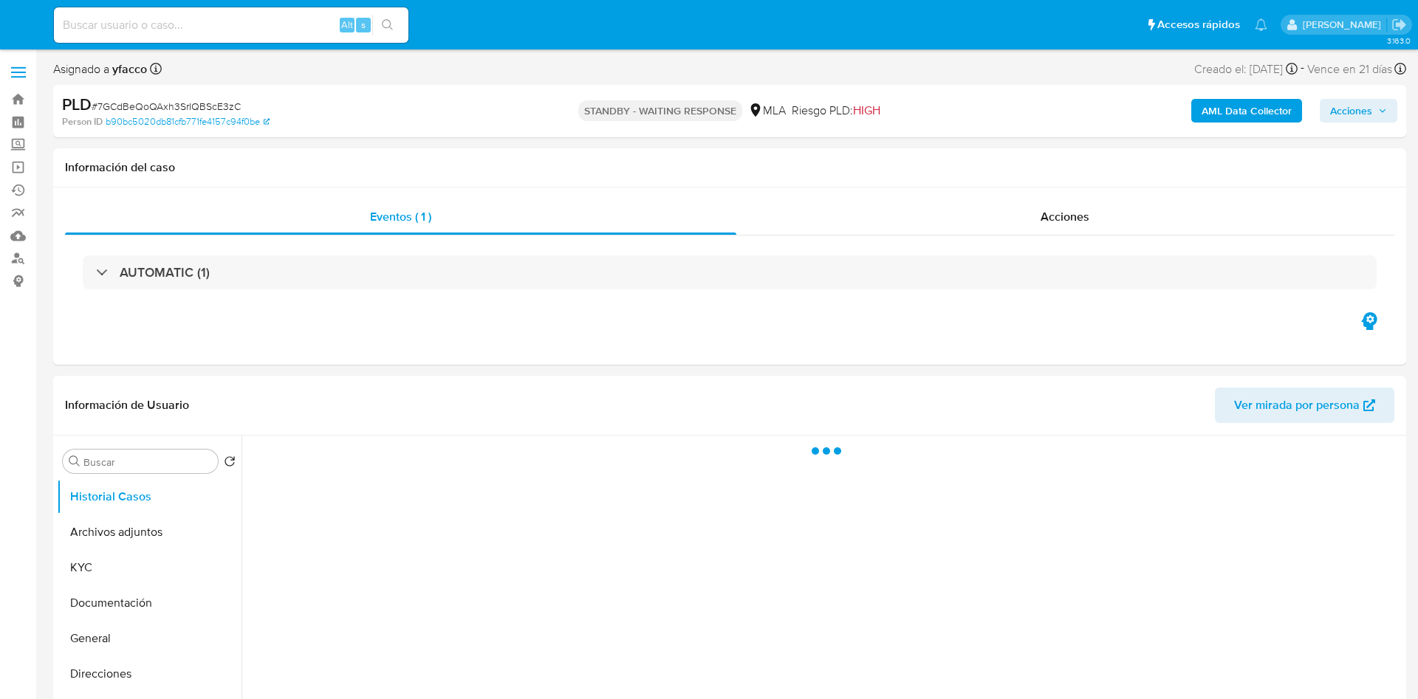
select select "10"
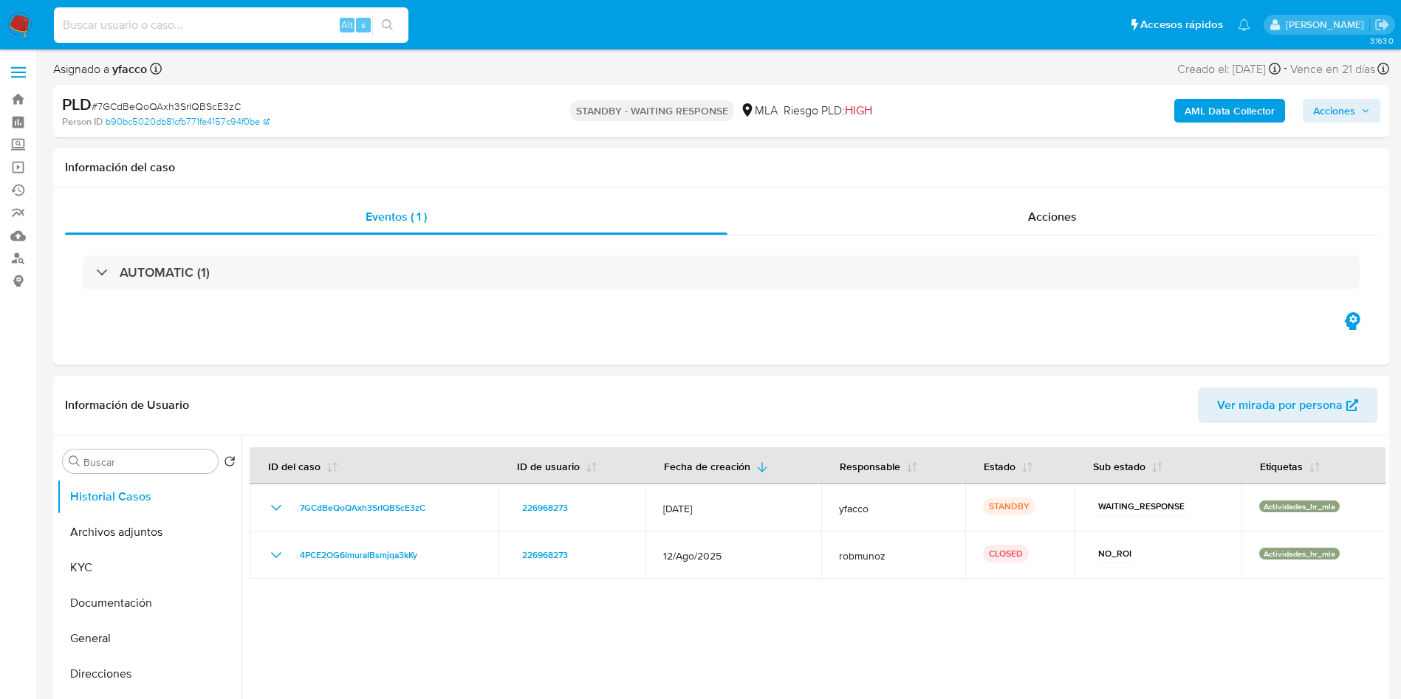
click at [277, 25] on input at bounding box center [231, 25] width 354 height 19
paste input "WcfiQR3PfyJCUKNiqOzxZ6Dp"
type input "WcfiQR3PfyJCUKNiqOzxZ6Dp"
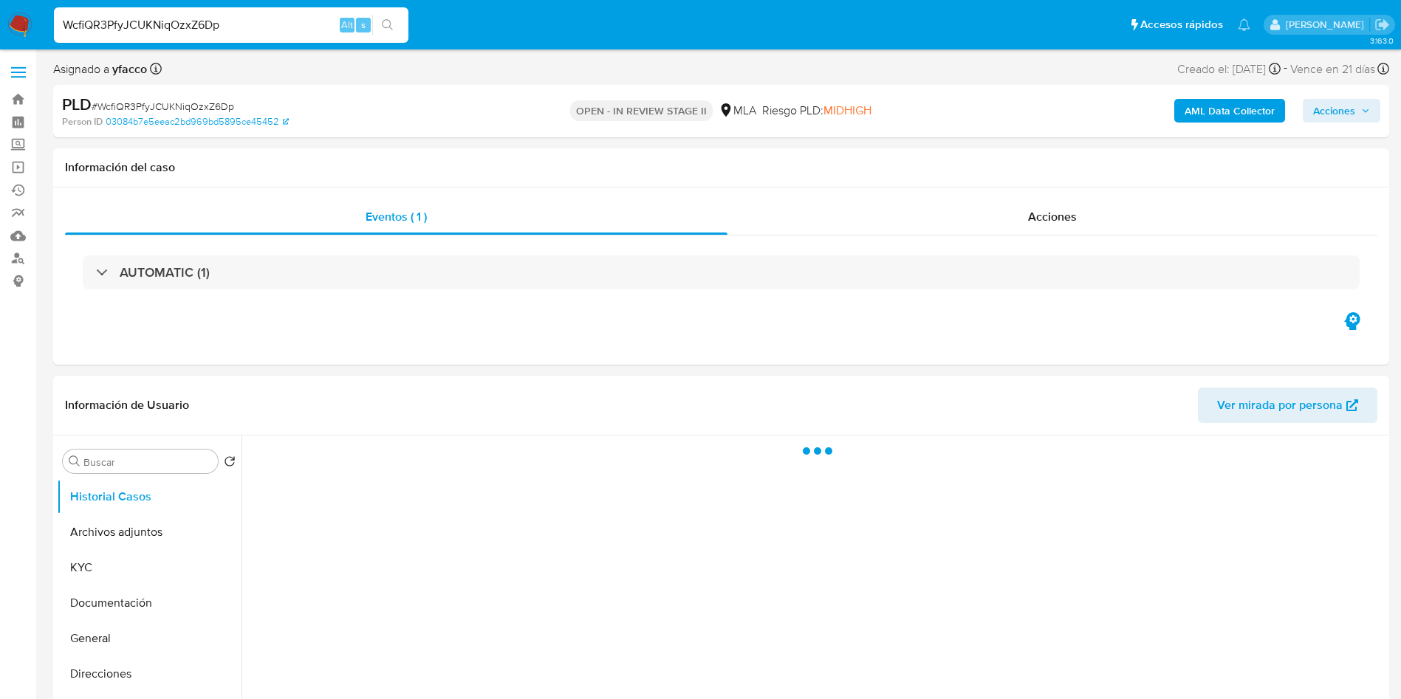
select select "10"
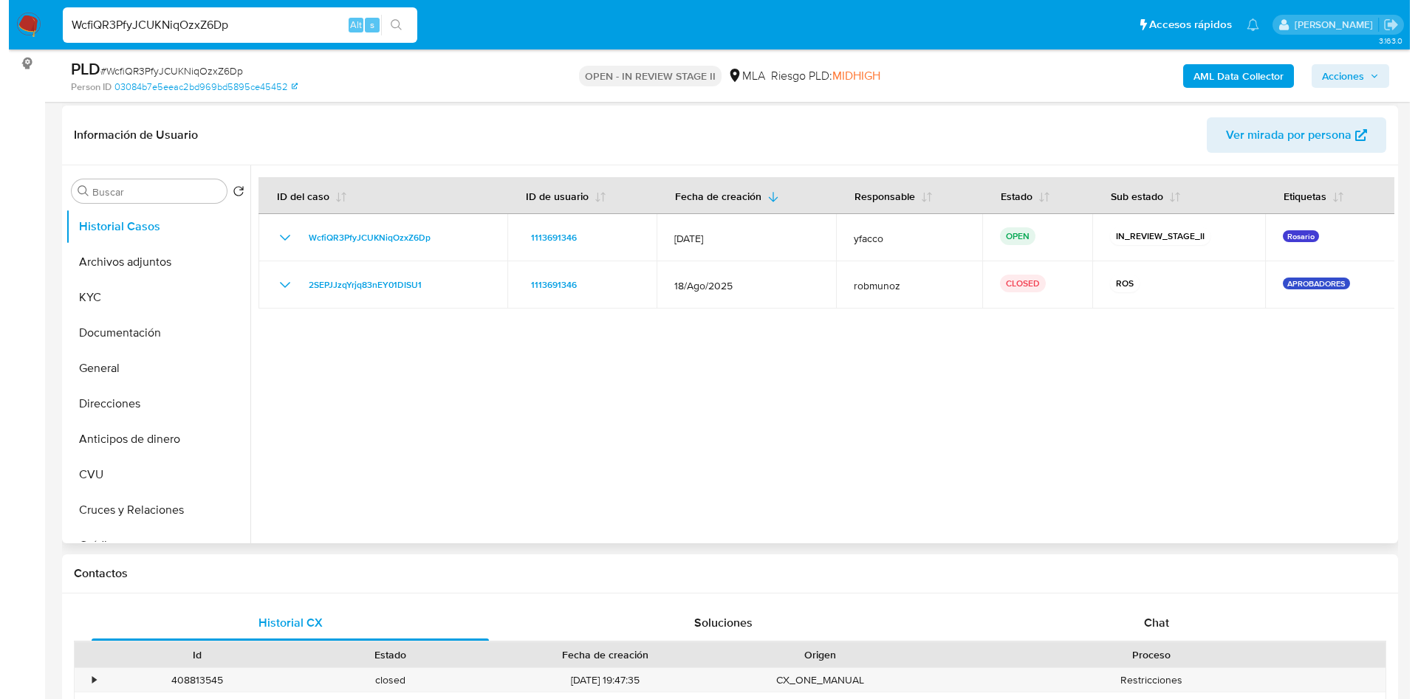
scroll to position [222, 0]
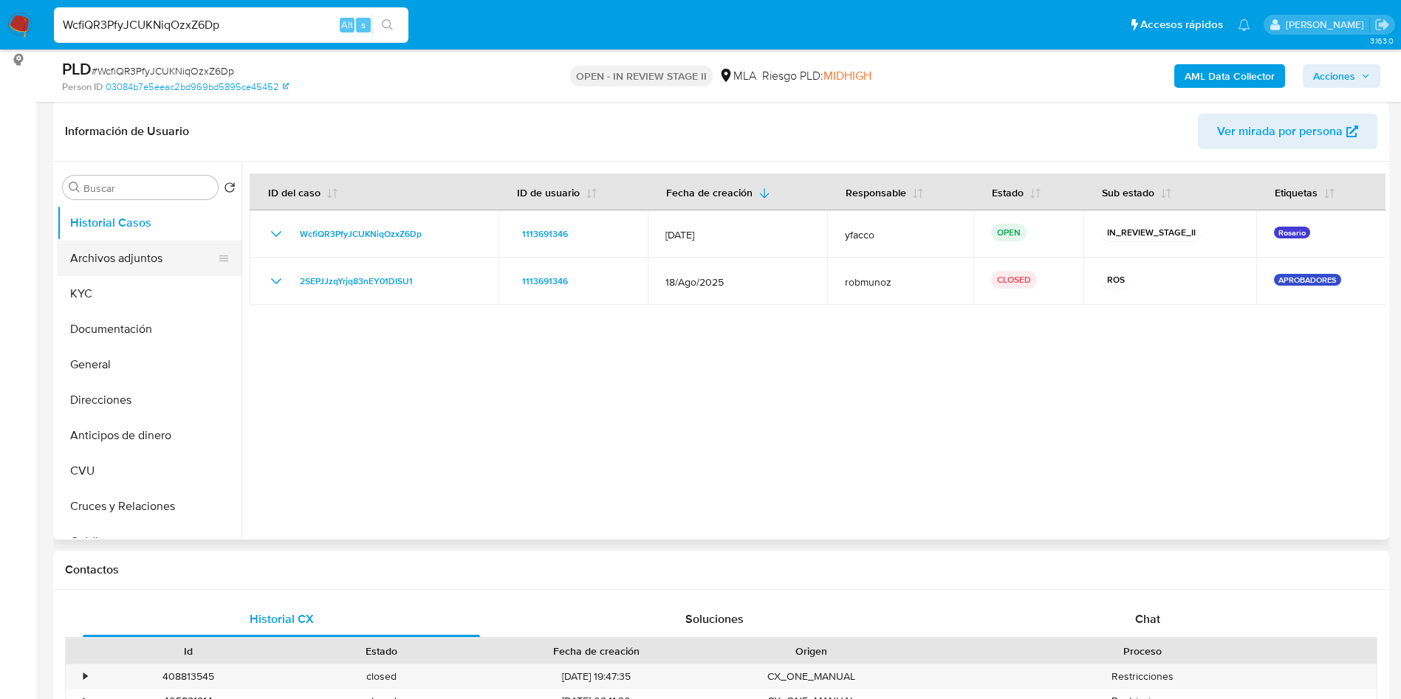
click at [112, 275] on button "Archivos adjuntos" at bounding box center [143, 258] width 173 height 35
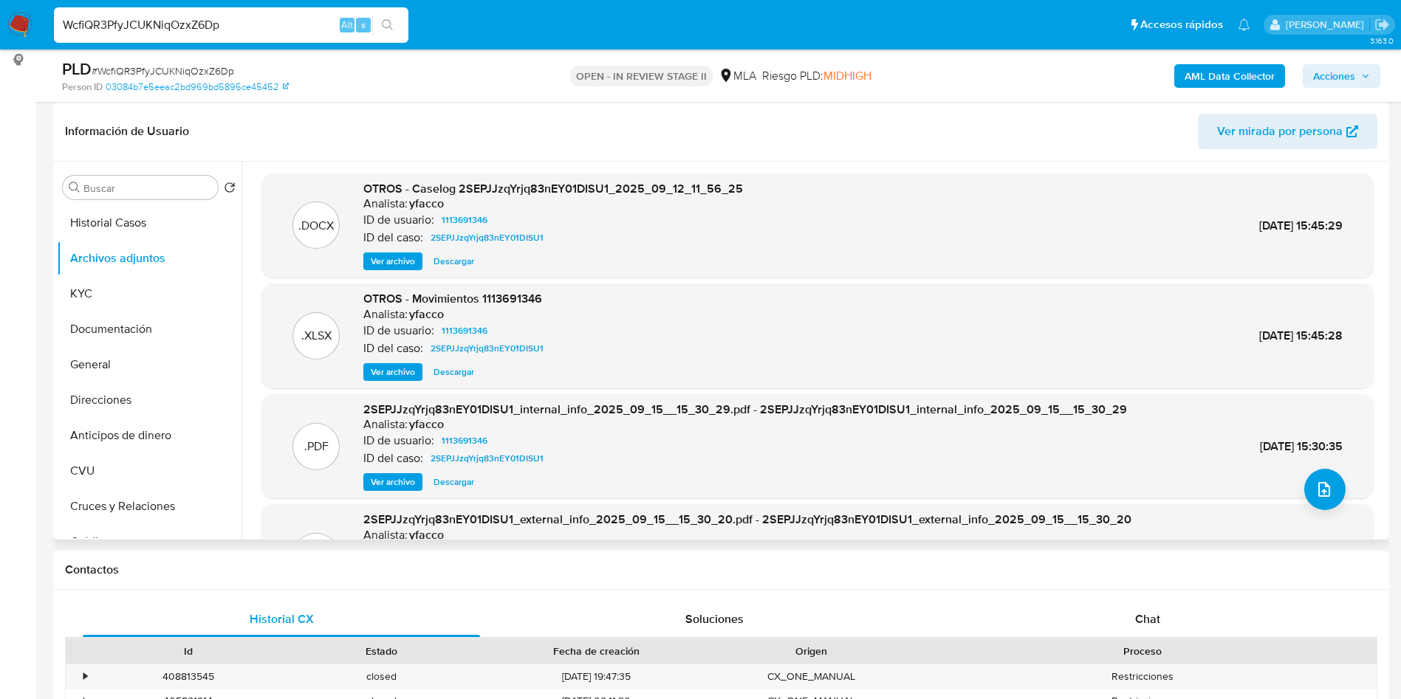
click at [371, 263] on span "Ver archivo" at bounding box center [393, 261] width 44 height 15
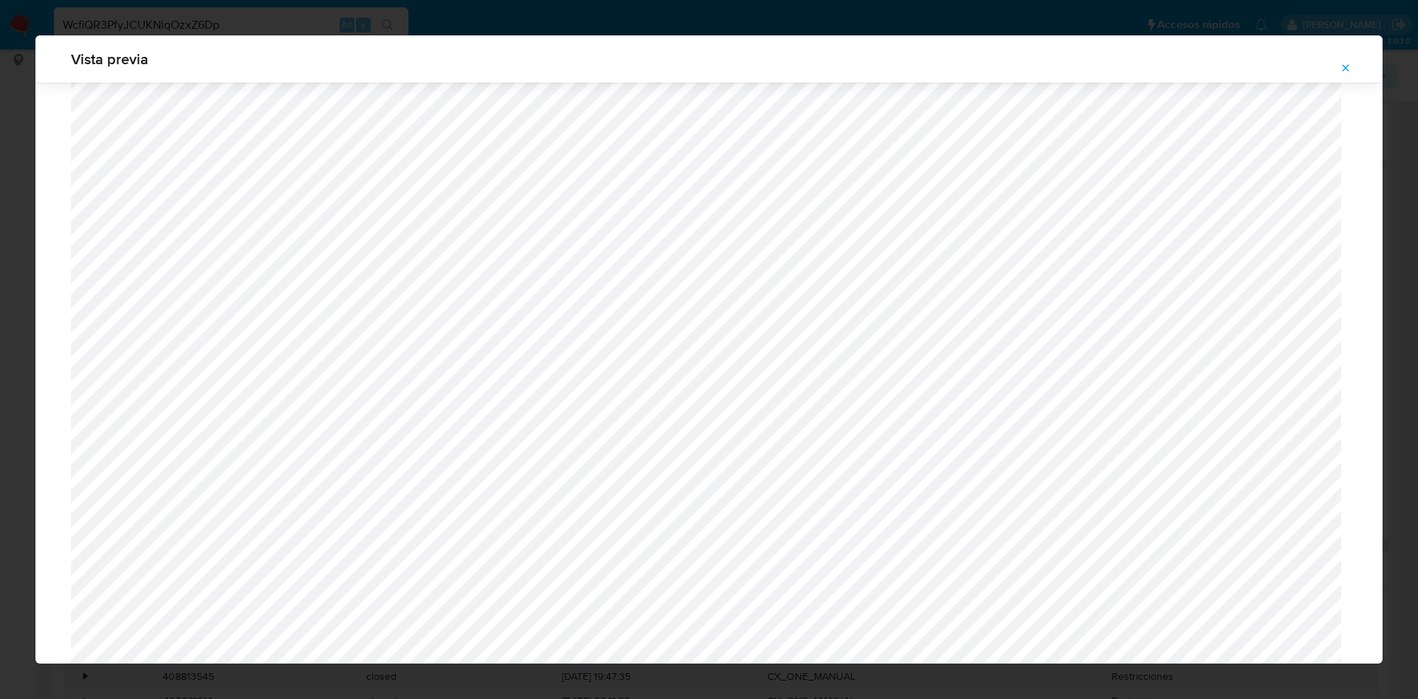
scroll to position [1078, 0]
click at [1337, 67] on button "Attachment preview" at bounding box center [1345, 68] width 32 height 24
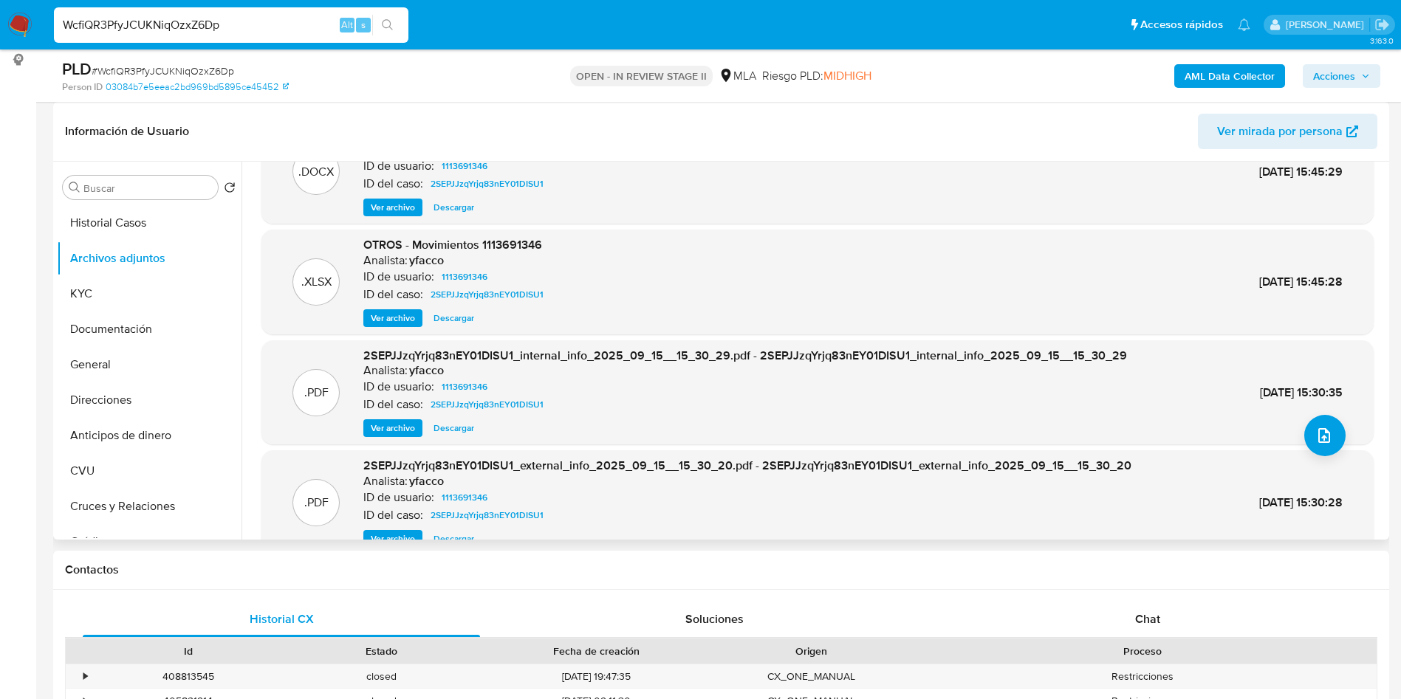
scroll to position [83, 0]
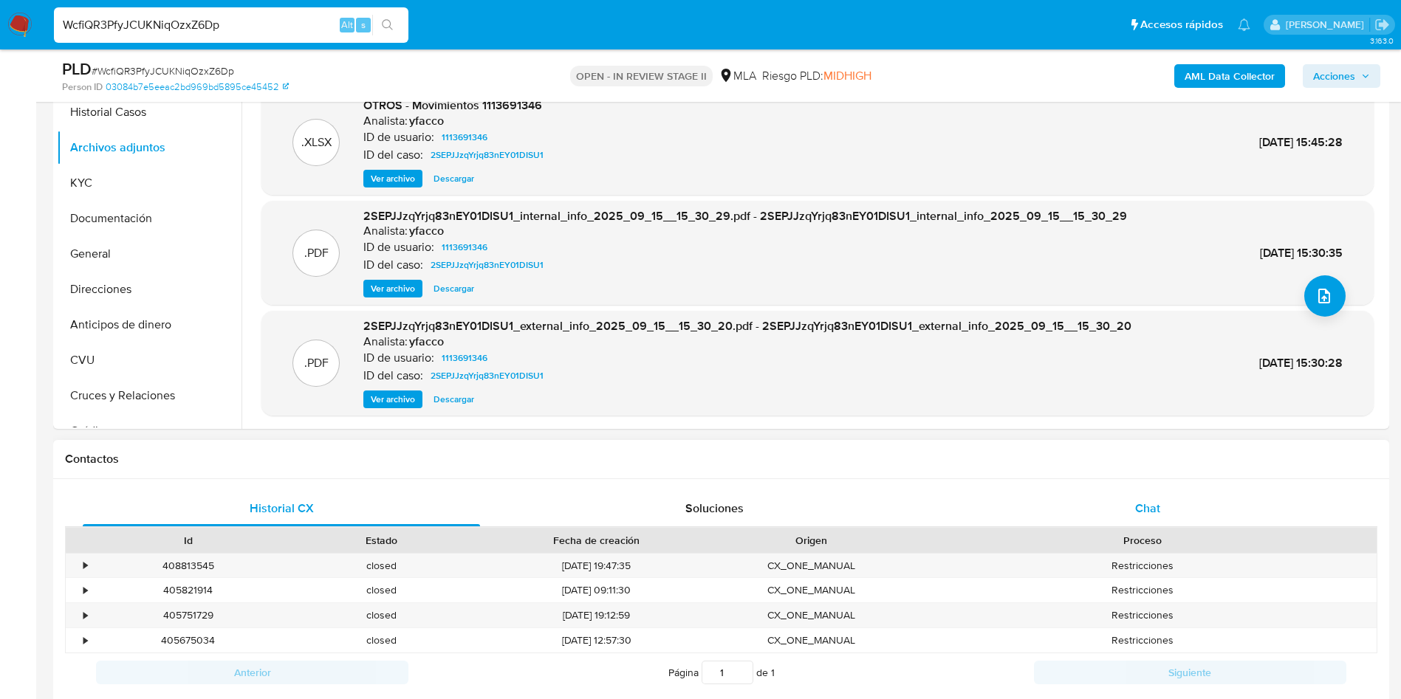
click at [1160, 502] on div "Chat" at bounding box center [1147, 508] width 397 height 35
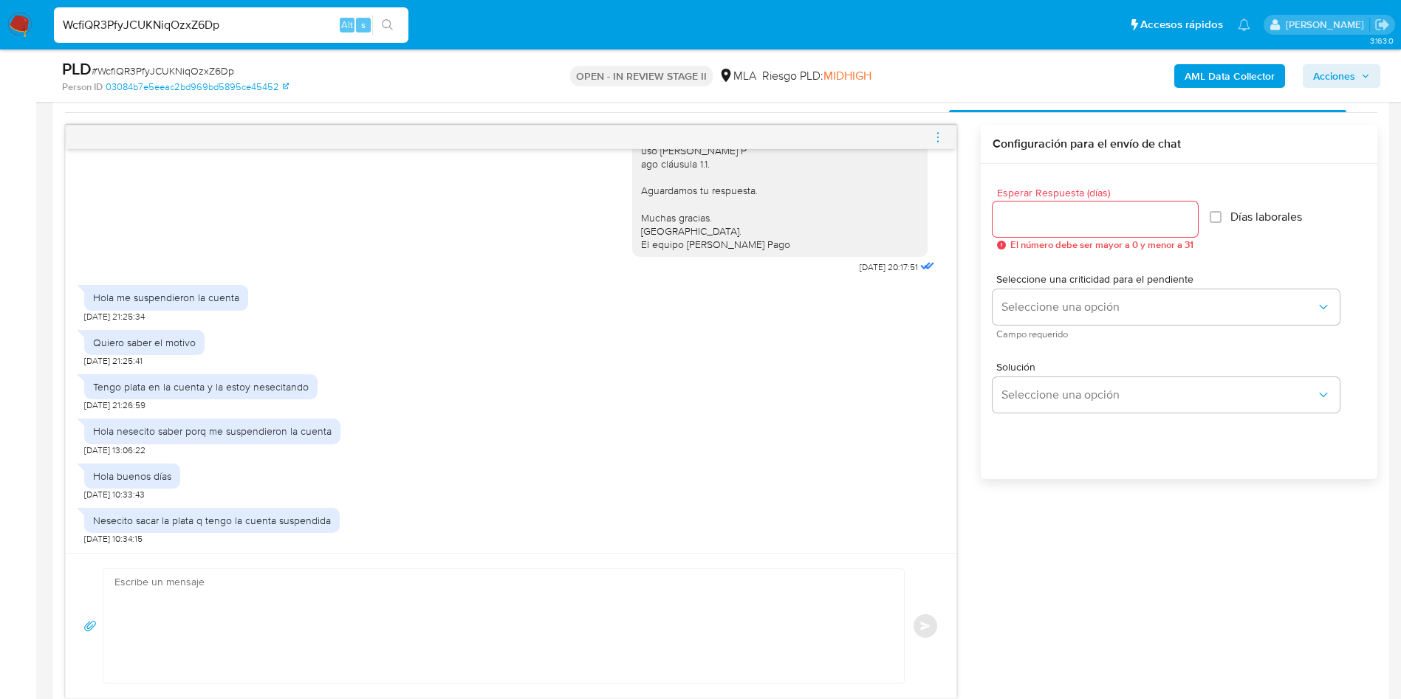
scroll to position [775, 0]
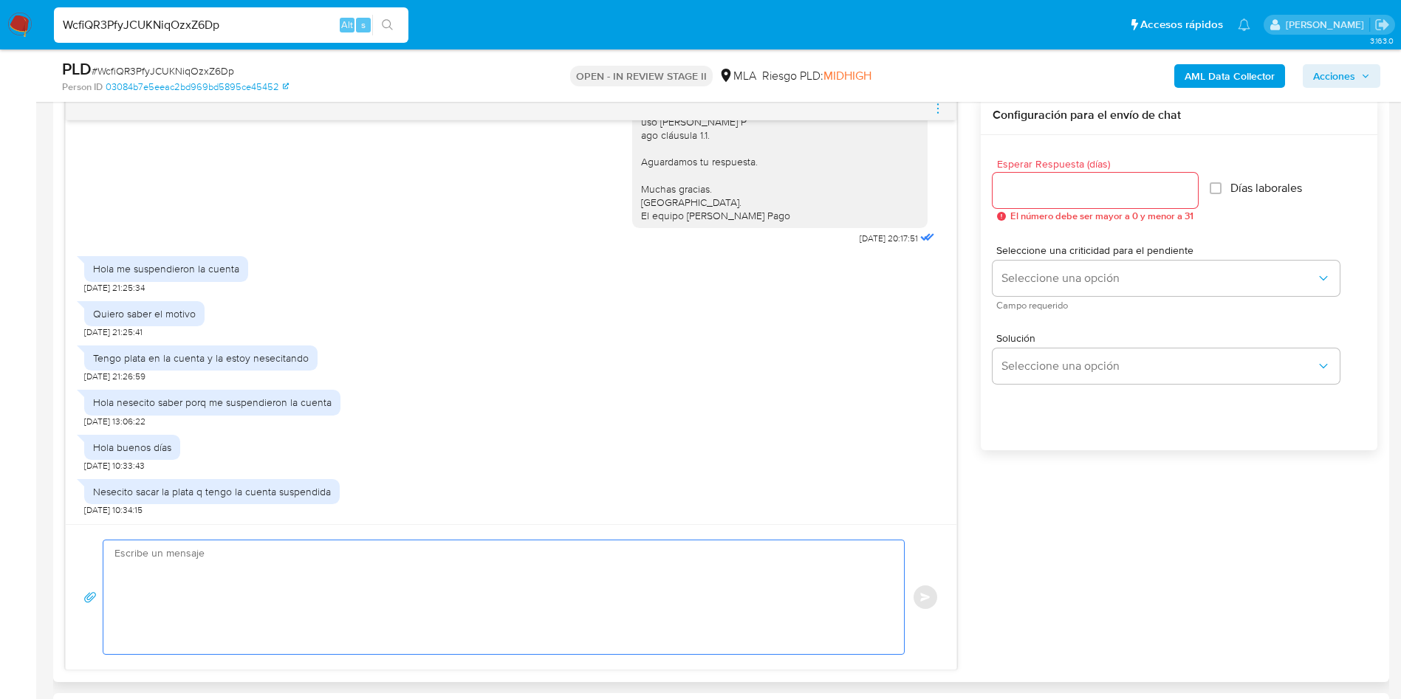
paste textarea "Hola, Lamentamos mucho la situación. Desafortunadamente, por este medio no pode…"
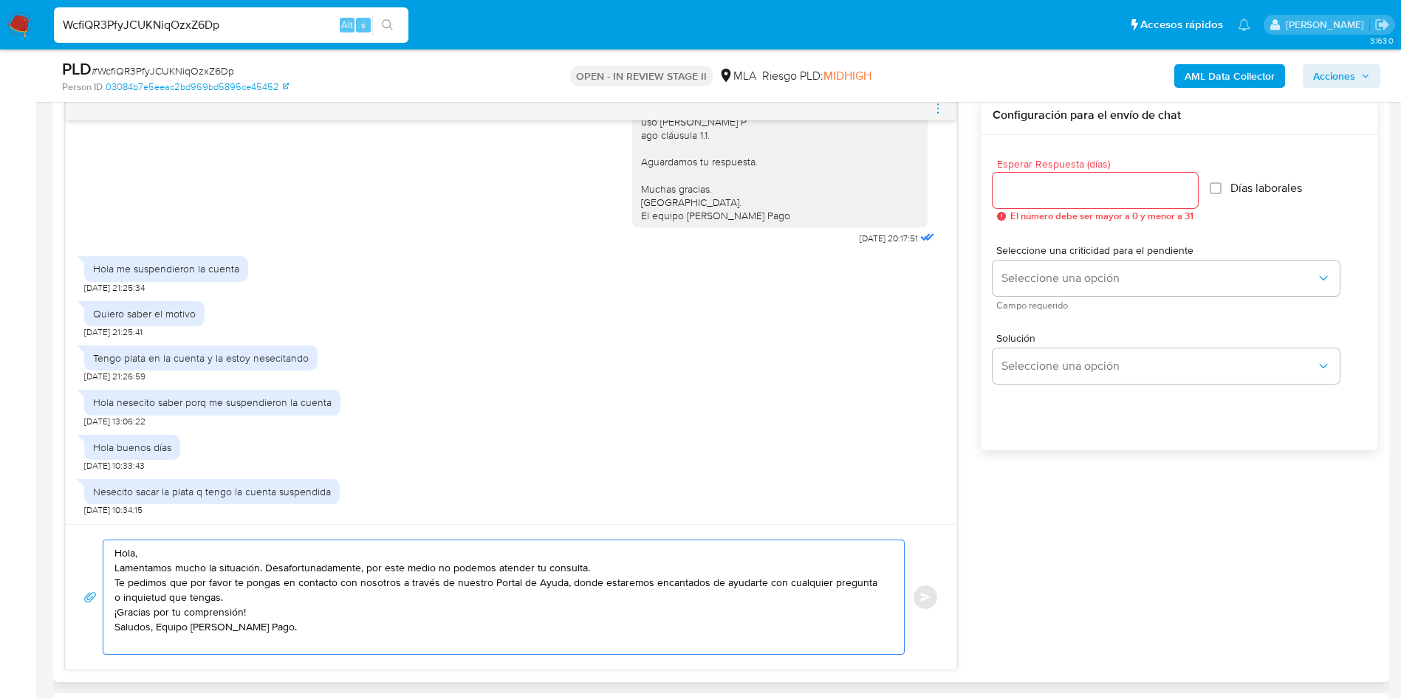
type textarea "Hola, Lamentamos mucho la situación. Desafortunadamente, por este medio no pode…"
click at [1079, 206] on div at bounding box center [1094, 190] width 205 height 35
click at [1073, 202] on div at bounding box center [1094, 190] width 205 height 35
click at [1072, 193] on input "Esperar Respuesta (días)" at bounding box center [1094, 190] width 205 height 19
type input "0"
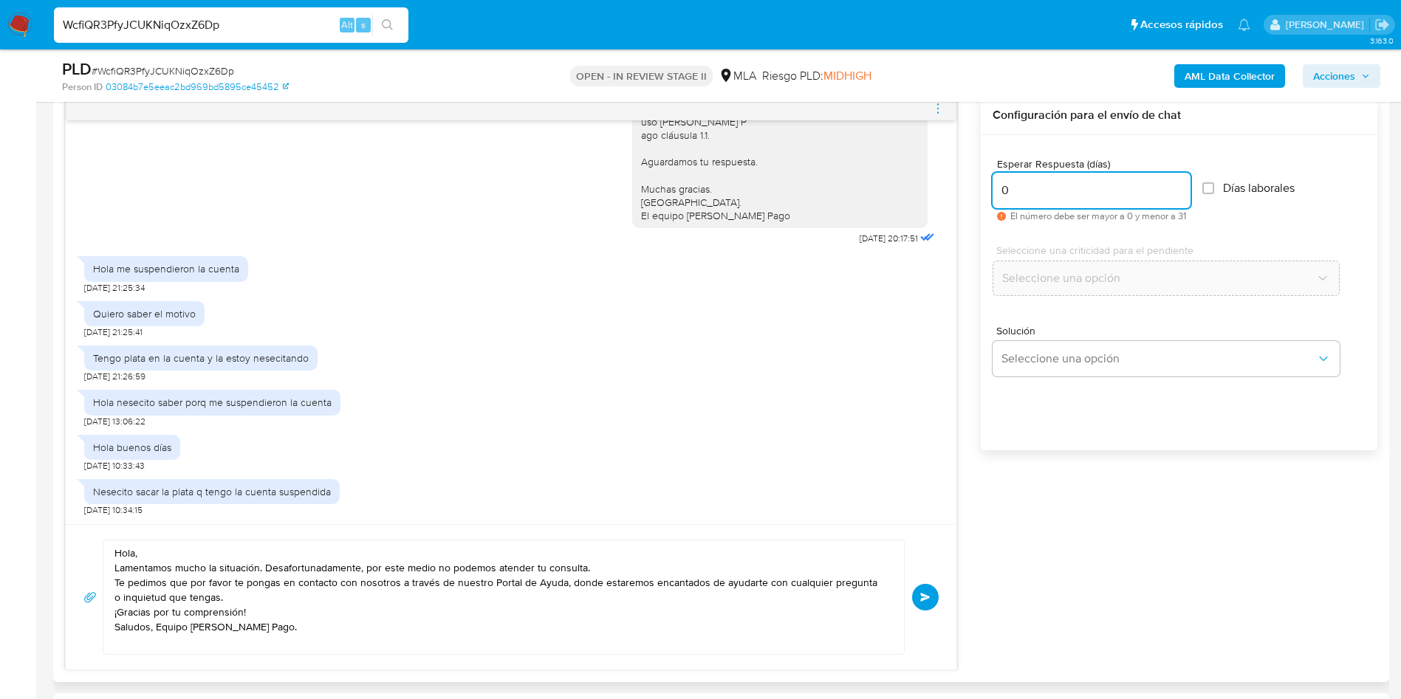
click at [923, 597] on span "Enviar" at bounding box center [925, 597] width 10 height 9
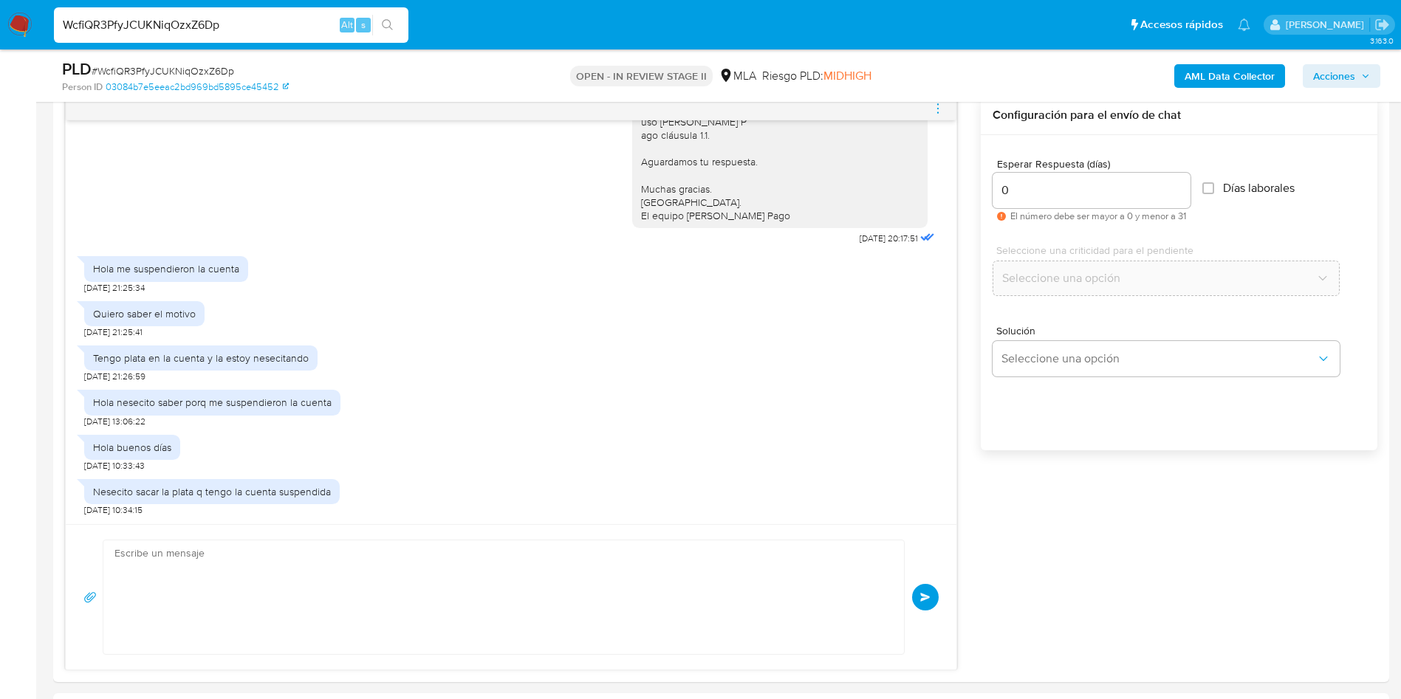
click at [939, 100] on div "PLD # WcfiQR3PfyJCUKNiqOzxZ6Dp Person ID 03084b7e5eeac2bd969bd5895ce45452 OPEN …" at bounding box center [721, 75] width 1336 height 52
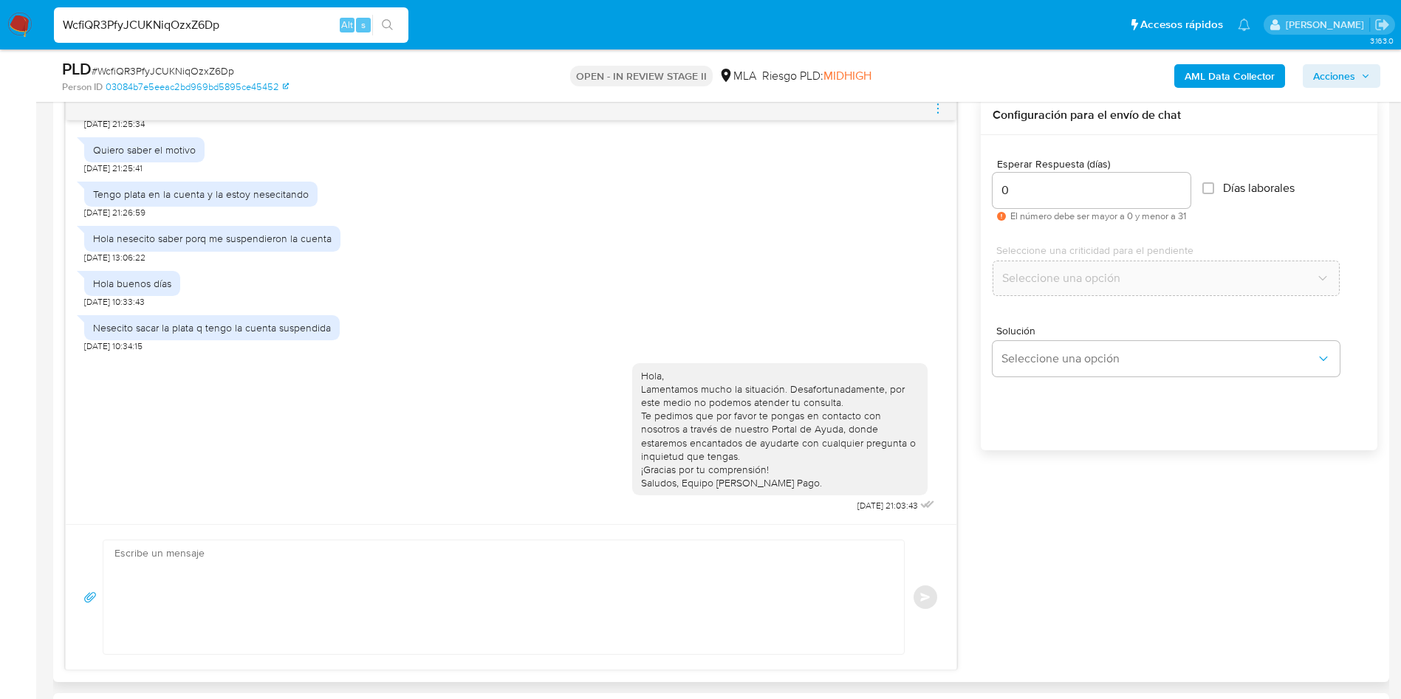
click at [941, 107] on icon "menu-action" at bounding box center [937, 108] width 13 height 13
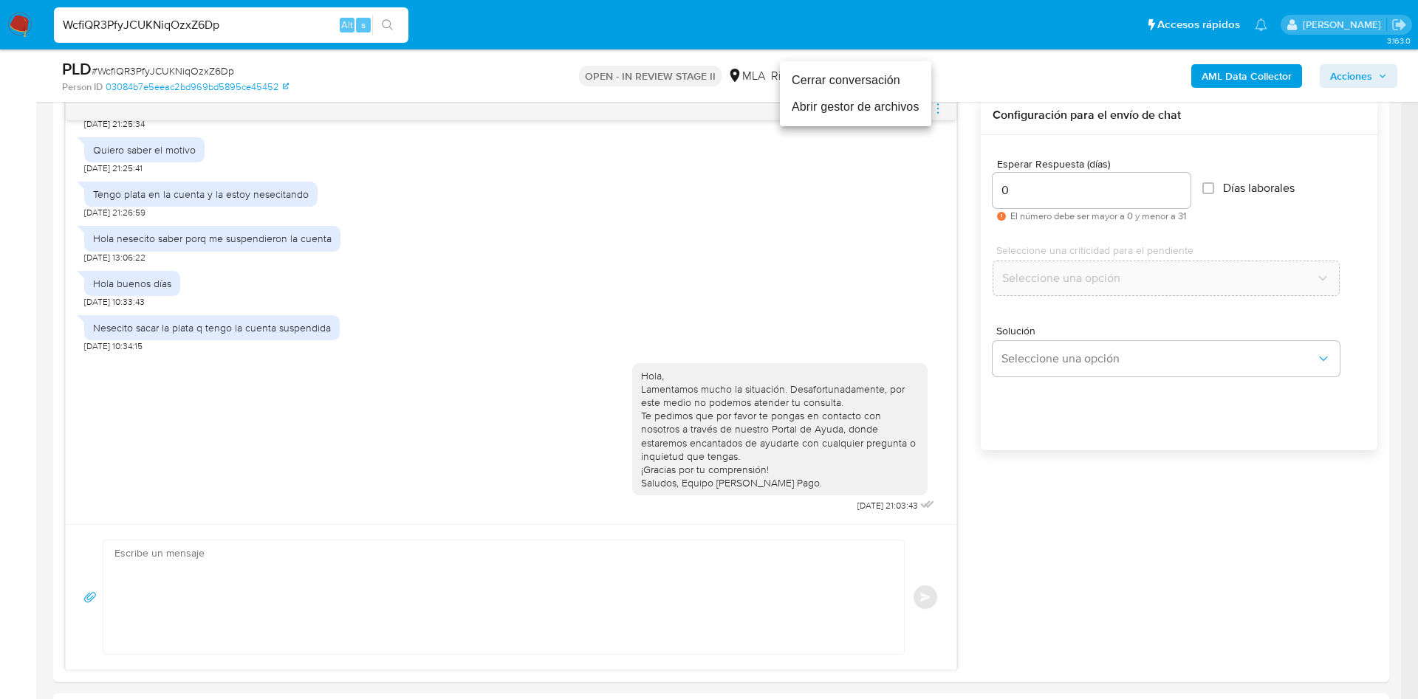
click at [851, 88] on li "Cerrar conversación" at bounding box center [855, 80] width 151 height 27
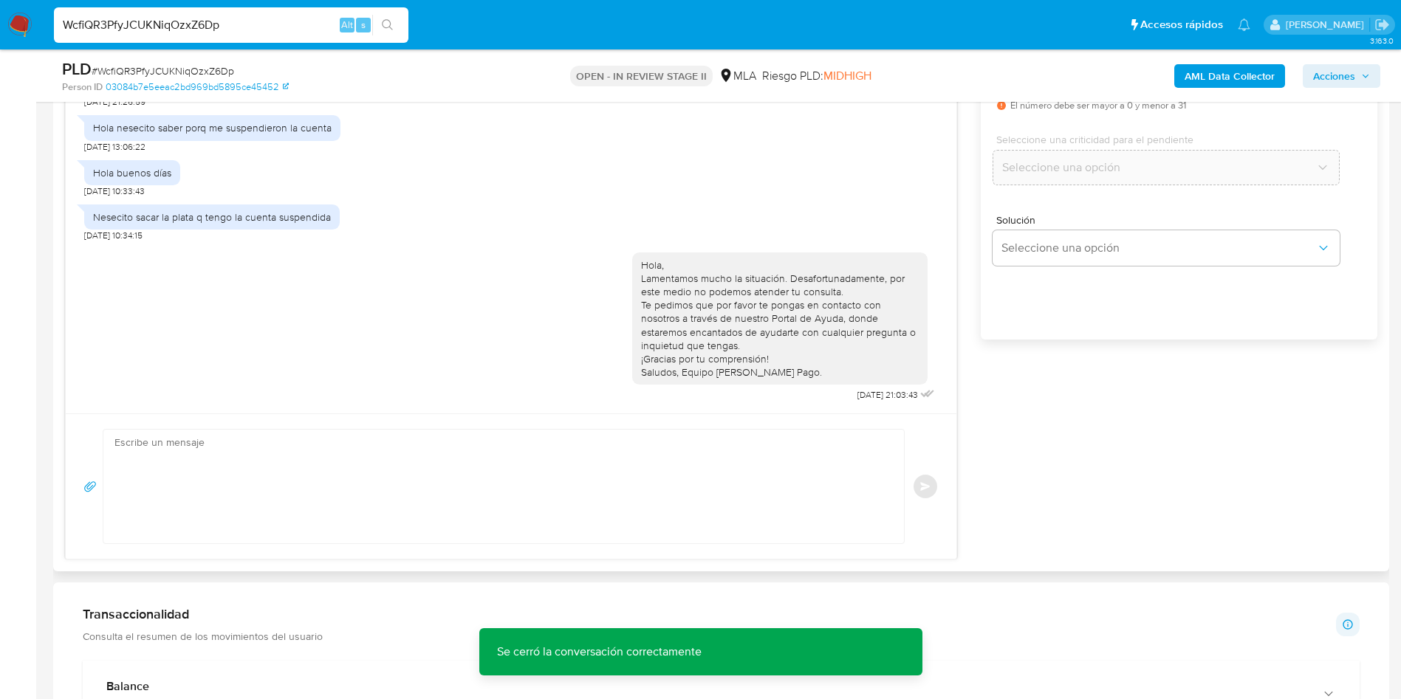
scroll to position [243, 0]
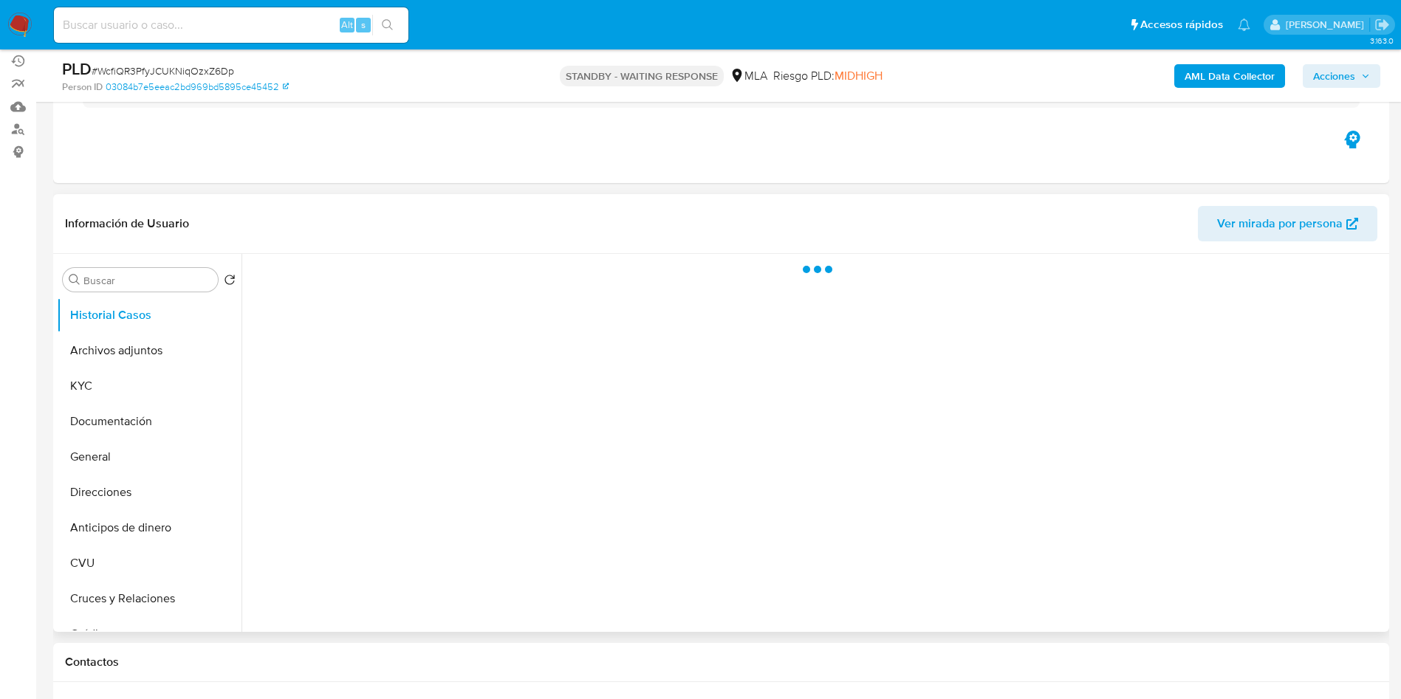
scroll to position [222, 0]
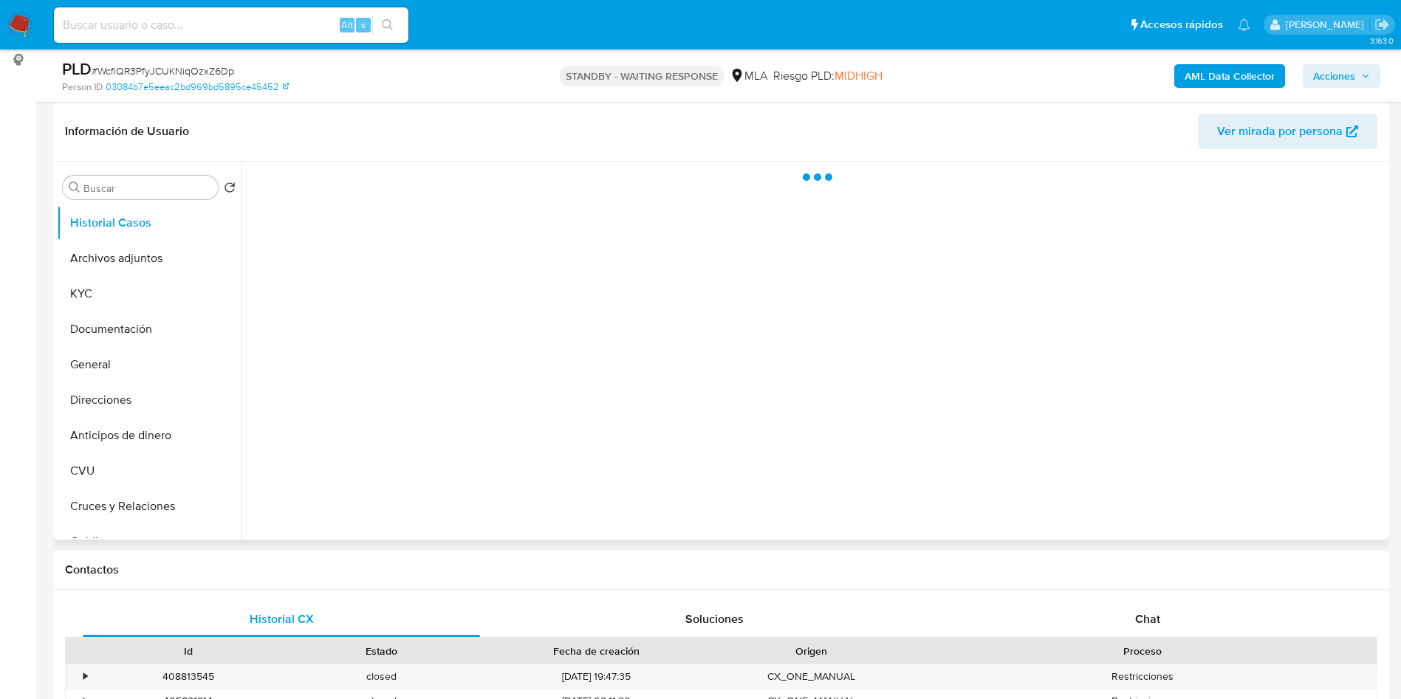
select select "10"
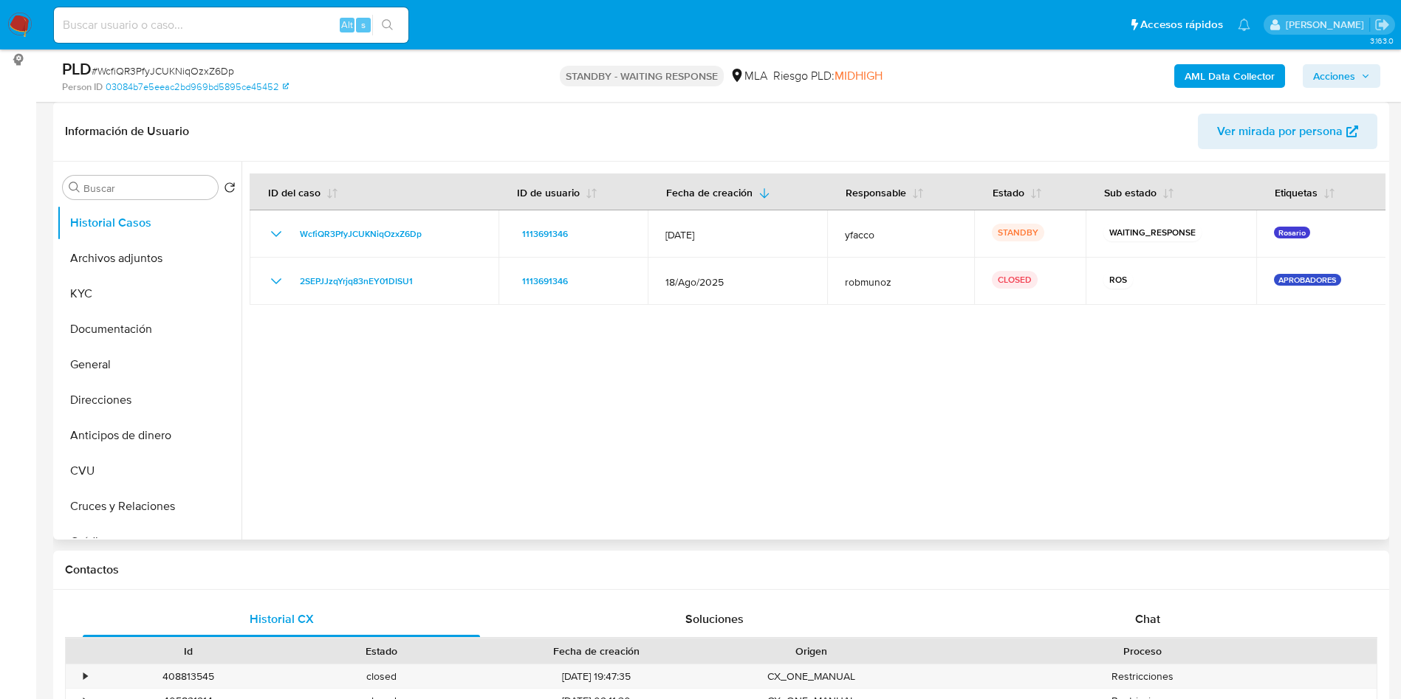
scroll to position [443, 0]
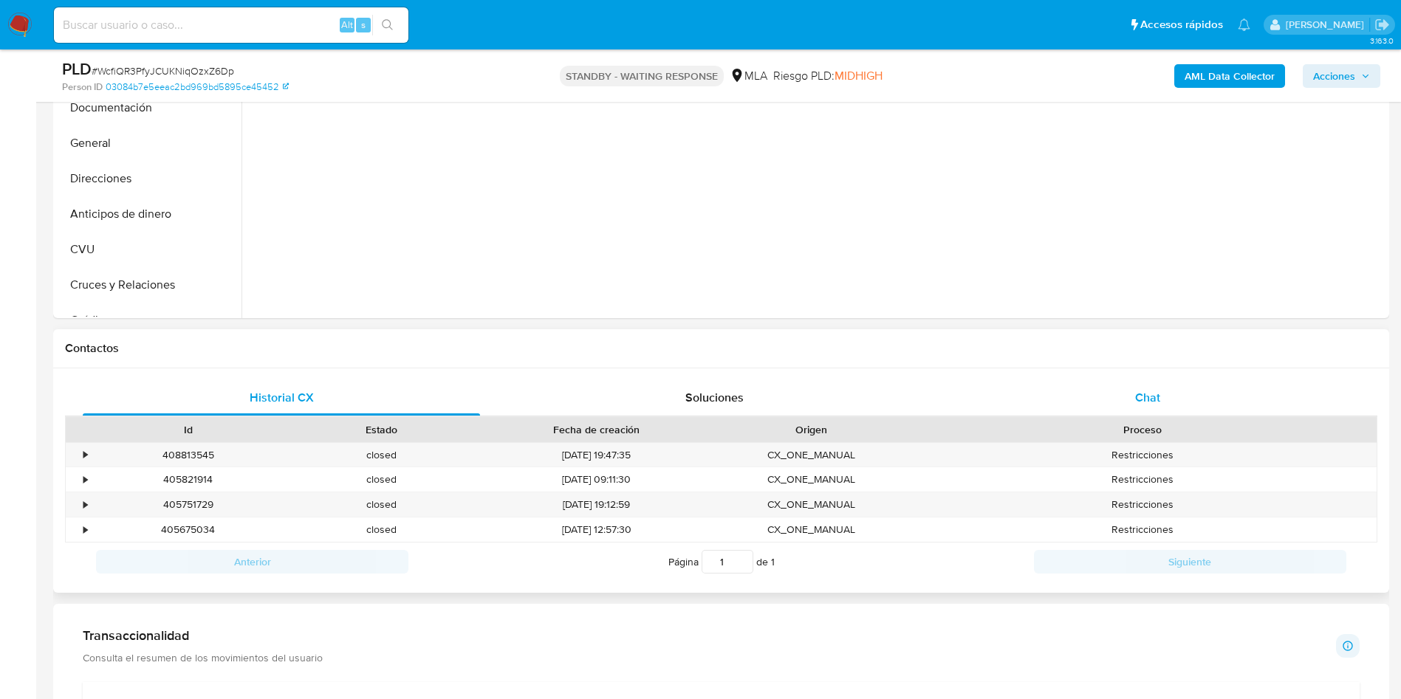
click at [1156, 385] on div "Chat" at bounding box center [1147, 397] width 397 height 35
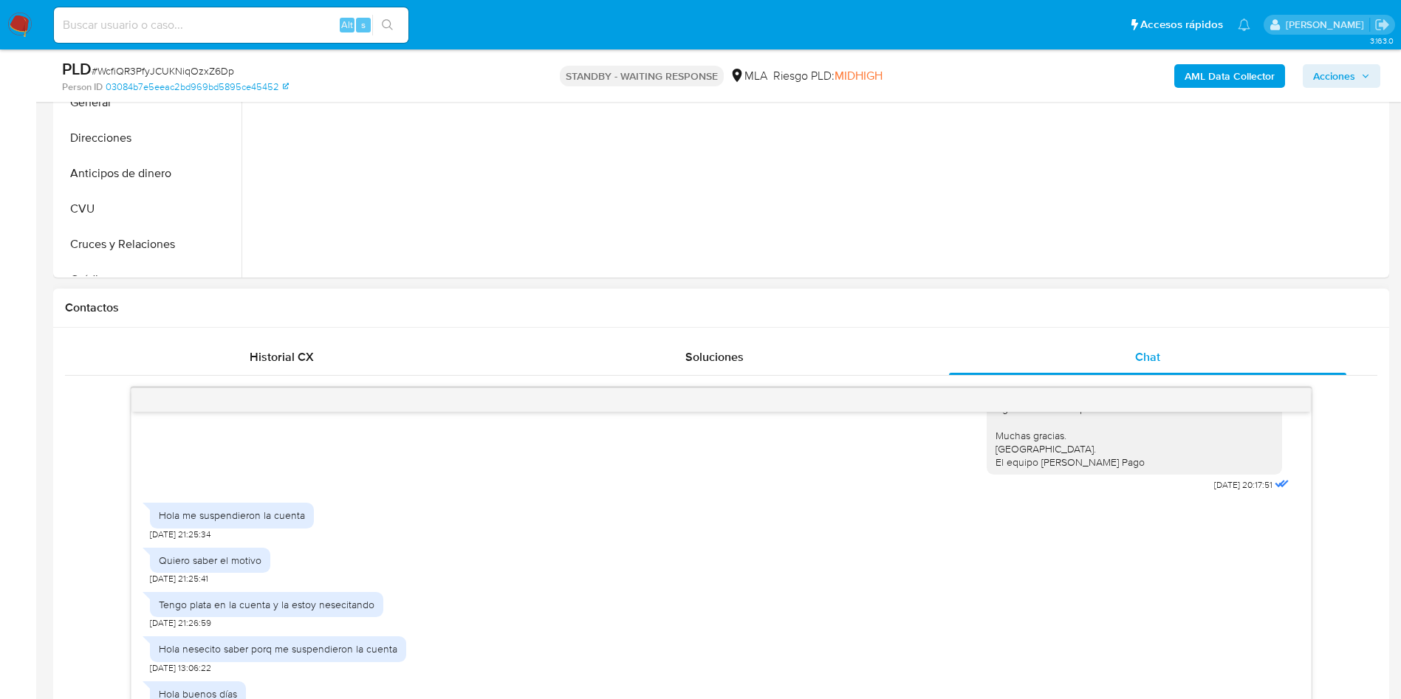
scroll to position [222, 0]
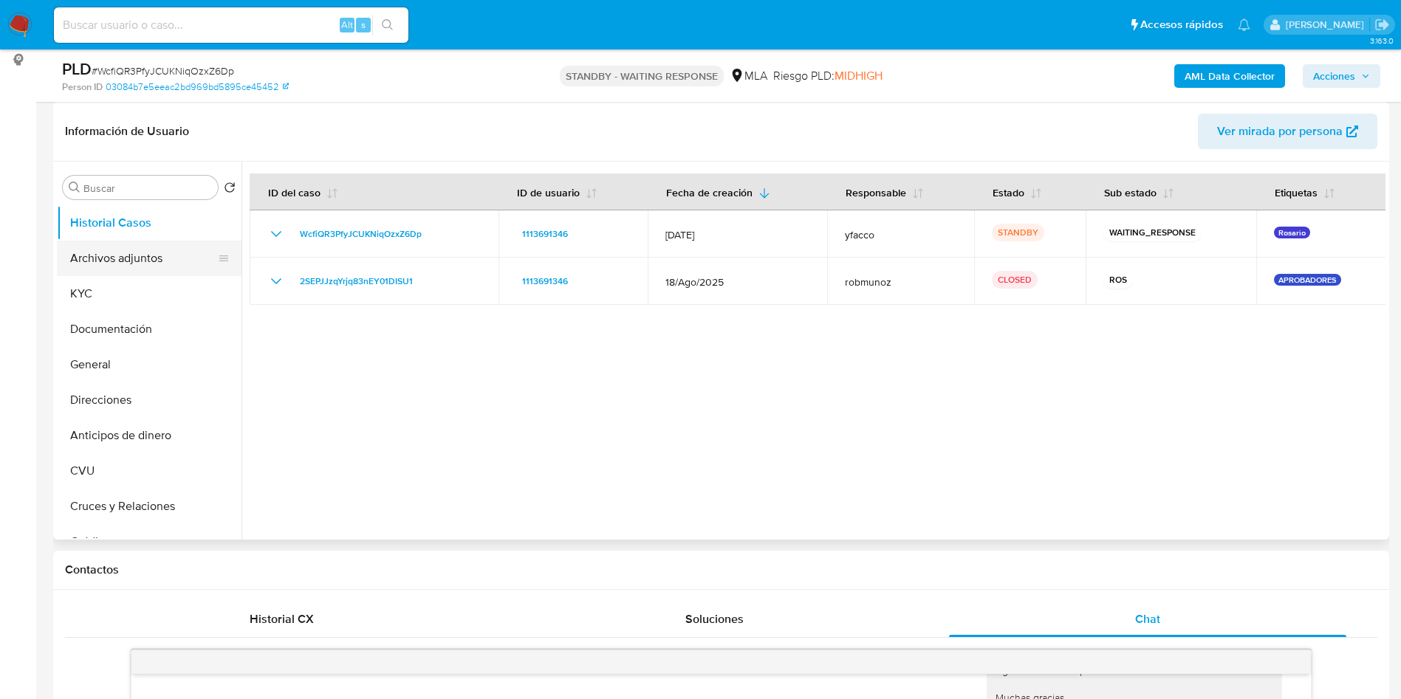
click at [126, 258] on button "Archivos adjuntos" at bounding box center [143, 258] width 173 height 35
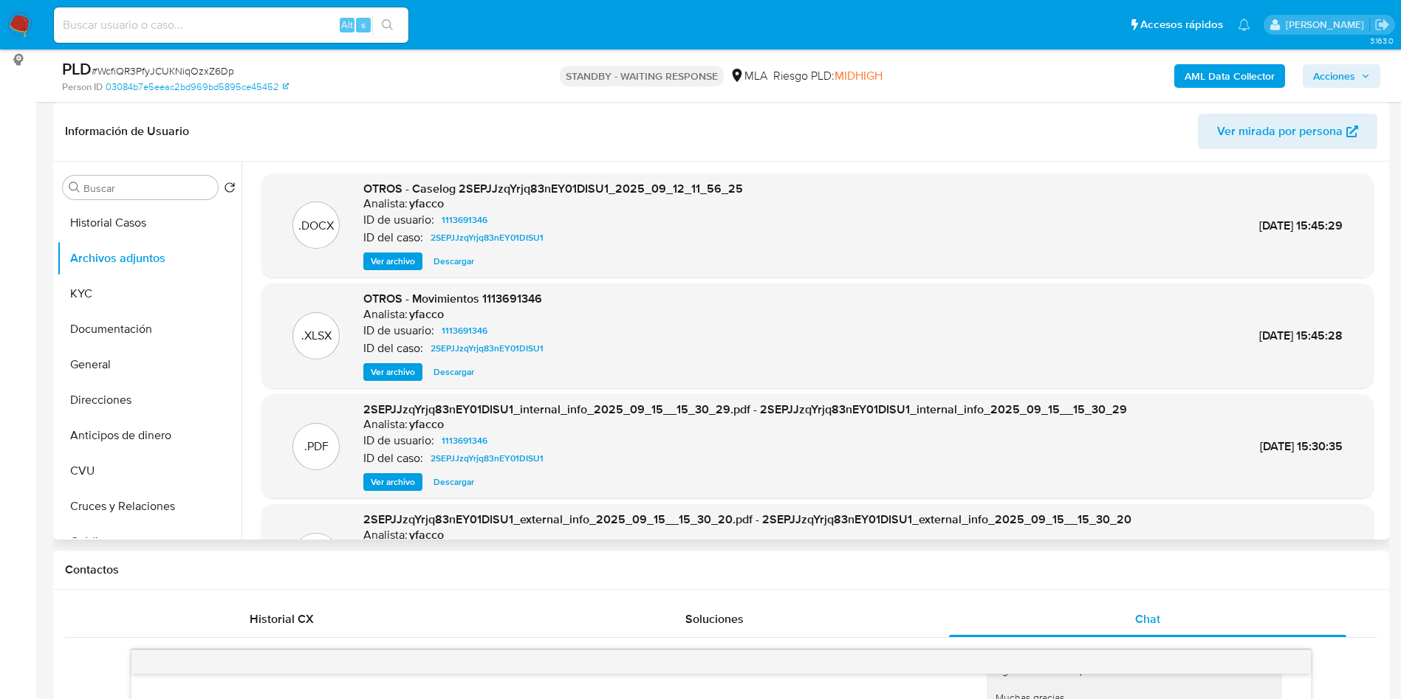
click at [397, 264] on span "Ver archivo" at bounding box center [393, 261] width 44 height 15
